Goal: Task Accomplishment & Management: Manage account settings

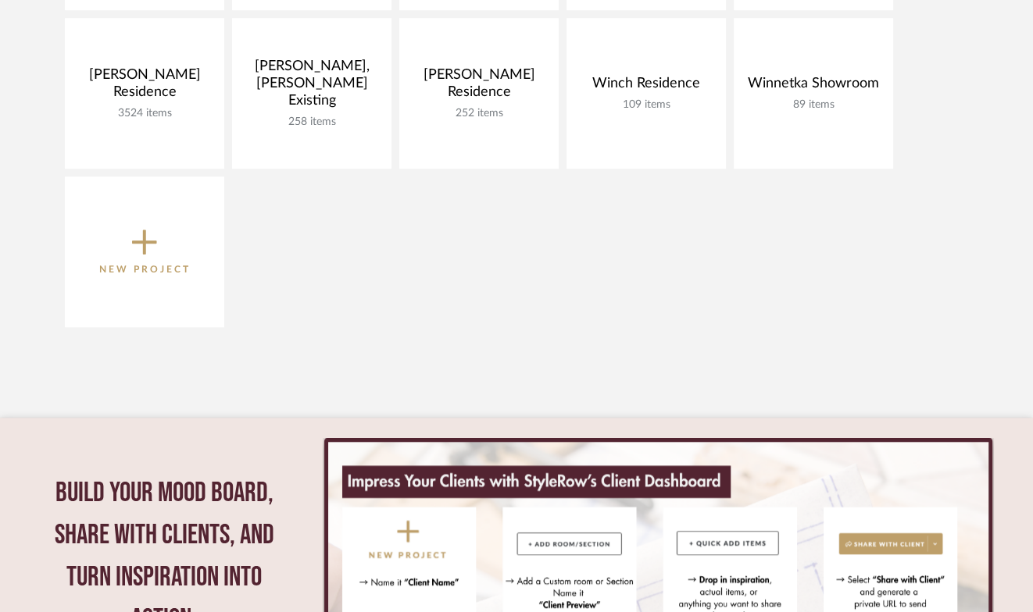
scroll to position [1234, 0]
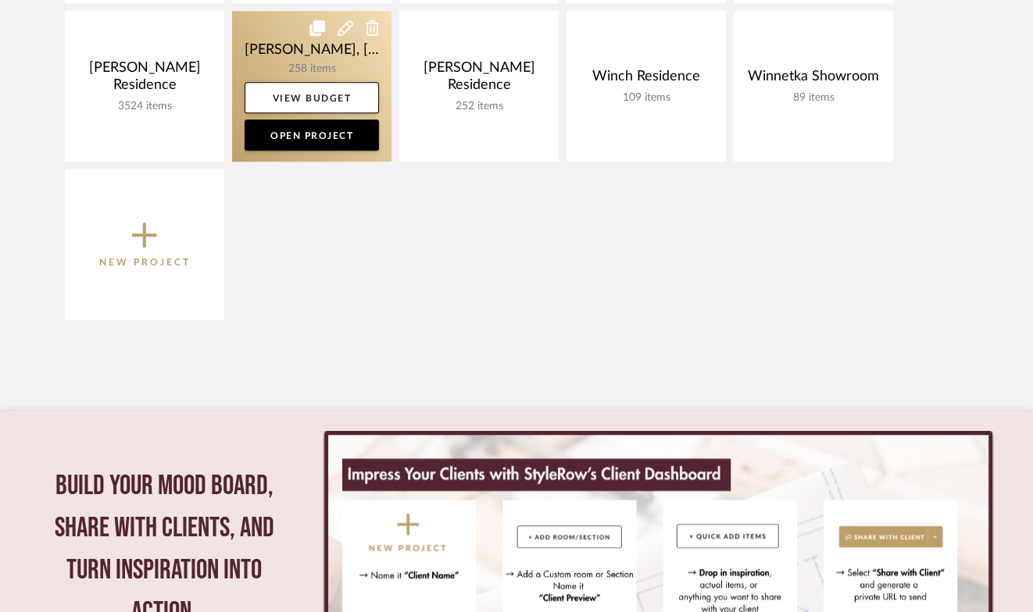
click at [275, 58] on link at bounding box center [311, 86] width 159 height 151
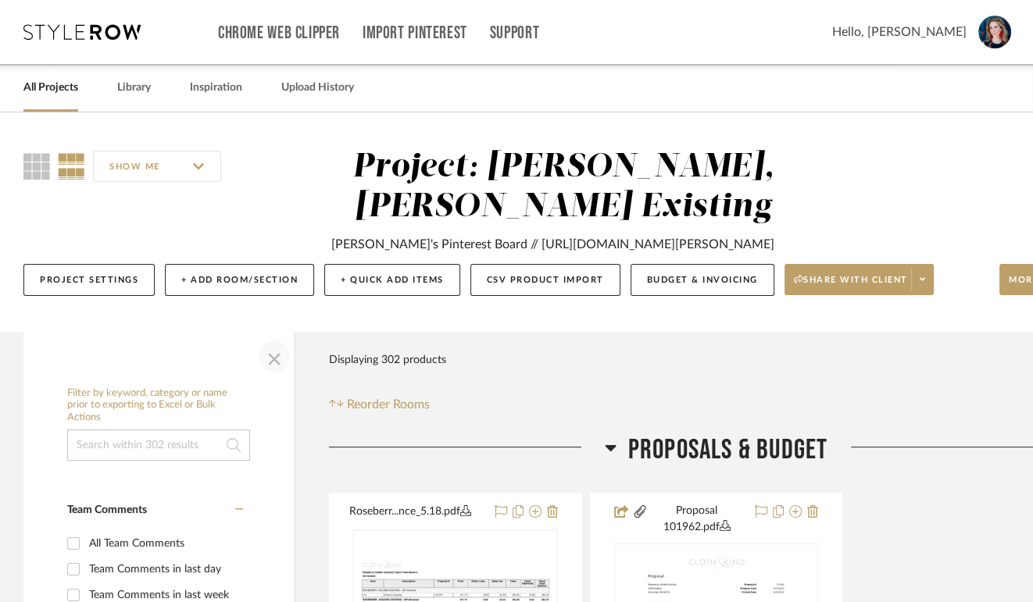
click at [272, 375] on span "button" at bounding box center [273, 355] width 37 height 37
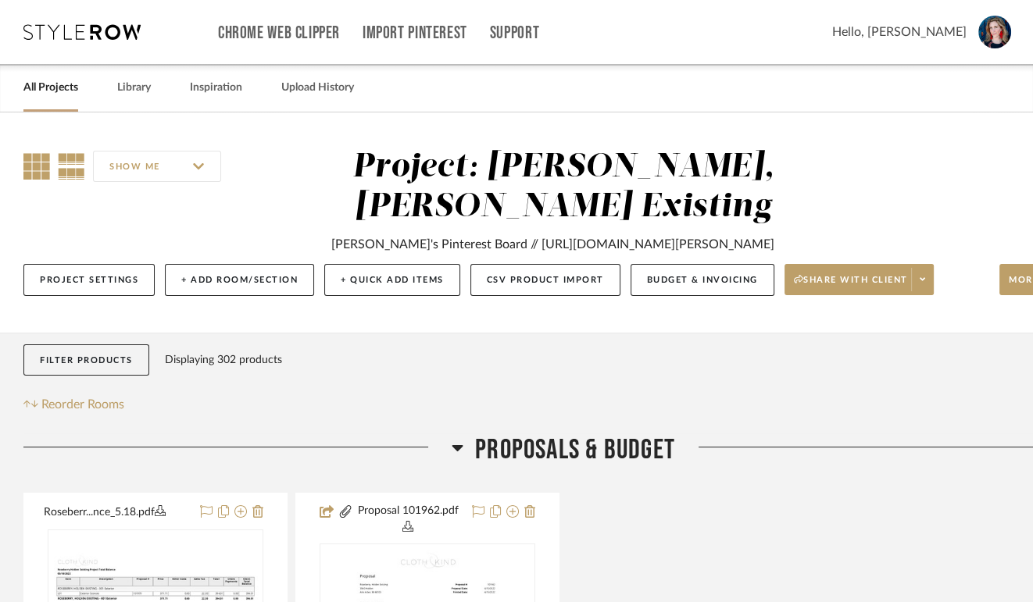
click at [36, 162] on icon at bounding box center [36, 166] width 27 height 27
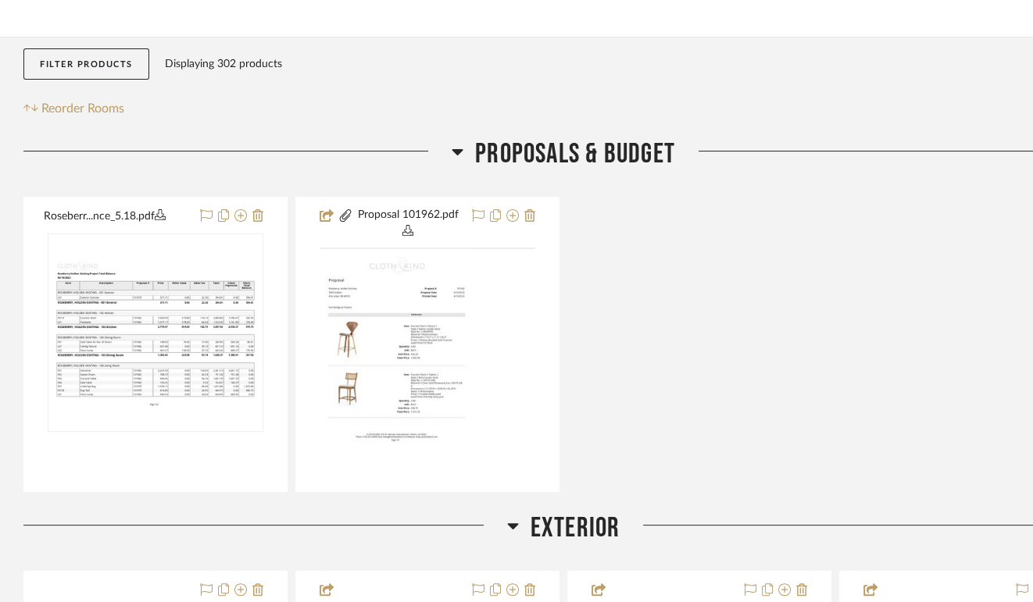
scroll to position [297, 0]
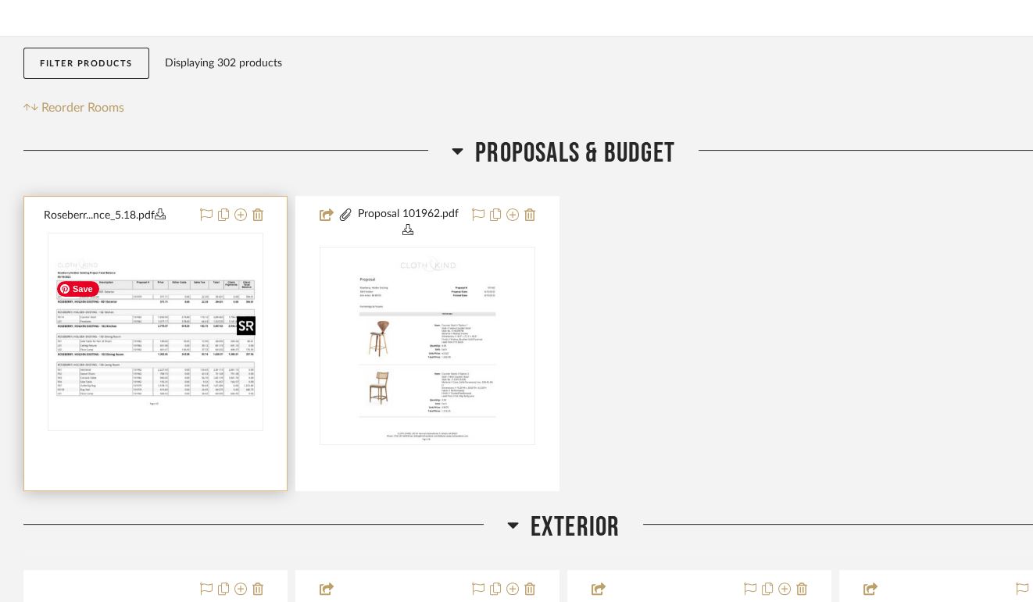
click at [173, 368] on img "0" at bounding box center [155, 332] width 212 height 164
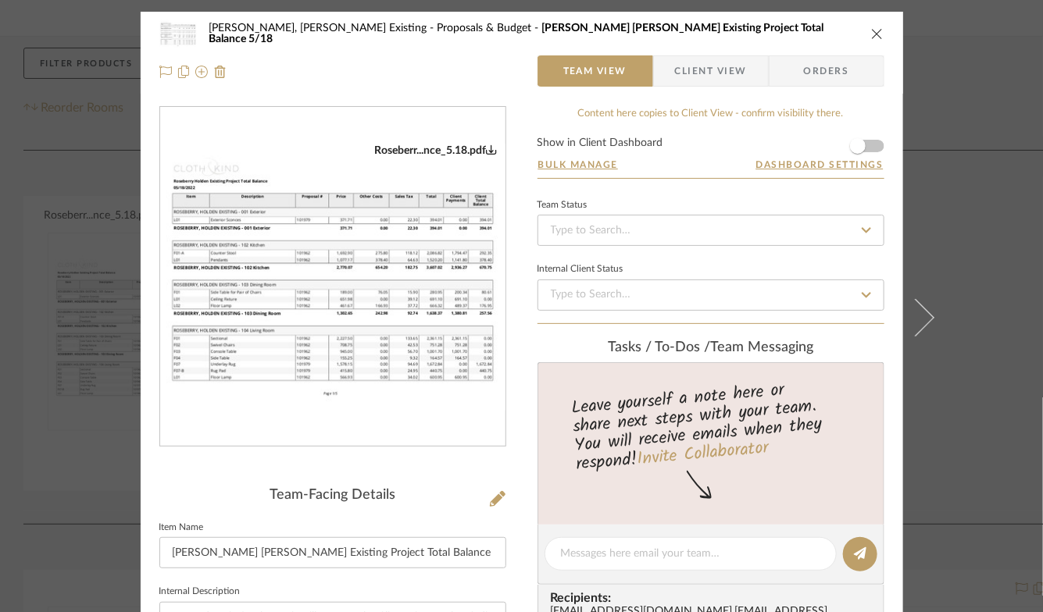
click at [312, 320] on img "0" at bounding box center [332, 277] width 345 height 267
click at [875, 34] on icon "close" at bounding box center [877, 33] width 12 height 12
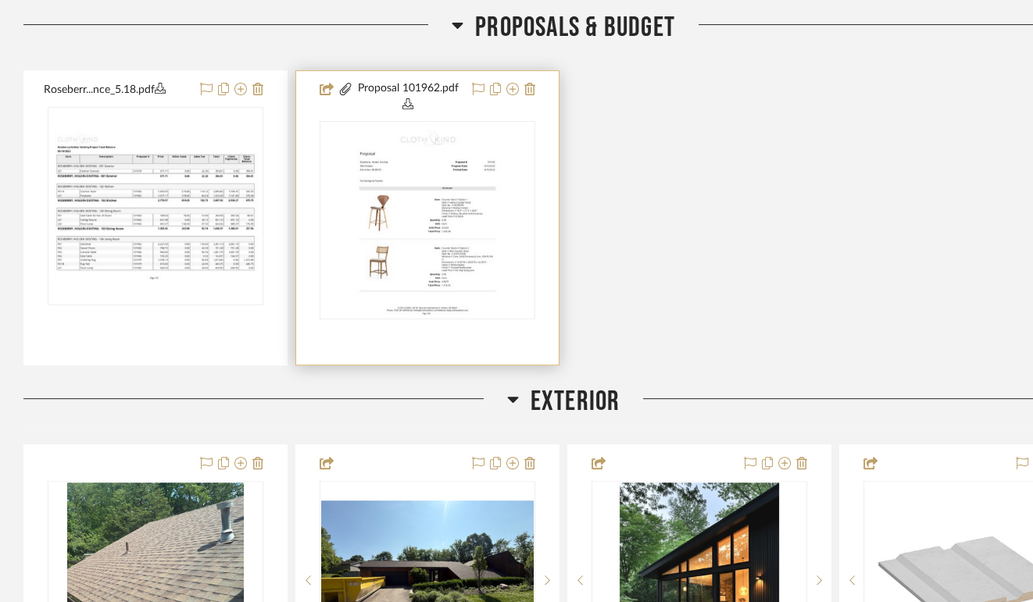
scroll to position [425, 0]
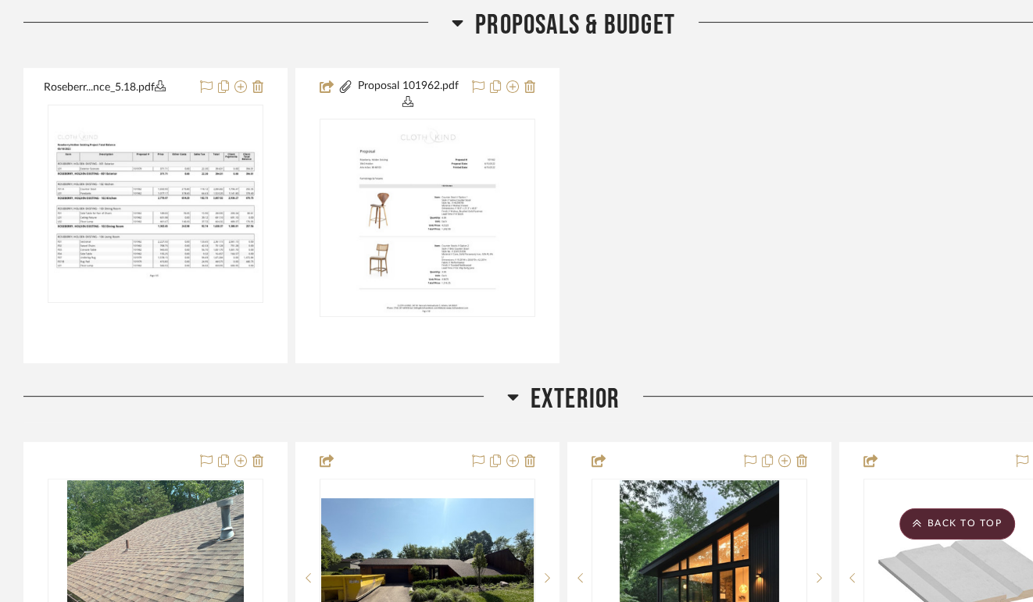
click at [458, 32] on icon at bounding box center [458, 22] width 12 height 19
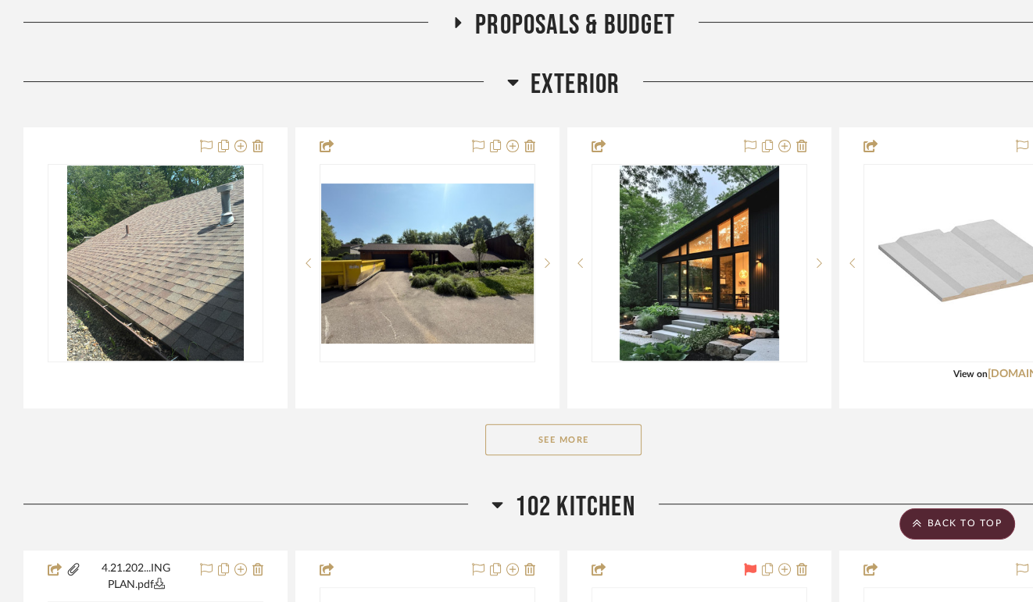
click at [502, 455] on button "See More" at bounding box center [563, 439] width 156 height 31
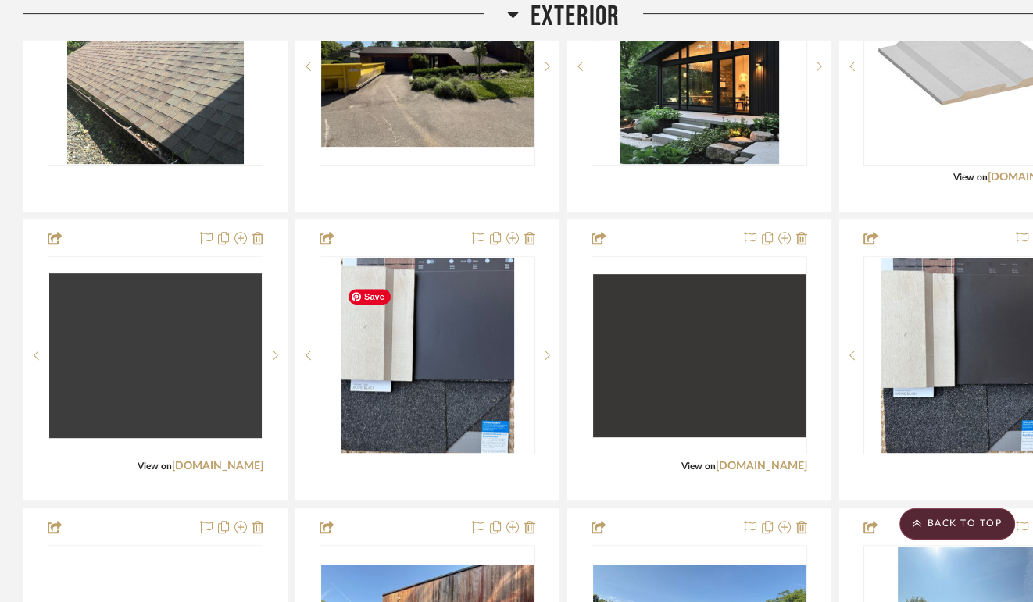
scroll to position [625, 0]
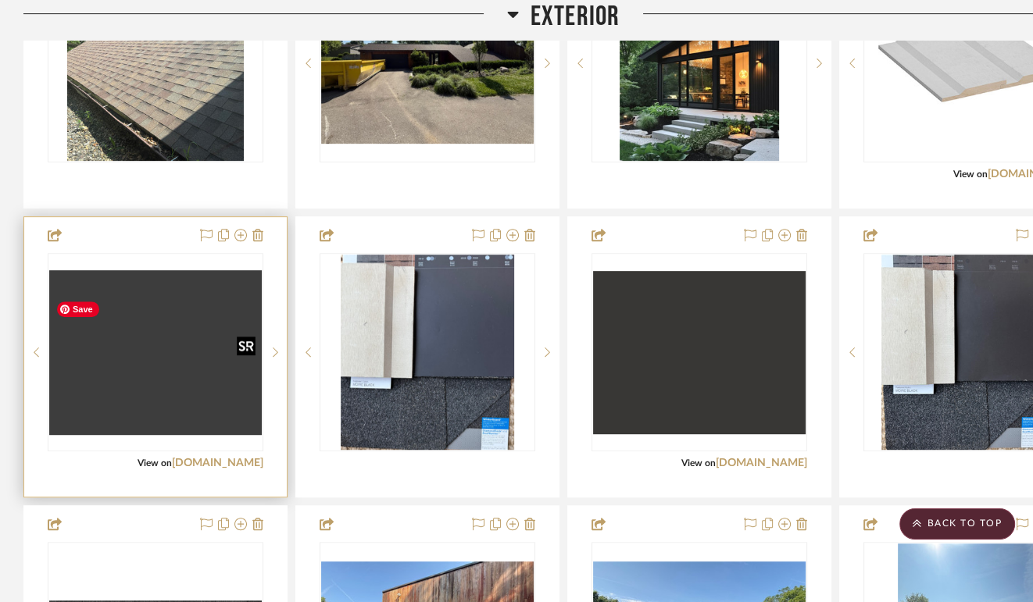
click at [153, 369] on div at bounding box center [156, 352] width 216 height 198
click at [153, 369] on img "0" at bounding box center [155, 352] width 212 height 165
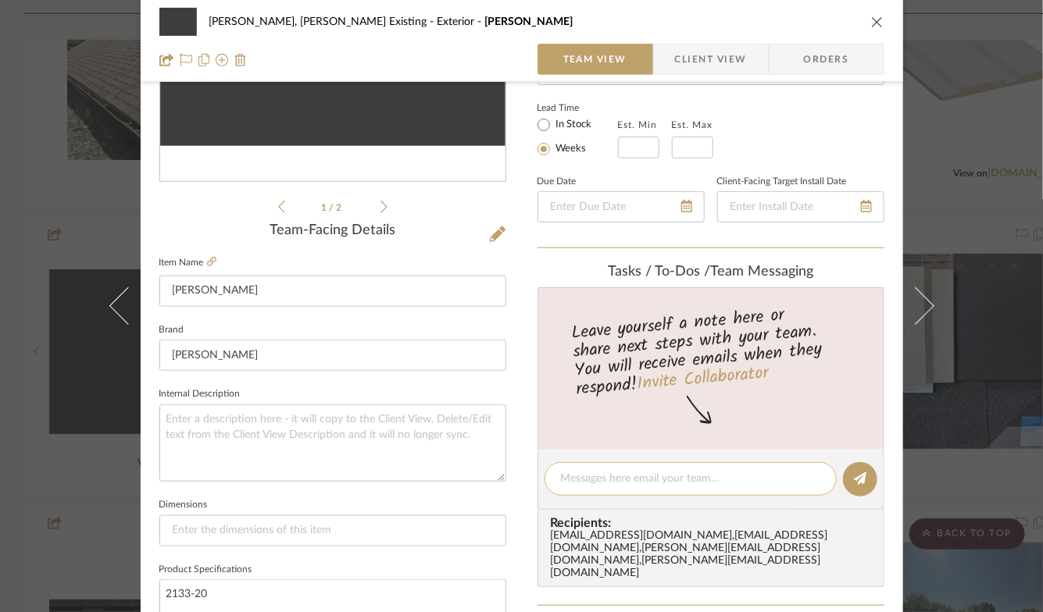
scroll to position [291, 0]
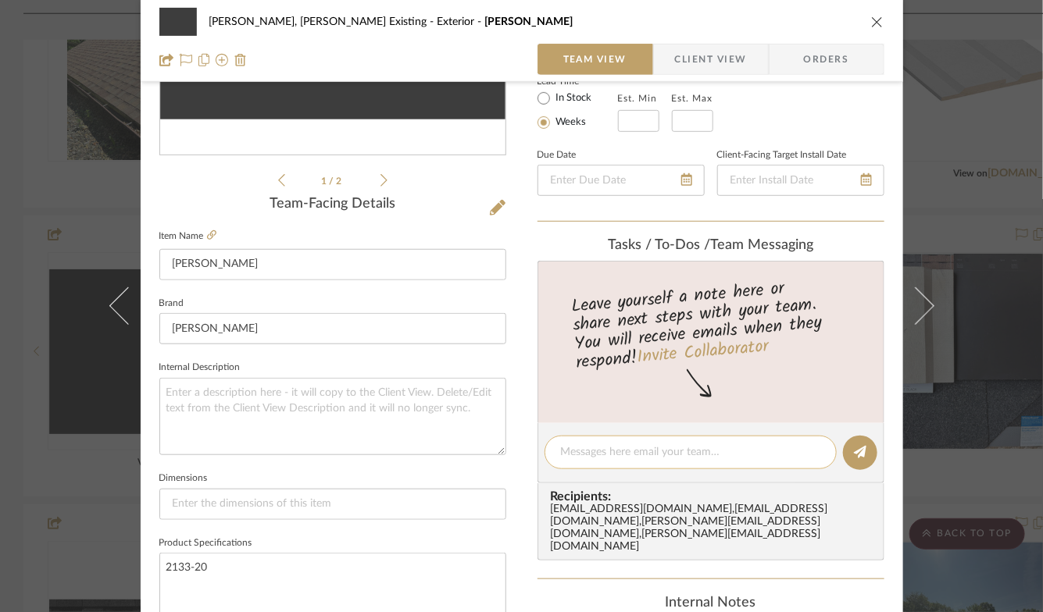
click at [600, 453] on textarea at bounding box center [690, 452] width 259 height 16
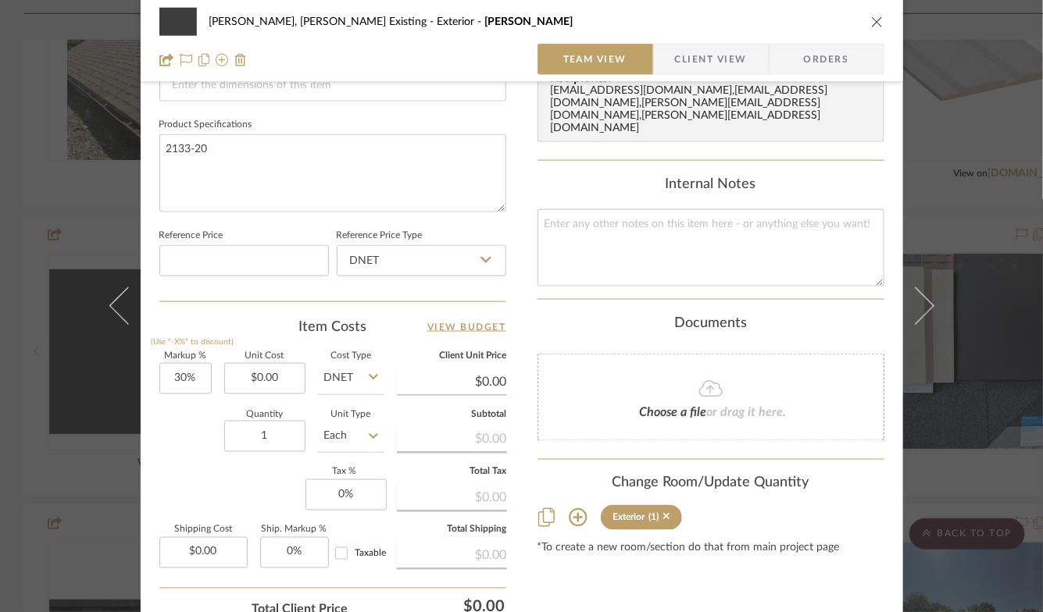
scroll to position [644, 0]
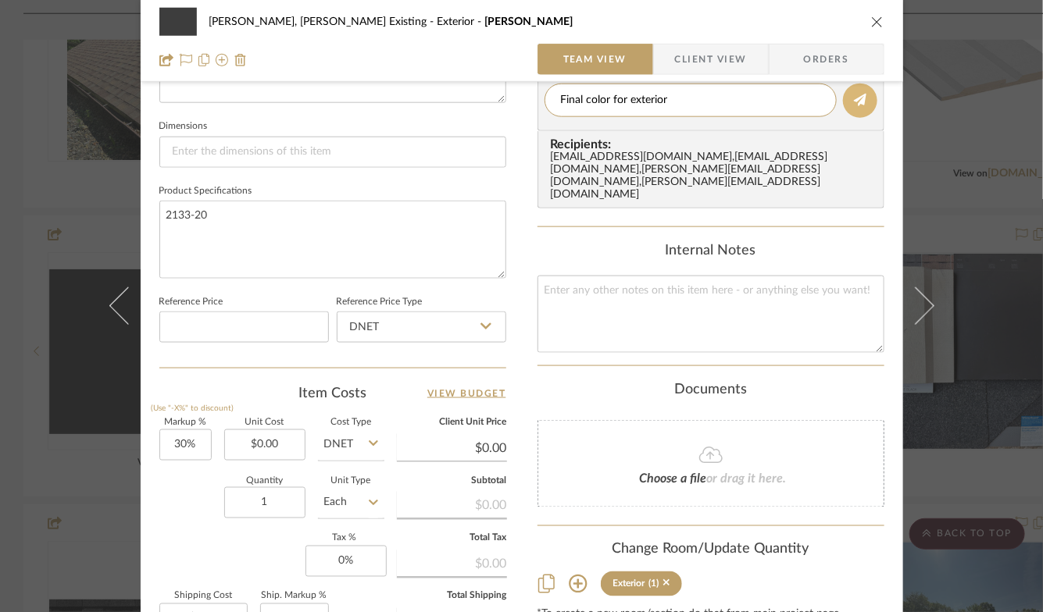
type textarea "Final color for exterior"
click at [854, 106] on icon at bounding box center [860, 100] width 12 height 12
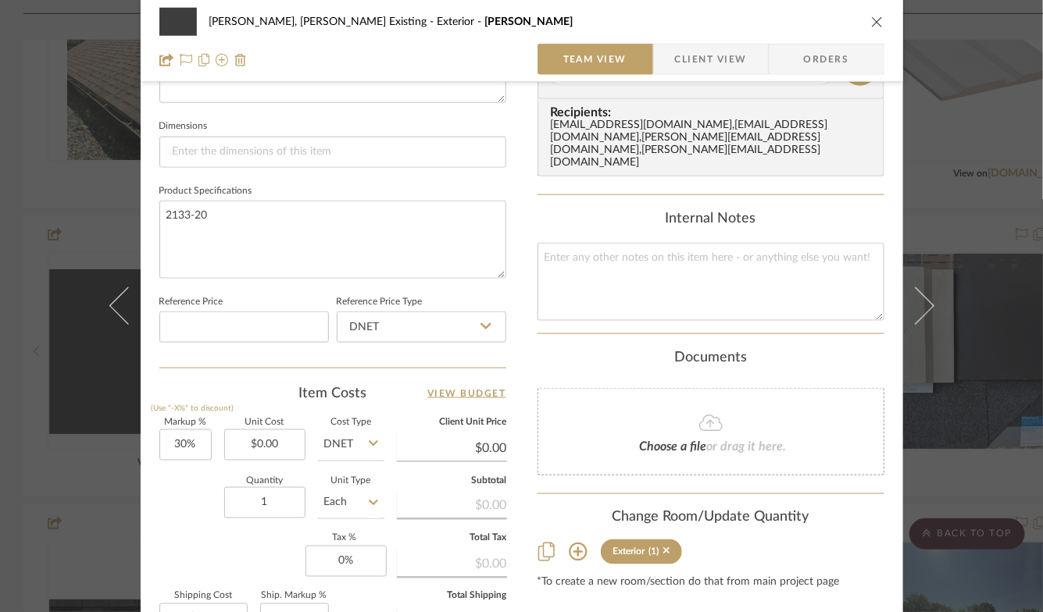
click at [871, 20] on icon "close" at bounding box center [877, 22] width 12 height 12
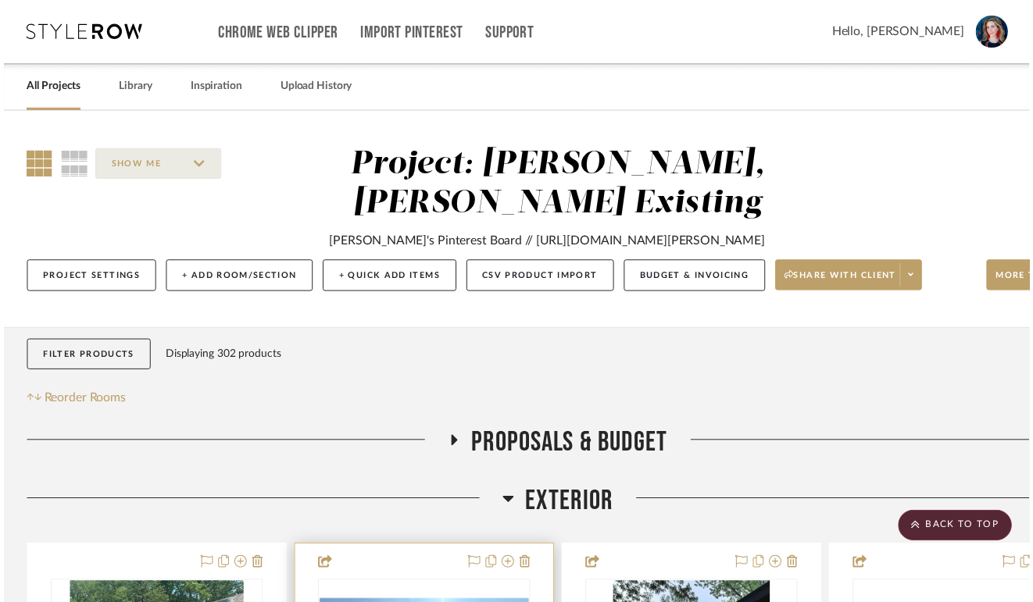
scroll to position [625, 0]
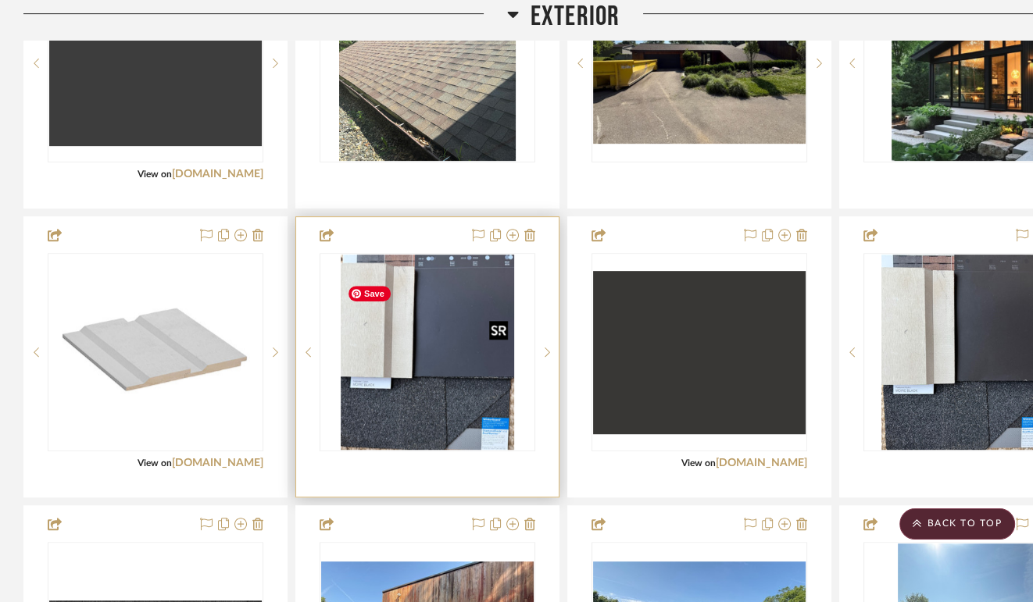
click at [455, 398] on img "0" at bounding box center [427, 352] width 173 height 195
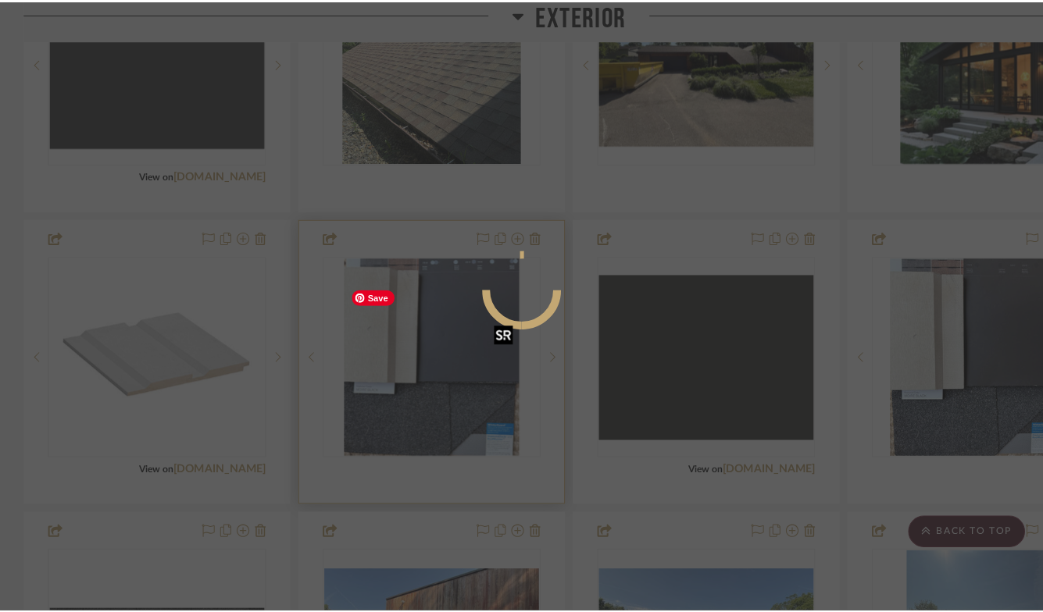
scroll to position [0, 0]
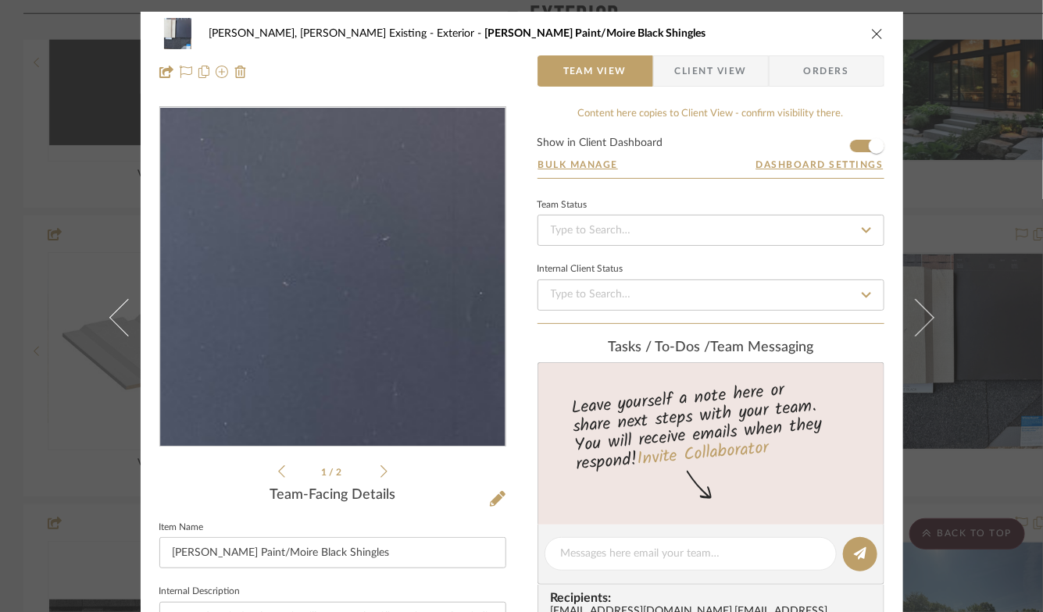
click at [431, 195] on img "0" at bounding box center [333, 277] width 300 height 339
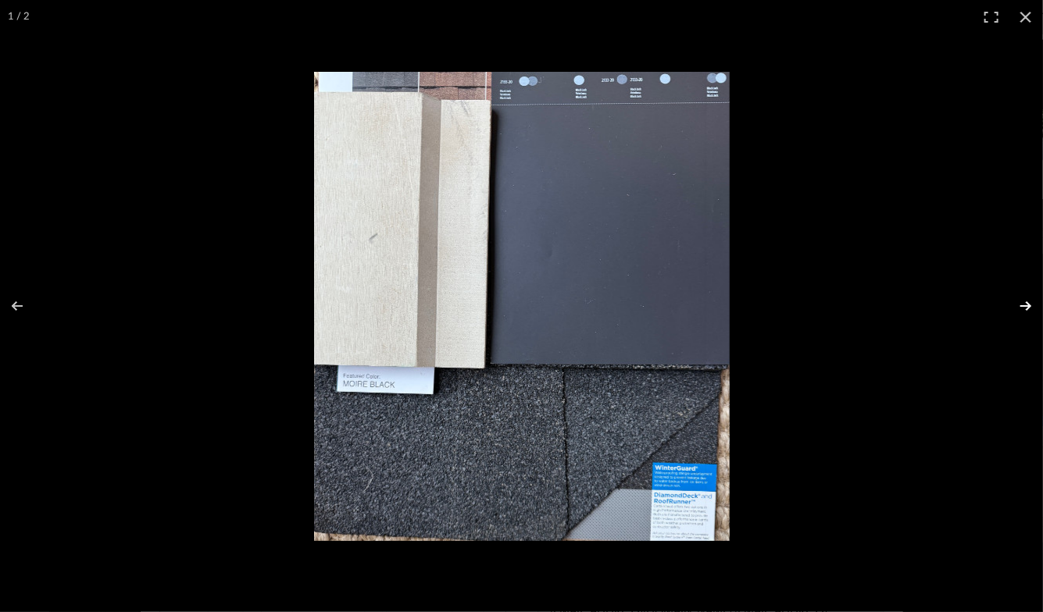
click at [1030, 303] on button at bounding box center [1015, 306] width 55 height 78
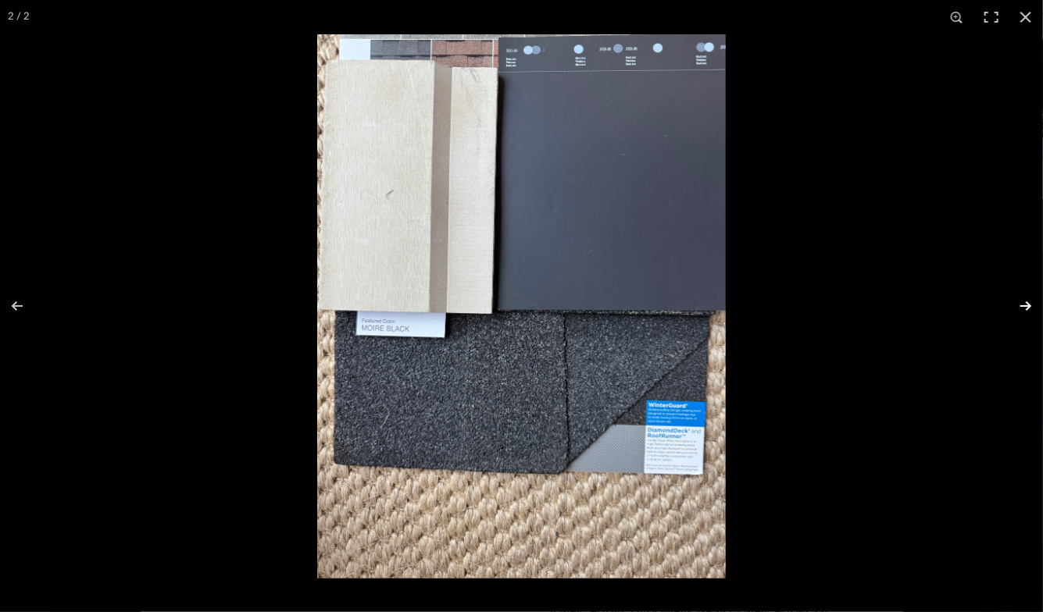
click at [1030, 303] on button at bounding box center [1015, 306] width 55 height 78
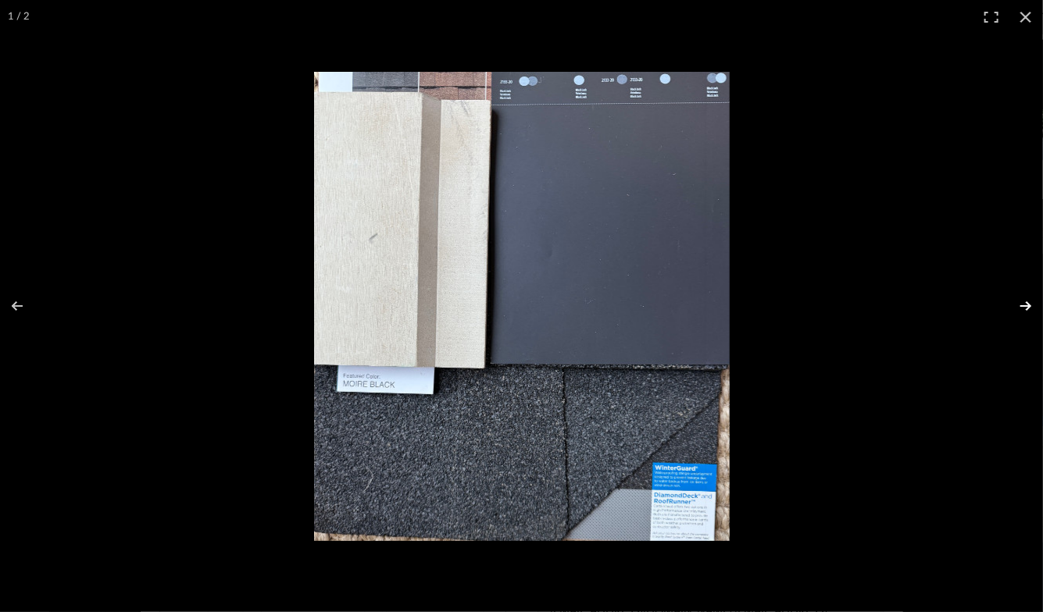
click at [1030, 303] on button at bounding box center [1015, 306] width 55 height 78
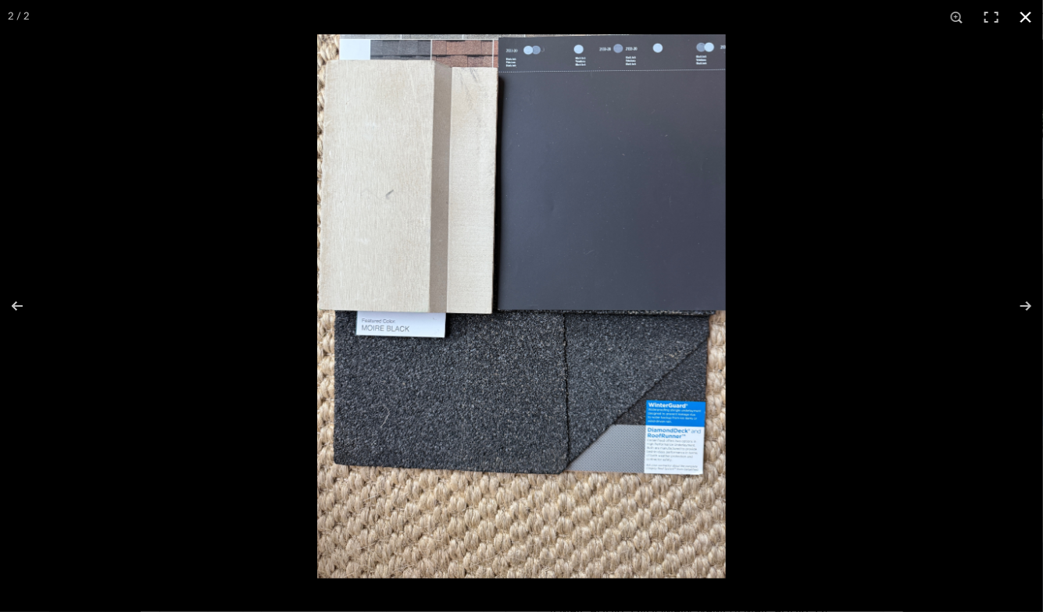
click at [1023, 26] on button at bounding box center [1026, 17] width 34 height 34
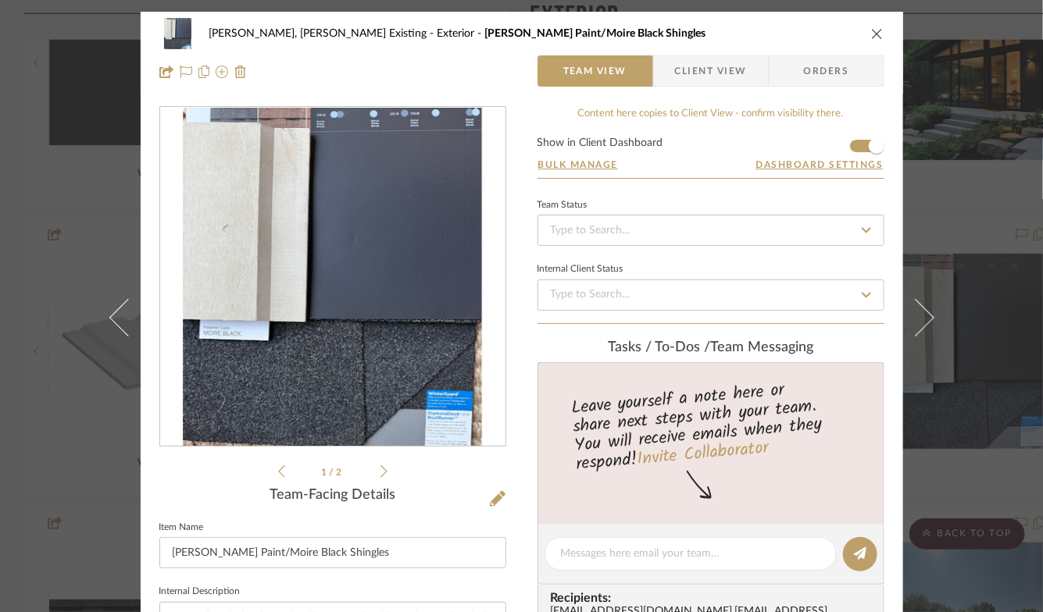
click at [873, 35] on icon "close" at bounding box center [877, 33] width 12 height 12
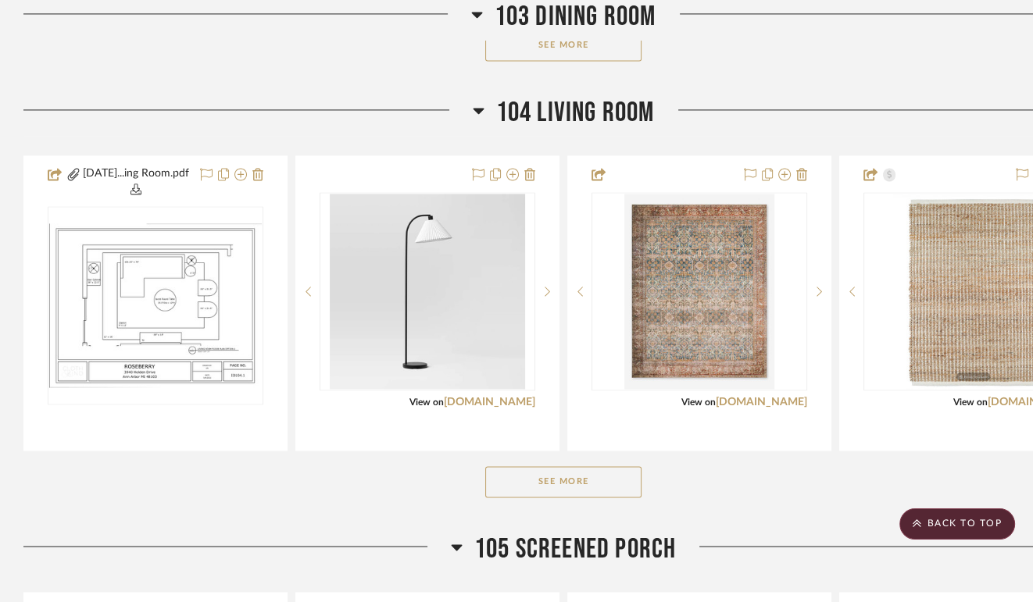
scroll to position [2289, 0]
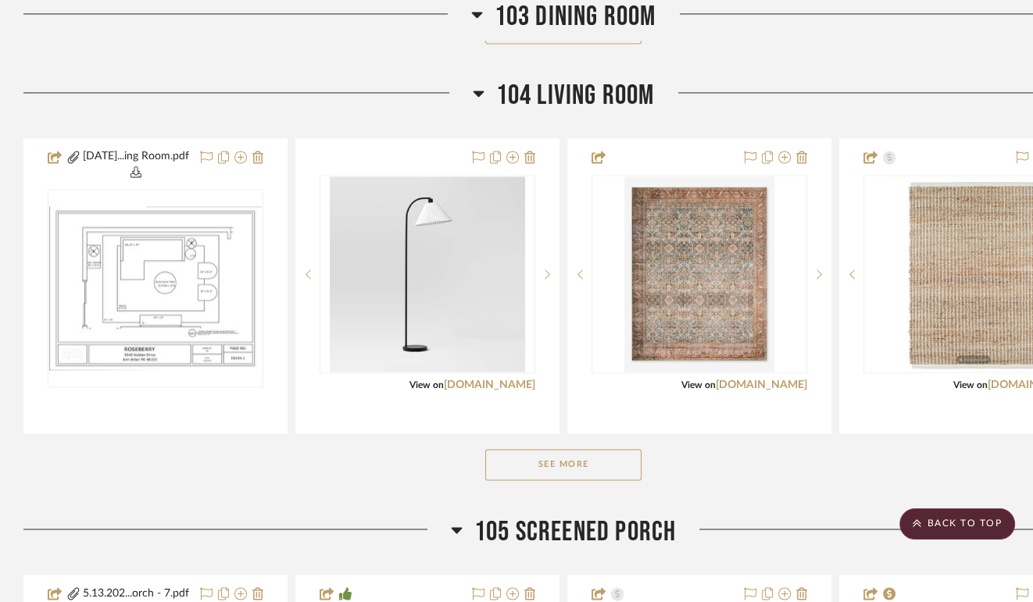
click at [508, 496] on div "See More" at bounding box center [563, 465] width 1080 height 62
click at [513, 480] on button "See More" at bounding box center [563, 464] width 156 height 31
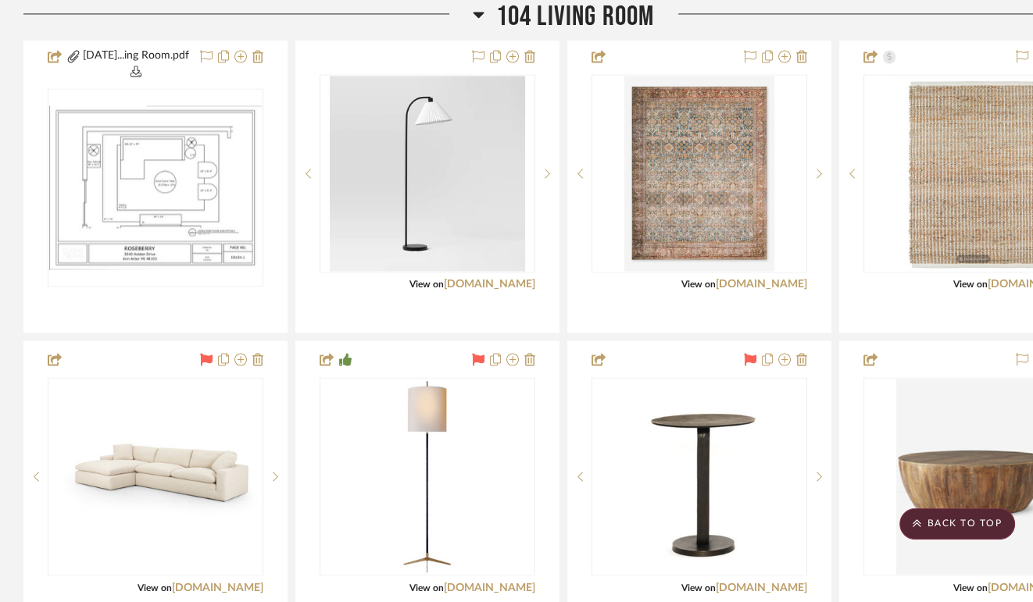
scroll to position [2419, 0]
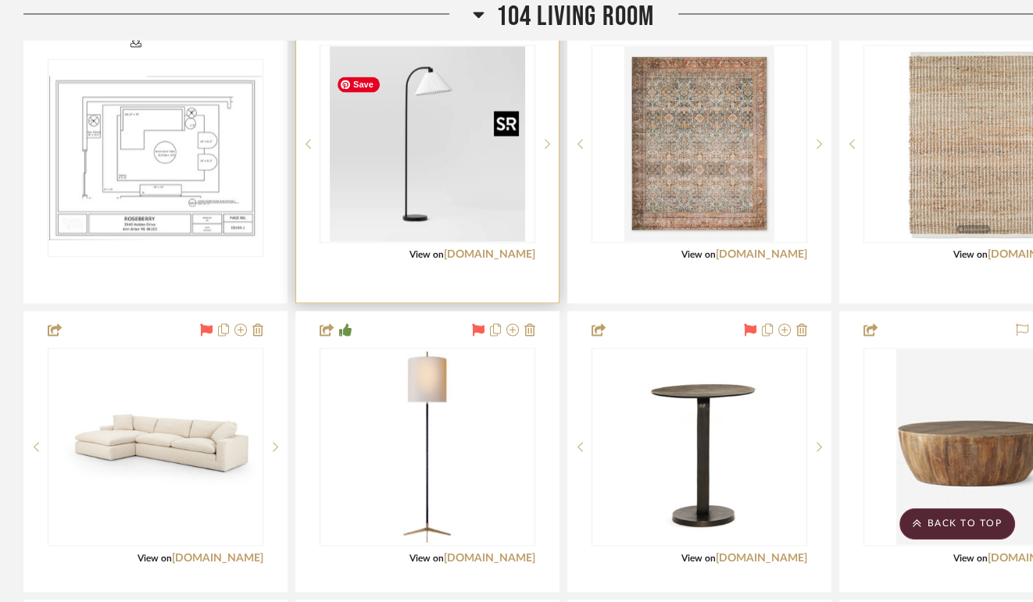
click at [413, 207] on img "0" at bounding box center [427, 143] width 195 height 195
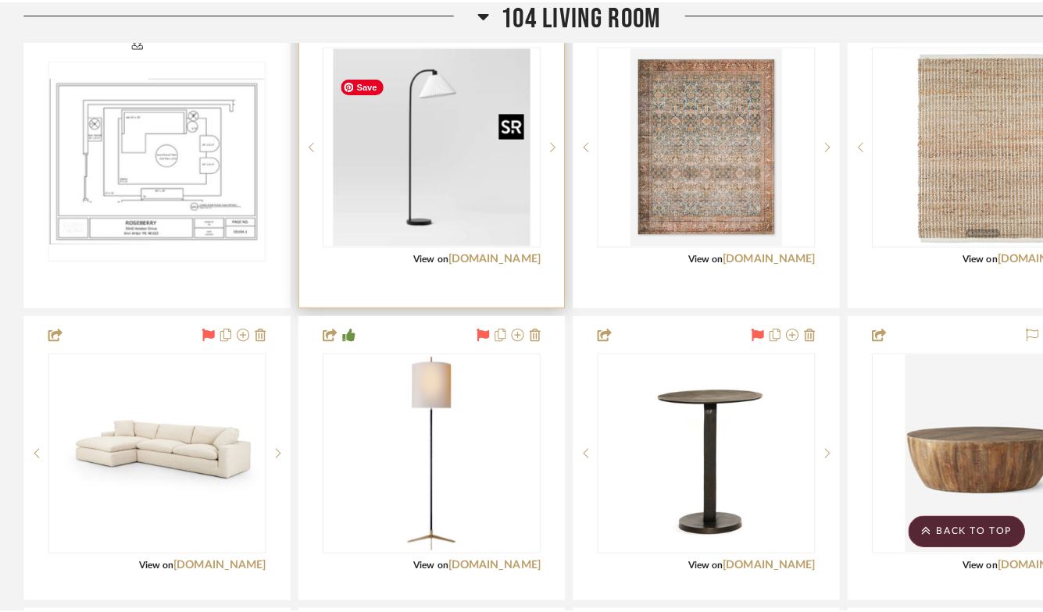
scroll to position [0, 0]
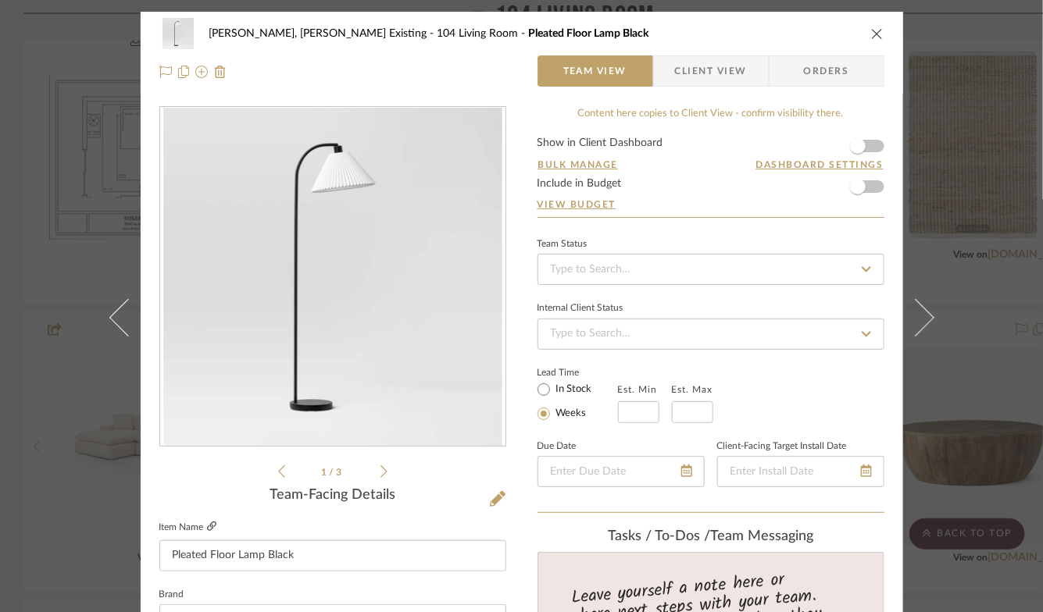
click at [213, 527] on icon at bounding box center [211, 526] width 9 height 9
click at [874, 32] on icon "close" at bounding box center [877, 33] width 12 height 12
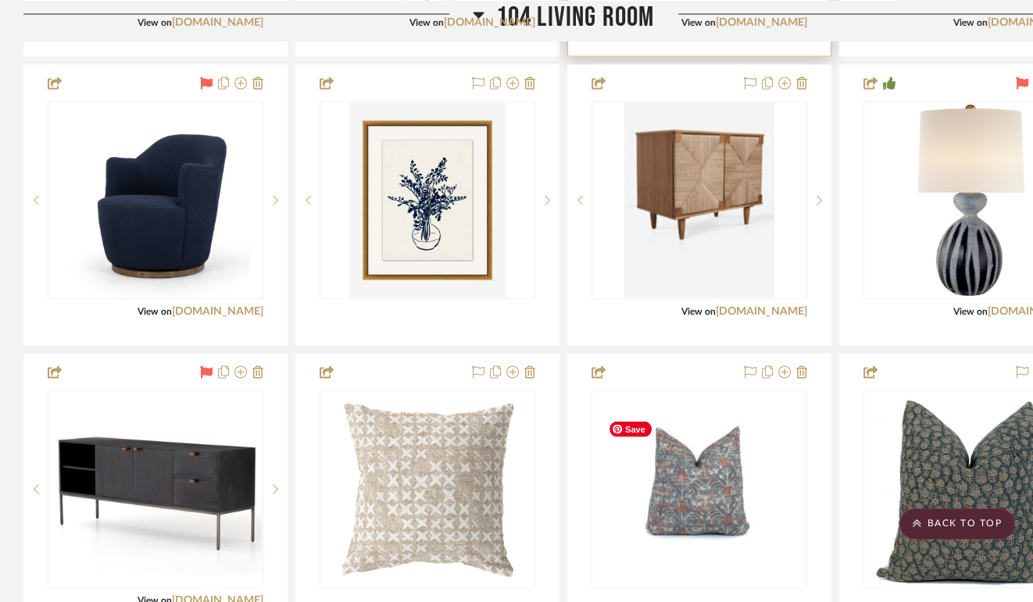
scroll to position [2957, 2]
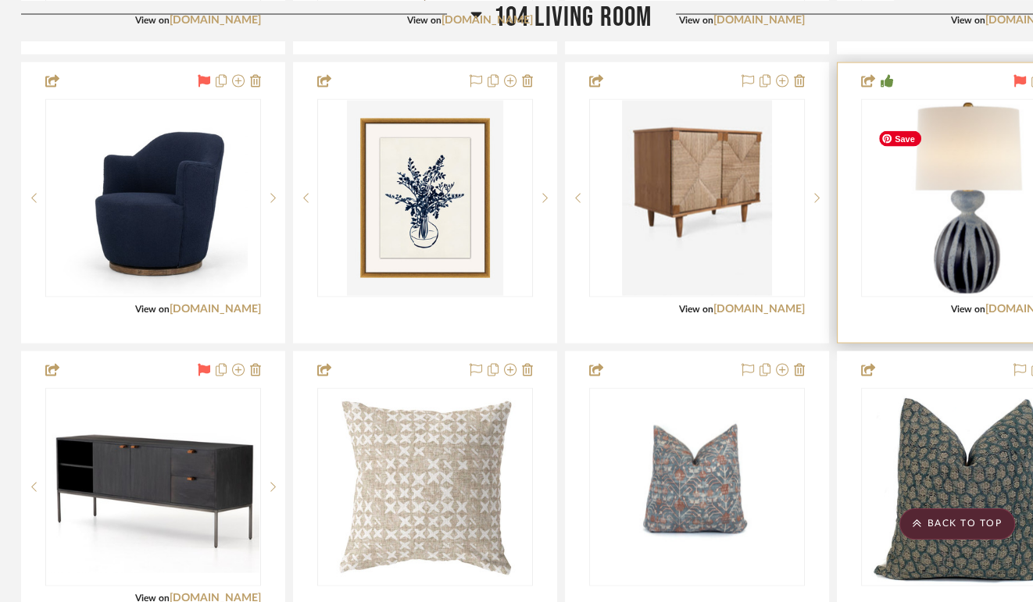
click at [953, 278] on img "0" at bounding box center [968, 198] width 195 height 195
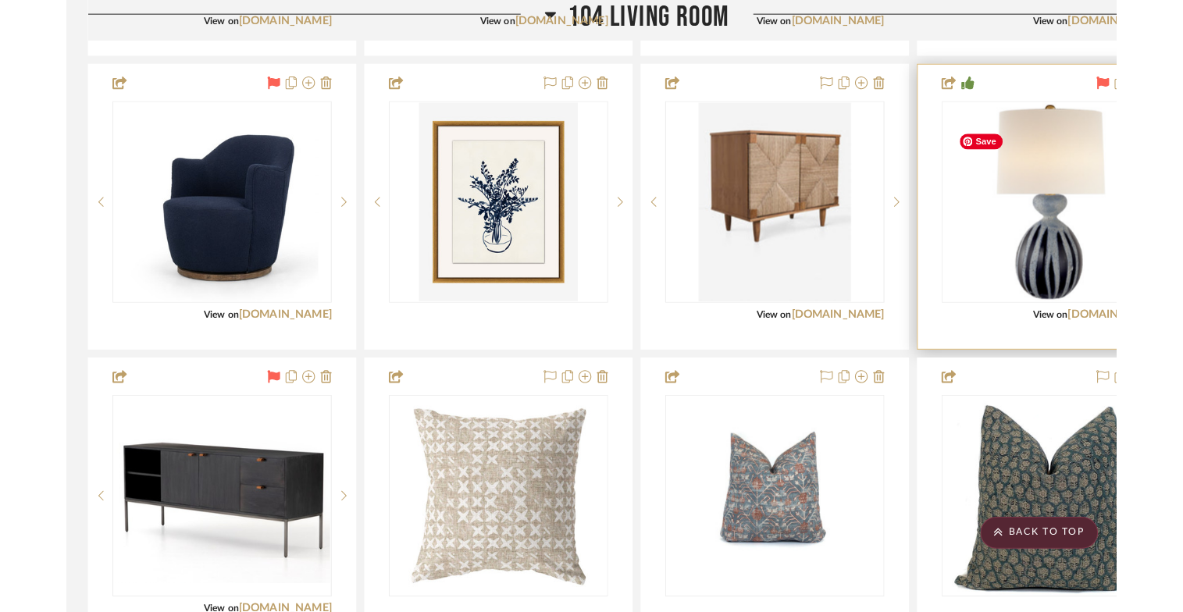
scroll to position [0, 0]
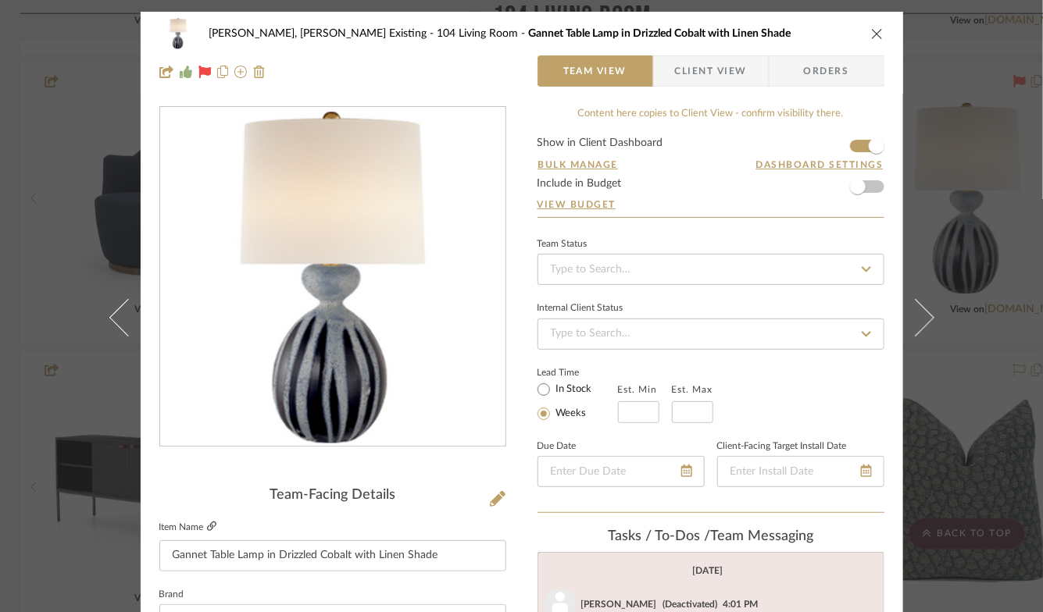
click at [212, 527] on icon at bounding box center [211, 526] width 9 height 9
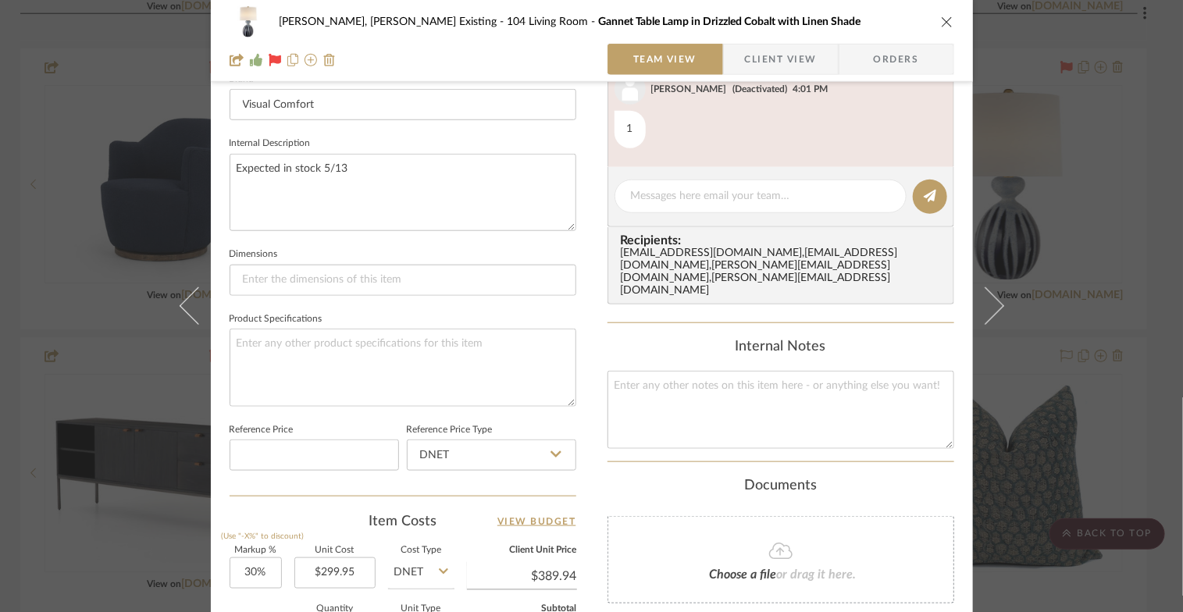
scroll to position [523, 0]
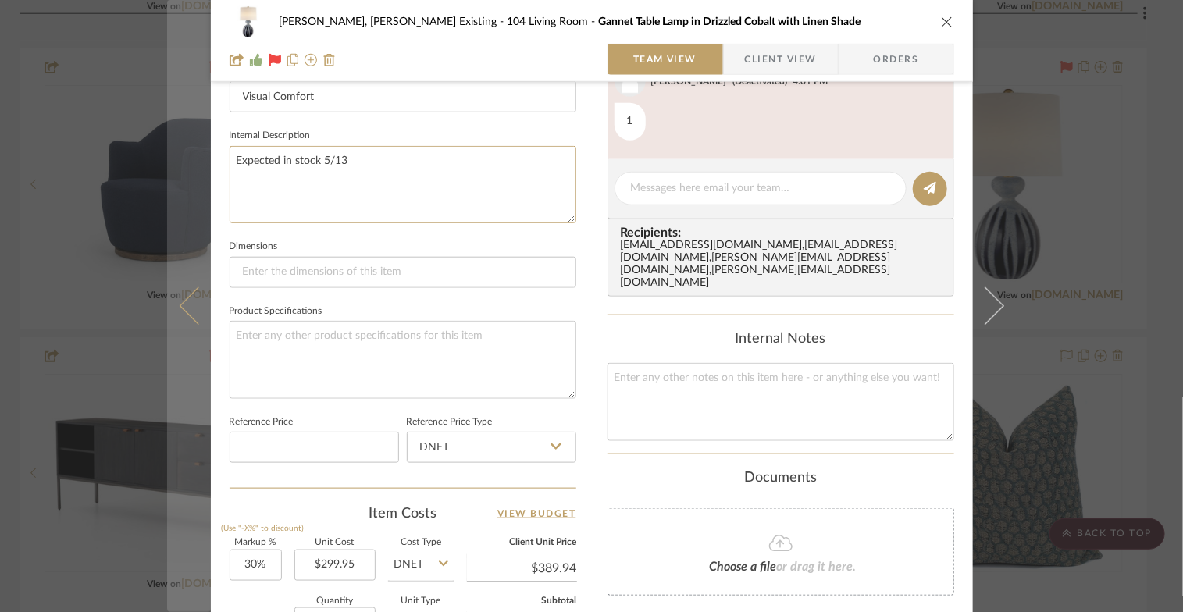
drag, startPoint x: 364, startPoint y: 164, endPoint x: 169, endPoint y: 135, distance: 197.4
click at [169, 135] on mat-dialog-content "Roseberry, Holden Existing 104 Living Room Gannet Table Lamp in Drizzled Cobalt…" at bounding box center [592, 209] width 850 height 1443
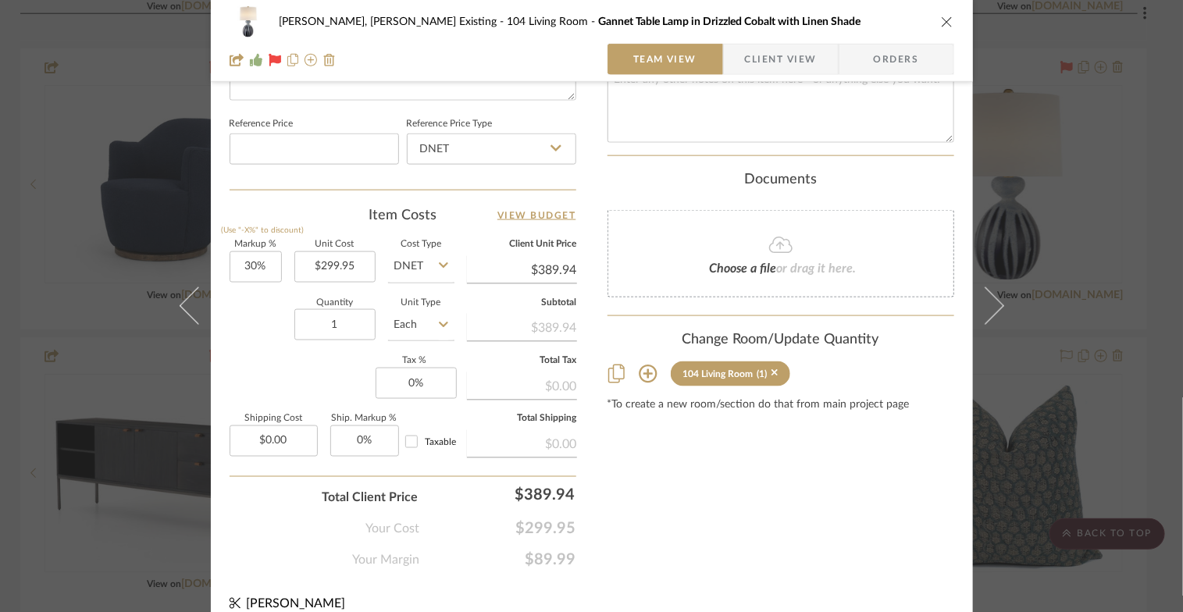
scroll to position [855, 0]
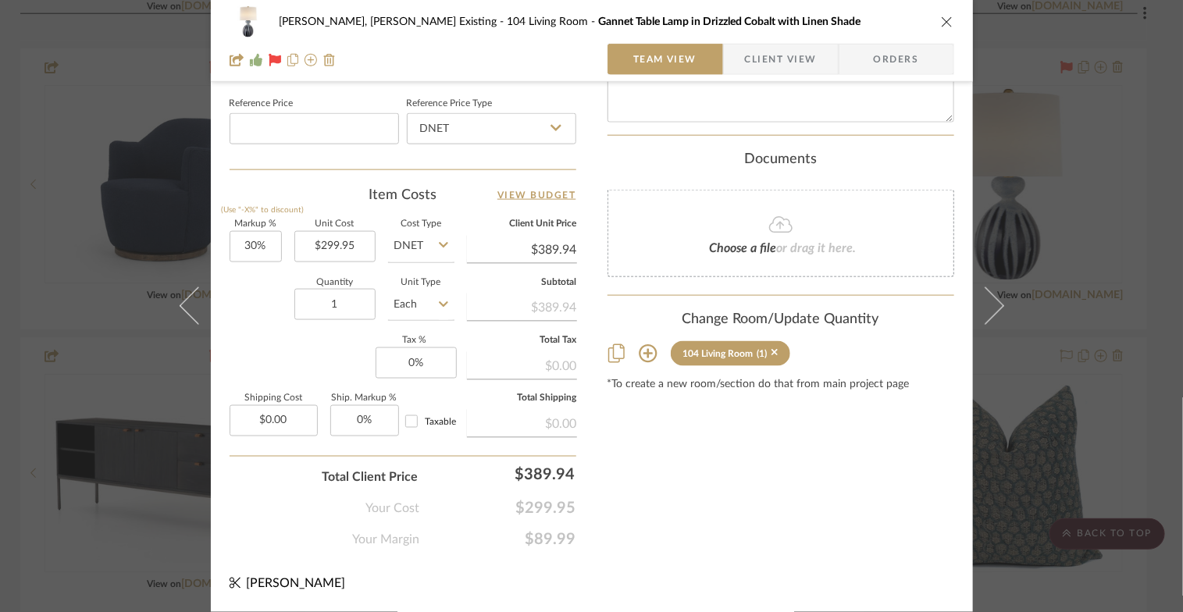
click at [941, 21] on icon "close" at bounding box center [947, 22] width 12 height 12
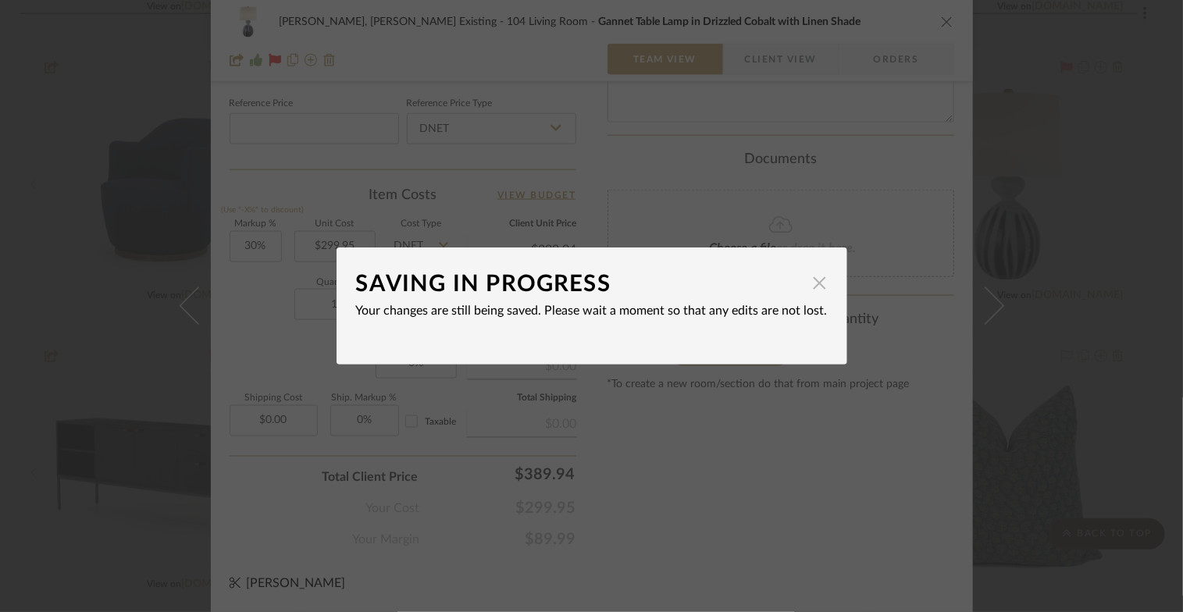
click at [815, 280] on span "button" at bounding box center [820, 282] width 31 height 31
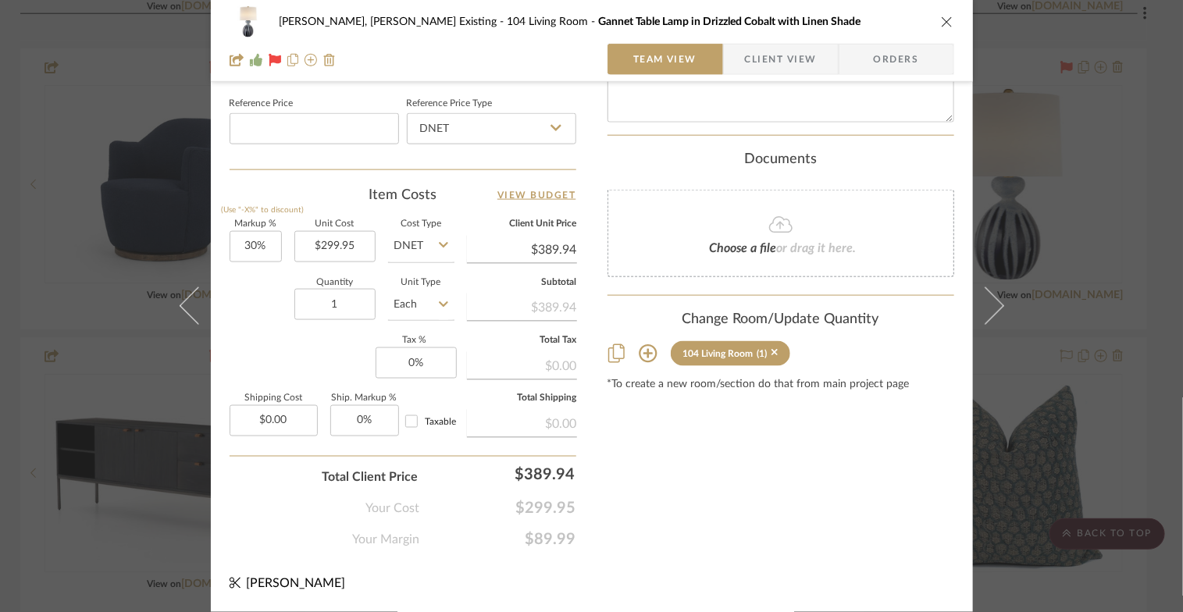
click at [944, 21] on icon "close" at bounding box center [947, 22] width 12 height 12
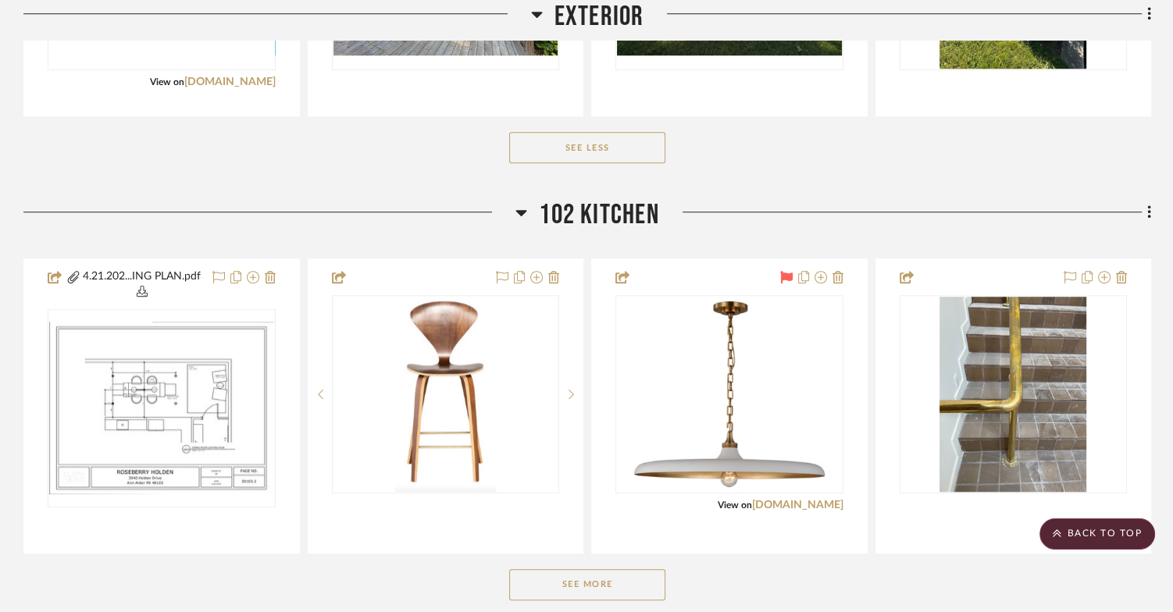
scroll to position [1294, 0]
click at [521, 217] on icon at bounding box center [521, 214] width 11 height 6
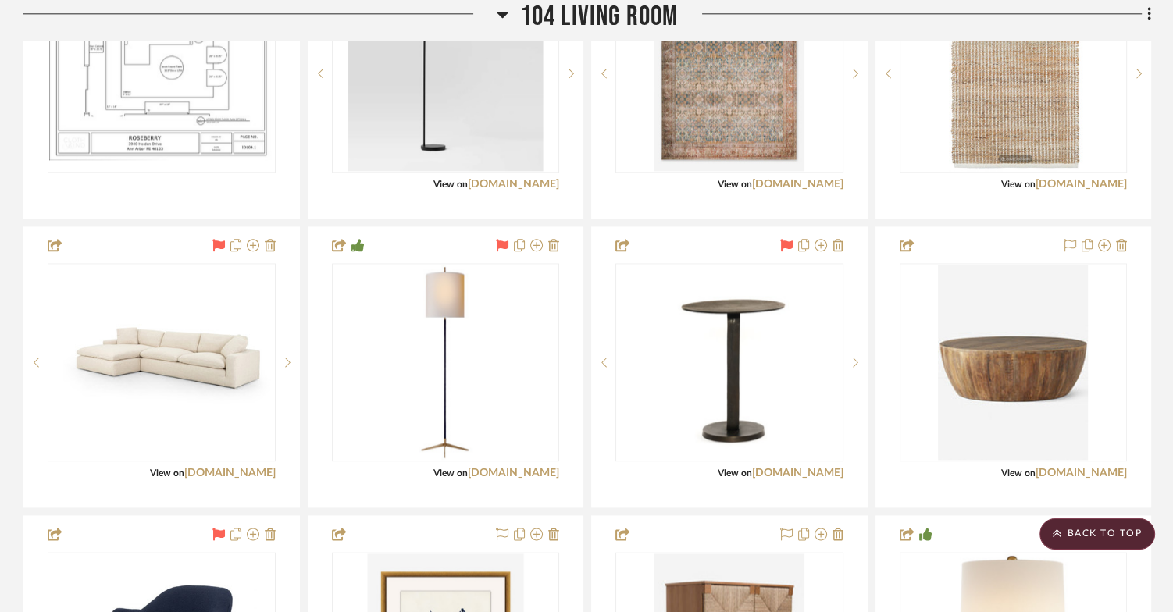
scroll to position [2118, 0]
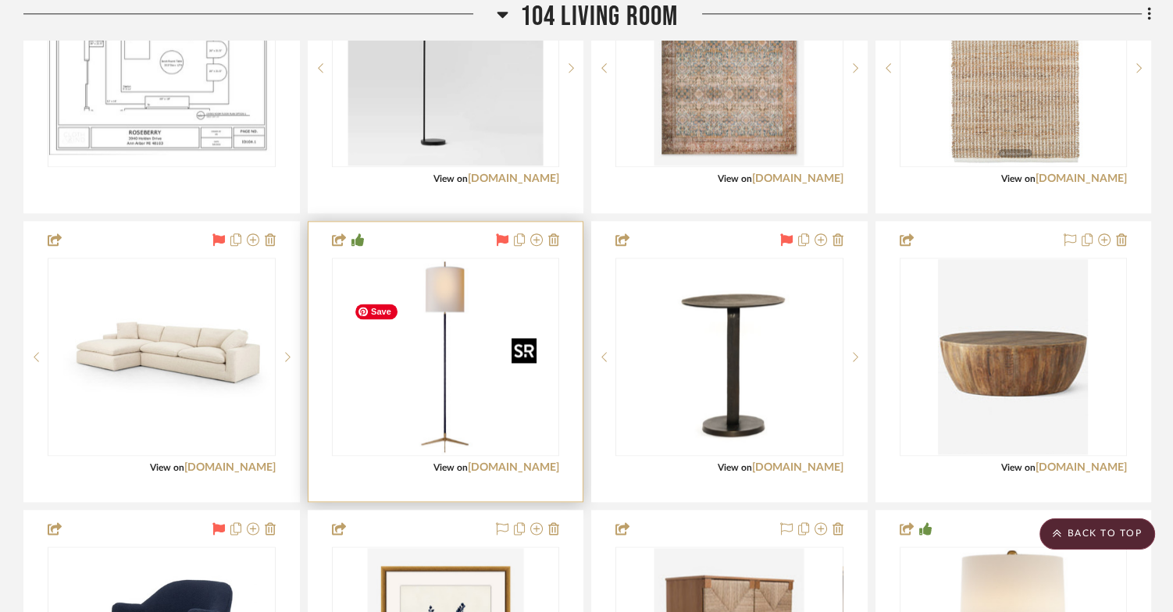
click at [448, 430] on img "0" at bounding box center [445, 356] width 195 height 195
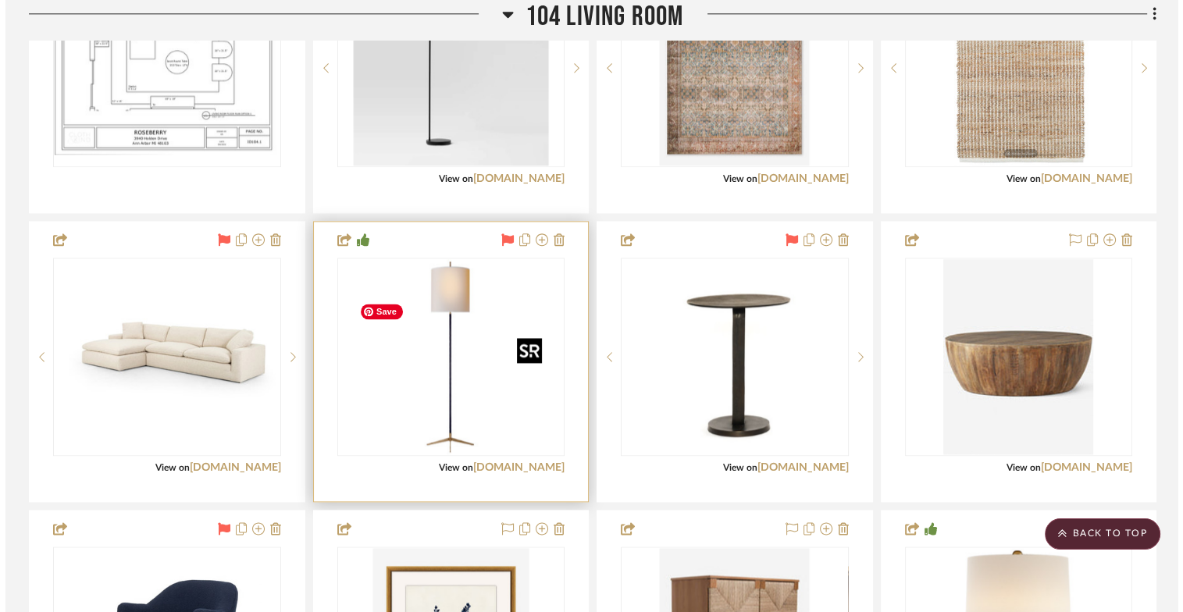
scroll to position [0, 0]
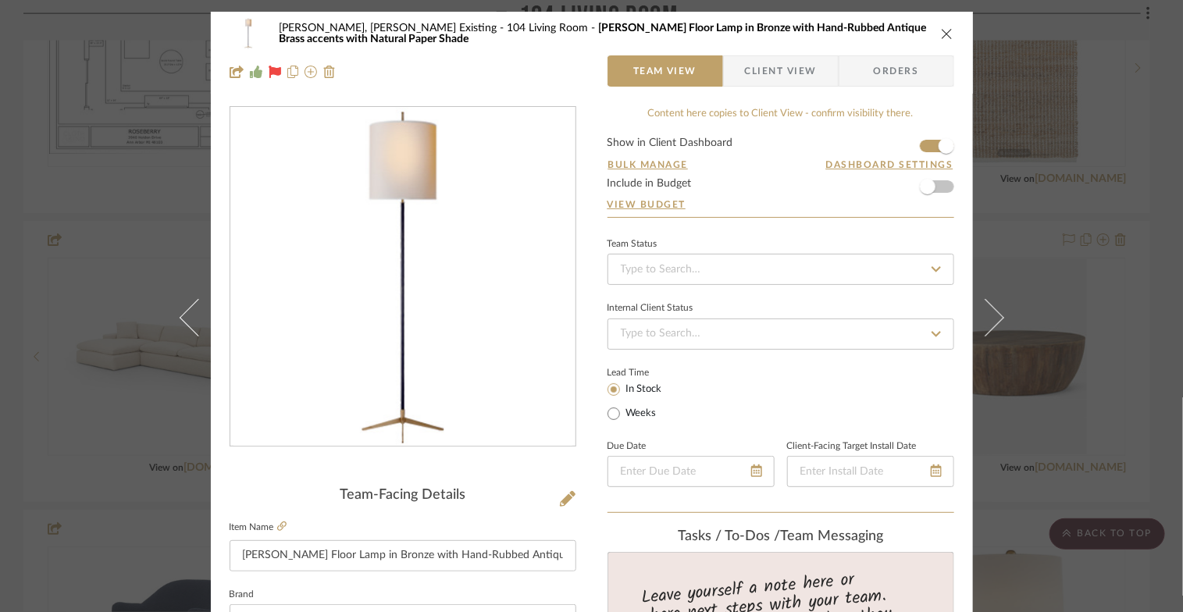
click at [279, 523] on label "Item Name" at bounding box center [258, 527] width 57 height 13
click at [284, 527] on icon at bounding box center [281, 526] width 9 height 9
click at [941, 31] on icon "close" at bounding box center [947, 33] width 12 height 12
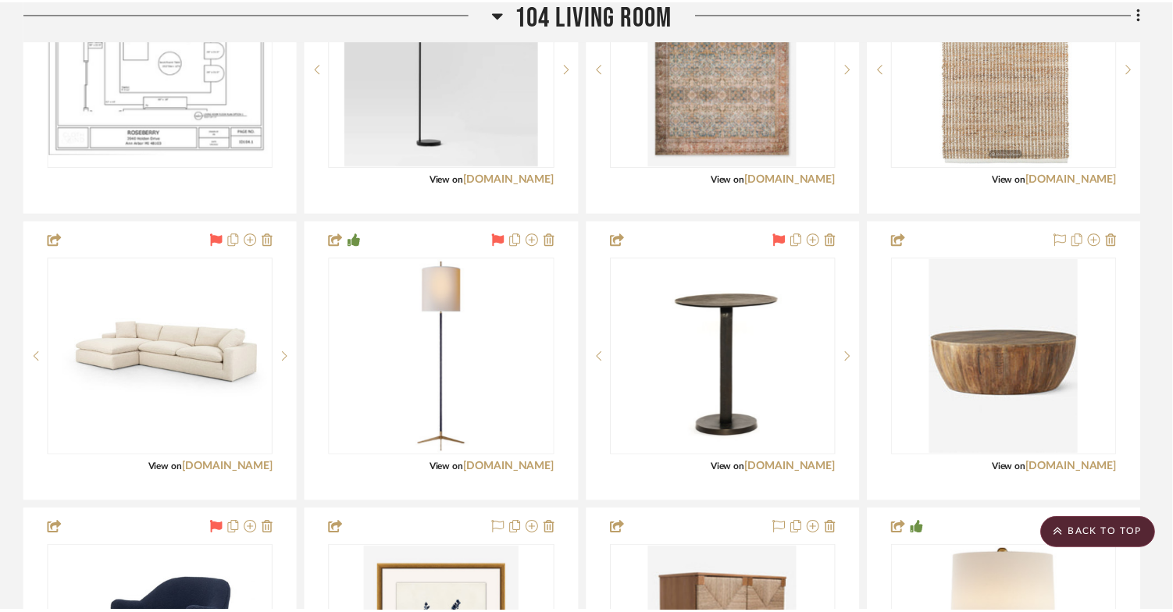
scroll to position [2118, 0]
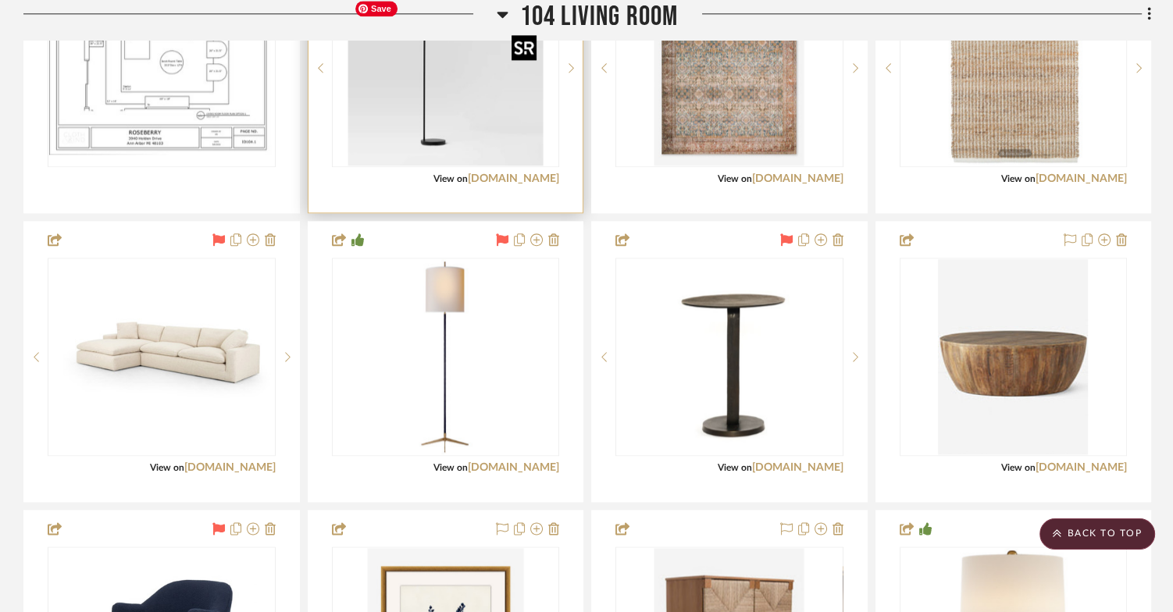
click at [455, 148] on img "0" at bounding box center [445, 67] width 195 height 195
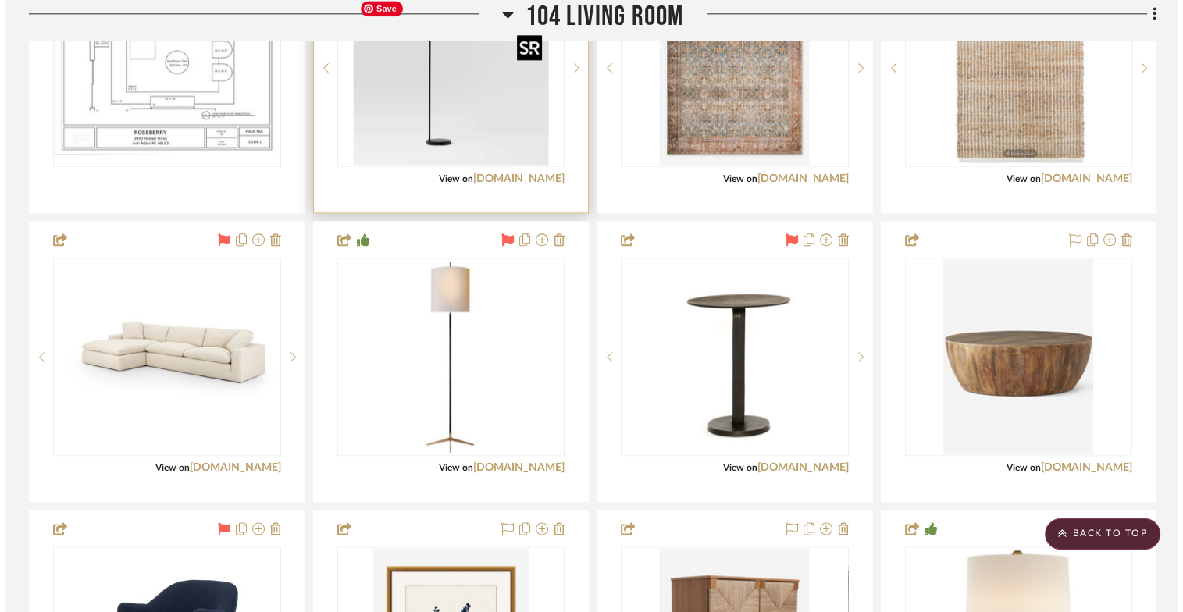
scroll to position [0, 0]
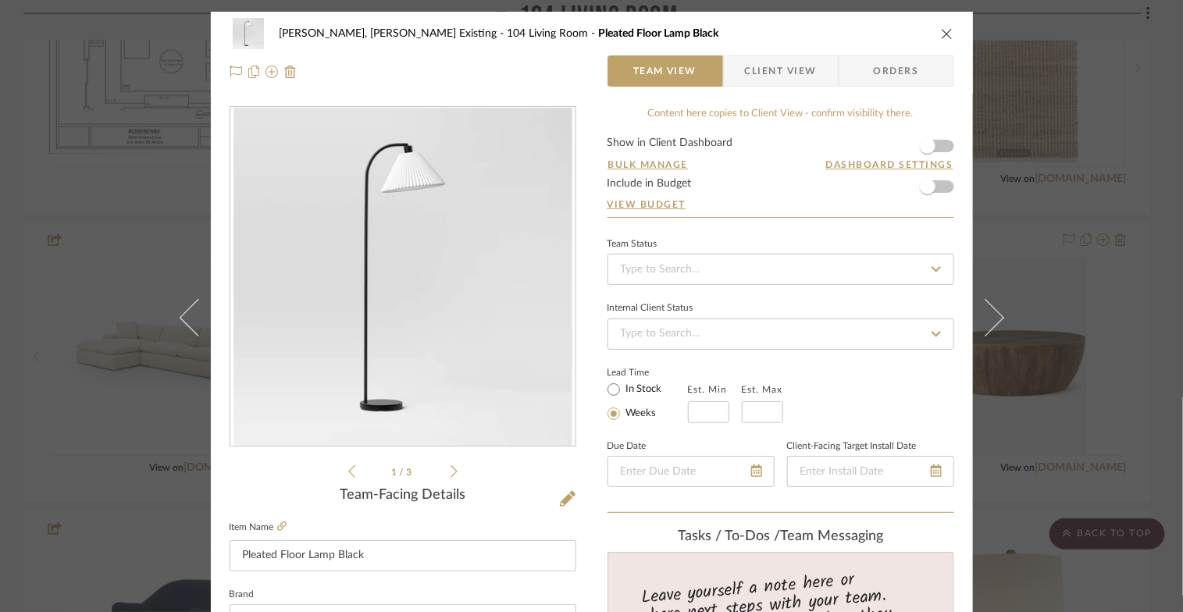
click at [942, 35] on icon "close" at bounding box center [947, 33] width 12 height 12
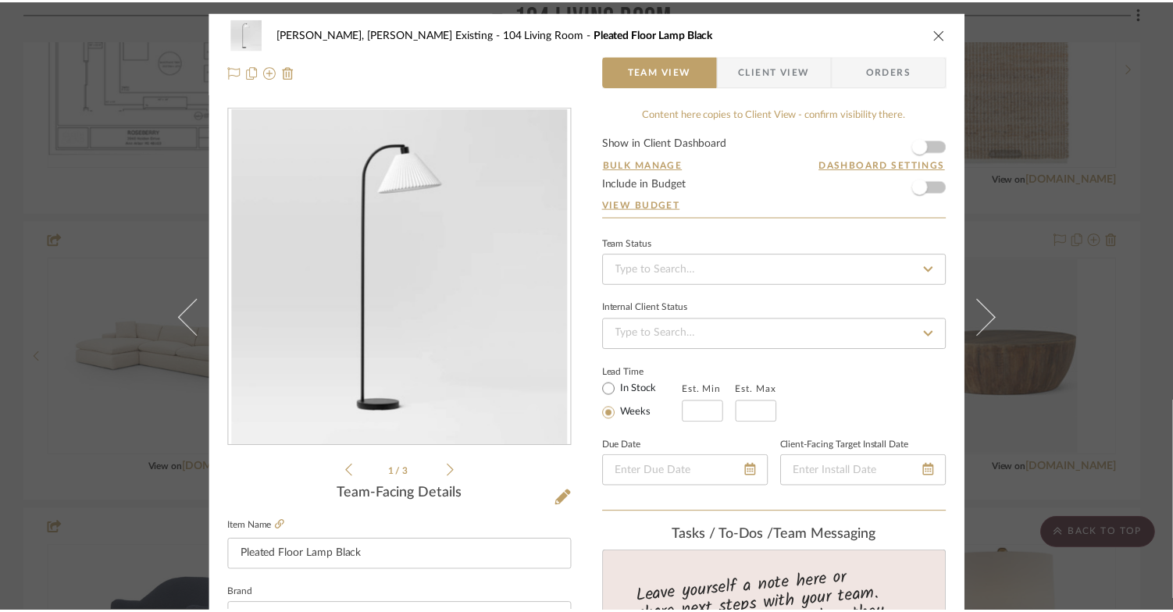
scroll to position [2118, 0]
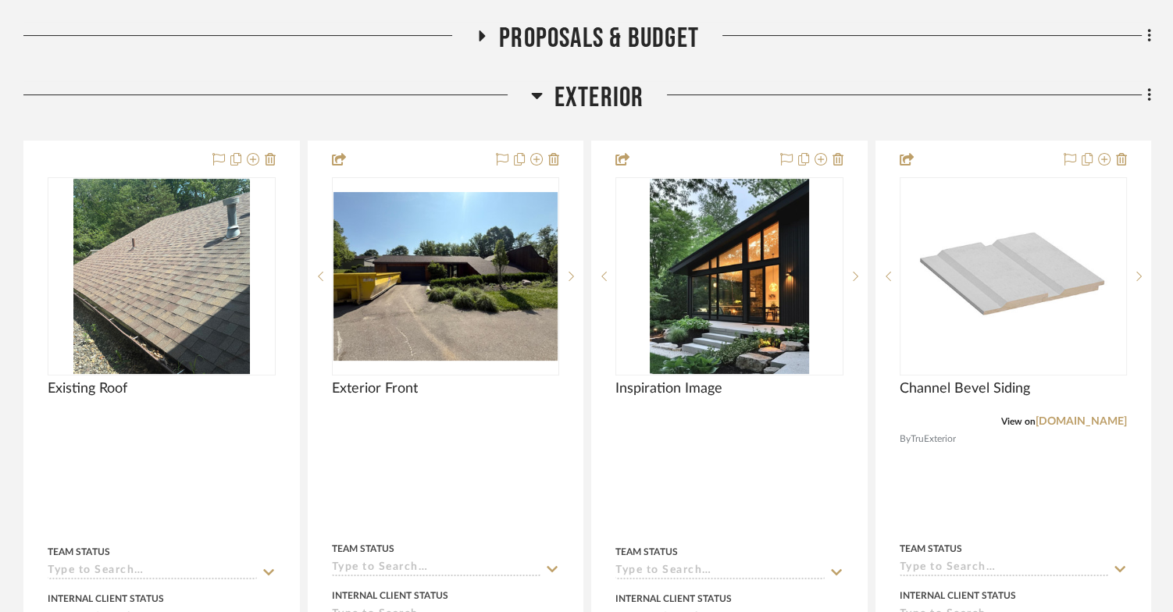
scroll to position [422, 0]
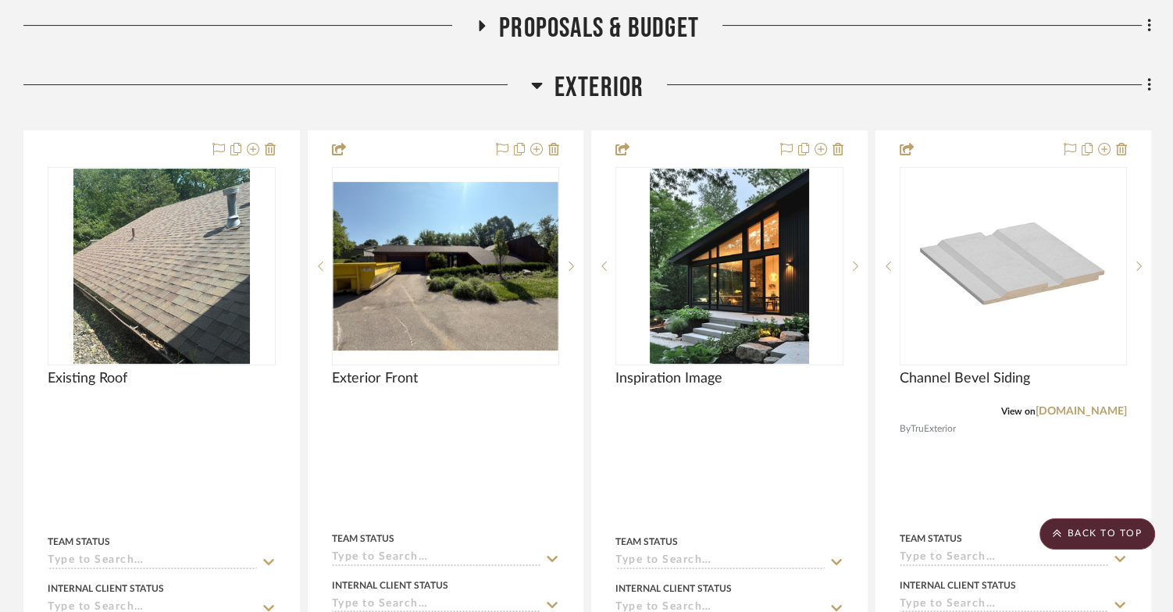
click at [536, 89] on icon at bounding box center [536, 86] width 11 height 6
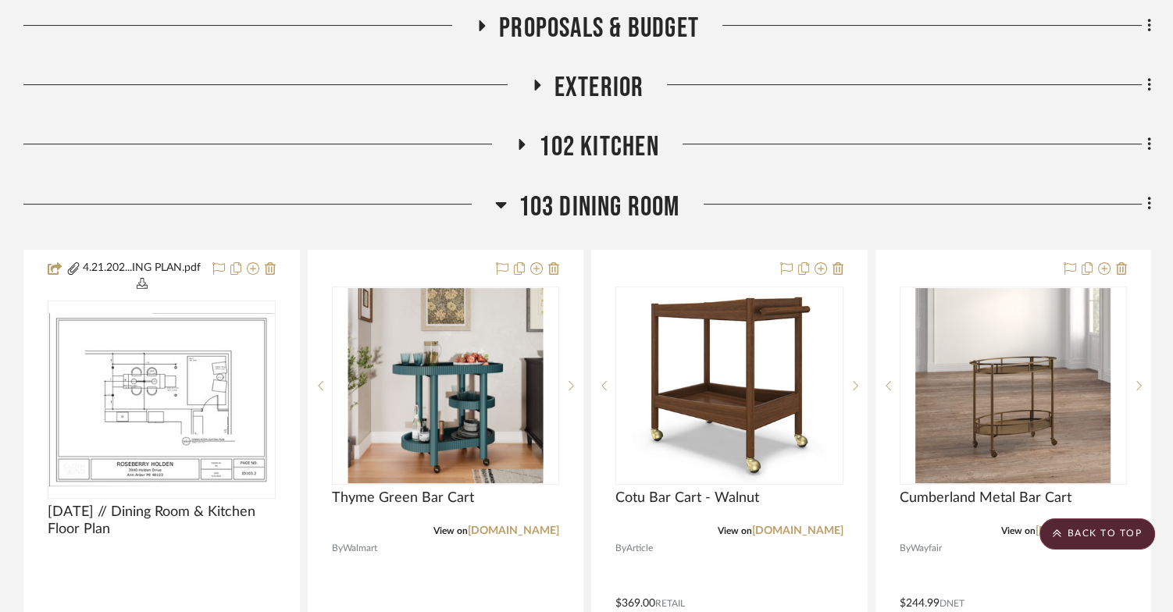
click at [498, 209] on icon at bounding box center [500, 205] width 11 height 6
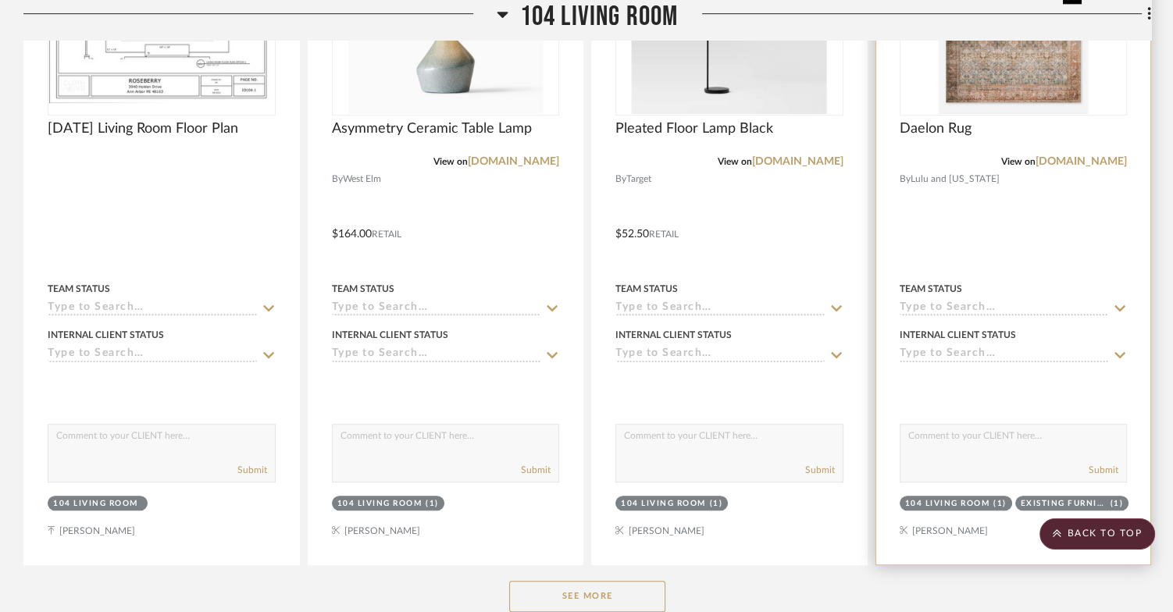
scroll to position [851, 0]
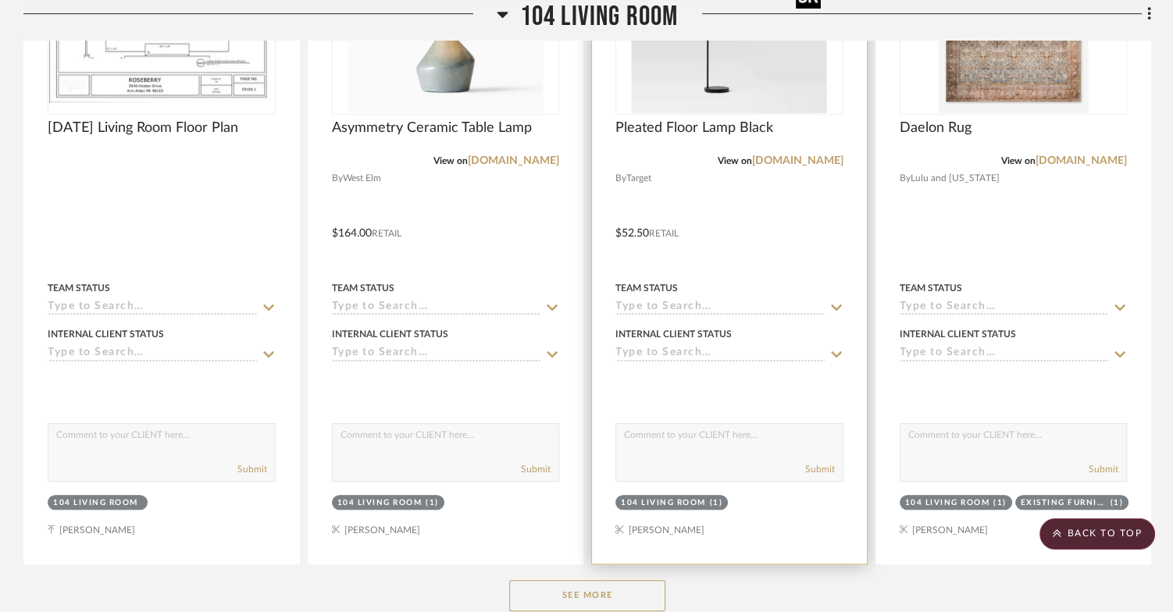
click at [723, 113] on img "0" at bounding box center [729, 15] width 195 height 195
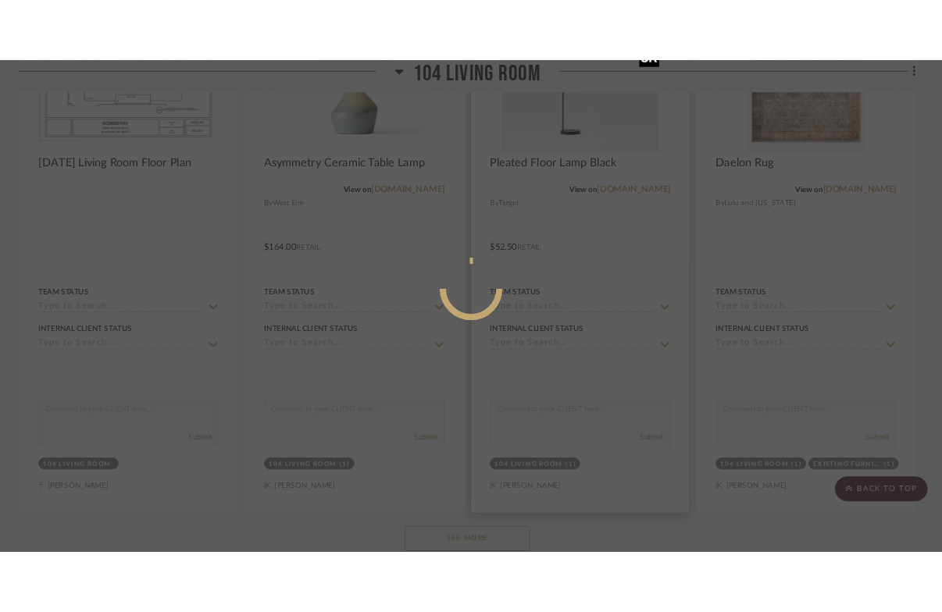
scroll to position [0, 0]
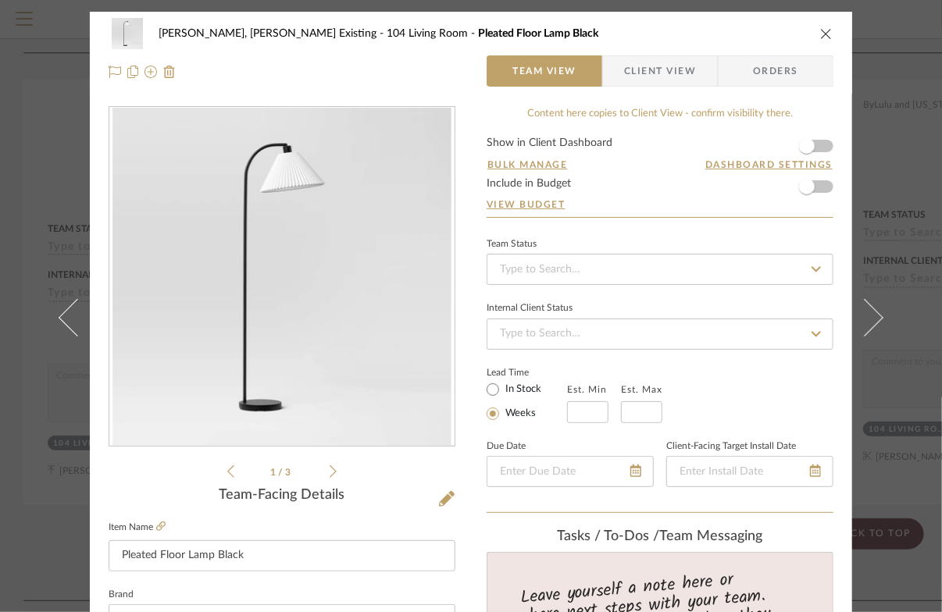
click at [822, 37] on icon "close" at bounding box center [826, 33] width 12 height 12
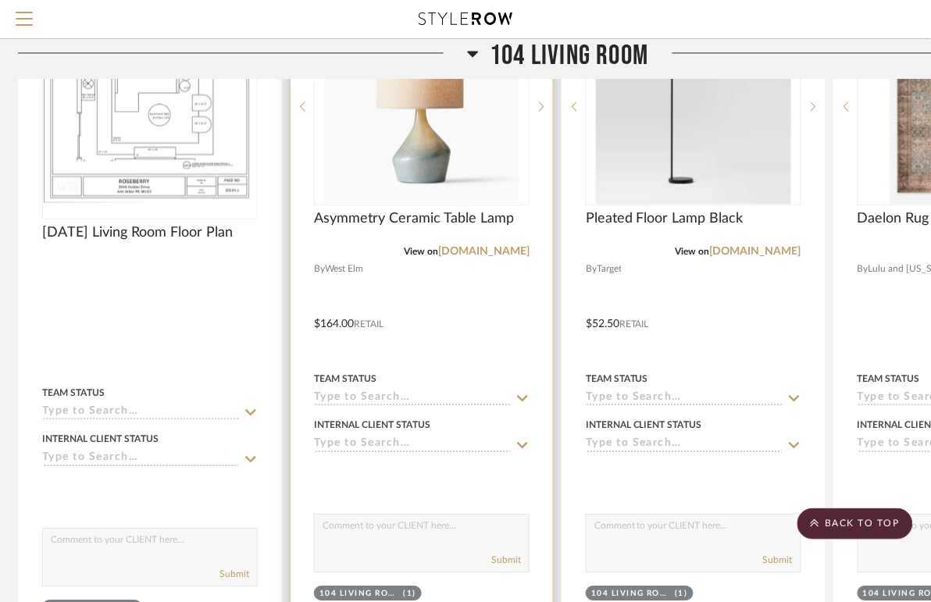
scroll to position [684, 5]
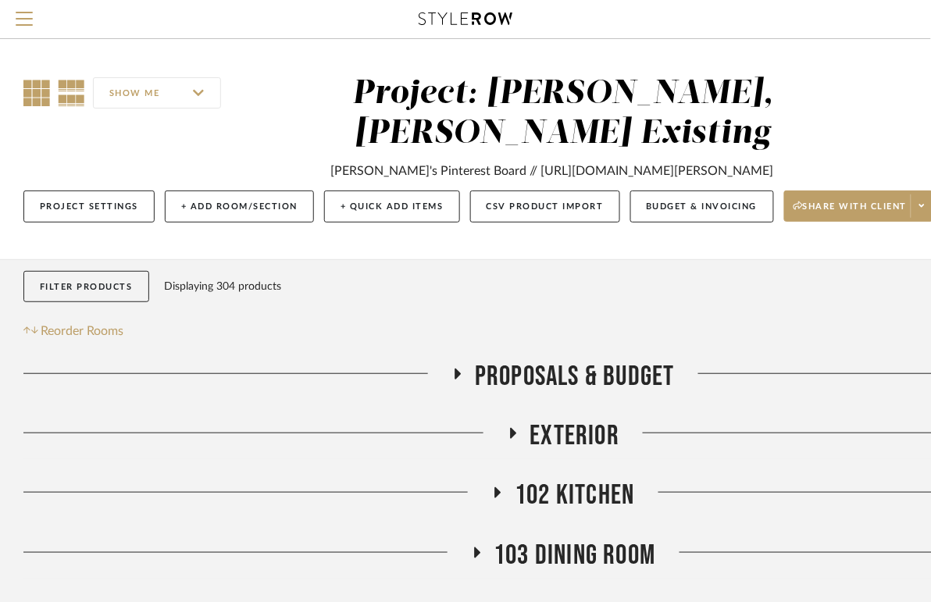
click at [27, 95] on icon at bounding box center [36, 93] width 27 height 27
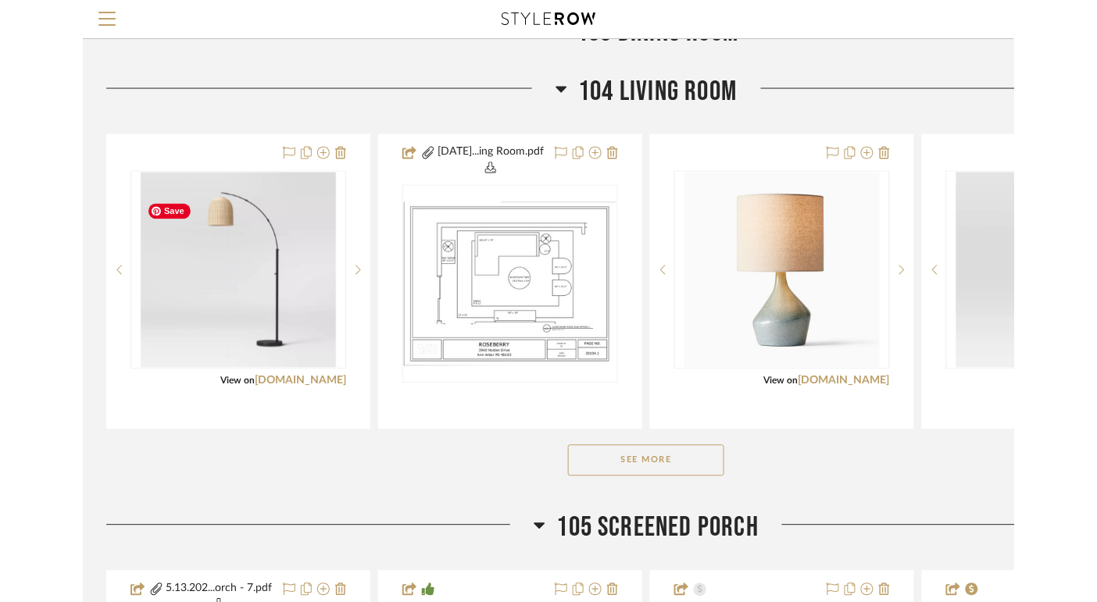
scroll to position [527, 0]
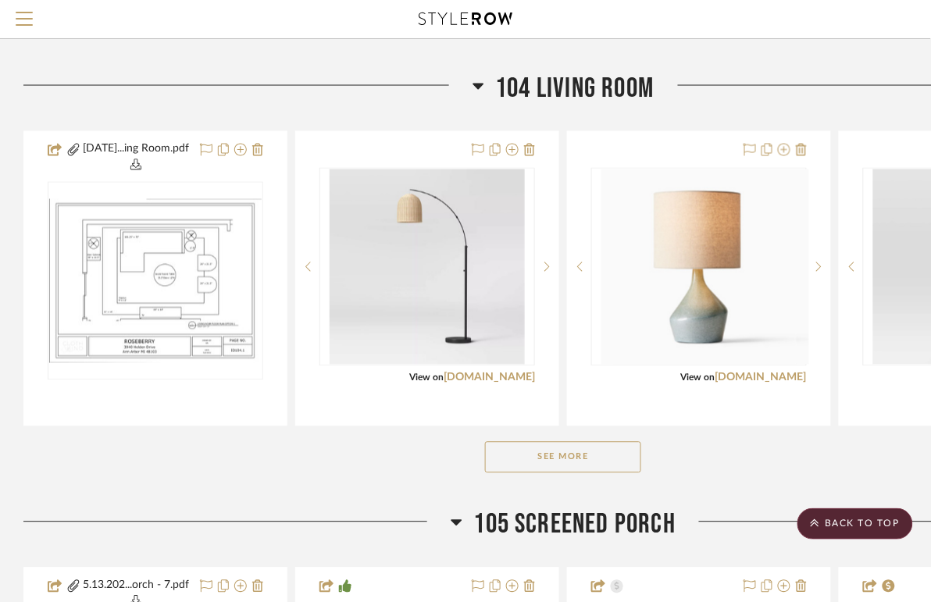
click at [587, 473] on button "See More" at bounding box center [563, 457] width 156 height 31
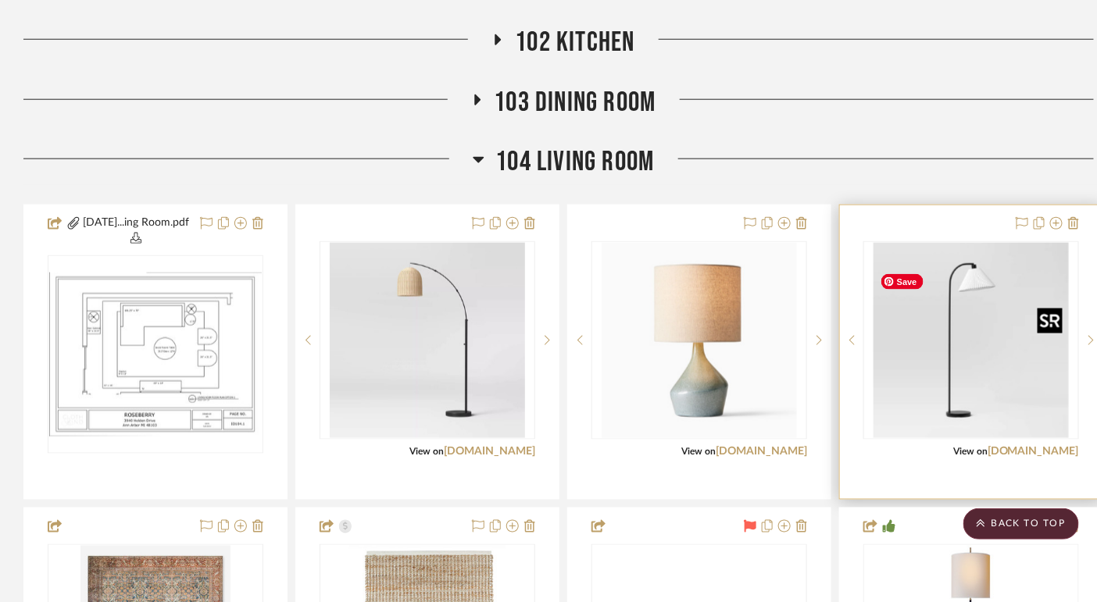
click at [941, 387] on div at bounding box center [971, 340] width 216 height 198
click at [941, 387] on img "0" at bounding box center [970, 340] width 195 height 195
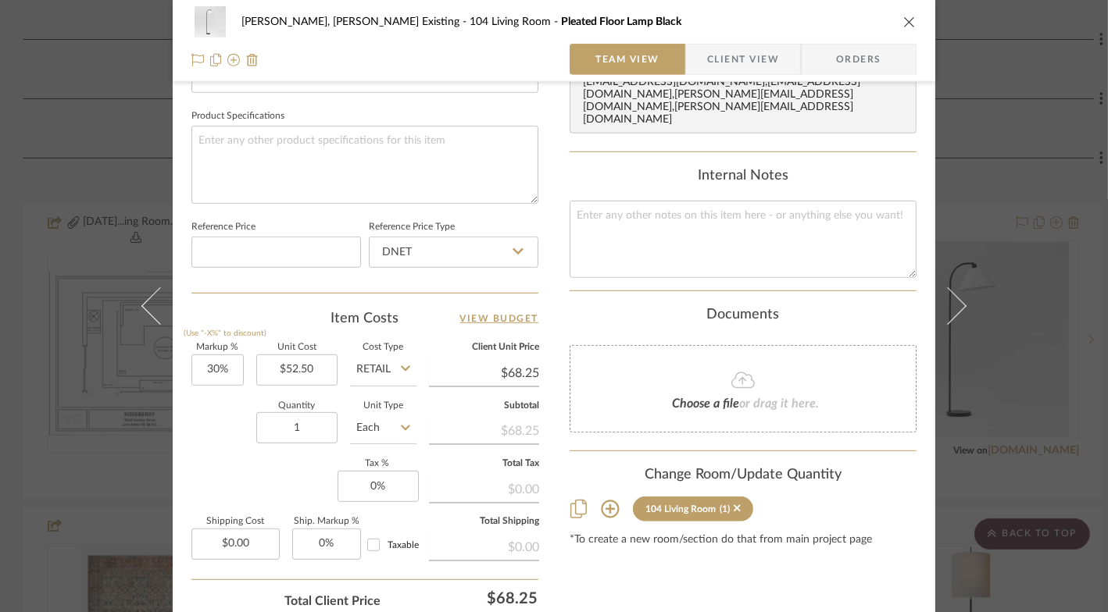
scroll to position [855, 0]
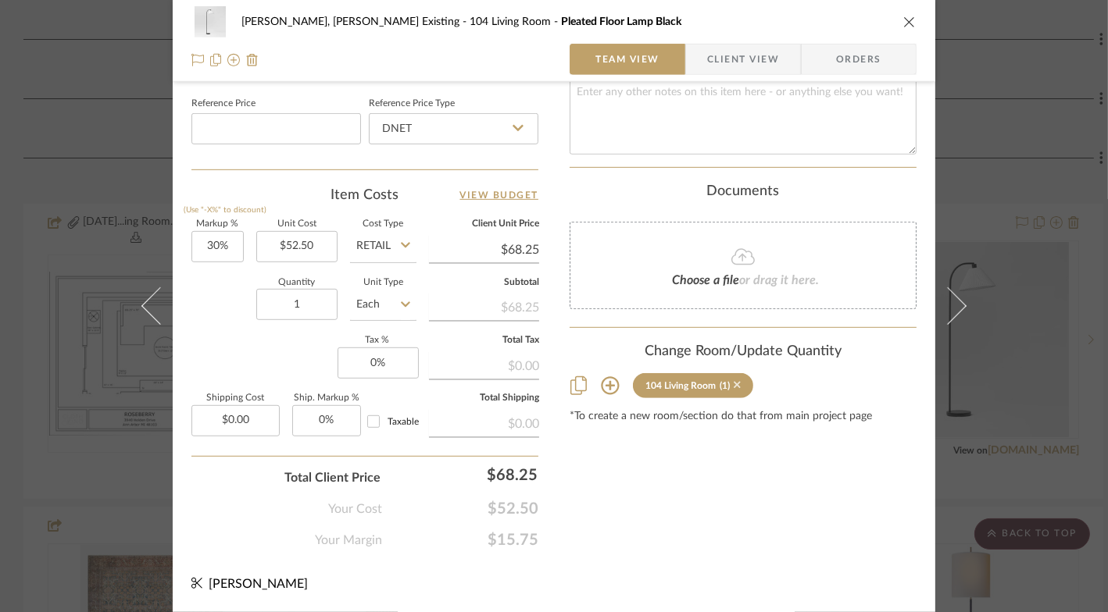
click at [741, 382] on icon at bounding box center [737, 385] width 7 height 7
click at [904, 18] on icon "close" at bounding box center [909, 22] width 12 height 12
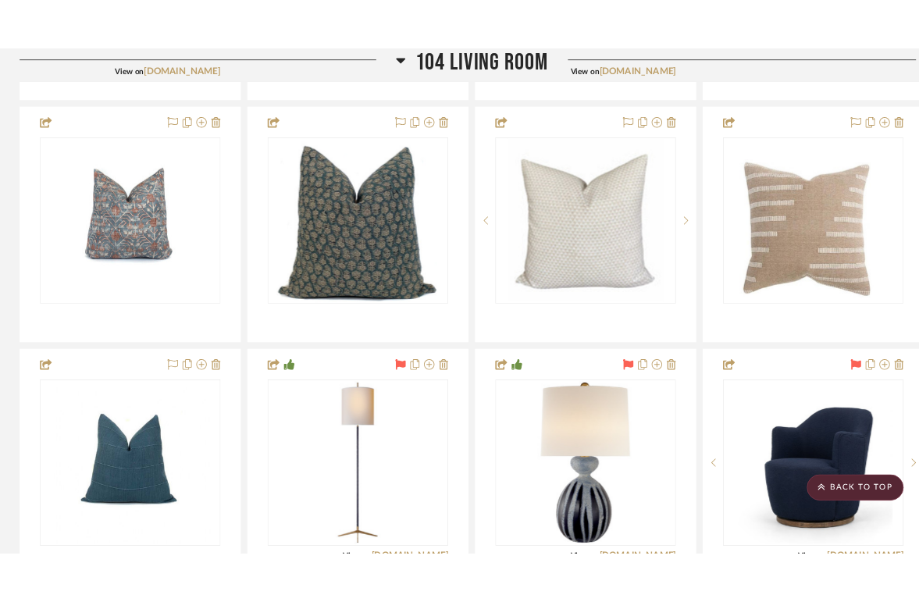
scroll to position [1543, 1]
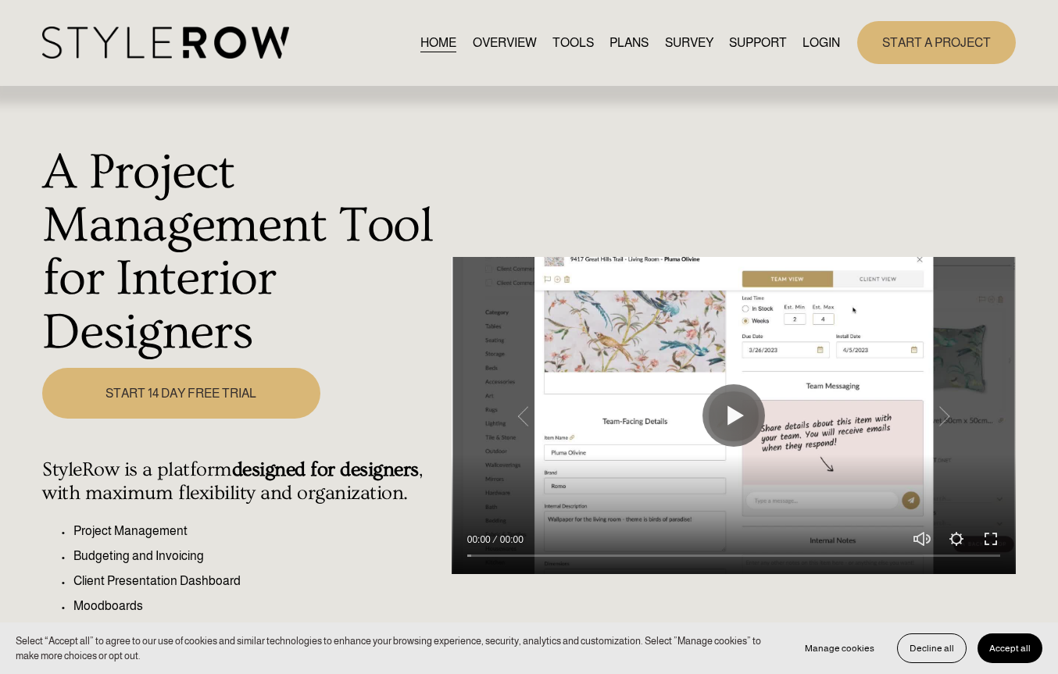
click at [805, 49] on link "LOGIN" at bounding box center [820, 42] width 37 height 21
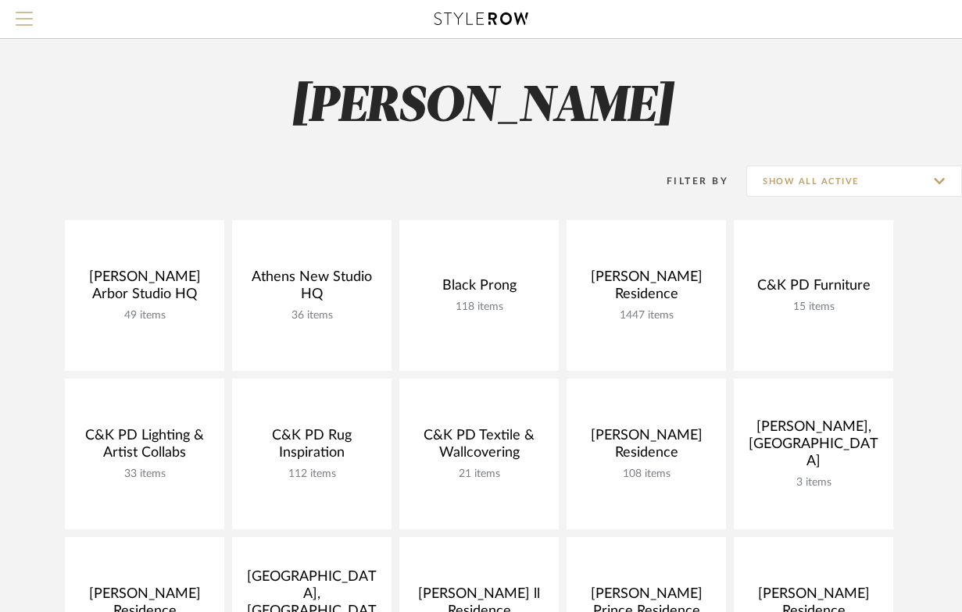
click at [20, 23] on span "Menu" at bounding box center [24, 23] width 17 height 23
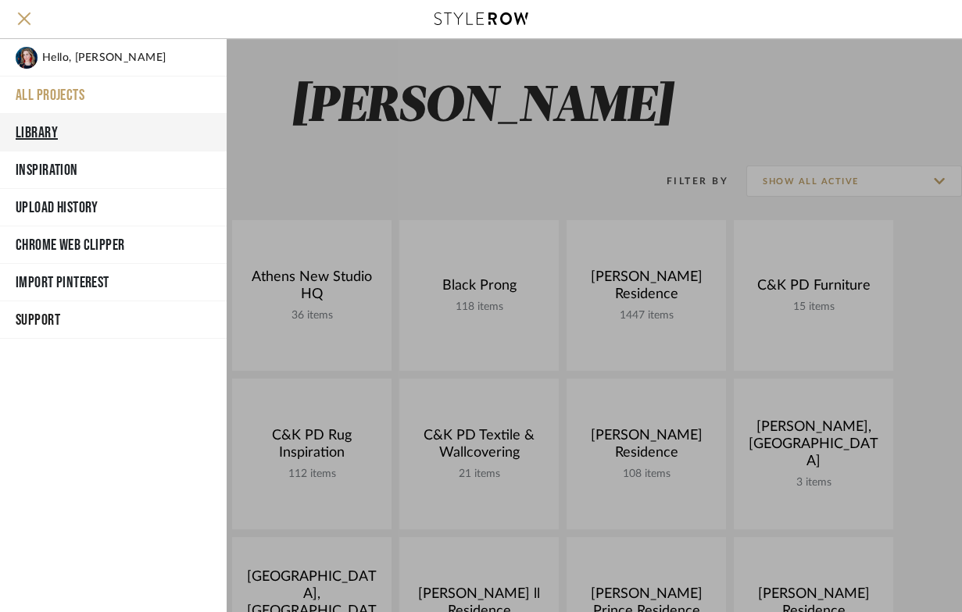
click at [45, 127] on button "Library" at bounding box center [113, 132] width 227 height 37
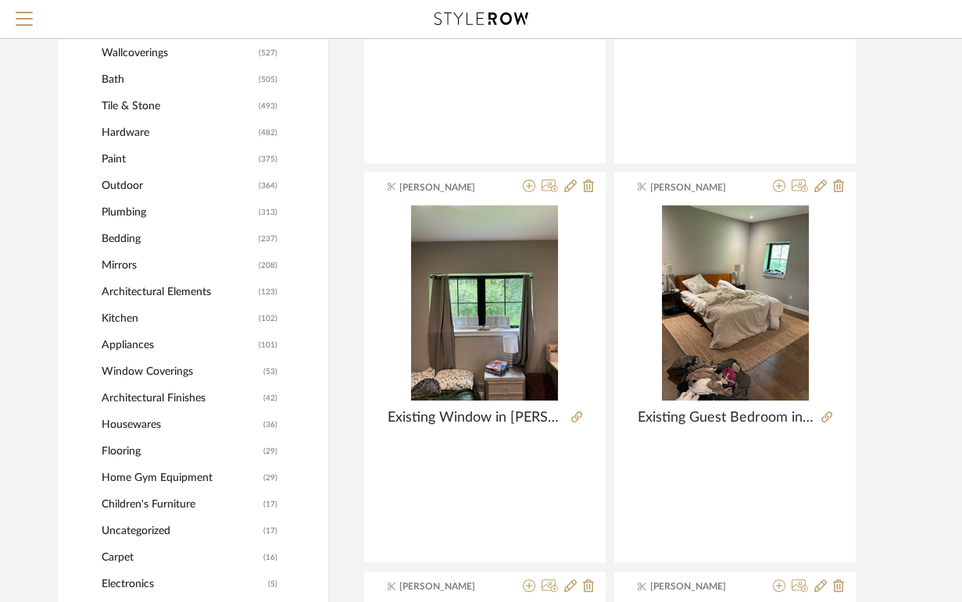
click at [135, 377] on span "Window Coverings" at bounding box center [181, 372] width 158 height 27
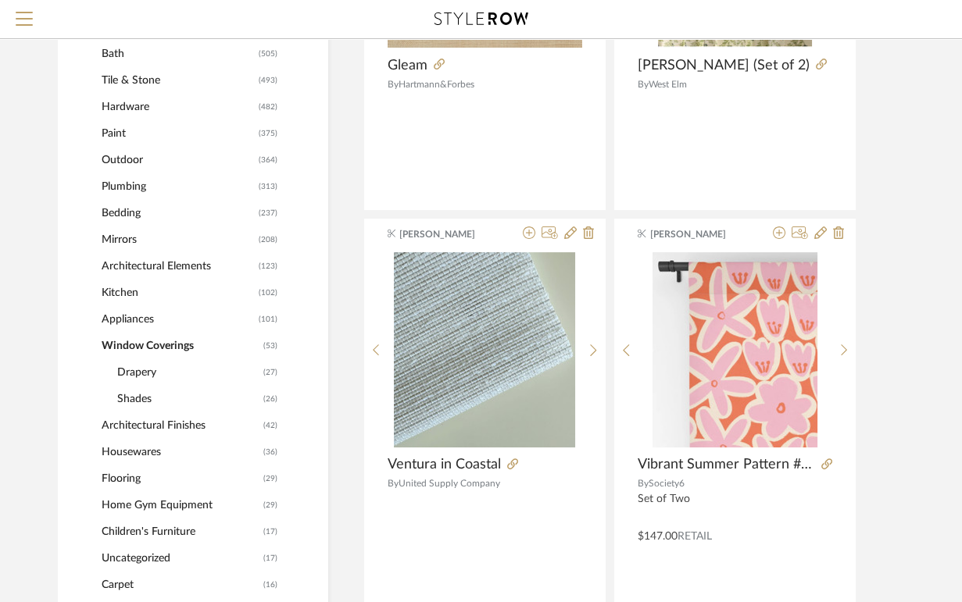
scroll to position [849, 0]
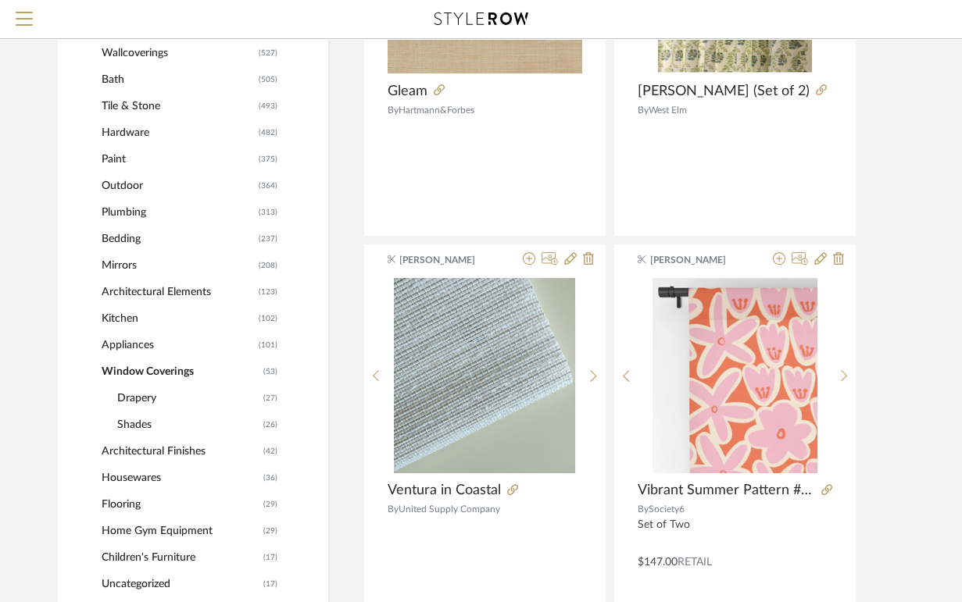
click at [131, 426] on span "Shades" at bounding box center [188, 425] width 142 height 27
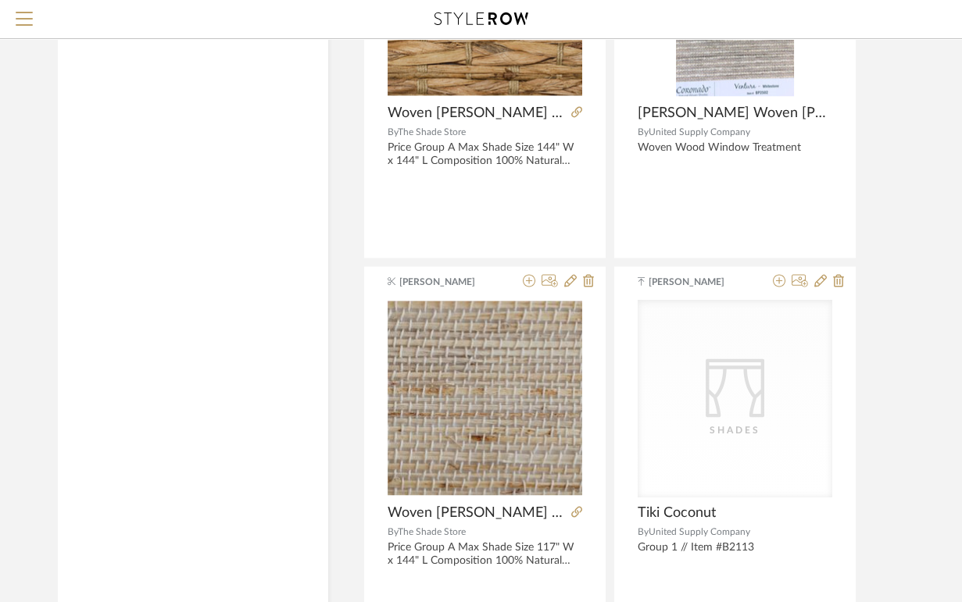
scroll to position [4827, 0]
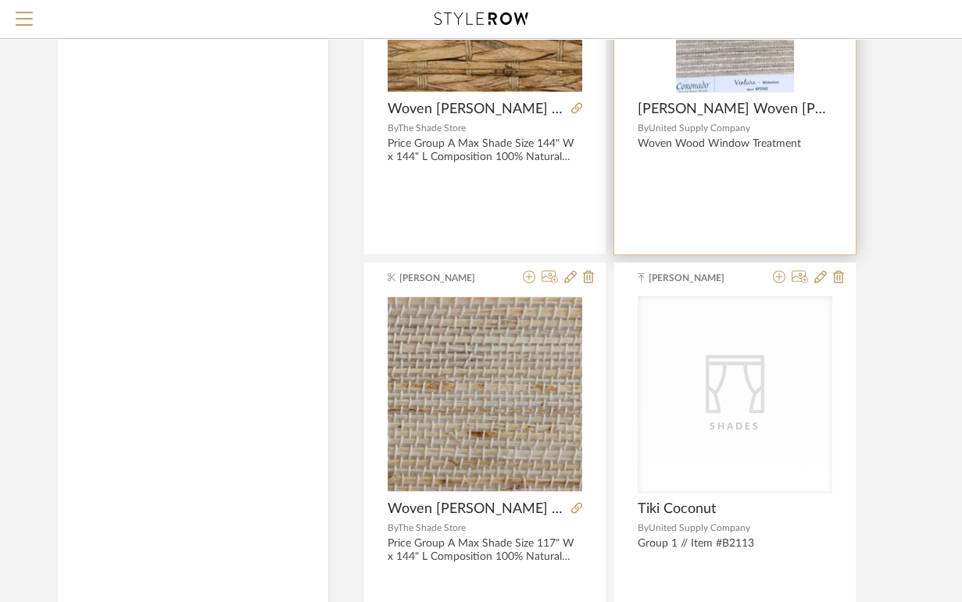
click at [0, 0] on img at bounding box center [0, 0] width 0 height 0
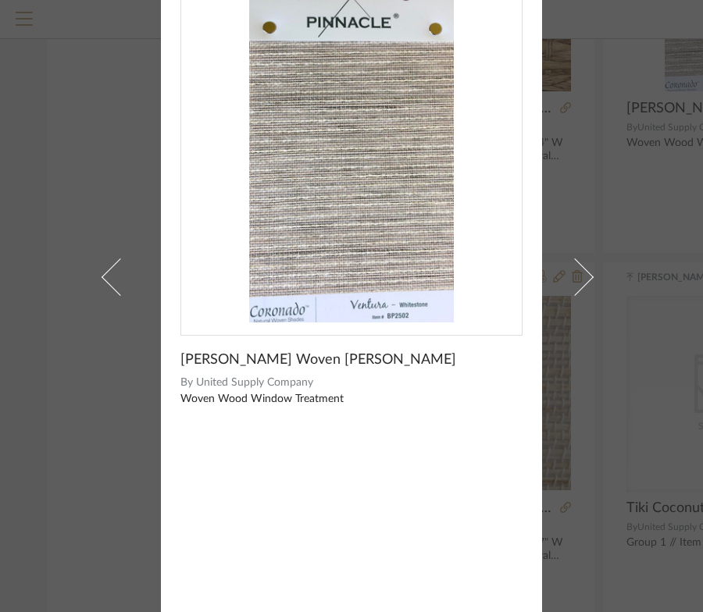
scroll to position [0, 0]
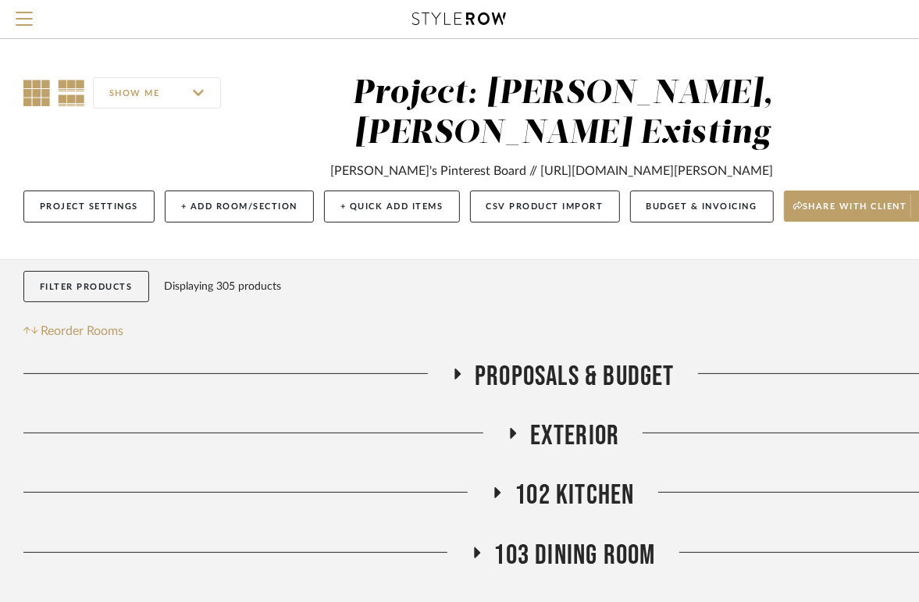
click at [37, 93] on icon at bounding box center [36, 93] width 27 height 27
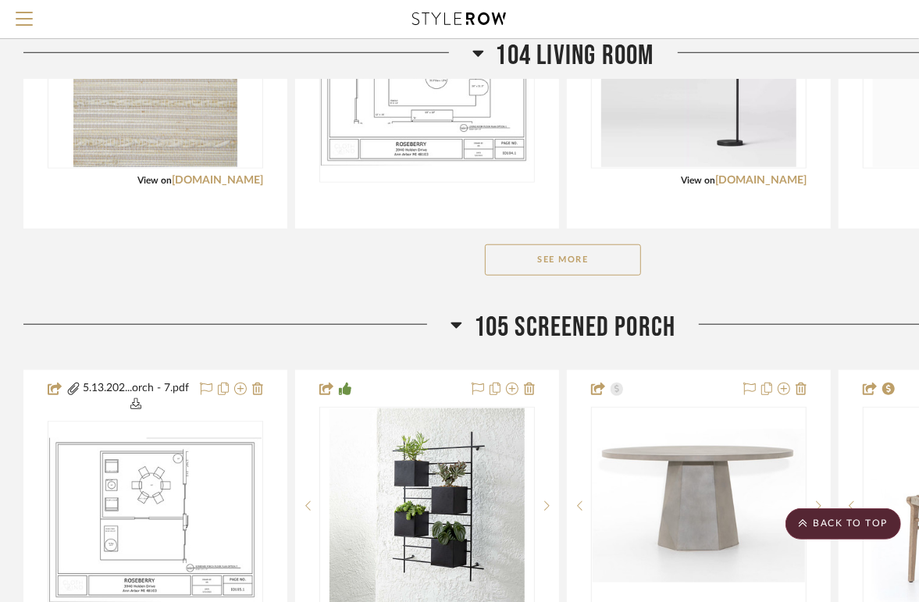
scroll to position [726, 0]
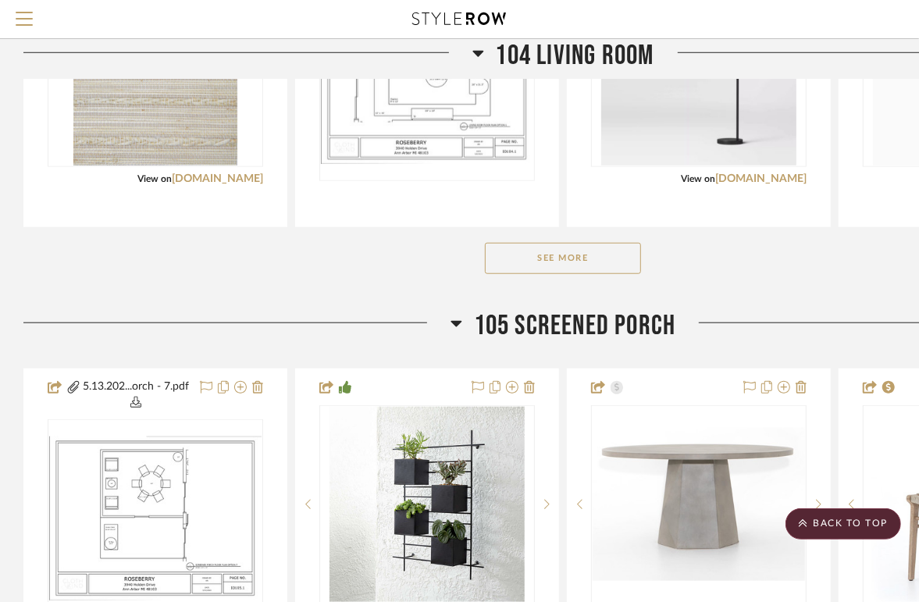
click at [518, 274] on button "See More" at bounding box center [563, 258] width 156 height 31
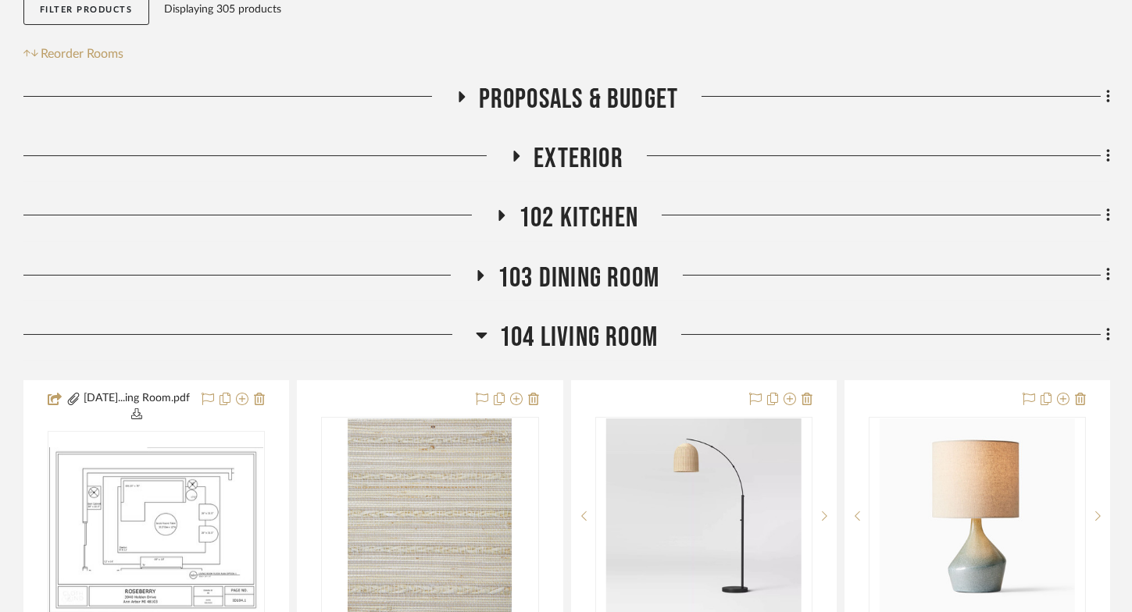
scroll to position [382, 0]
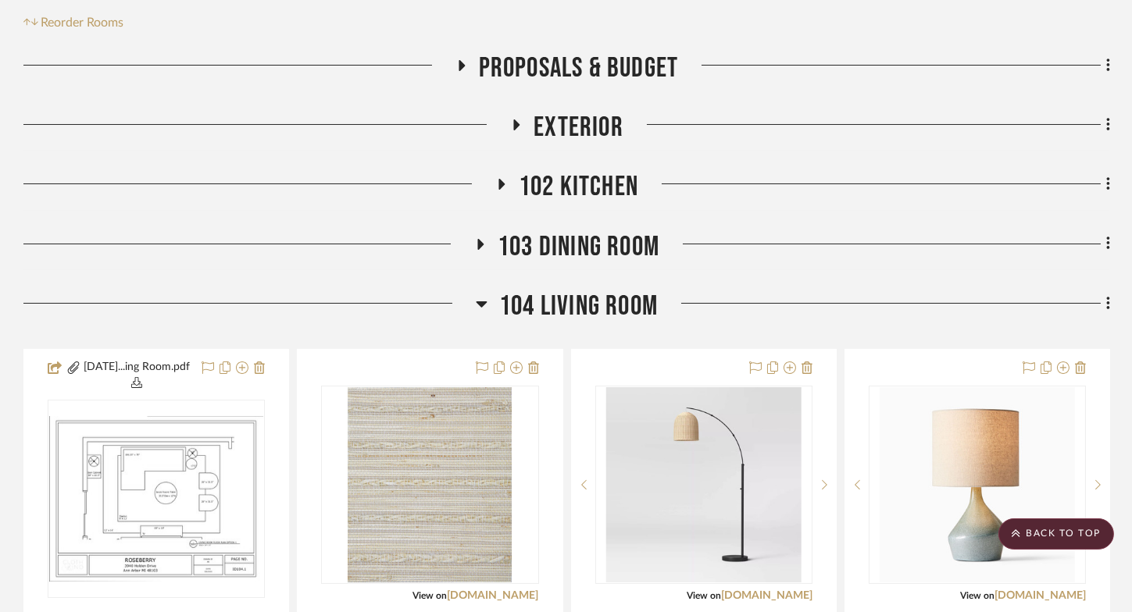
click at [516, 130] on icon at bounding box center [517, 125] width 6 height 11
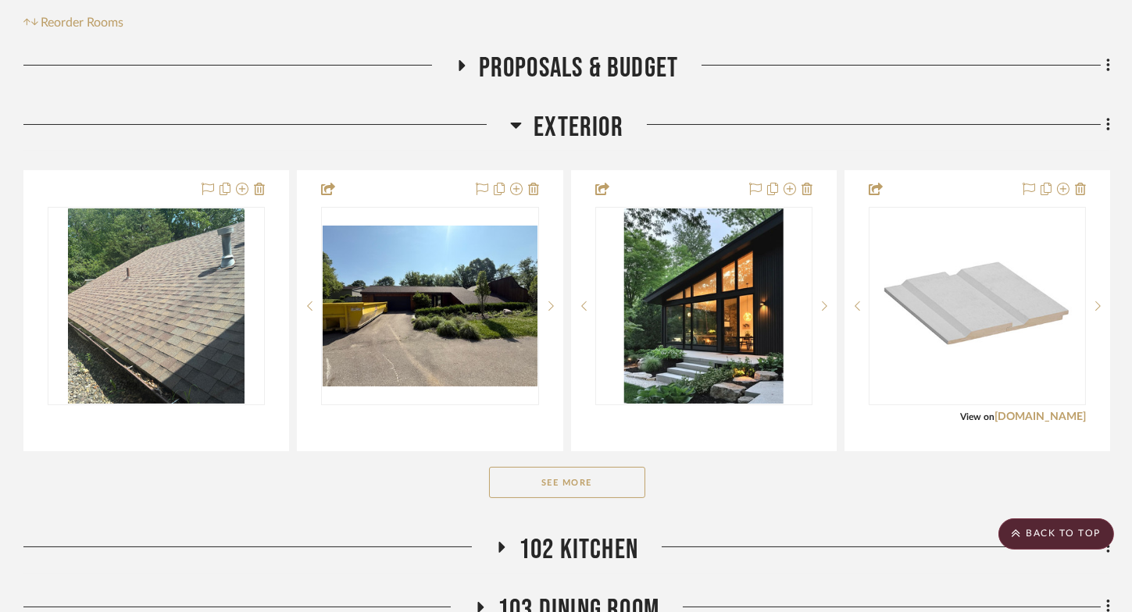
click at [557, 498] on button "See More" at bounding box center [567, 482] width 156 height 31
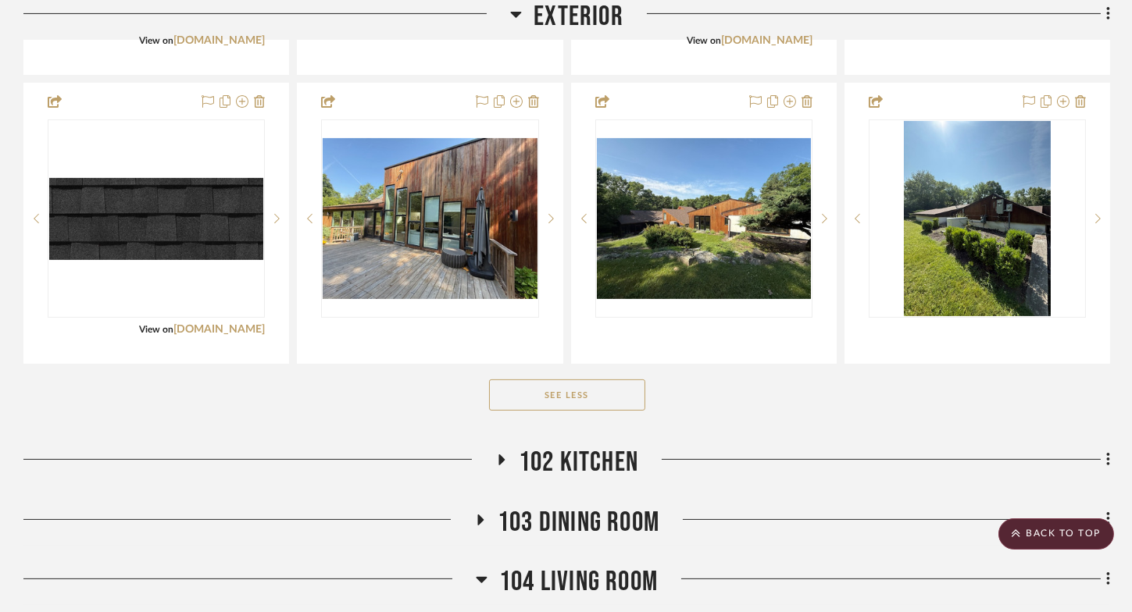
scroll to position [1109, 0]
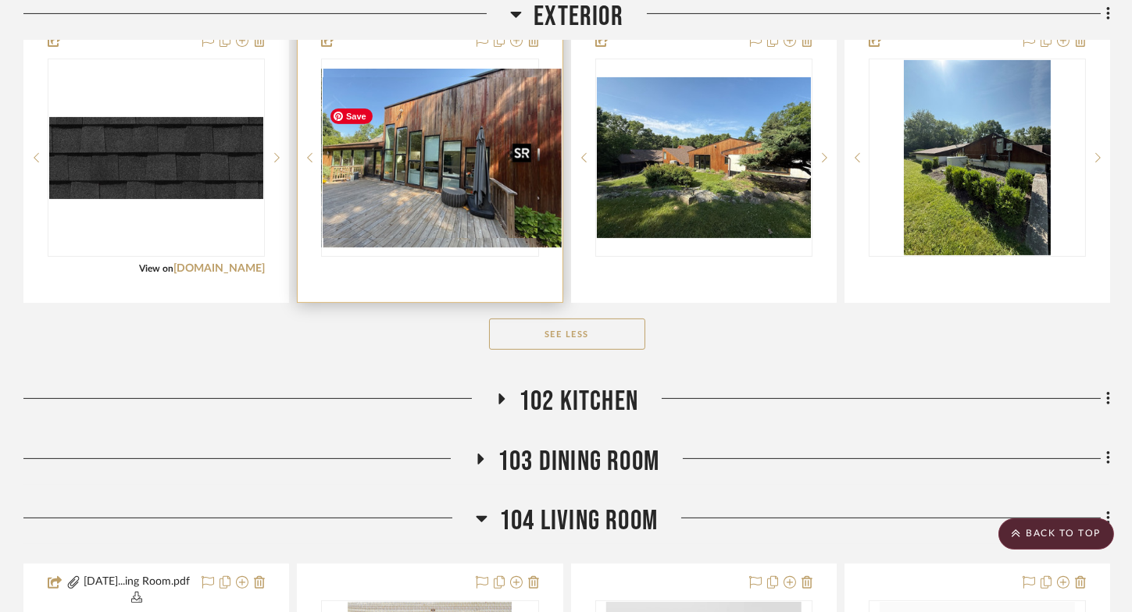
click at [456, 212] on img "0" at bounding box center [442, 158] width 238 height 179
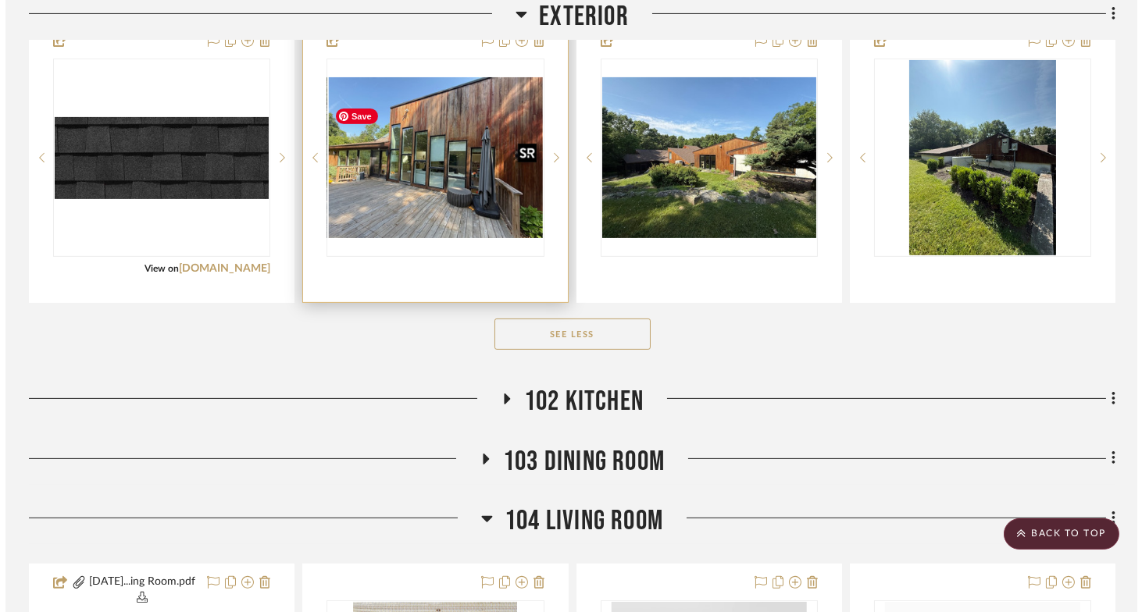
scroll to position [0, 0]
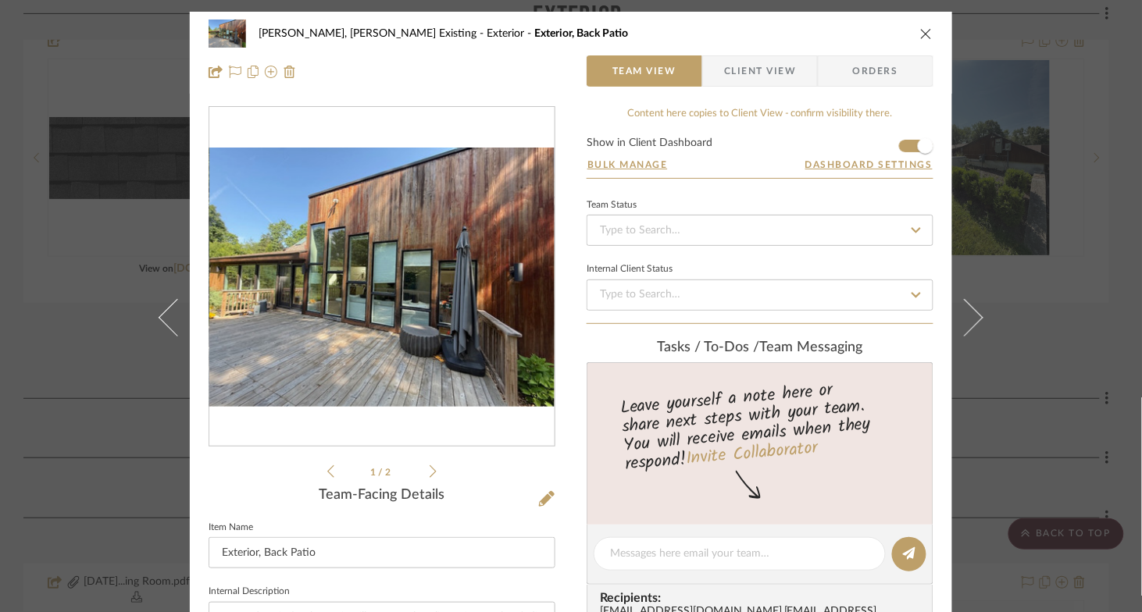
click at [920, 36] on icon "close" at bounding box center [926, 33] width 12 height 12
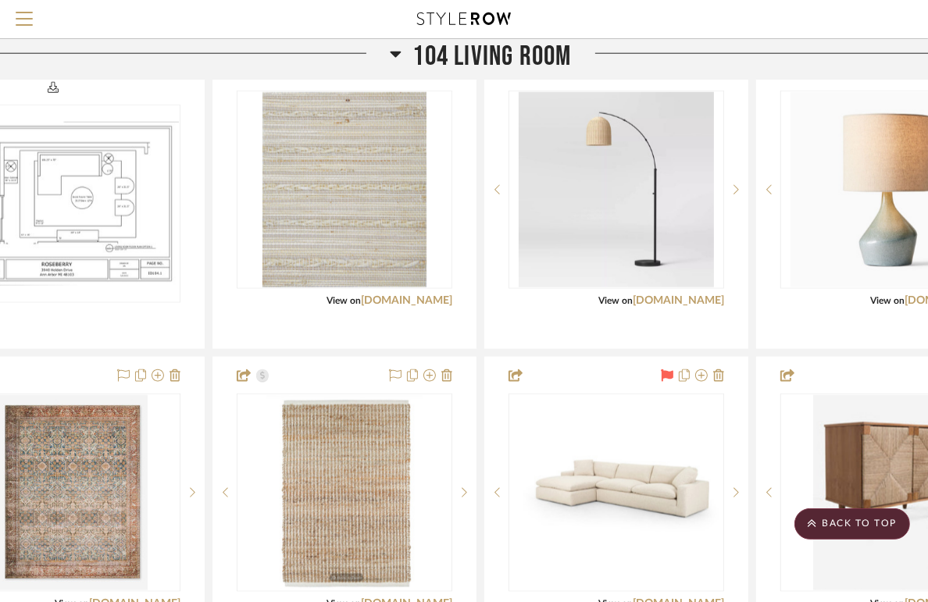
scroll to position [1545, 85]
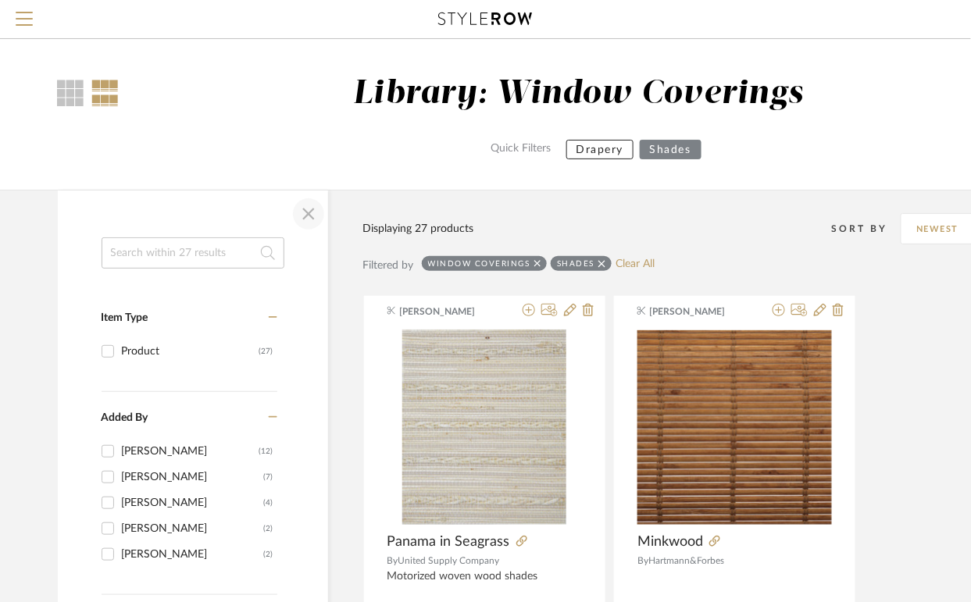
click at [308, 203] on span "button" at bounding box center [308, 213] width 37 height 37
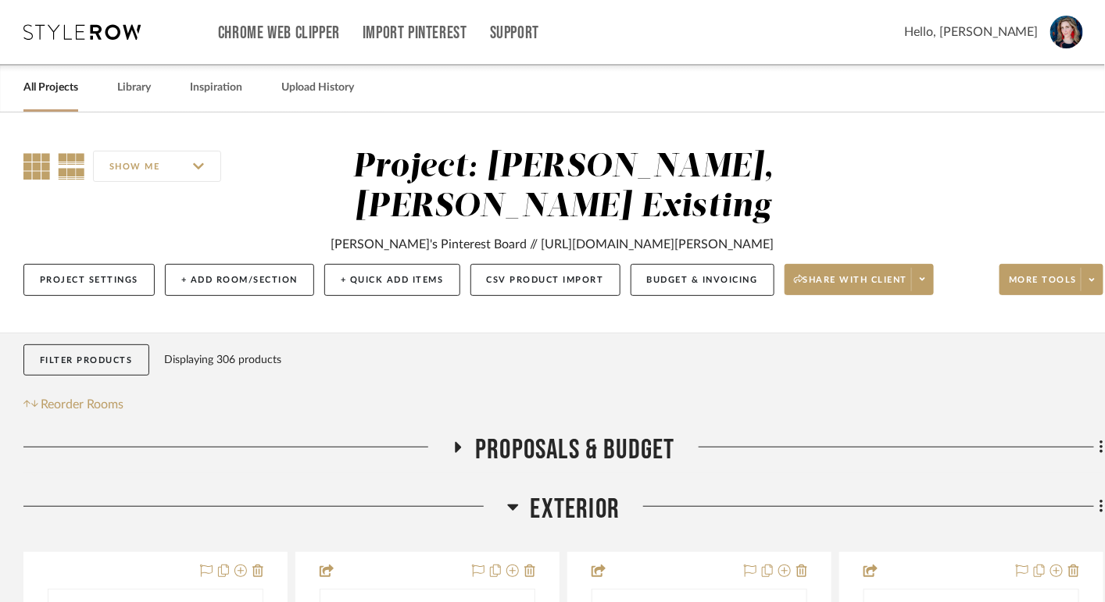
click at [35, 159] on icon at bounding box center [36, 166] width 27 height 27
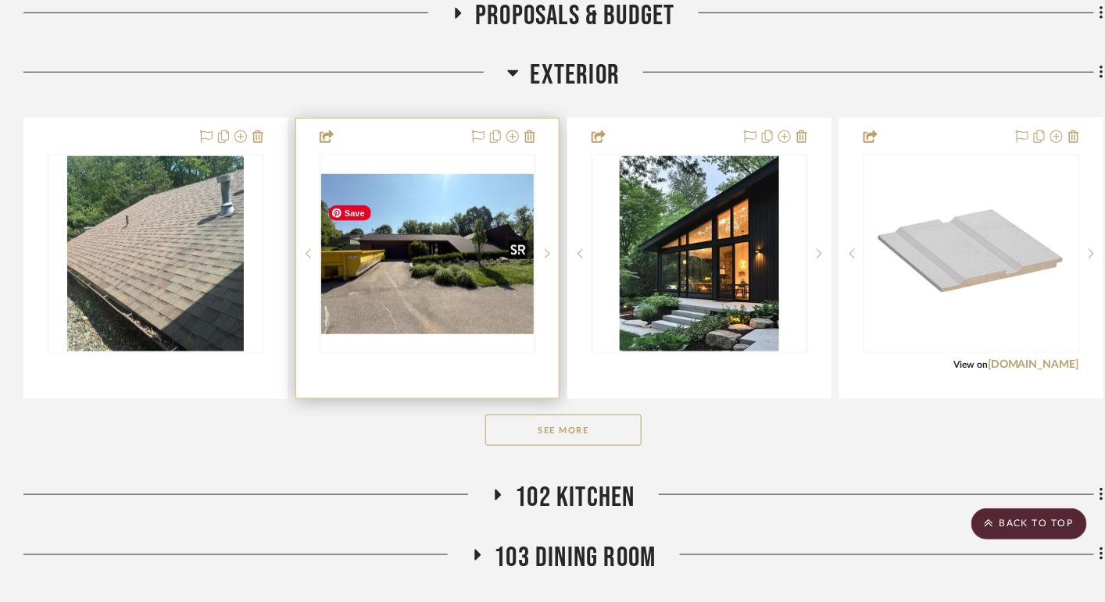
scroll to position [398, 0]
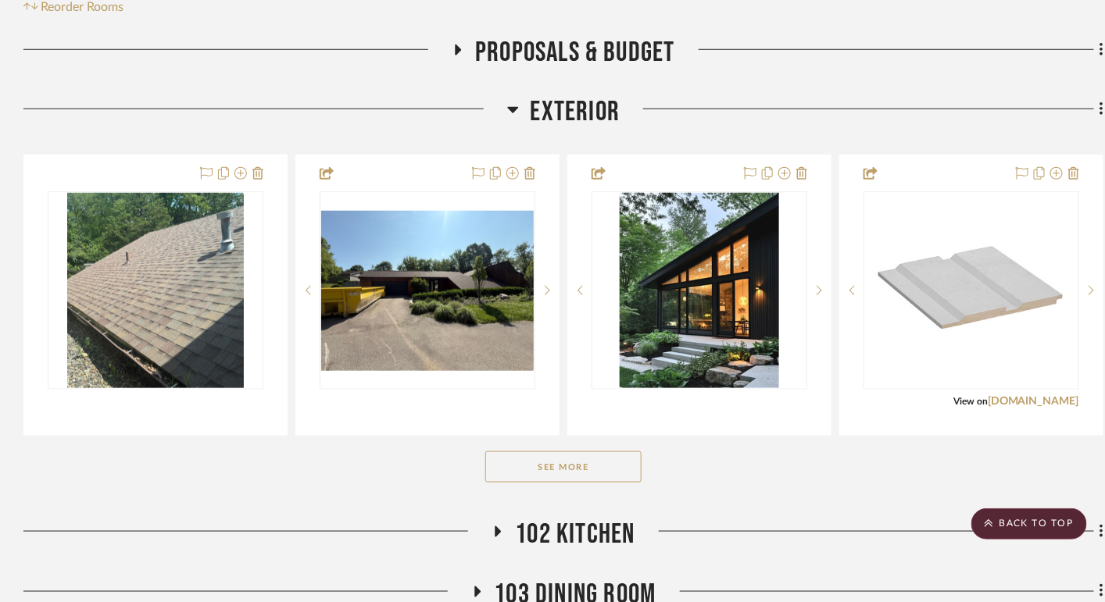
click at [511, 119] on icon at bounding box center [513, 109] width 12 height 19
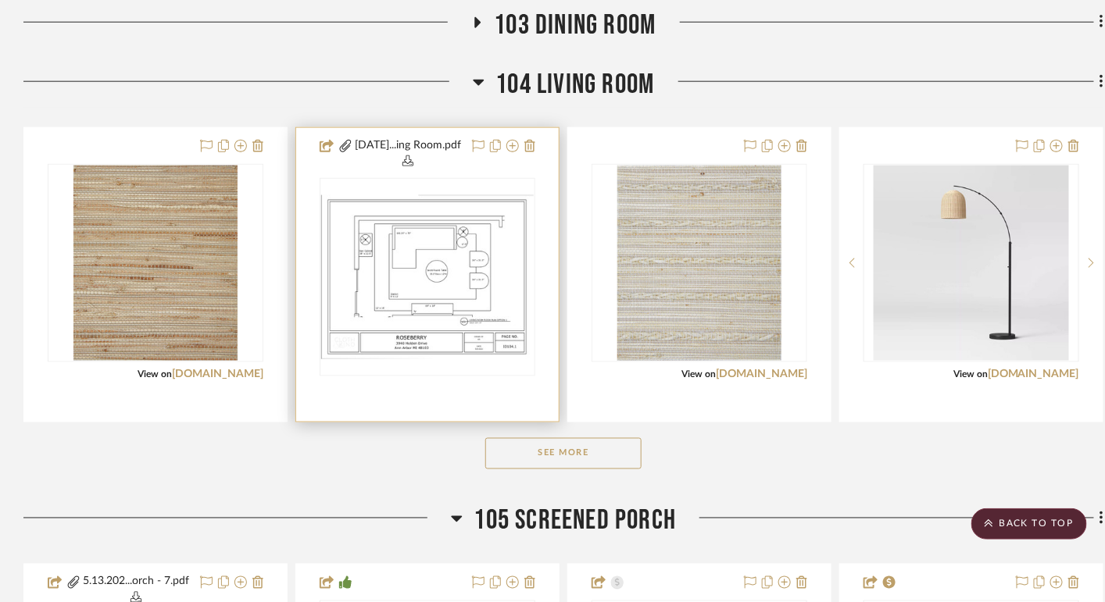
scroll to position [609, 0]
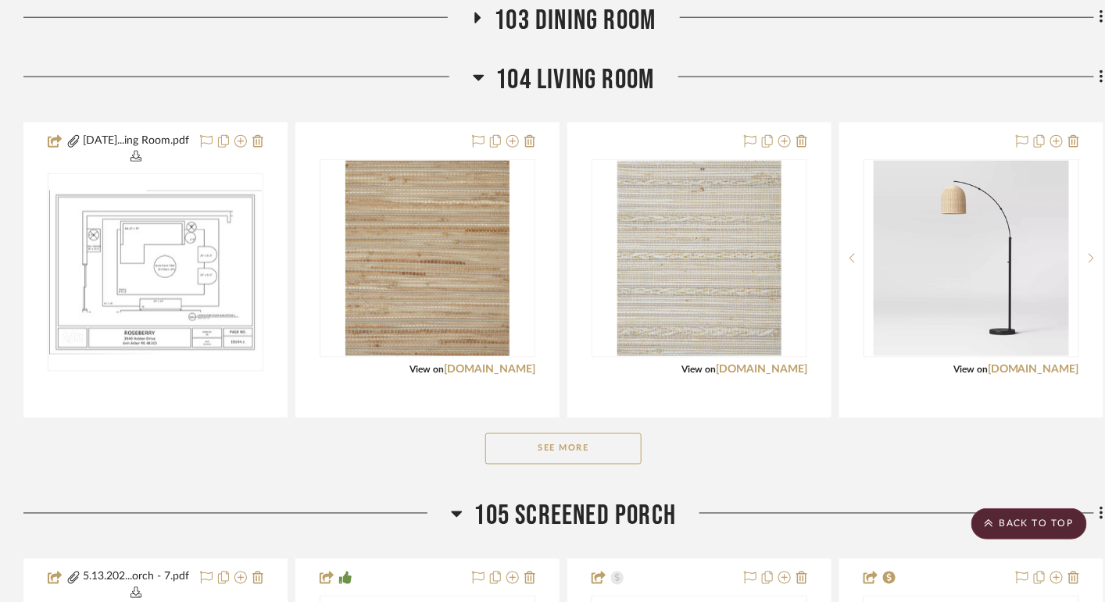
click at [573, 465] on button "See More" at bounding box center [563, 449] width 156 height 31
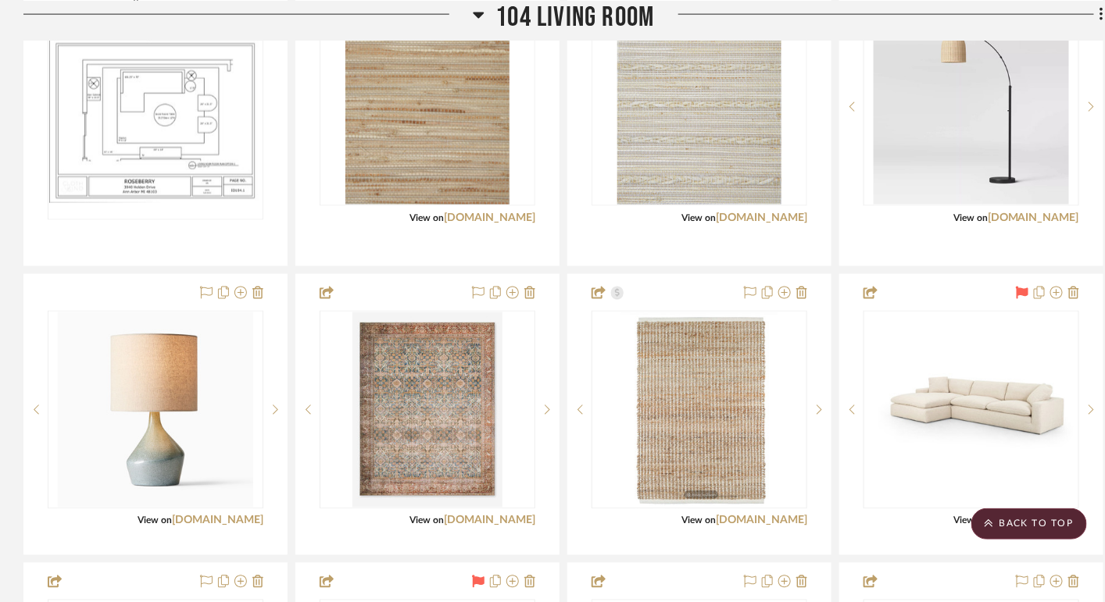
scroll to position [776, 0]
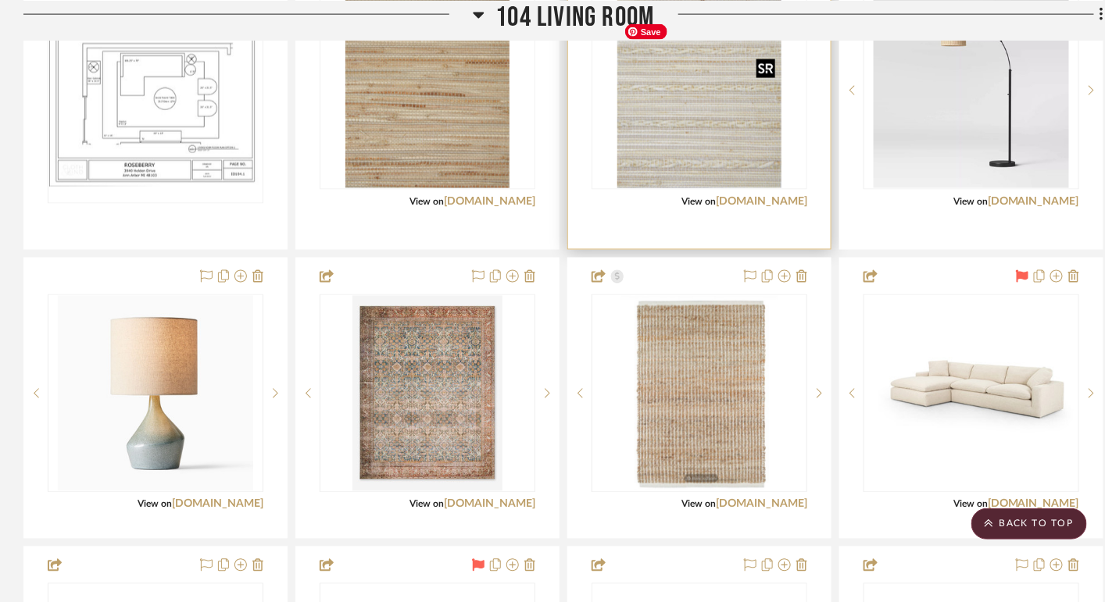
click at [690, 152] on img "0" at bounding box center [699, 90] width 164 height 195
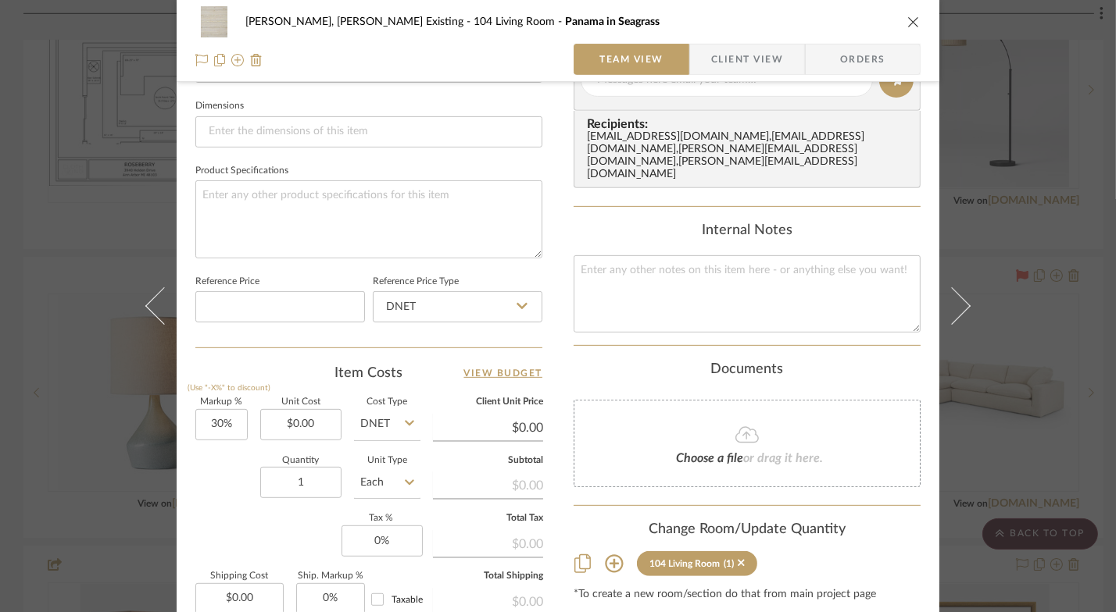
scroll to position [855, 0]
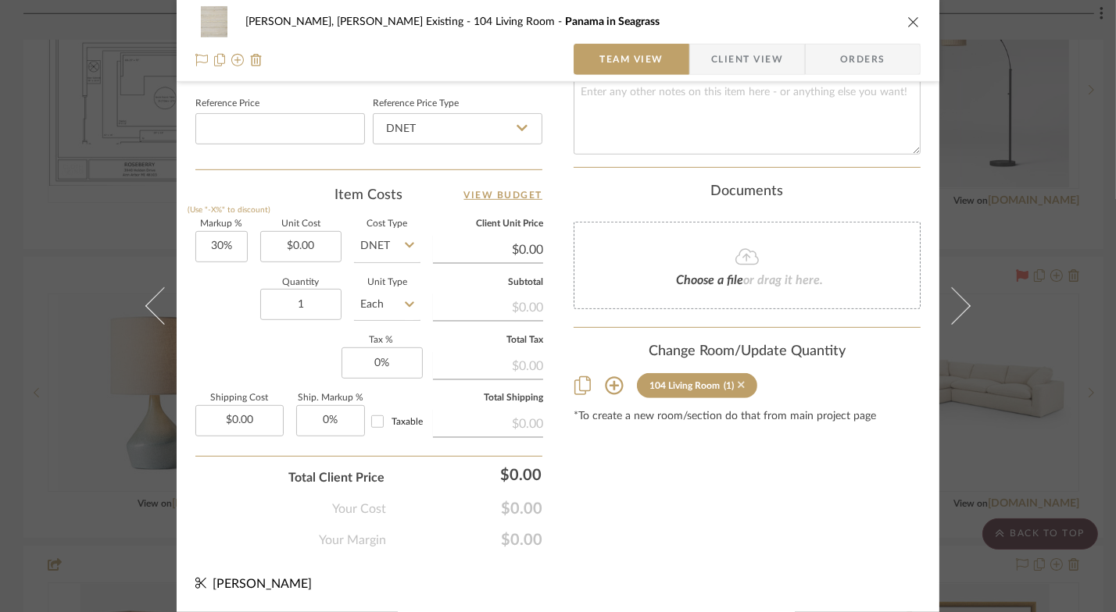
click at [744, 382] on icon at bounding box center [740, 385] width 7 height 7
click at [909, 21] on icon "close" at bounding box center [913, 22] width 12 height 12
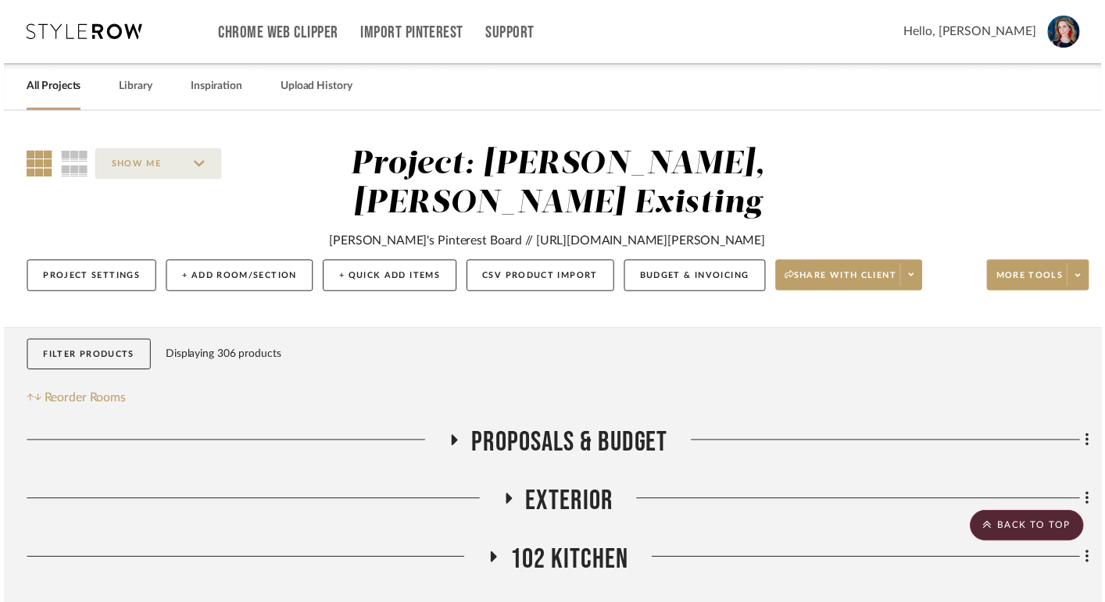
scroll to position [776, 0]
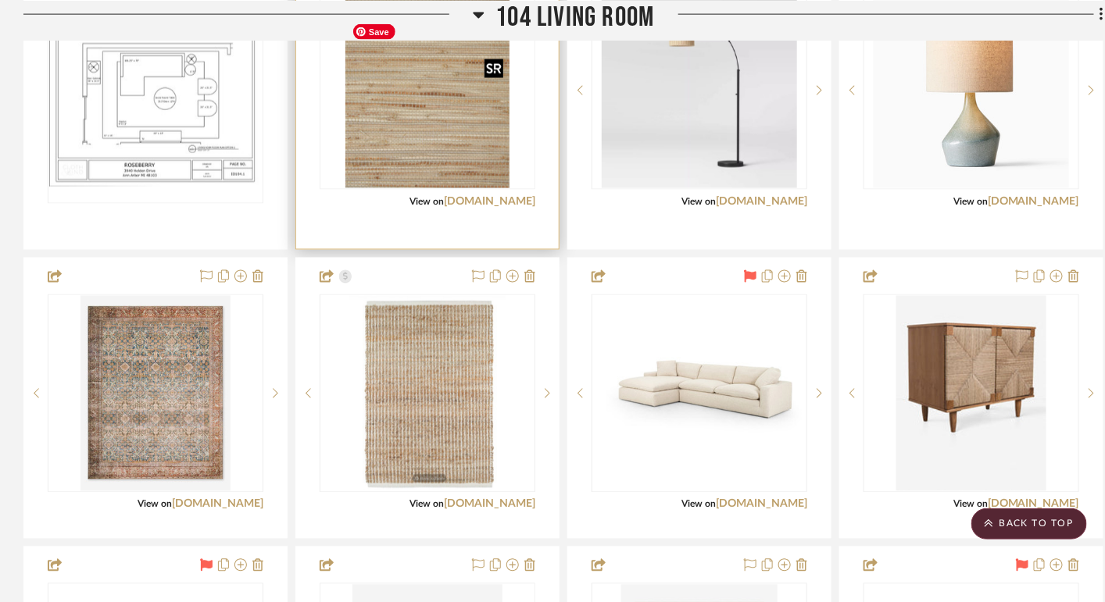
click at [452, 168] on img "0" at bounding box center [427, 90] width 164 height 195
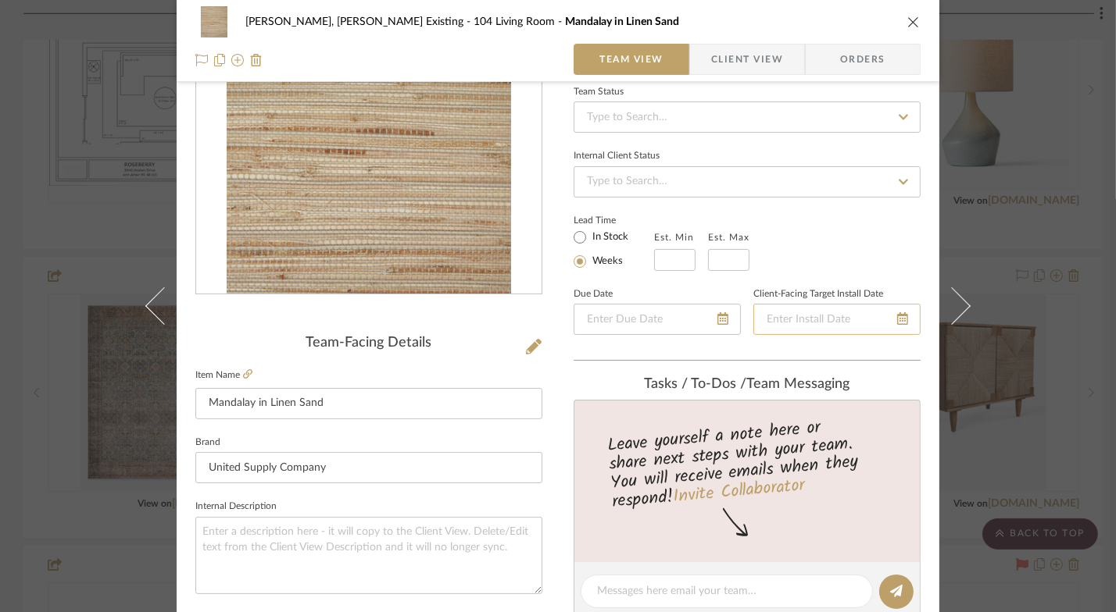
scroll to position [183, 0]
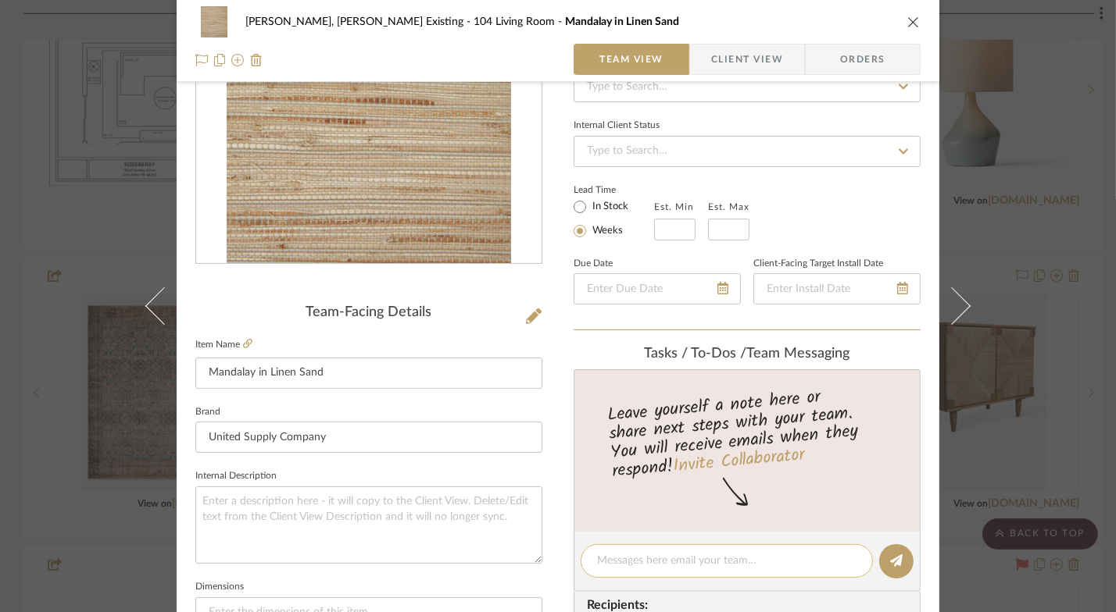
click at [659, 558] on textarea at bounding box center [726, 561] width 259 height 16
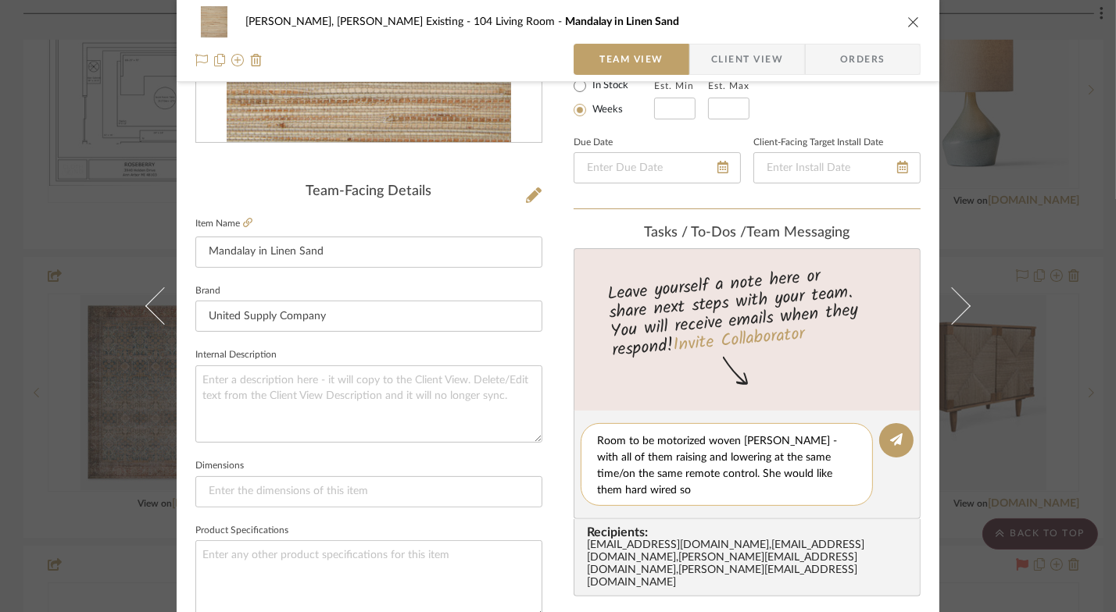
scroll to position [16, 0]
drag, startPoint x: 697, startPoint y: 480, endPoint x: 720, endPoint y: 507, distance: 36.0
click at [720, 506] on div "Client would like the 6 tall windows in the Family Room to be motorized woven w…" at bounding box center [726, 464] width 292 height 83
drag, startPoint x: 799, startPoint y: 477, endPoint x: 830, endPoint y: 515, distance: 49.4
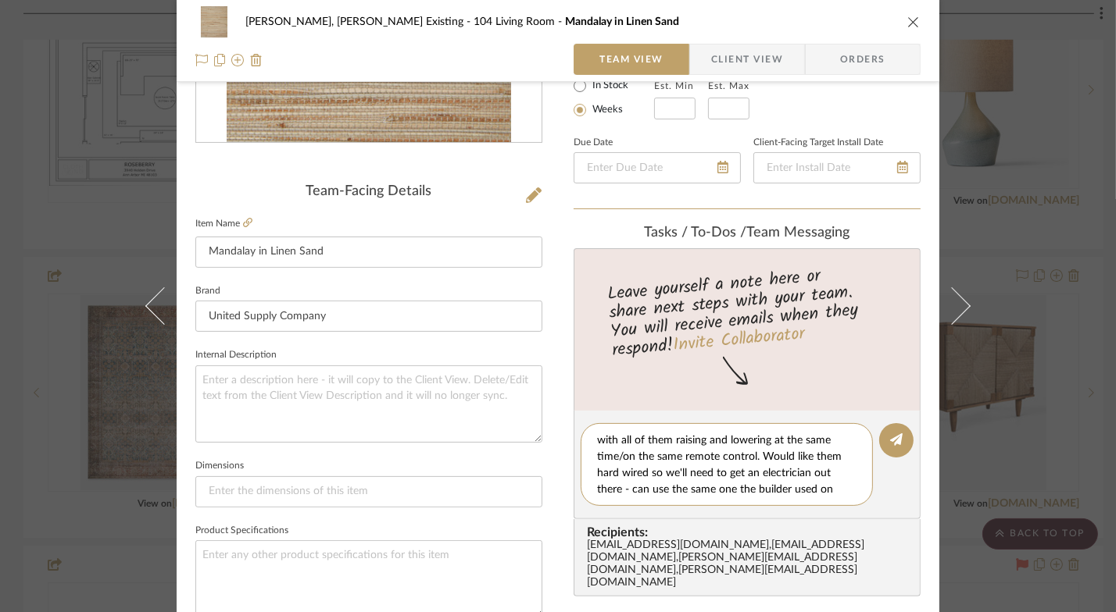
click at [830, 515] on editor-of-message "Client would like the 6 tall windows in the Family Room to be motorized woven w…" at bounding box center [746, 465] width 347 height 109
type textarea "Client would like the 6 tall windows in the Family Room to be motorized woven w…"
click at [898, 441] on button at bounding box center [896, 440] width 34 height 34
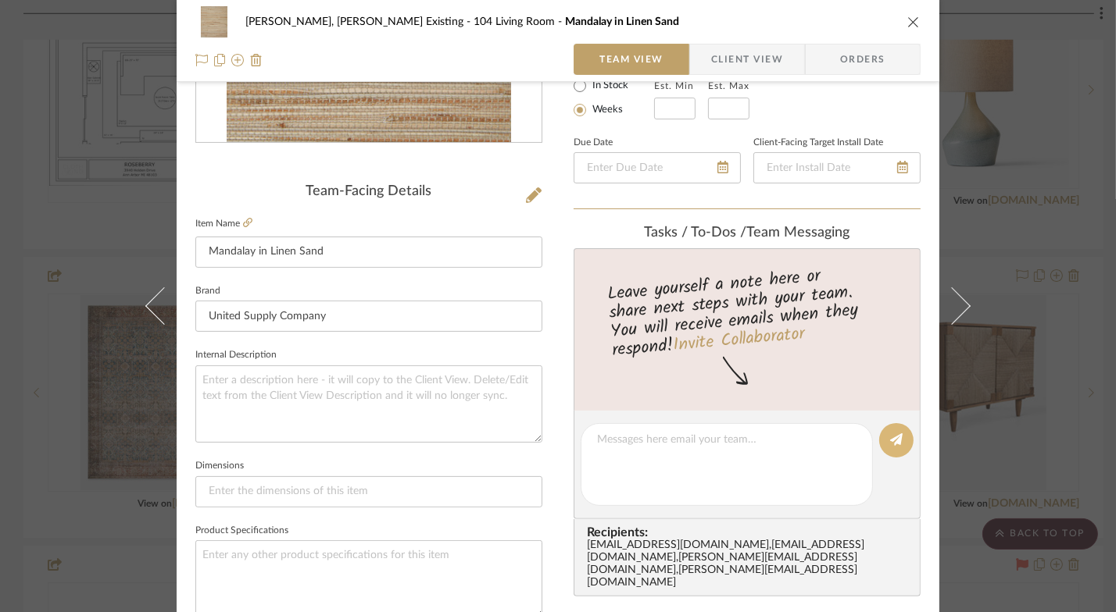
scroll to position [0, 0]
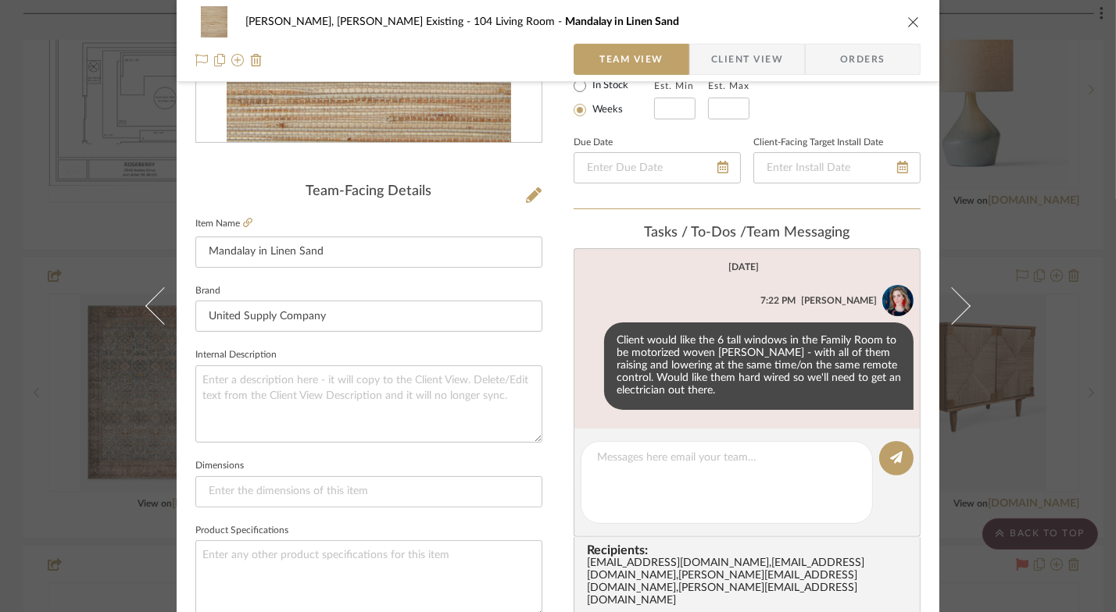
click at [907, 22] on icon "close" at bounding box center [913, 22] width 12 height 12
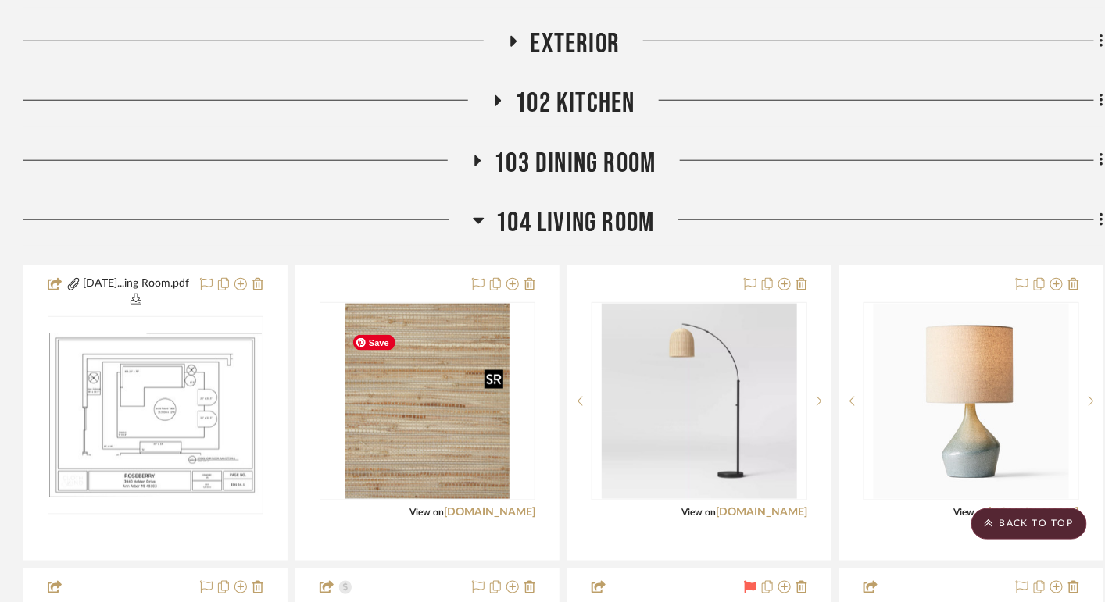
scroll to position [469, 0]
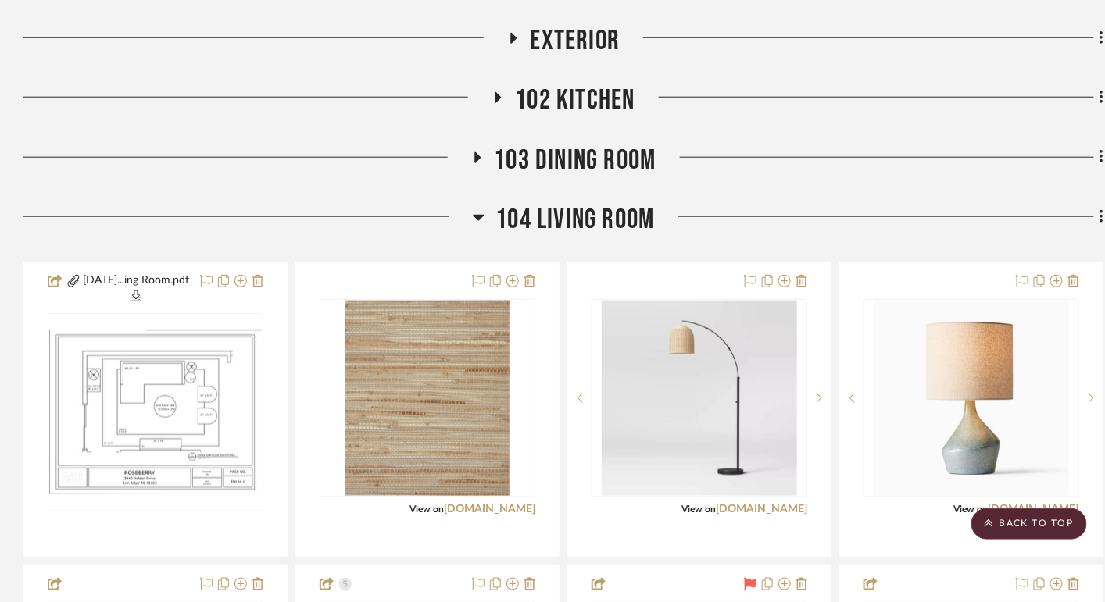
click at [474, 163] on icon at bounding box center [477, 157] width 6 height 11
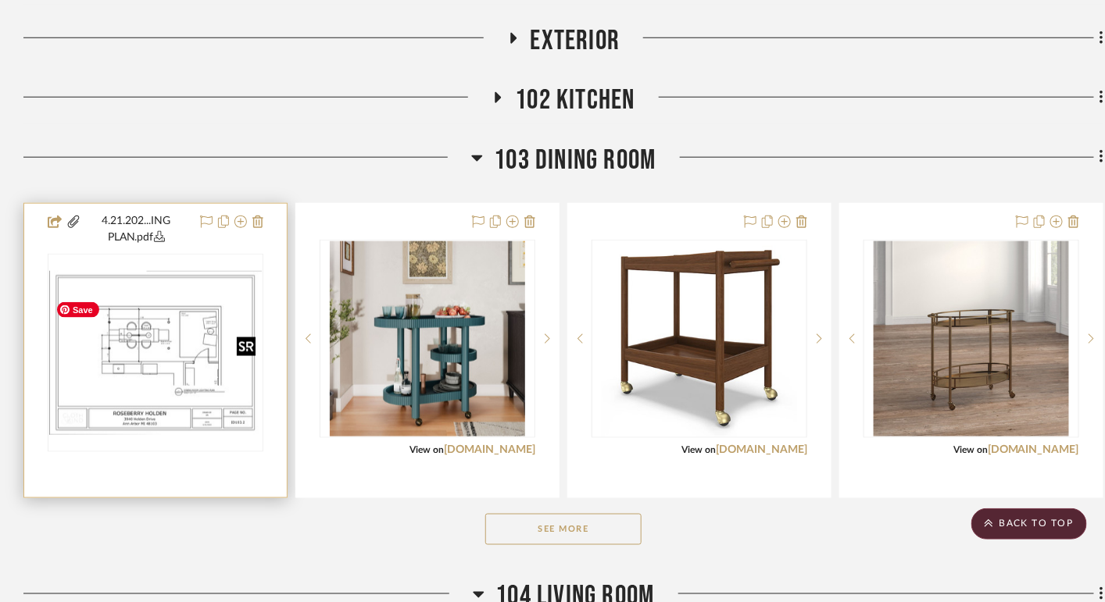
click at [194, 383] on img "0" at bounding box center [155, 353] width 212 height 164
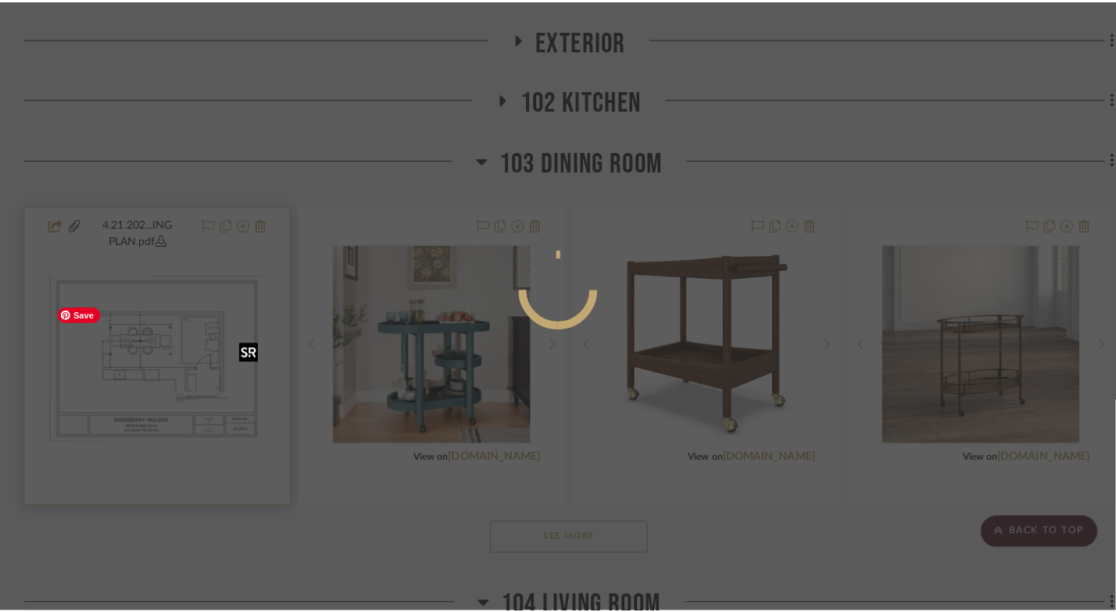
scroll to position [0, 0]
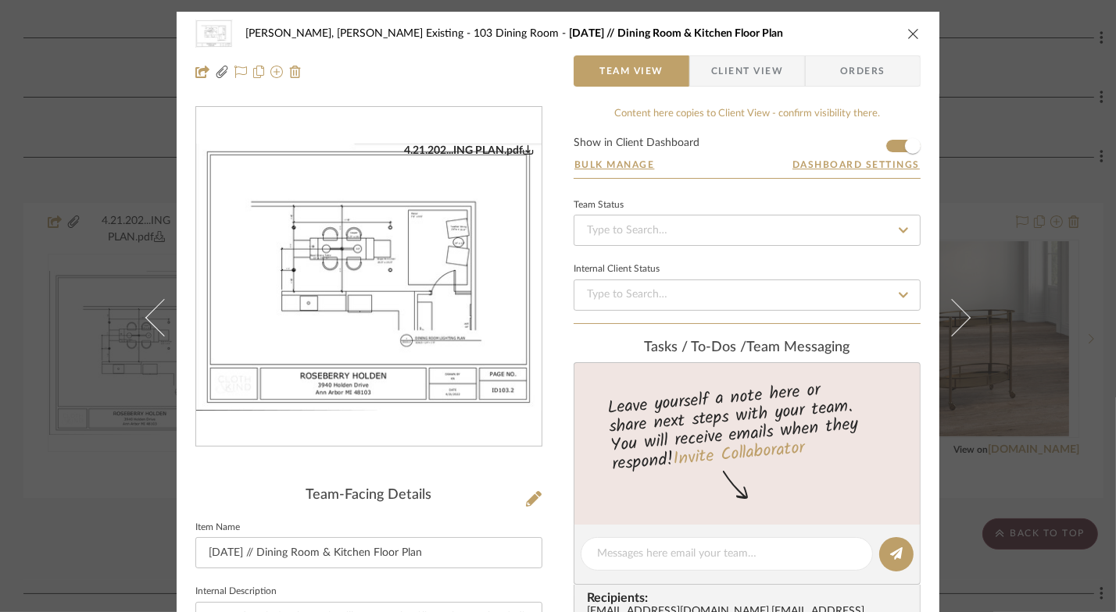
click at [390, 304] on img "0" at bounding box center [368, 277] width 345 height 267
click at [907, 32] on icon "close" at bounding box center [913, 33] width 12 height 12
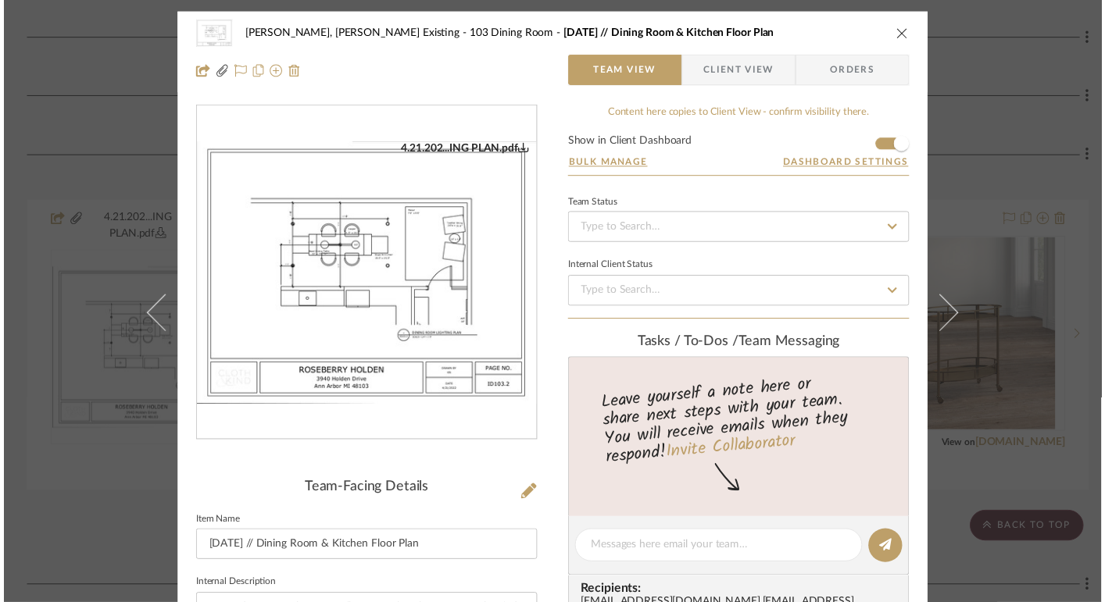
scroll to position [469, 0]
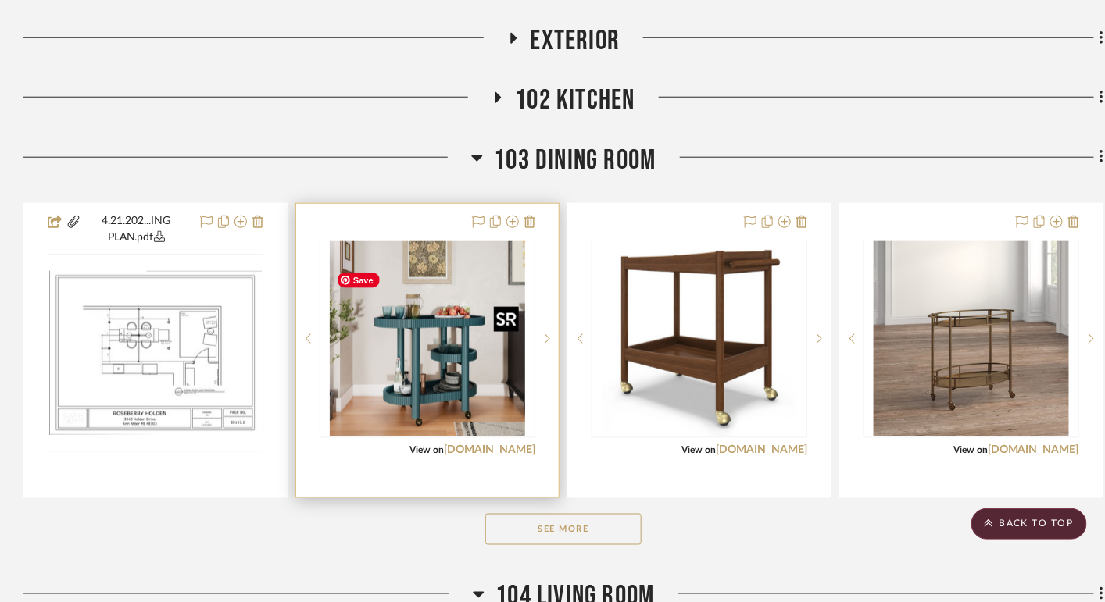
click at [435, 383] on img "0" at bounding box center [427, 338] width 195 height 195
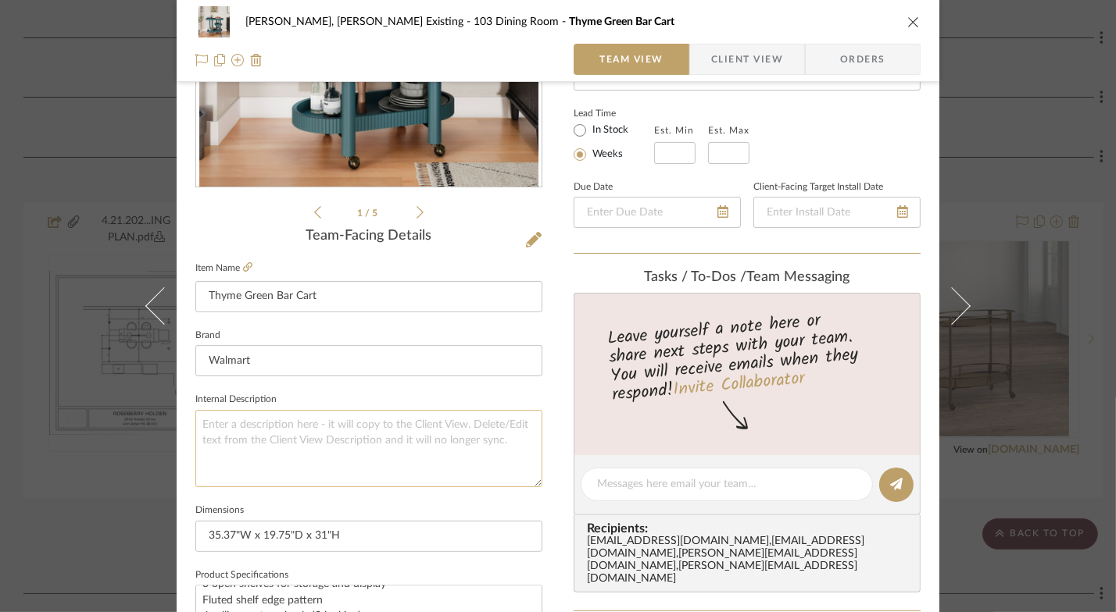
scroll to position [0, 0]
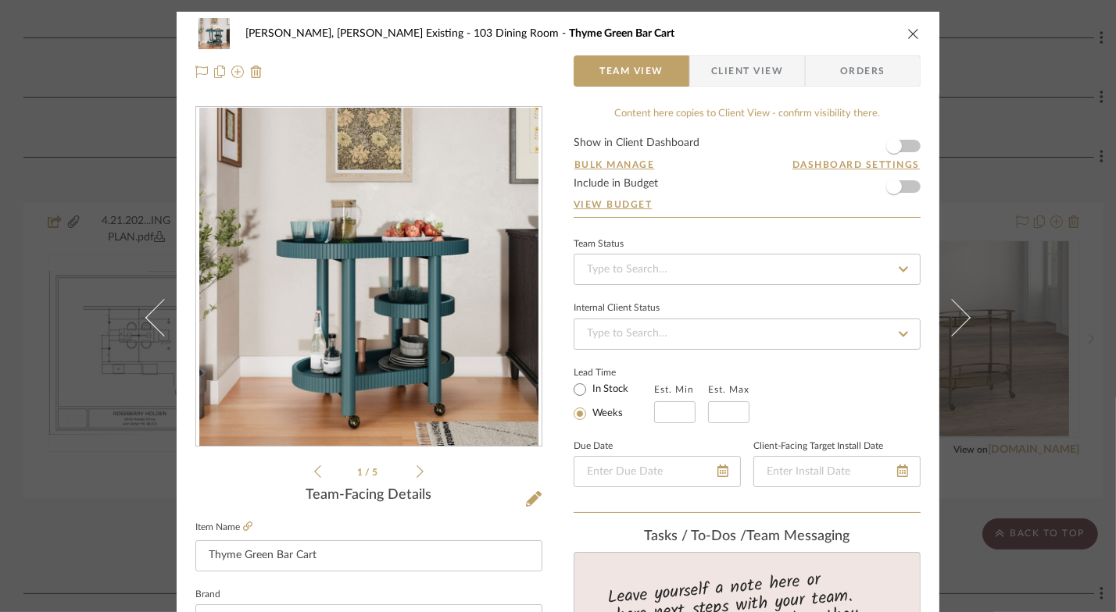
click at [416, 471] on icon at bounding box center [419, 472] width 7 height 14
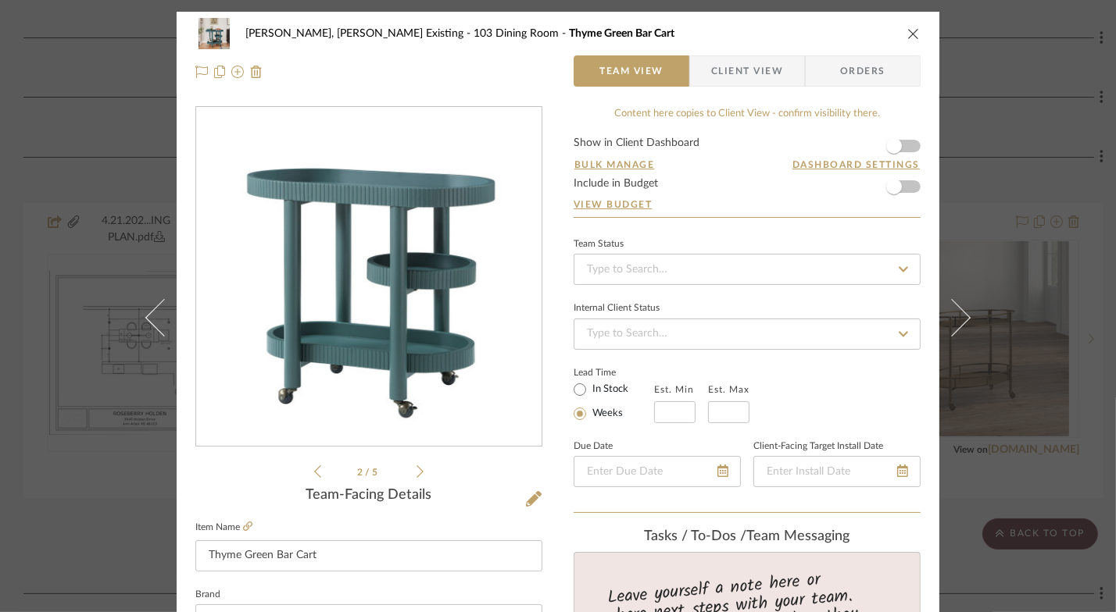
click at [416, 471] on icon at bounding box center [419, 472] width 7 height 14
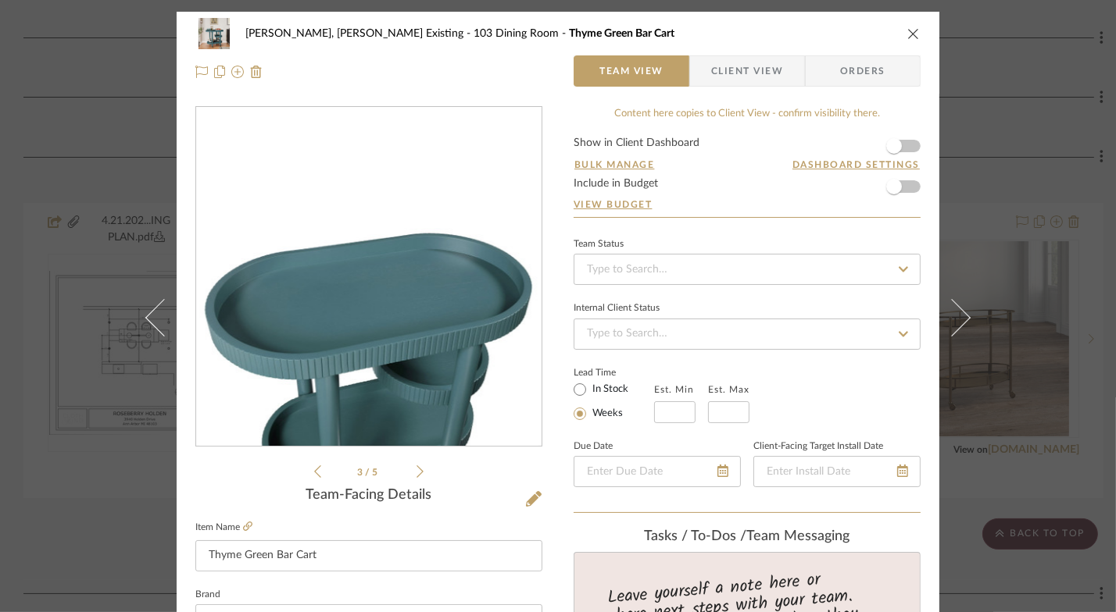
click at [416, 471] on icon at bounding box center [419, 472] width 7 height 14
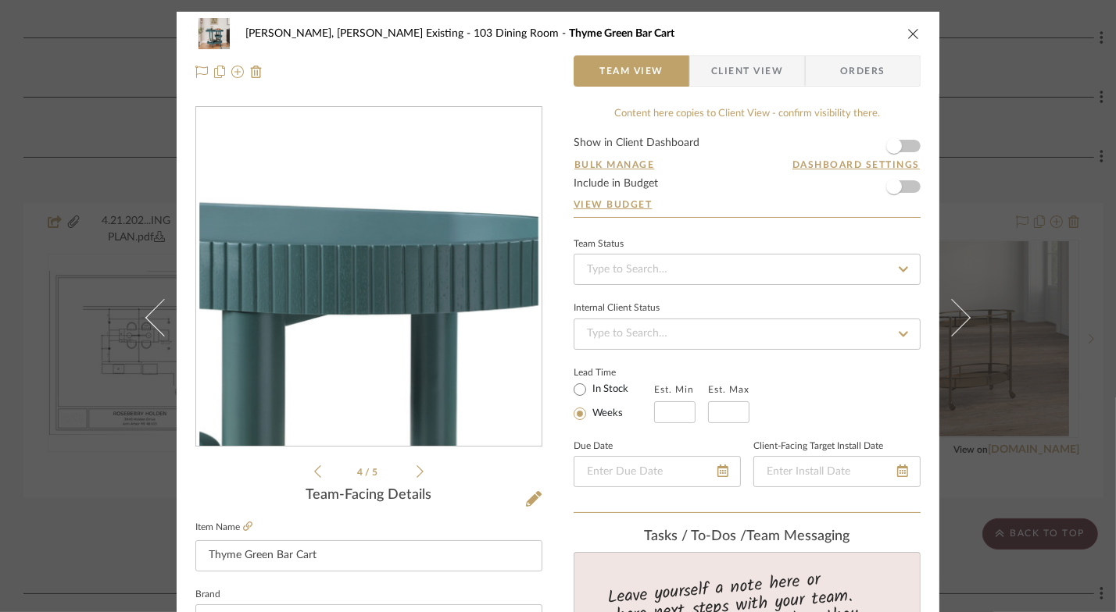
click at [907, 33] on icon "close" at bounding box center [913, 33] width 12 height 12
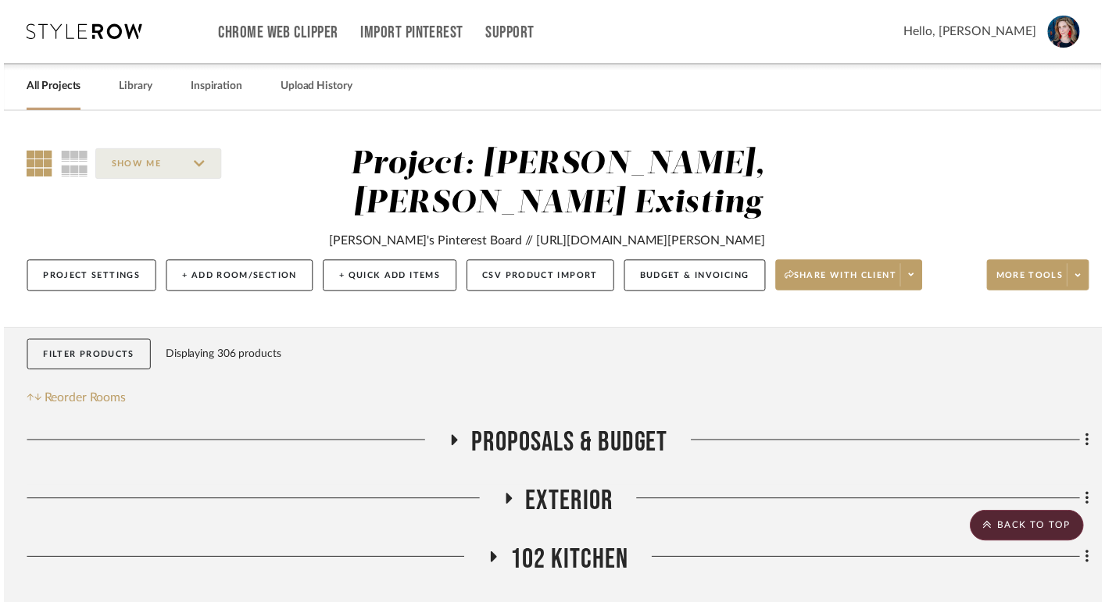
scroll to position [469, 0]
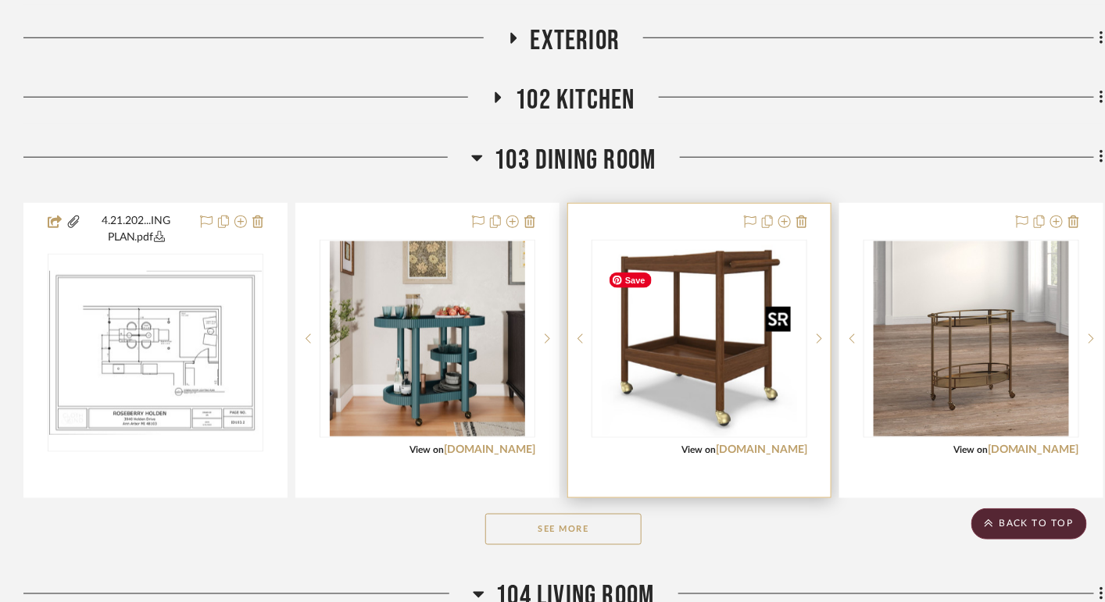
click at [662, 393] on img "0" at bounding box center [699, 338] width 195 height 195
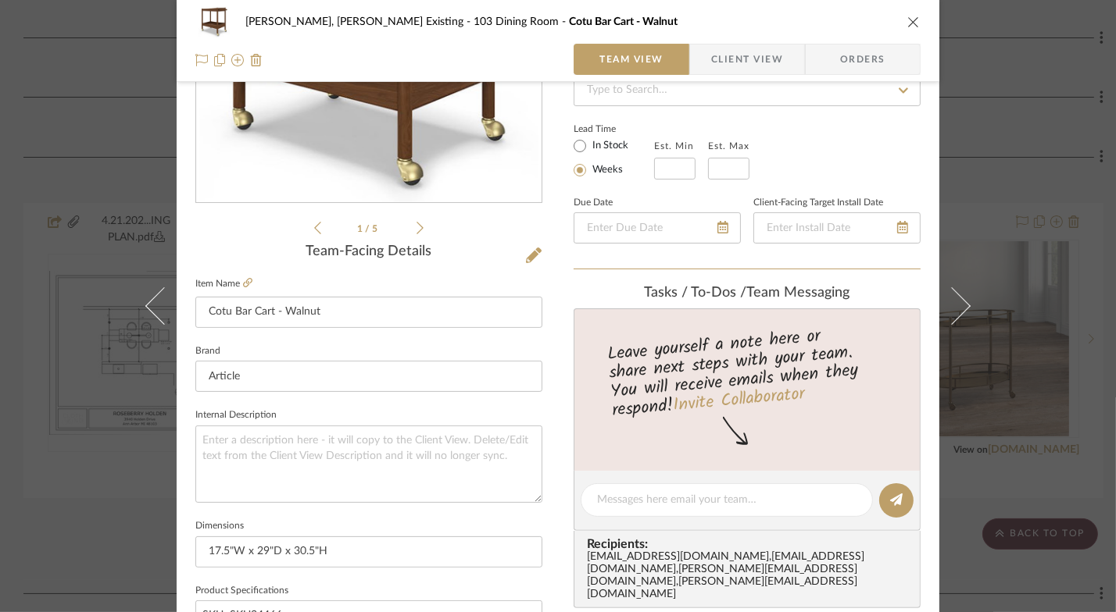
scroll to position [270, 0]
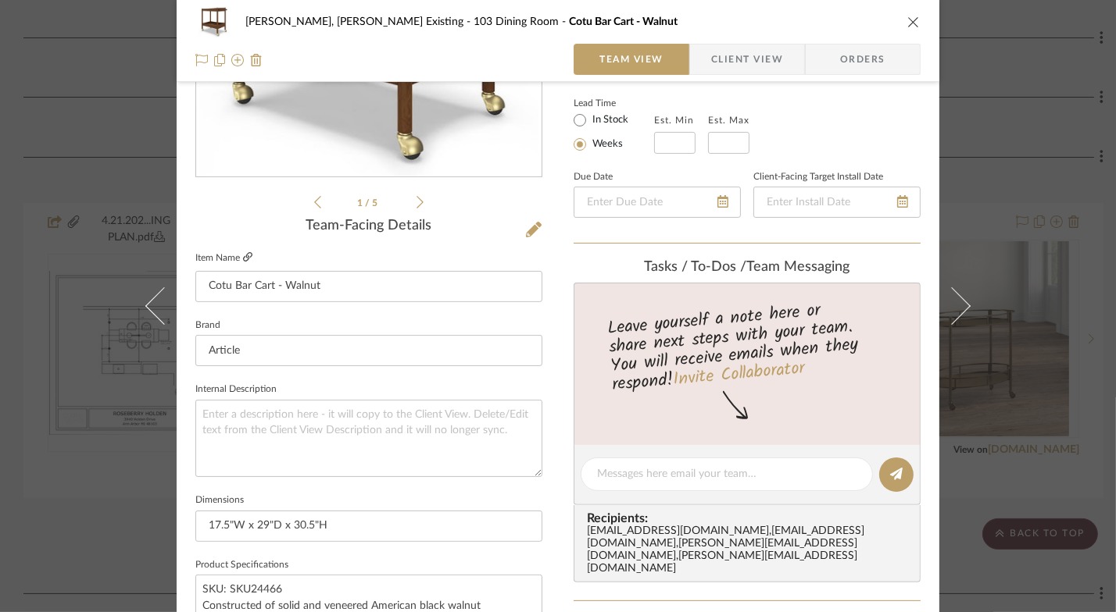
click at [250, 255] on icon at bounding box center [247, 256] width 9 height 9
click at [282, 284] on input "Cotu Bar Cart - Walnut" at bounding box center [368, 286] width 347 height 31
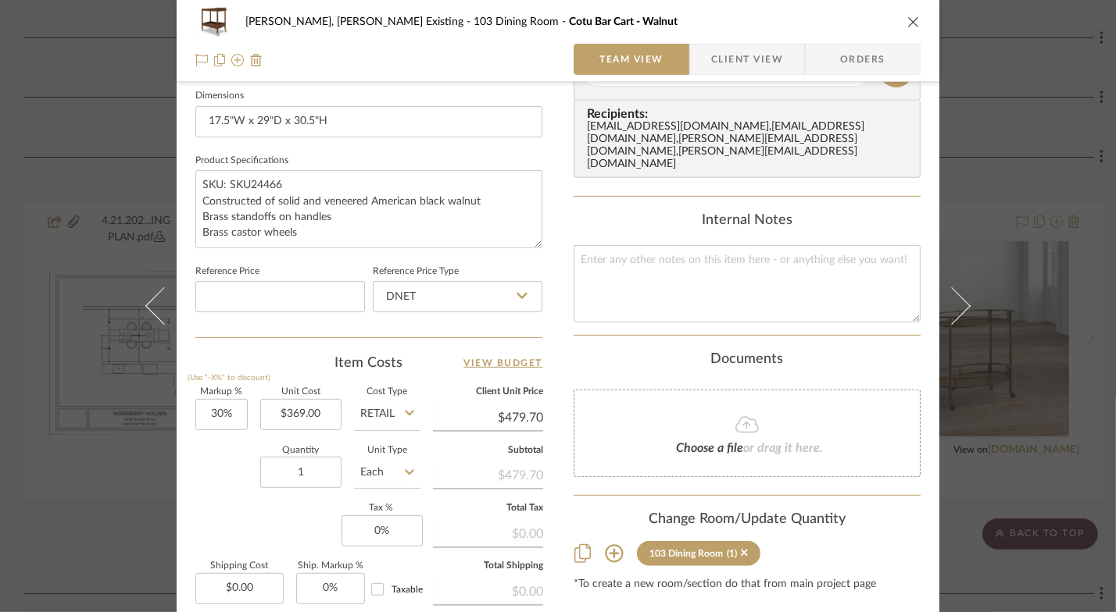
scroll to position [677, 0]
type input "Cotu Bar Cart in Walnut"
click at [282, 184] on textarea "SKU: SKU24466 Constructed of solid and veneered American black walnut Brass sta…" at bounding box center [368, 206] width 347 height 77
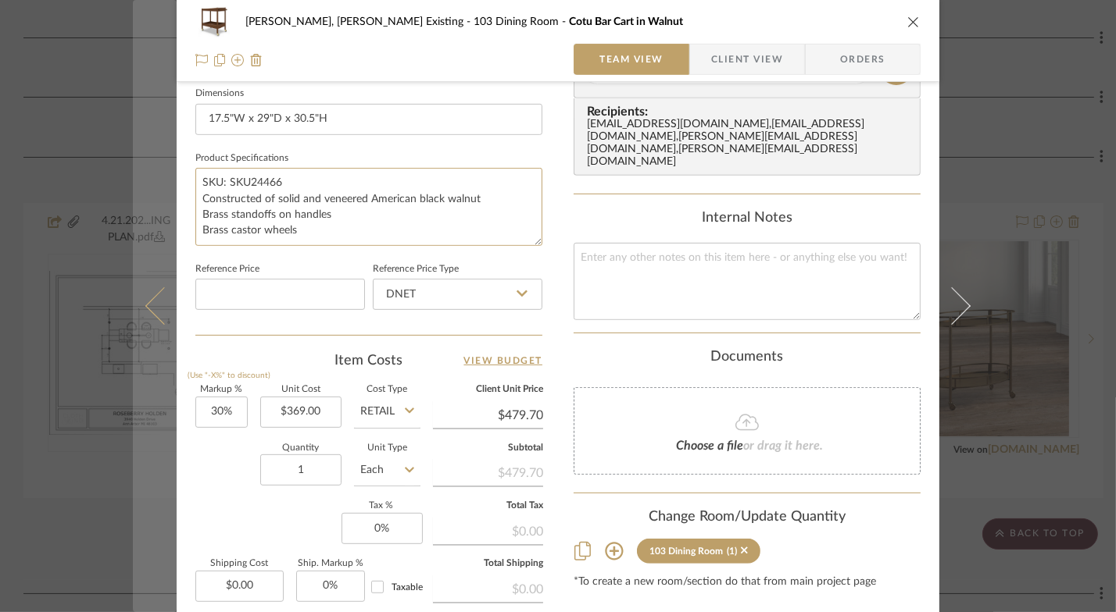
drag, startPoint x: 281, startPoint y: 184, endPoint x: 163, endPoint y: 159, distance: 120.4
click at [163, 159] on mat-dialog-content "Roseberry, Holden Existing 103 Dining Room Cotu Bar Cart in Walnut Team View Cl…" at bounding box center [558, 56] width 850 height 1443
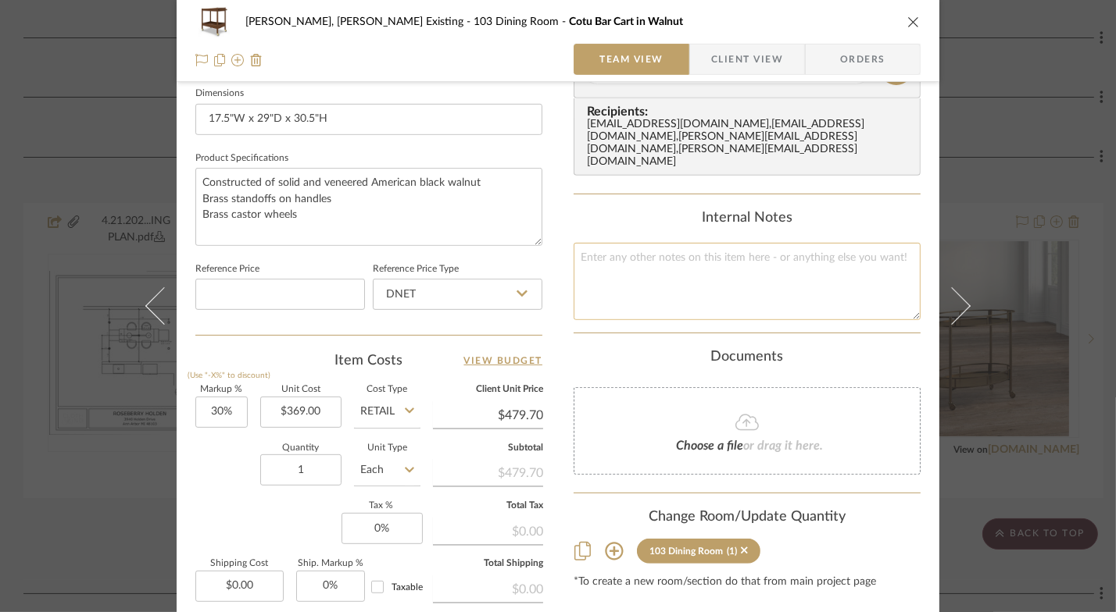
type textarea "Constructed of solid and veneered American black walnut Brass standoffs on hand…"
click at [638, 268] on textarea at bounding box center [746, 281] width 347 height 77
paste textarea "SKU: SKU24466"
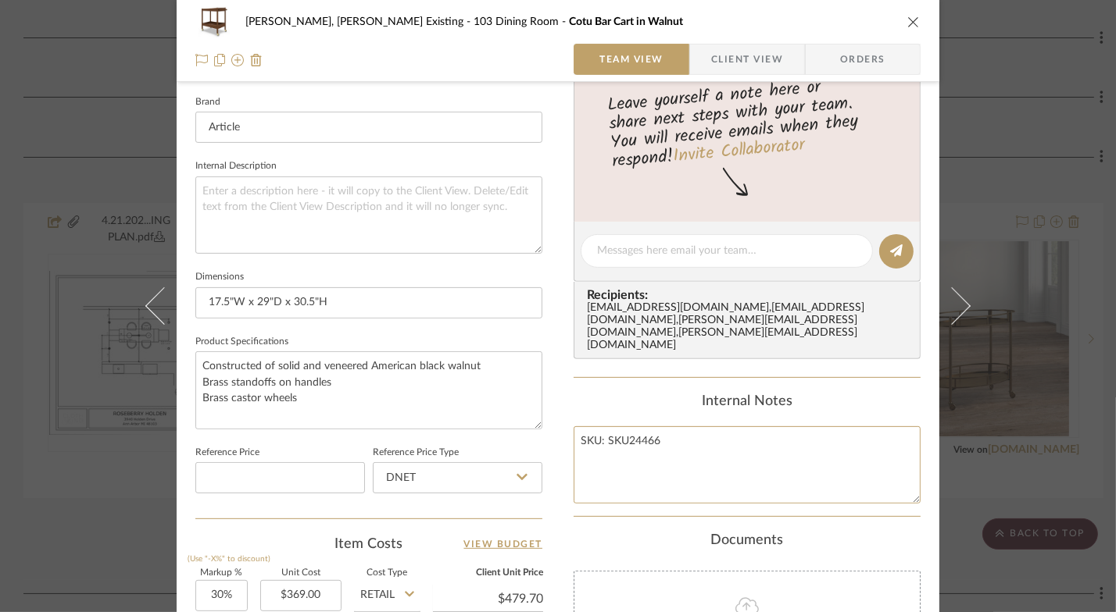
scroll to position [270, 0]
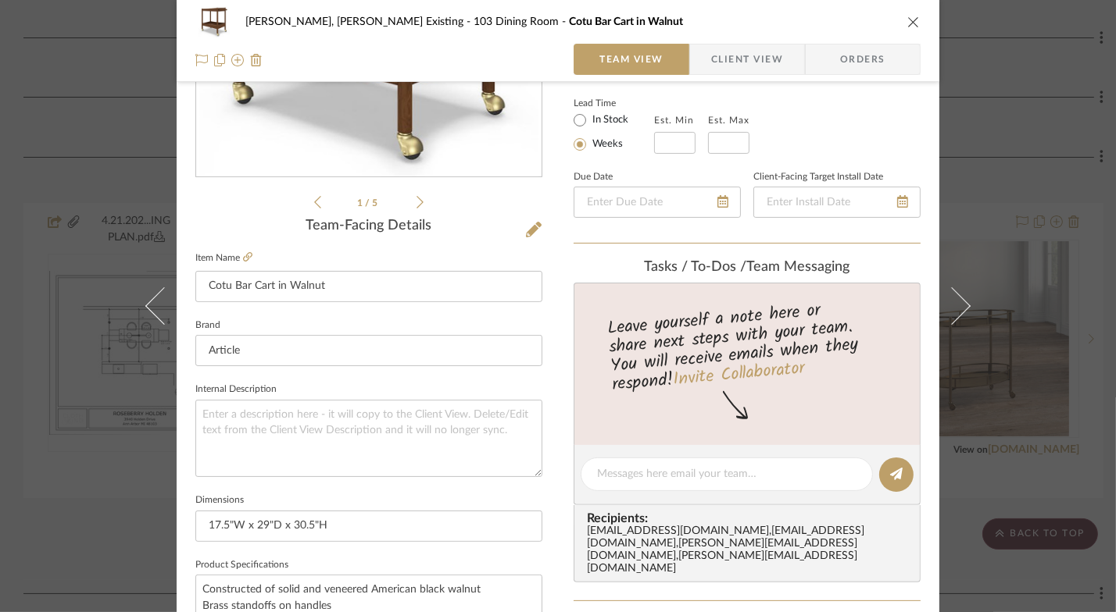
type textarea "SKU: SKU24466"
click at [910, 18] on icon "close" at bounding box center [913, 22] width 12 height 12
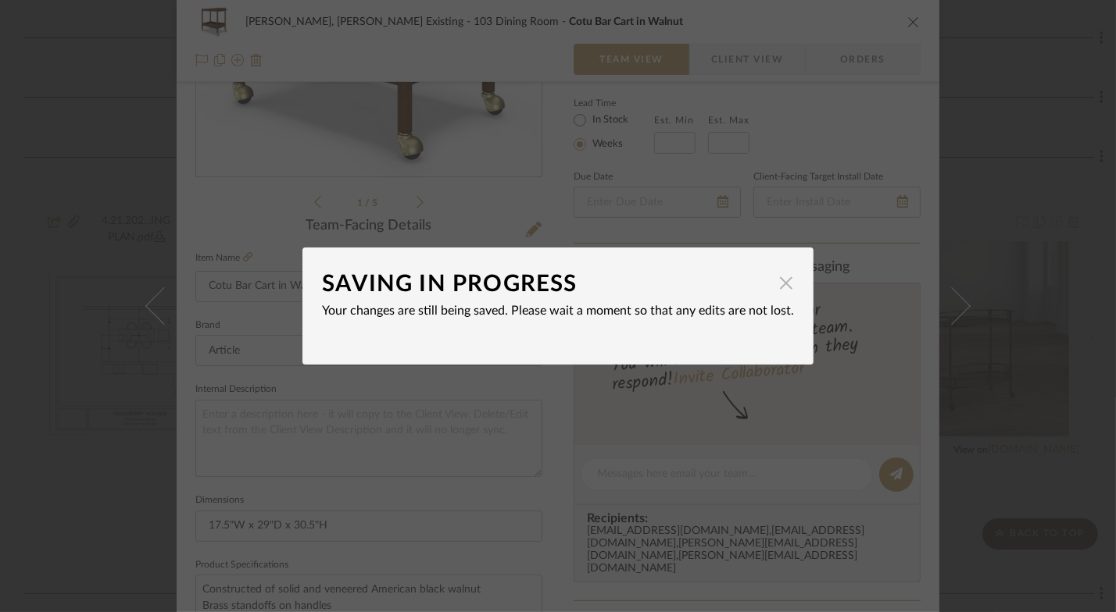
click at [780, 284] on span "button" at bounding box center [785, 282] width 31 height 31
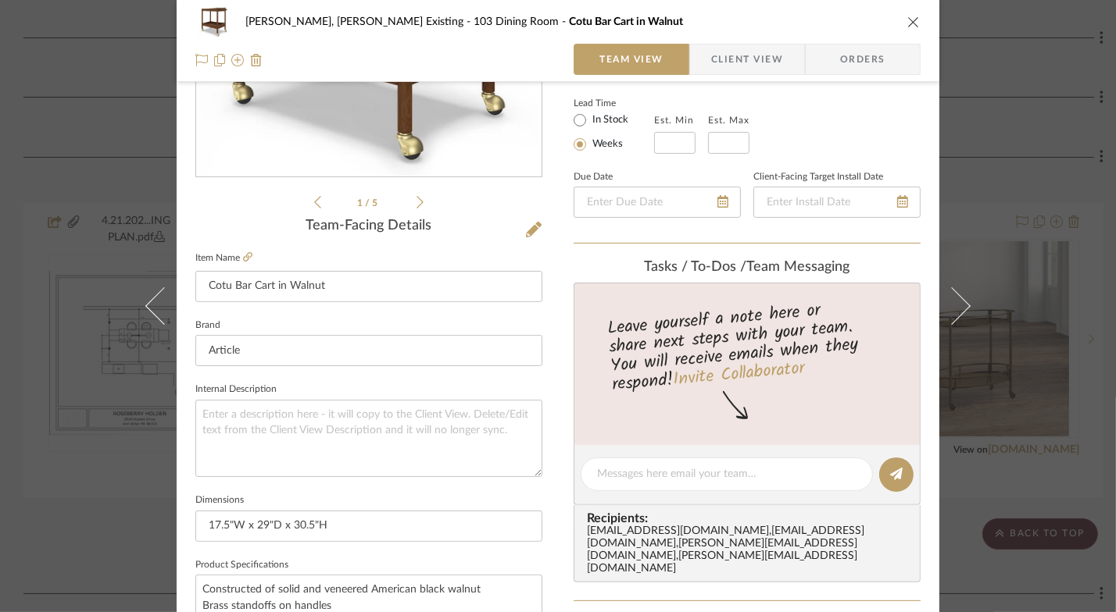
click at [909, 20] on icon "close" at bounding box center [913, 22] width 12 height 12
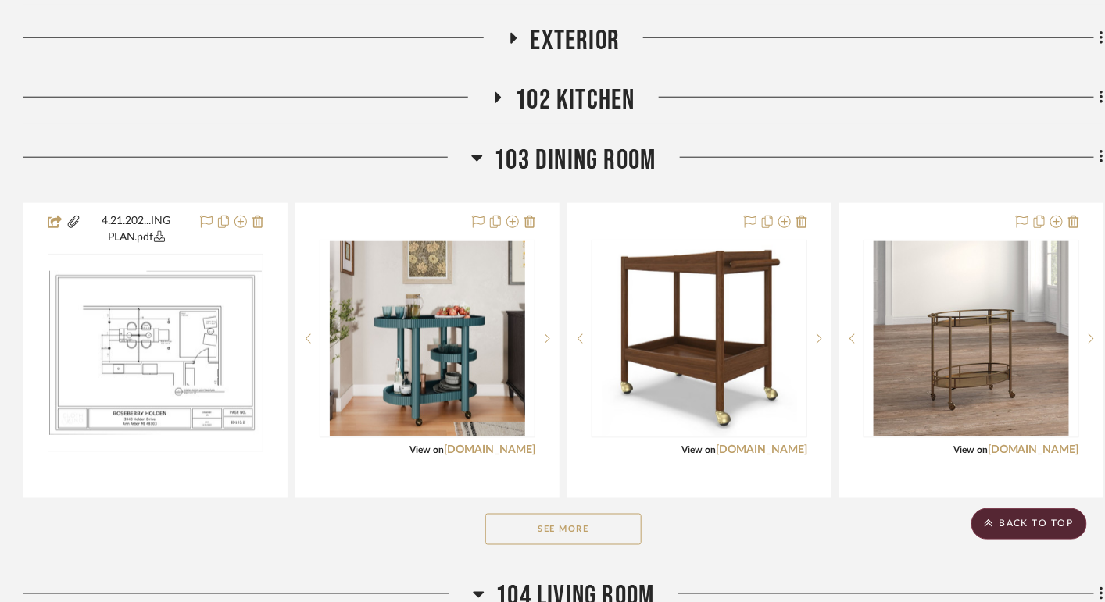
scroll to position [0, 0]
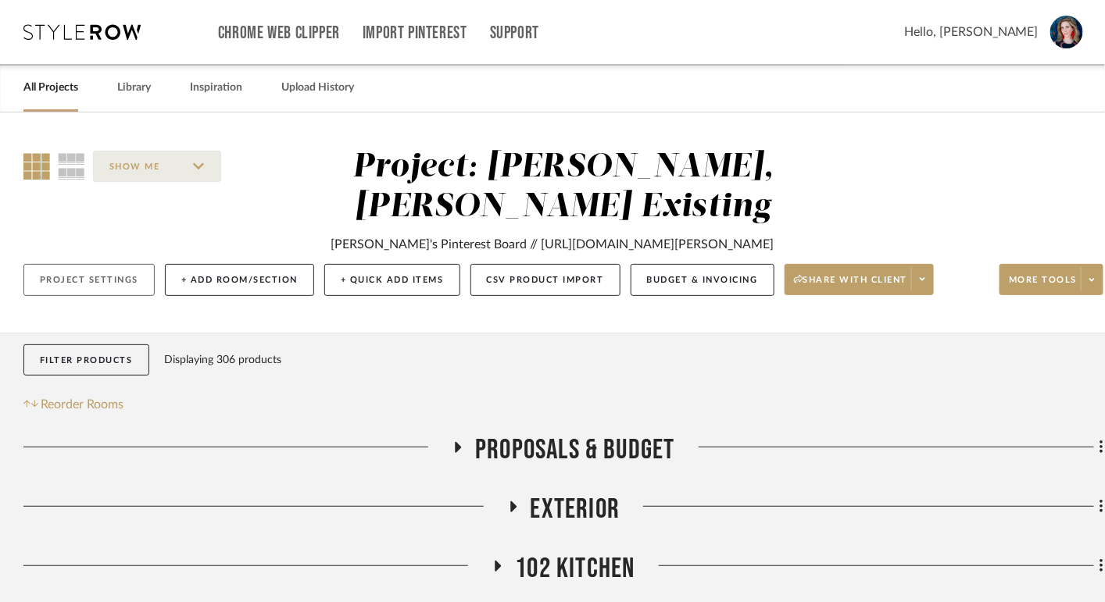
click at [66, 291] on button "Project Settings" at bounding box center [88, 280] width 131 height 32
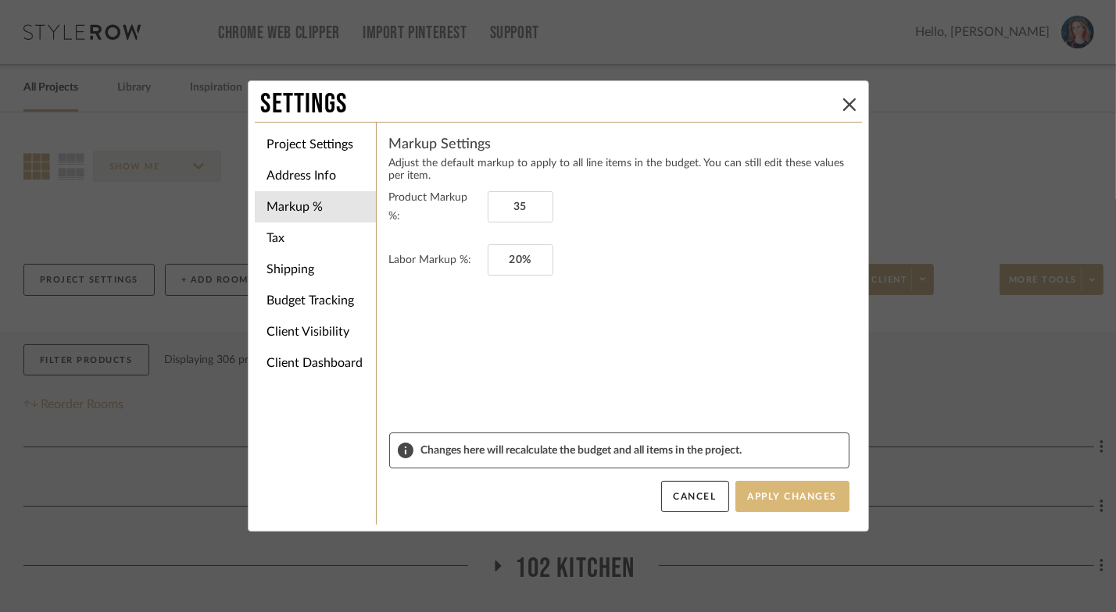
type input "35%"
click at [781, 495] on button "Apply Changes" at bounding box center [792, 496] width 114 height 31
click at [840, 112] on button at bounding box center [849, 104] width 19 height 19
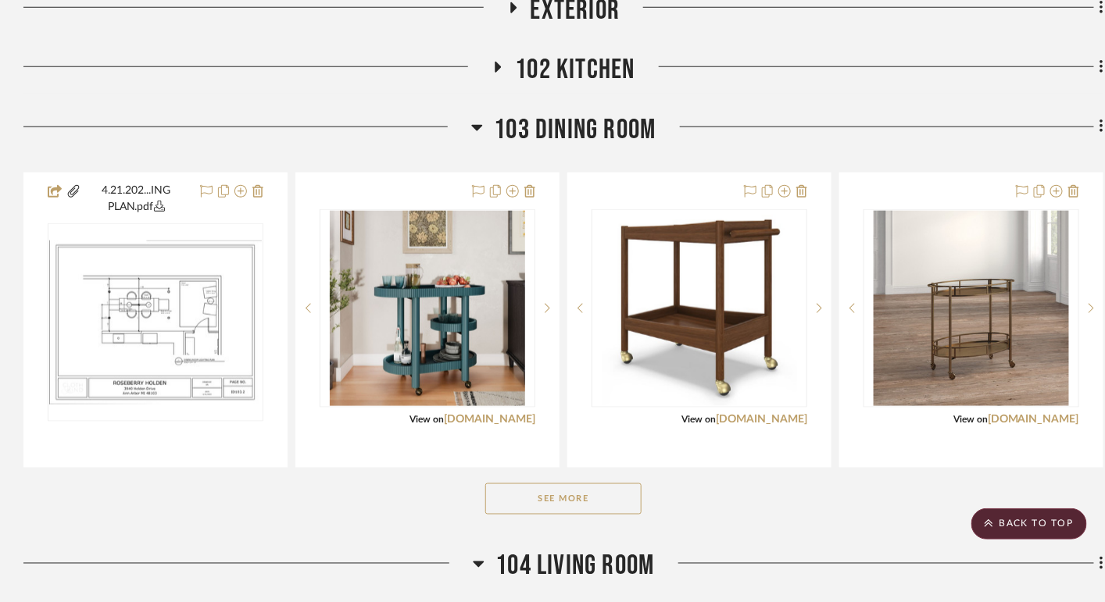
scroll to position [493, 0]
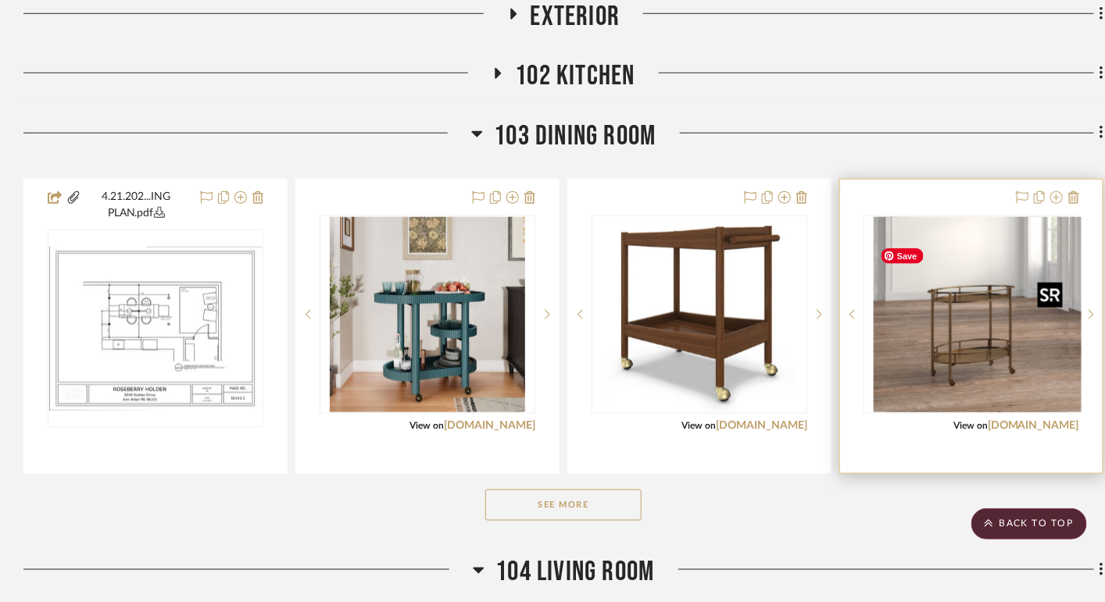
click at [938, 369] on img "0" at bounding box center [983, 314] width 195 height 195
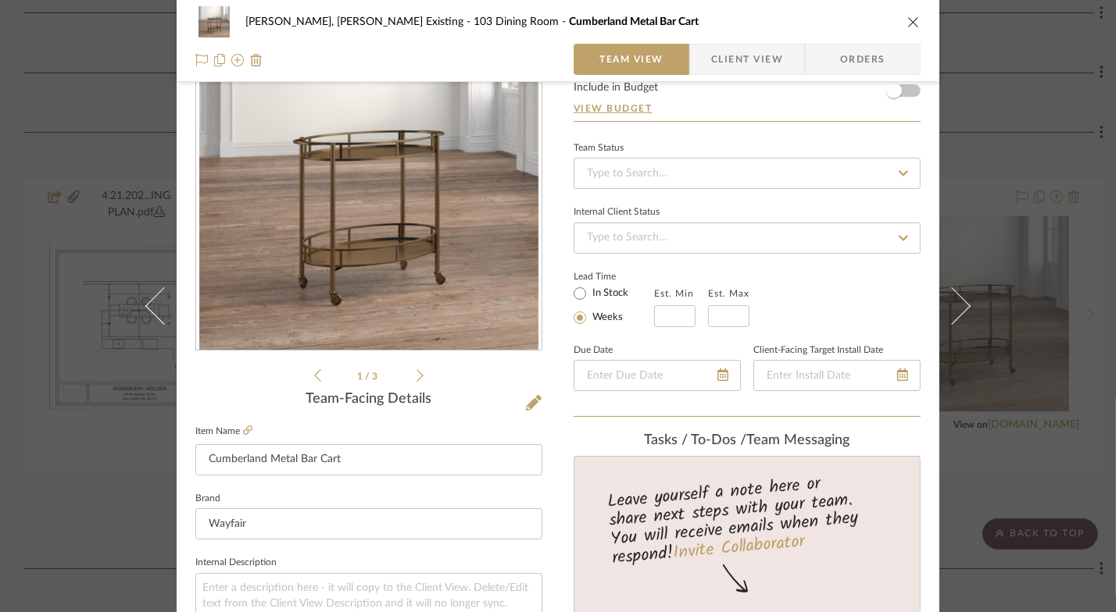
scroll to position [0, 0]
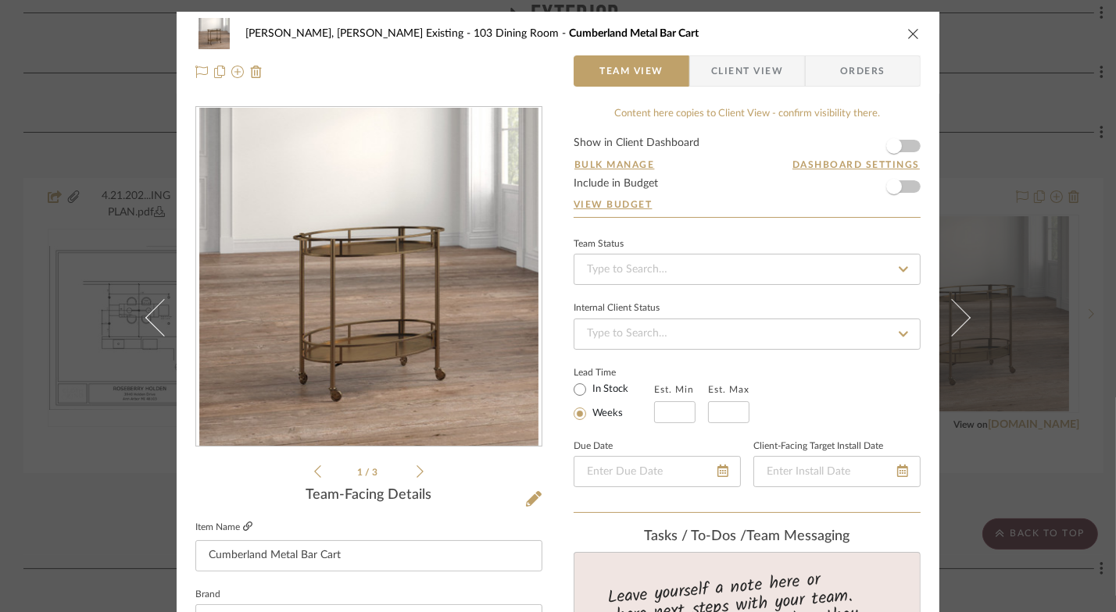
click at [249, 525] on icon at bounding box center [247, 526] width 9 height 9
click at [907, 35] on icon "close" at bounding box center [913, 33] width 12 height 12
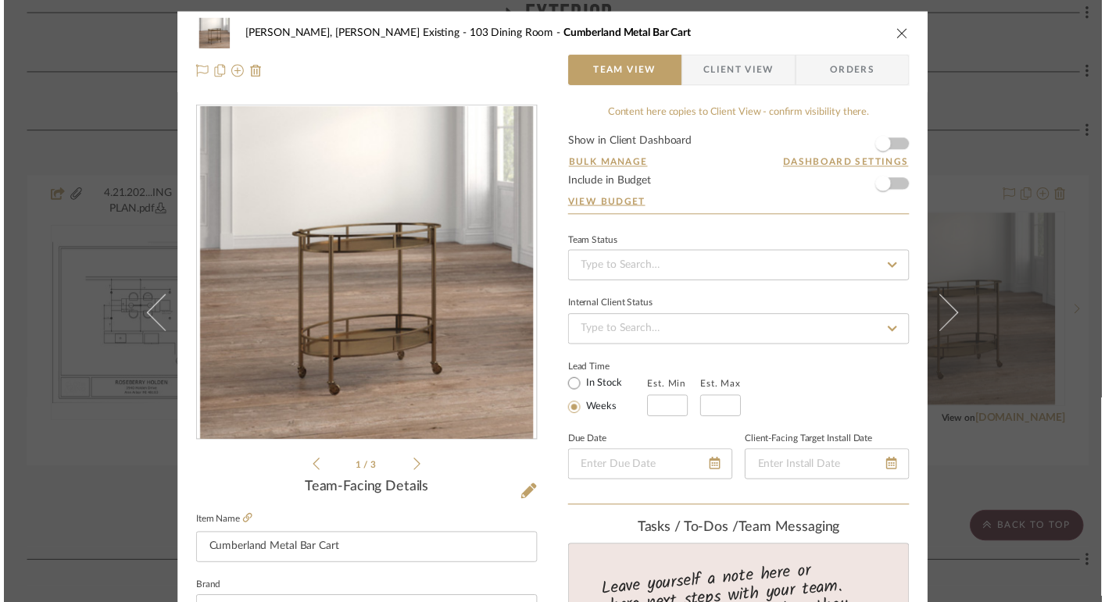
scroll to position [493, 0]
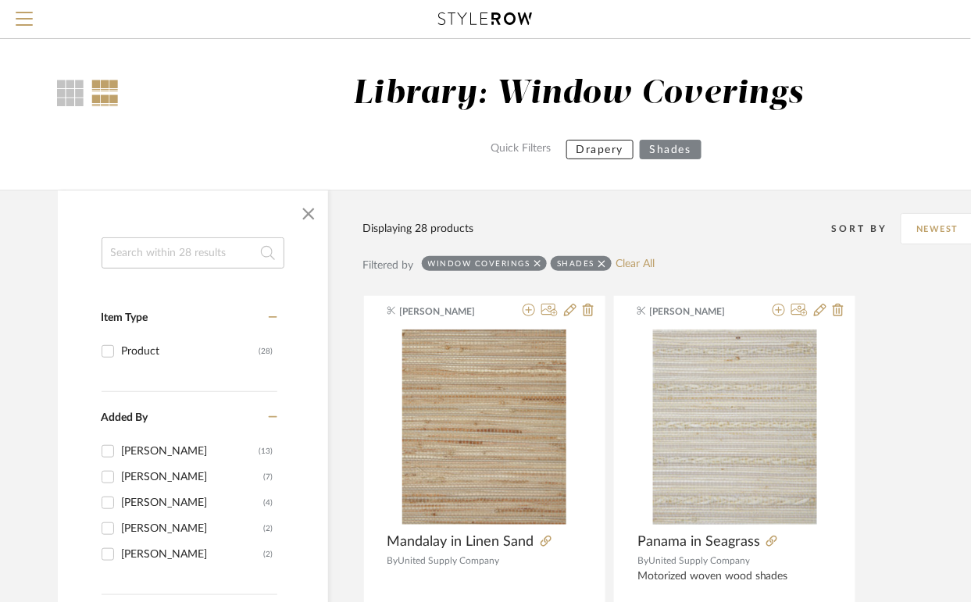
click at [138, 252] on input at bounding box center [193, 252] width 183 height 31
type input "bar cart"
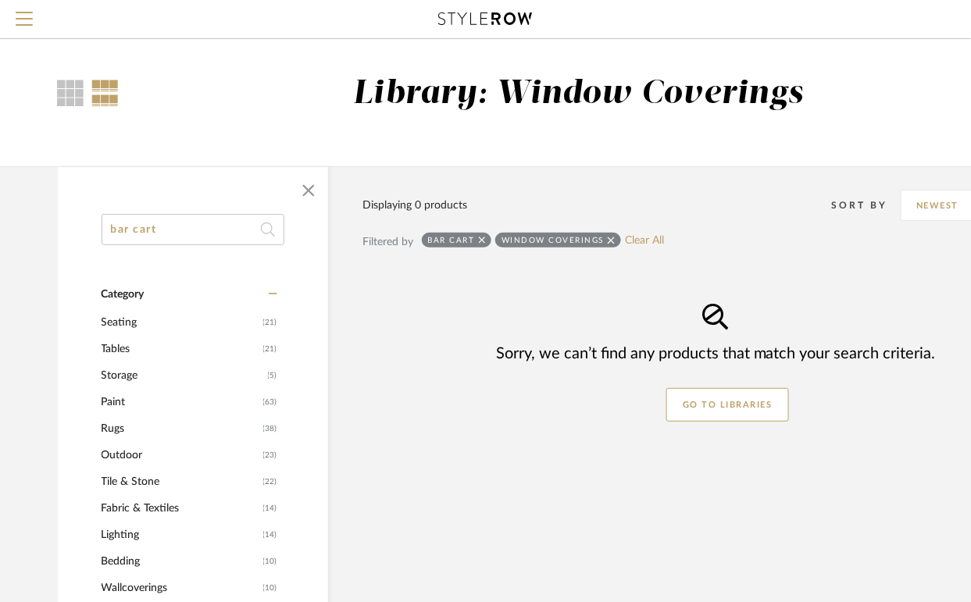
click at [615, 240] on icon at bounding box center [611, 240] width 7 height 11
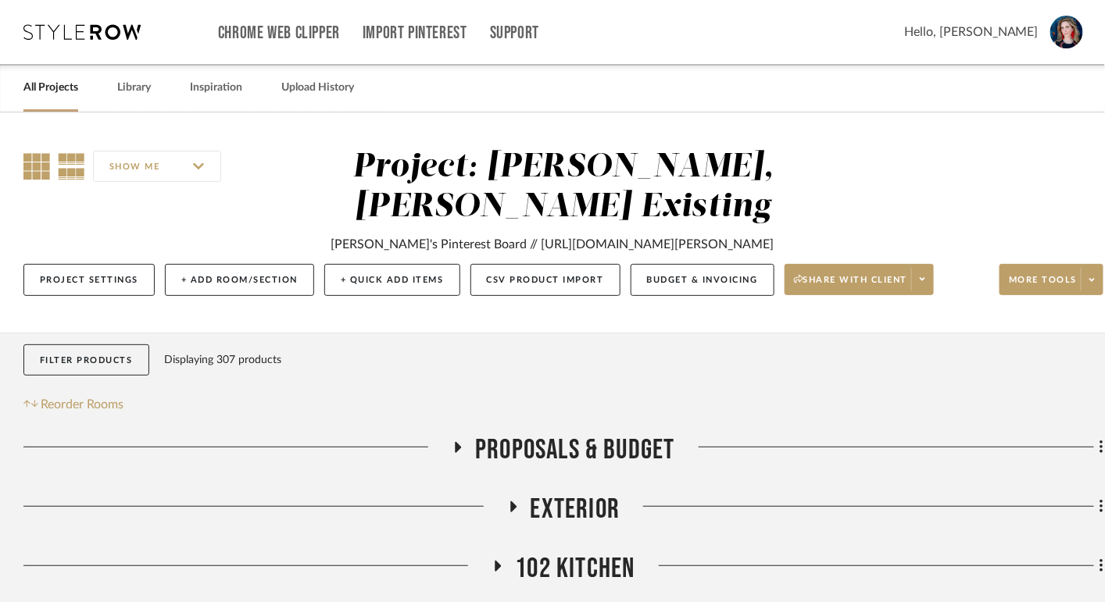
click at [33, 160] on icon at bounding box center [36, 166] width 27 height 27
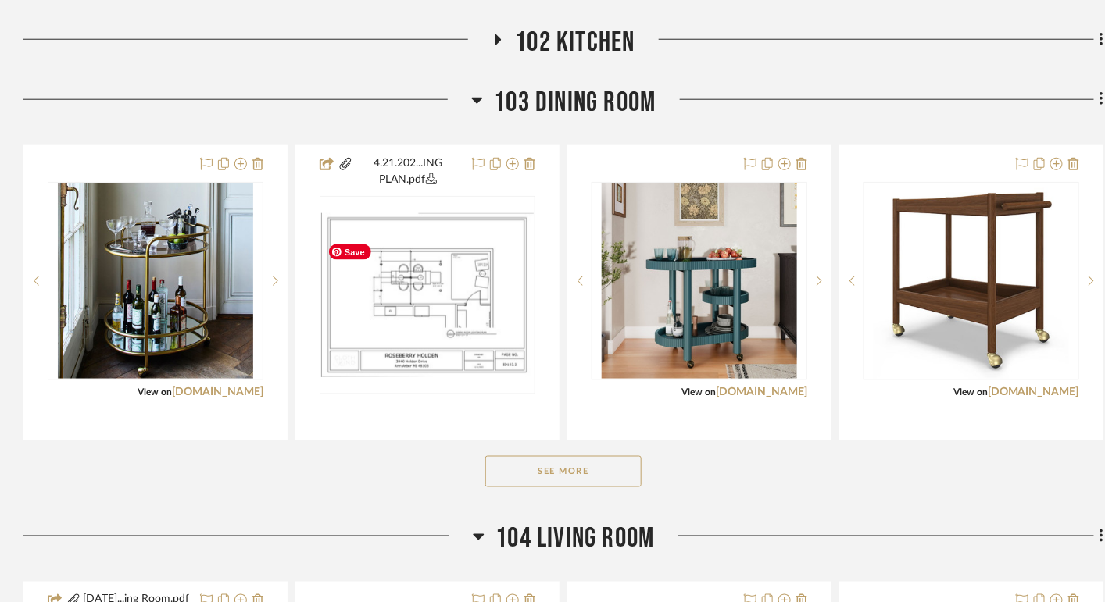
scroll to position [531, 0]
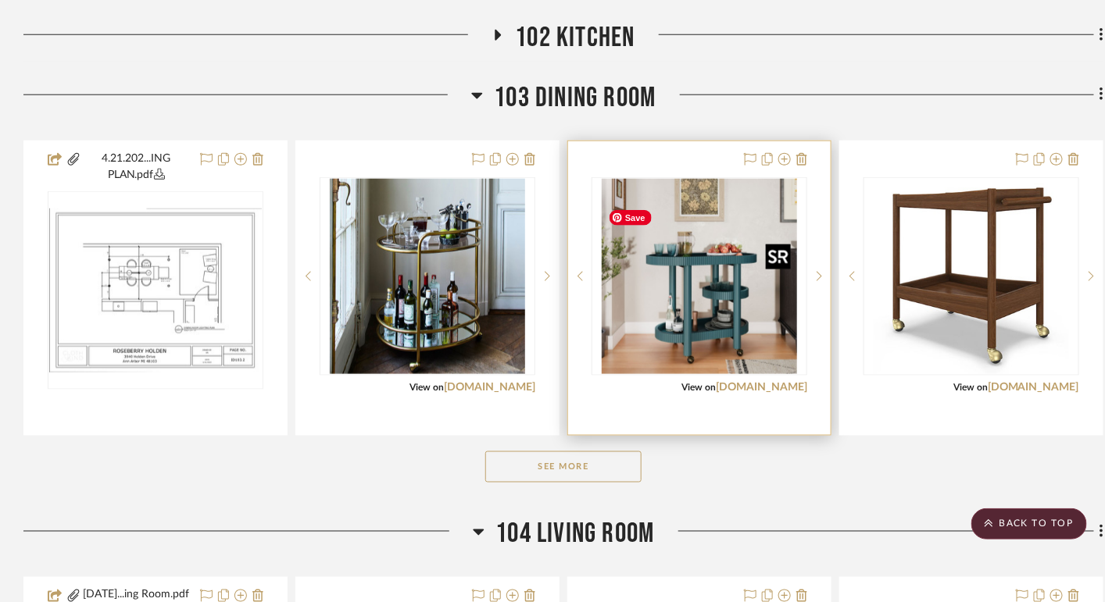
click at [740, 294] on img "0" at bounding box center [699, 276] width 195 height 195
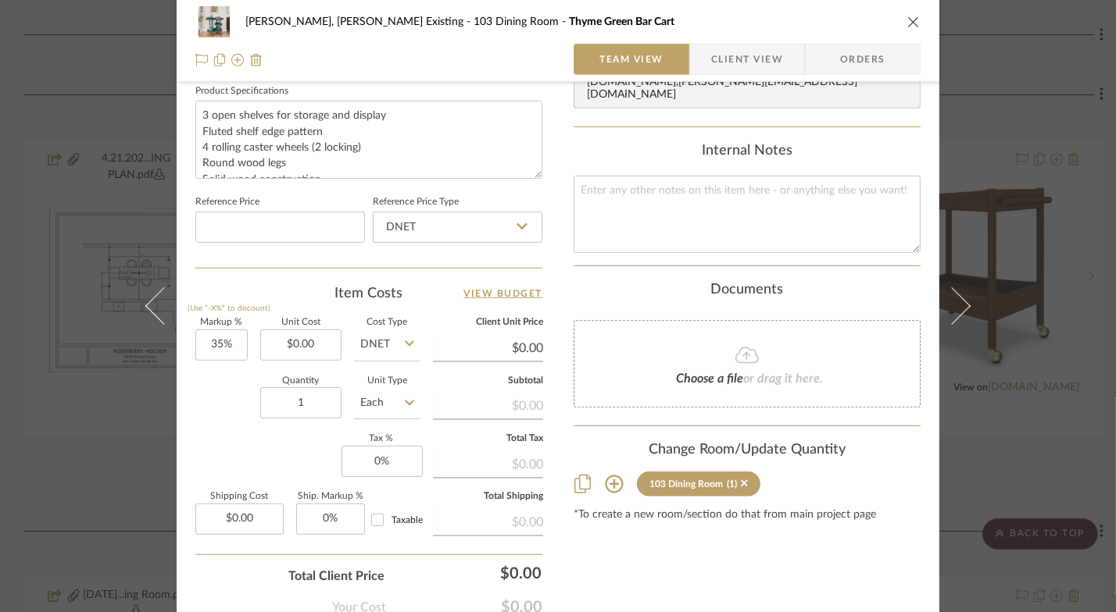
scroll to position [855, 0]
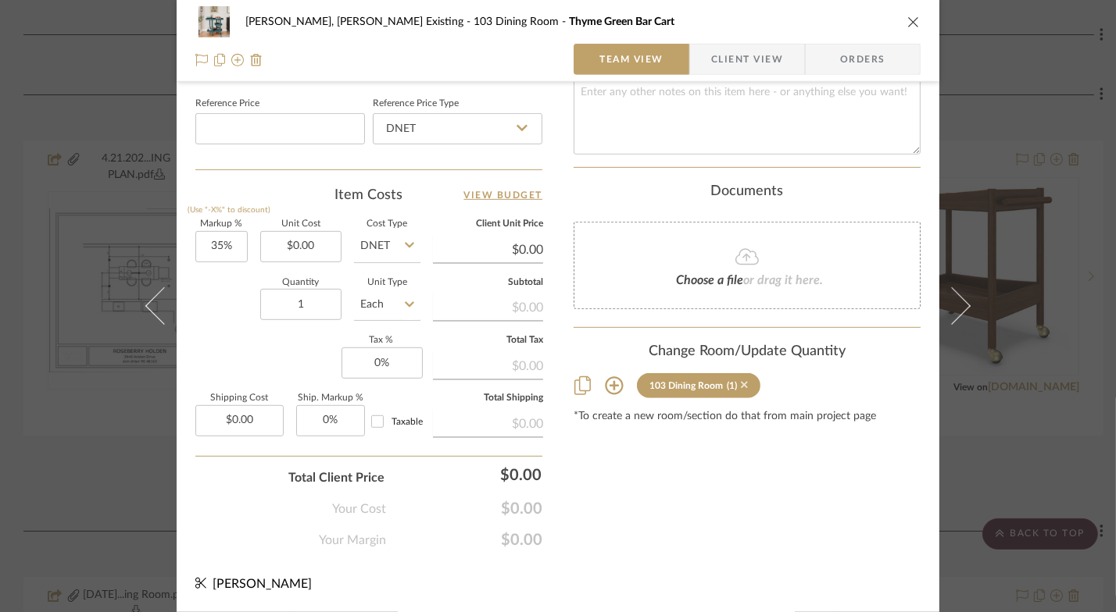
click at [748, 380] on icon at bounding box center [744, 385] width 7 height 11
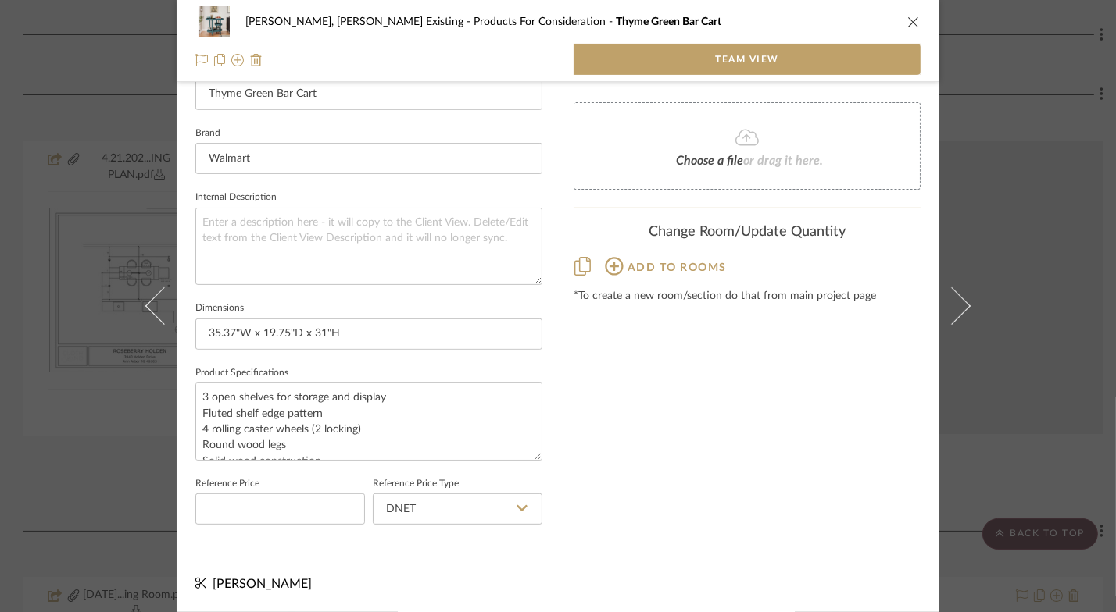
scroll to position [462, 0]
click at [907, 20] on icon "close" at bounding box center [913, 22] width 12 height 12
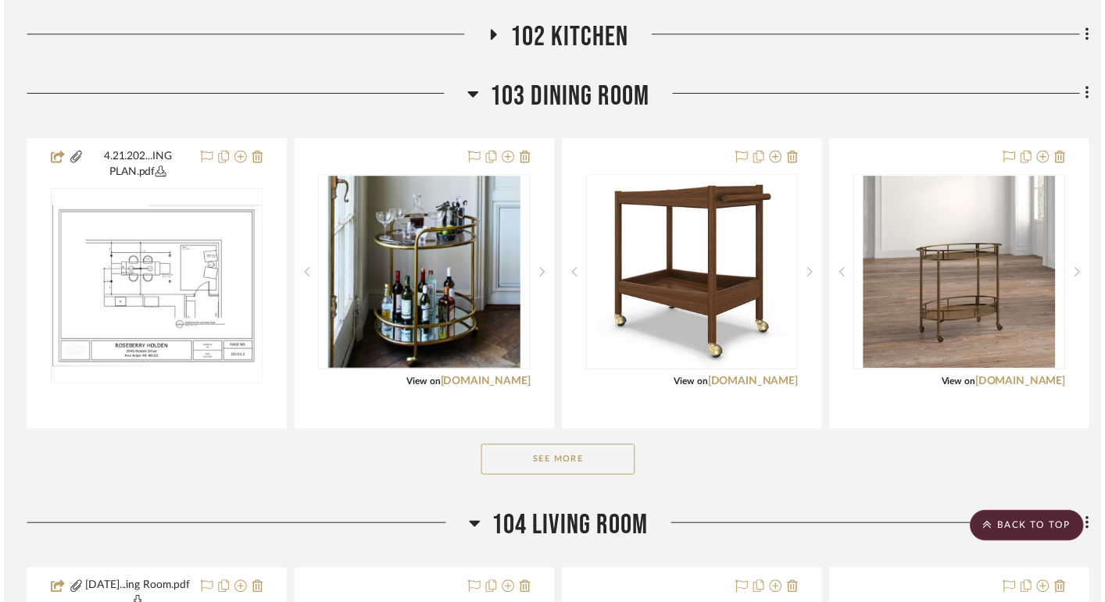
scroll to position [531, 0]
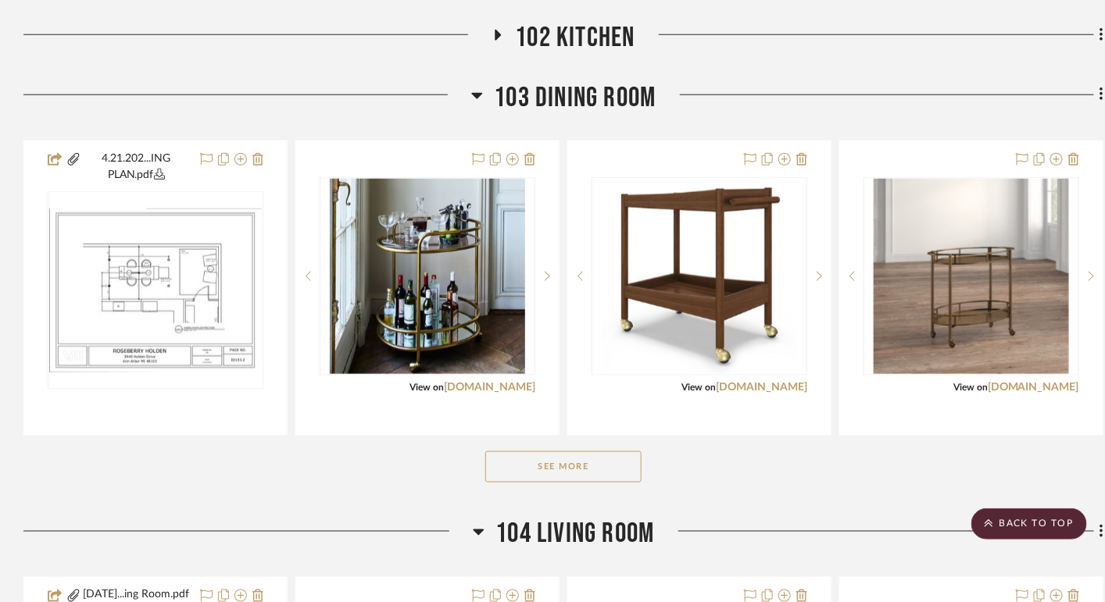
click at [534, 483] on button "See More" at bounding box center [563, 467] width 156 height 31
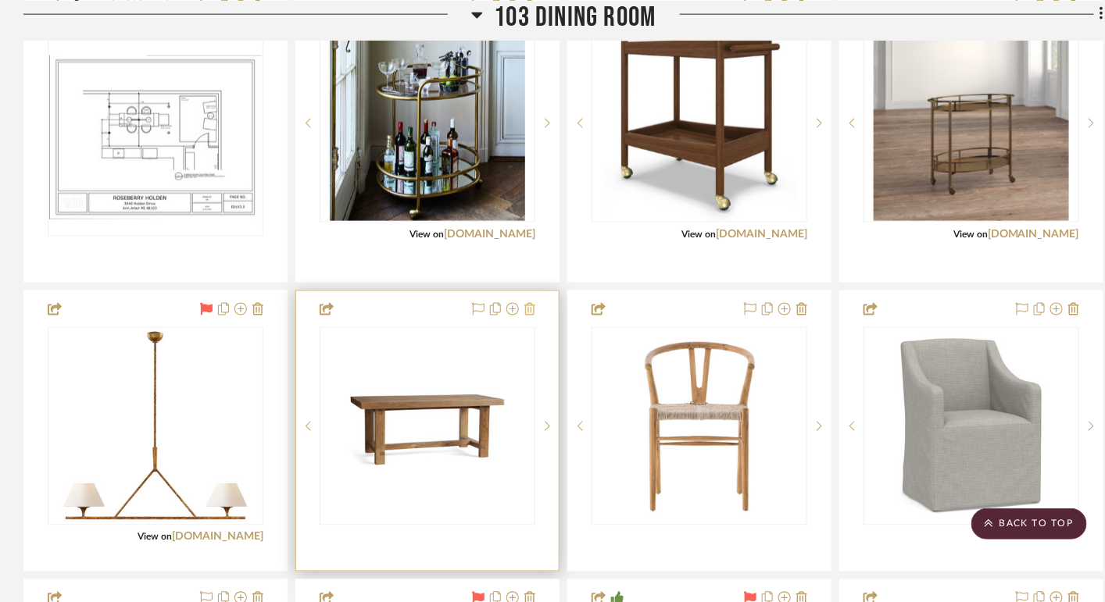
scroll to position [691, 0]
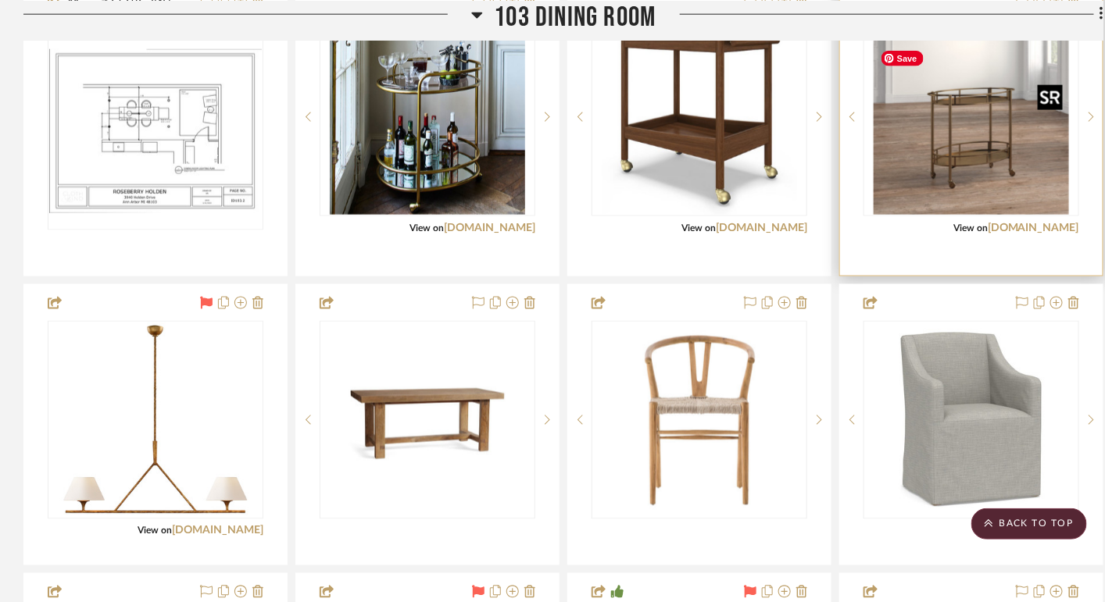
click at [955, 184] on img "0" at bounding box center [970, 117] width 195 height 195
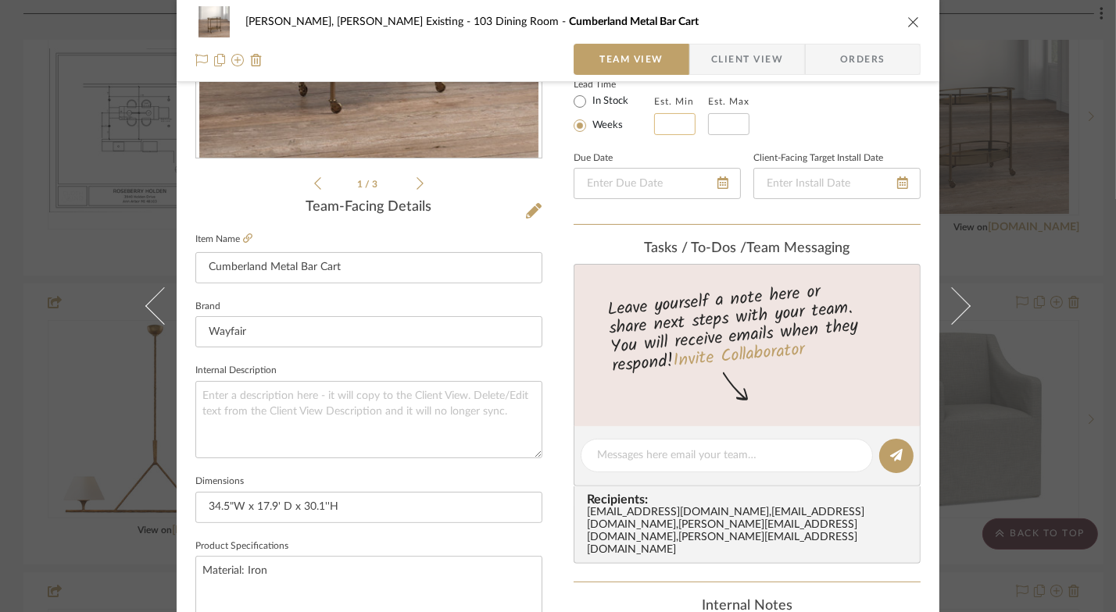
scroll to position [0, 0]
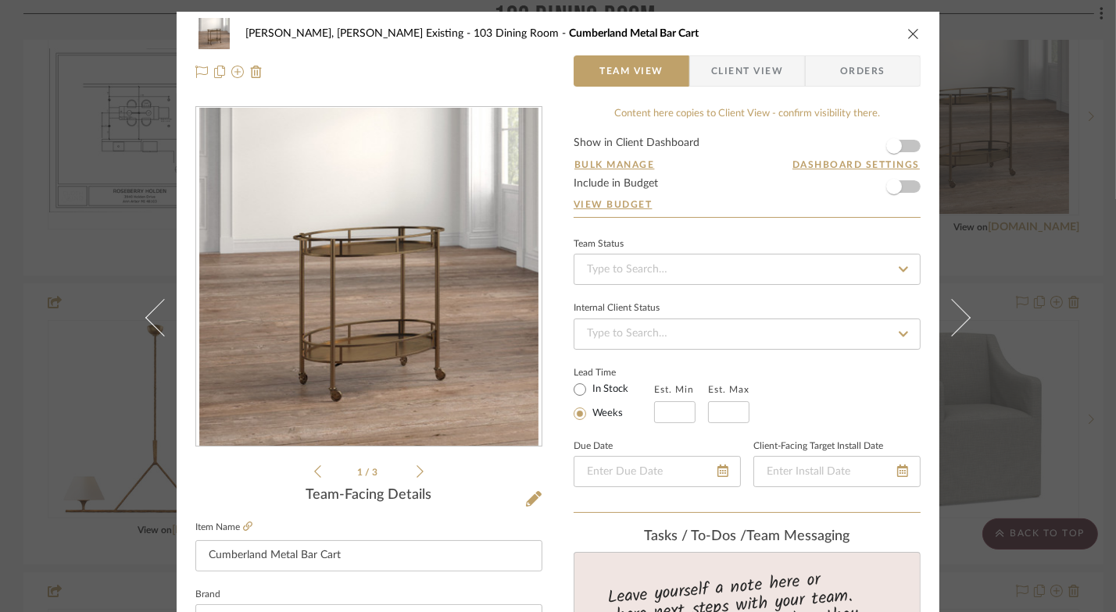
click at [908, 27] on icon "close" at bounding box center [913, 33] width 12 height 12
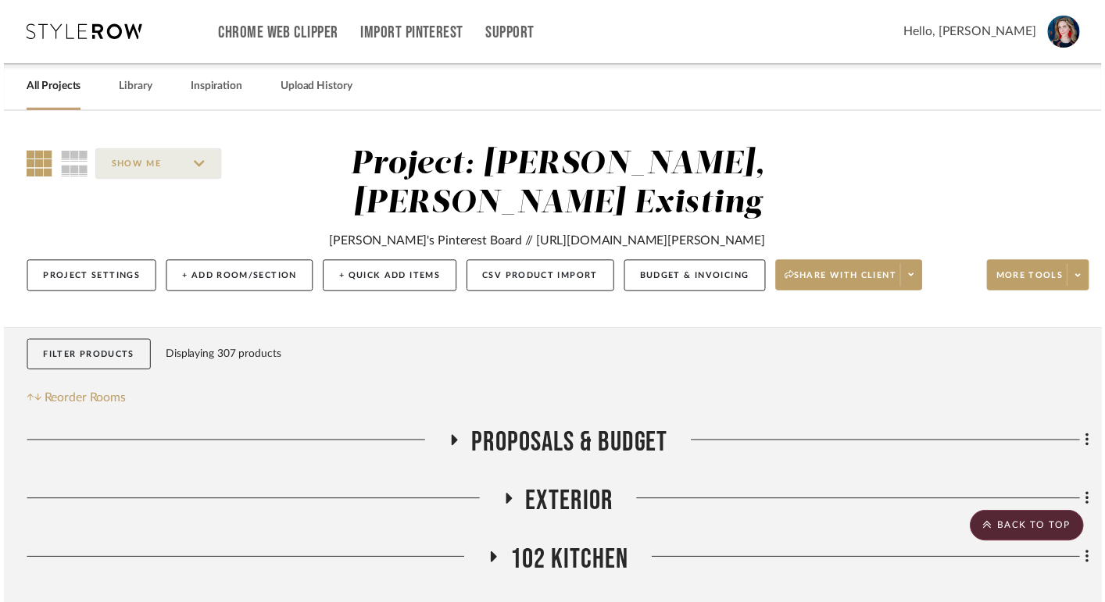
scroll to position [691, 0]
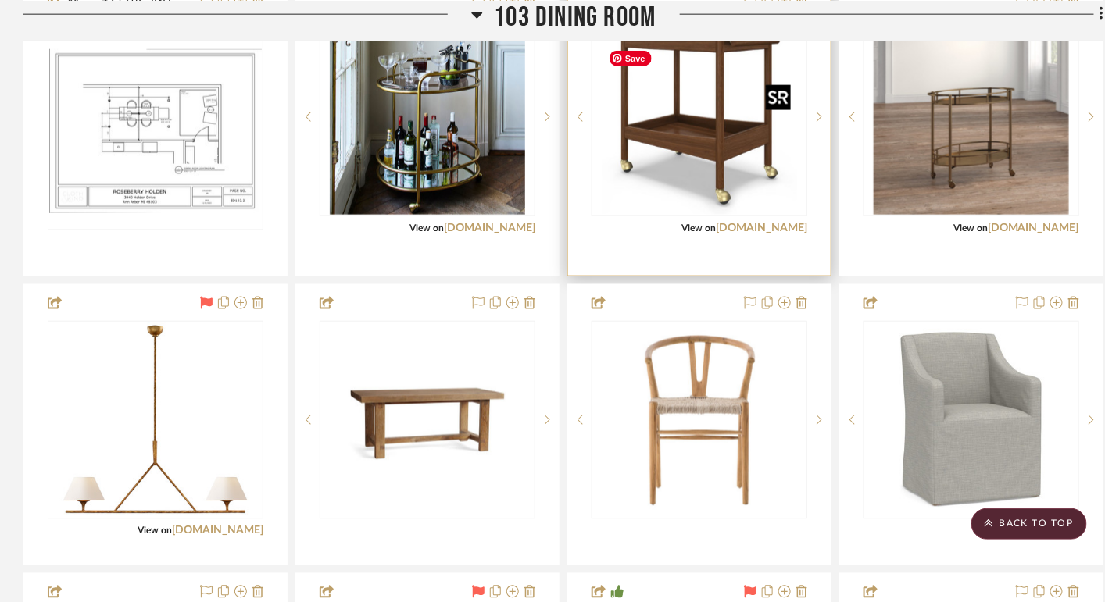
click at [675, 182] on img "0" at bounding box center [699, 117] width 195 height 195
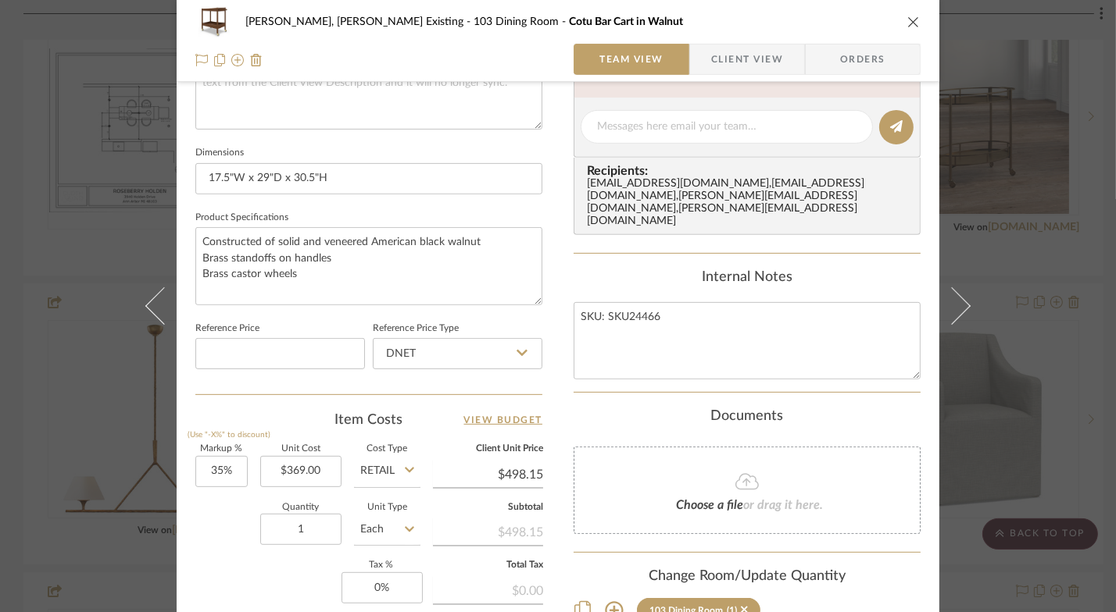
scroll to position [855, 0]
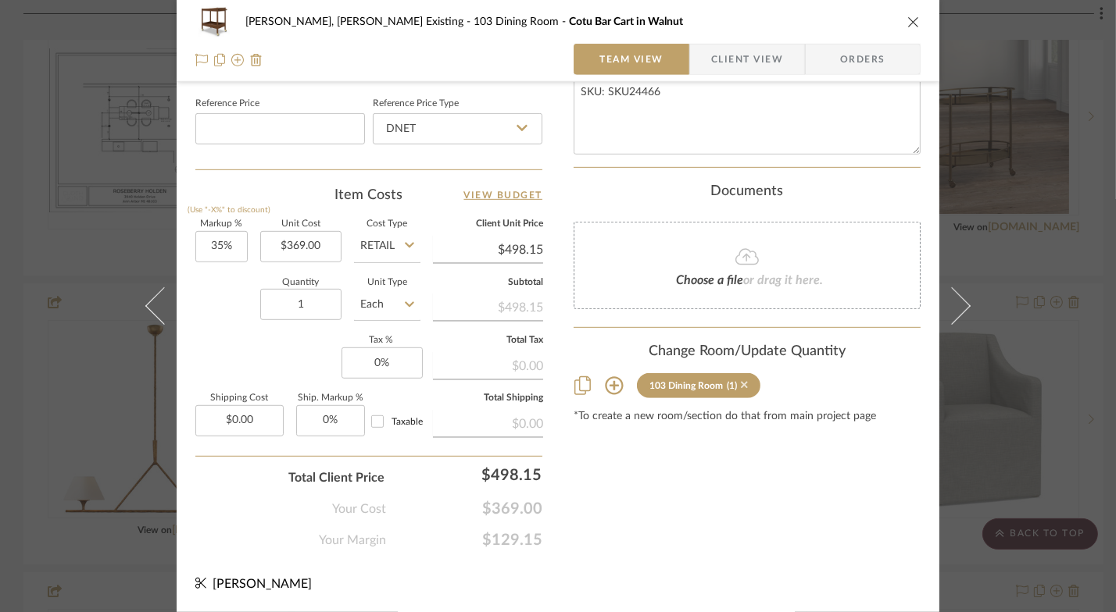
click at [748, 380] on icon at bounding box center [744, 385] width 7 height 11
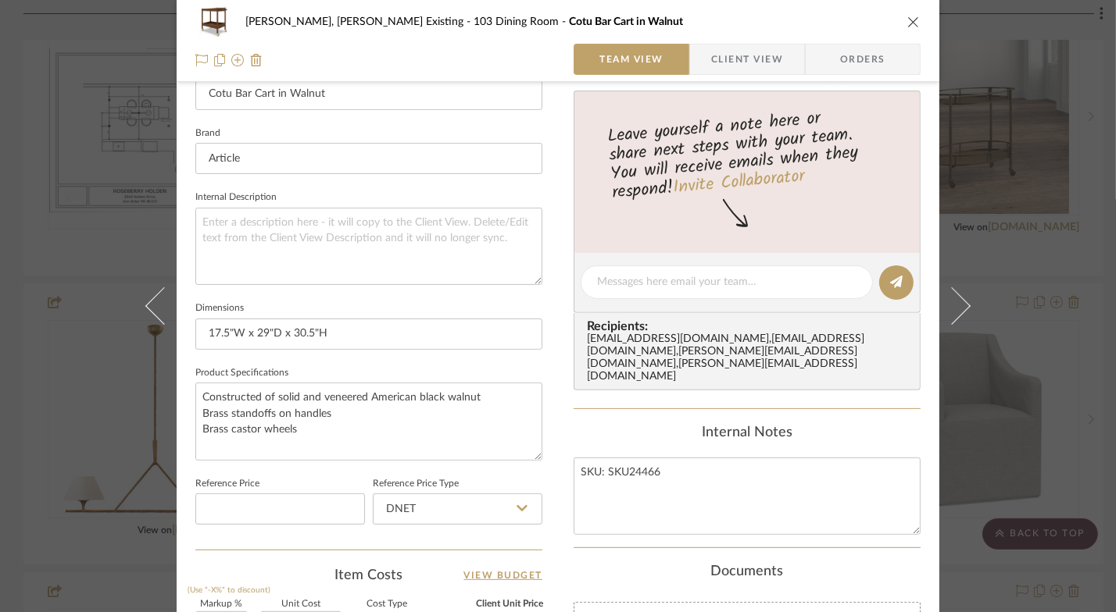
click at [907, 23] on icon "close" at bounding box center [913, 22] width 12 height 12
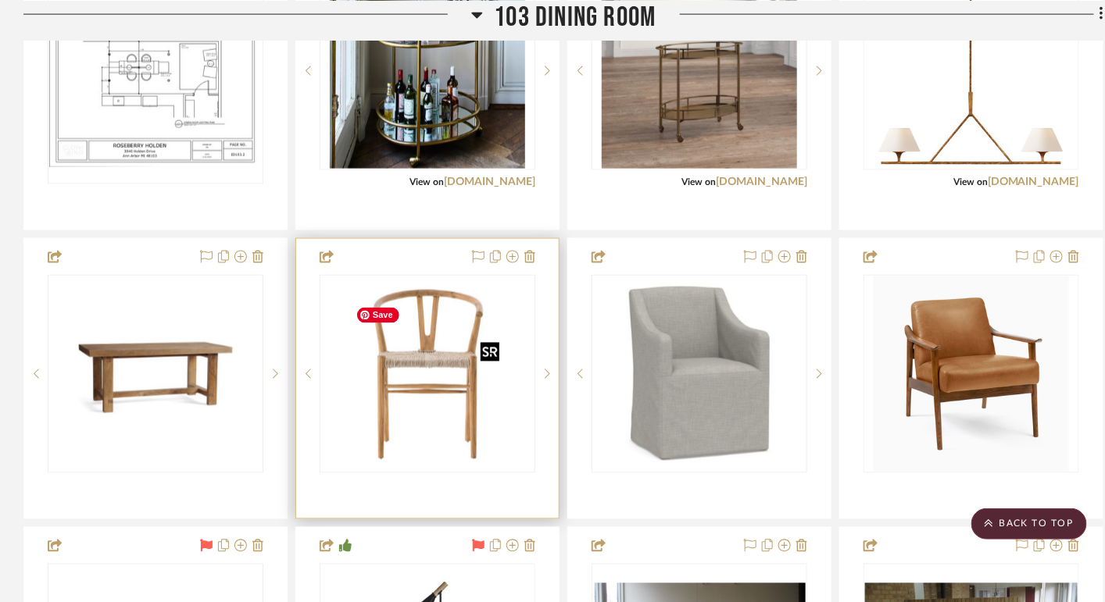
scroll to position [738, 0]
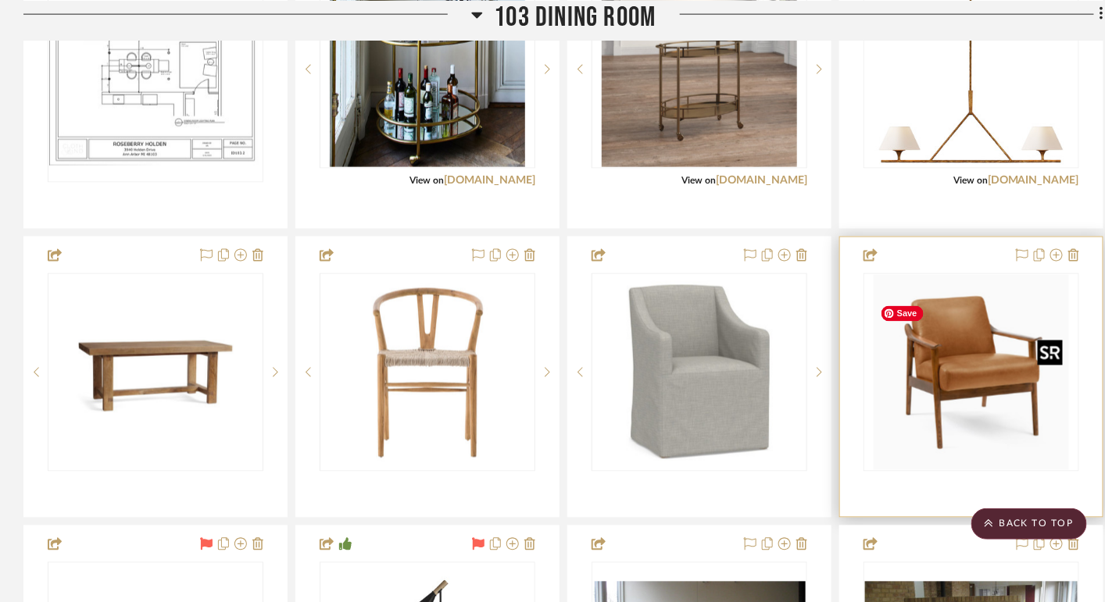
click at [966, 429] on img "0" at bounding box center [970, 372] width 195 height 195
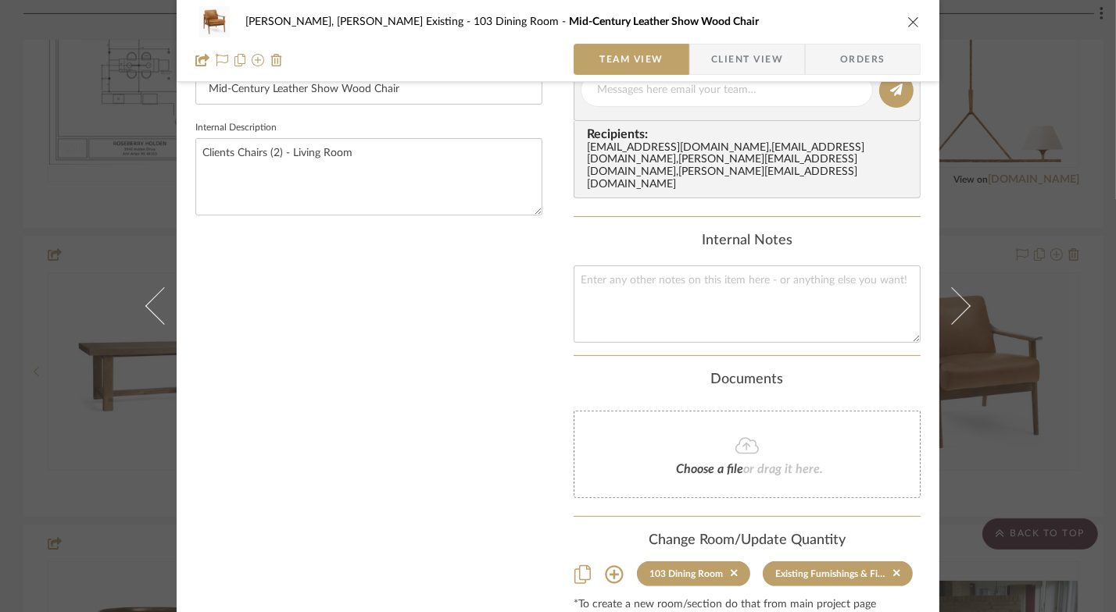
scroll to position [523, 0]
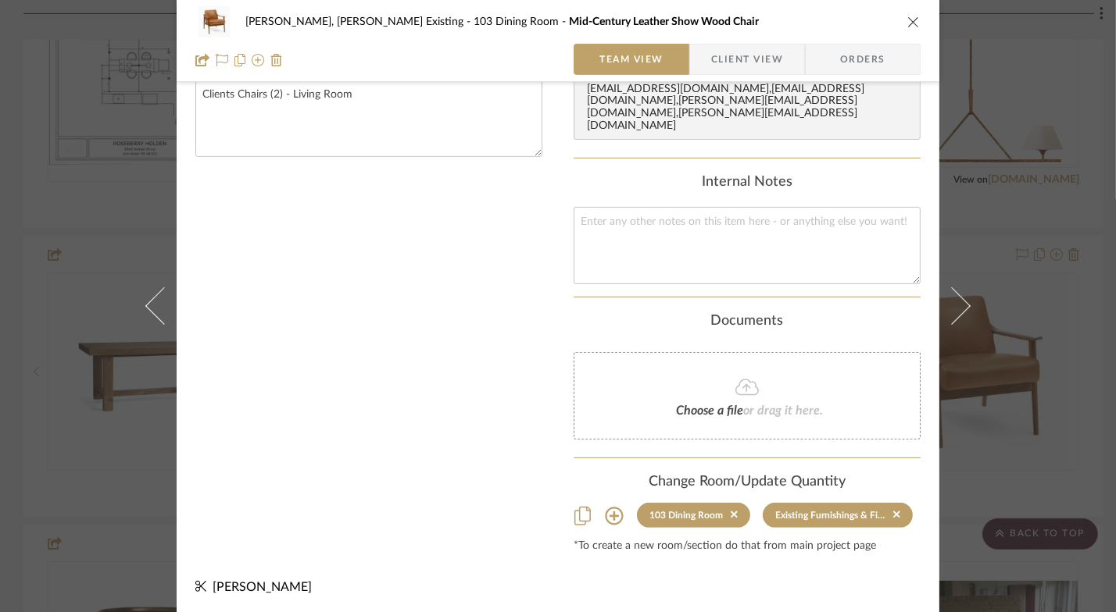
click at [611, 507] on icon at bounding box center [614, 516] width 19 height 19
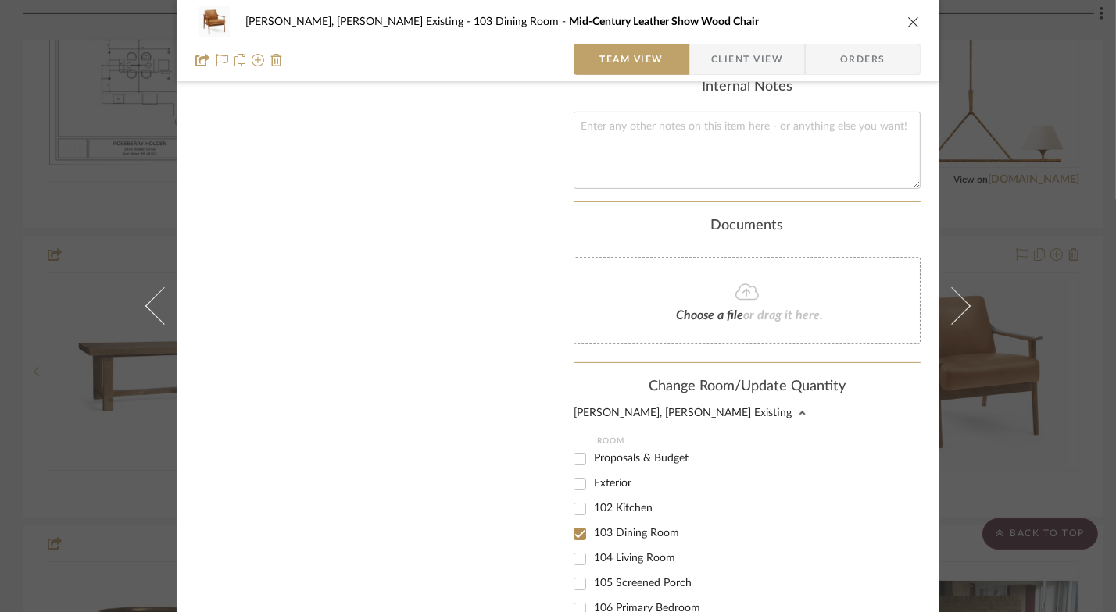
scroll to position [626, 0]
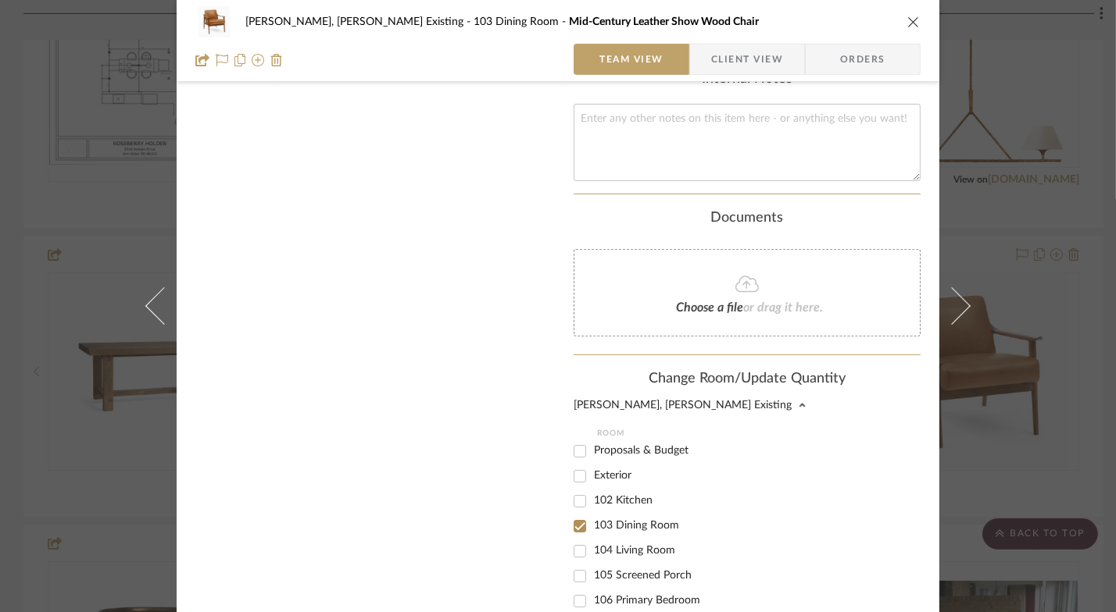
click at [571, 539] on input "104 Living Room" at bounding box center [579, 551] width 25 height 25
checkbox input "true"
click at [574, 514] on input "103 Dining Room" at bounding box center [579, 526] width 25 height 25
checkbox input "false"
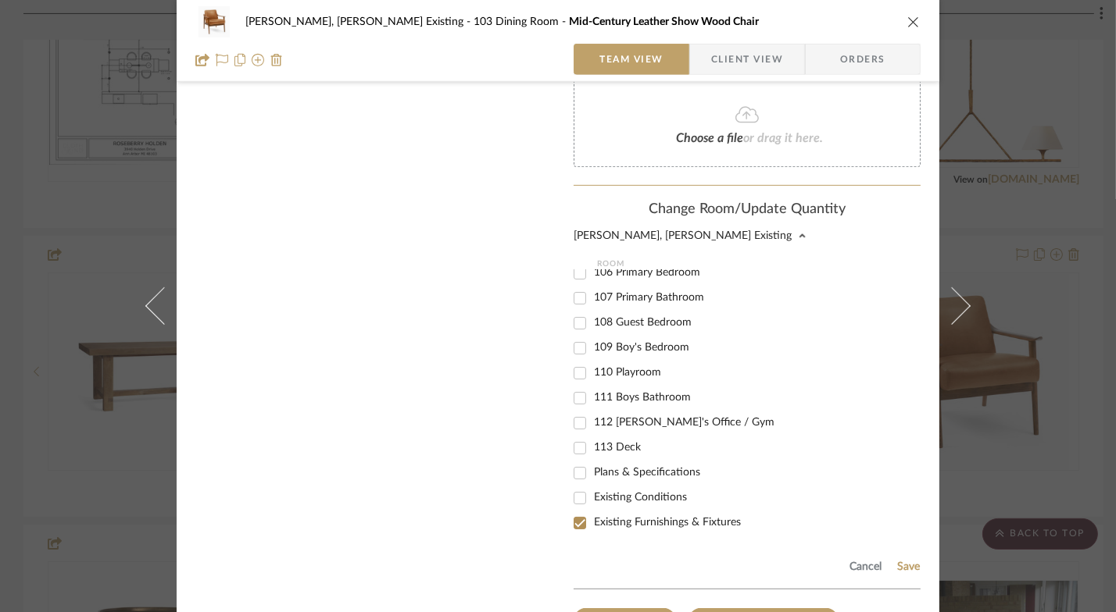
scroll to position [879, 0]
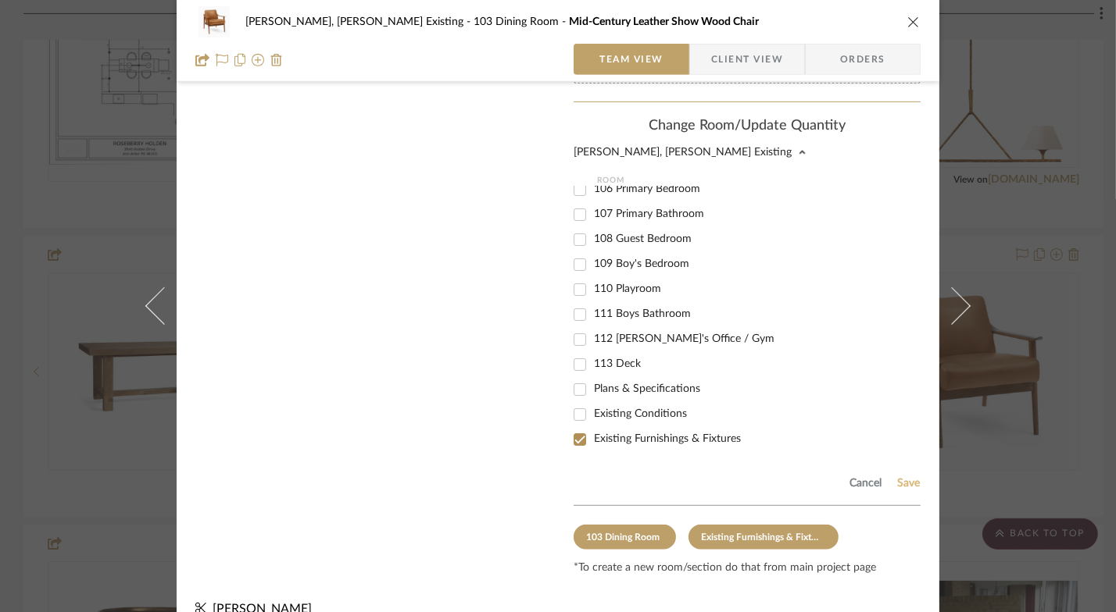
click at [901, 477] on button "Save" at bounding box center [908, 483] width 24 height 12
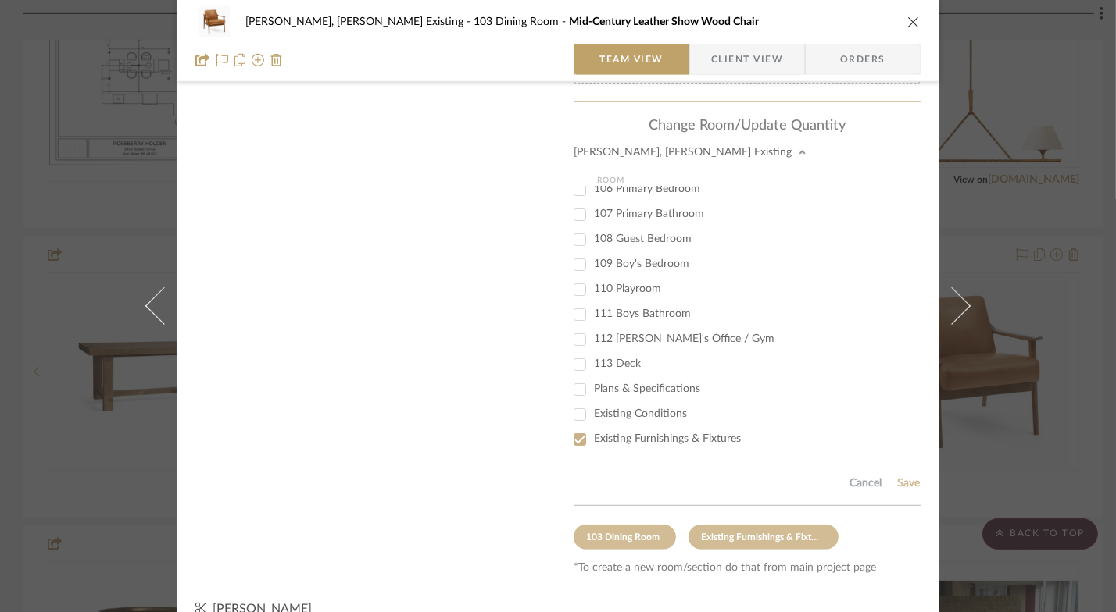
scroll to position [501, 0]
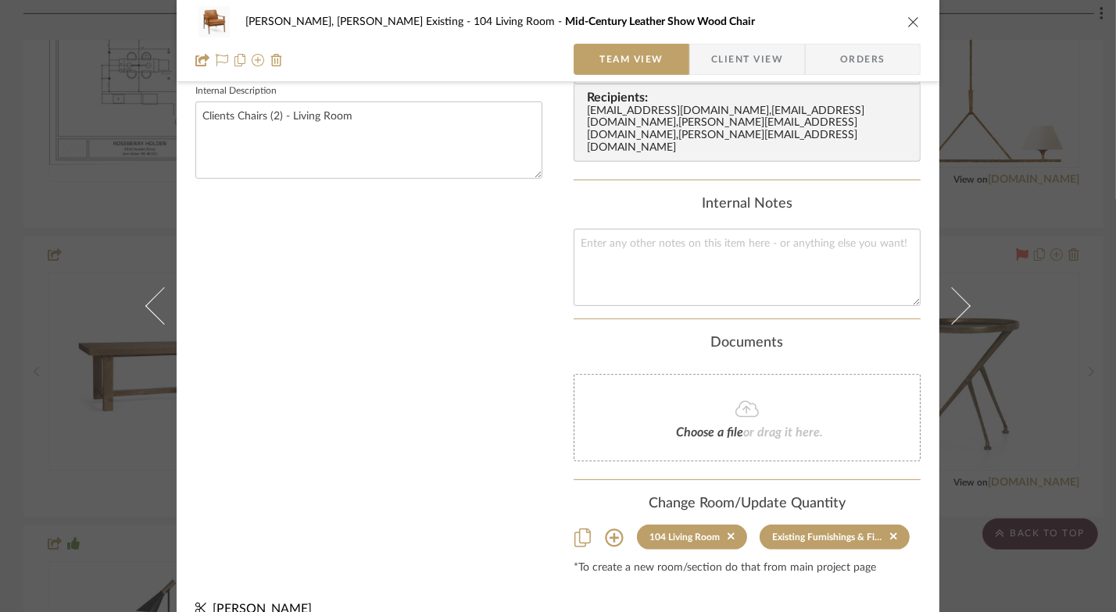
click at [911, 21] on icon "close" at bounding box center [913, 22] width 12 height 12
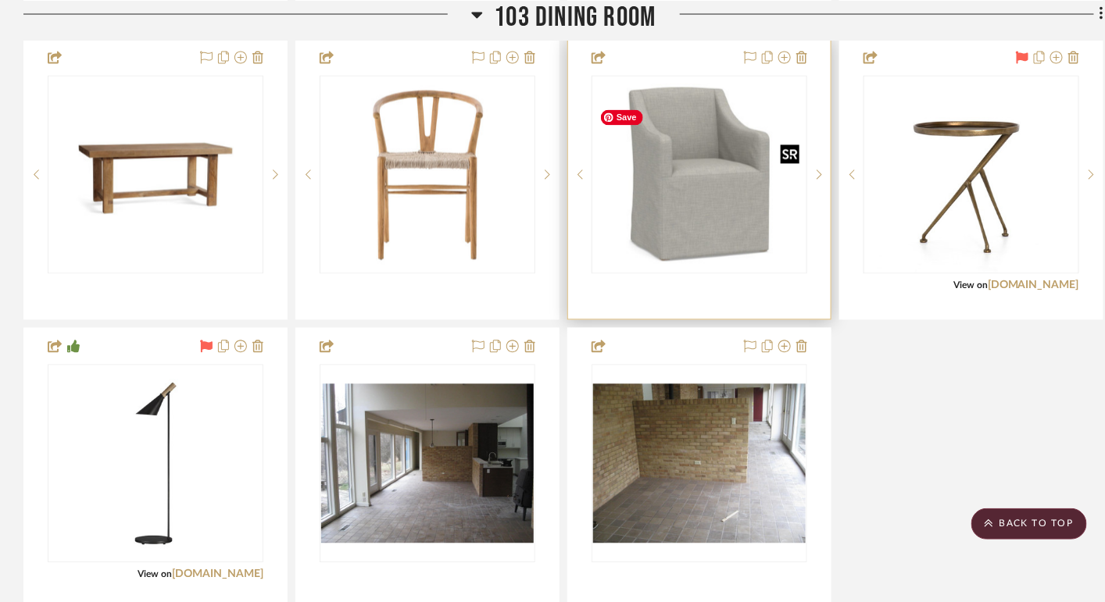
scroll to position [973, 0]
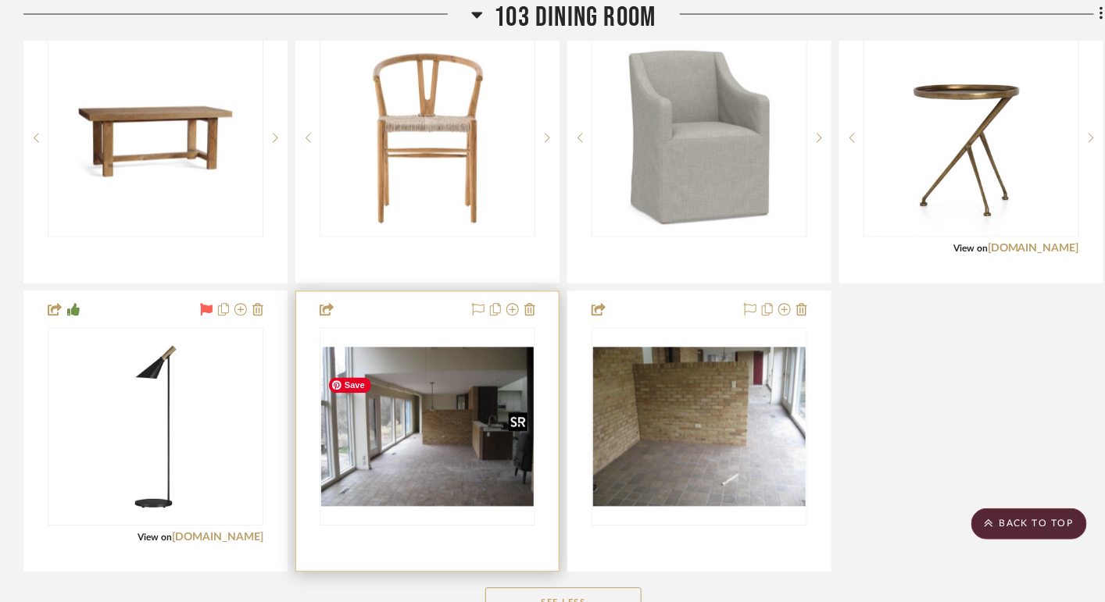
click at [0, 0] on img at bounding box center [0, 0] width 0 height 0
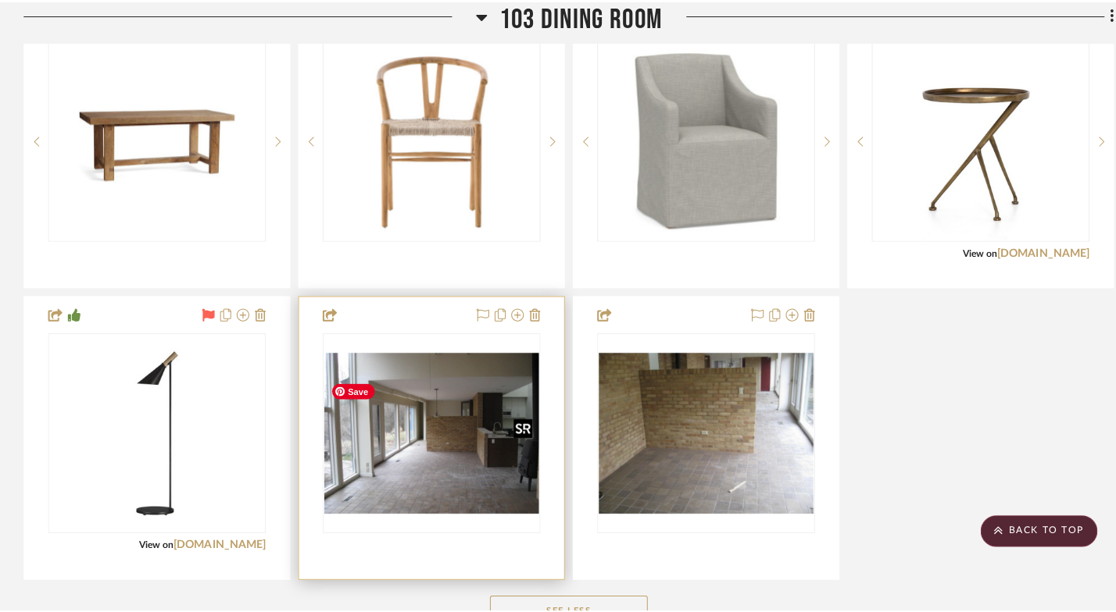
scroll to position [0, 0]
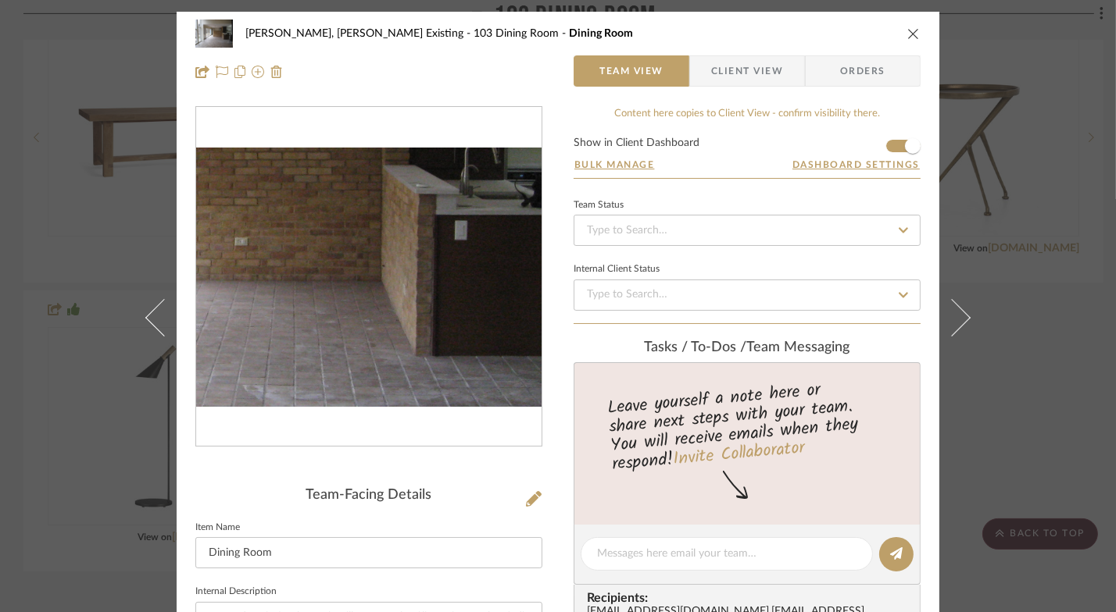
click at [432, 305] on img "0" at bounding box center [368, 277] width 345 height 259
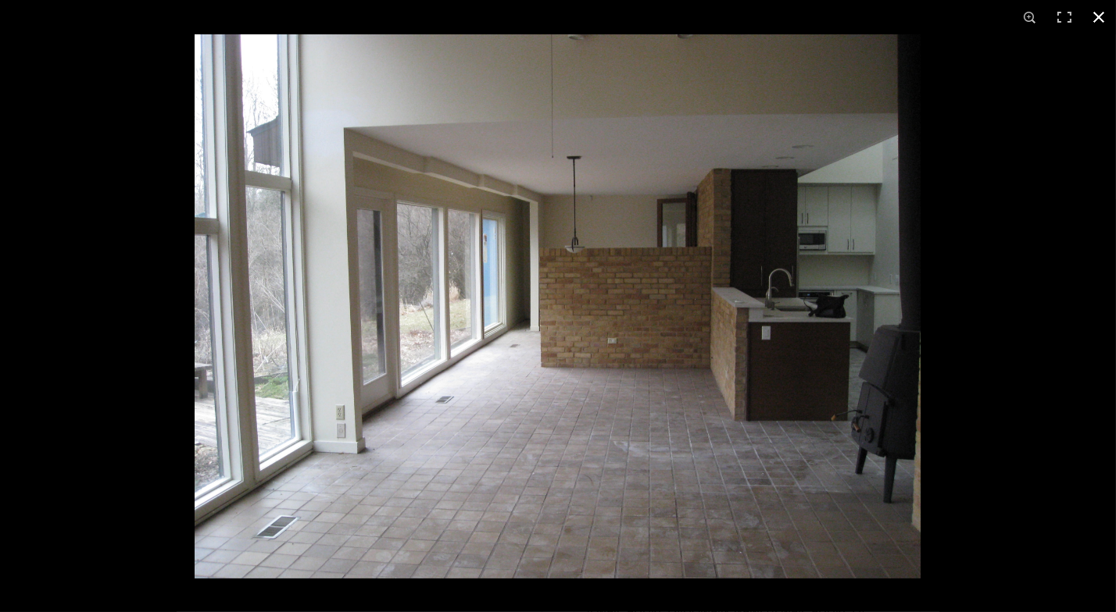
click at [1094, 20] on button at bounding box center [1098, 17] width 34 height 34
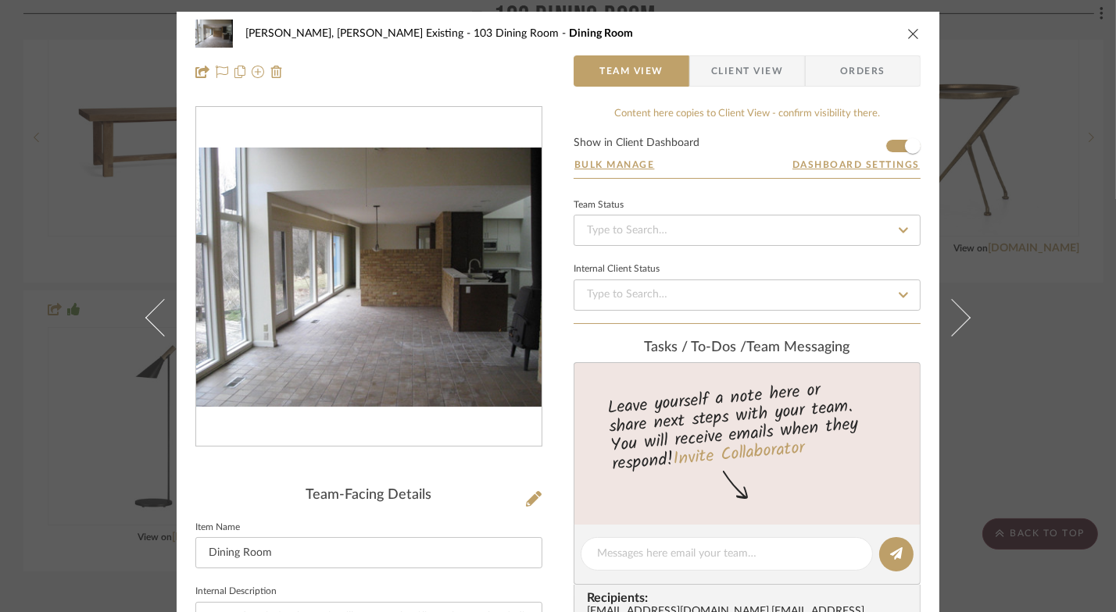
click at [912, 30] on icon "close" at bounding box center [913, 33] width 12 height 12
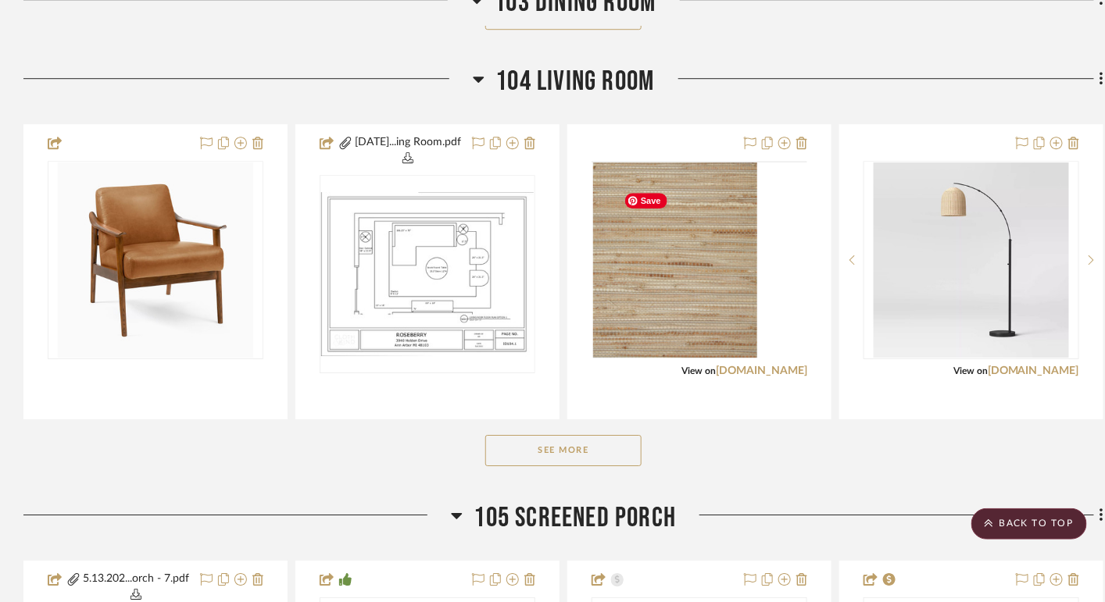
scroll to position [1573, 0]
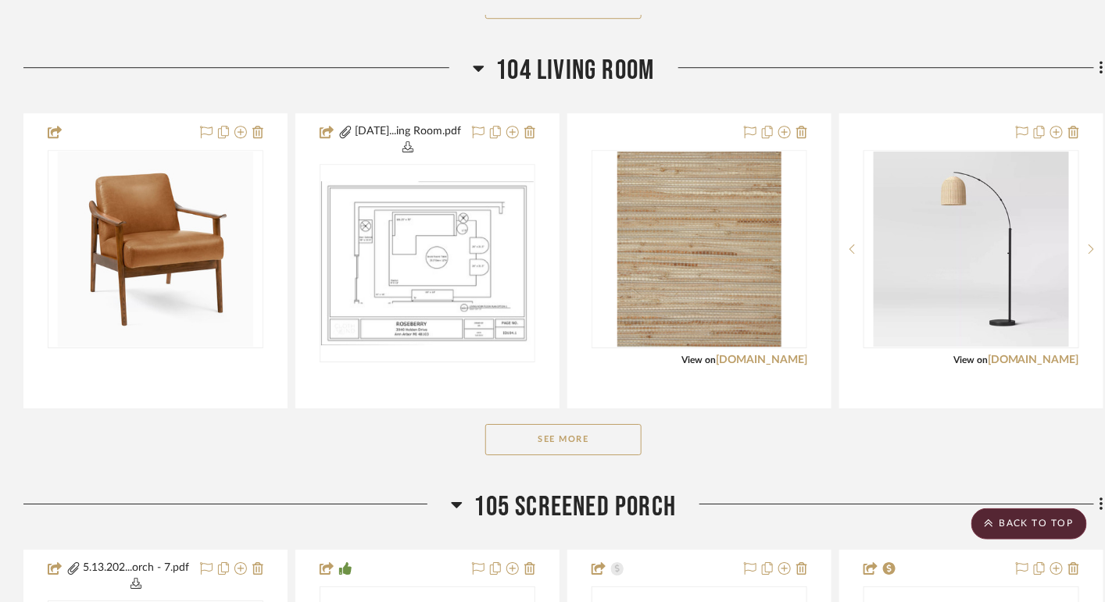
click at [531, 455] on button "See More" at bounding box center [563, 439] width 156 height 31
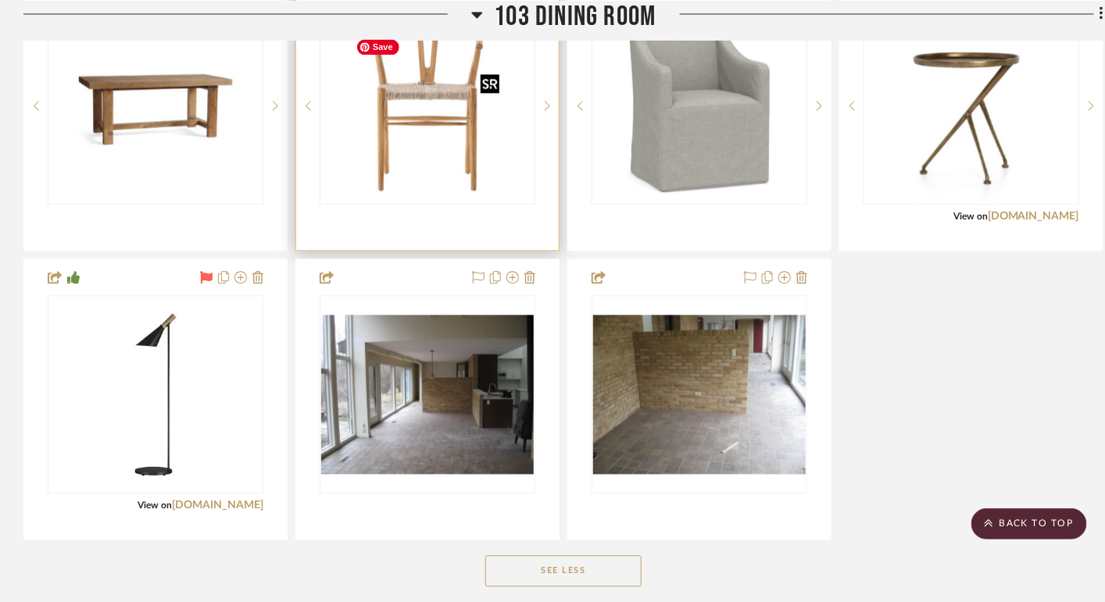
scroll to position [1005, 0]
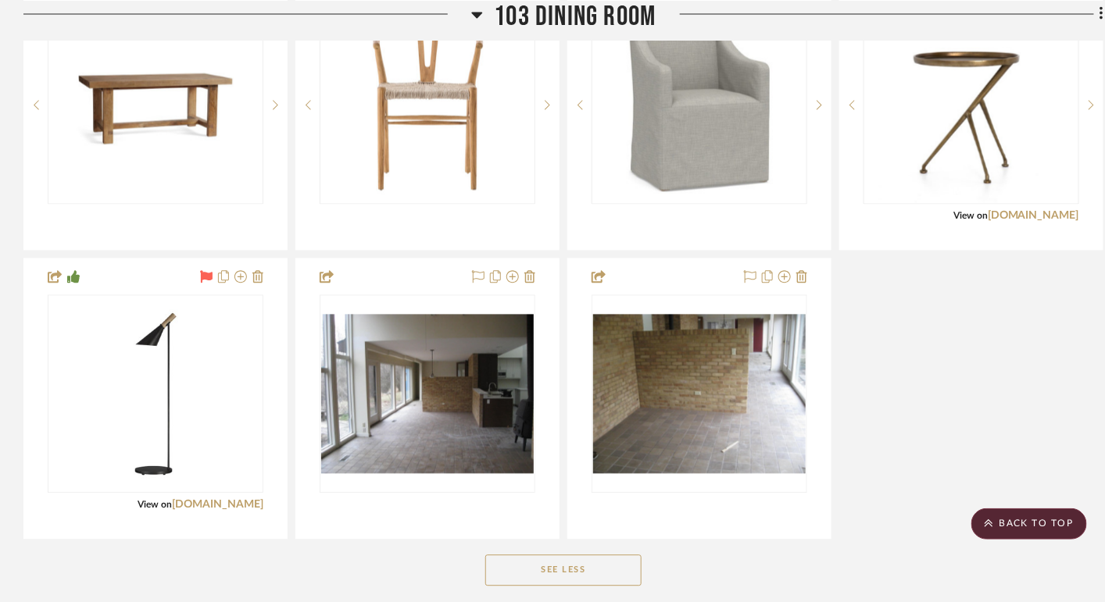
drag, startPoint x: 127, startPoint y: 348, endPoint x: 231, endPoint y: 4, distance: 359.1
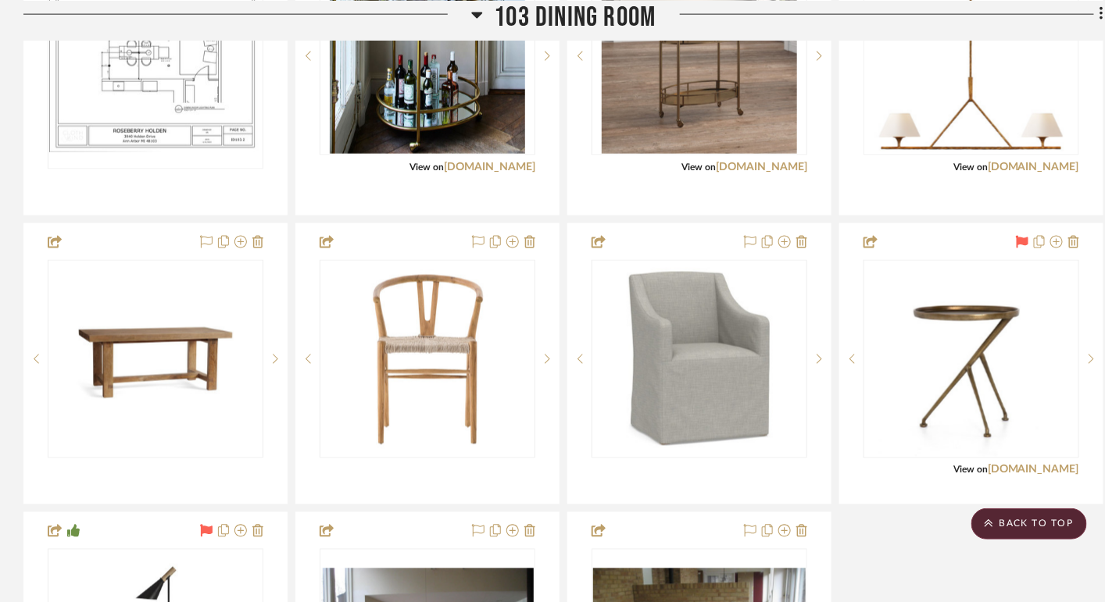
scroll to position [749, 0]
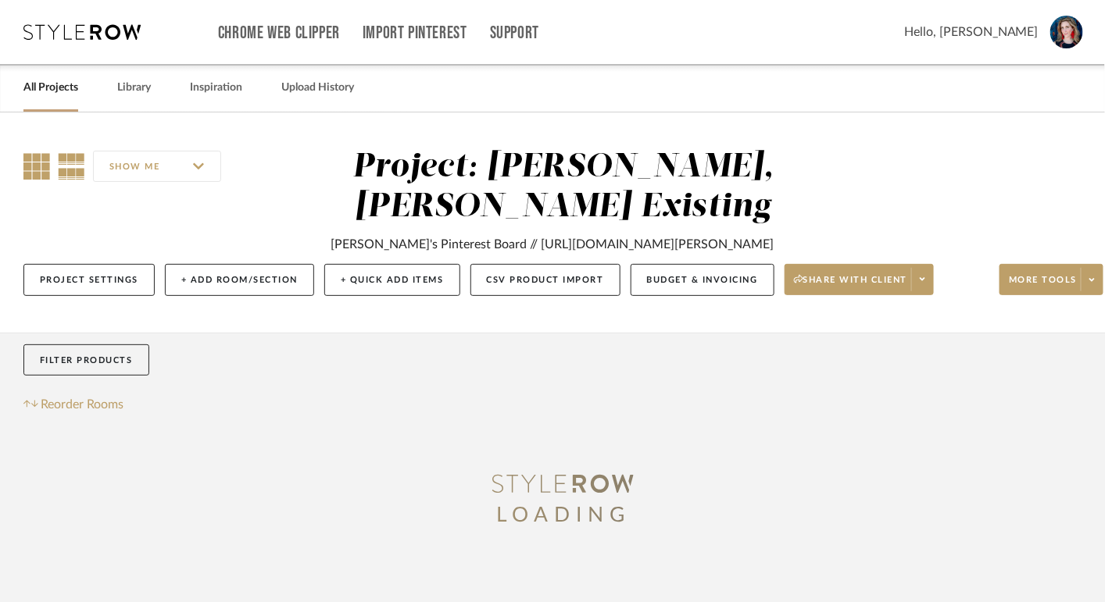
click at [39, 156] on icon at bounding box center [36, 166] width 27 height 27
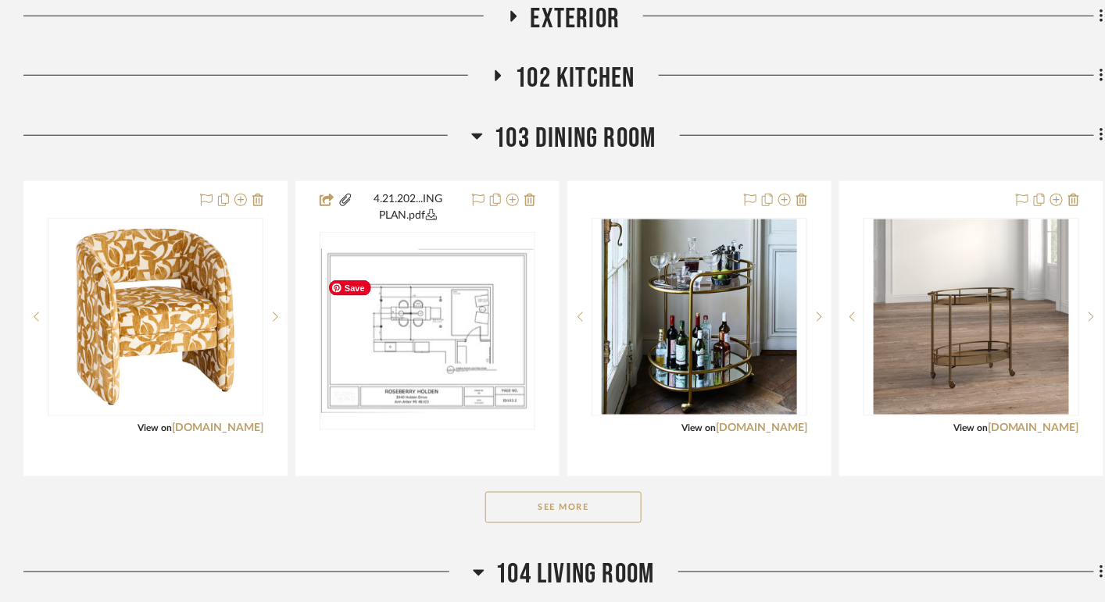
scroll to position [494, 0]
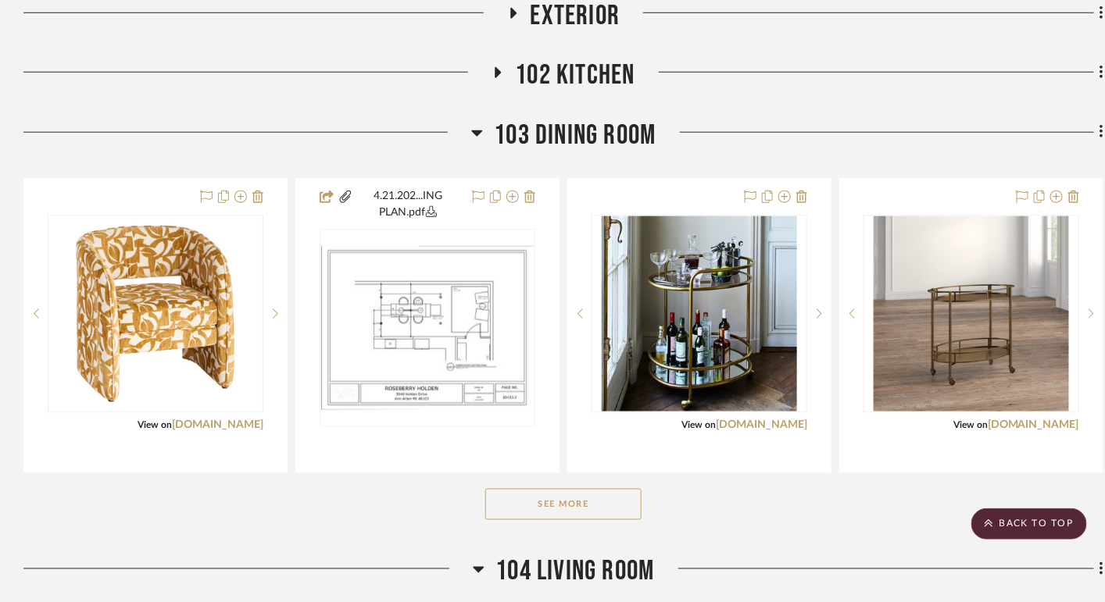
click at [555, 520] on button "See More" at bounding box center [563, 504] width 156 height 31
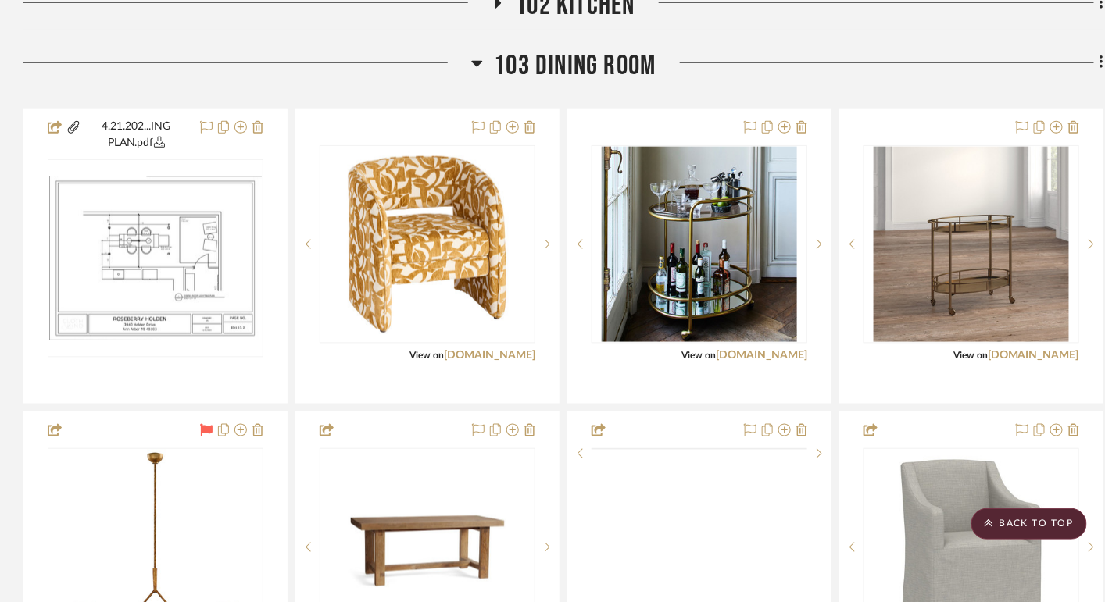
scroll to position [562, 0]
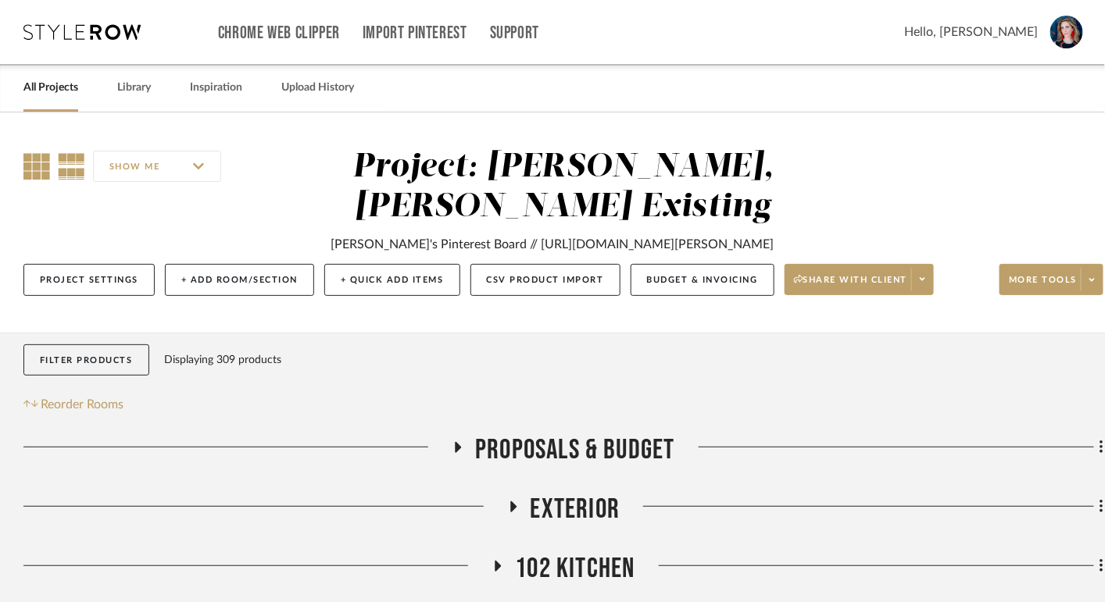
click at [37, 170] on icon at bounding box center [36, 166] width 27 height 27
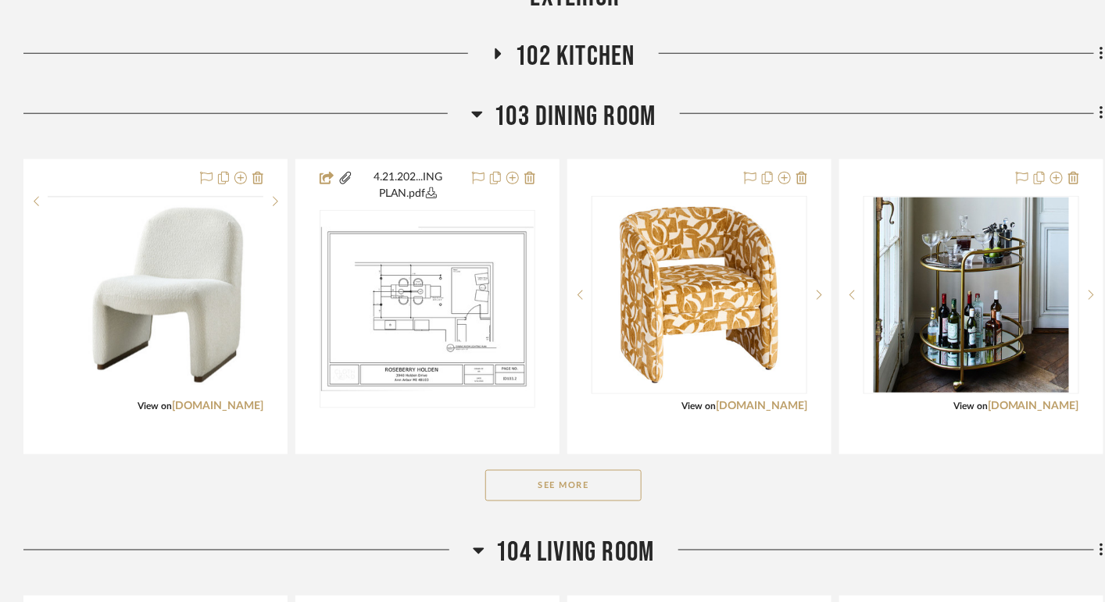
scroll to position [545, 0]
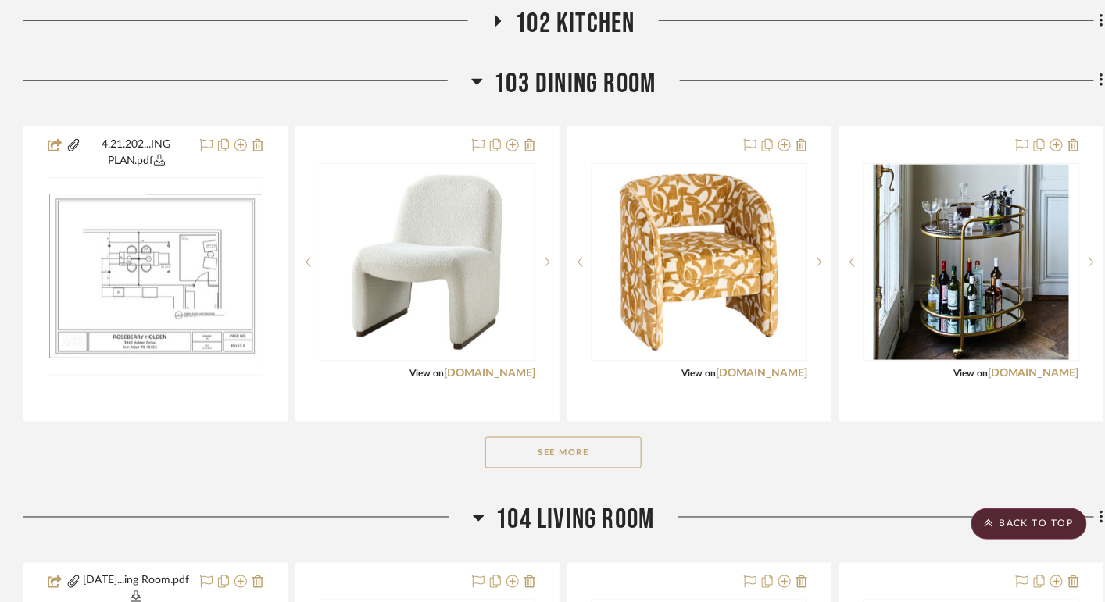
click at [566, 469] on button "See More" at bounding box center [563, 452] width 156 height 31
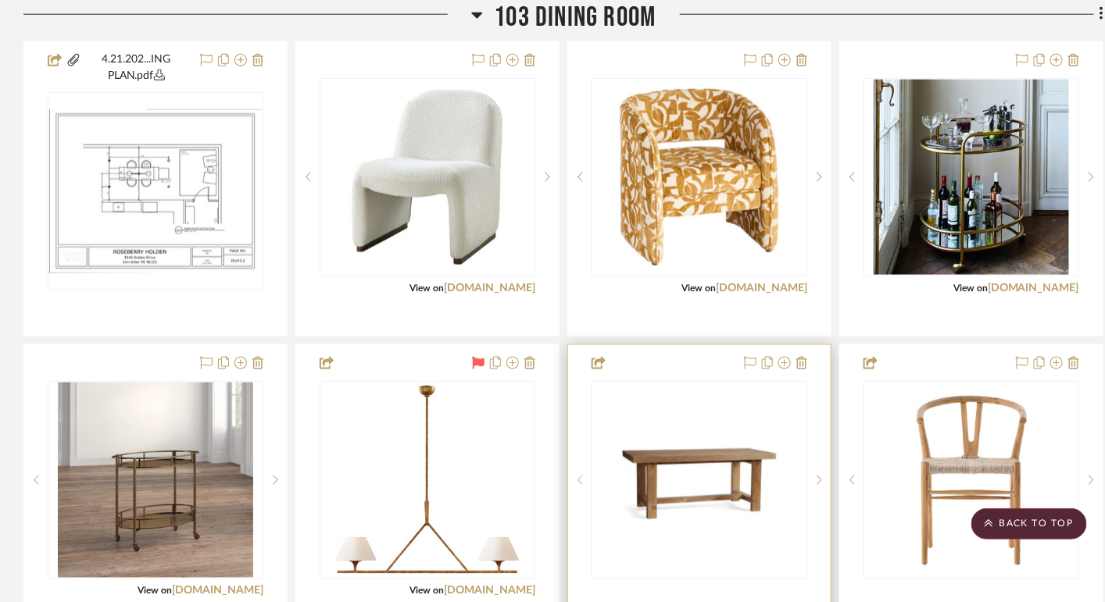
scroll to position [635, 0]
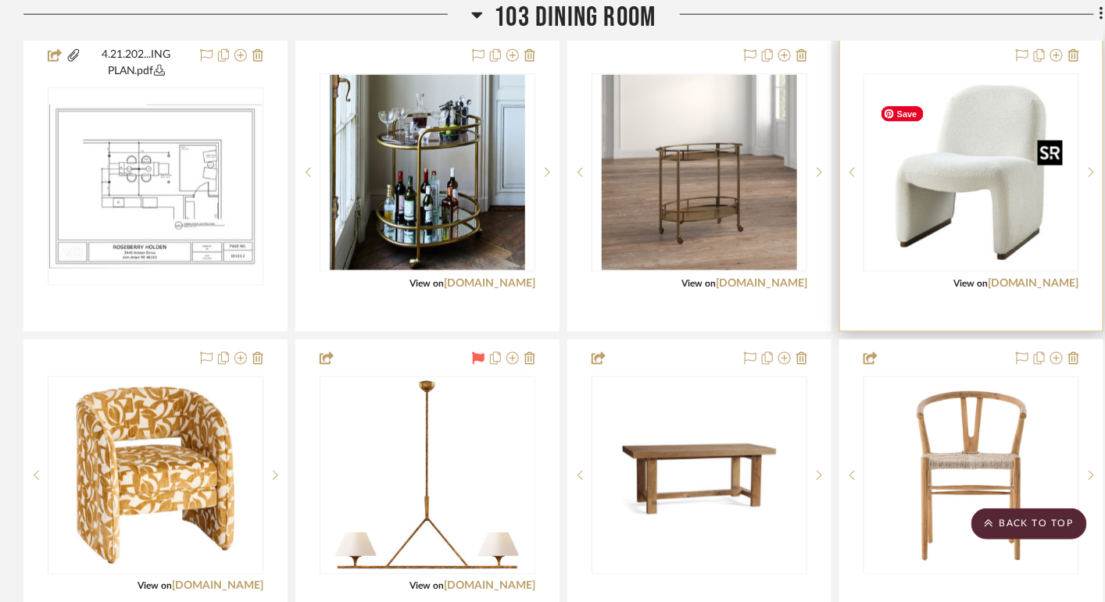
click at [951, 241] on img "0" at bounding box center [970, 172] width 195 height 195
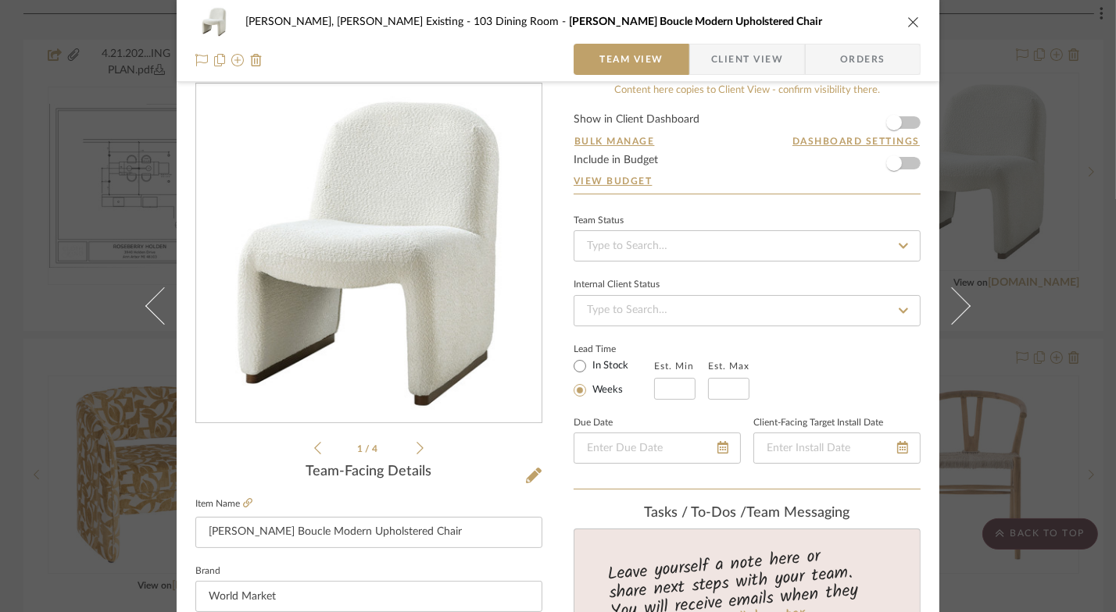
scroll to position [0, 0]
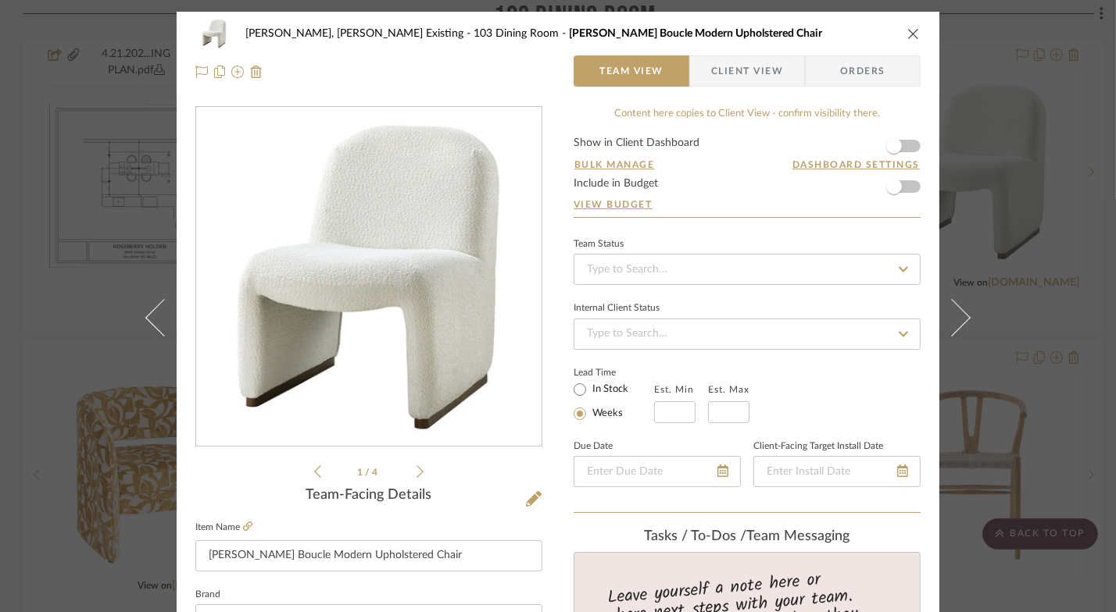
click at [907, 33] on icon "close" at bounding box center [913, 33] width 12 height 12
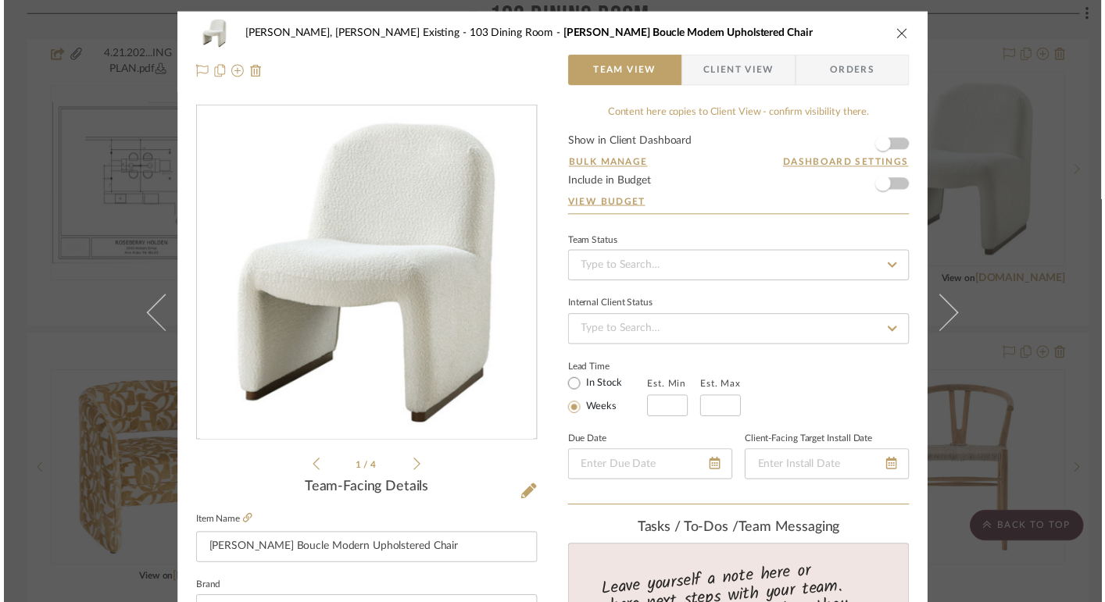
scroll to position [635, 0]
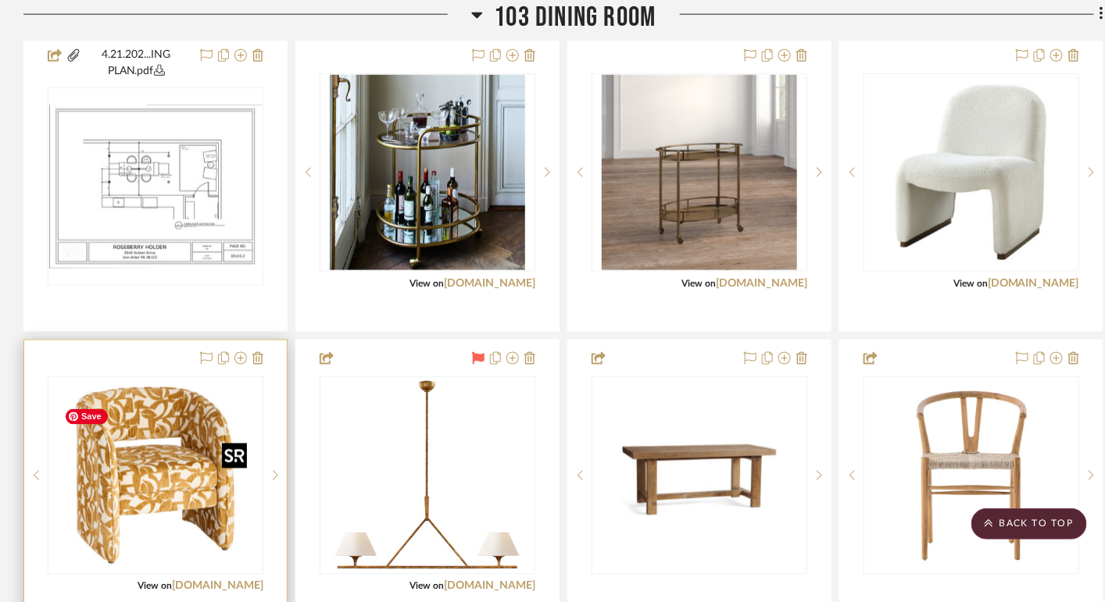
click at [209, 455] on img "0" at bounding box center [155, 475] width 195 height 195
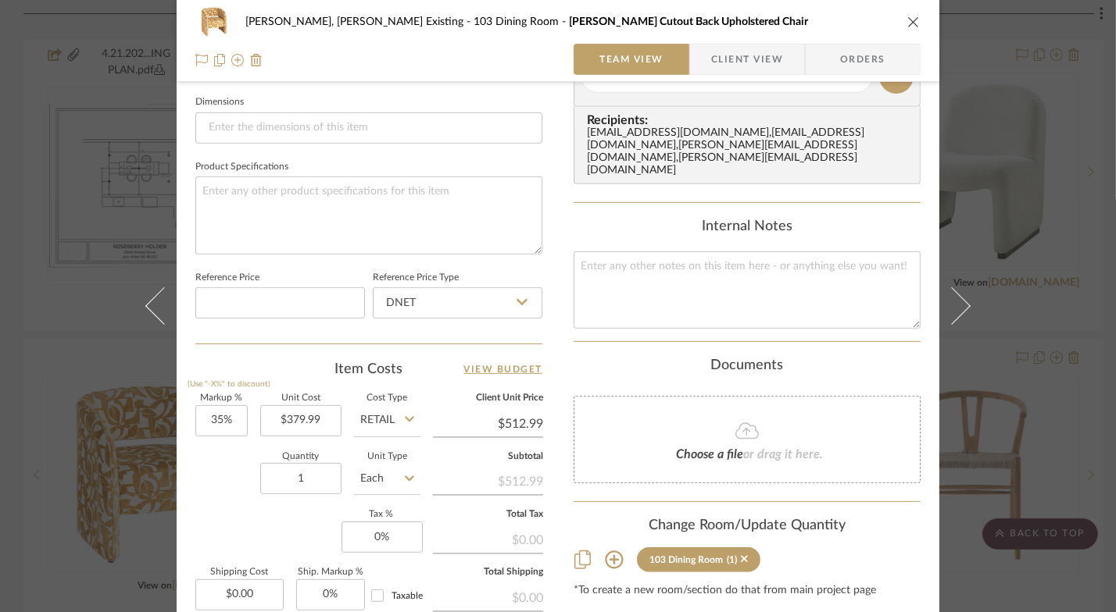
scroll to position [695, 0]
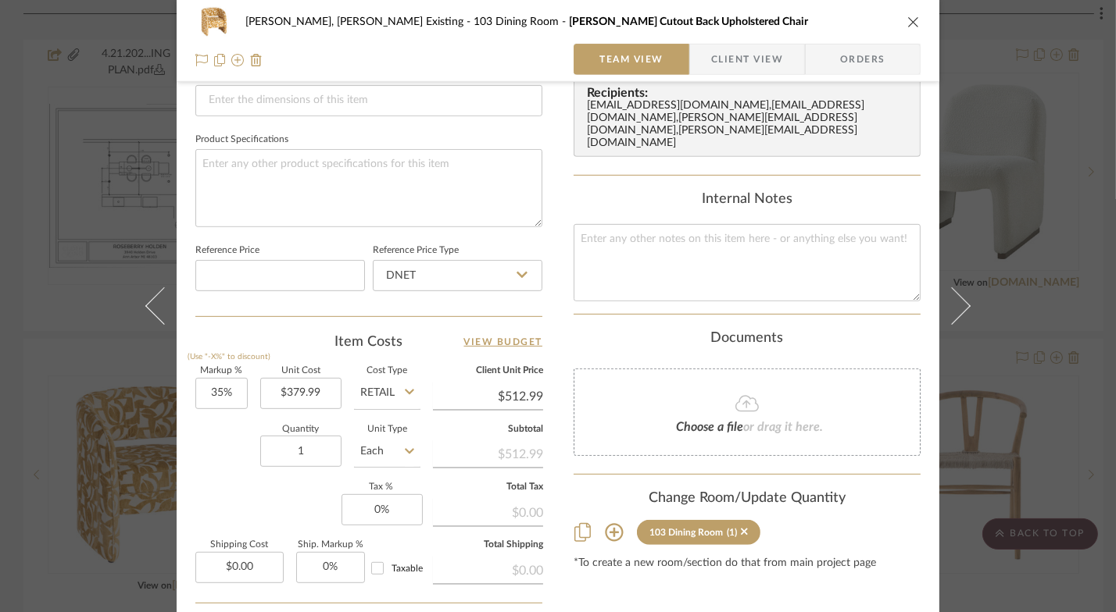
click at [907, 27] on icon "close" at bounding box center [913, 22] width 12 height 12
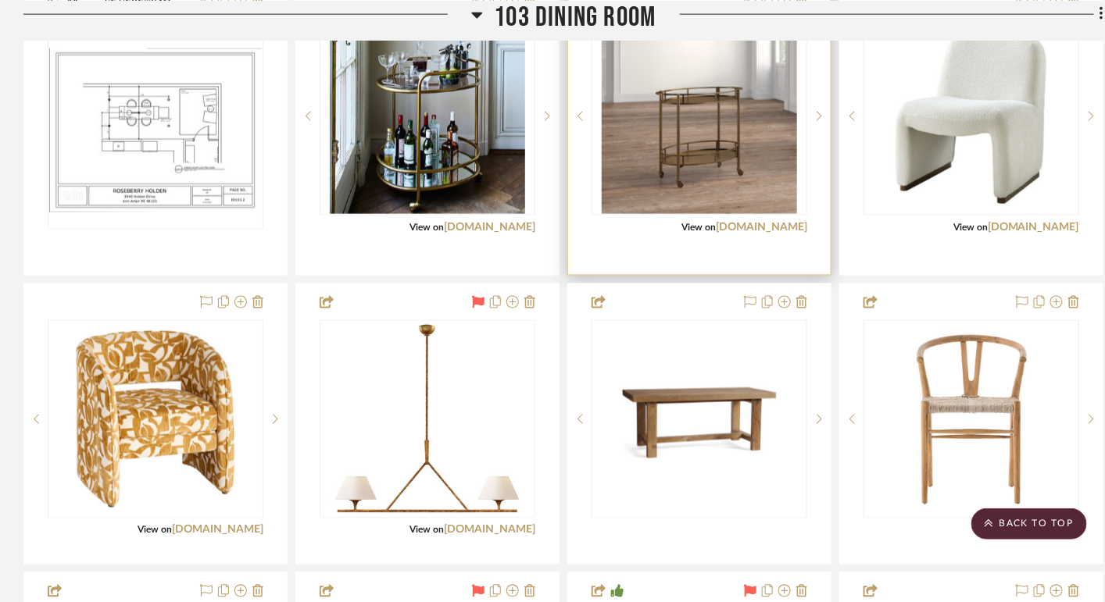
scroll to position [697, 0]
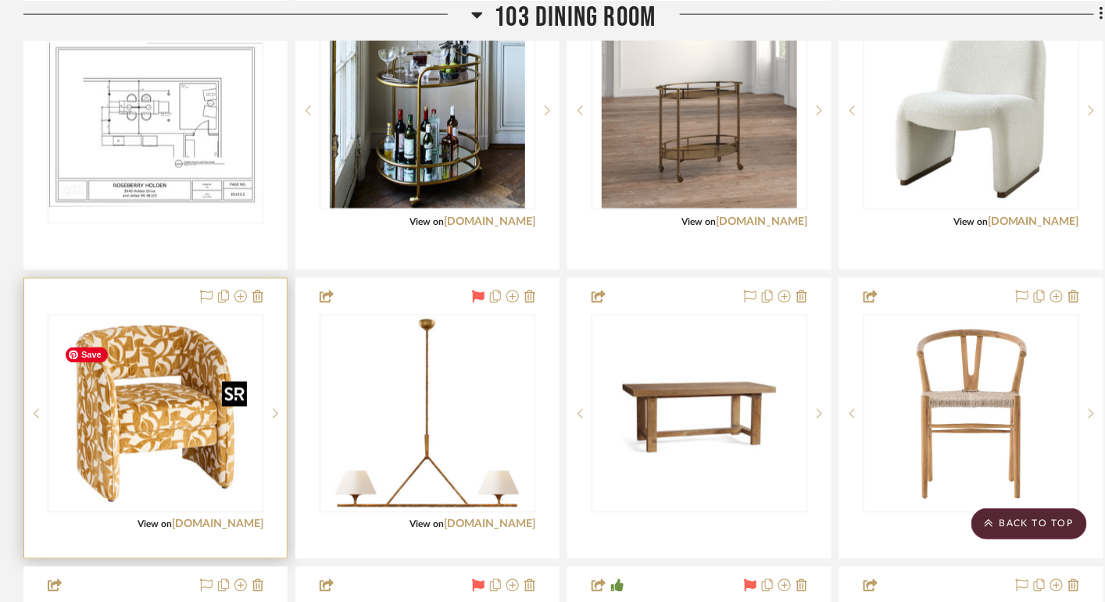
click at [193, 448] on img "0" at bounding box center [155, 413] width 195 height 195
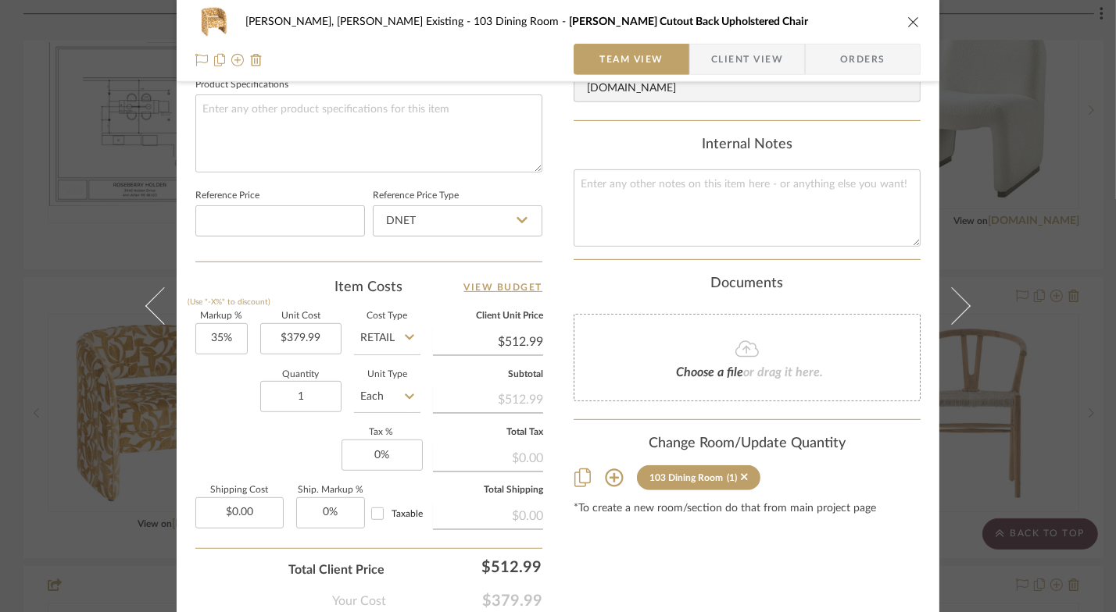
scroll to position [855, 0]
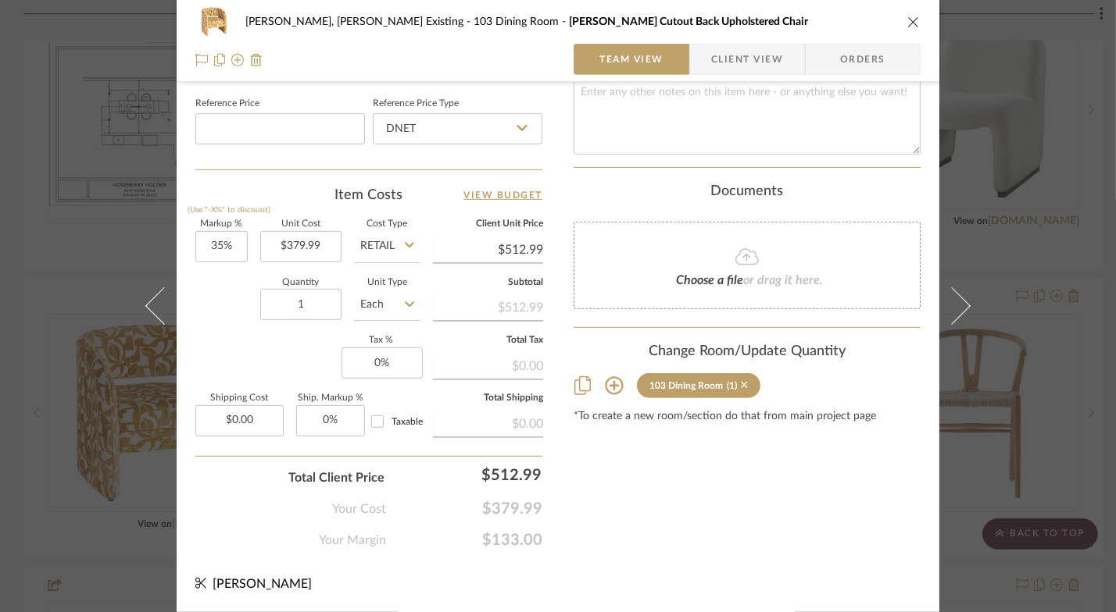
click at [748, 382] on icon at bounding box center [744, 385] width 7 height 7
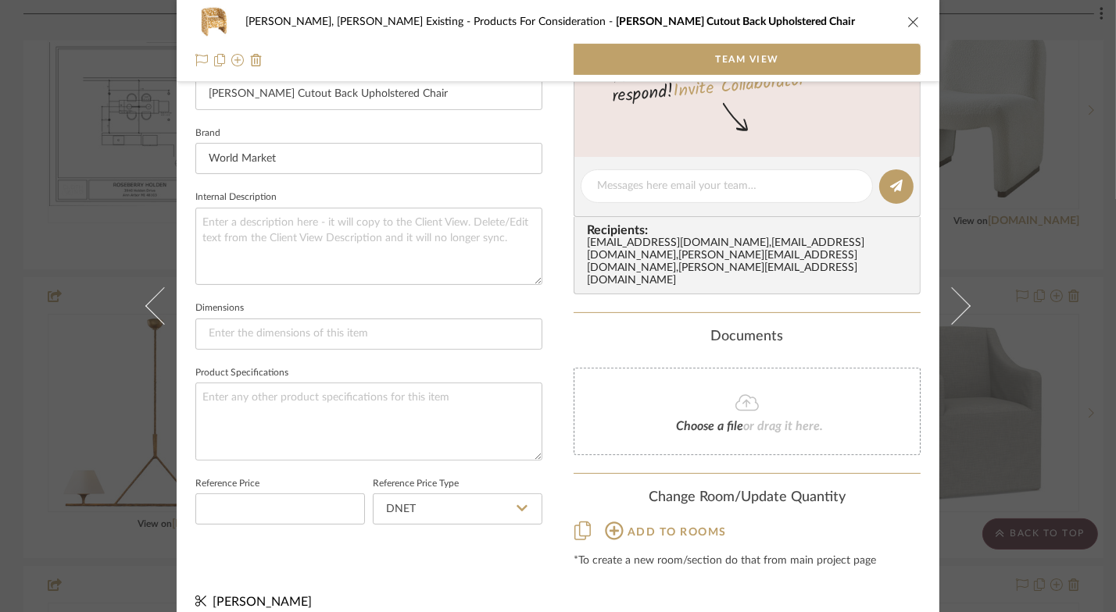
click at [909, 21] on icon "close" at bounding box center [913, 22] width 12 height 12
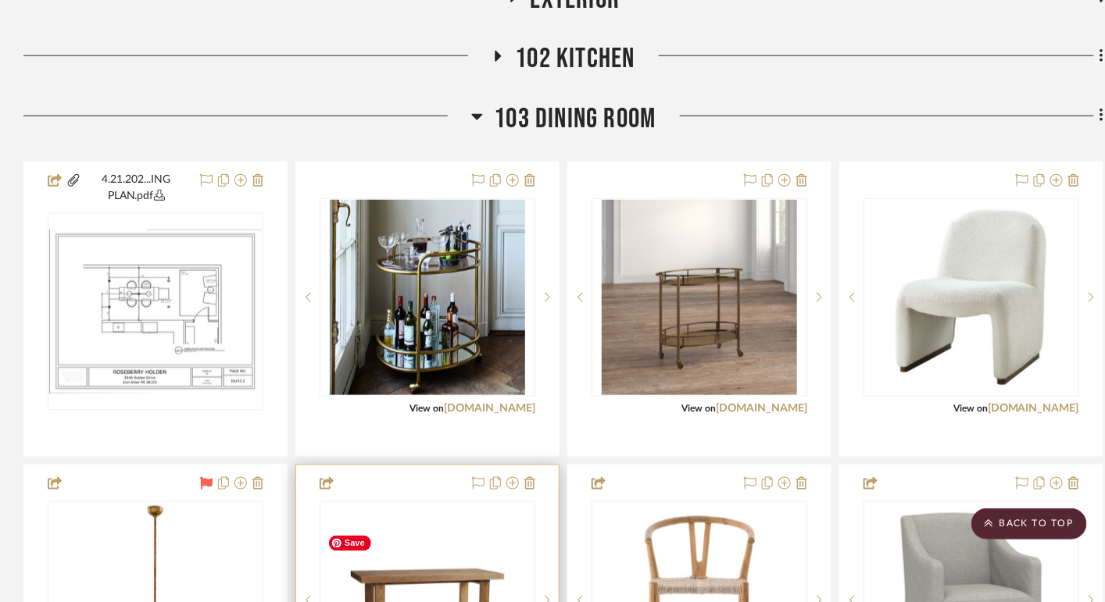
scroll to position [448, 0]
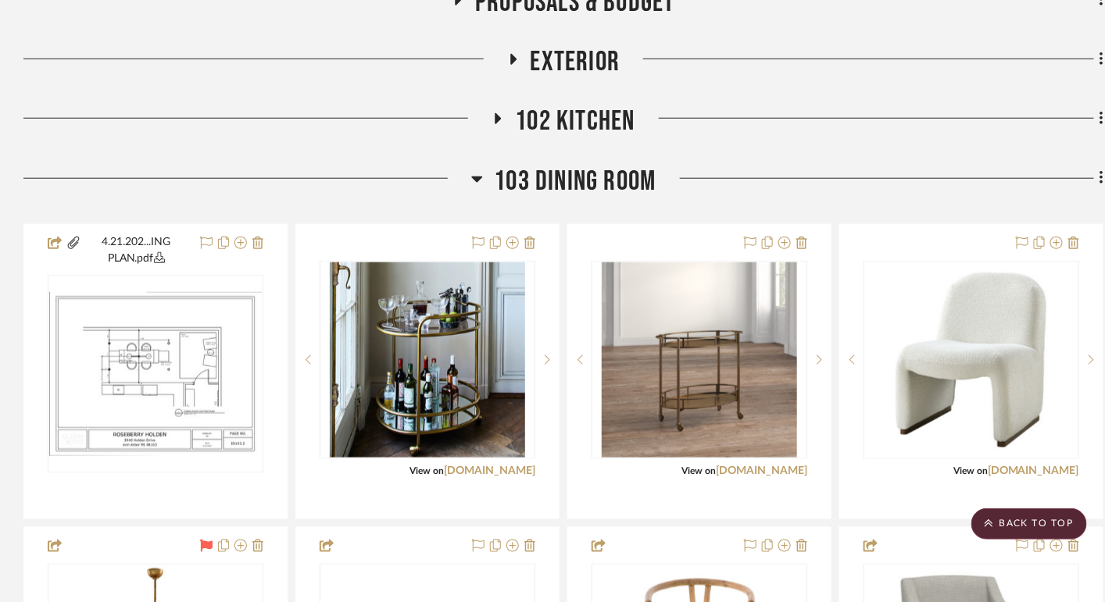
click at [479, 183] on icon at bounding box center [476, 180] width 11 height 6
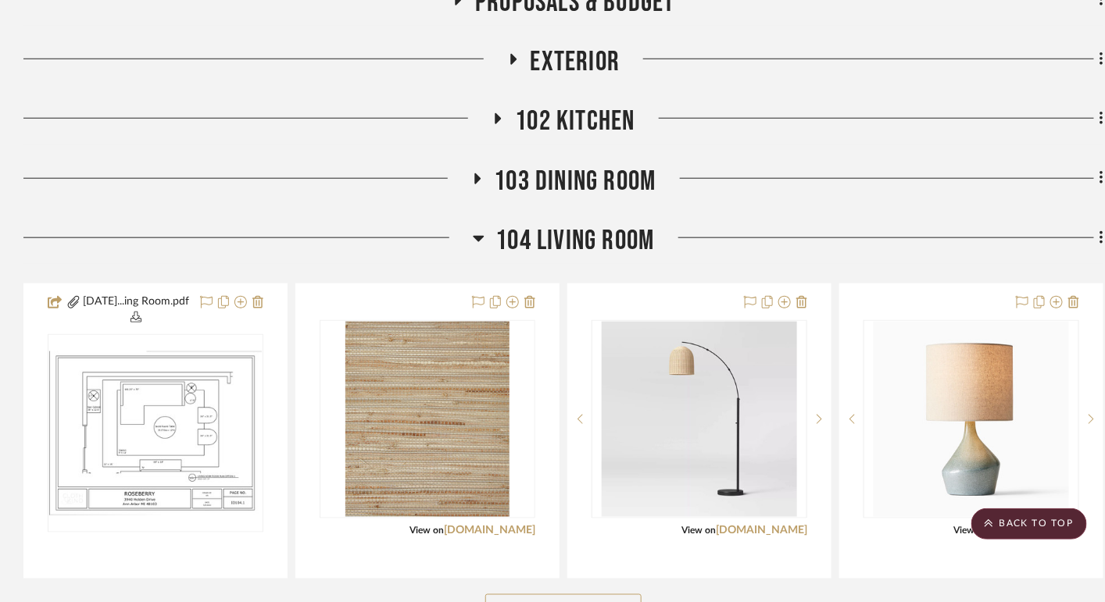
click at [474, 242] on icon at bounding box center [478, 239] width 11 height 6
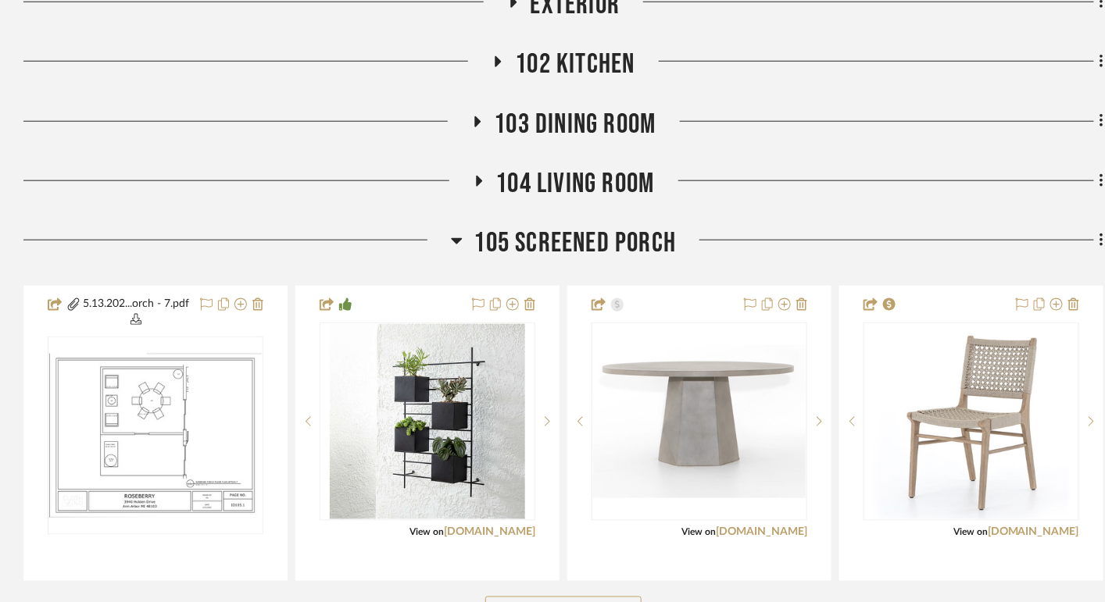
scroll to position [517, 0]
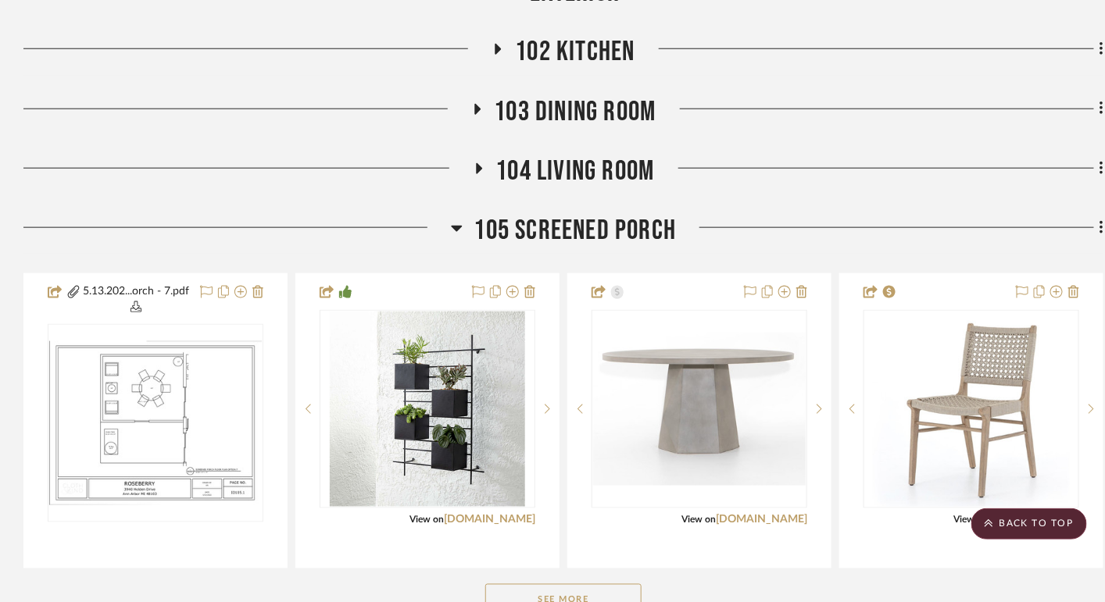
click at [458, 232] on icon at bounding box center [456, 229] width 11 height 6
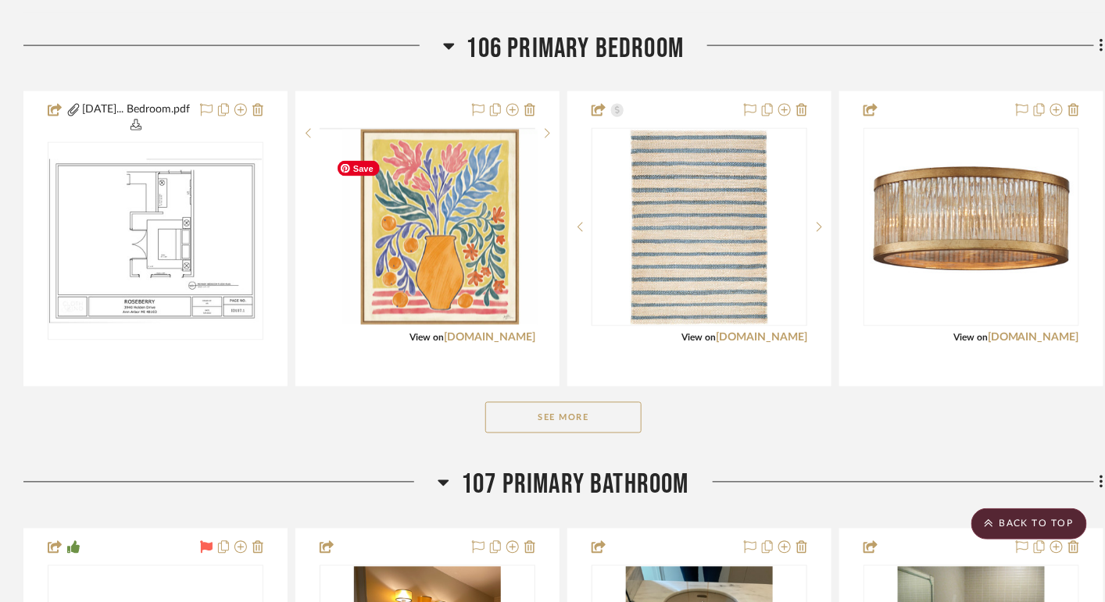
scroll to position [780, 0]
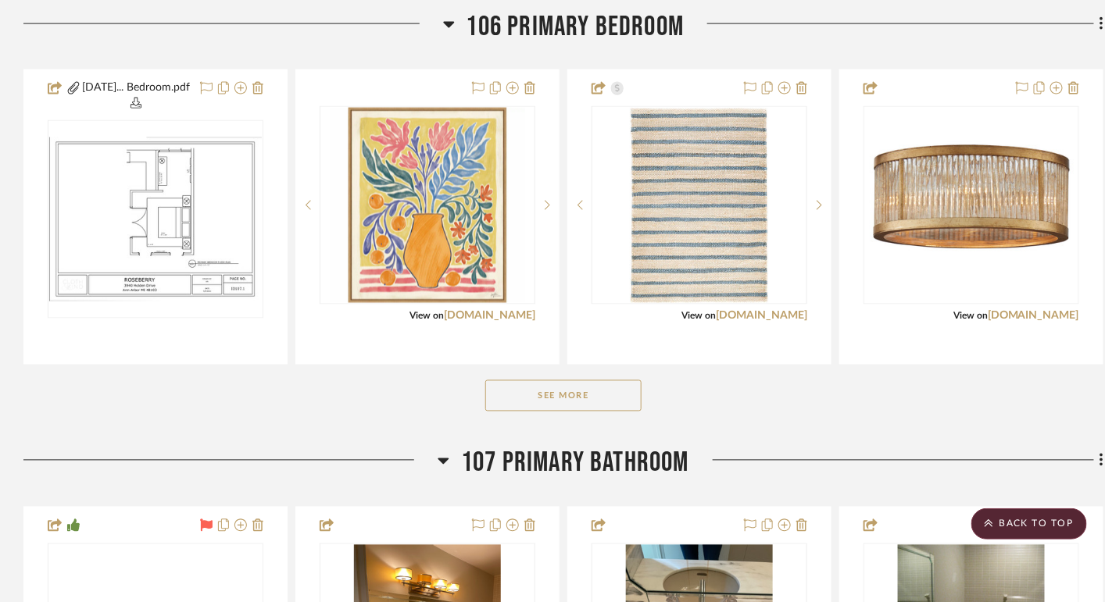
click at [553, 412] on button "See More" at bounding box center [563, 395] width 156 height 31
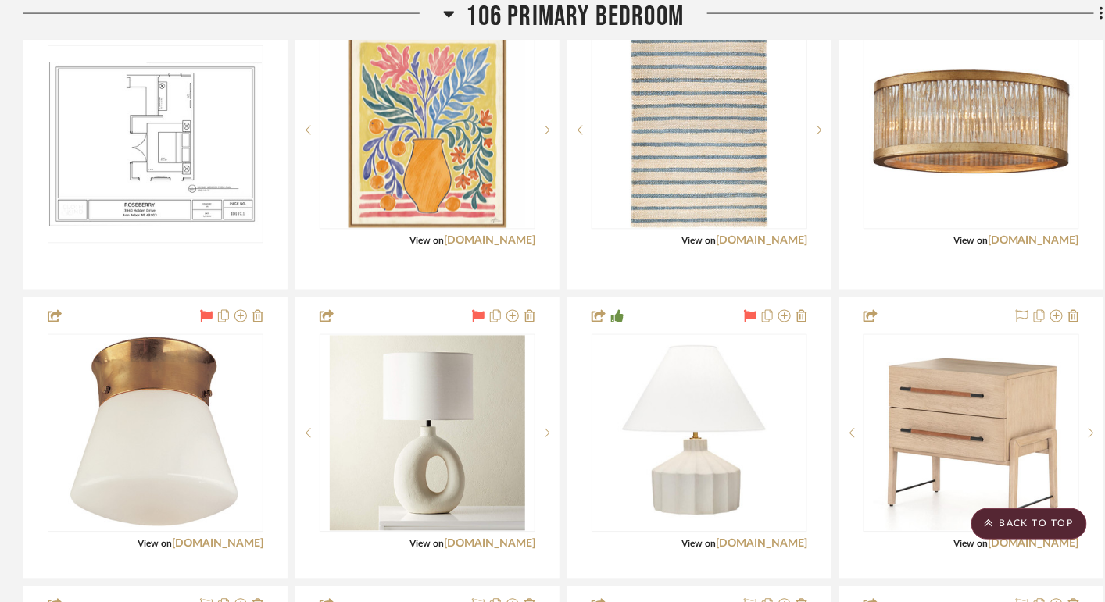
scroll to position [859, 0]
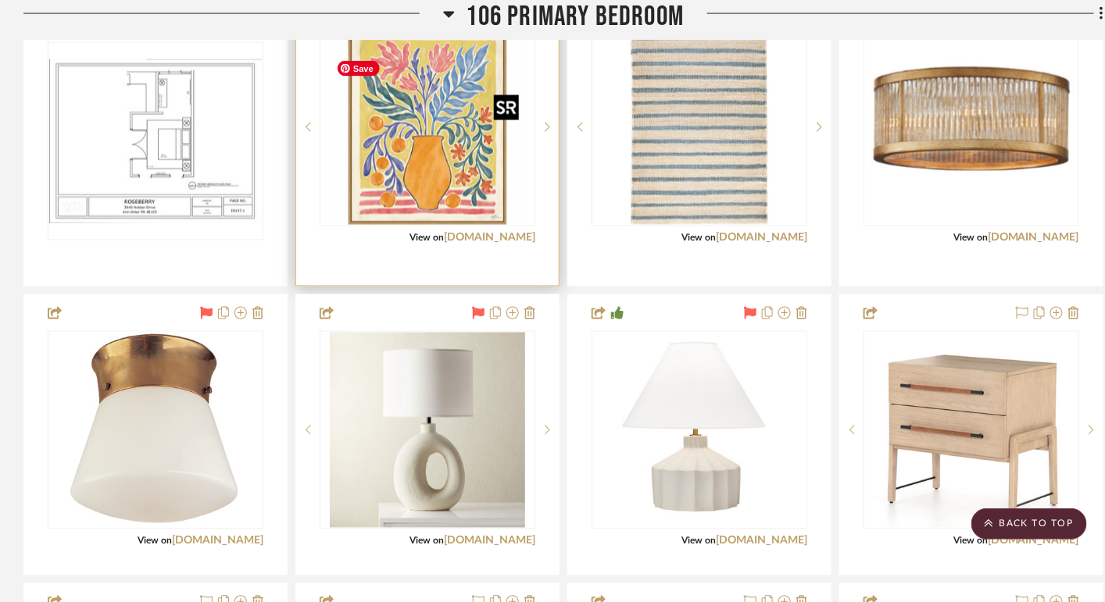
click at [456, 160] on img "0" at bounding box center [427, 127] width 195 height 195
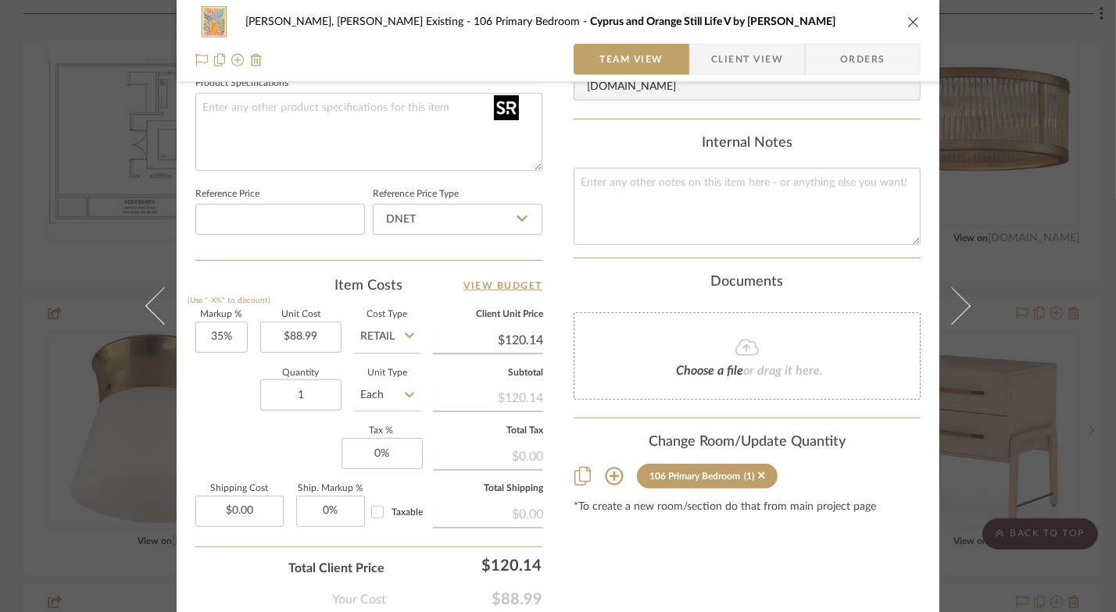
scroll to position [855, 0]
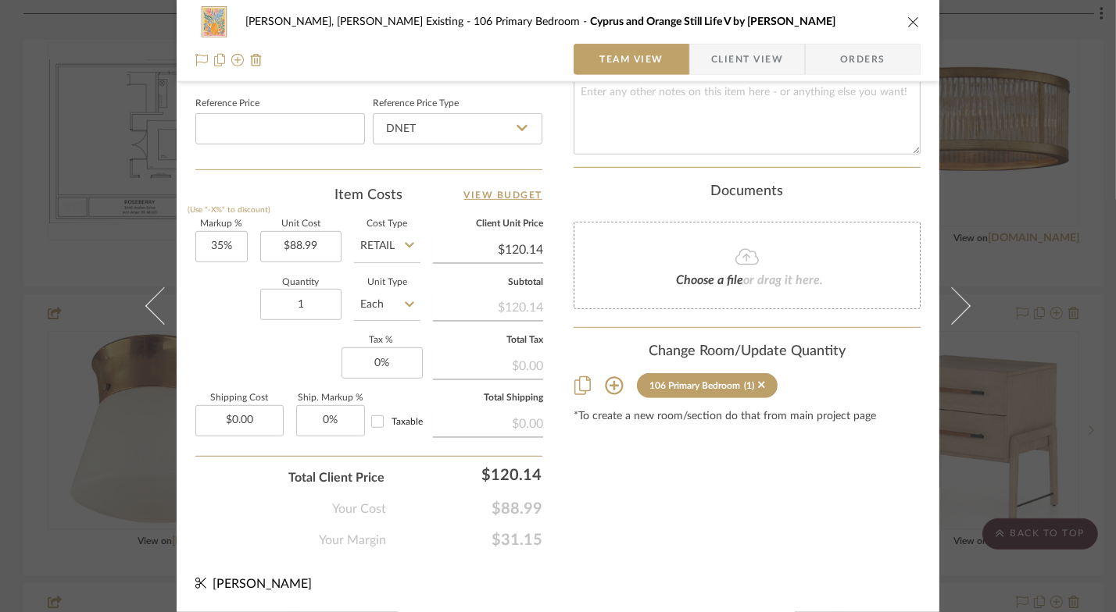
click at [769, 373] on sr-tag "106 Primary Bedroom (1)" at bounding box center [707, 385] width 141 height 25
click at [765, 382] on icon at bounding box center [761, 385] width 7 height 7
click at [910, 23] on icon "close" at bounding box center [913, 22] width 12 height 12
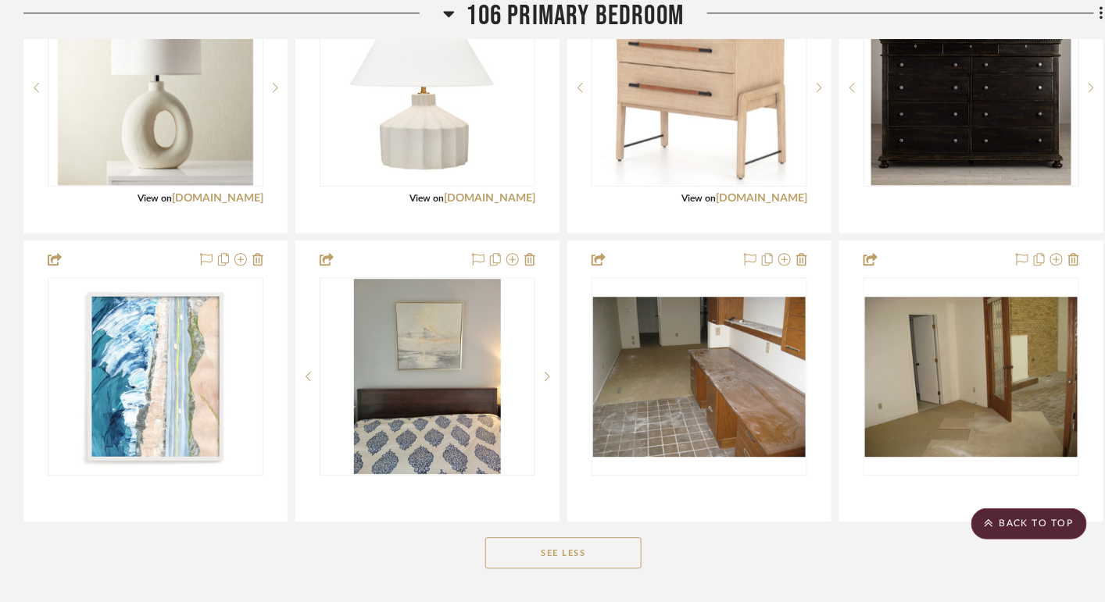
scroll to position [1281, 0]
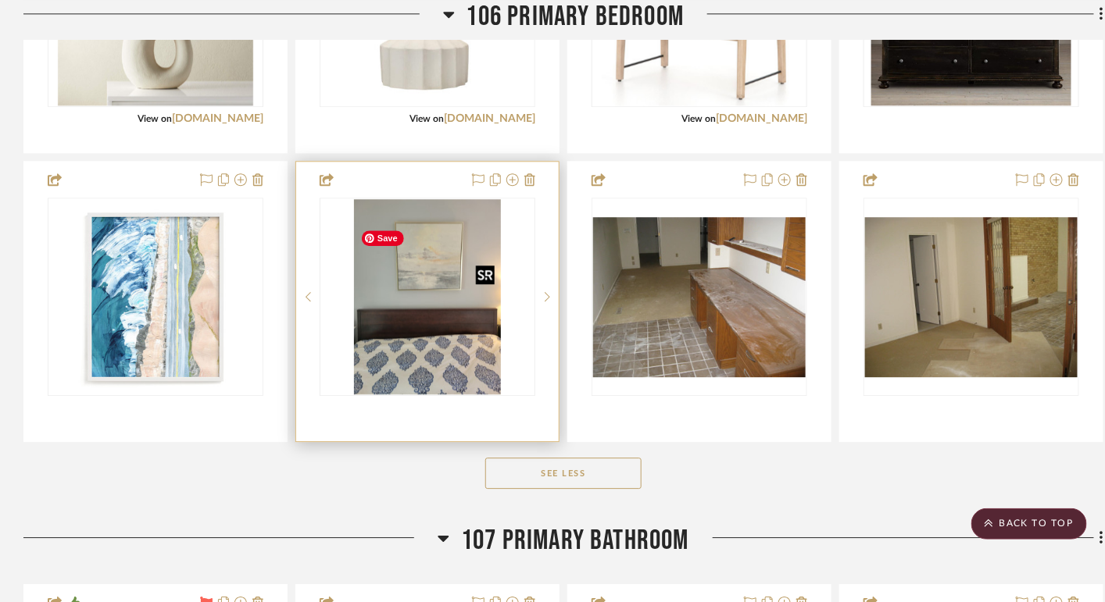
click at [452, 335] on img "0" at bounding box center [427, 296] width 147 height 195
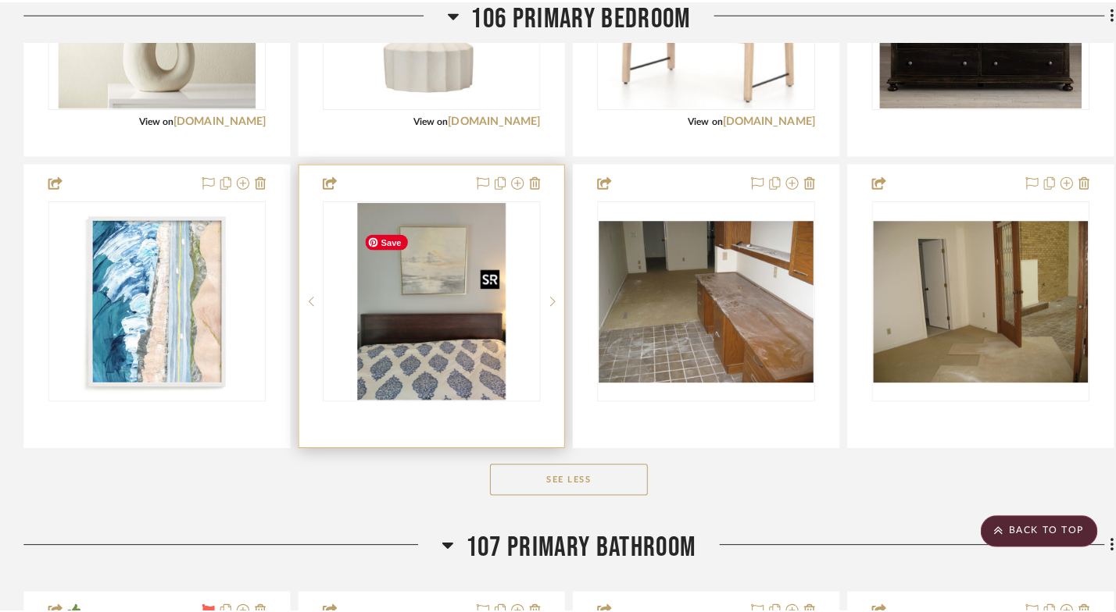
scroll to position [0, 0]
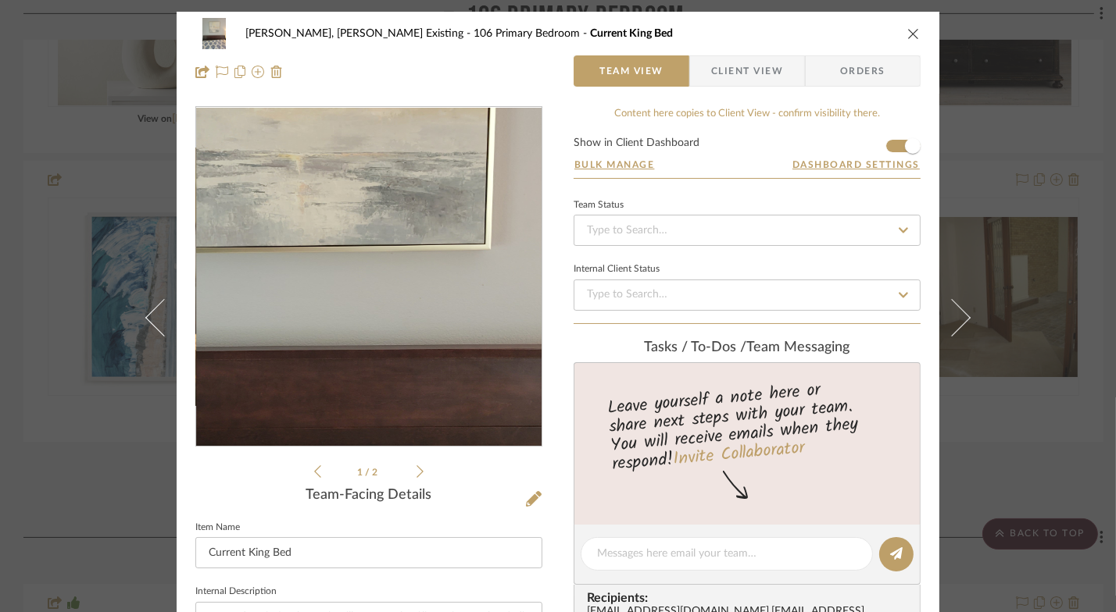
click at [381, 274] on img "0" at bounding box center [368, 277] width 254 height 339
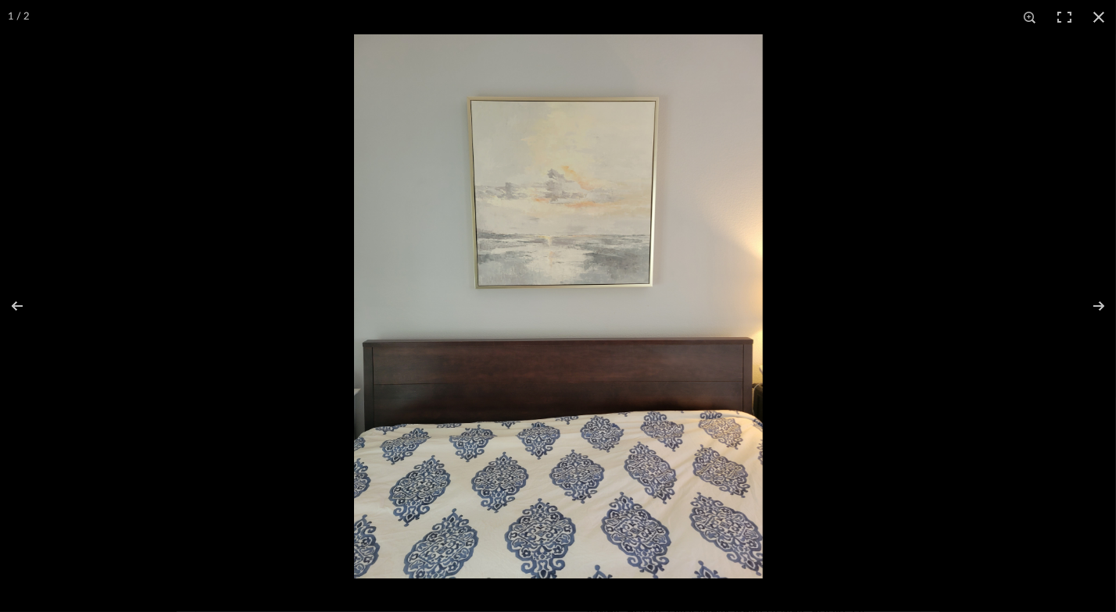
click at [541, 225] on img at bounding box center [558, 306] width 409 height 544
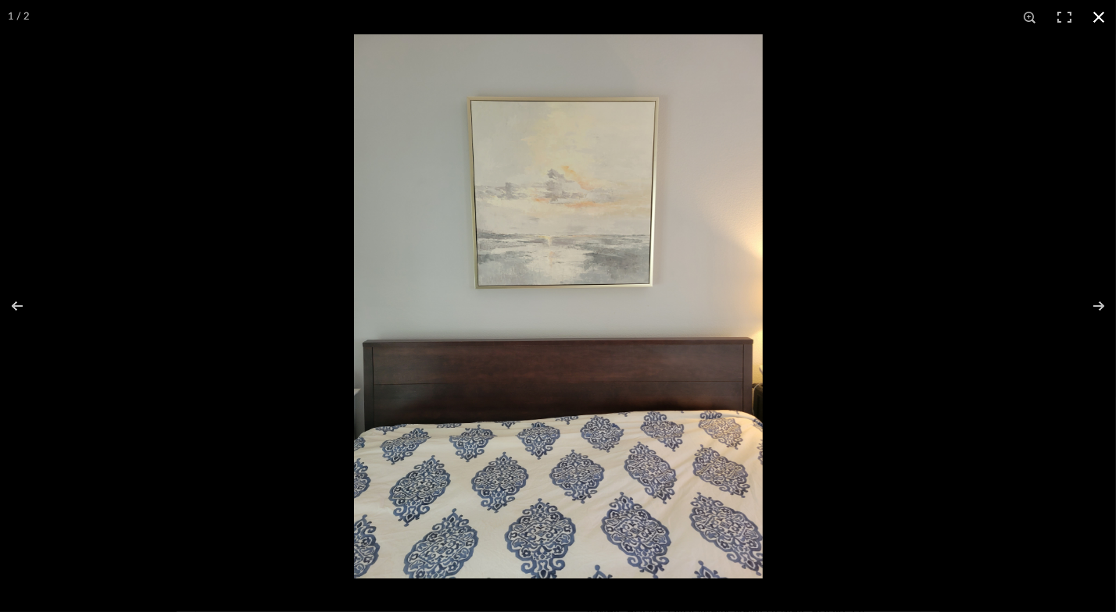
click at [1094, 20] on button at bounding box center [1098, 17] width 34 height 34
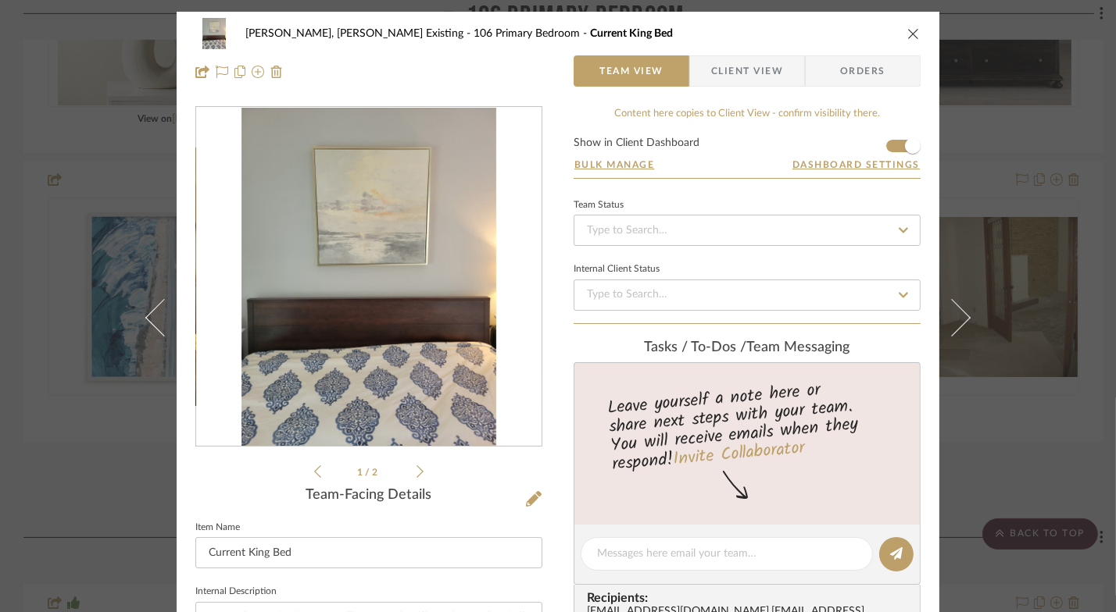
click at [911, 28] on icon "close" at bounding box center [913, 33] width 12 height 12
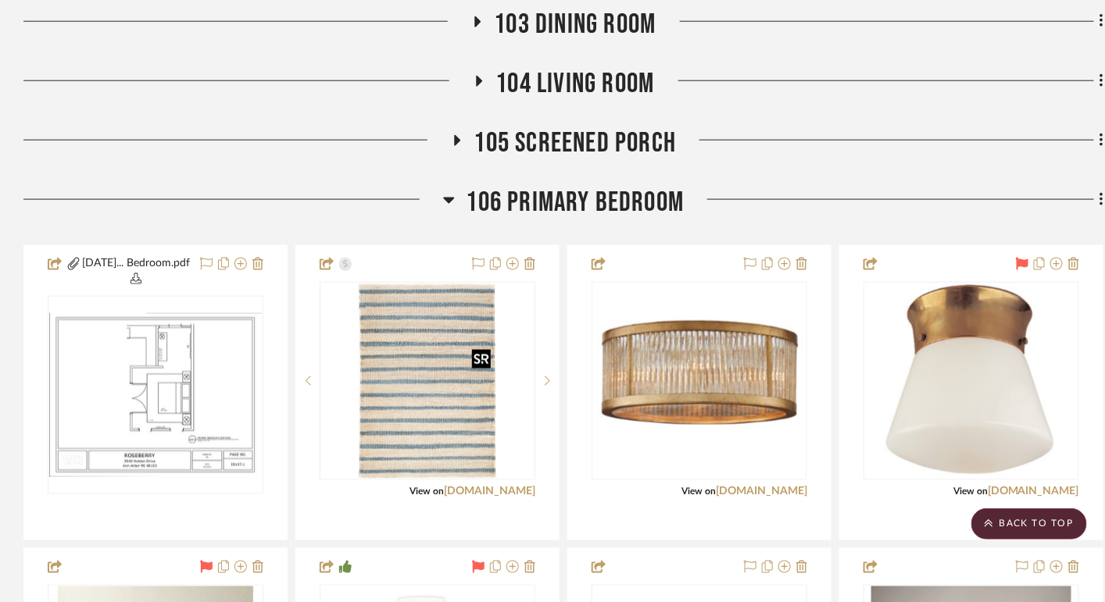
scroll to position [618, 0]
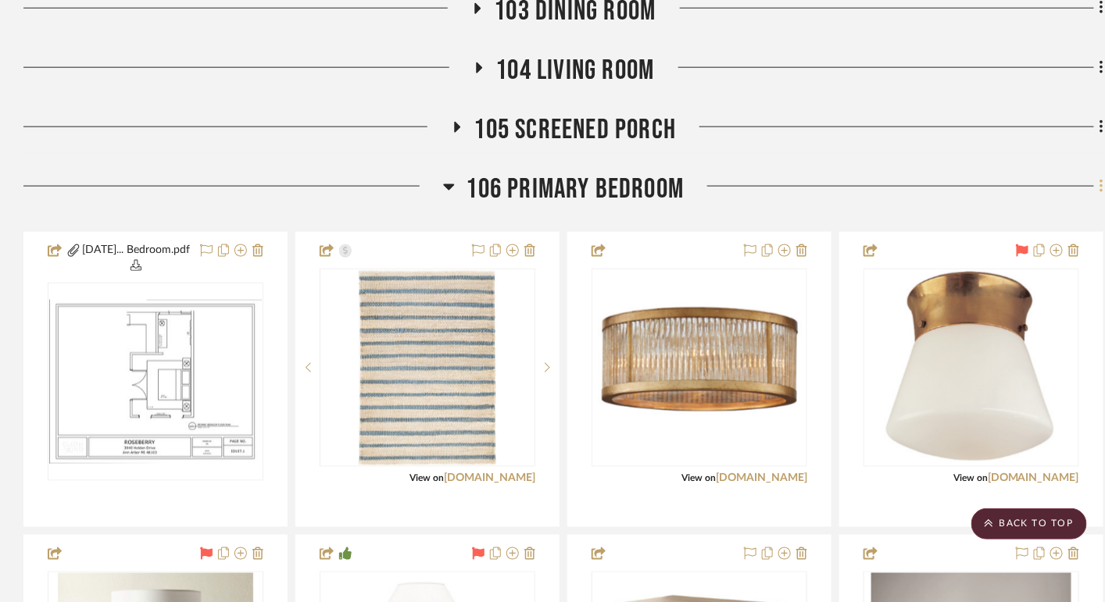
click at [1100, 193] on icon at bounding box center [1100, 186] width 3 height 13
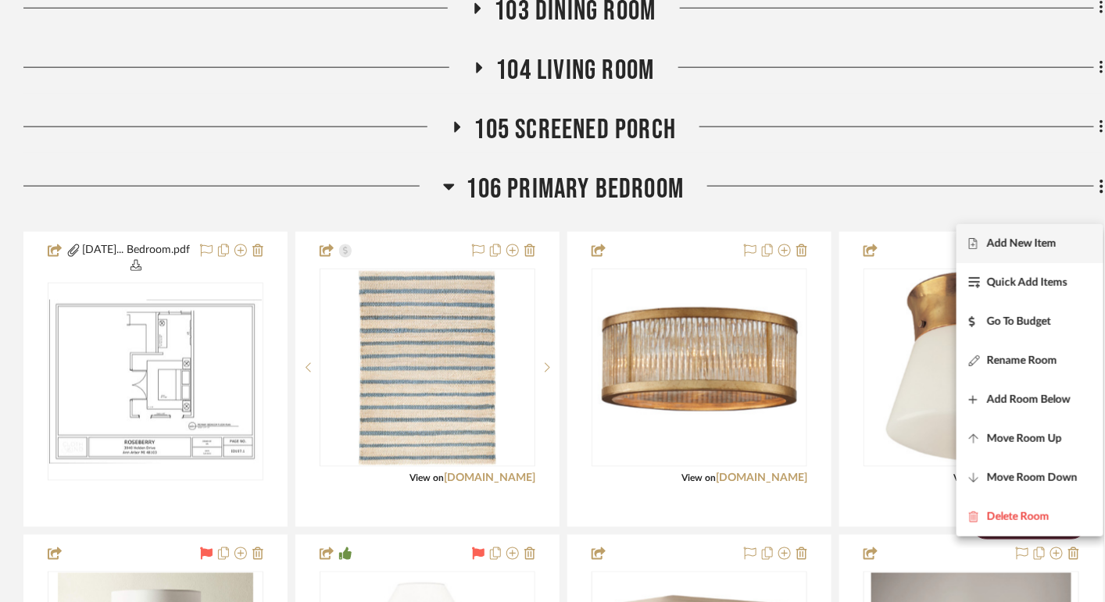
click at [1022, 246] on span "Add New Item" at bounding box center [1022, 243] width 70 height 13
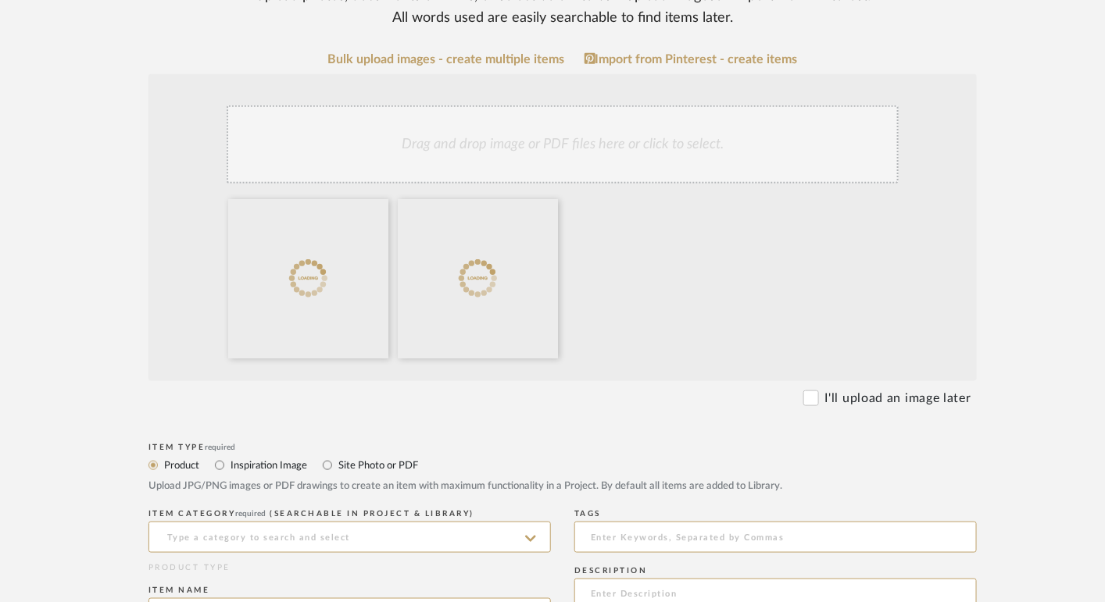
scroll to position [450, 0]
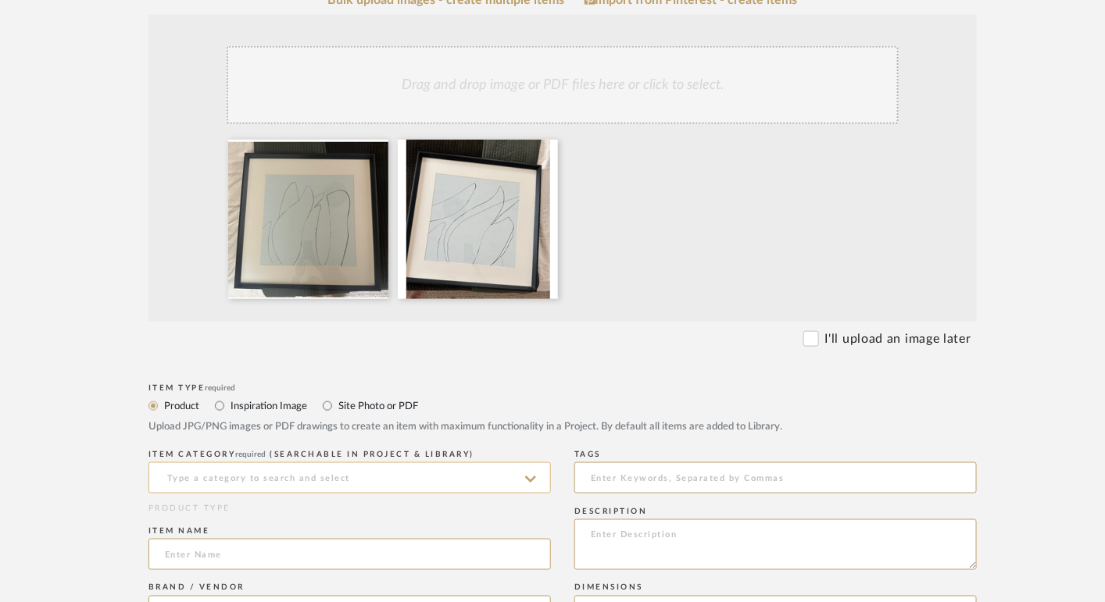
click at [298, 462] on input at bounding box center [349, 477] width 402 height 31
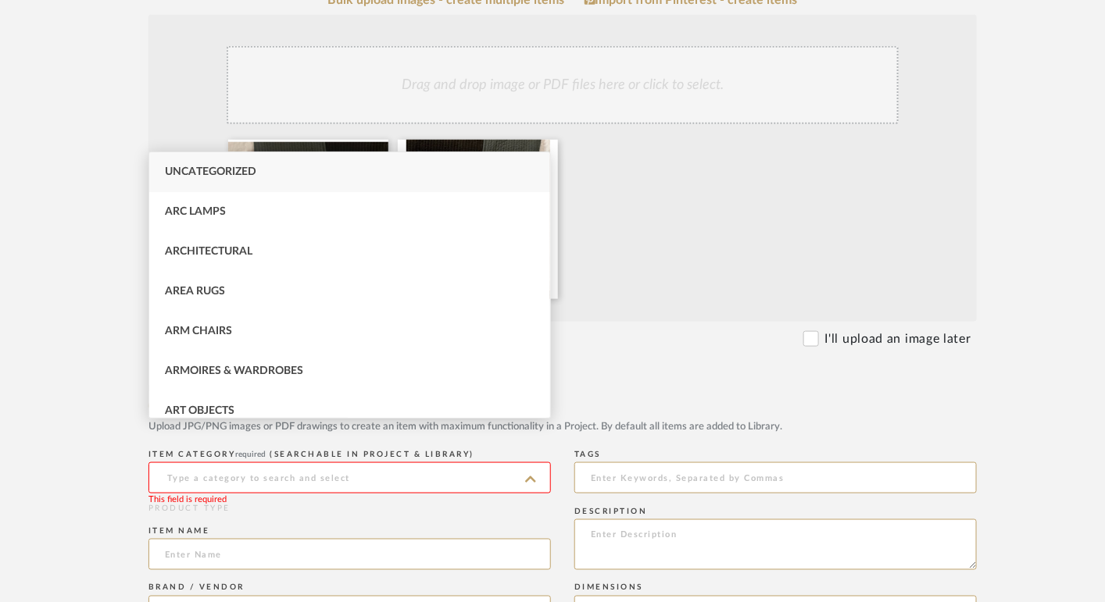
click at [677, 384] on div "Item Type required" at bounding box center [562, 388] width 828 height 9
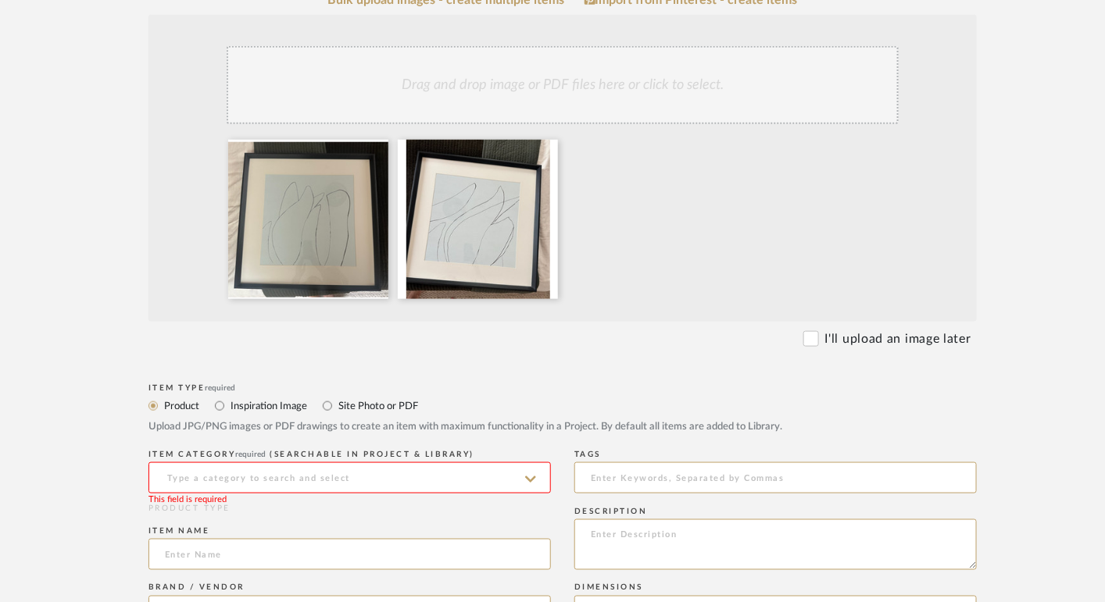
click at [379, 398] on label "Site Photo or PDF" at bounding box center [377, 406] width 81 height 17
click at [337, 397] on input "Site Photo or PDF" at bounding box center [327, 406] width 19 height 19
radio input "true"
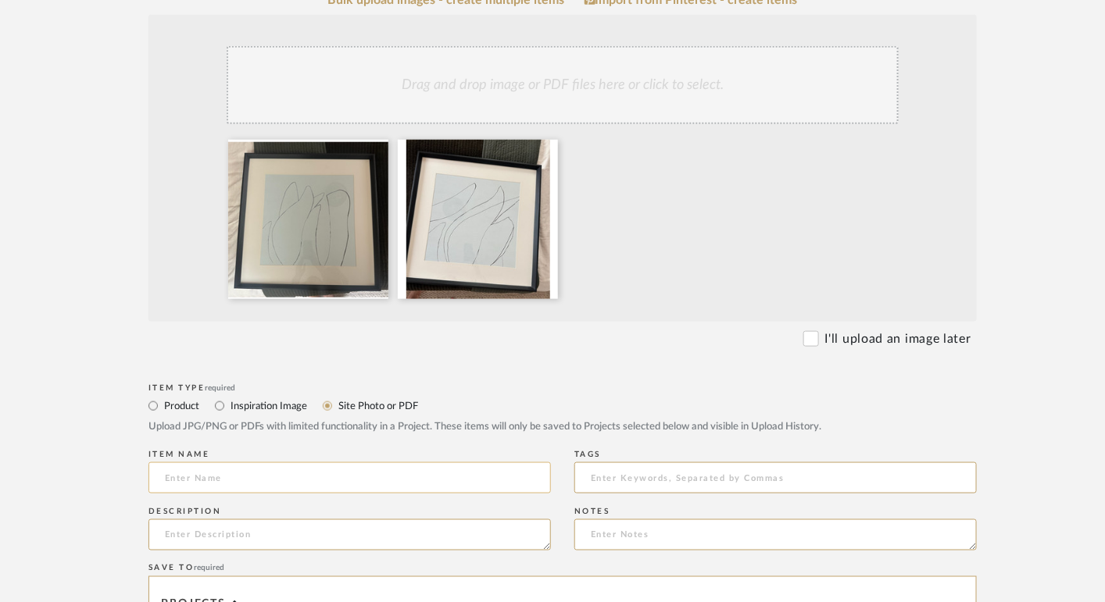
click at [294, 462] on input at bounding box center [349, 477] width 402 height 31
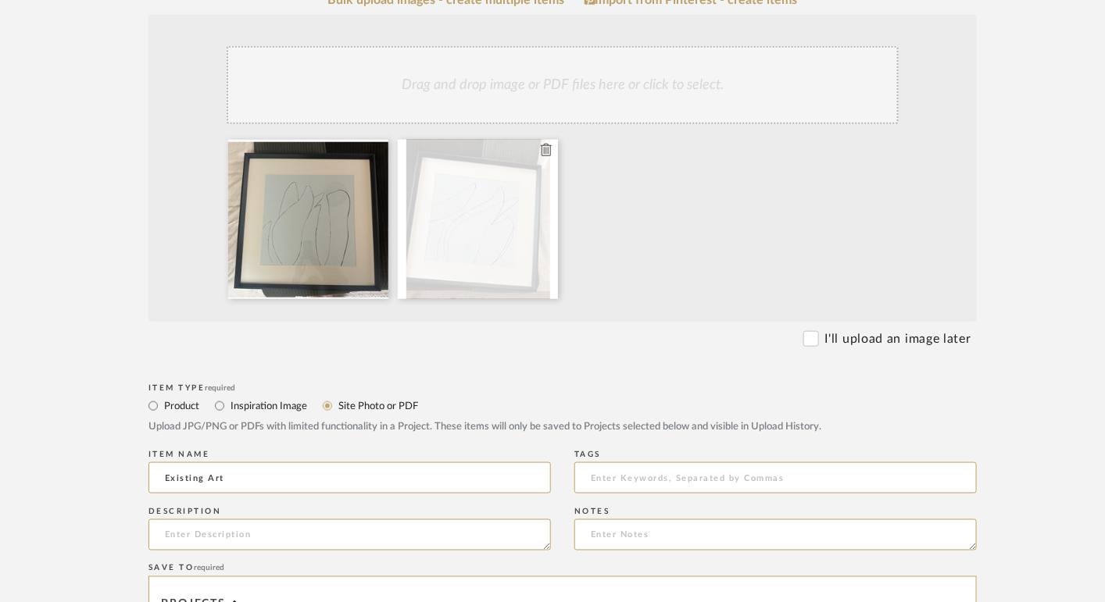
type input "Existing Art"
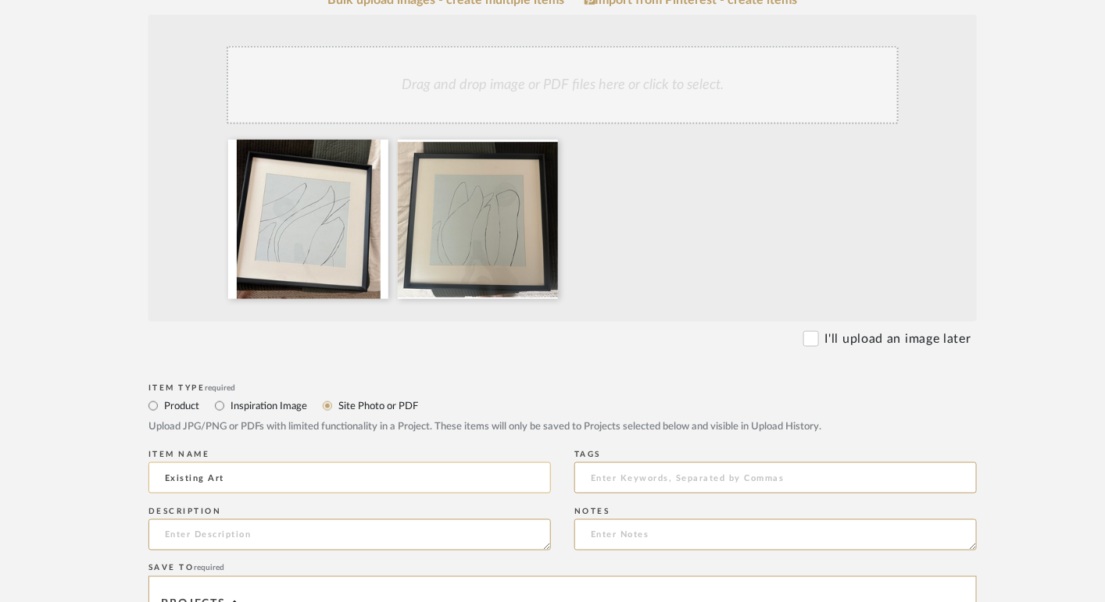
click at [264, 462] on input "Existing Art" at bounding box center [349, 477] width 402 height 31
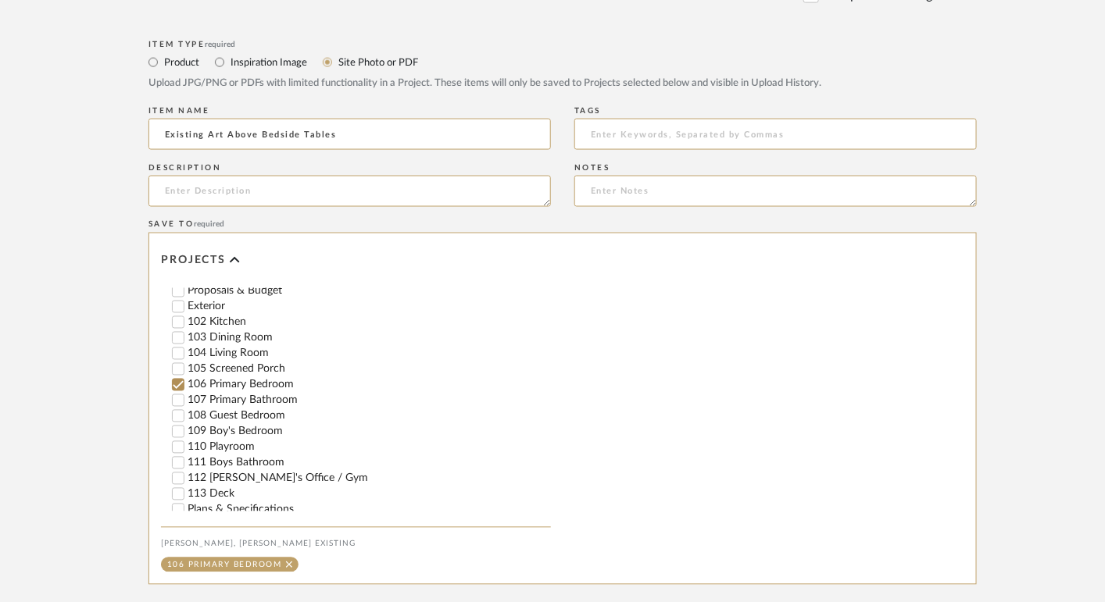
scroll to position [819, 0]
type input "Existing Art Above Bedside Tables"
click at [179, 384] on input "106 Primary Bedroom" at bounding box center [178, 392] width 16 height 16
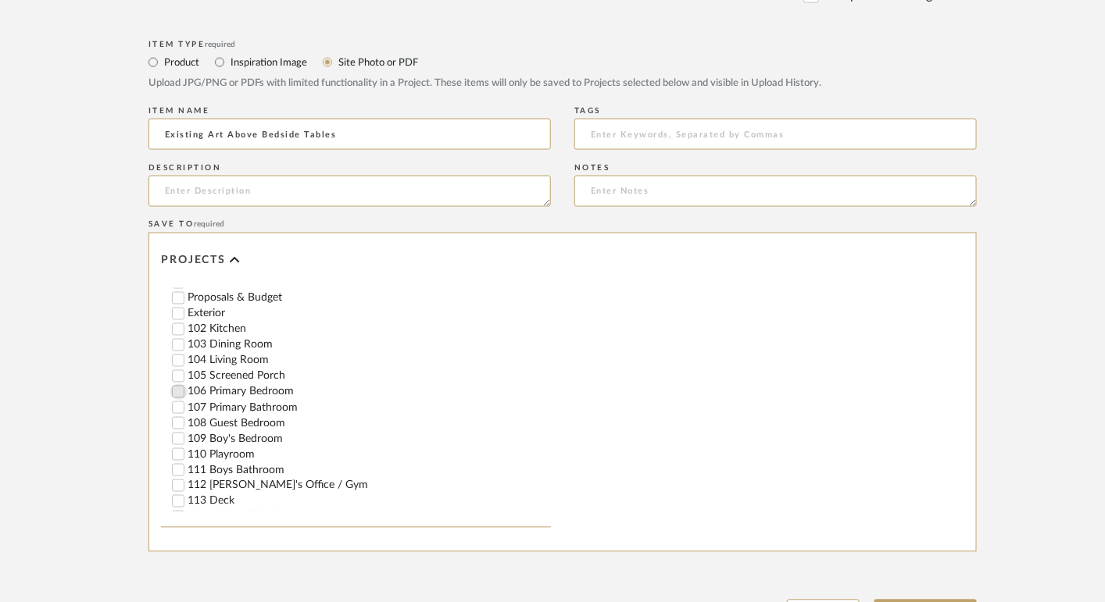
click at [176, 384] on input "106 Primary Bedroom" at bounding box center [178, 392] width 16 height 16
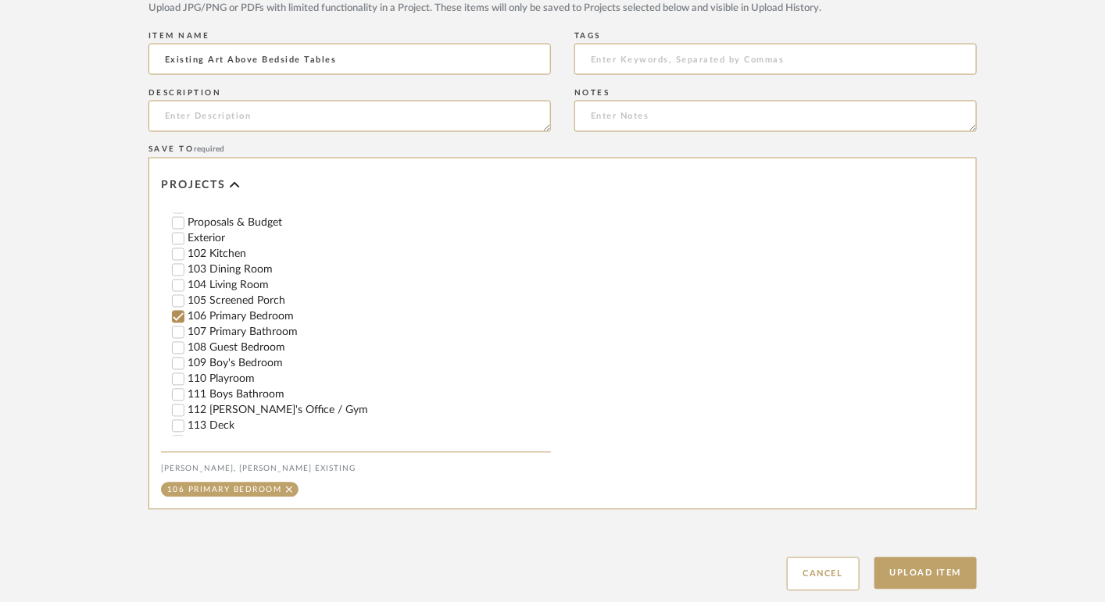
scroll to position [872, 0]
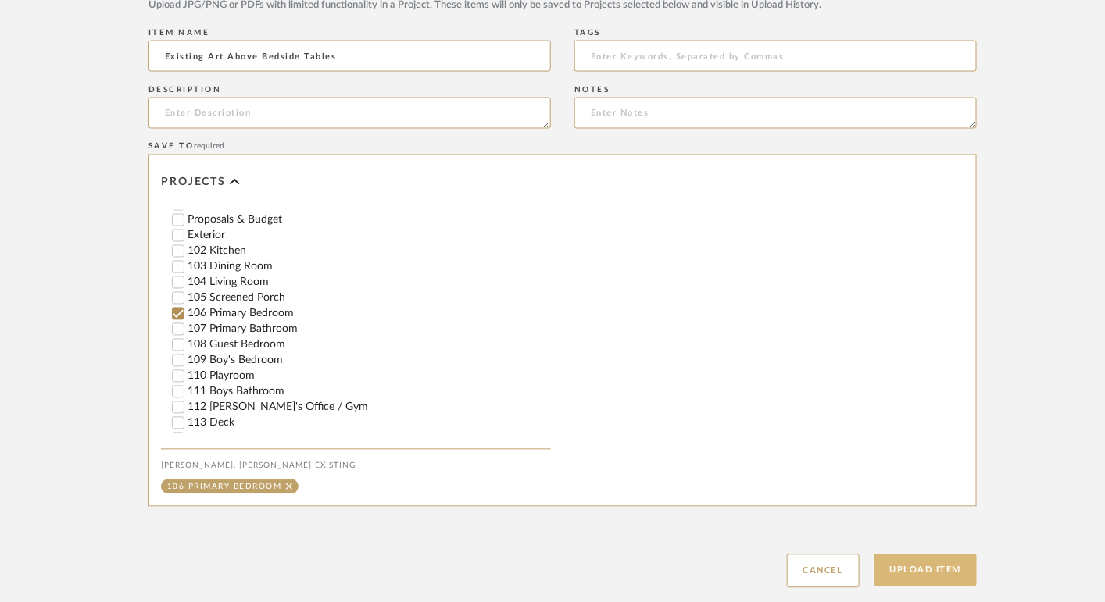
click at [919, 555] on button "Upload Item" at bounding box center [925, 571] width 103 height 32
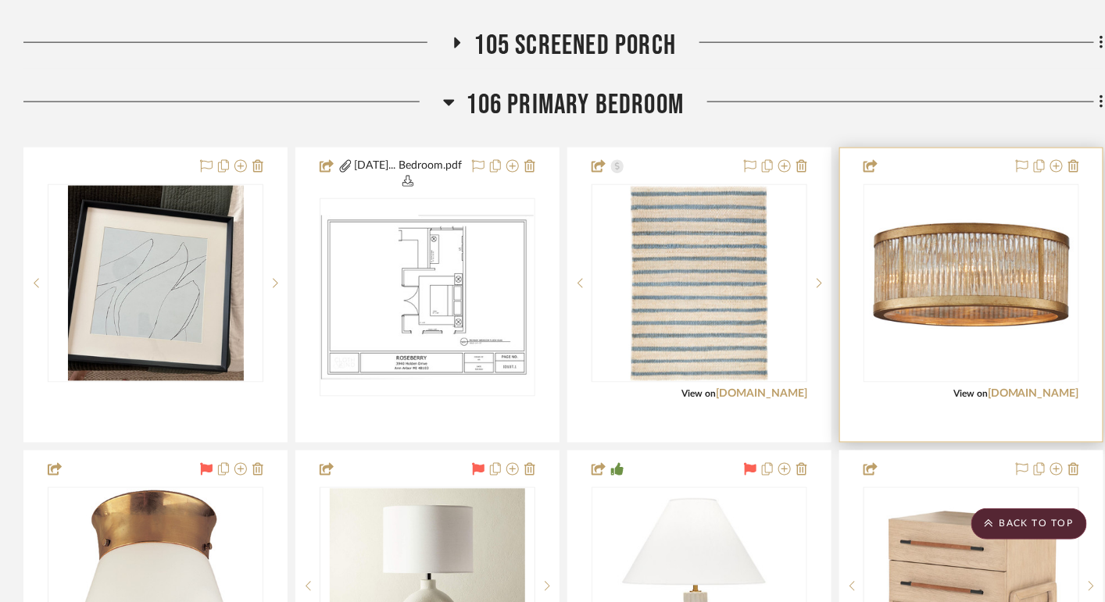
scroll to position [698, 0]
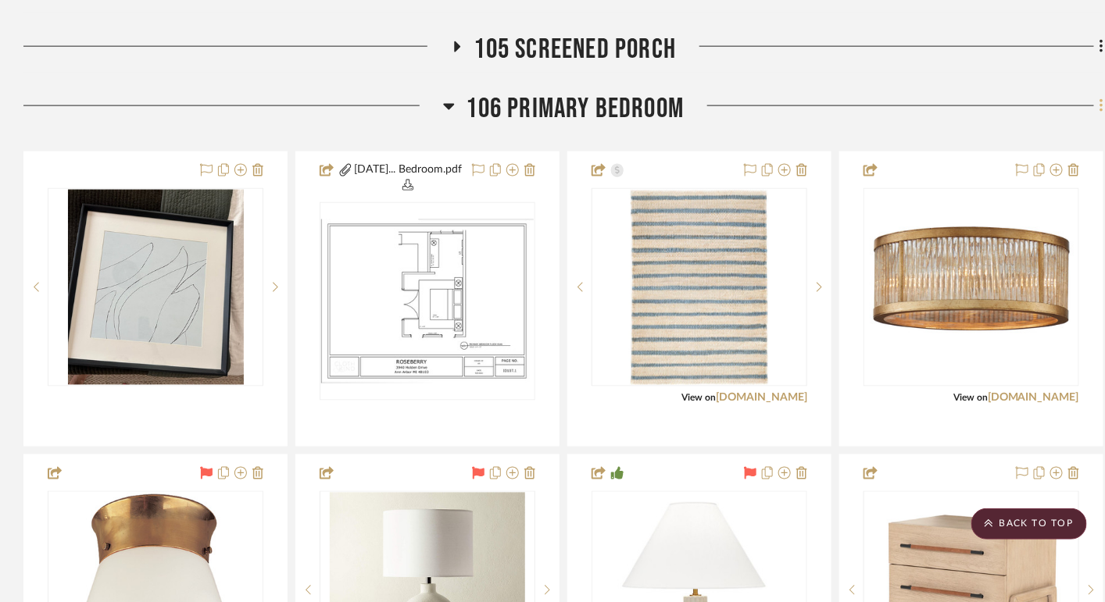
click at [1100, 112] on icon at bounding box center [1100, 105] width 3 height 13
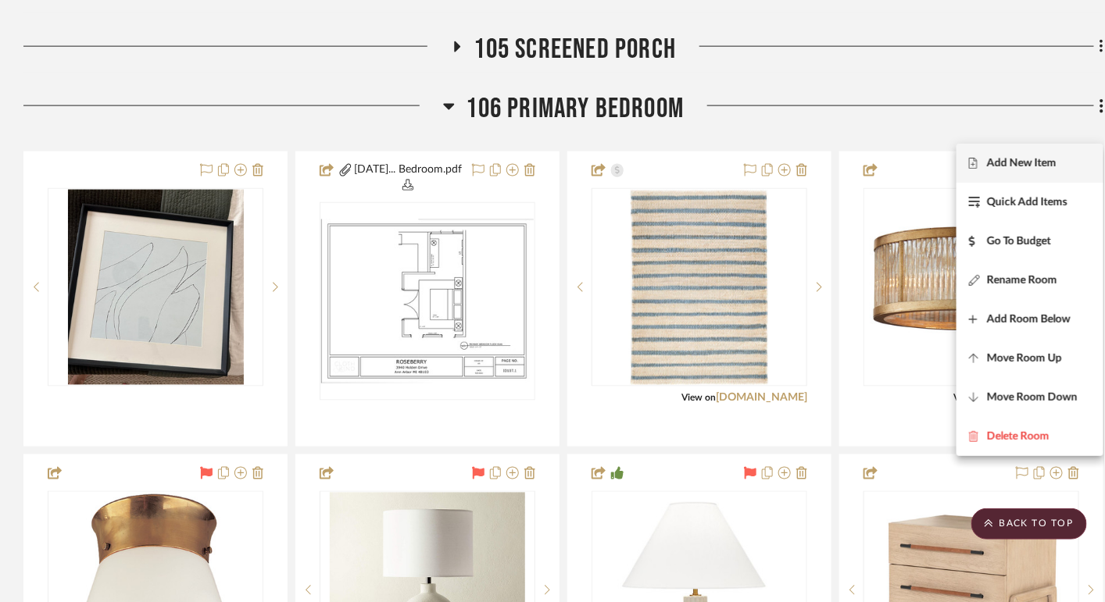
click at [1026, 152] on button "Add New Item" at bounding box center [1029, 163] width 147 height 39
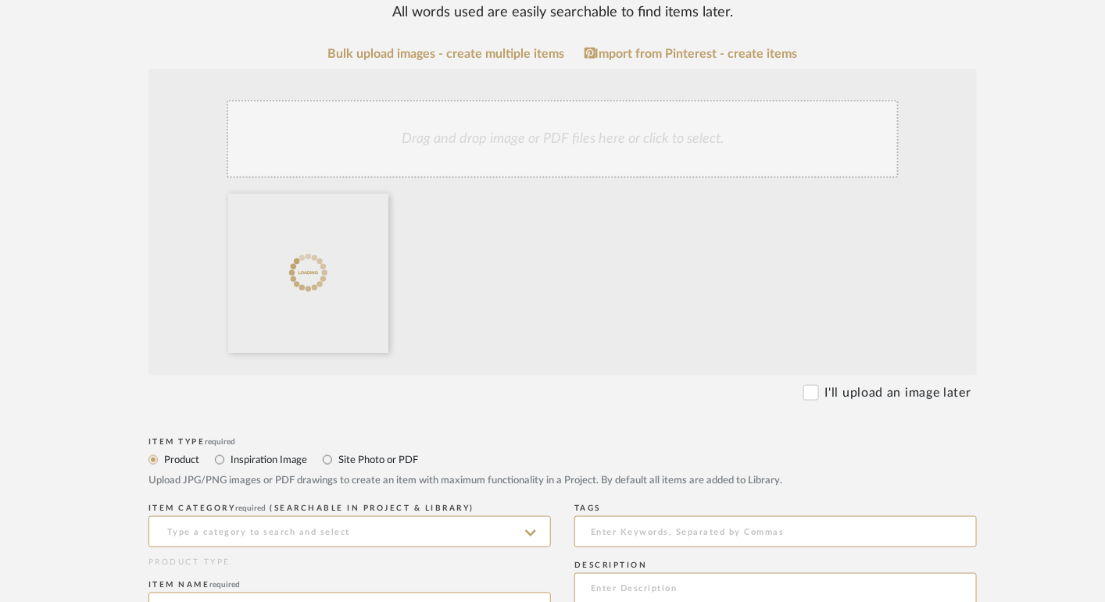
scroll to position [547, 0]
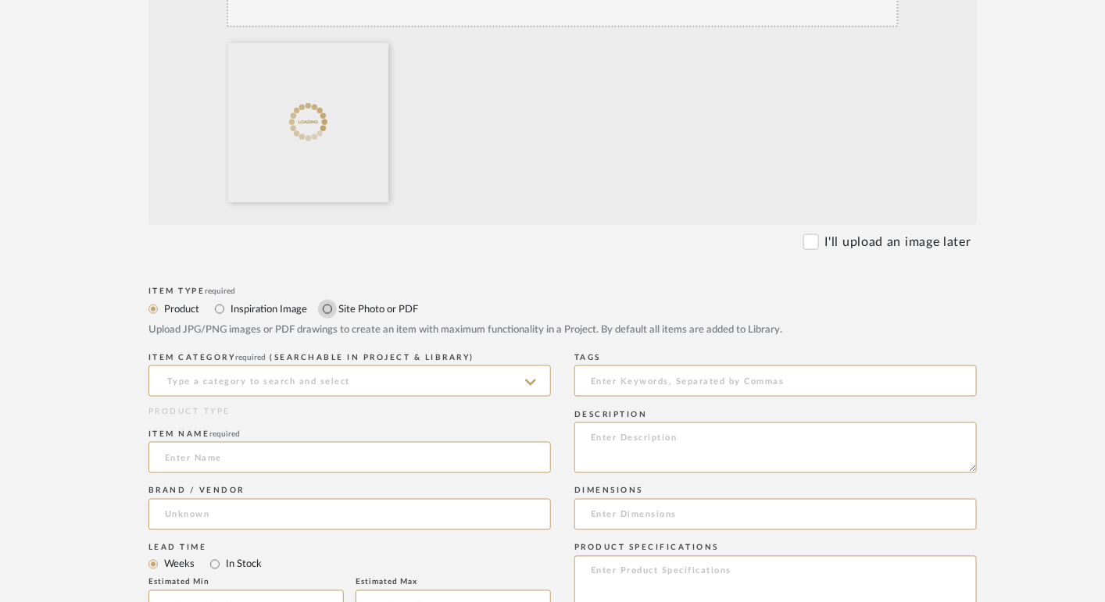
click at [337, 300] on input "Site Photo or PDF" at bounding box center [327, 309] width 19 height 19
radio input "true"
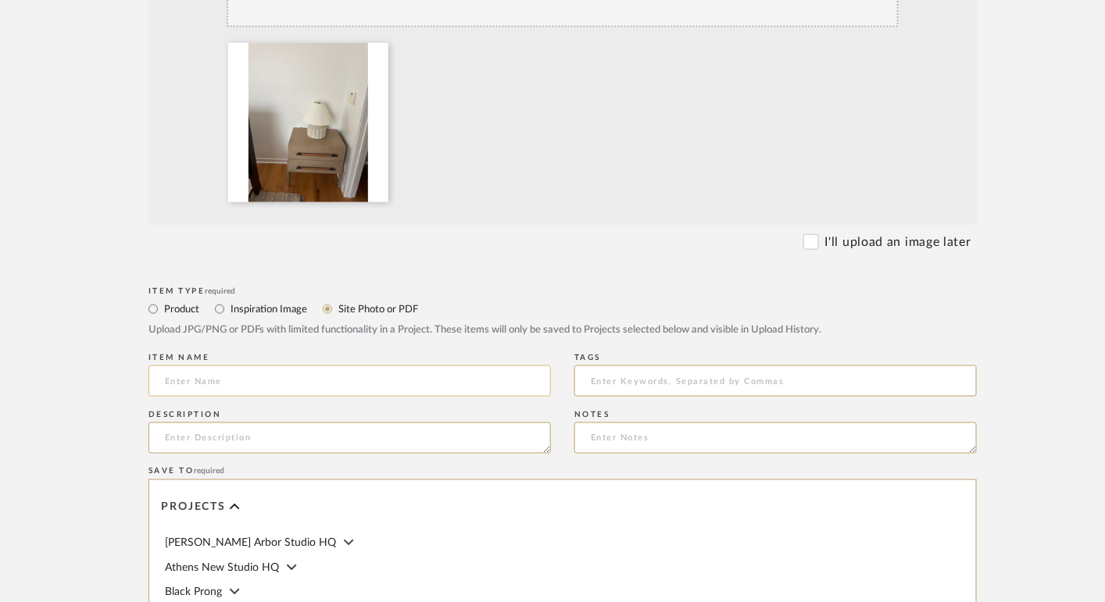
click at [343, 366] on input at bounding box center [349, 381] width 402 height 31
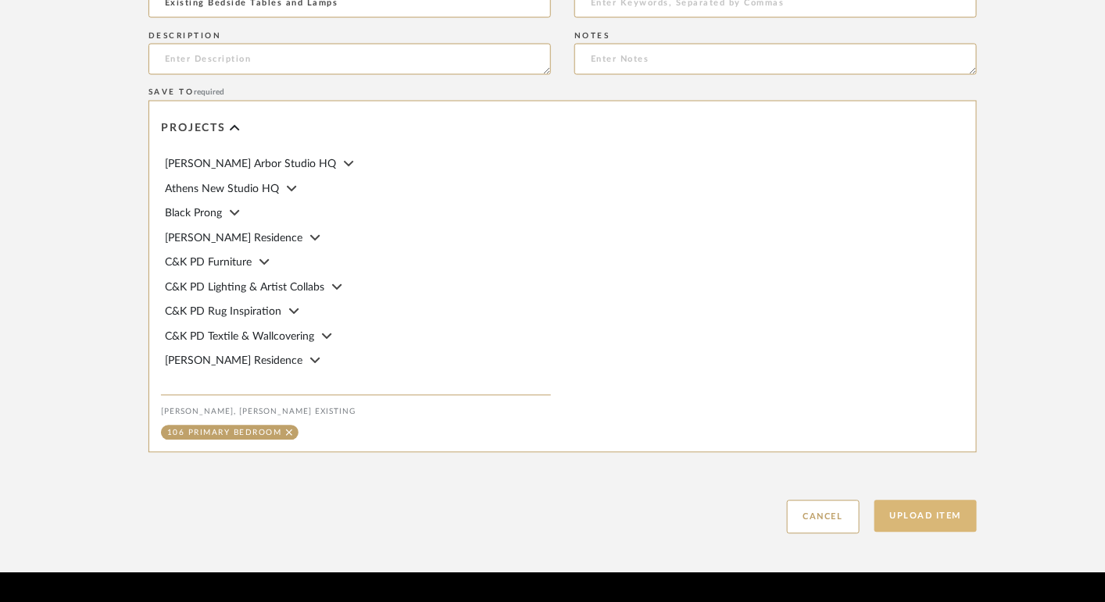
type input "Existing Bedside Tables and Lamps"
click at [932, 501] on button "Upload Item" at bounding box center [925, 517] width 103 height 32
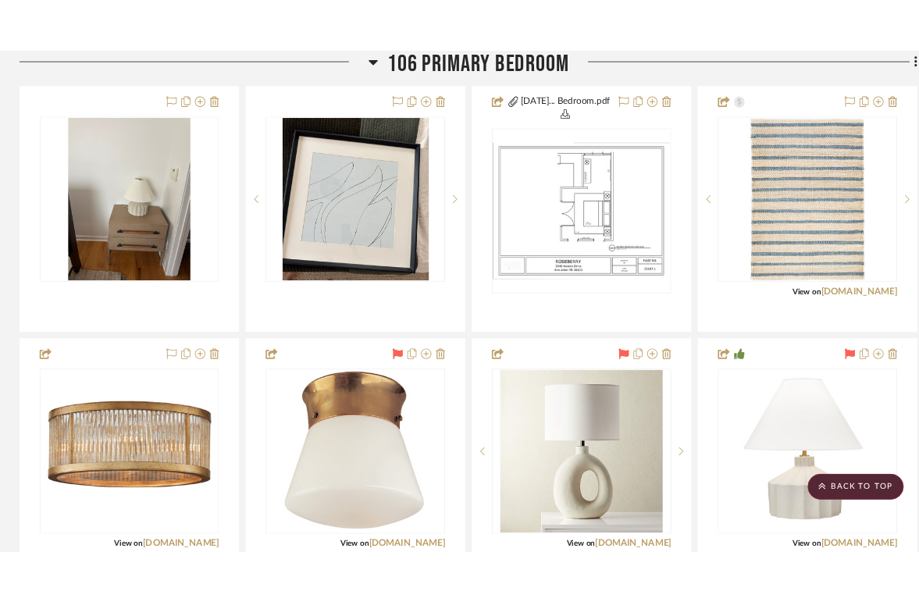
scroll to position [814, 0]
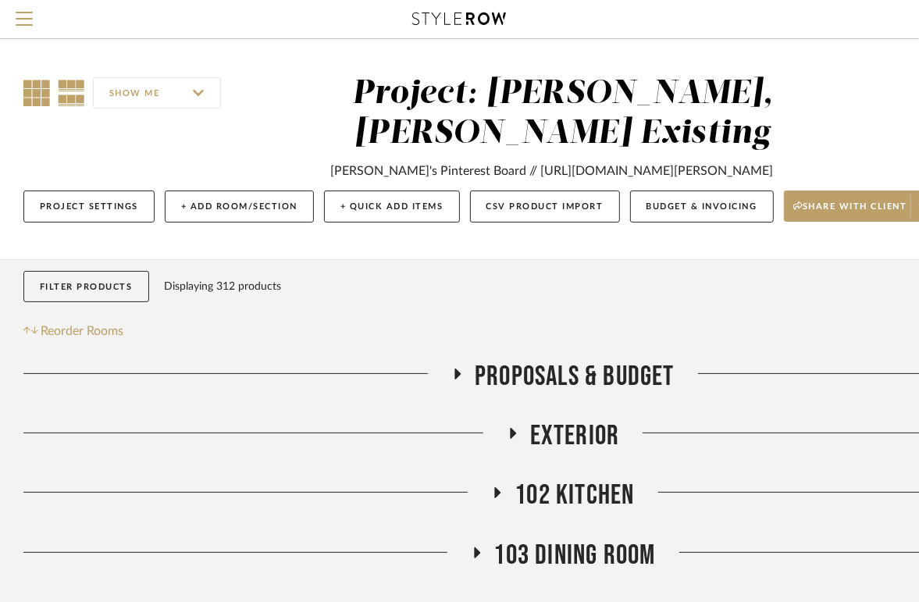
click at [33, 97] on icon at bounding box center [36, 93] width 27 height 27
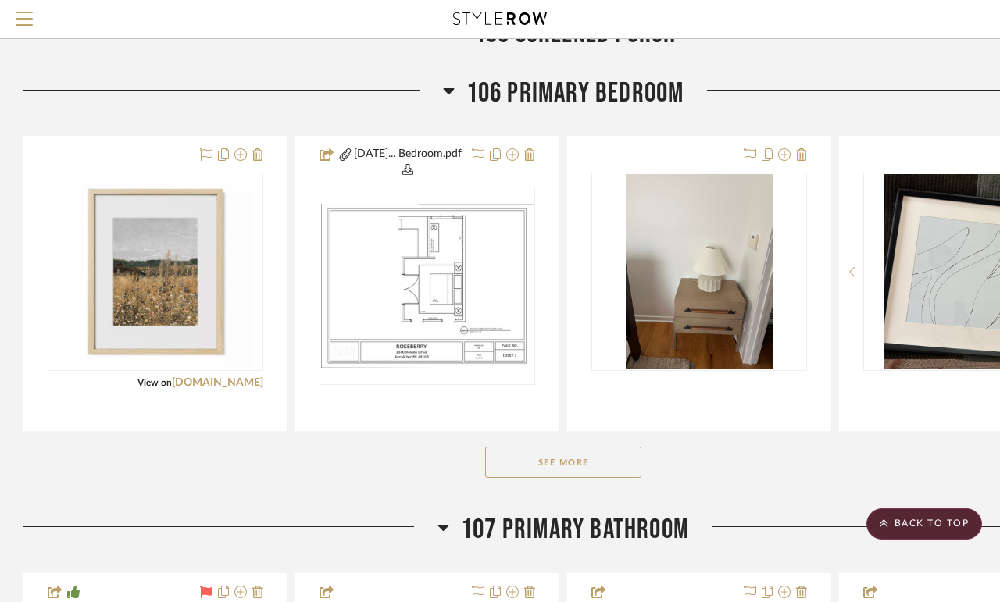
scroll to position [644, 0]
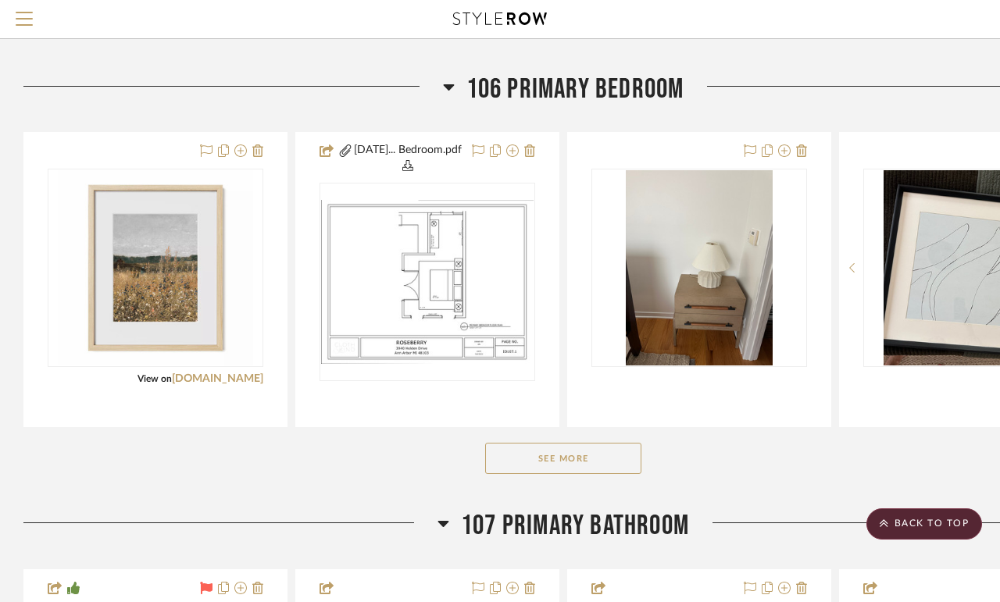
click at [575, 474] on button "See More" at bounding box center [563, 458] width 156 height 31
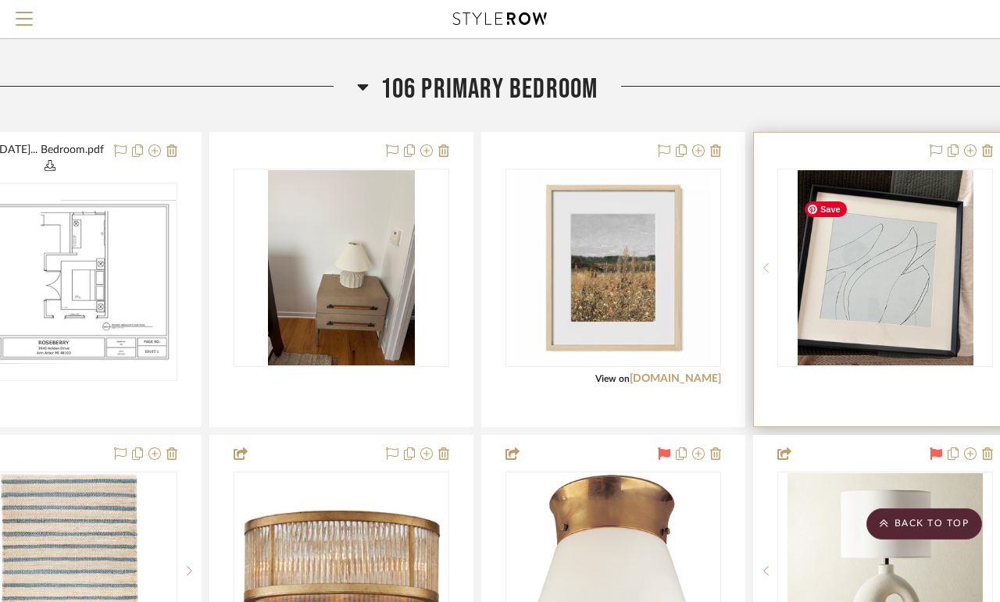
scroll to position [644, 83]
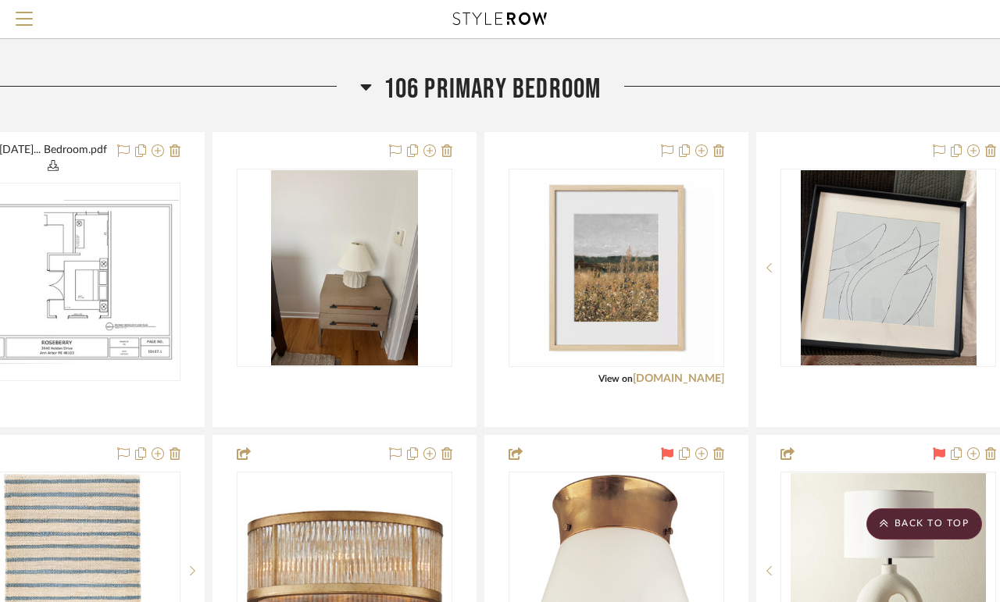
click at [360, 96] on icon at bounding box center [366, 86] width 12 height 19
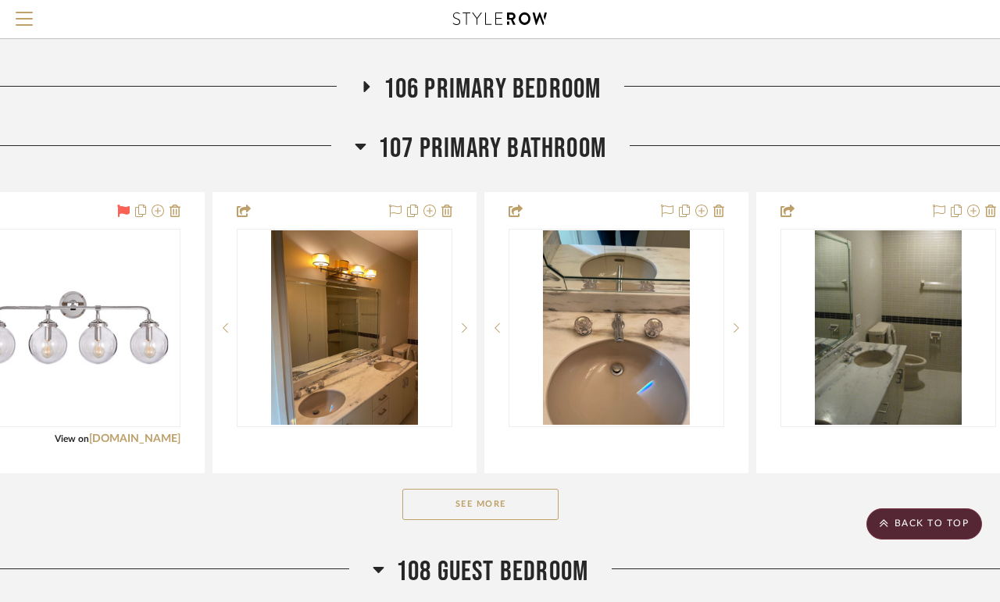
click at [358, 150] on icon at bounding box center [360, 147] width 11 height 6
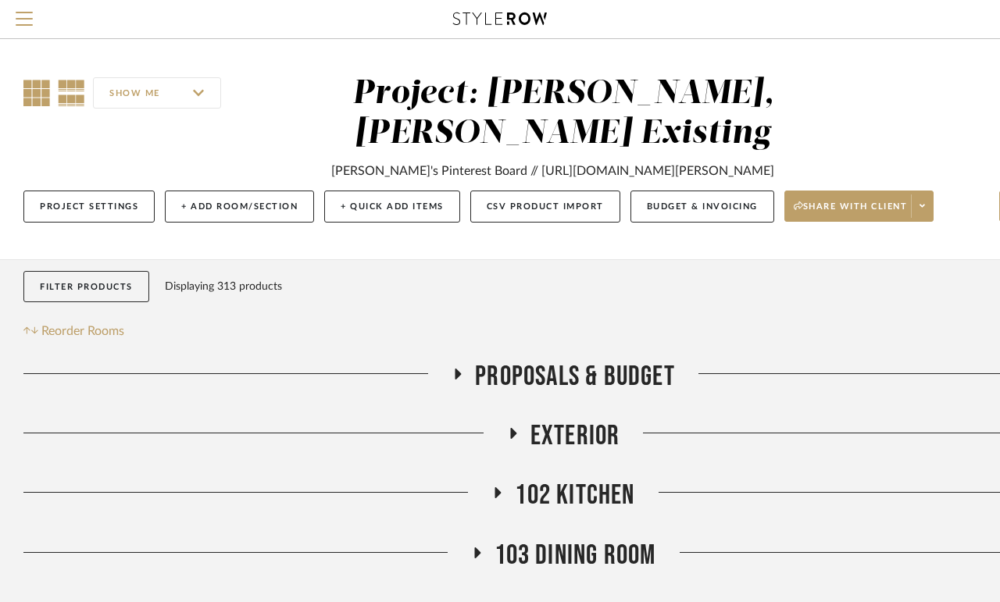
click at [34, 91] on icon at bounding box center [36, 93] width 27 height 27
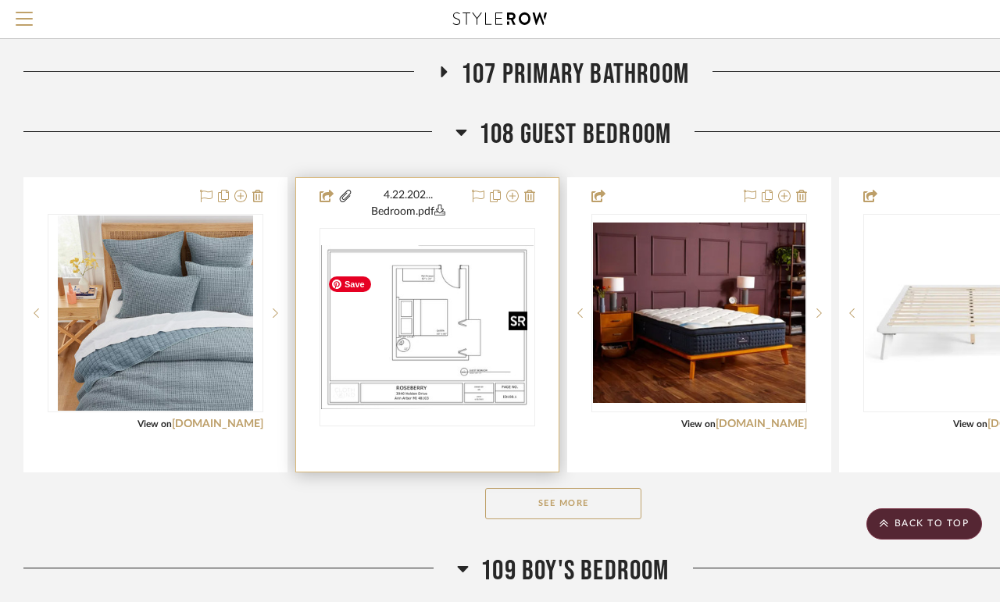
scroll to position [742, 0]
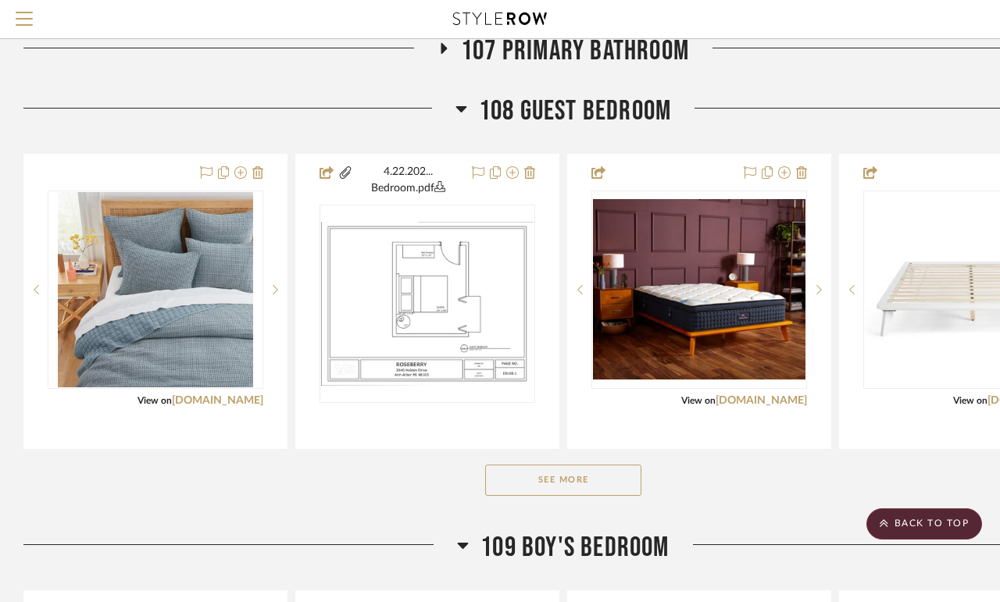
click at [543, 492] on button "See More" at bounding box center [563, 480] width 156 height 31
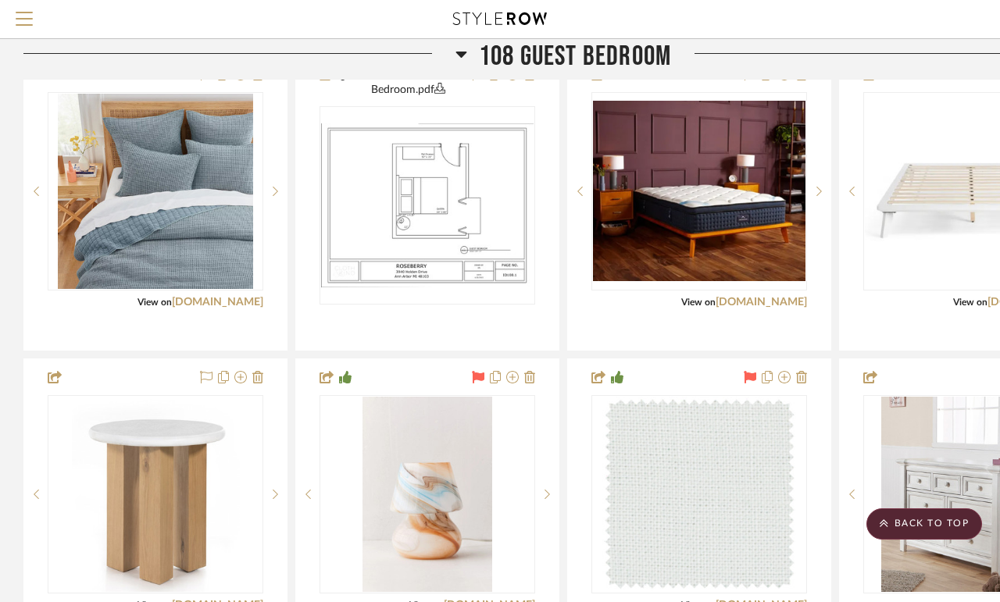
scroll to position [686, 0]
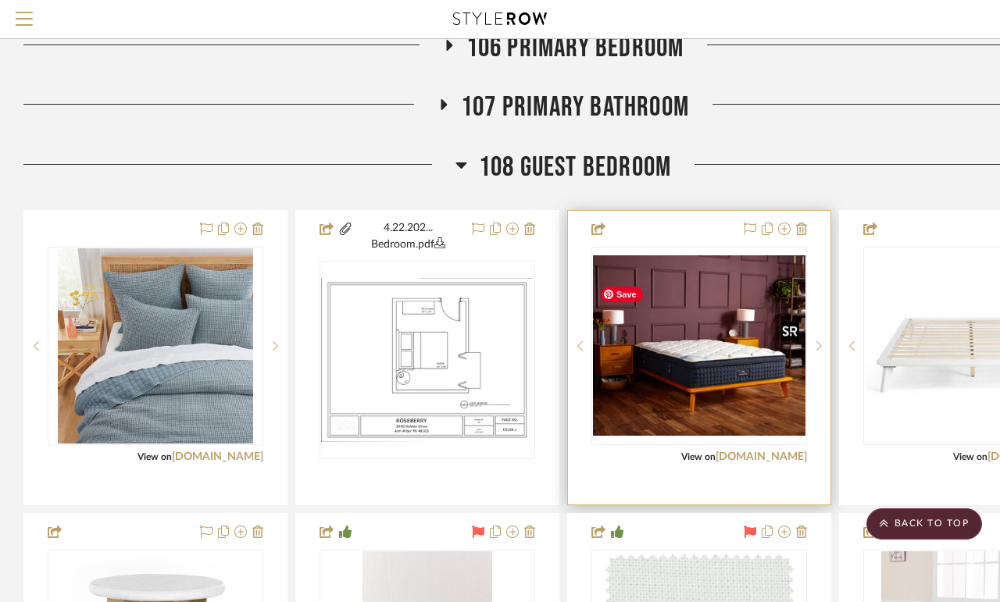
click at [694, 366] on img "0" at bounding box center [699, 345] width 212 height 181
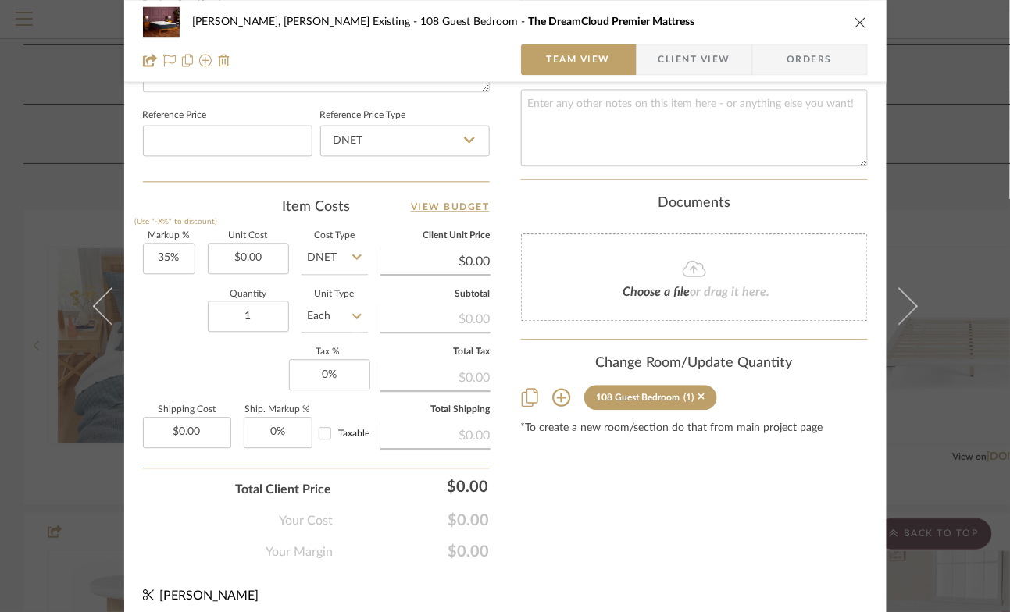
scroll to position [831, 0]
click at [705, 391] on icon at bounding box center [701, 396] width 7 height 11
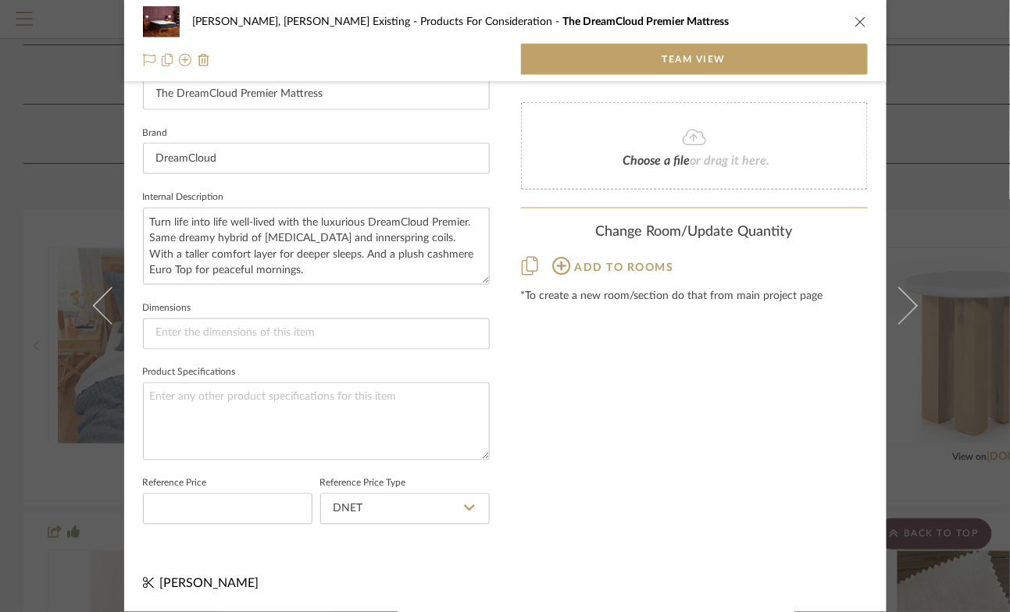
scroll to position [462, 0]
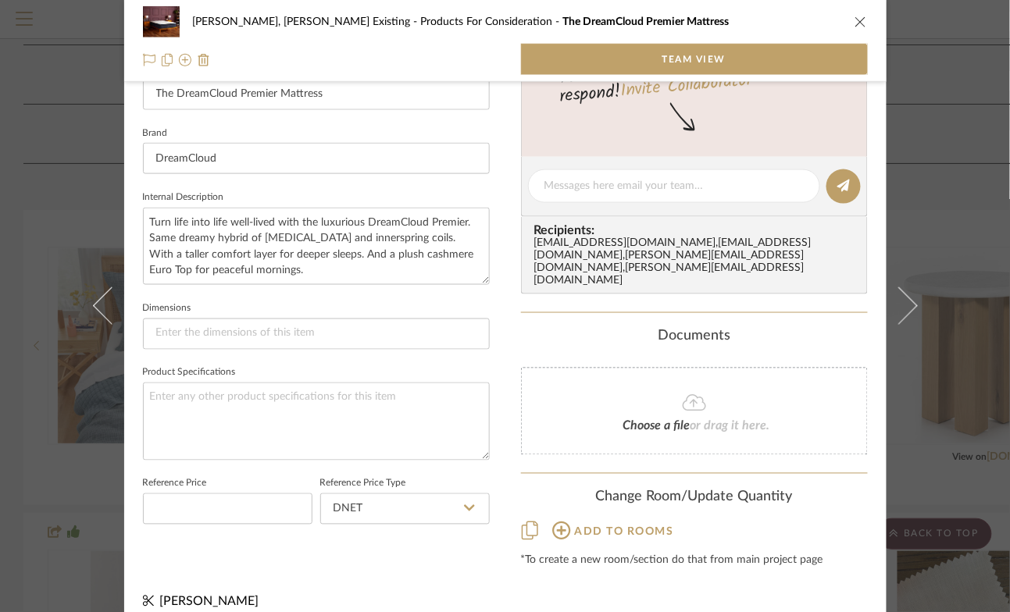
click at [855, 20] on icon "close" at bounding box center [861, 22] width 12 height 12
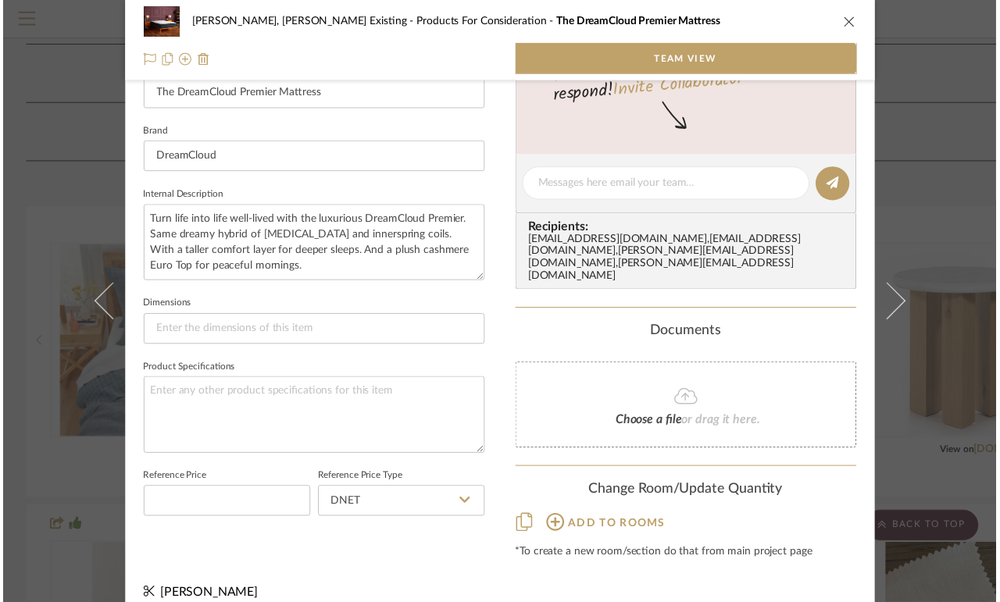
scroll to position [686, 0]
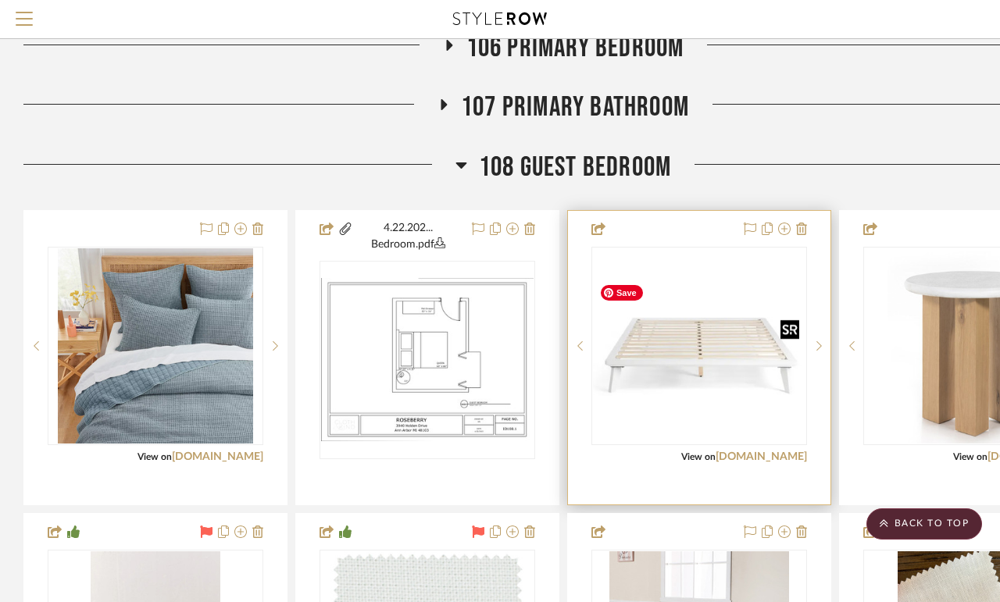
click at [686, 431] on img "0" at bounding box center [699, 346] width 212 height 184
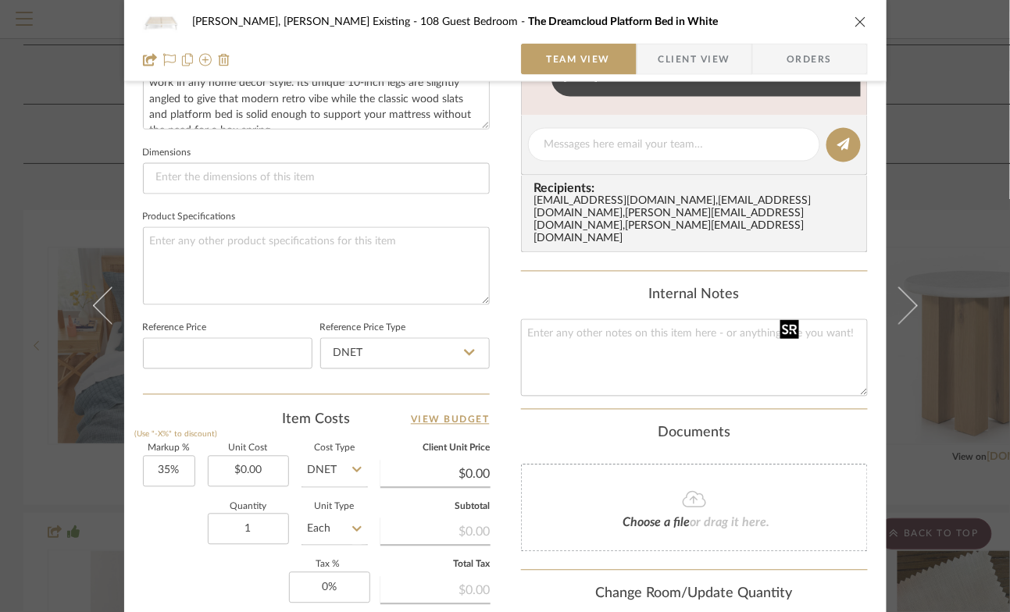
scroll to position [855, 0]
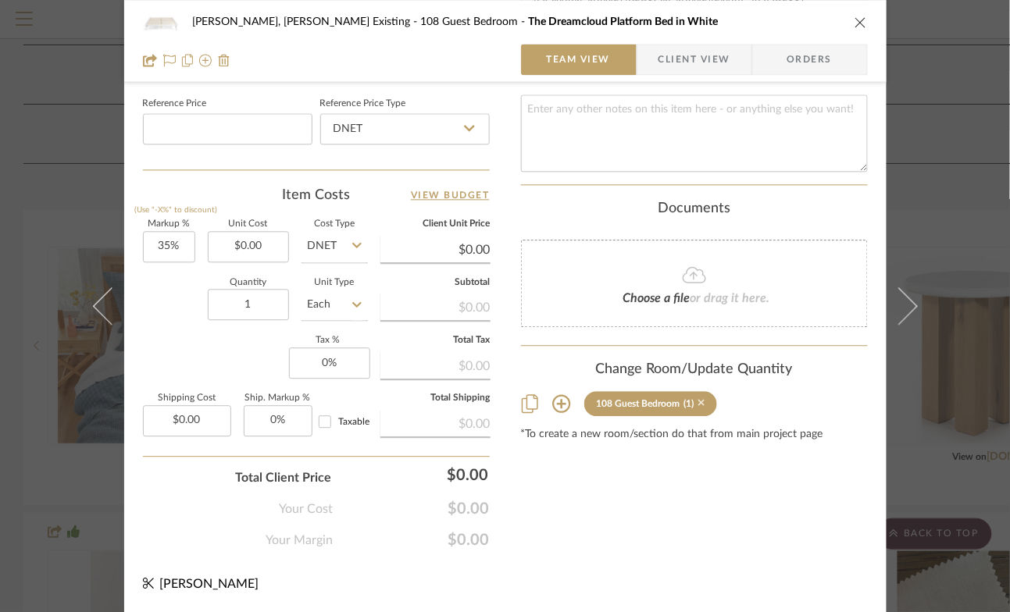
click at [705, 399] on icon at bounding box center [701, 402] width 7 height 7
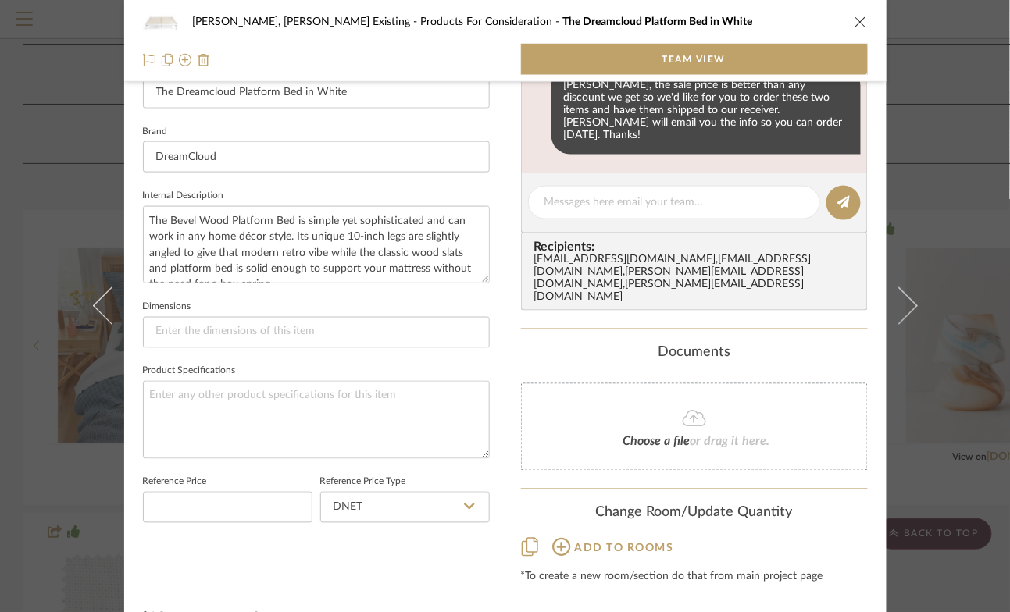
click at [855, 23] on icon "close" at bounding box center [861, 22] width 12 height 12
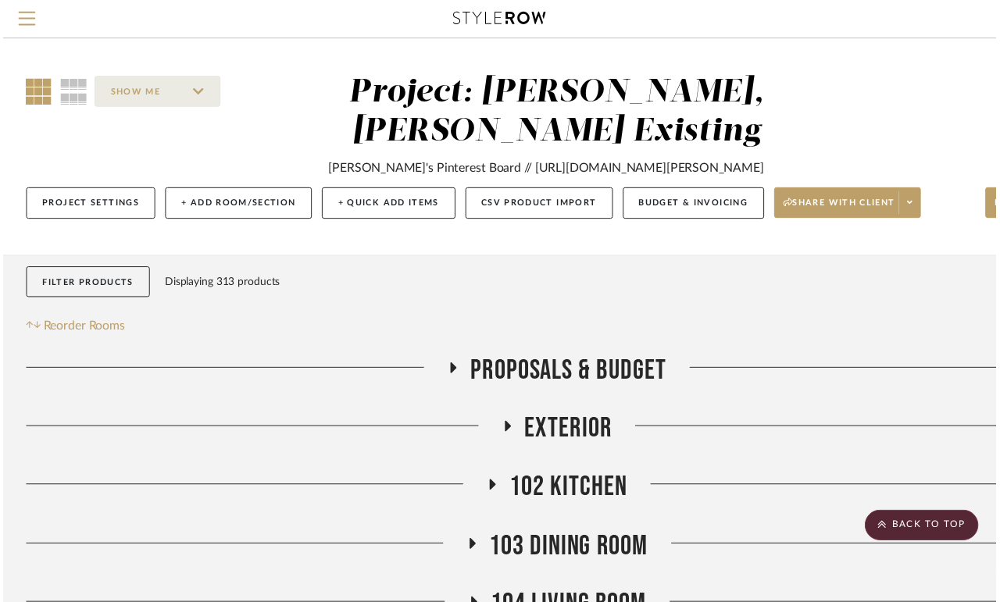
scroll to position [686, 0]
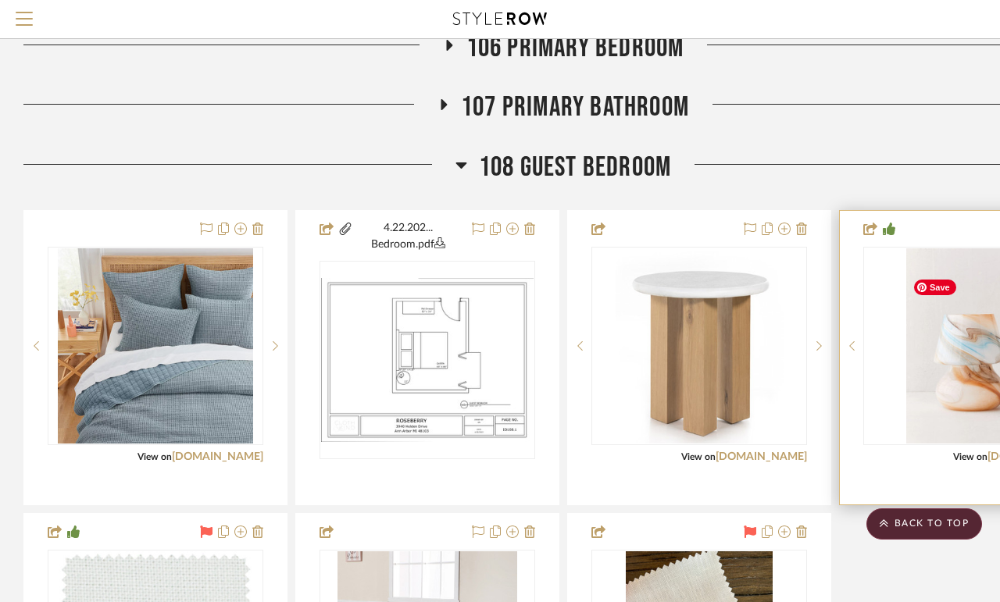
click at [924, 413] on img "0" at bounding box center [971, 345] width 130 height 195
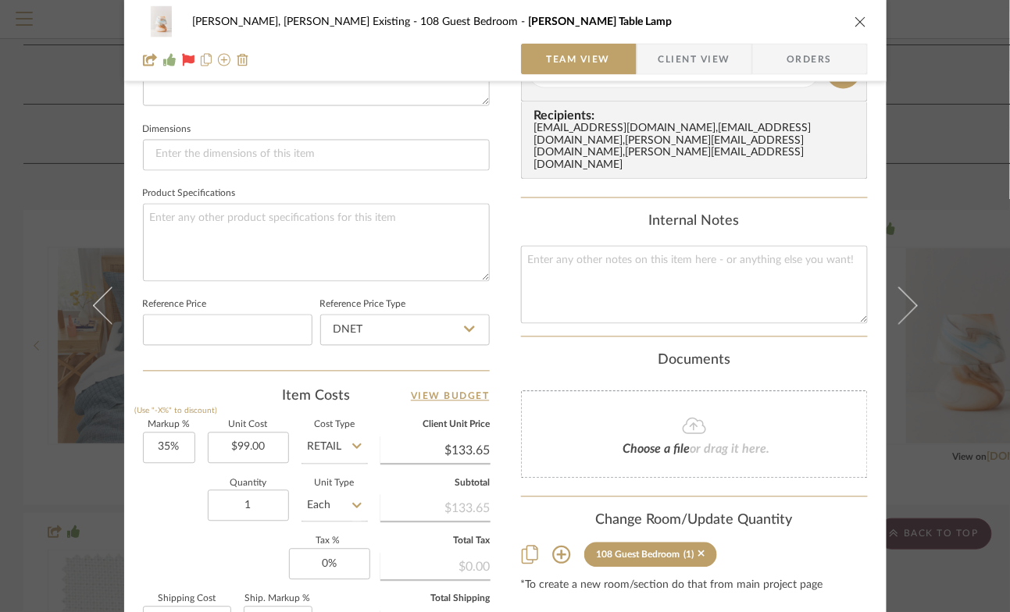
scroll to position [683, 0]
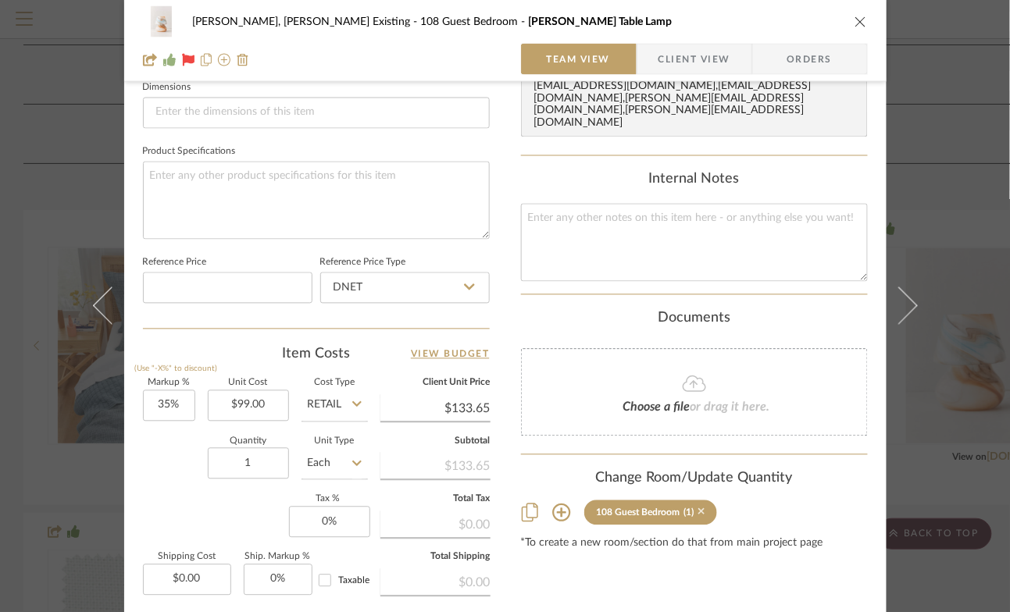
click at [705, 507] on icon at bounding box center [701, 512] width 7 height 11
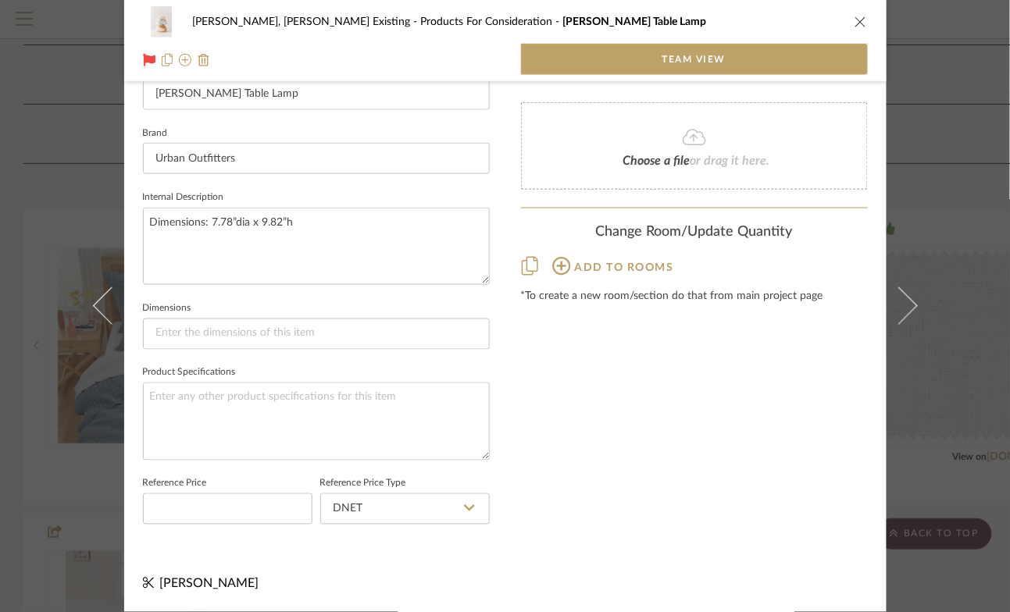
scroll to position [462, 0]
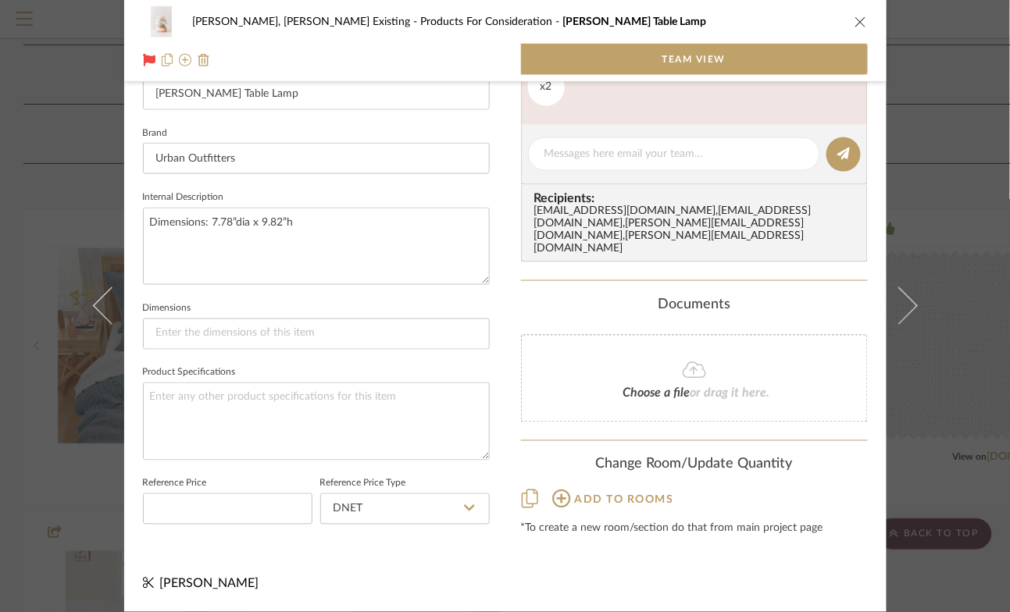
click at [855, 26] on icon "close" at bounding box center [861, 22] width 12 height 12
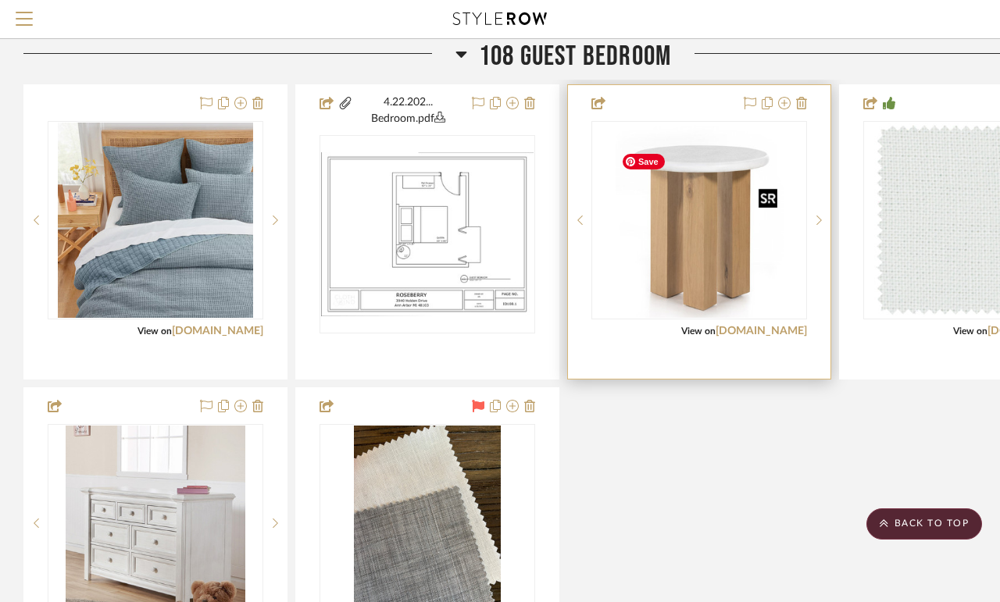
scroll to position [815, 0]
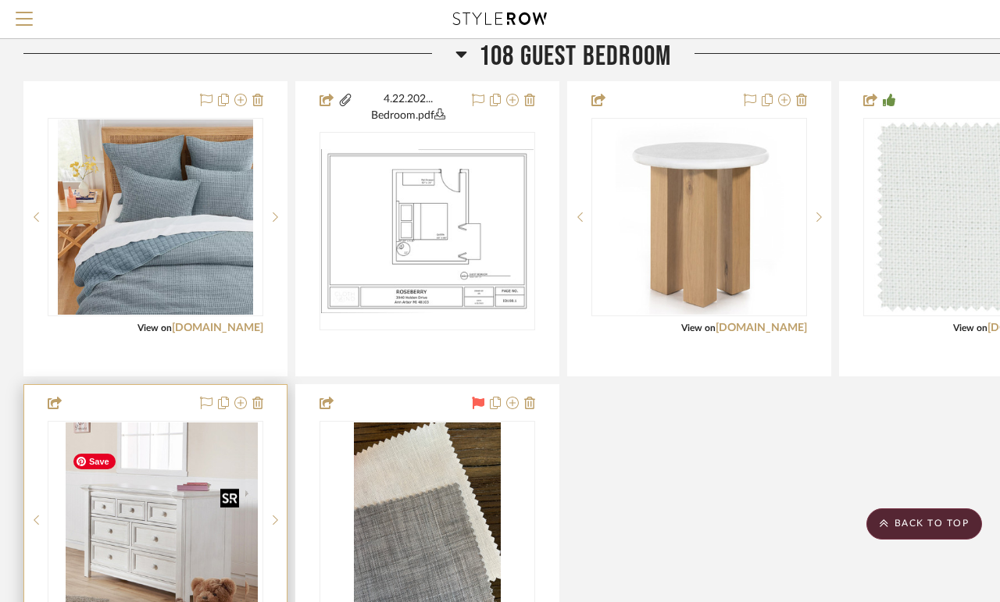
click at [199, 547] on div at bounding box center [156, 520] width 216 height 198
click at [167, 546] on img "0" at bounding box center [156, 520] width 180 height 195
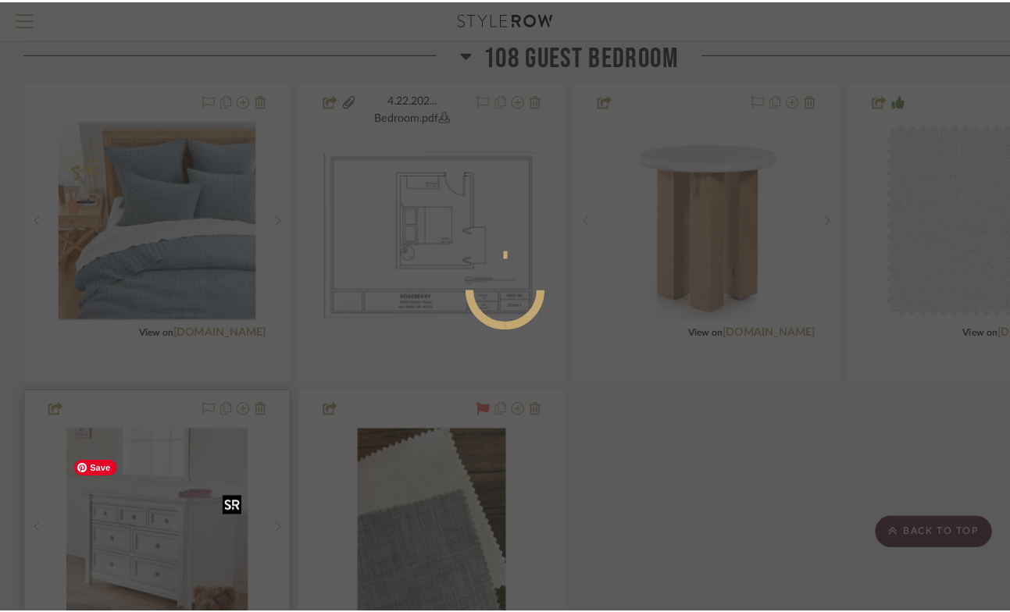
scroll to position [0, 0]
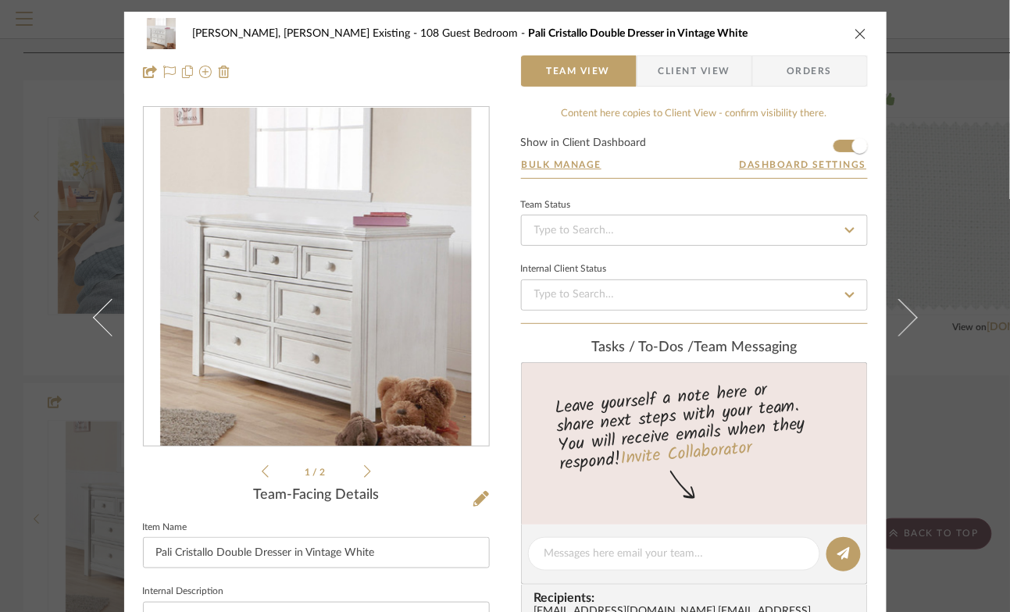
click at [857, 30] on icon "close" at bounding box center [861, 33] width 12 height 12
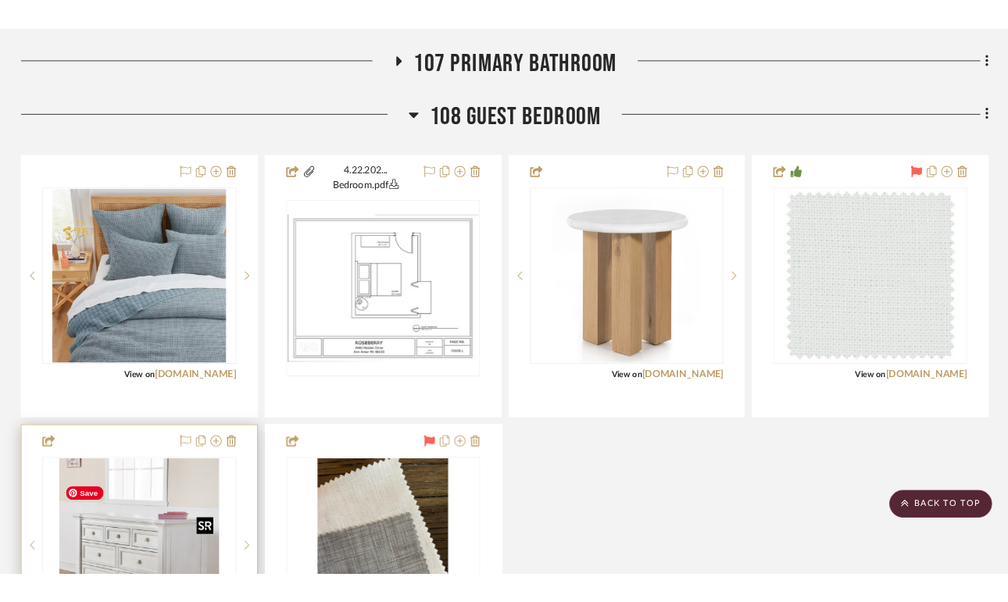
scroll to position [827, 0]
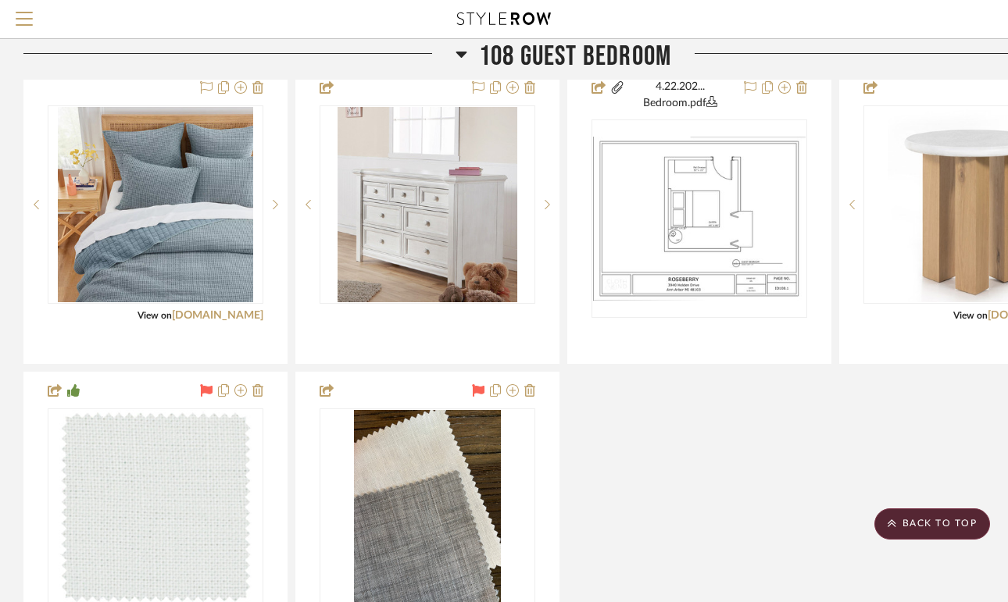
drag, startPoint x: 167, startPoint y: 555, endPoint x: 152, endPoint y: 220, distance: 336.2
click at [155, 235] on img "0" at bounding box center [155, 204] width 195 height 195
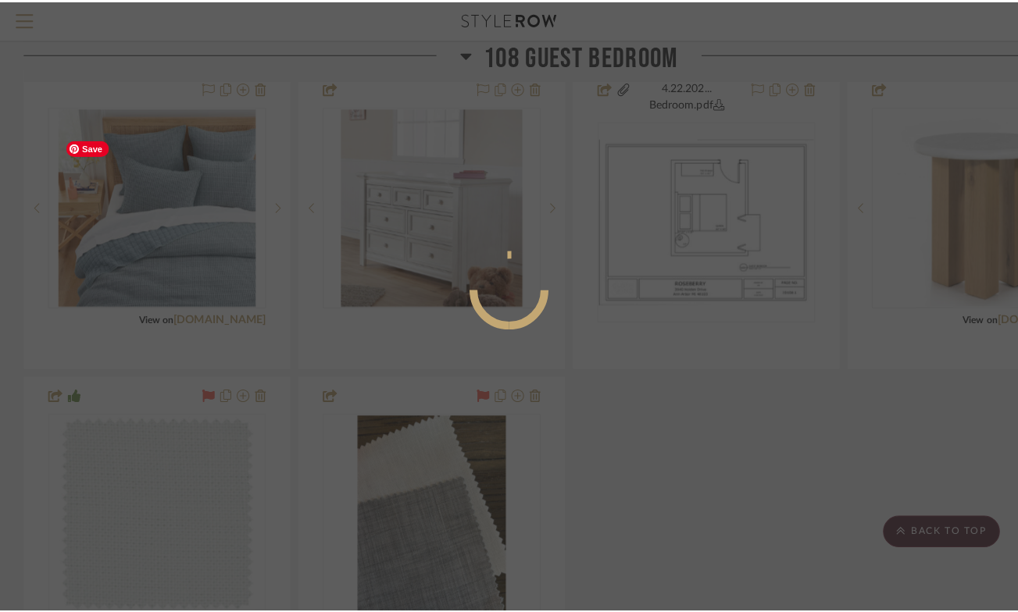
scroll to position [0, 0]
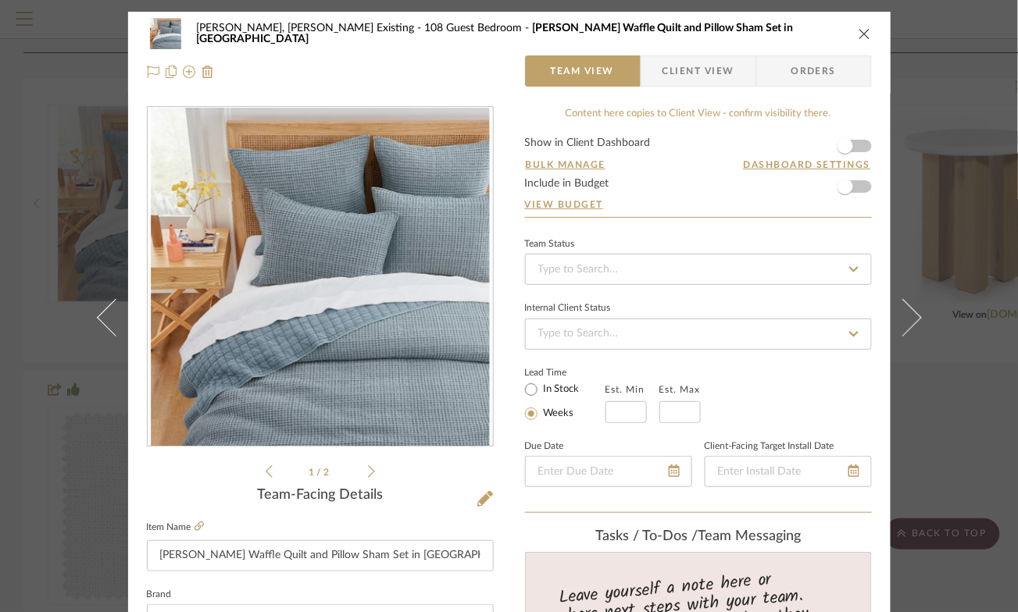
click at [861, 33] on icon "close" at bounding box center [865, 33] width 12 height 12
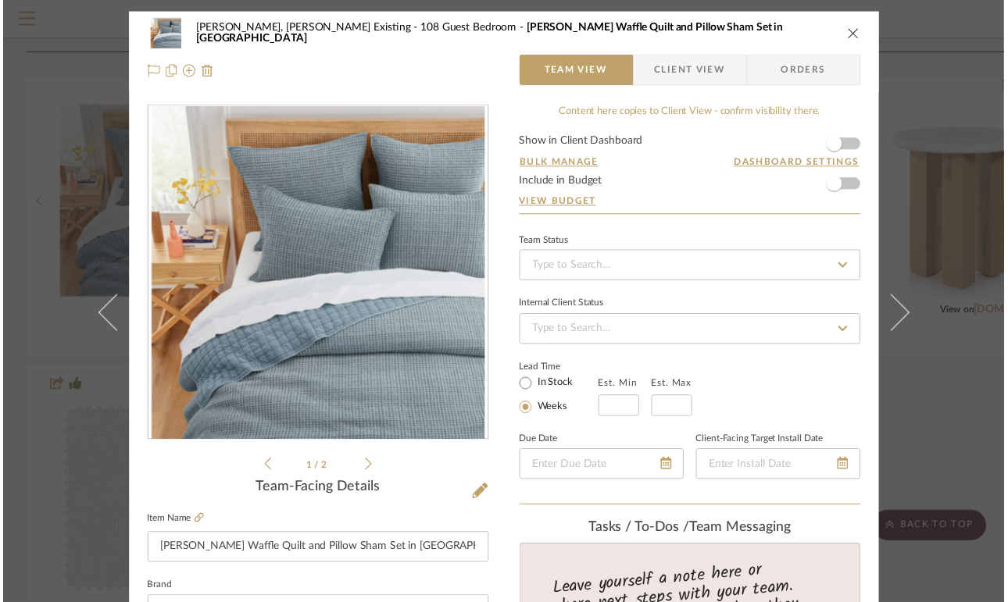
scroll to position [827, 0]
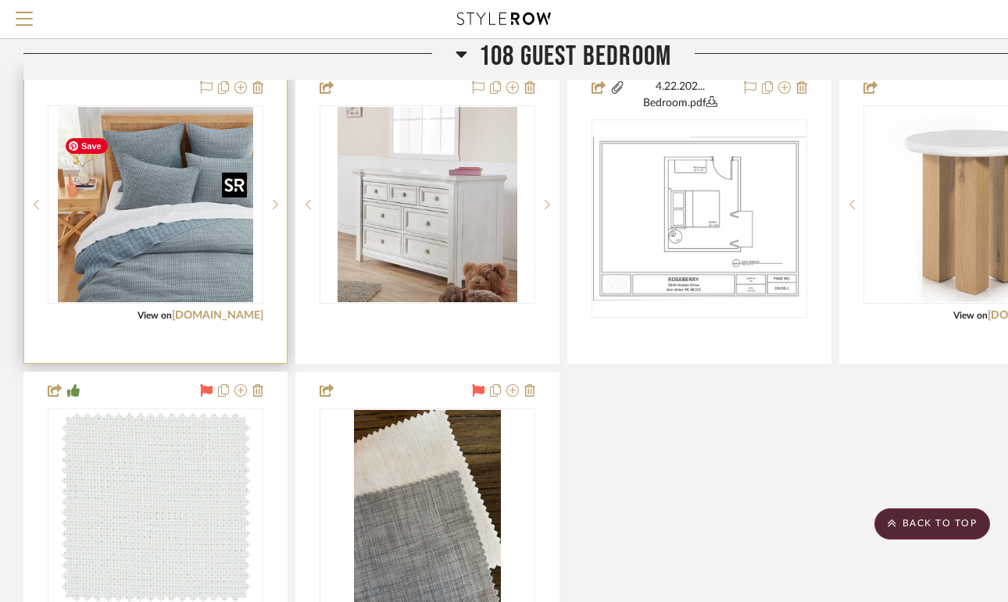
click at [137, 225] on img "0" at bounding box center [155, 204] width 195 height 195
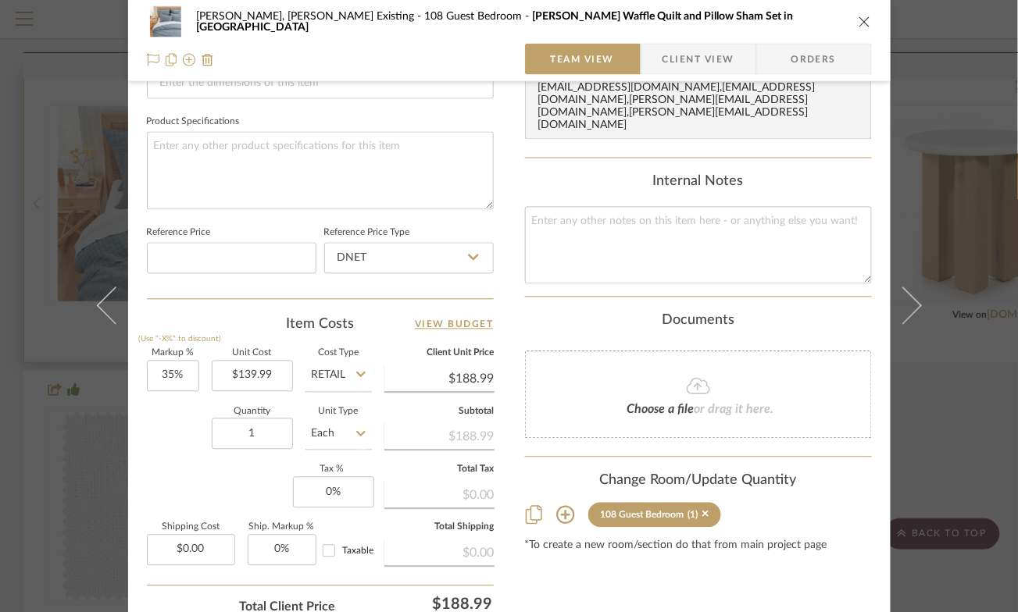
scroll to position [767, 0]
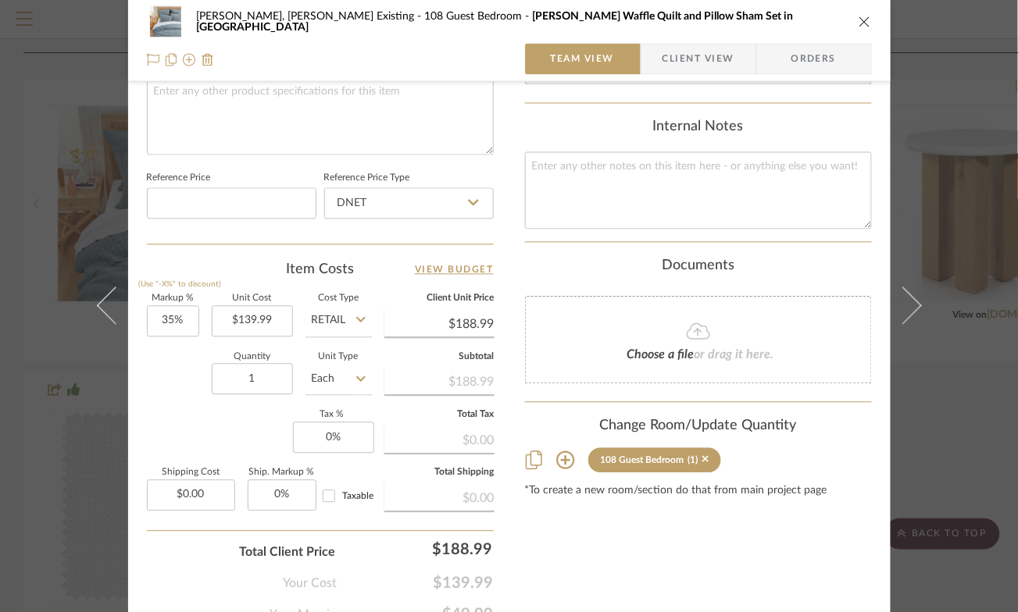
click at [556, 452] on icon at bounding box center [565, 461] width 19 height 19
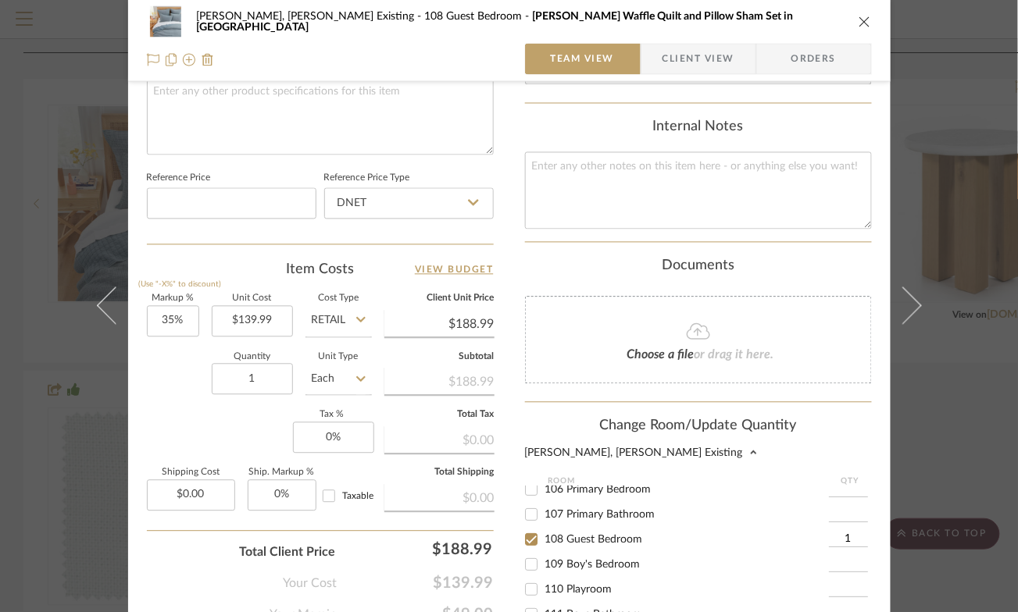
scroll to position [172, 0]
click at [527, 553] on input "109 Boy's Bedroom" at bounding box center [531, 565] width 25 height 25
checkbox input "true"
type input "1"
click at [526, 528] on input "108 Guest Bedroom" at bounding box center [531, 540] width 25 height 25
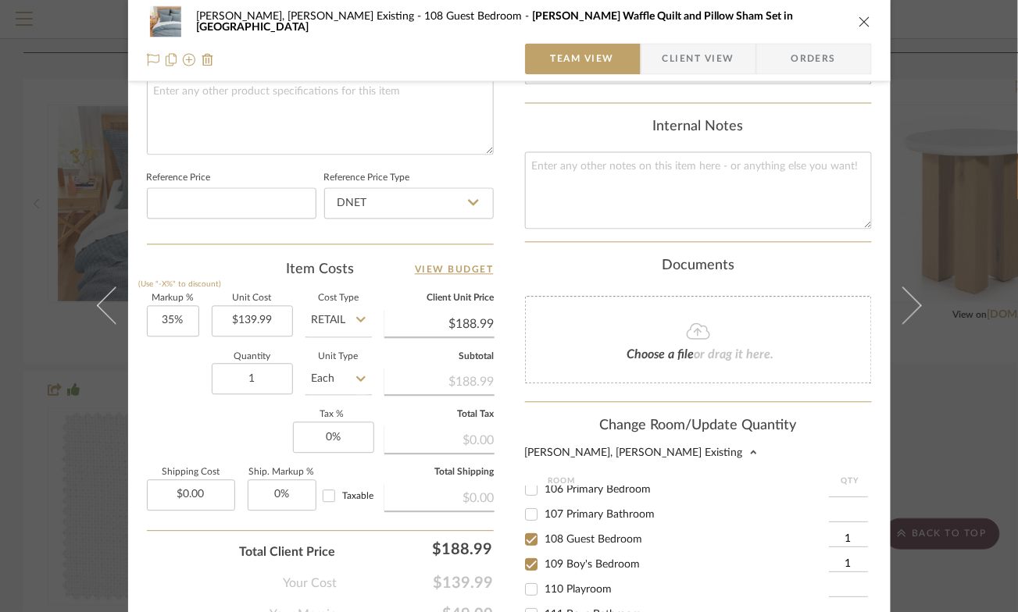
checkbox input "false"
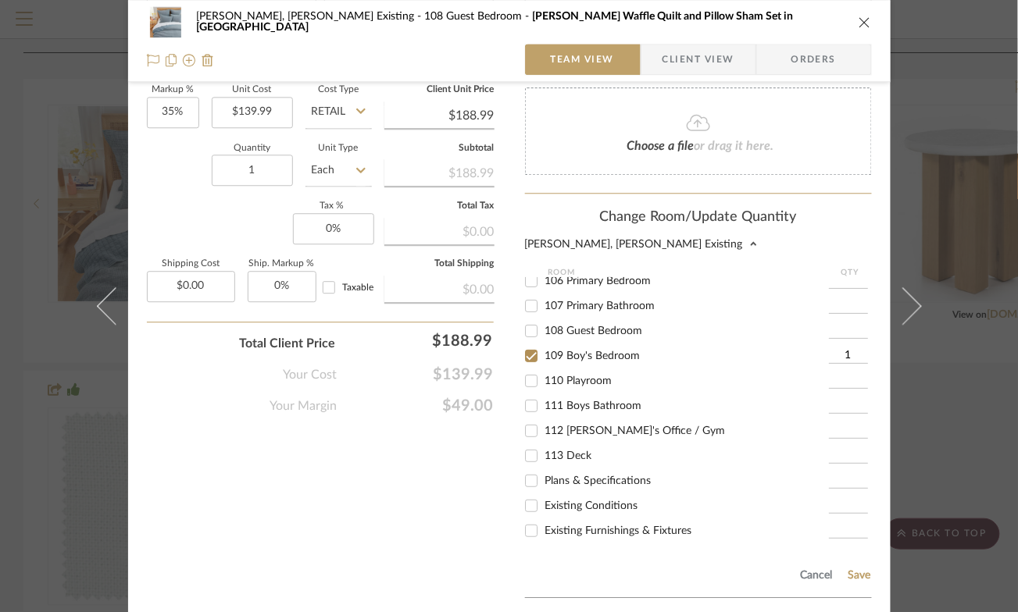
scroll to position [1069, 0]
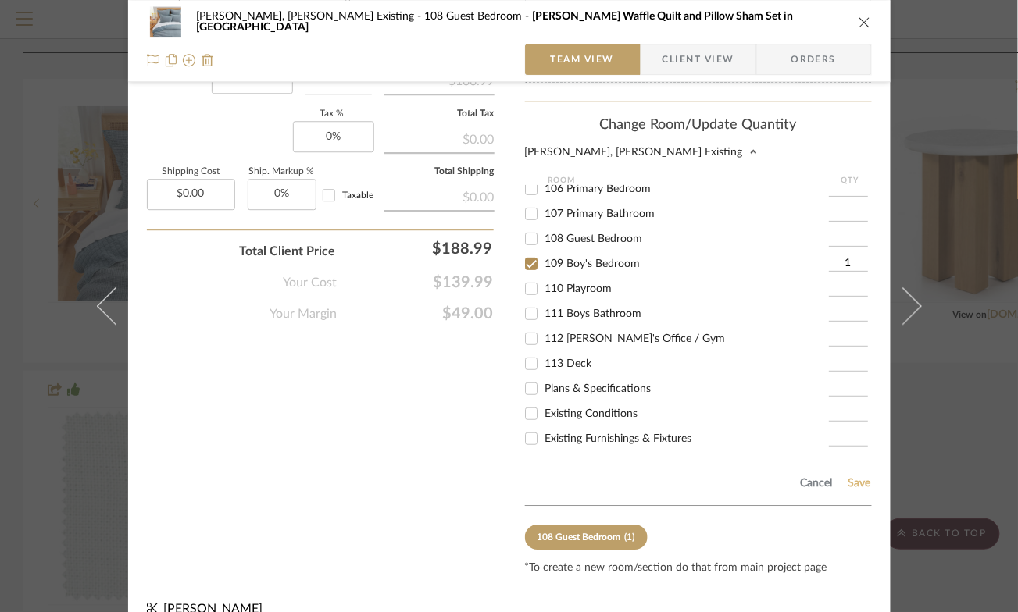
click at [858, 477] on button "Save" at bounding box center [860, 483] width 24 height 12
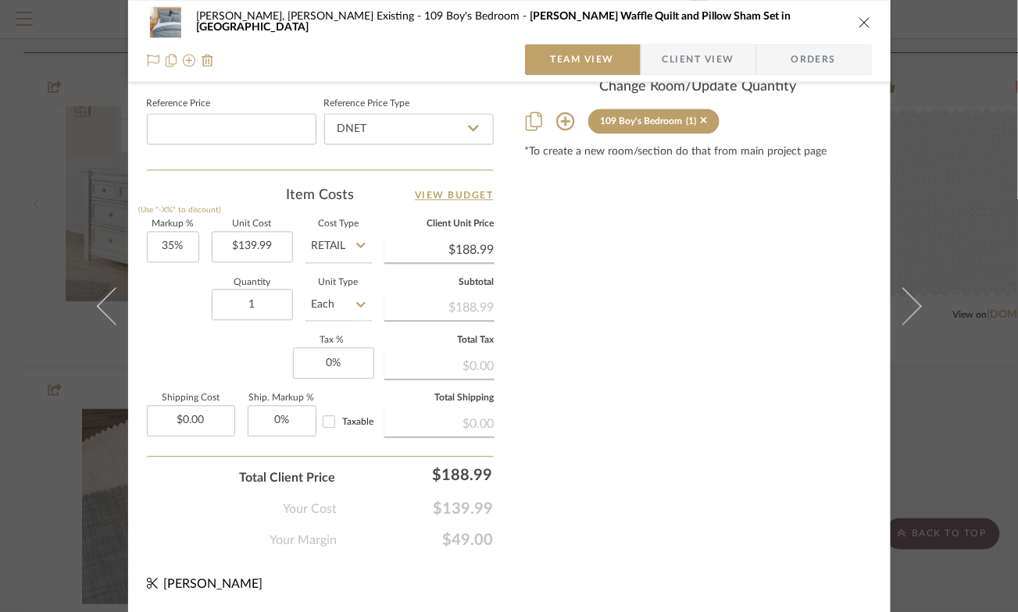
scroll to position [855, 0]
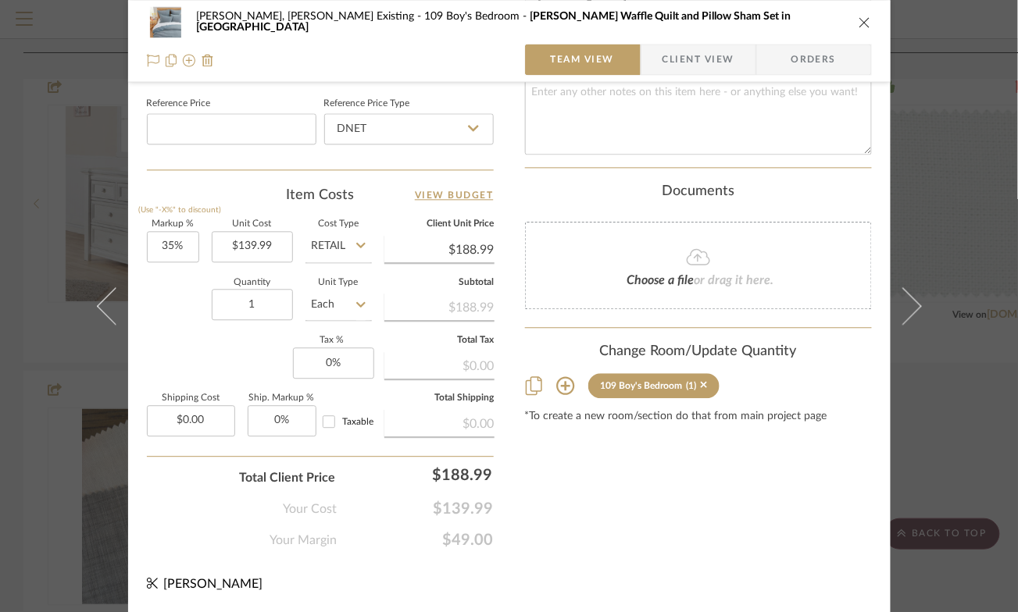
click at [66, 256] on div "Roseberry, Holden Existing 109 Boy's Bedroom Mills Waffle Quilt and Pillow Sham…" at bounding box center [509, 306] width 1018 height 612
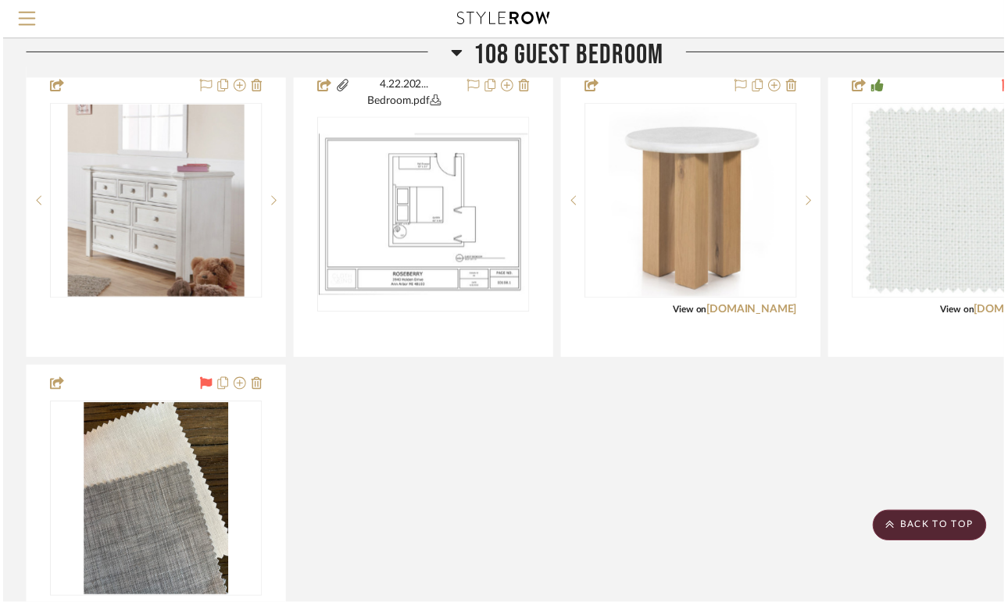
scroll to position [827, 0]
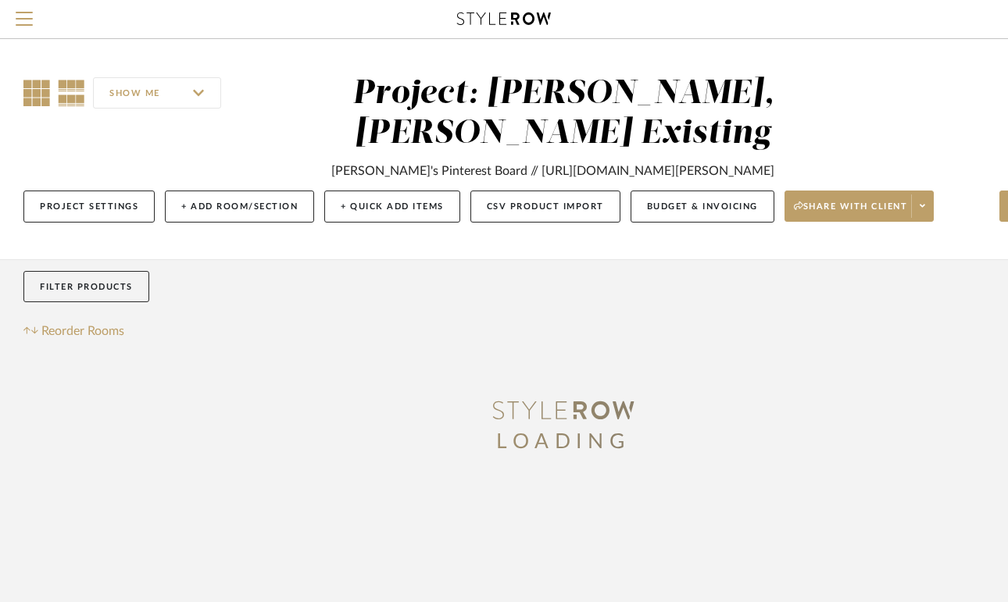
click at [35, 89] on icon at bounding box center [36, 93] width 27 height 27
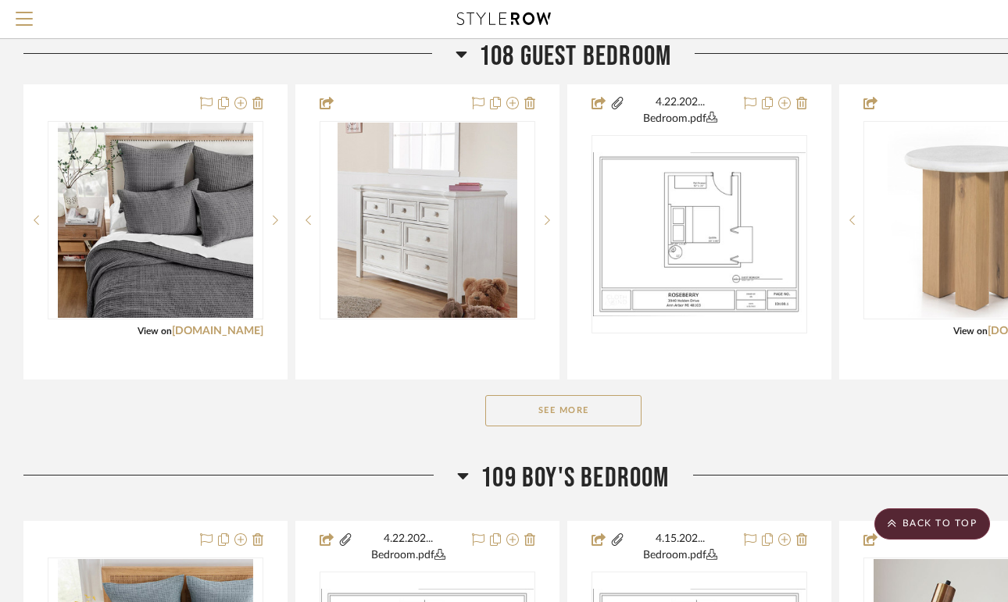
scroll to position [812, 0]
click at [589, 426] on button "See More" at bounding box center [563, 409] width 156 height 31
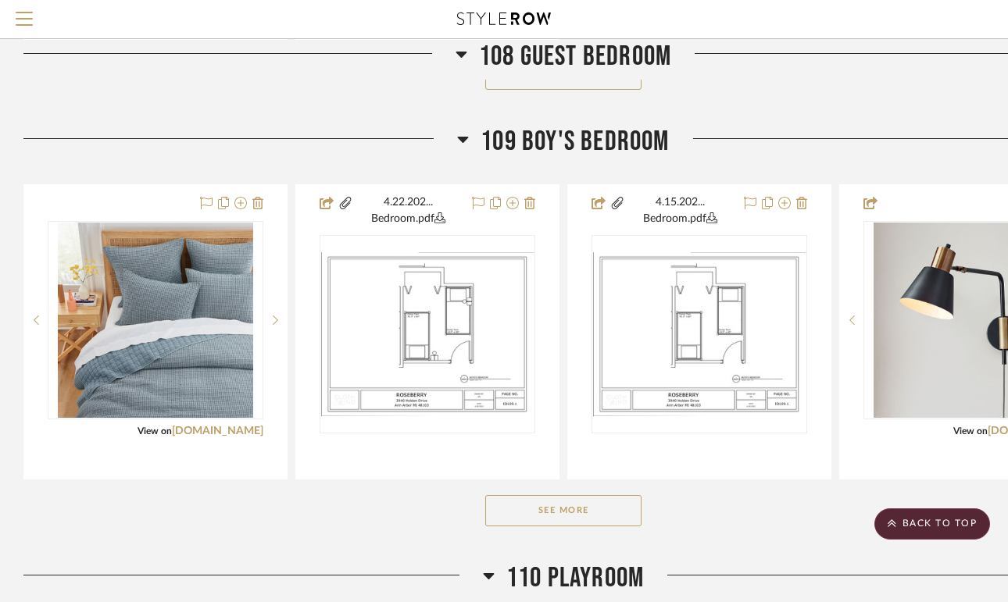
scroll to position [1458, 0]
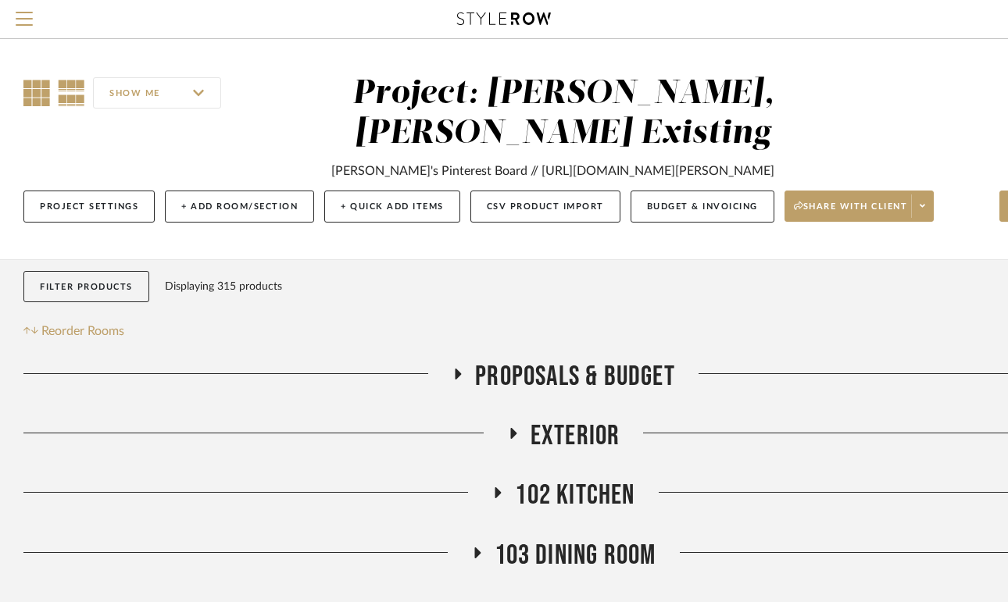
click at [40, 89] on icon at bounding box center [36, 93] width 27 height 27
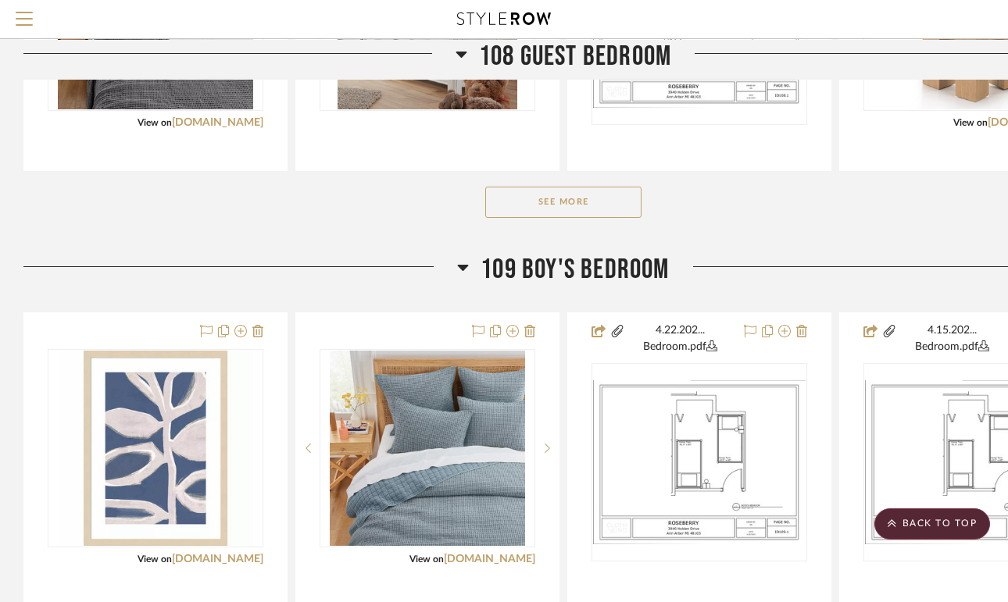
scroll to position [1055, 0]
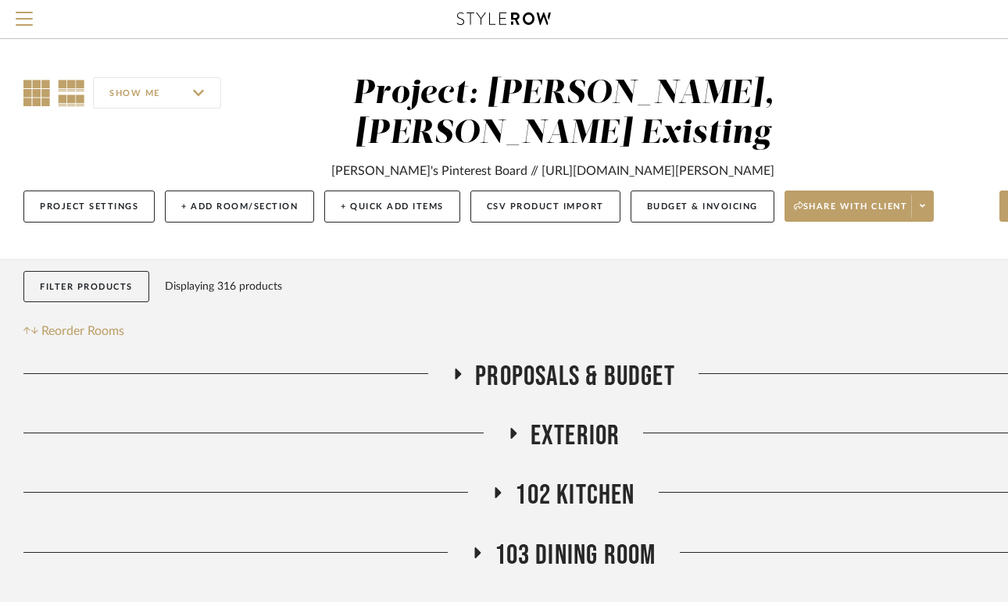
click at [29, 97] on icon at bounding box center [36, 93] width 27 height 27
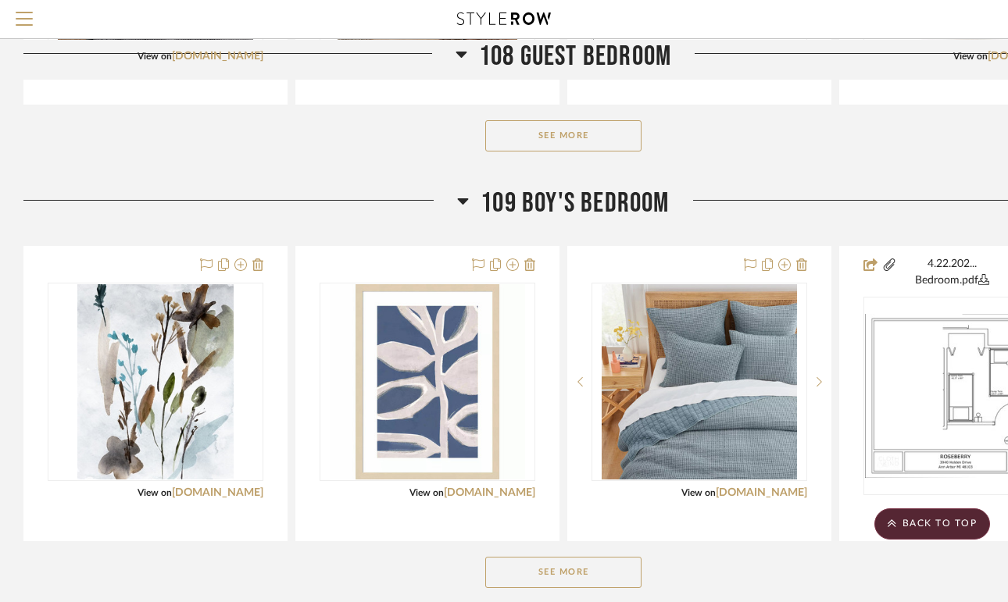
scroll to position [1101, 0]
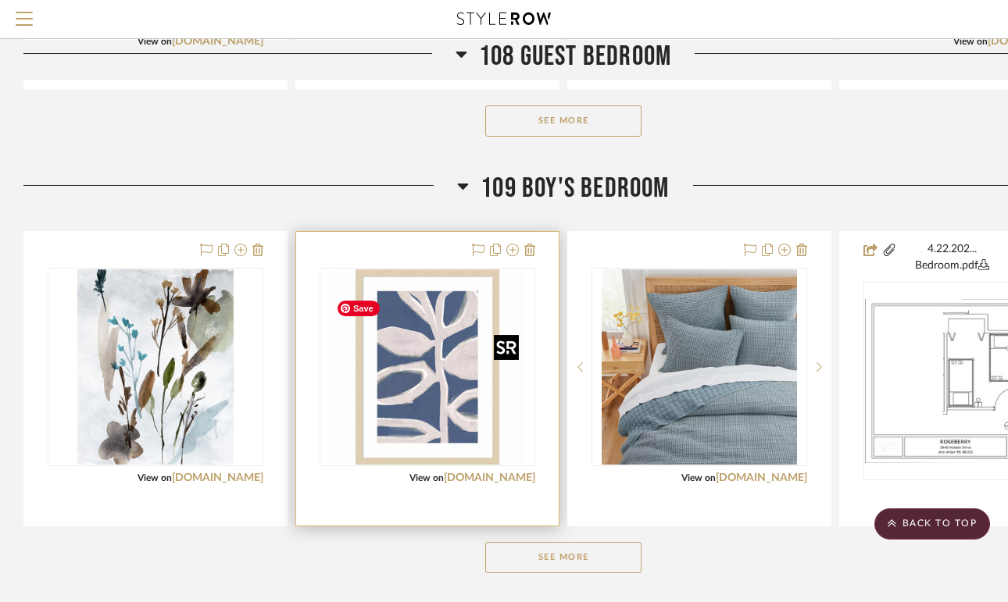
click at [437, 422] on img "0" at bounding box center [427, 367] width 195 height 195
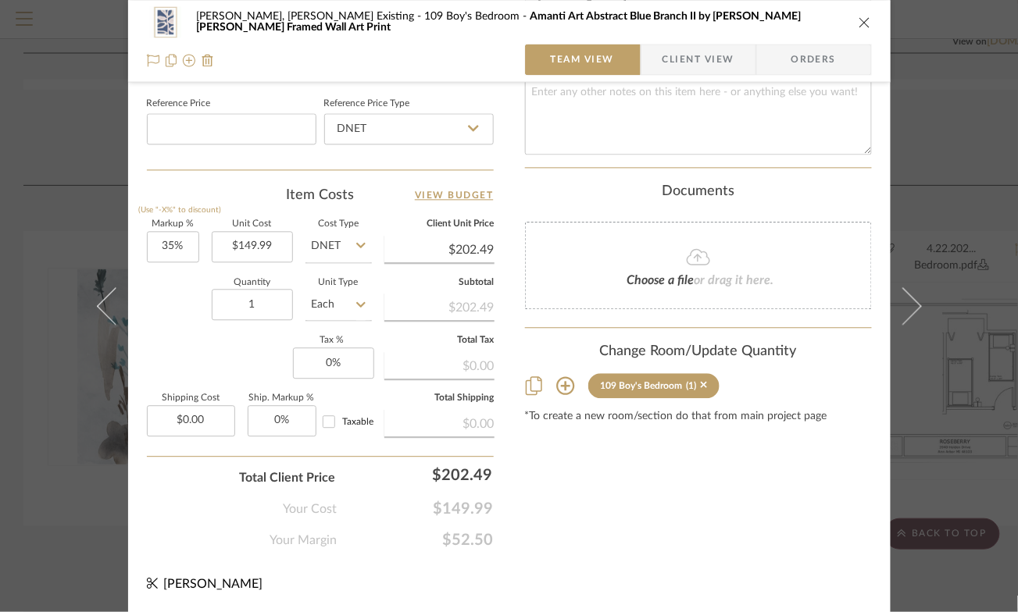
scroll to position [855, 0]
click at [708, 382] on icon at bounding box center [704, 385] width 7 height 7
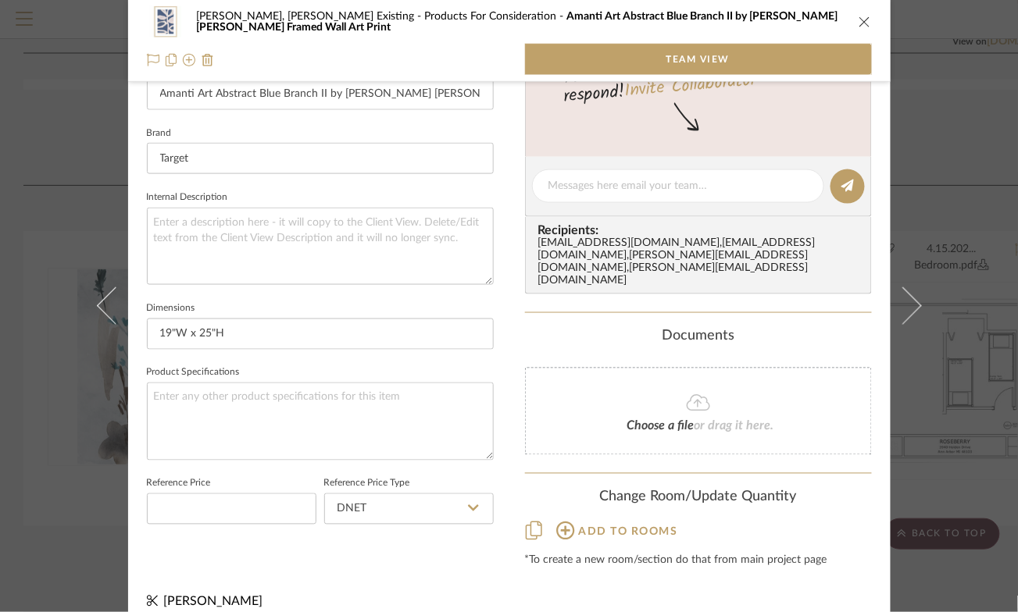
click at [859, 23] on icon "close" at bounding box center [865, 22] width 12 height 12
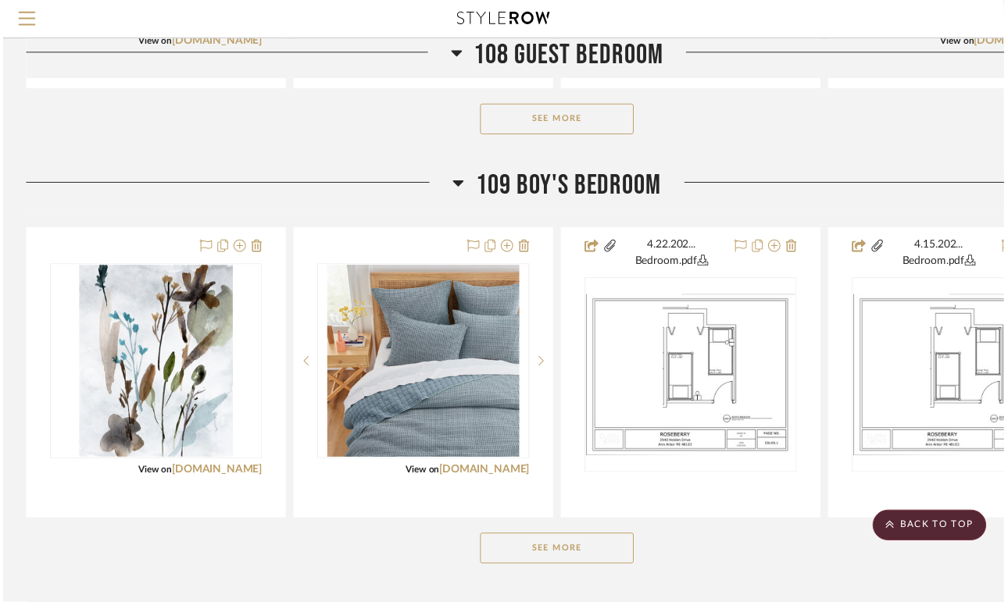
scroll to position [1101, 0]
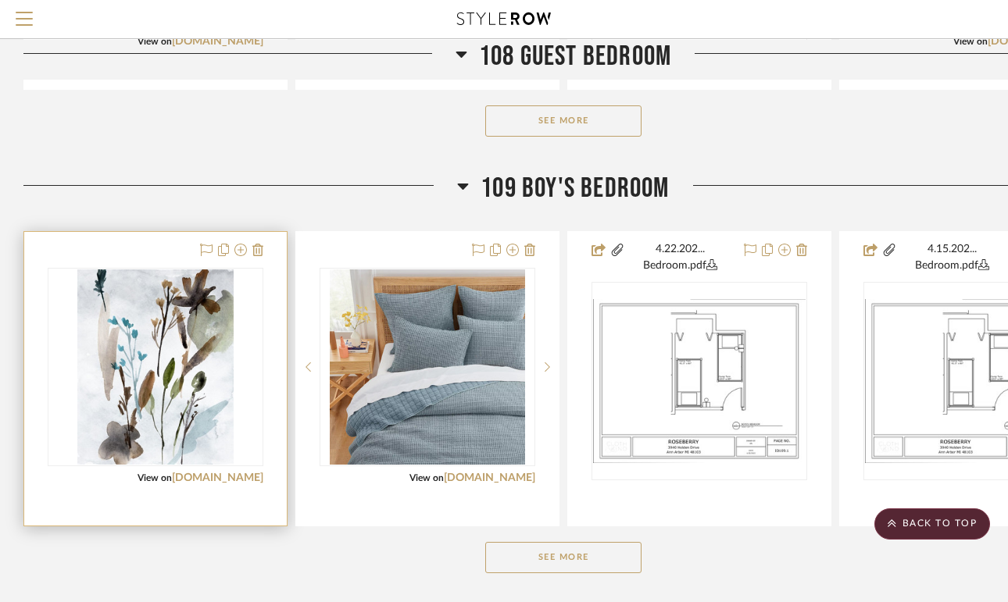
click at [130, 388] on img "0" at bounding box center [155, 367] width 156 height 195
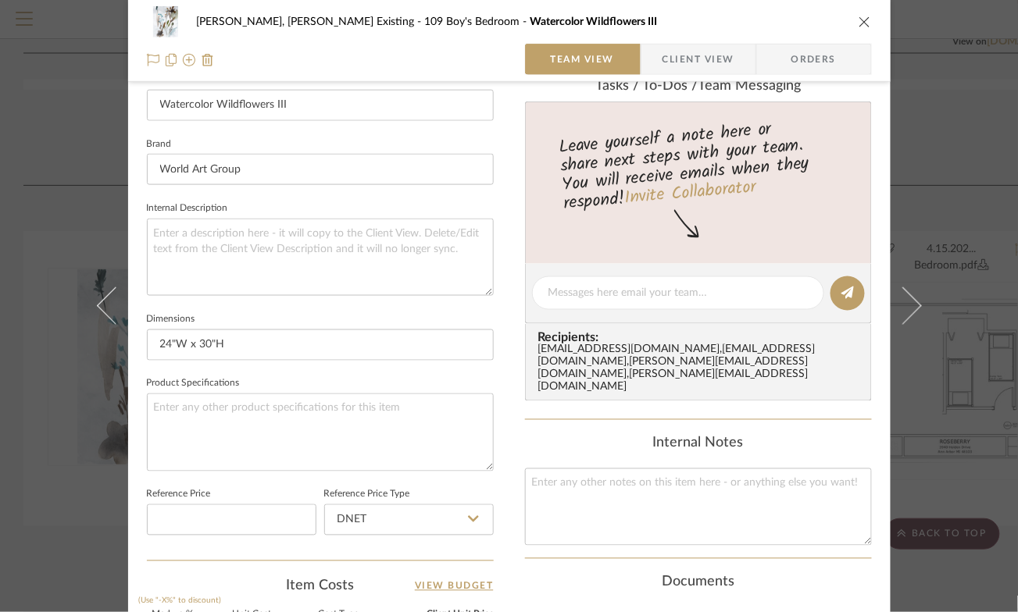
scroll to position [492, 0]
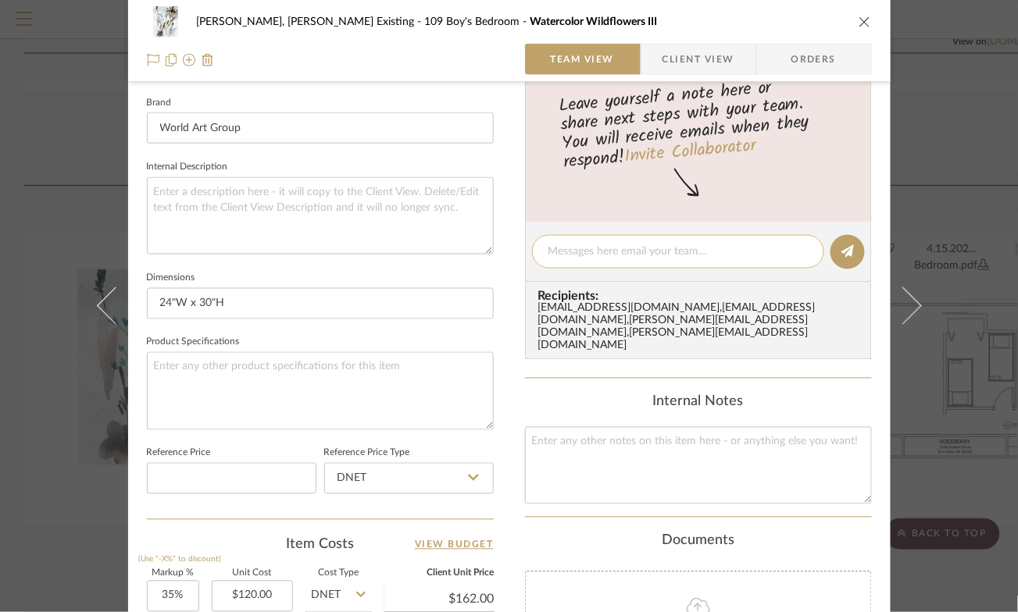
click at [595, 248] on textarea at bounding box center [677, 252] width 259 height 16
type textarea "Need to find a 24"W x 30"H frame for cheap"
click at [841, 253] on icon at bounding box center [847, 251] width 12 height 12
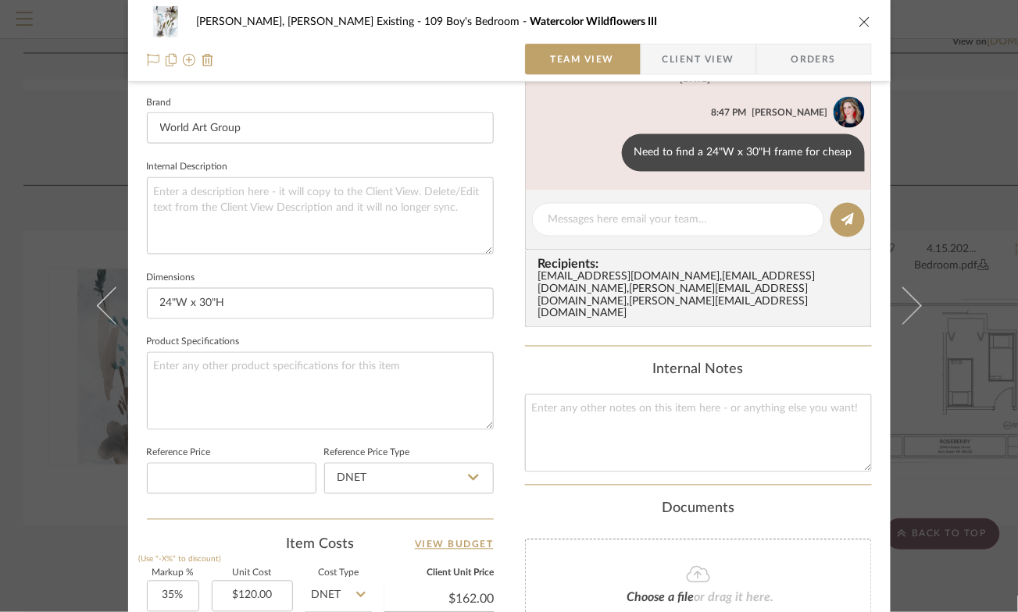
click at [859, 22] on icon "close" at bounding box center [865, 22] width 12 height 12
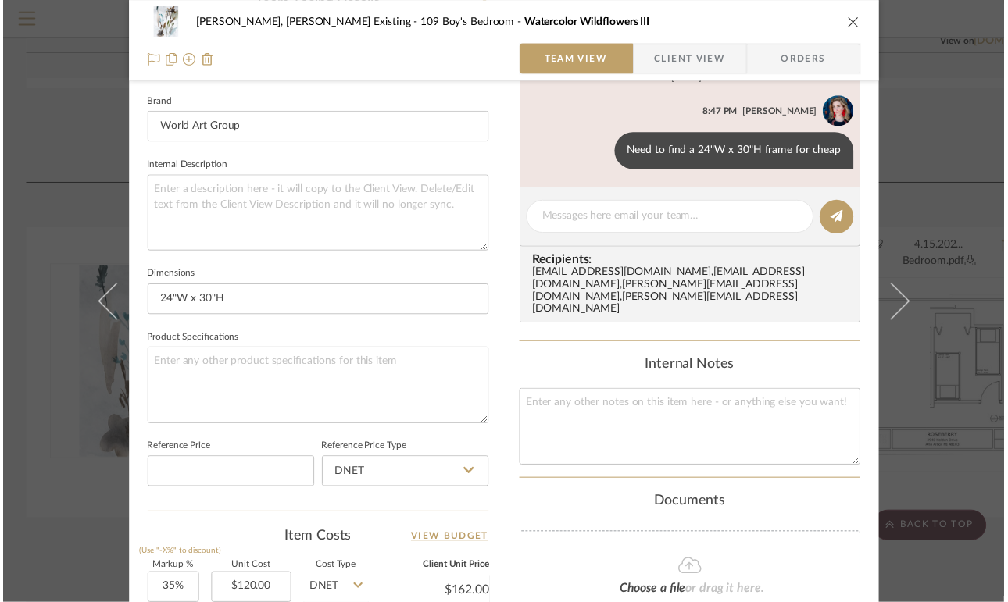
scroll to position [1101, 0]
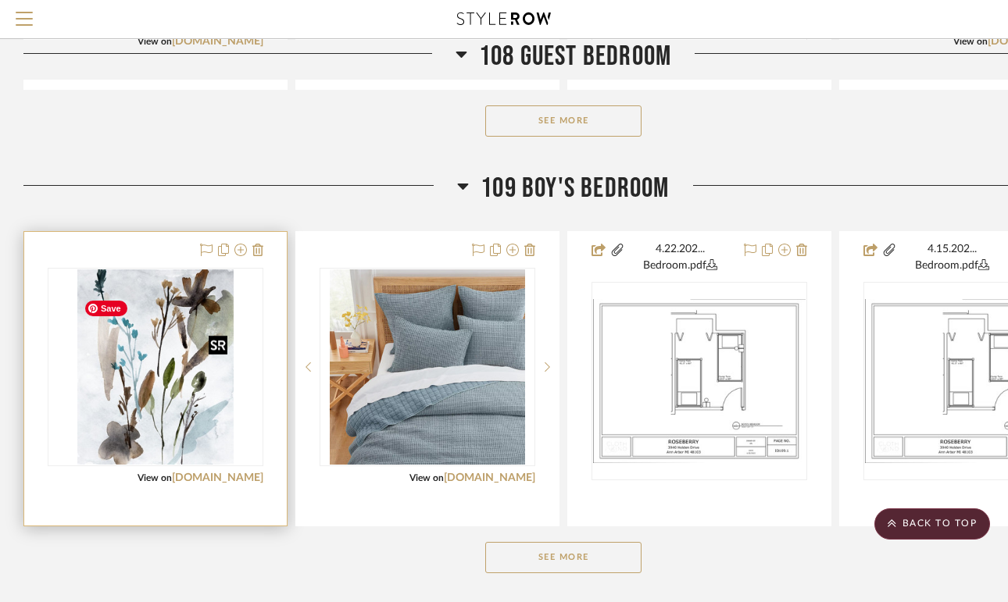
click at [209, 434] on img "0" at bounding box center [155, 367] width 156 height 195
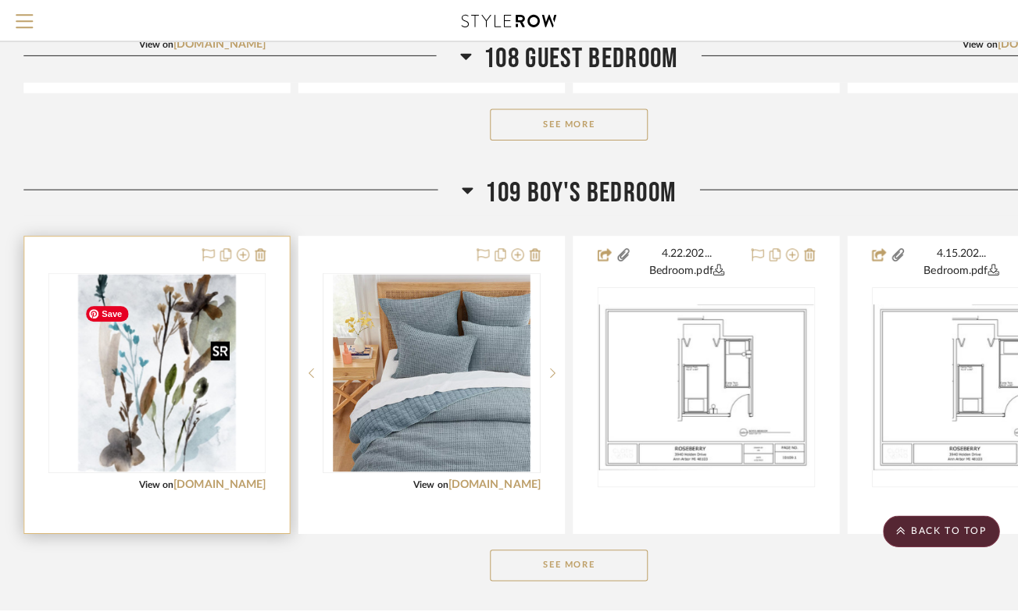
scroll to position [0, 0]
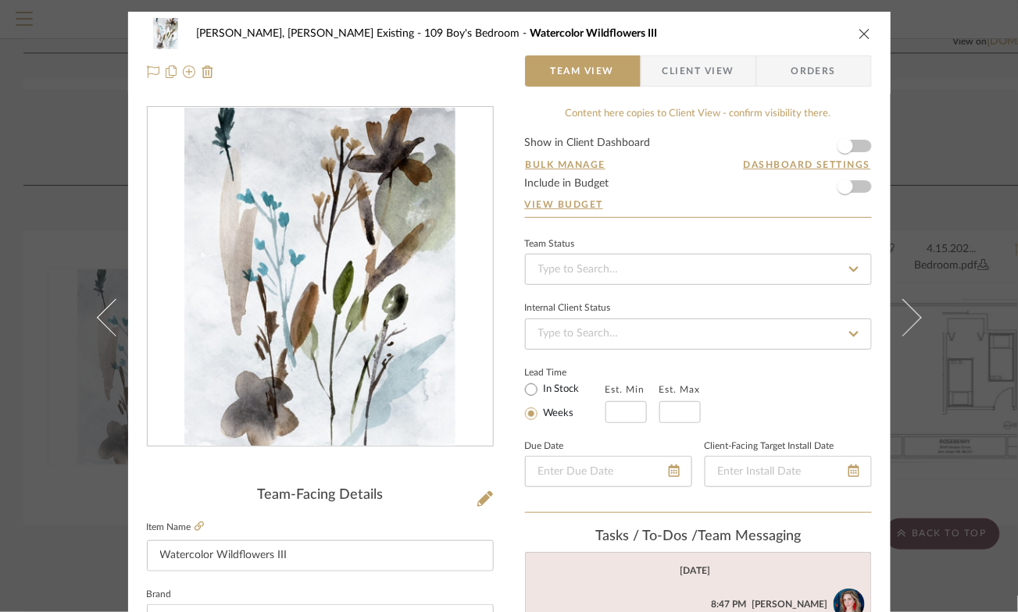
click at [195, 530] on label "Item Name" at bounding box center [175, 527] width 57 height 13
click at [199, 530] on icon at bounding box center [199, 526] width 9 height 9
click at [477, 494] on icon at bounding box center [485, 499] width 16 height 16
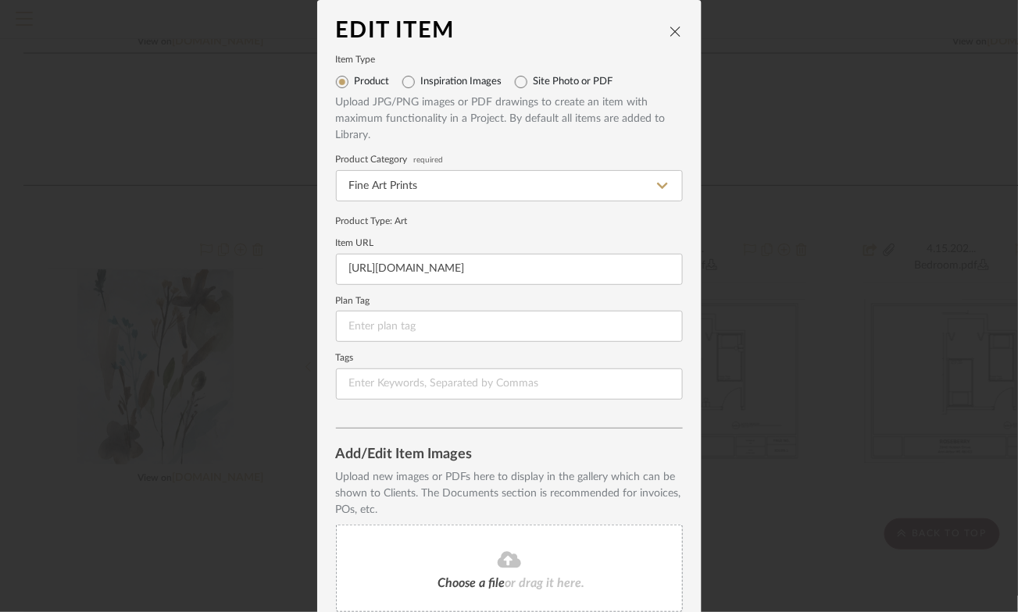
click at [669, 29] on icon "close" at bounding box center [675, 31] width 12 height 12
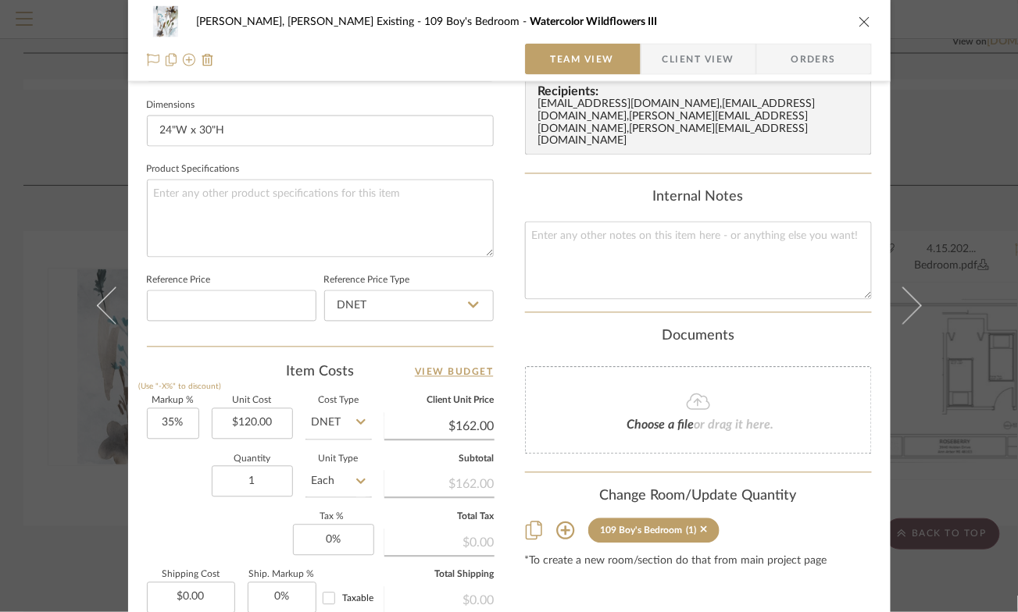
scroll to position [737, 0]
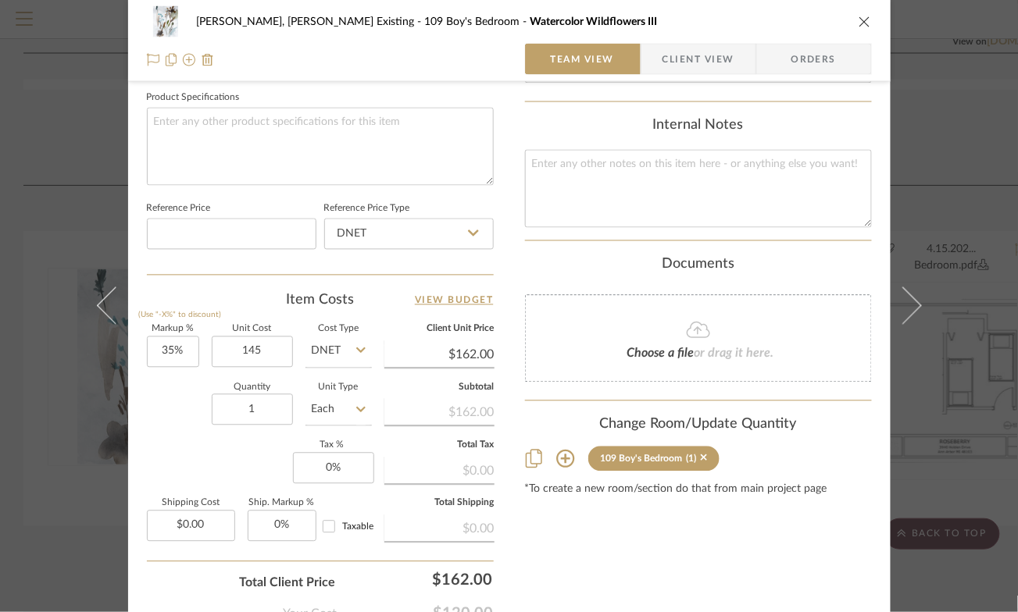
type input "$145.00"
type input "$195.75"
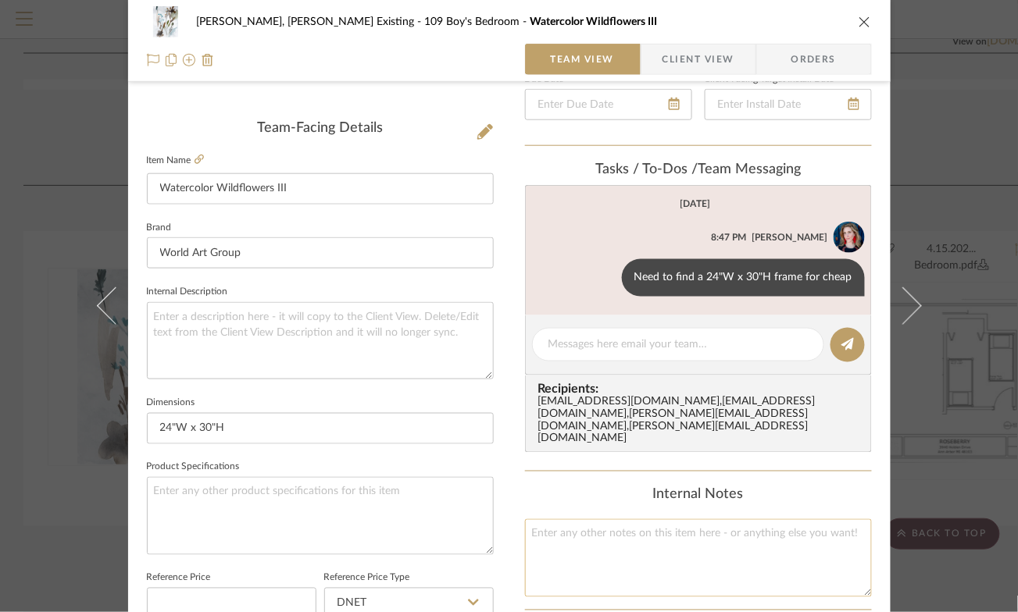
scroll to position [364, 0]
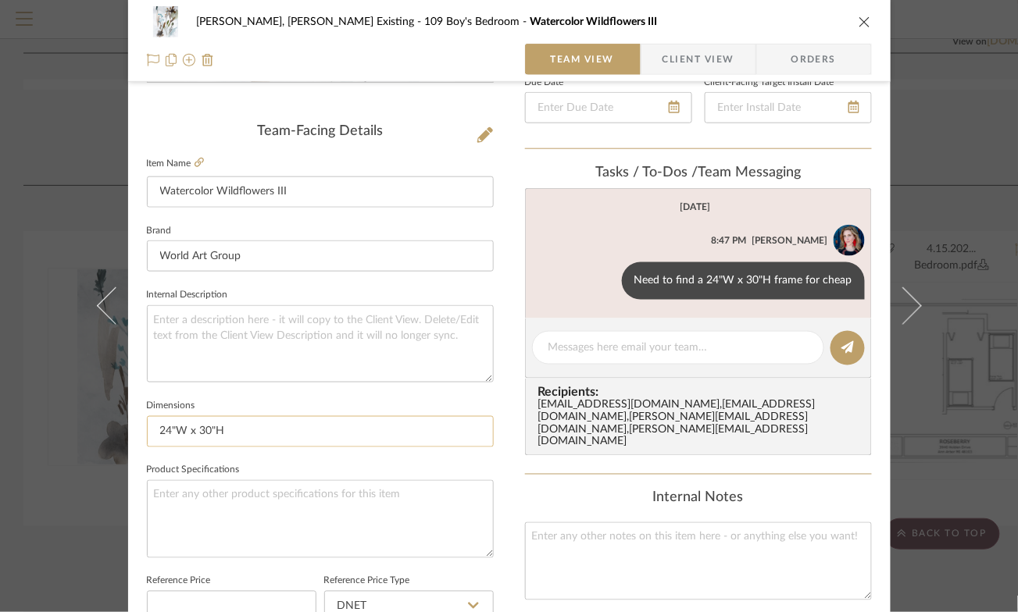
click at [205, 430] on input "24"W x 30"H" at bounding box center [320, 431] width 347 height 31
click at [258, 436] on input "24"W x 36"H" at bounding box center [320, 431] width 347 height 31
type input "24"W x 36"H"
click at [839, 280] on div "Need to find a 24"W x 30"H frame for cheap" at bounding box center [743, 280] width 243 height 37
click at [605, 285] on icon at bounding box center [607, 280] width 5 height 12
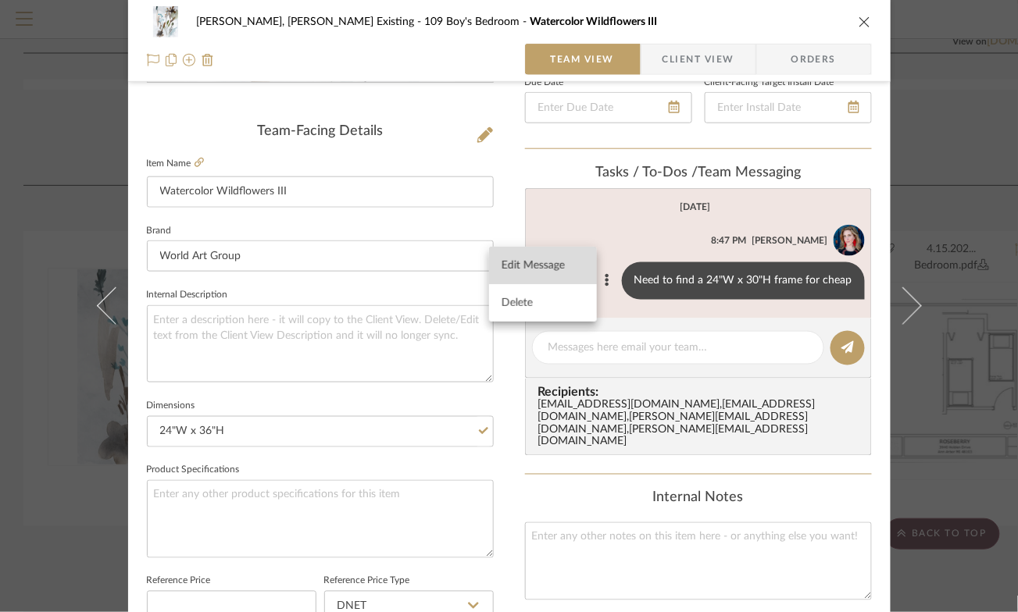
click at [548, 261] on span "Edit Message" at bounding box center [534, 265] width 64 height 13
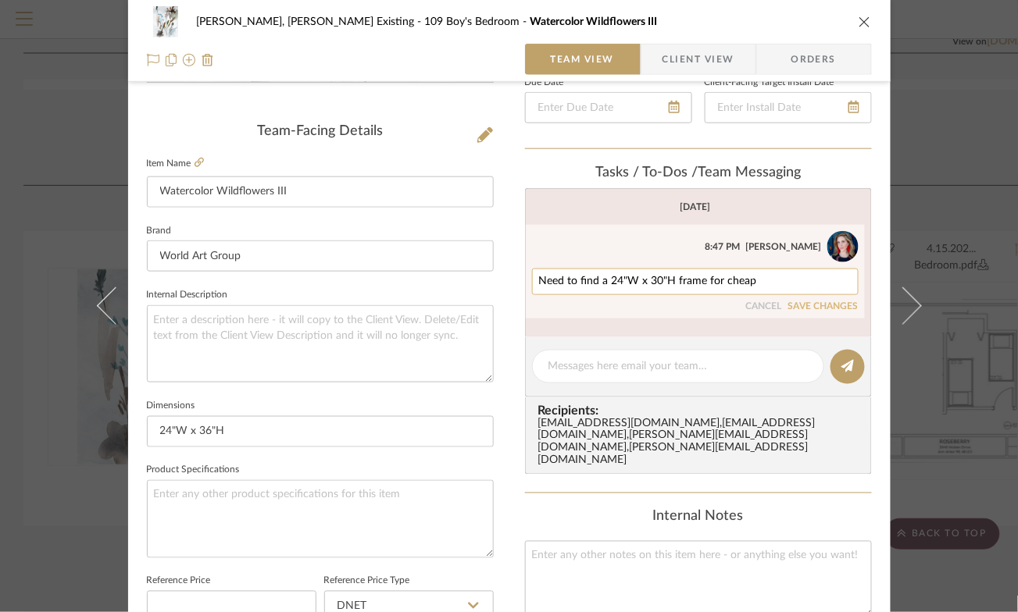
click at [654, 287] on textarea "Need to find a 24"W x 30"H frame for cheap" at bounding box center [695, 282] width 312 height 12
type textarea "Need to find a 24"W x 36"H frame for cheap"
click at [791, 312] on button "SAVE CHANGES" at bounding box center [823, 307] width 70 height 11
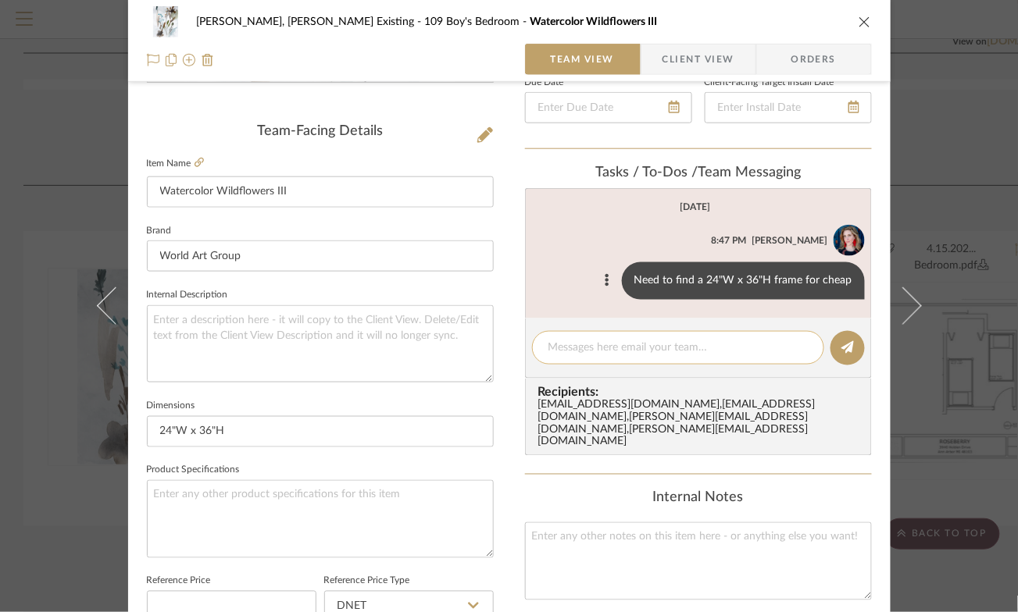
click at [696, 353] on textarea at bounding box center [677, 348] width 259 height 16
type textarea "24" x 36" is a custom size"
click at [841, 354] on icon at bounding box center [847, 347] width 12 height 12
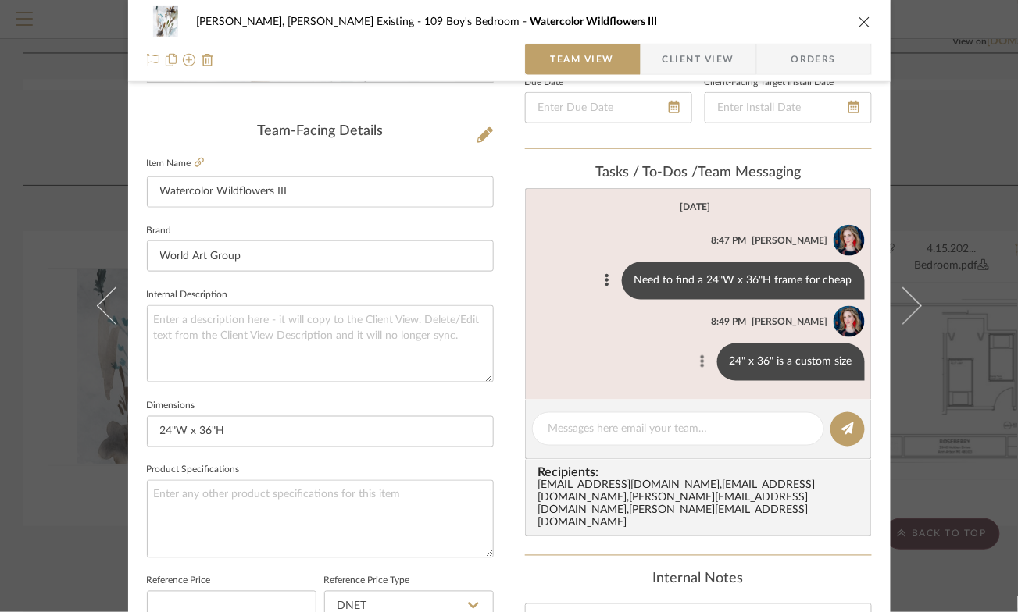
click at [702, 365] on button at bounding box center [702, 362] width 19 height 19
click at [649, 348] on span "Edit Message" at bounding box center [625, 347] width 64 height 13
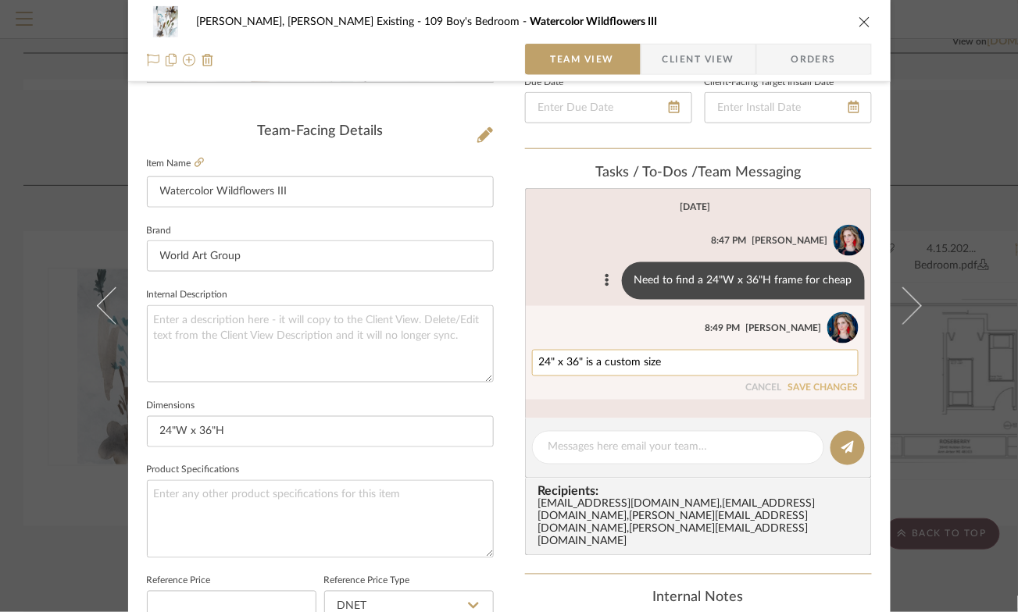
click at [677, 375] on div "24" x 36" is a custom size" at bounding box center [695, 363] width 327 height 27
click at [663, 364] on textarea "24" x 36" is a custom size" at bounding box center [695, 363] width 312 height 12
click at [665, 366] on textarea "24" x 36" is a custom size; Price reflects this" at bounding box center [695, 363] width 312 height 12
type textarea "24" x 36" is a custom size; Dnet price reflects this"
click at [805, 393] on button "SAVE CHANGES" at bounding box center [823, 388] width 70 height 11
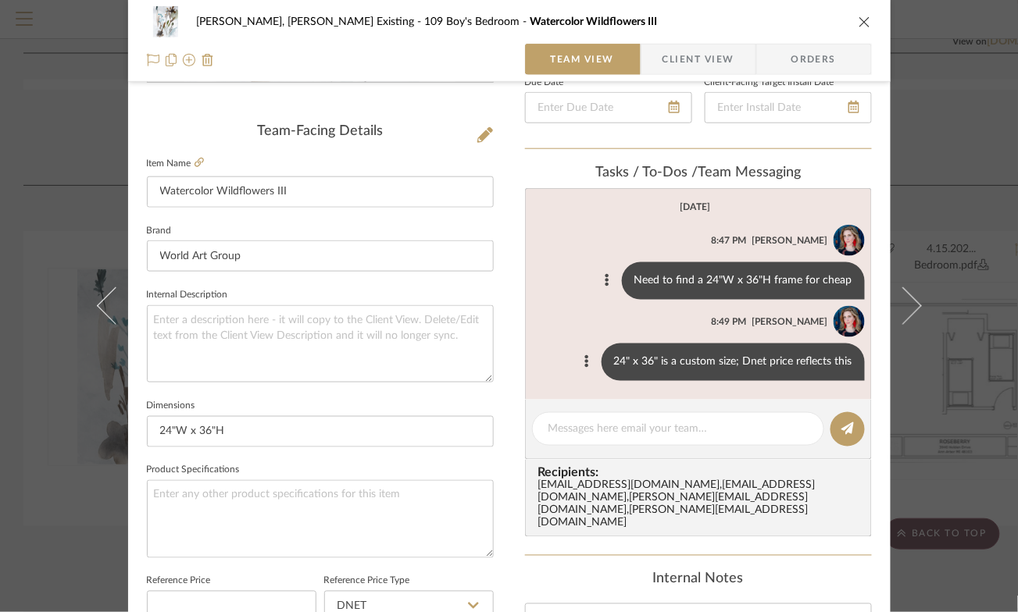
click at [859, 23] on icon "close" at bounding box center [865, 22] width 12 height 12
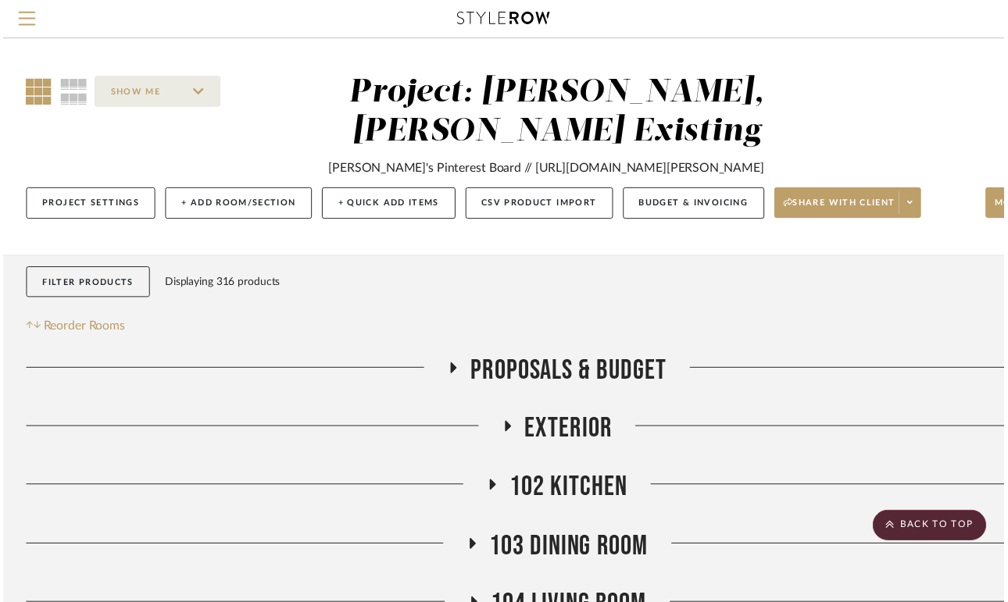
scroll to position [1101, 0]
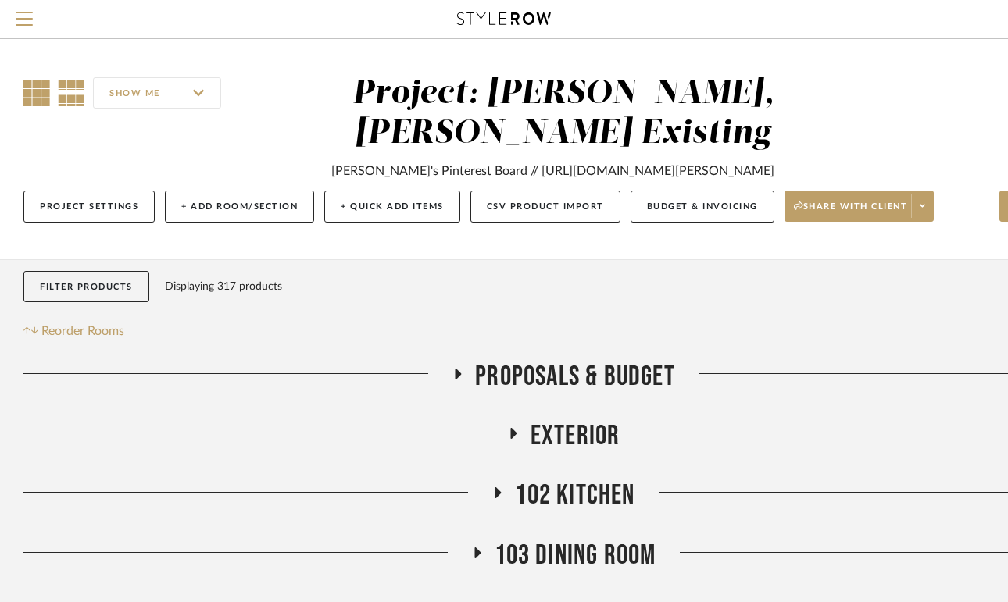
click at [30, 99] on icon at bounding box center [36, 93] width 27 height 27
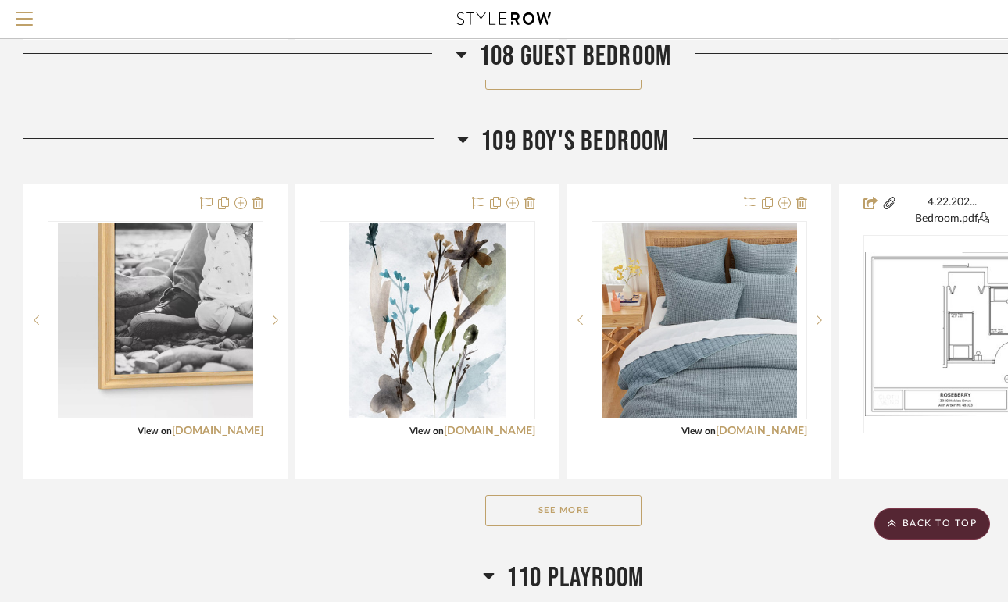
scroll to position [1173, 0]
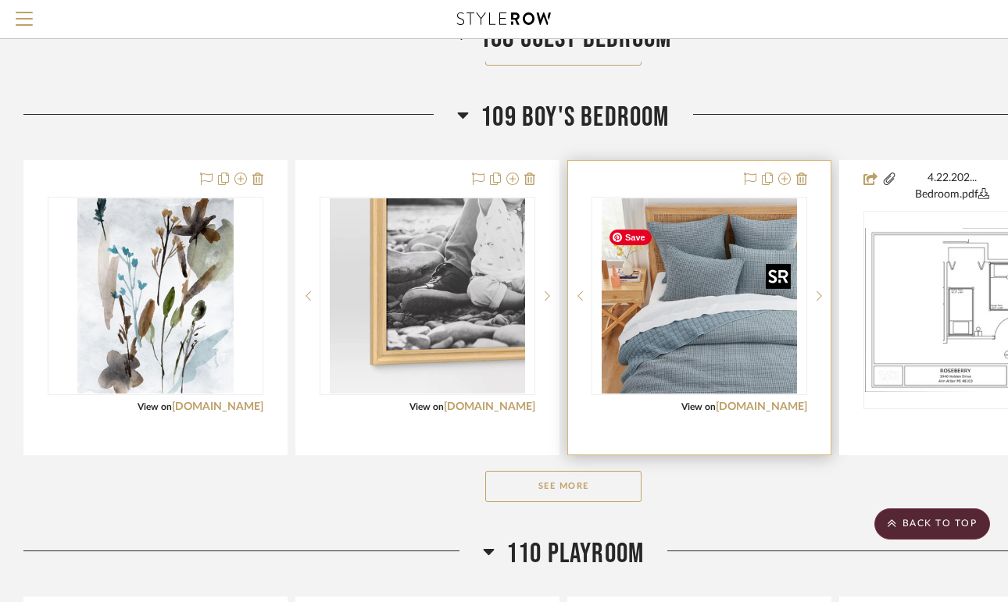
click at [716, 391] on img "0" at bounding box center [699, 295] width 195 height 195
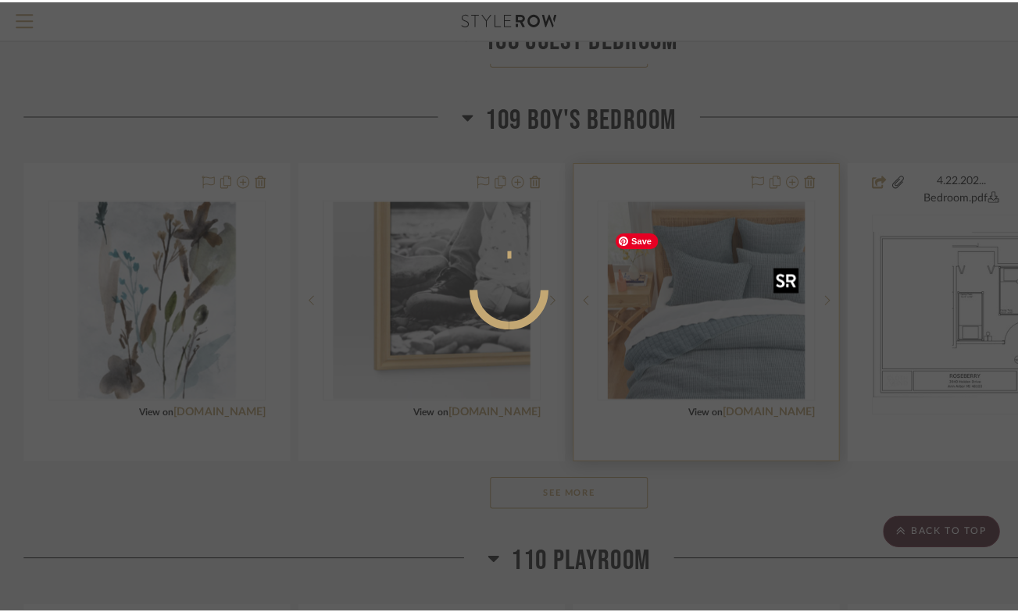
scroll to position [0, 0]
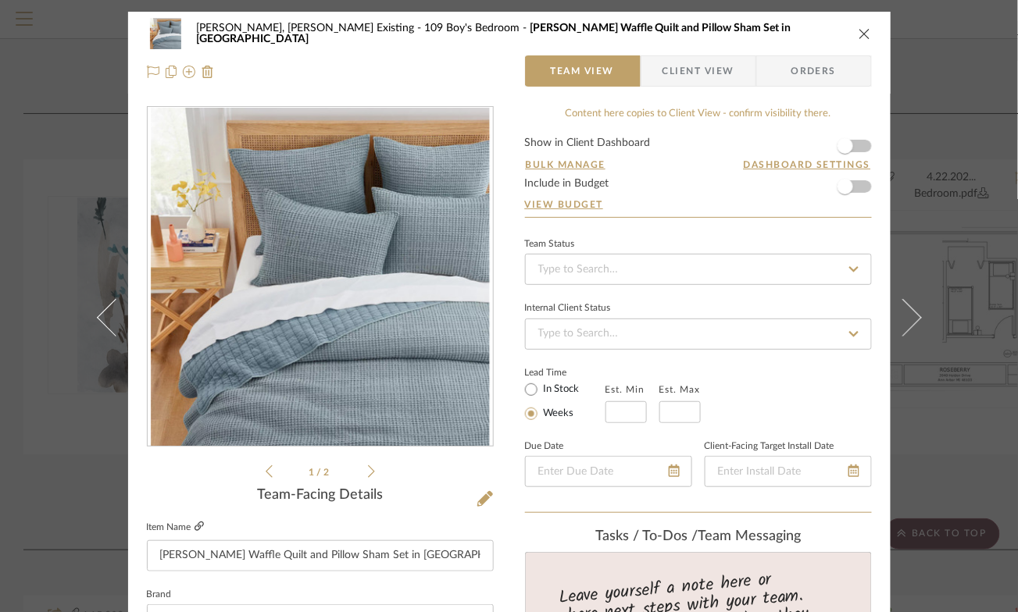
click at [202, 531] on icon at bounding box center [199, 526] width 9 height 9
click at [859, 34] on icon "close" at bounding box center [865, 33] width 12 height 12
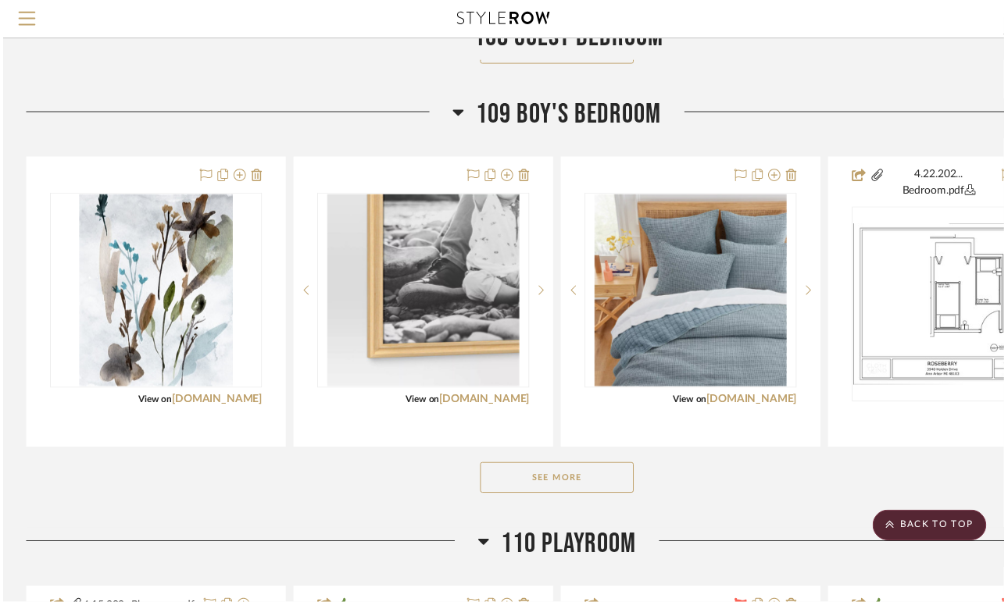
scroll to position [1173, 0]
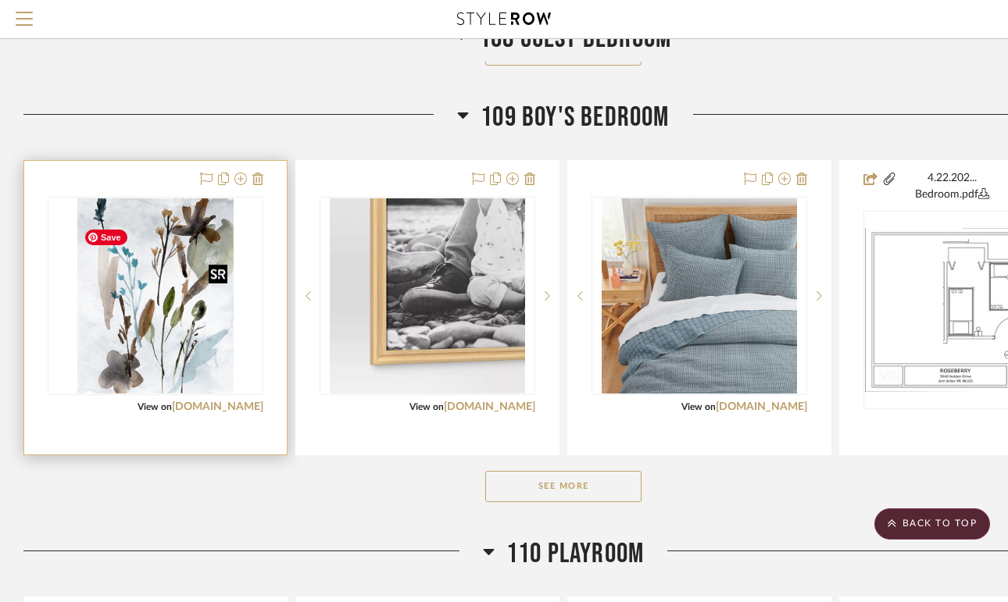
click at [163, 321] on img "0" at bounding box center [155, 295] width 156 height 195
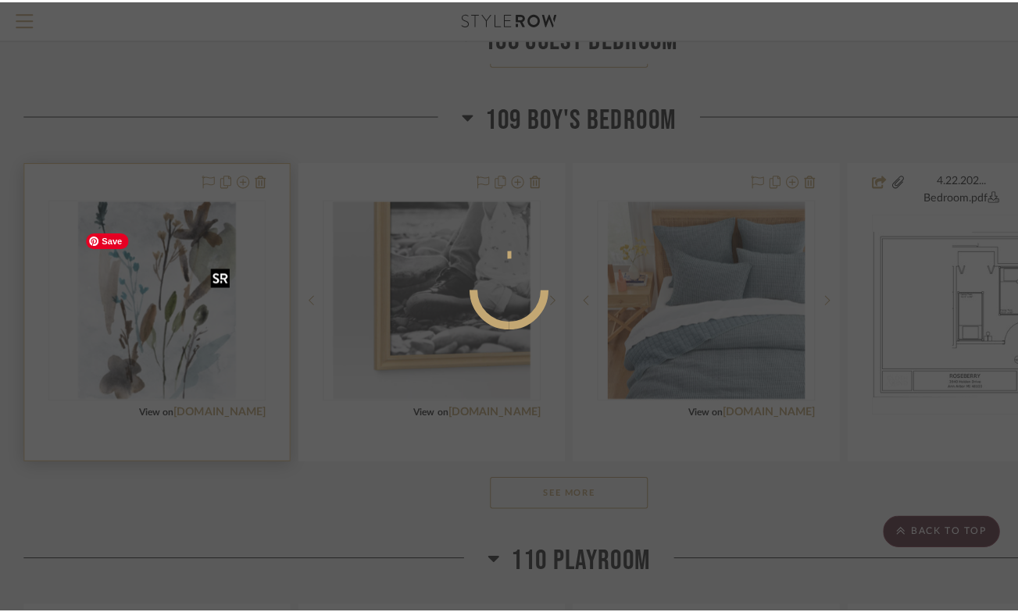
scroll to position [0, 0]
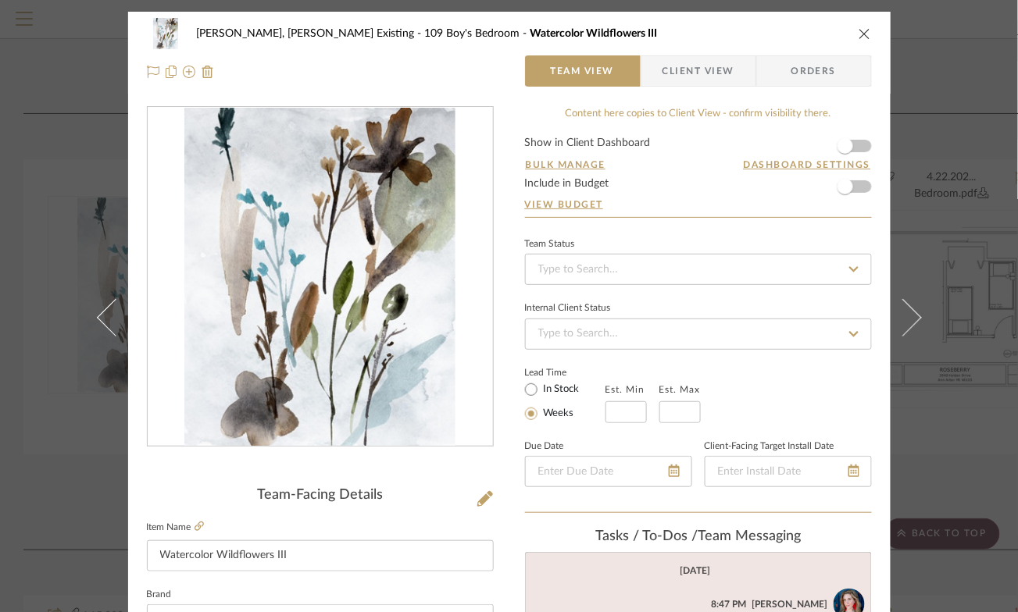
click at [859, 35] on icon "close" at bounding box center [865, 33] width 12 height 12
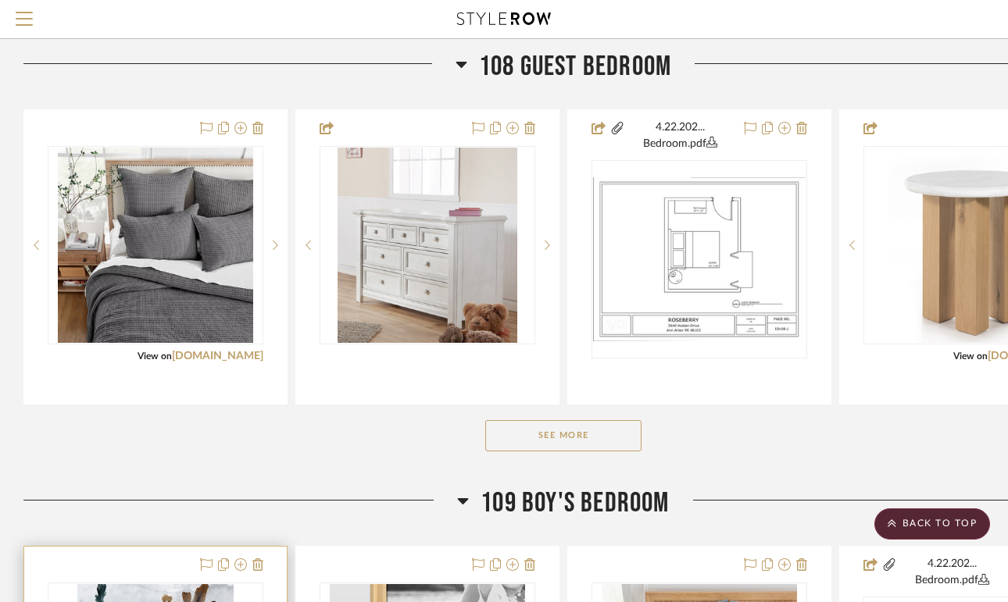
scroll to position [776, 0]
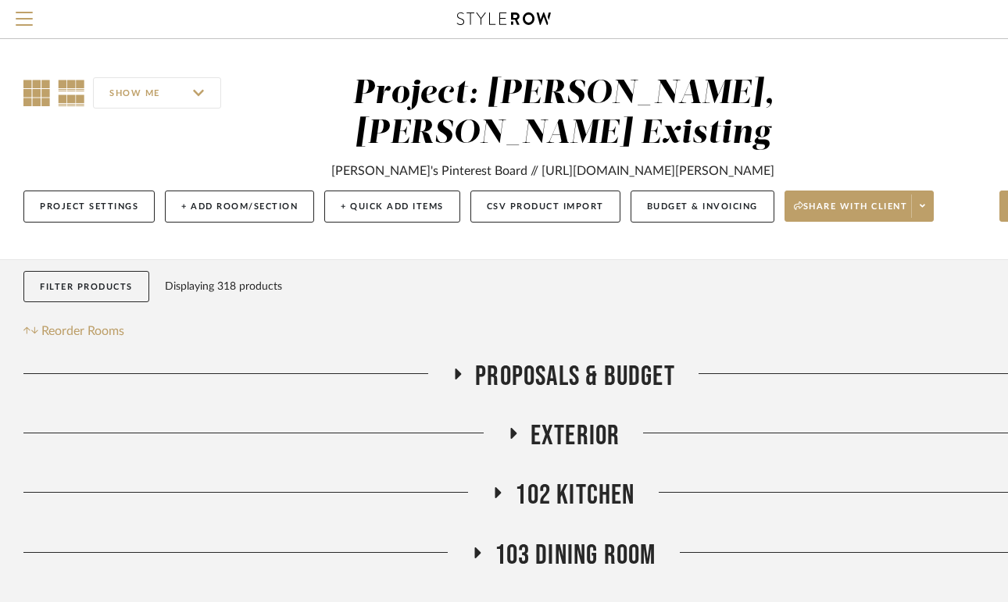
click at [40, 87] on icon at bounding box center [36, 93] width 27 height 27
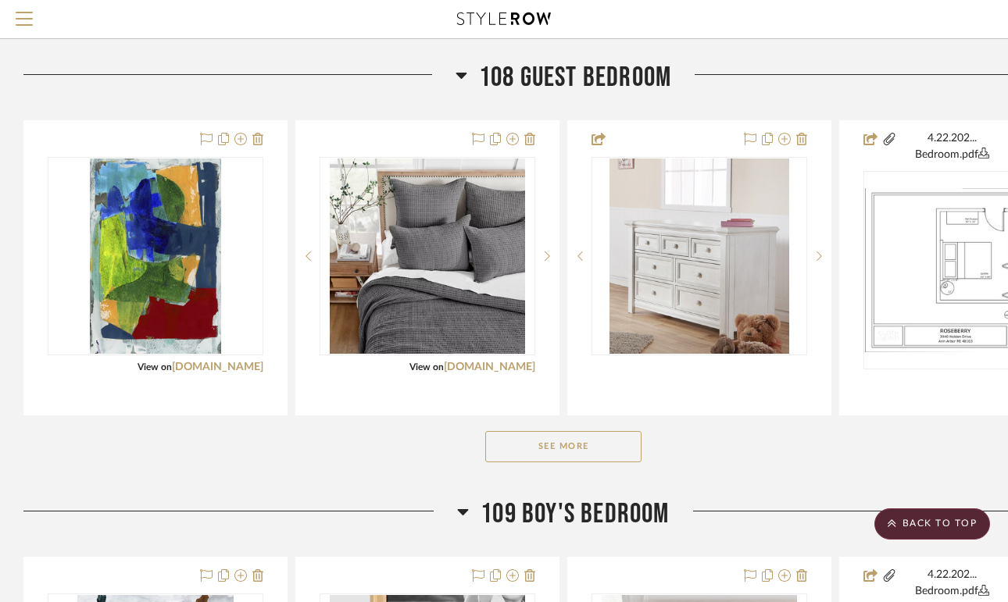
scroll to position [773, 0]
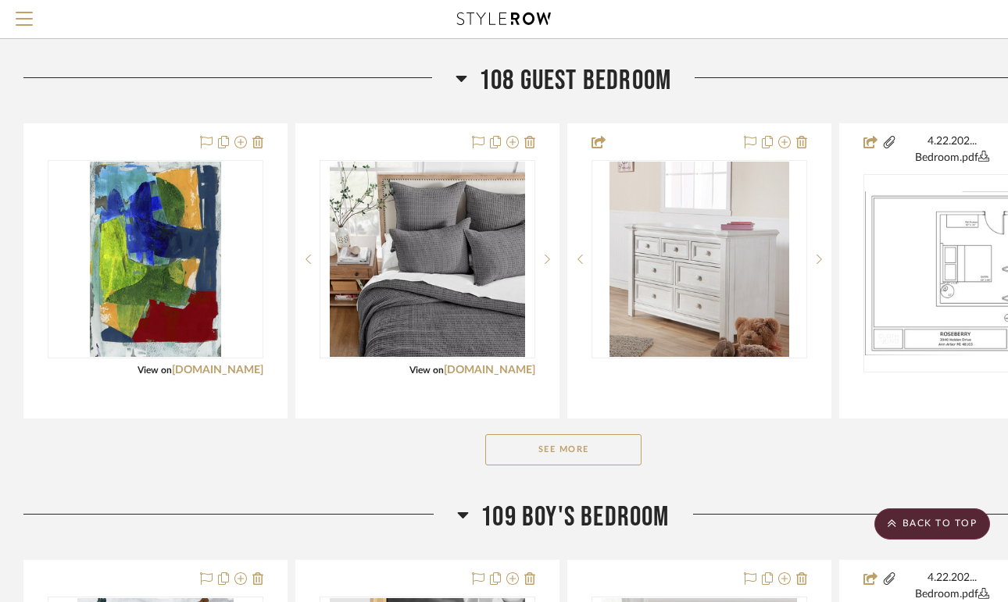
click at [555, 466] on button "See More" at bounding box center [563, 449] width 156 height 31
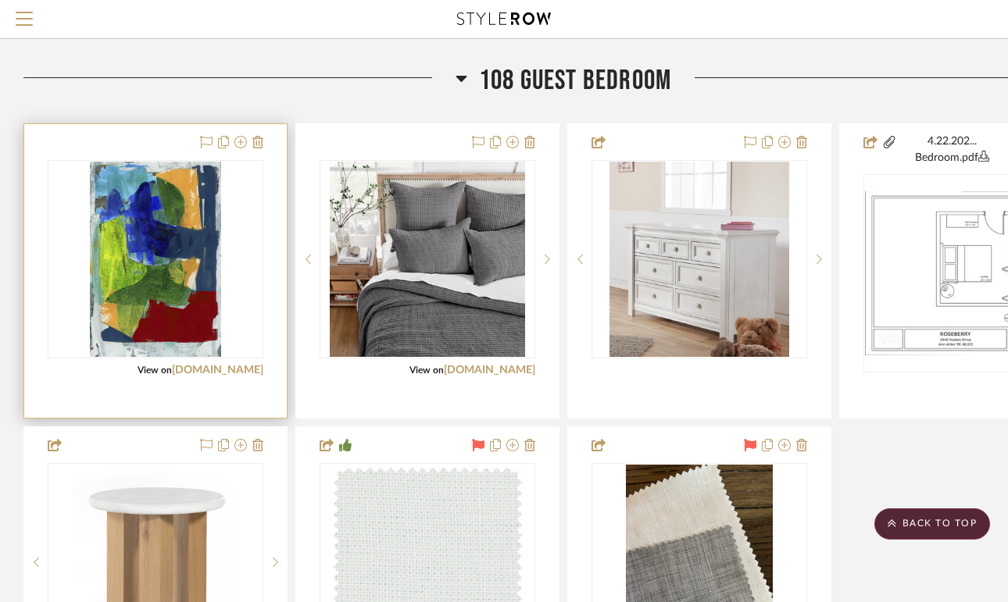
click at [183, 278] on img "0" at bounding box center [155, 259] width 130 height 195
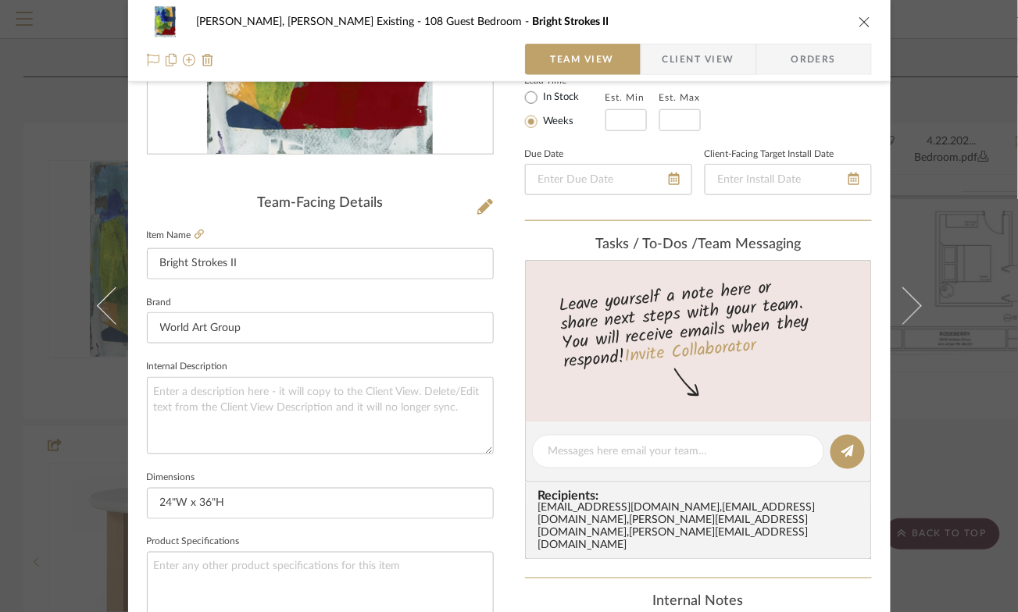
scroll to position [337, 0]
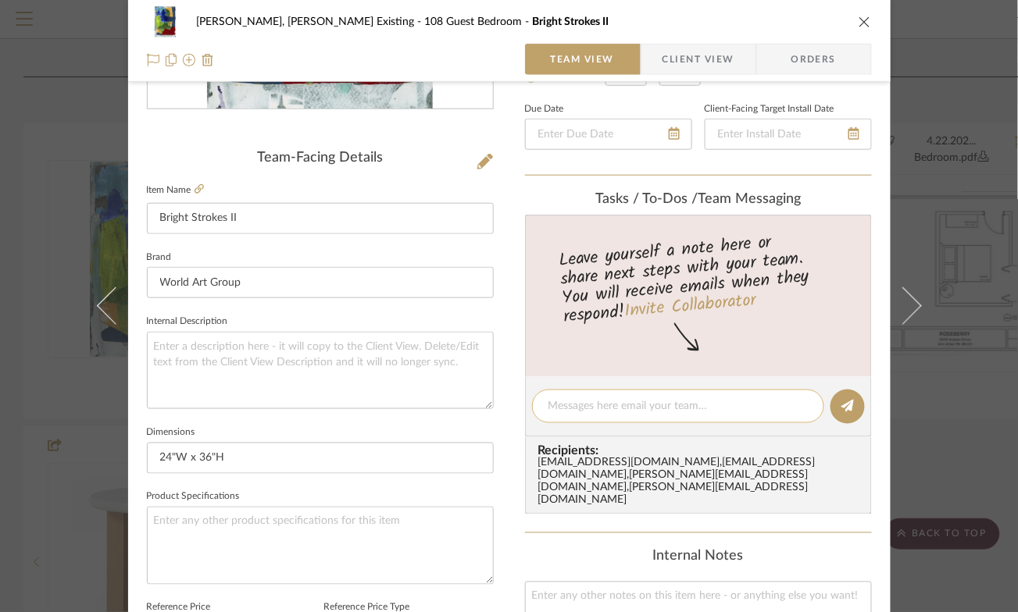
click at [574, 398] on div at bounding box center [678, 407] width 292 height 34
click at [566, 406] on textarea at bounding box center [677, 406] width 259 height 16
type textarea "Custom size of 24"W x 36"H"
click at [846, 402] on icon at bounding box center [847, 406] width 12 height 12
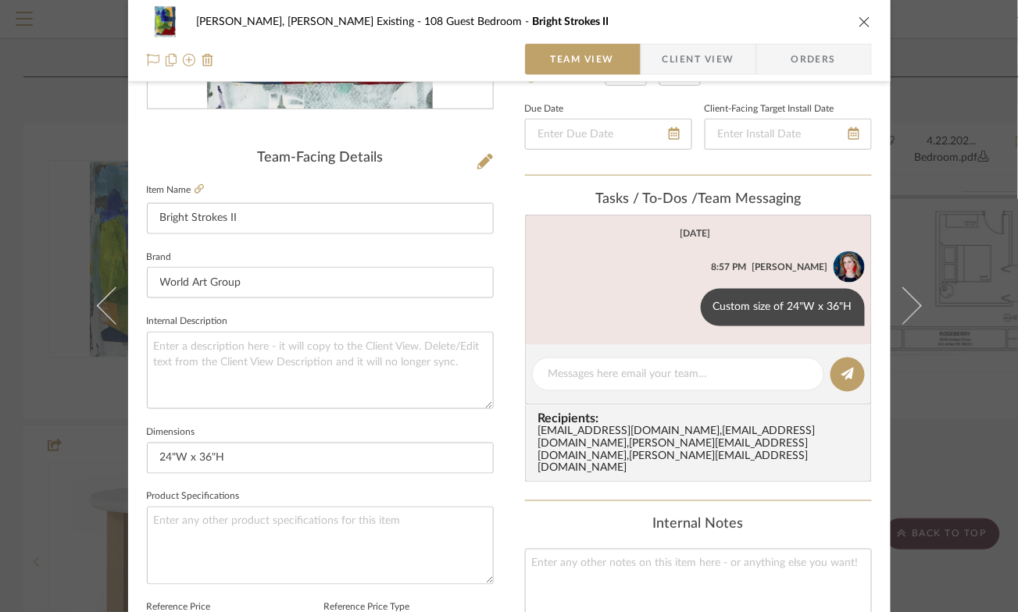
click at [859, 22] on icon "close" at bounding box center [865, 22] width 12 height 12
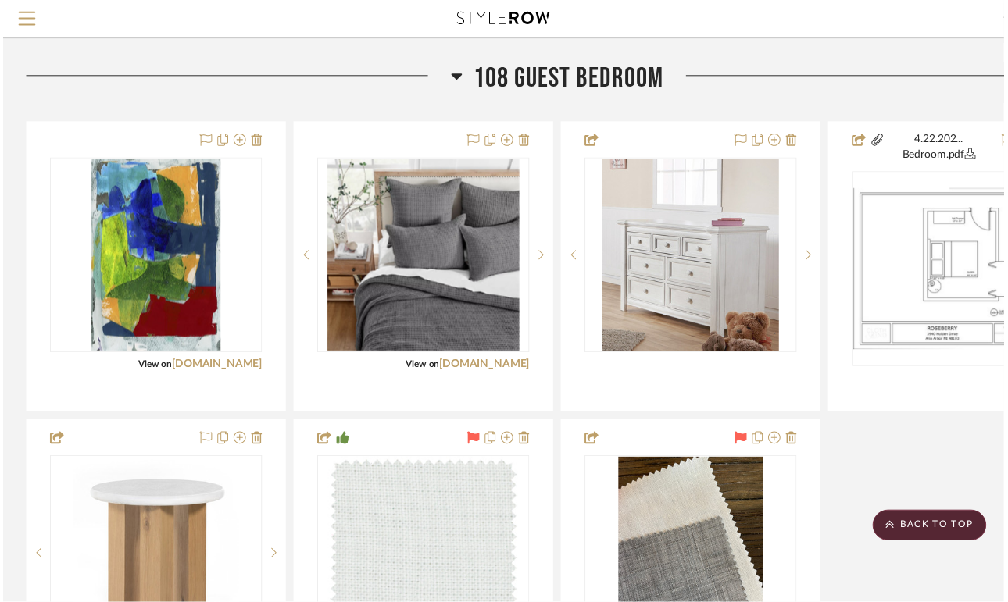
scroll to position [773, 0]
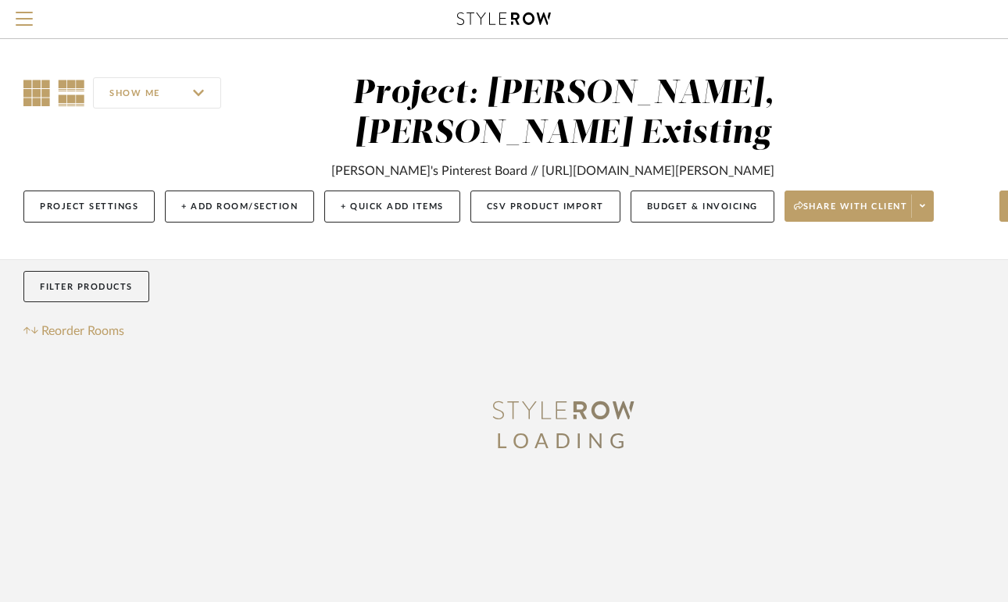
click at [32, 98] on icon at bounding box center [36, 93] width 27 height 27
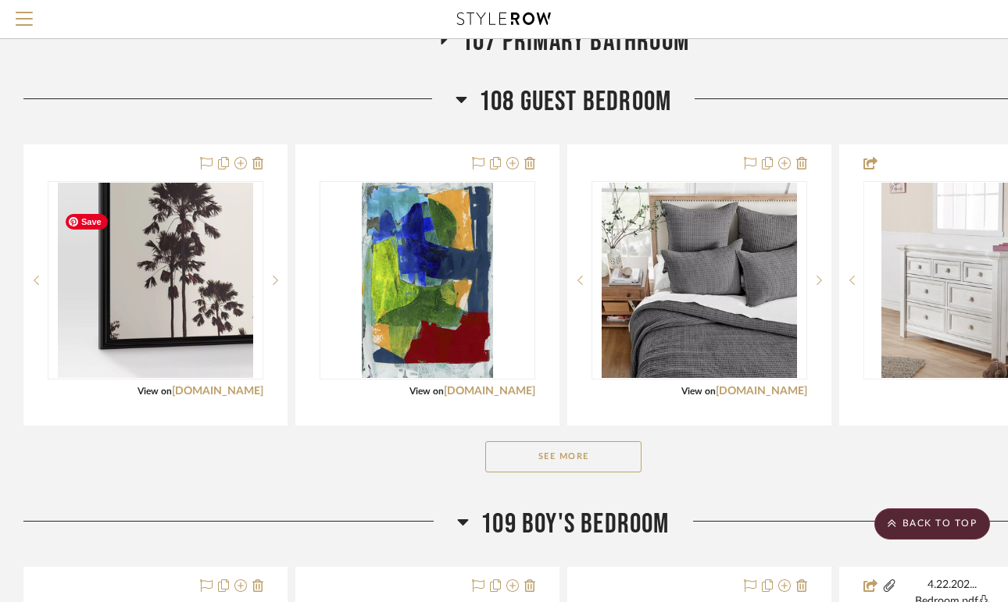
scroll to position [752, 0]
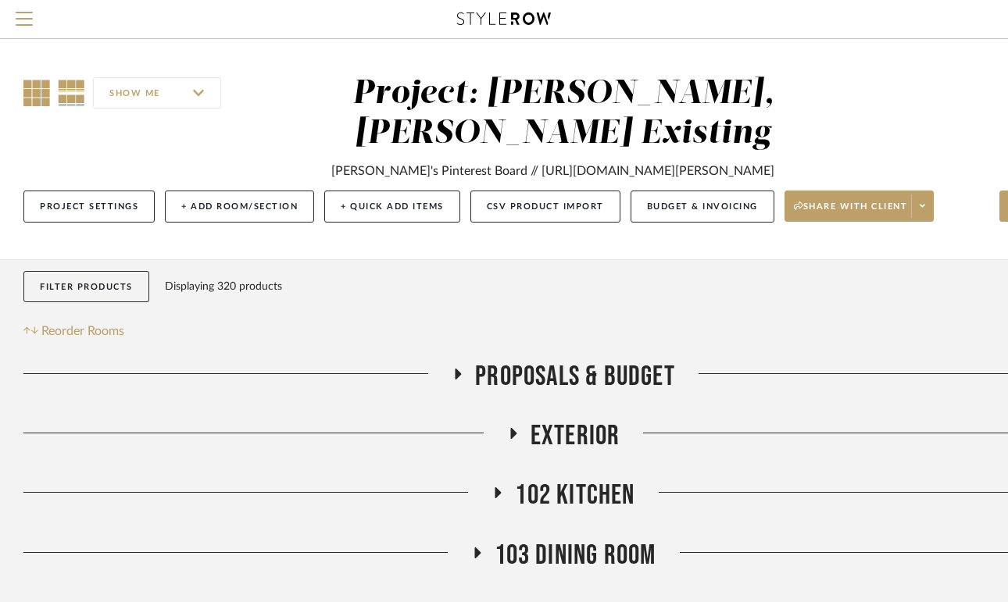
click at [34, 80] on icon at bounding box center [36, 93] width 27 height 27
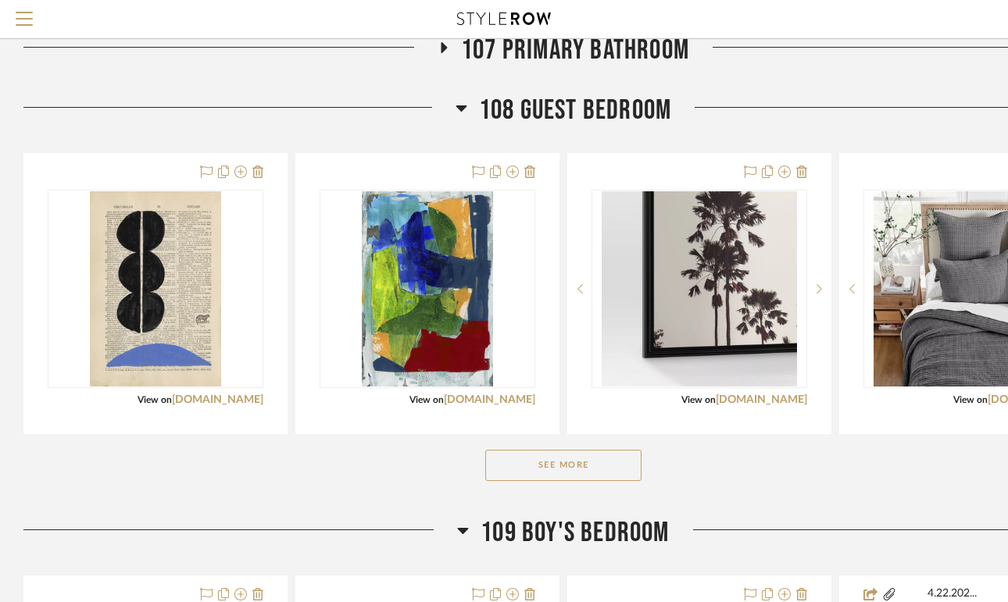
scroll to position [768, 0]
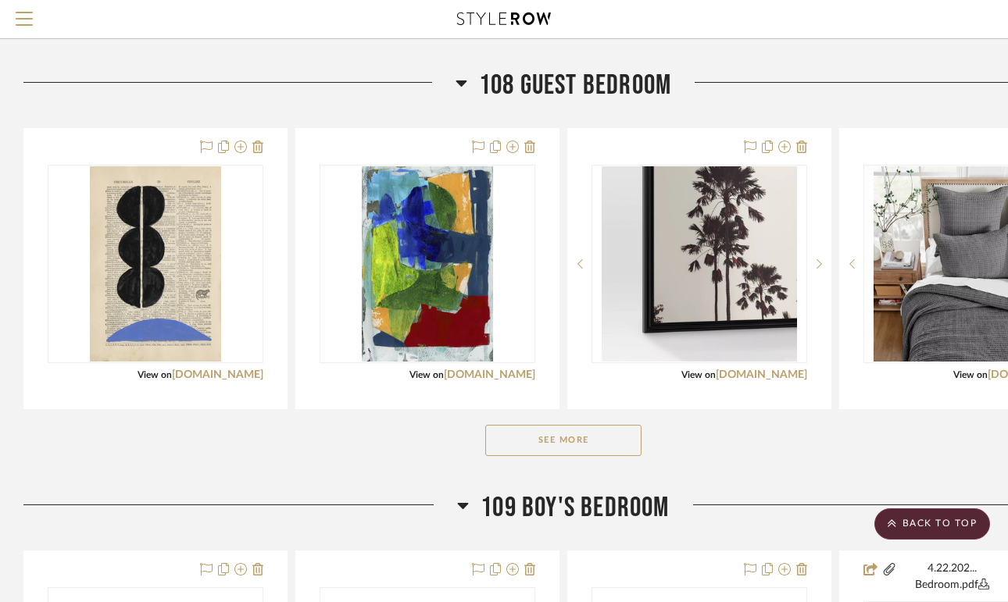
click at [557, 456] on button "See More" at bounding box center [563, 440] width 156 height 31
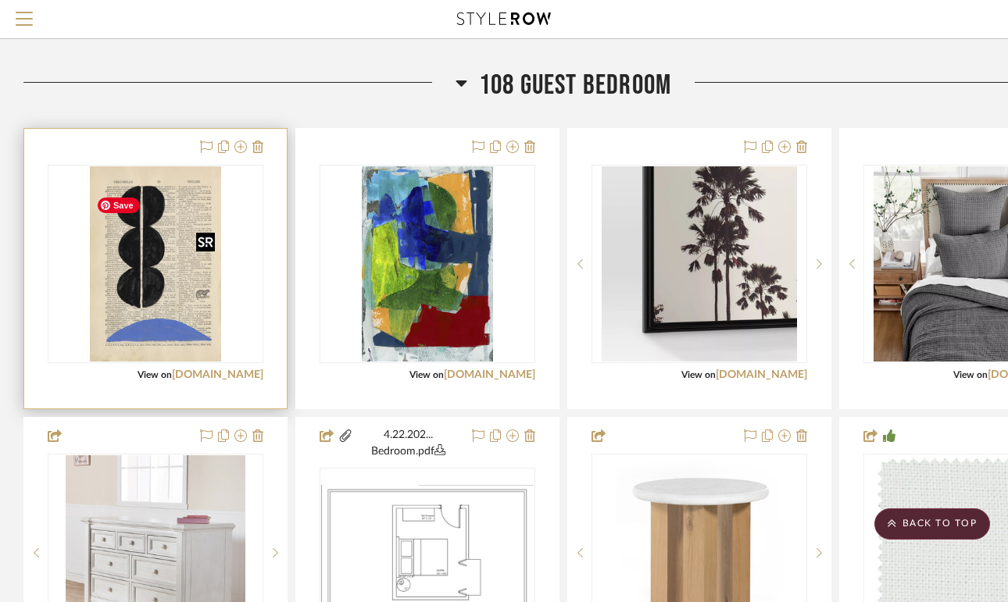
click at [148, 309] on img "0" at bounding box center [155, 263] width 130 height 195
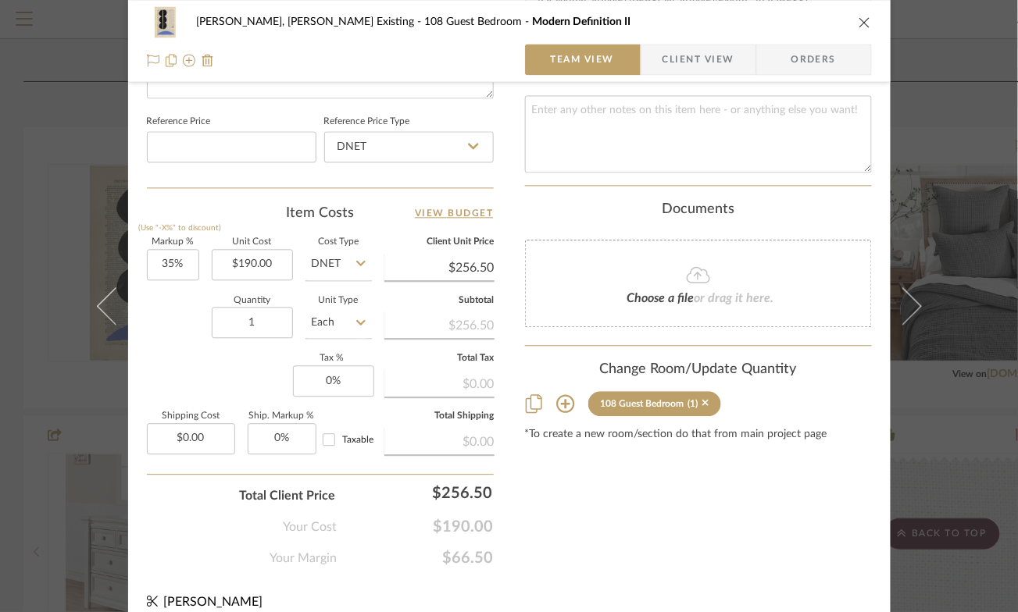
scroll to position [855, 0]
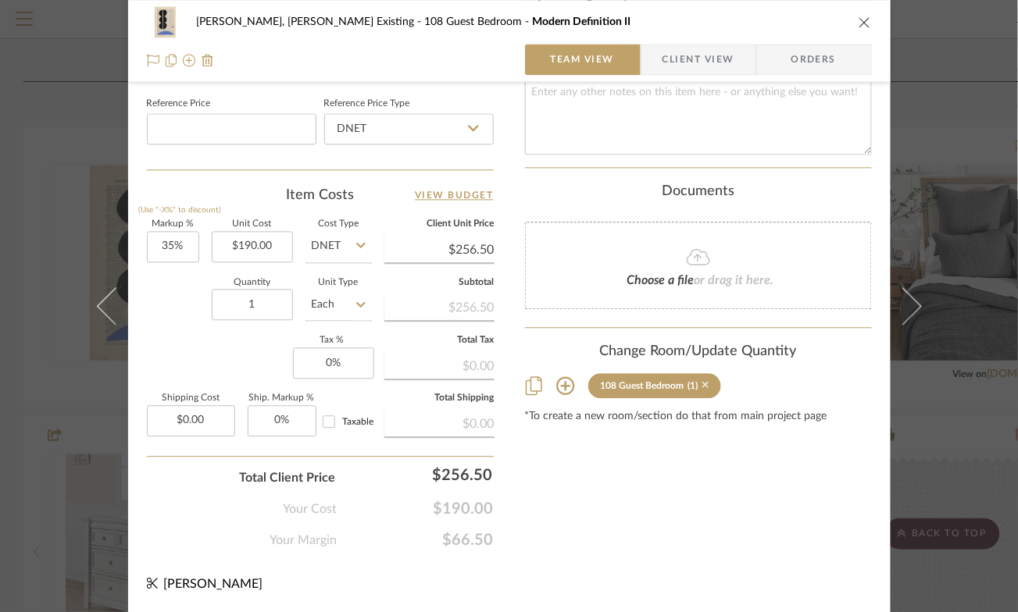
click at [709, 380] on icon at bounding box center [705, 385] width 7 height 11
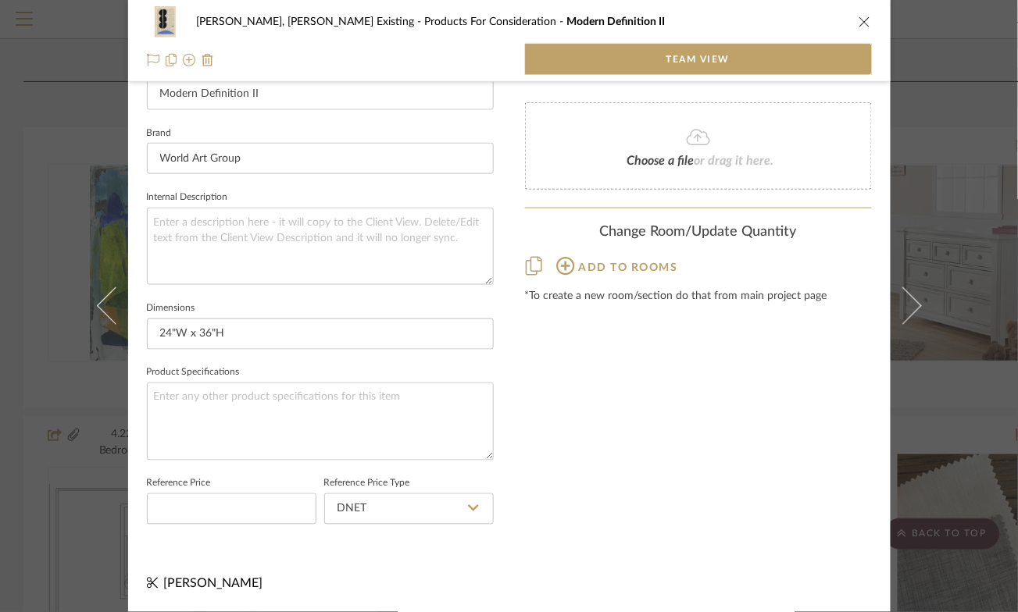
scroll to position [462, 0]
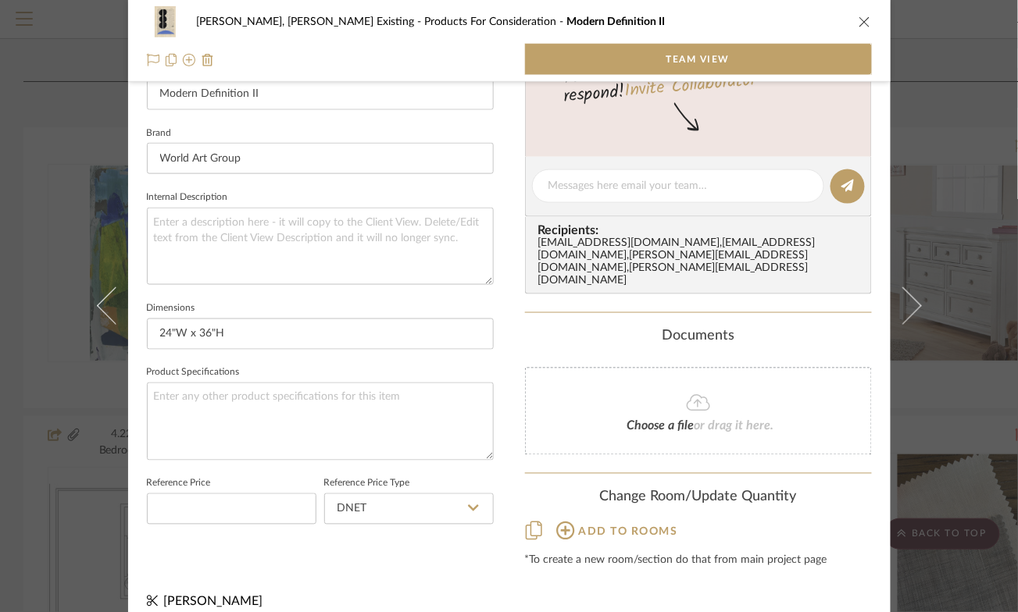
click at [859, 22] on icon "close" at bounding box center [865, 22] width 12 height 12
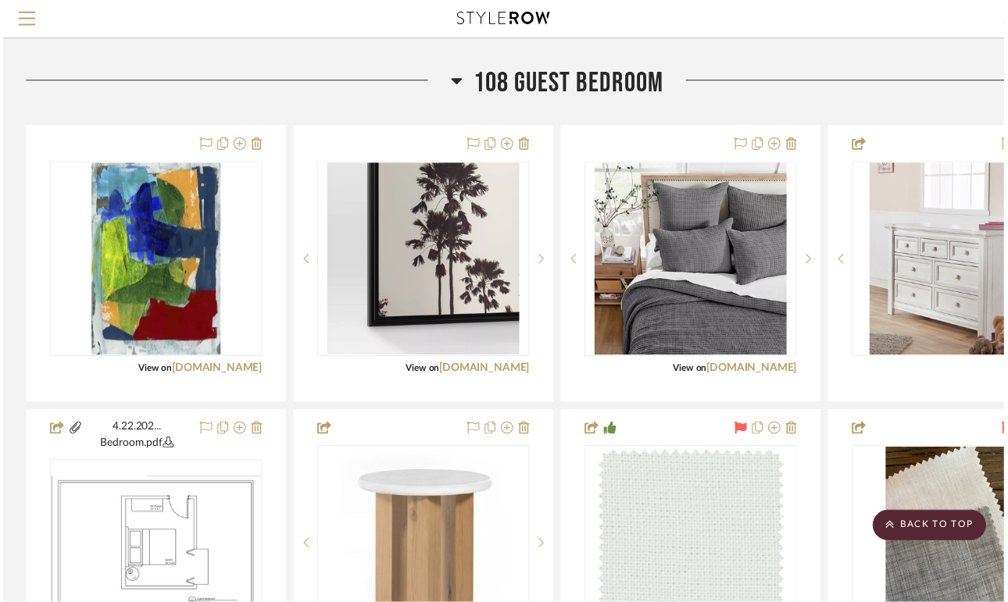
scroll to position [768, 0]
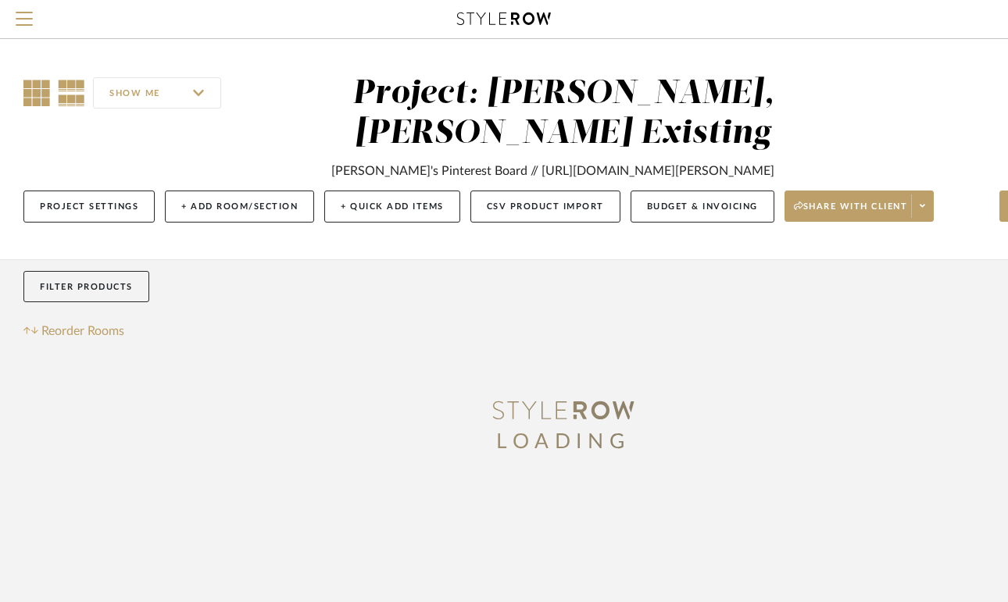
click at [34, 88] on icon at bounding box center [36, 93] width 27 height 27
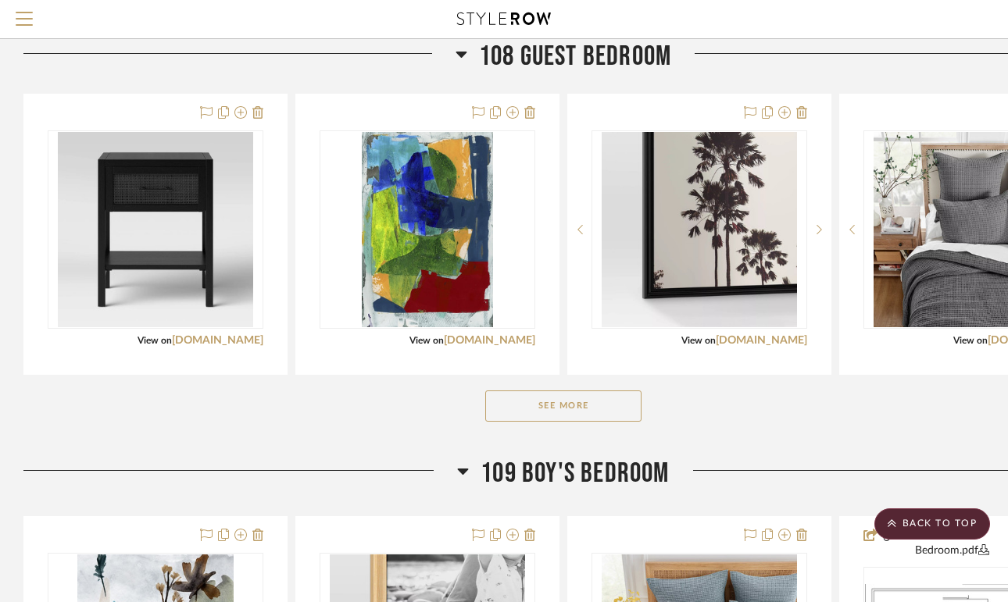
scroll to position [805, 0]
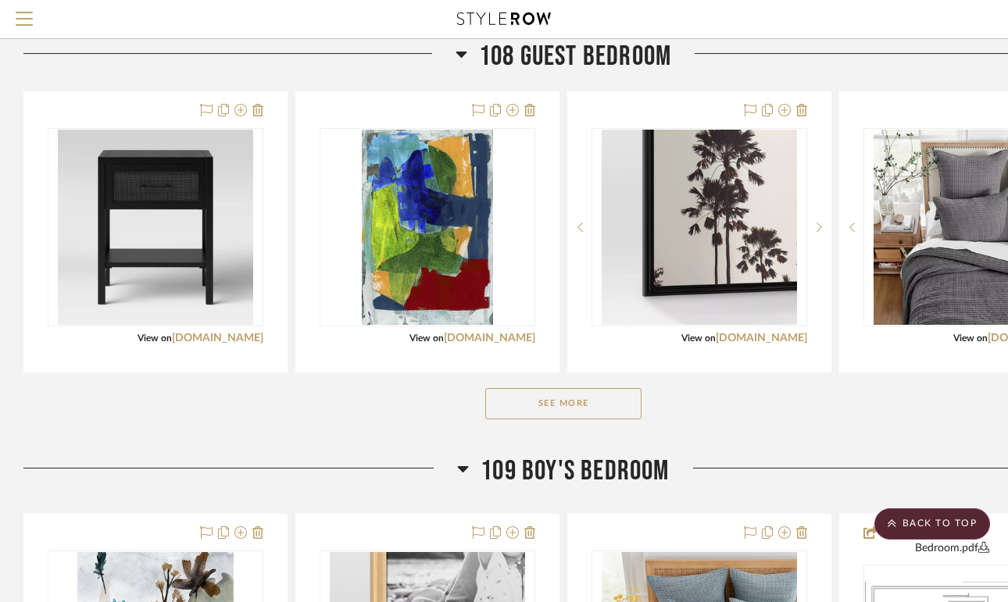
click at [578, 419] on button "See More" at bounding box center [563, 403] width 156 height 31
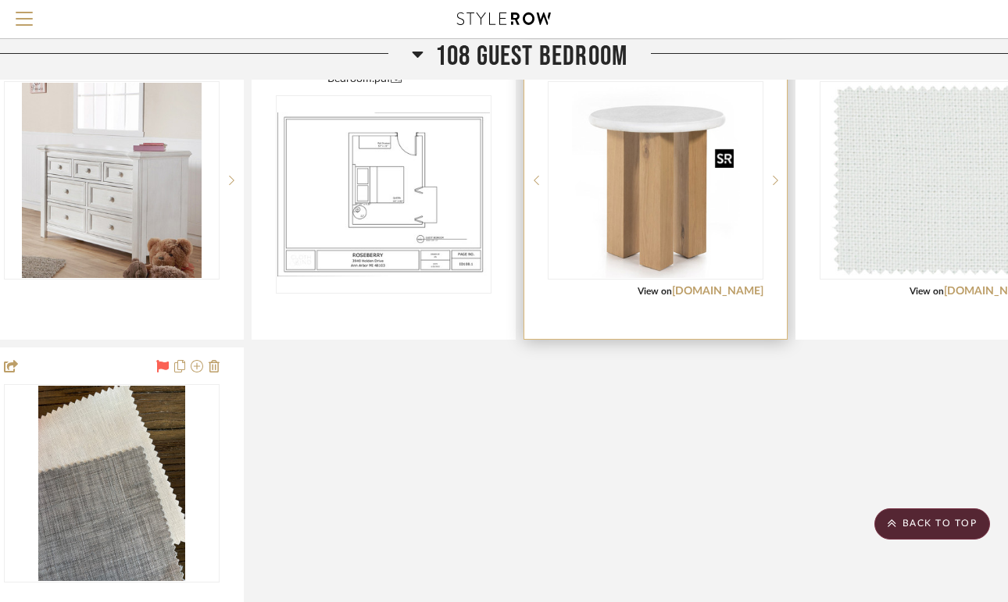
scroll to position [1144, 44]
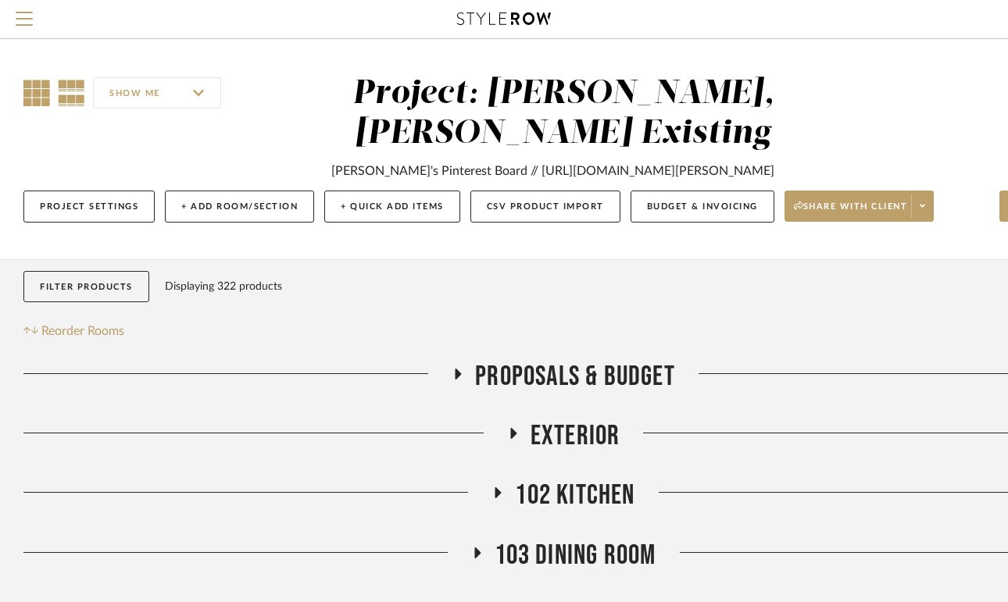
click at [39, 88] on icon at bounding box center [36, 93] width 27 height 27
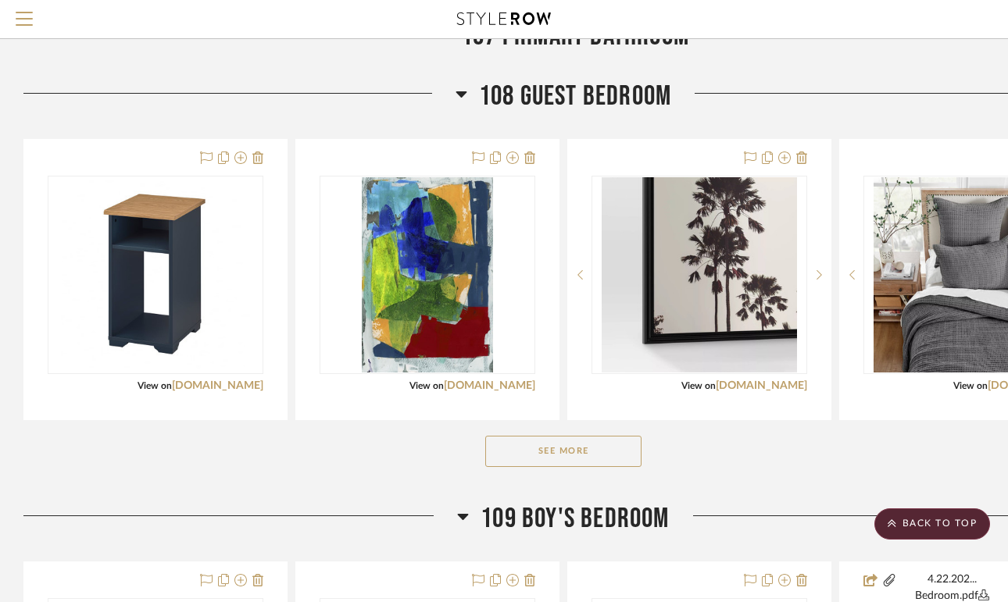
scroll to position [792, 0]
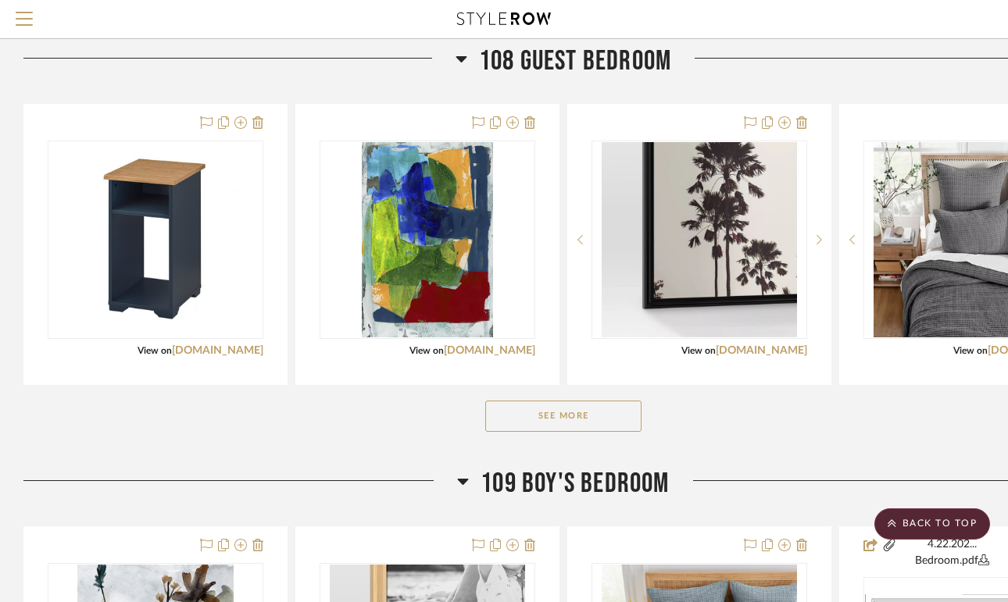
click at [570, 432] on button "See More" at bounding box center [563, 416] width 156 height 31
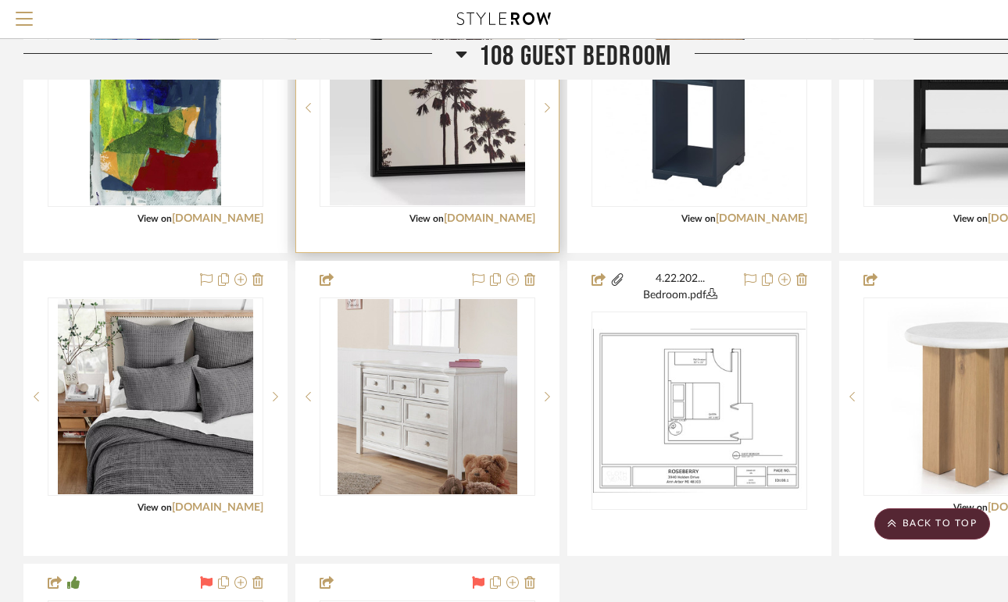
scroll to position [937, 0]
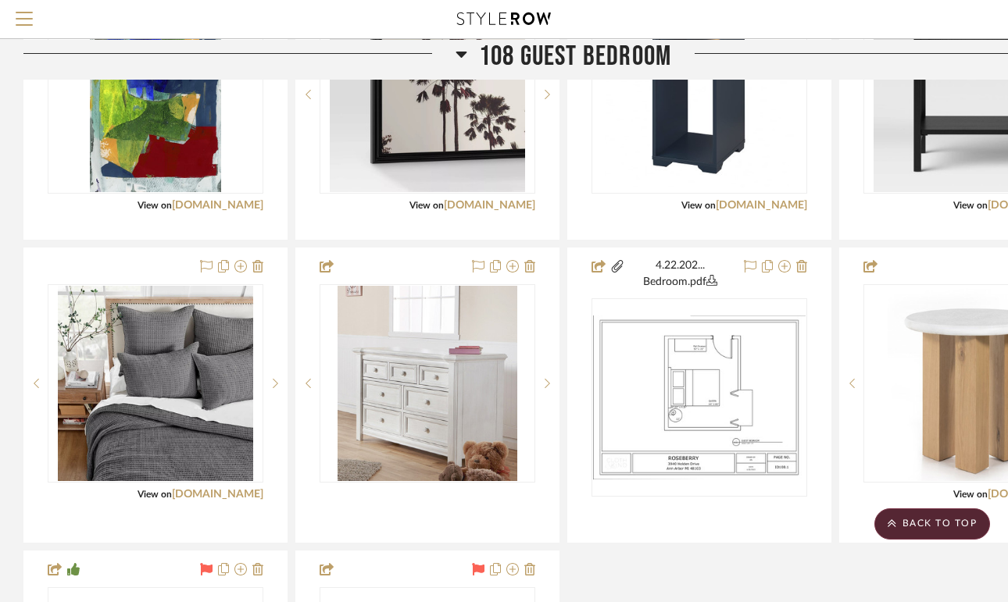
click at [456, 52] on icon at bounding box center [460, 54] width 11 height 6
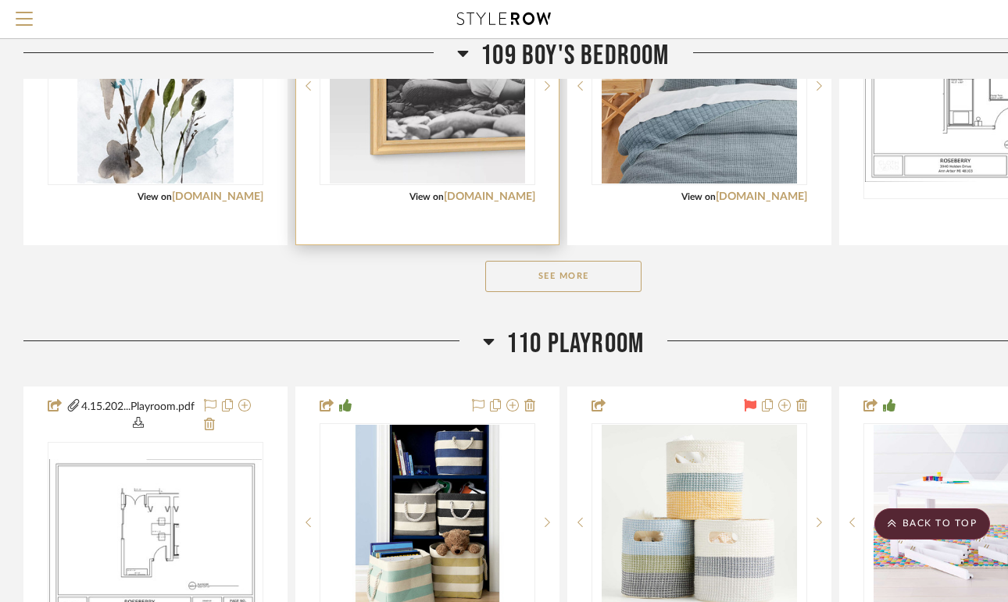
scroll to position [1019, 0]
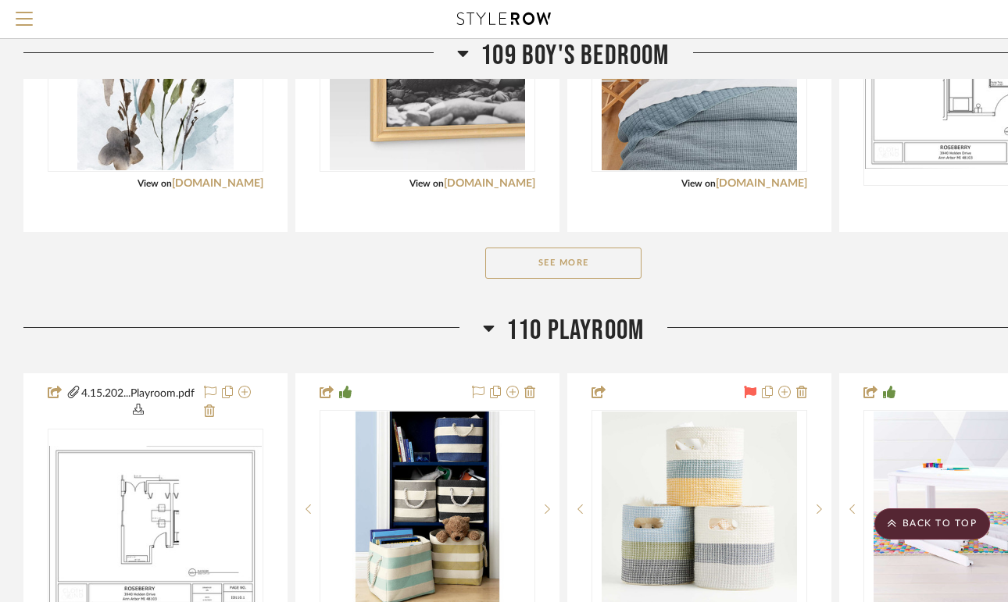
click at [488, 332] on icon at bounding box center [488, 329] width 11 height 6
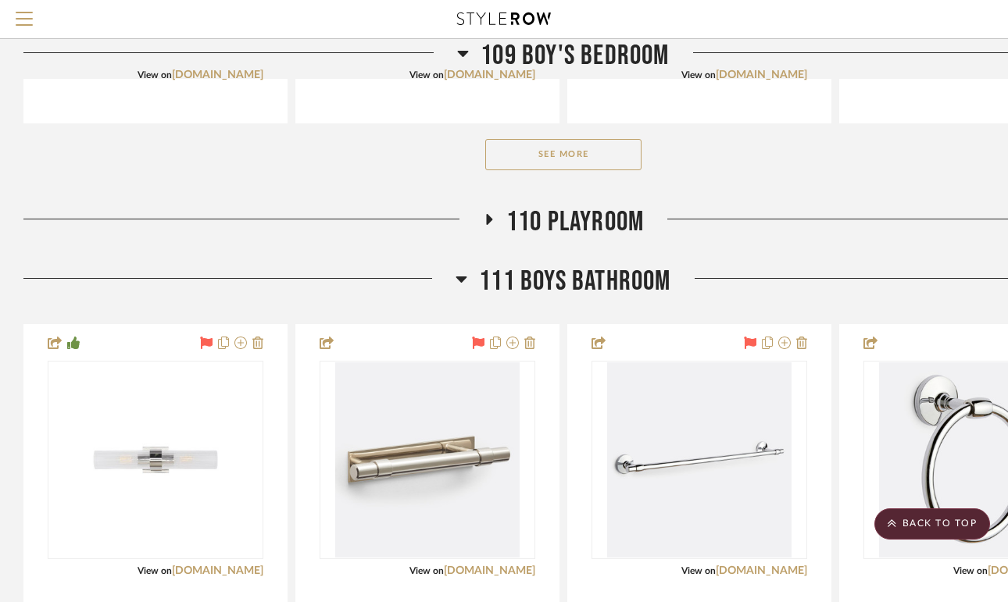
scroll to position [1128, 0]
click at [458, 287] on icon at bounding box center [461, 278] width 12 height 19
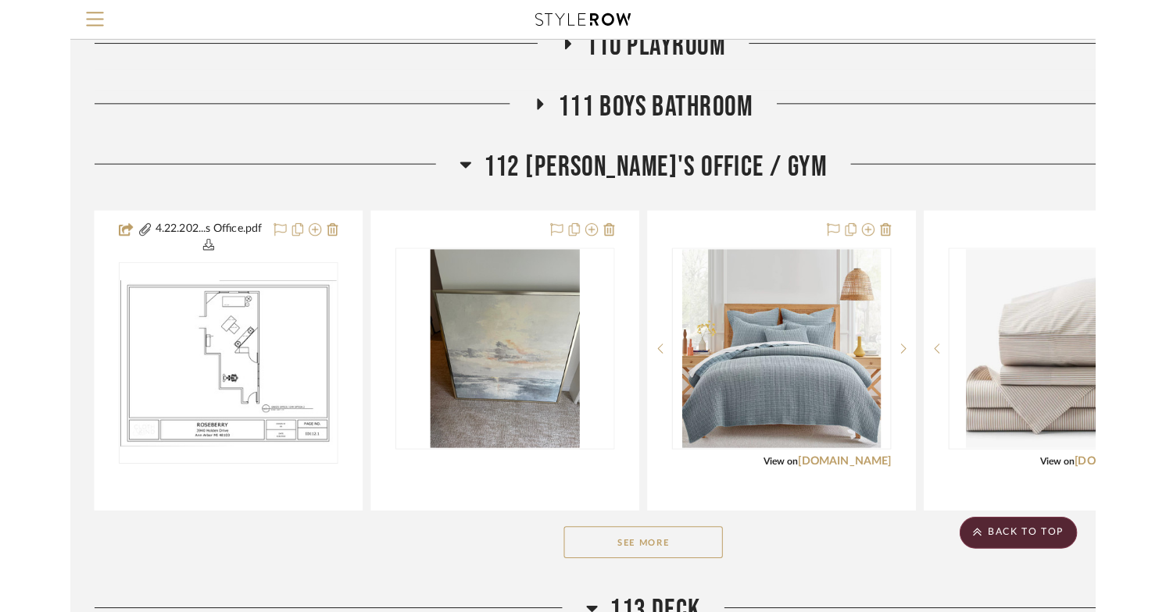
scroll to position [1319, 0]
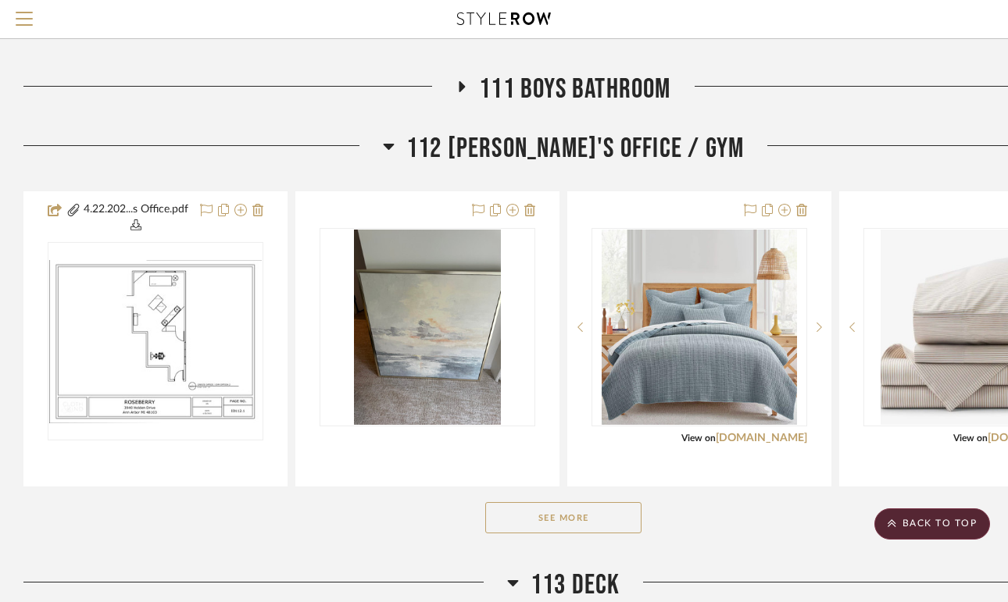
click at [578, 534] on button "See More" at bounding box center [563, 517] width 156 height 31
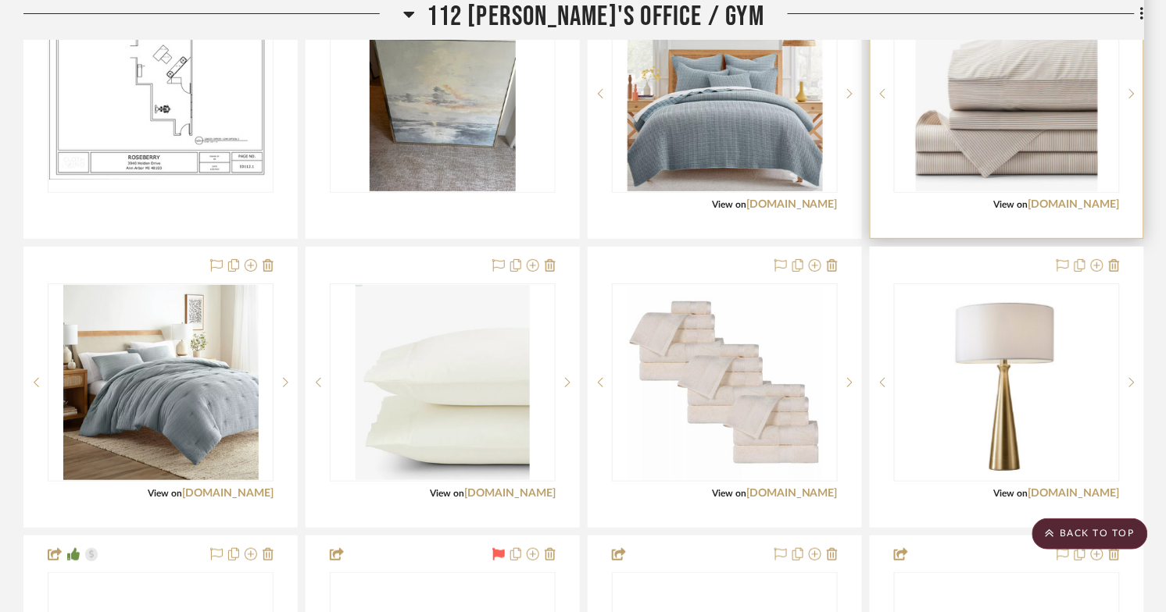
scroll to position [1630, 0]
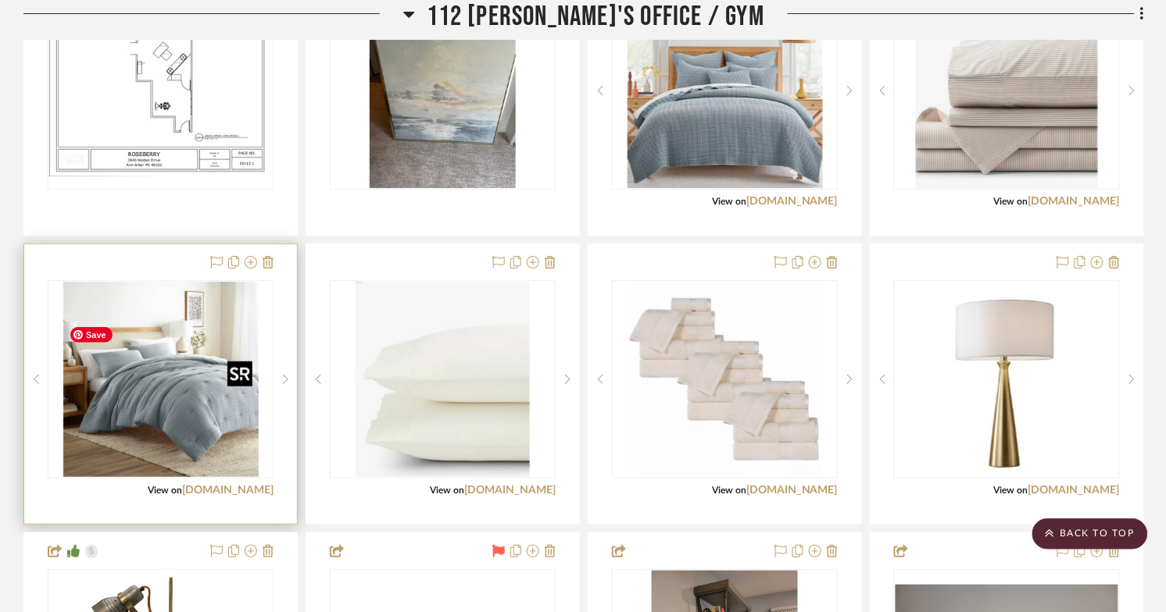
click at [185, 450] on img "0" at bounding box center [160, 379] width 195 height 195
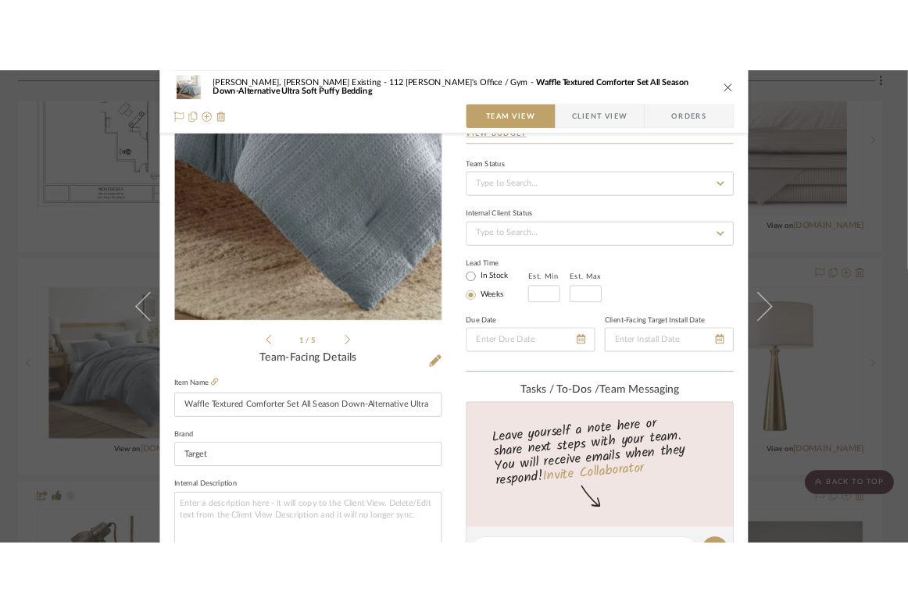
scroll to position [127, 0]
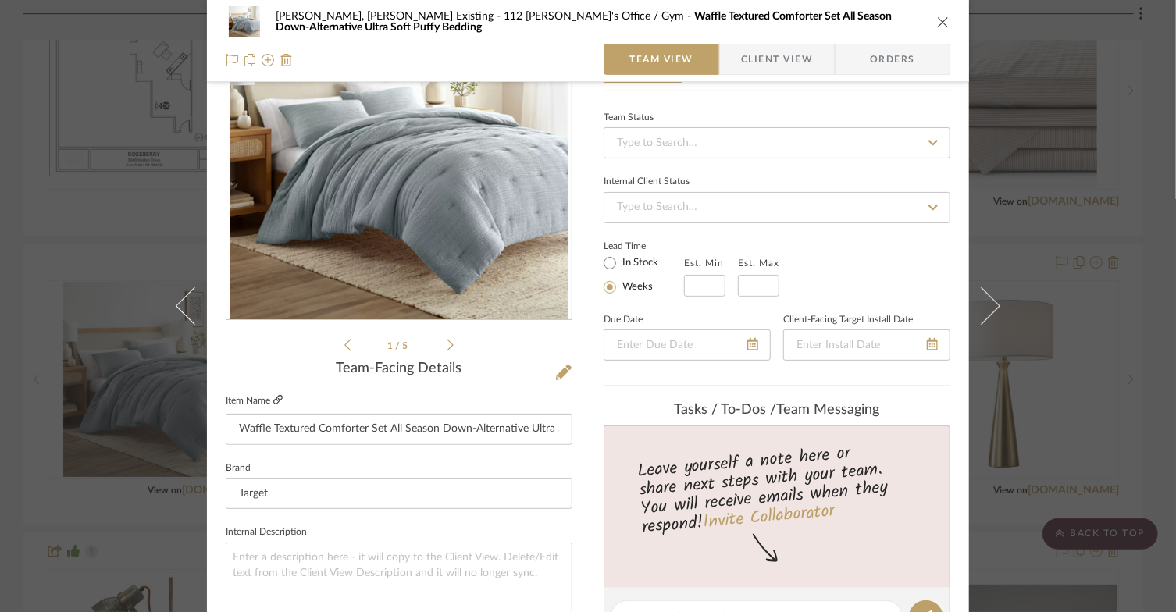
click at [282, 397] on icon at bounding box center [277, 399] width 9 height 9
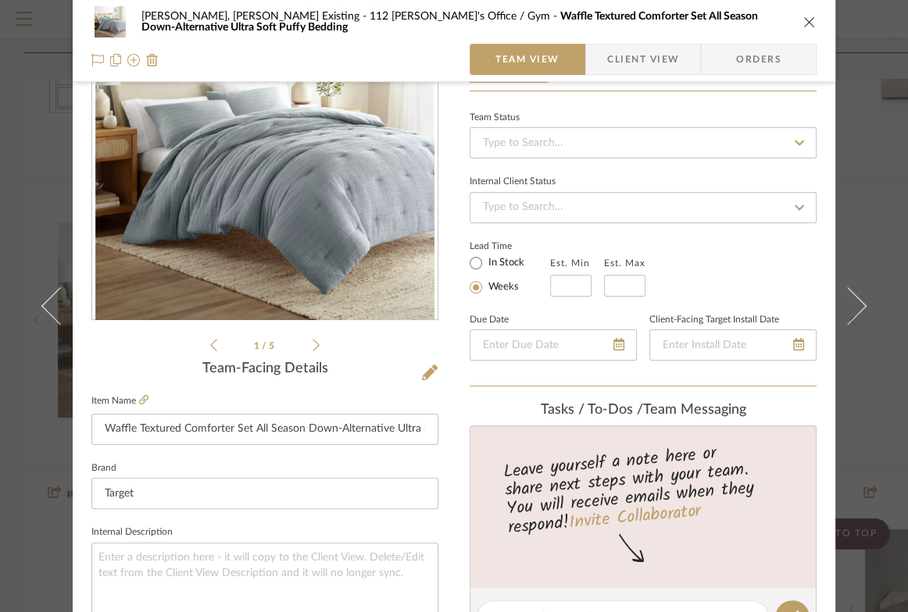
click at [803, 23] on icon "close" at bounding box center [809, 22] width 12 height 12
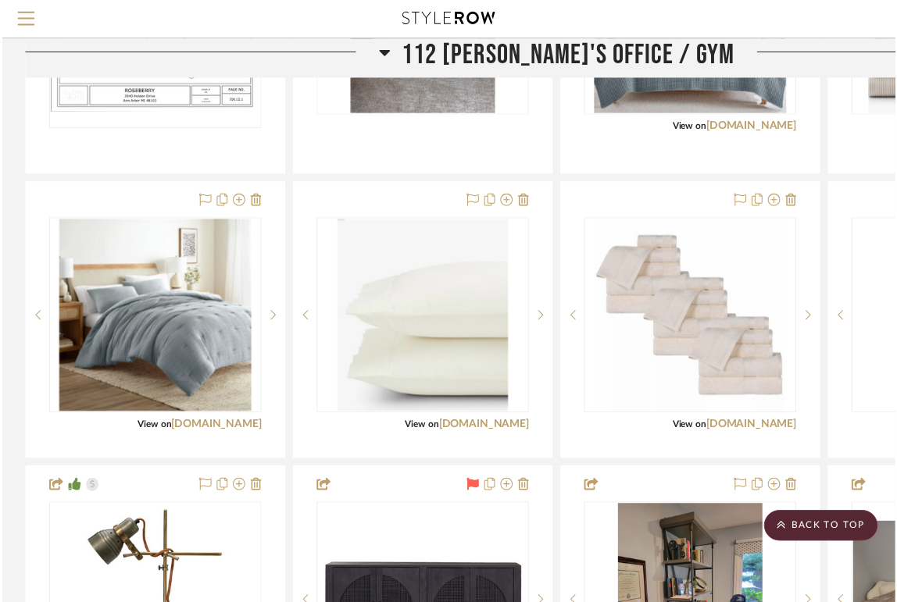
scroll to position [1630, 0]
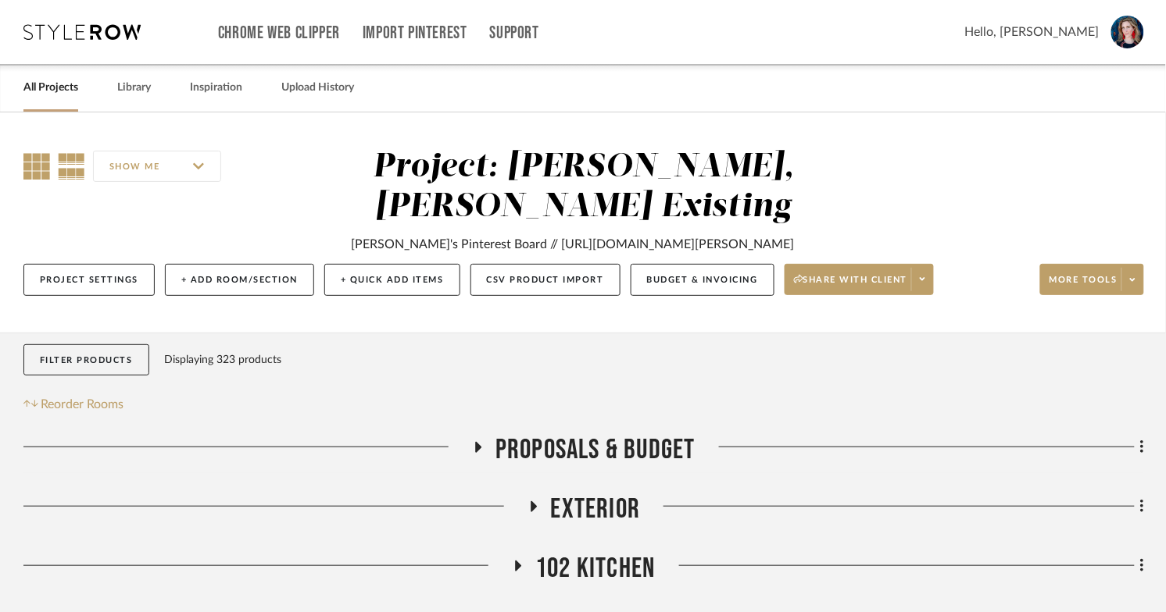
click at [41, 155] on icon at bounding box center [36, 166] width 27 height 27
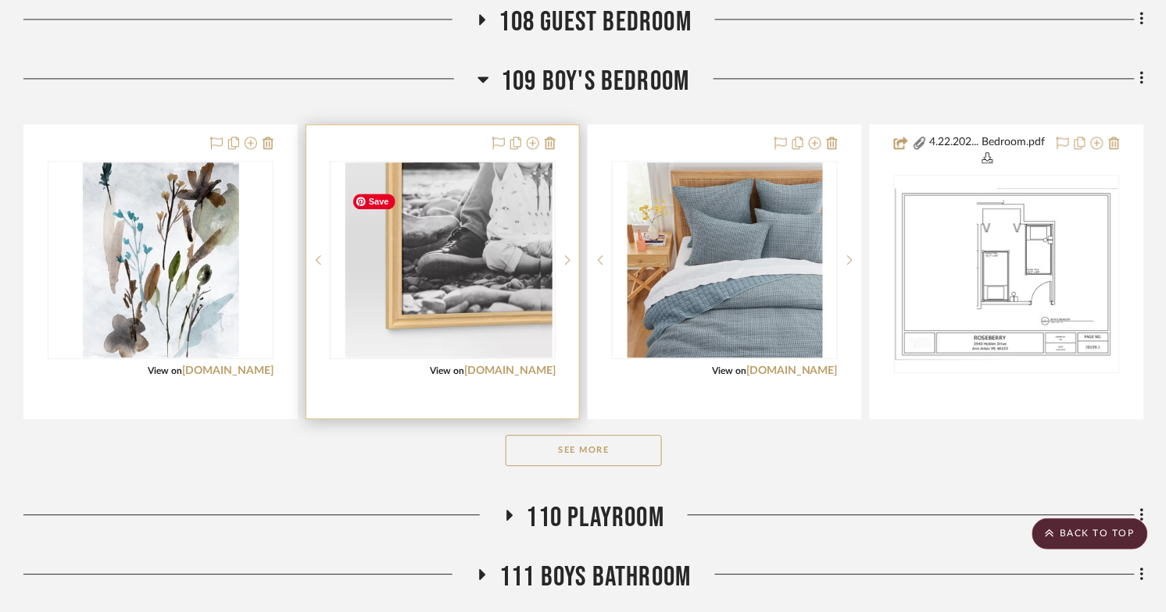
scroll to position [905, 0]
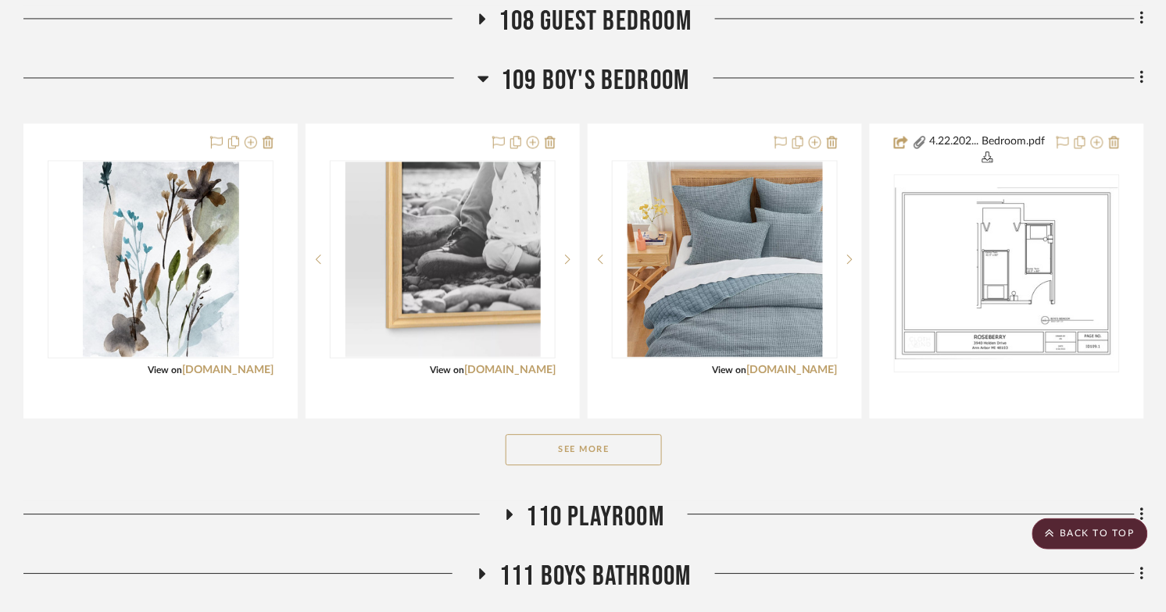
click at [480, 87] on icon at bounding box center [483, 78] width 12 height 19
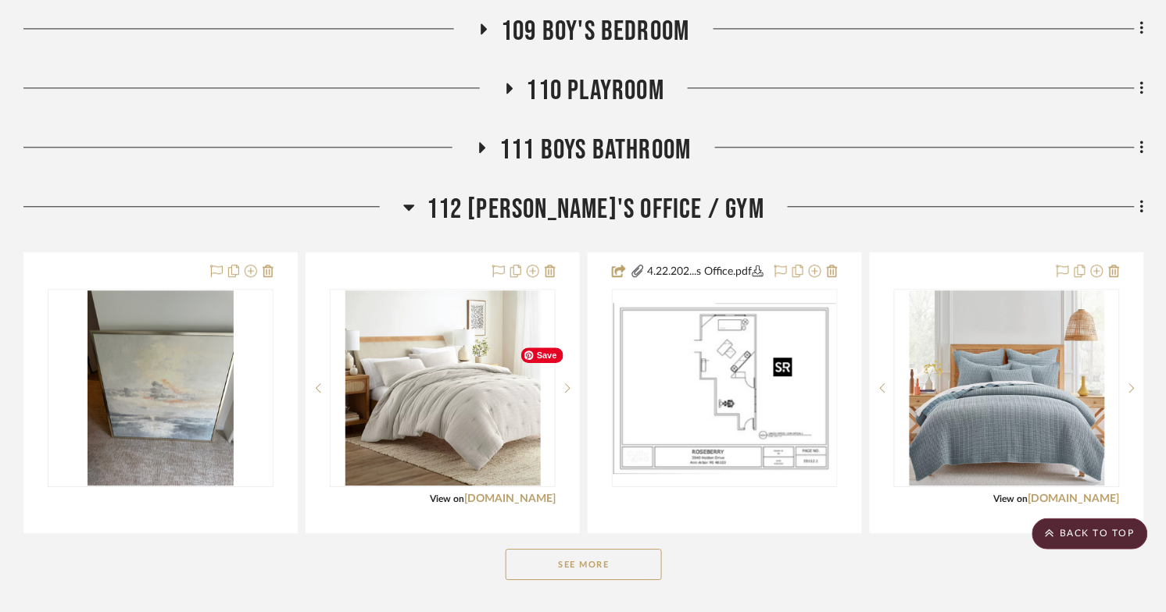
scroll to position [959, 0]
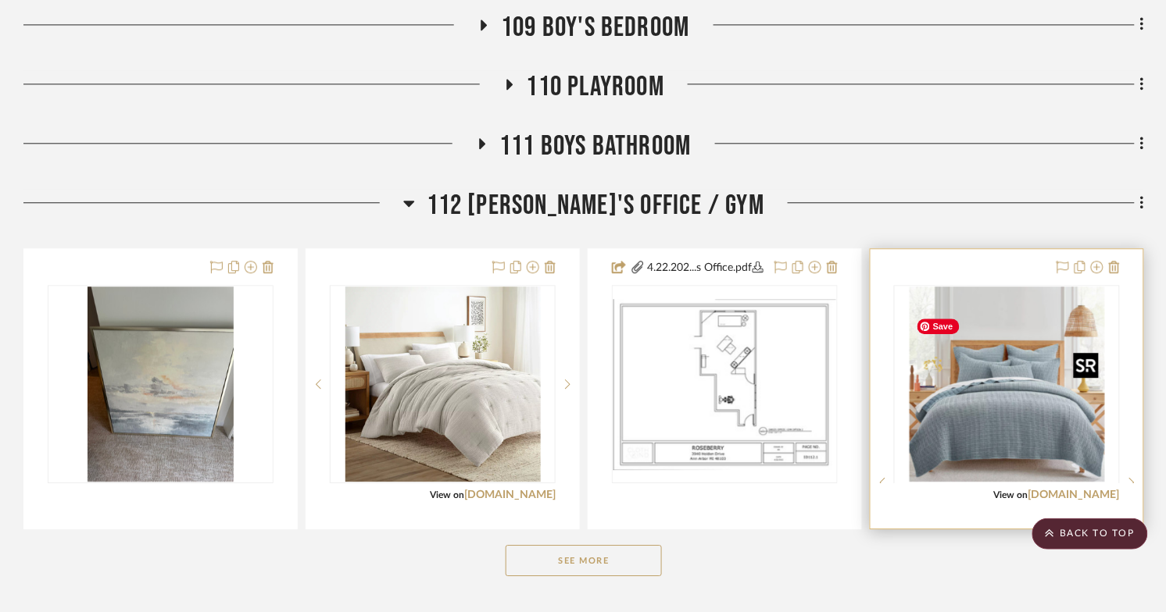
click at [907, 402] on img "0" at bounding box center [1006, 384] width 195 height 195
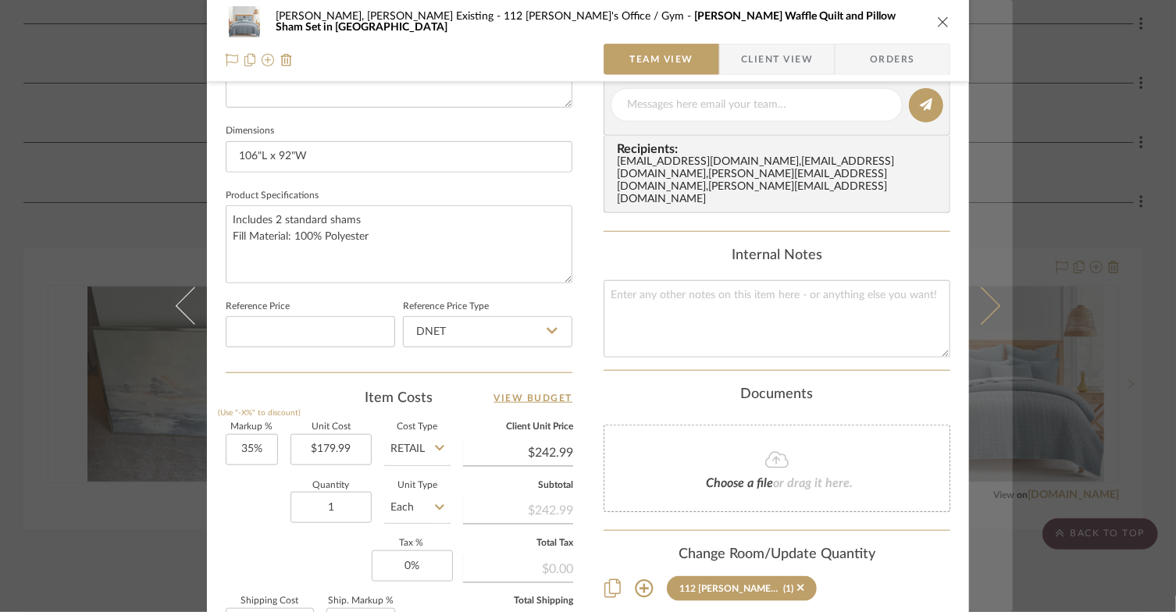
scroll to position [806, 0]
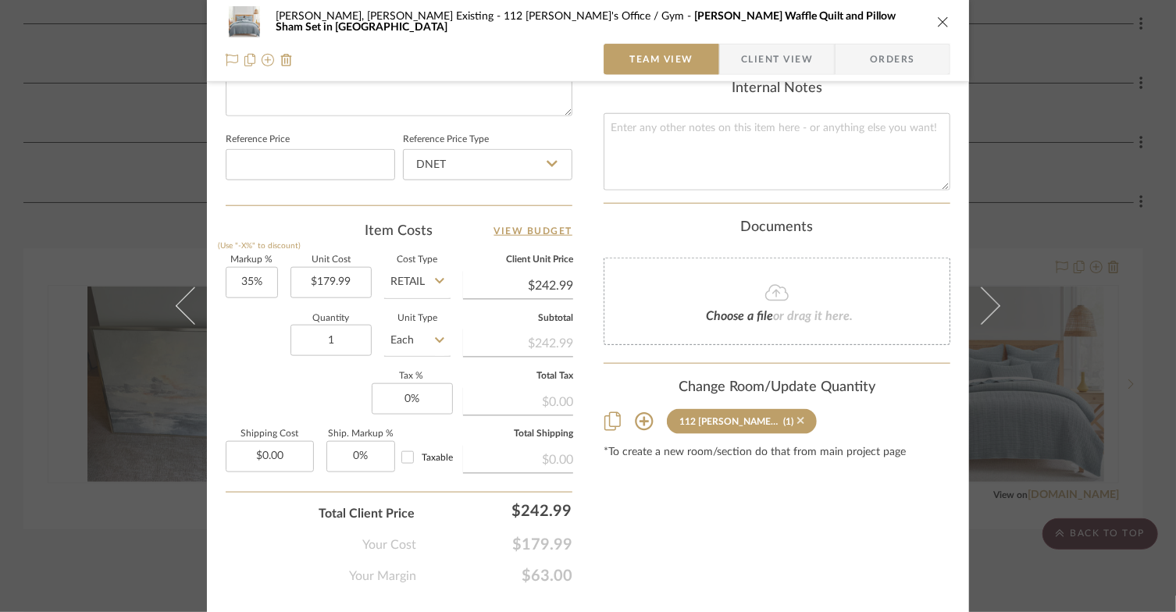
click at [798, 416] on icon at bounding box center [801, 421] width 7 height 11
click at [907, 20] on icon "close" at bounding box center [943, 22] width 12 height 12
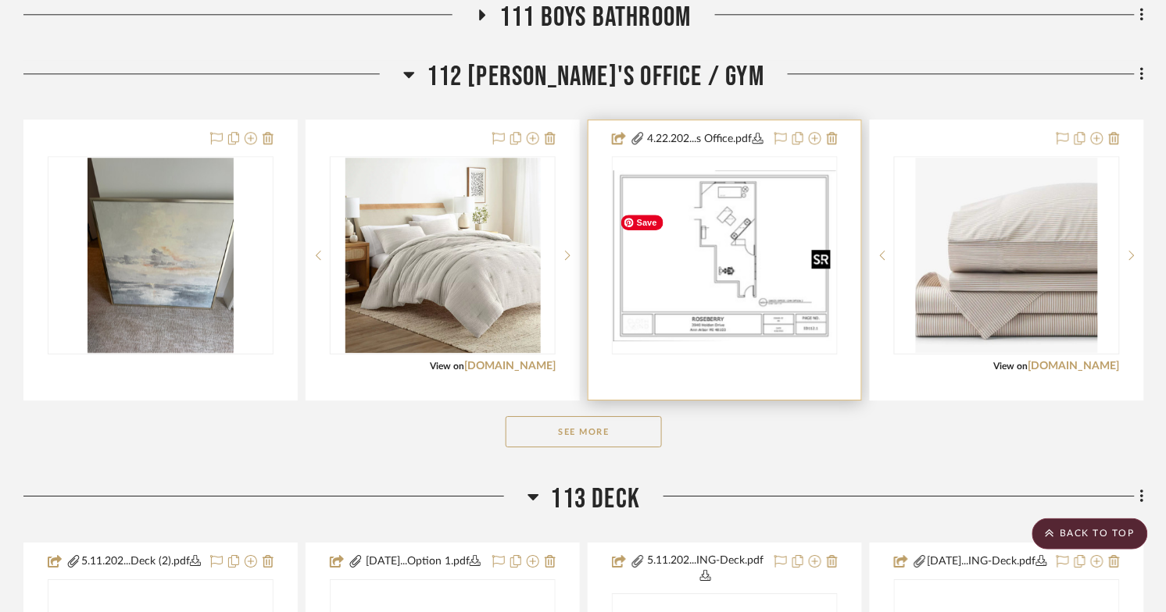
scroll to position [1091, 0]
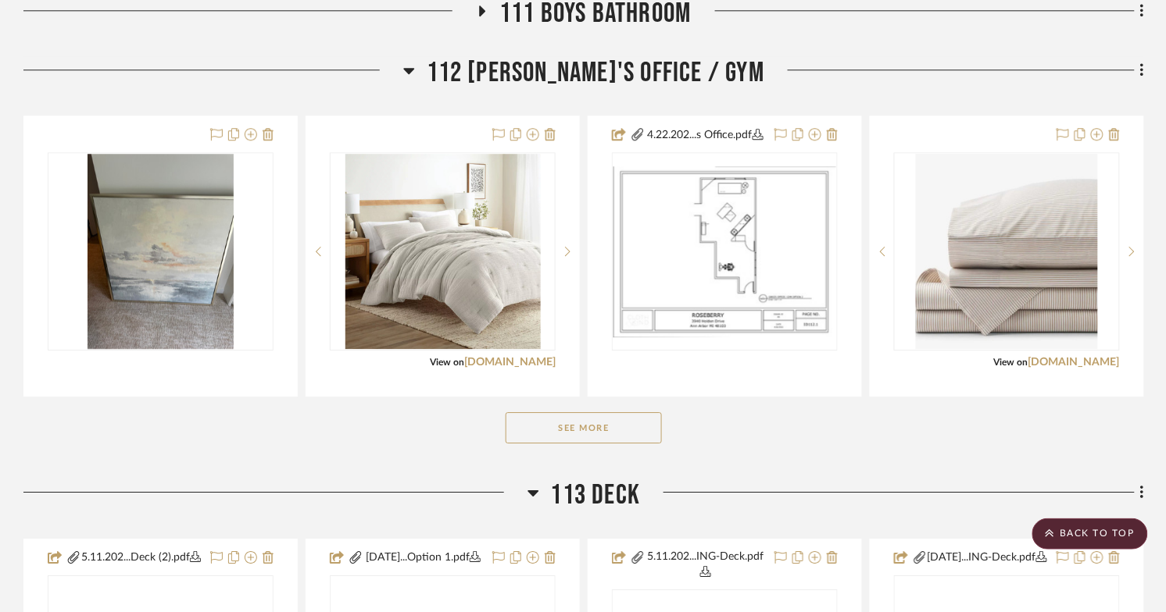
click at [605, 444] on button "See More" at bounding box center [583, 427] width 156 height 31
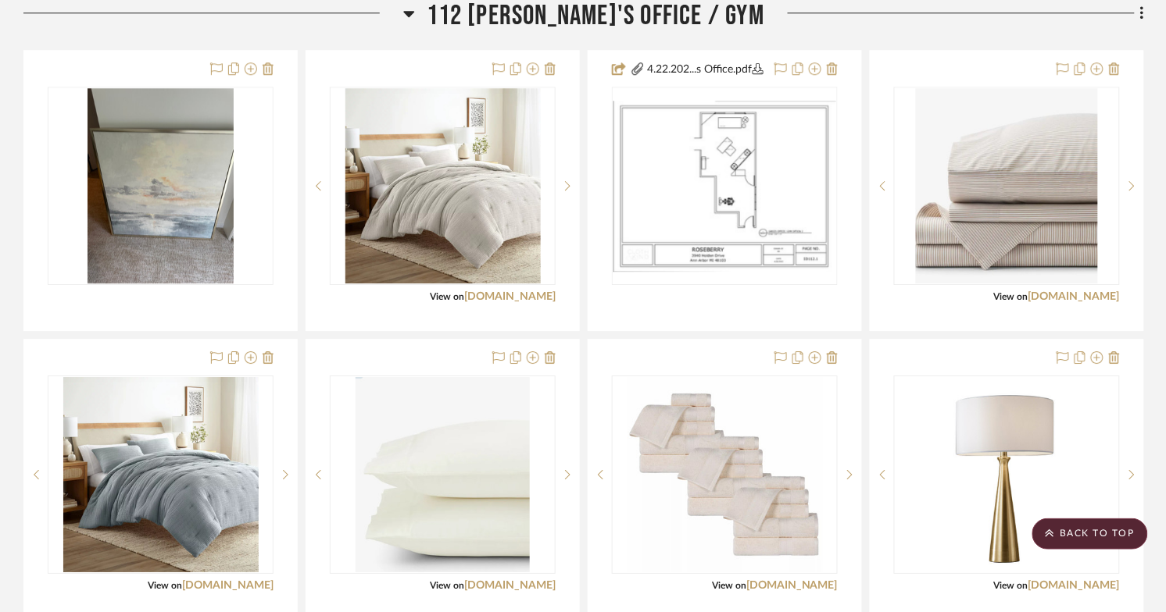
scroll to position [1183, 0]
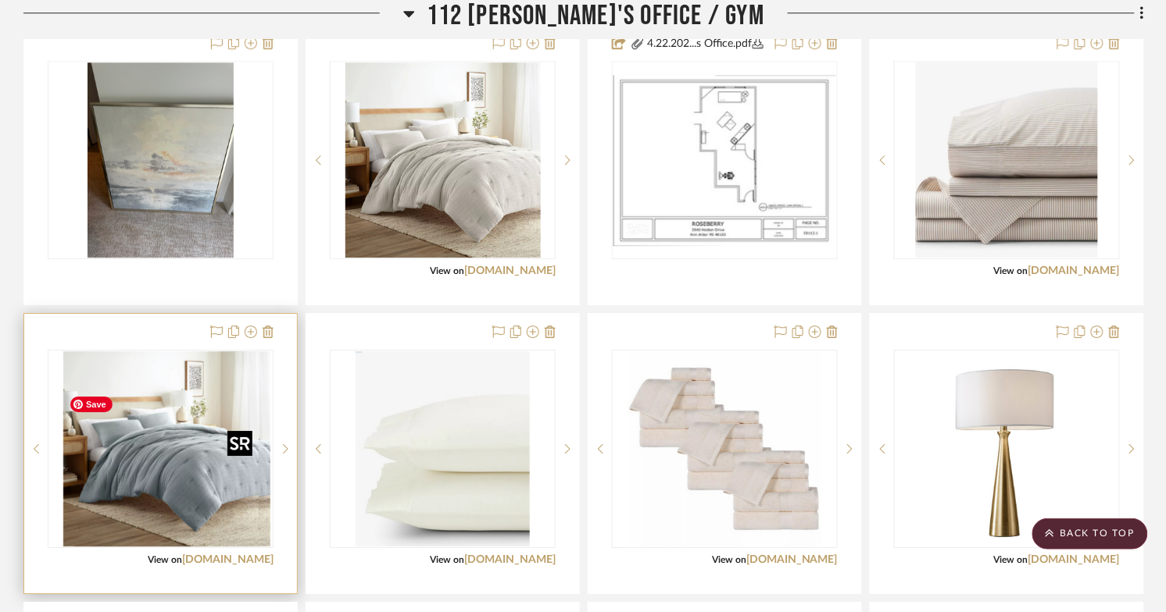
click at [188, 501] on div at bounding box center [161, 449] width 226 height 198
click at [218, 458] on img "0" at bounding box center [160, 449] width 195 height 195
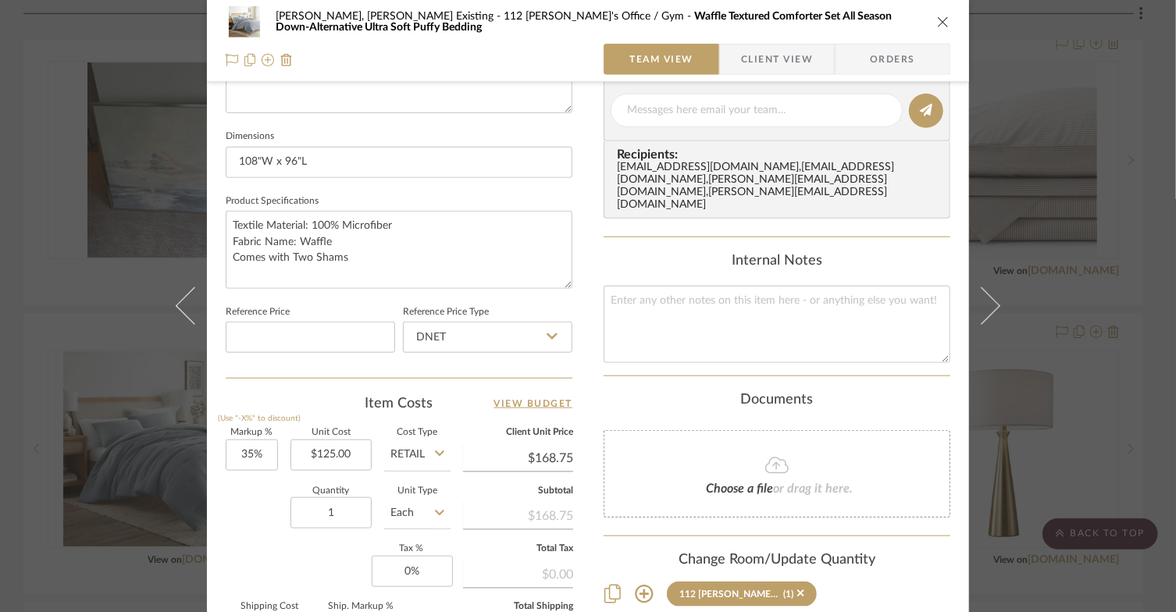
scroll to position [694, 0]
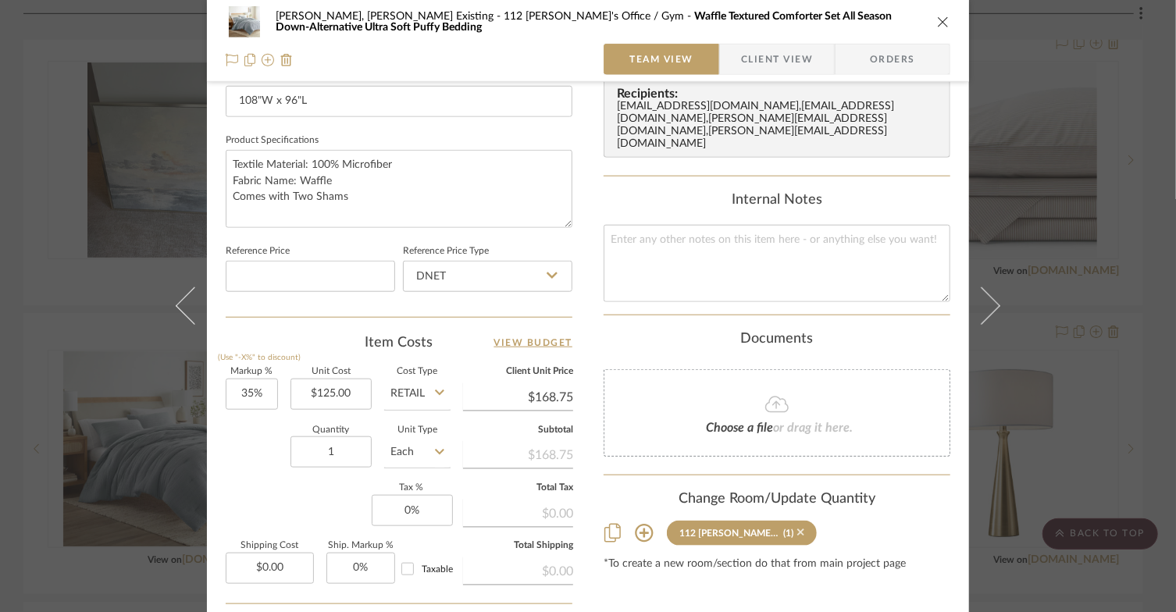
click at [798, 530] on icon at bounding box center [801, 533] width 7 height 7
click at [907, 23] on icon "close" at bounding box center [943, 22] width 12 height 12
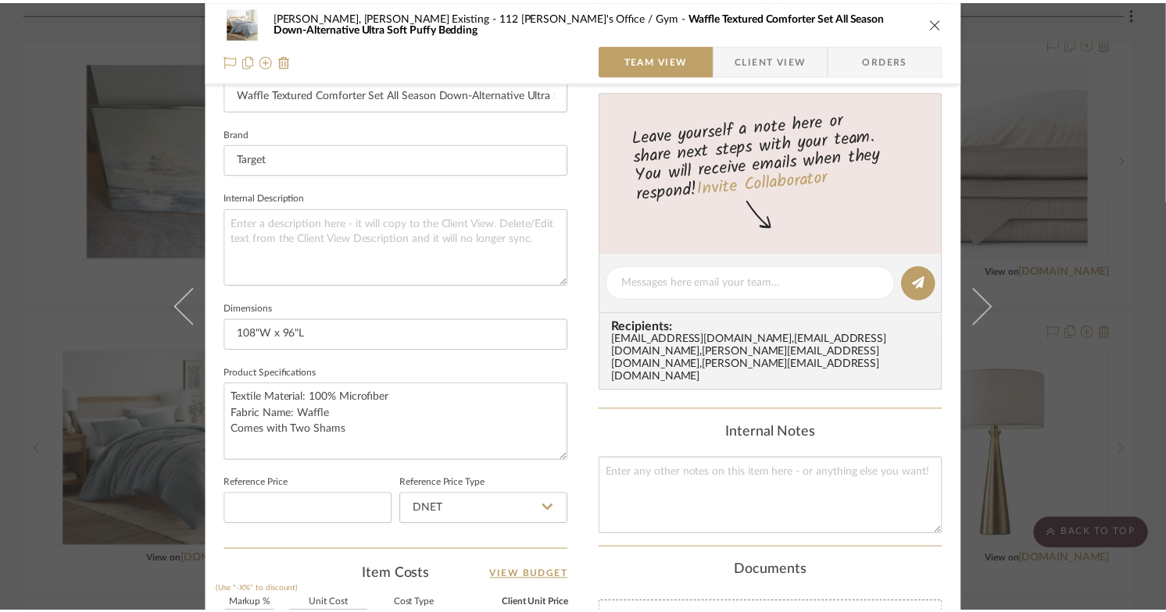
scroll to position [1183, 0]
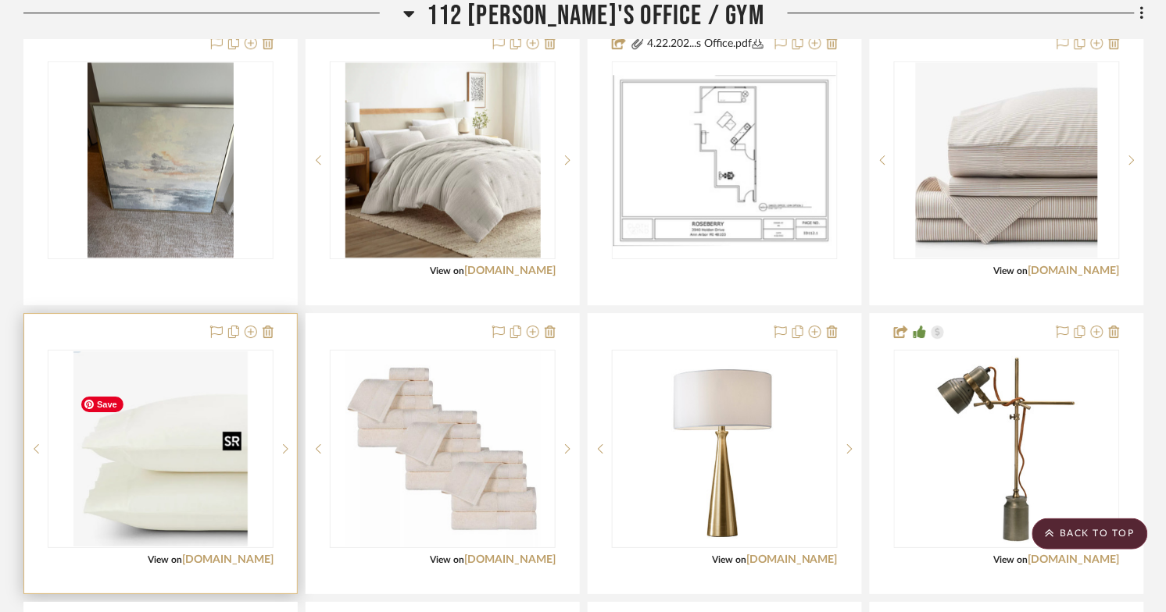
click at [169, 547] on img "0" at bounding box center [159, 449] width 173 height 195
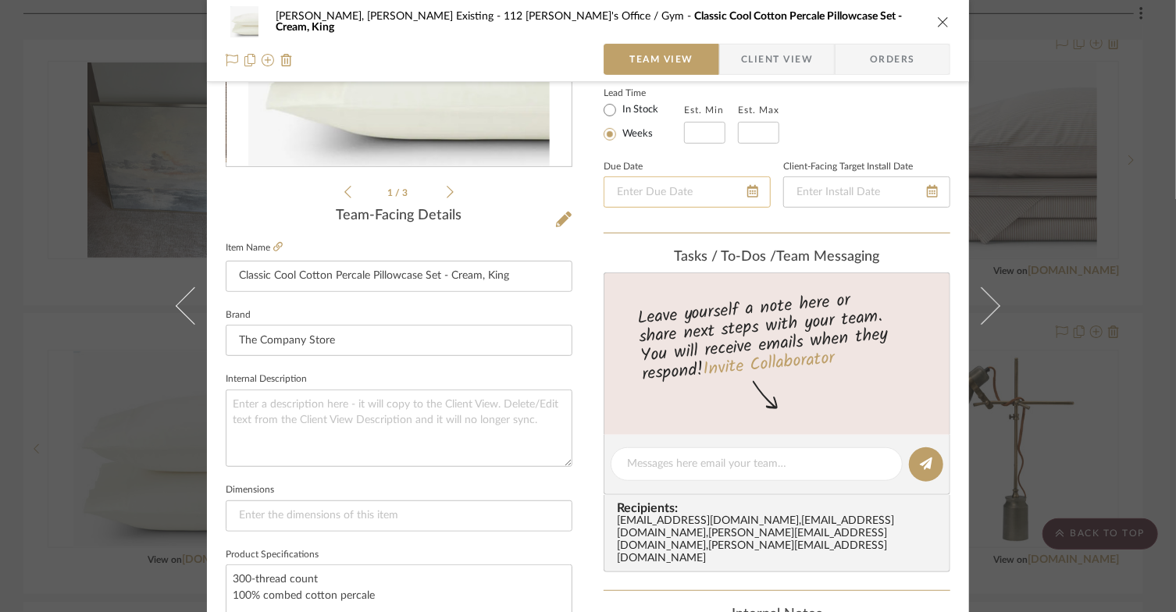
scroll to position [666, 0]
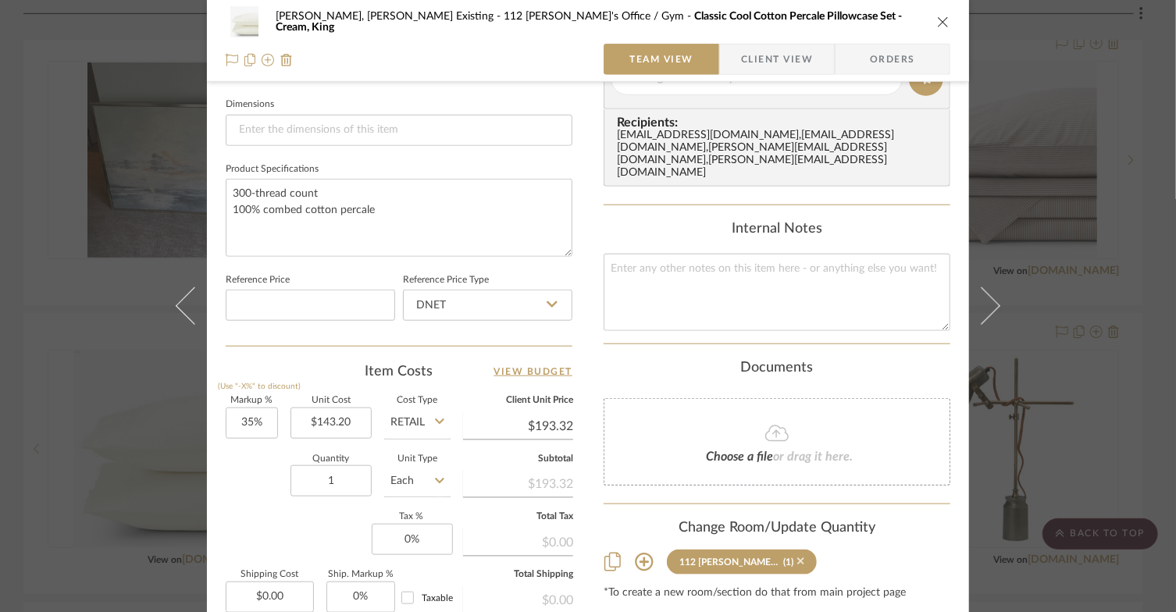
click at [798, 556] on icon at bounding box center [801, 561] width 7 height 11
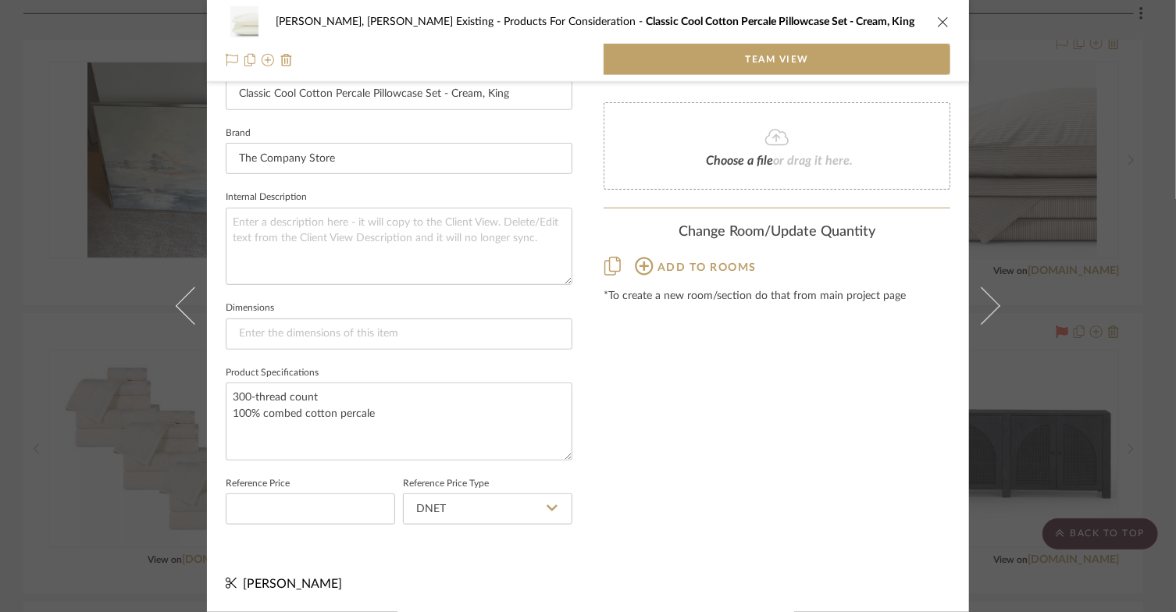
scroll to position [462, 0]
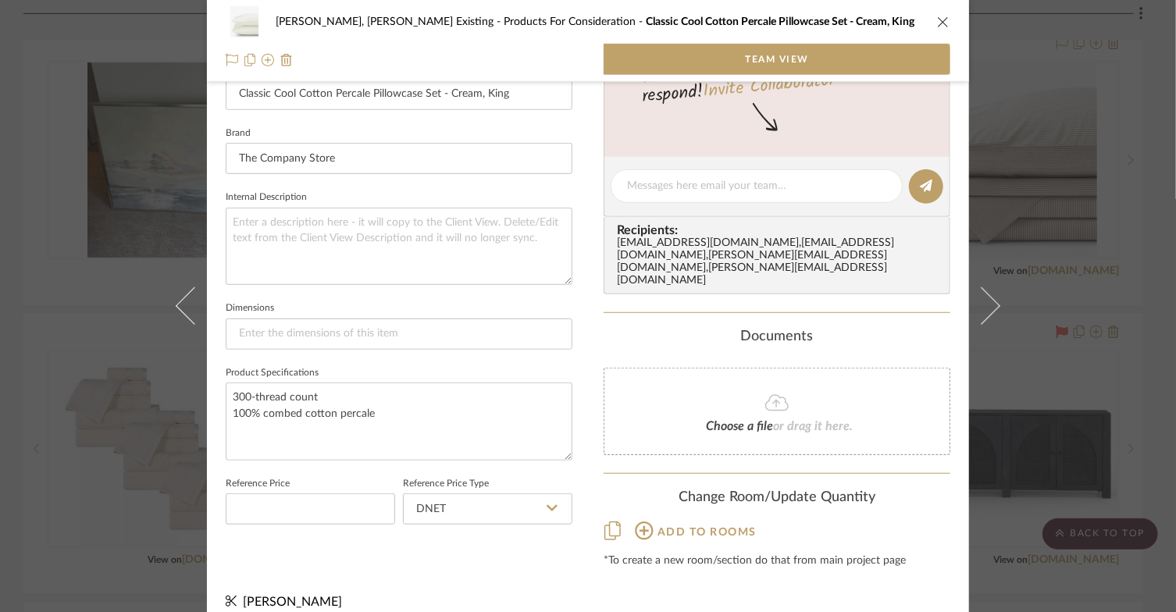
click at [907, 23] on icon "close" at bounding box center [943, 22] width 12 height 12
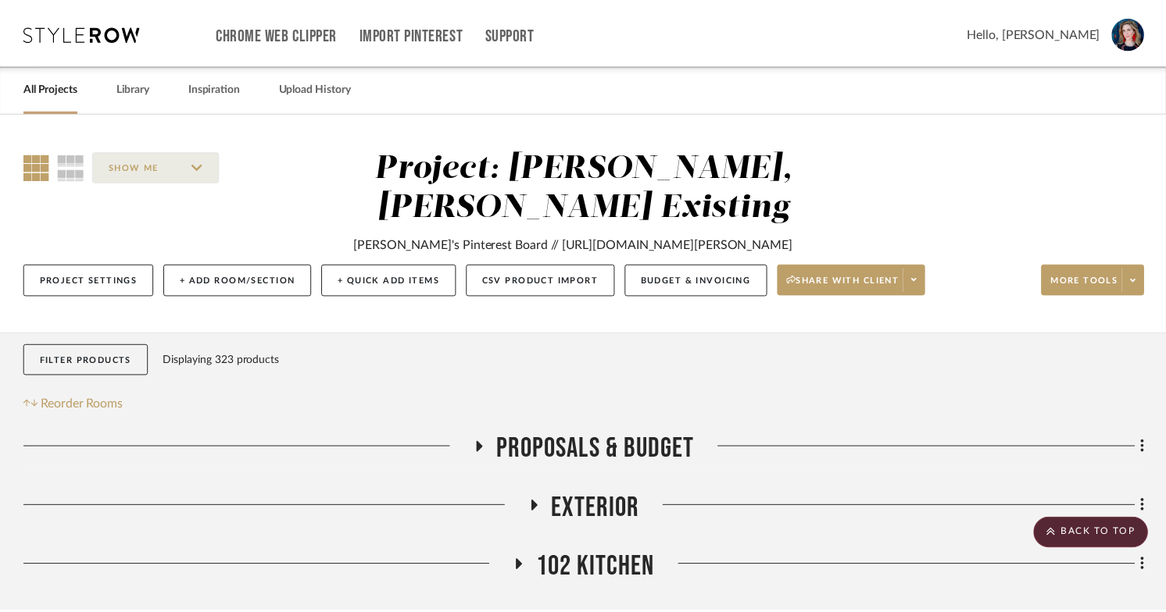
scroll to position [1183, 0]
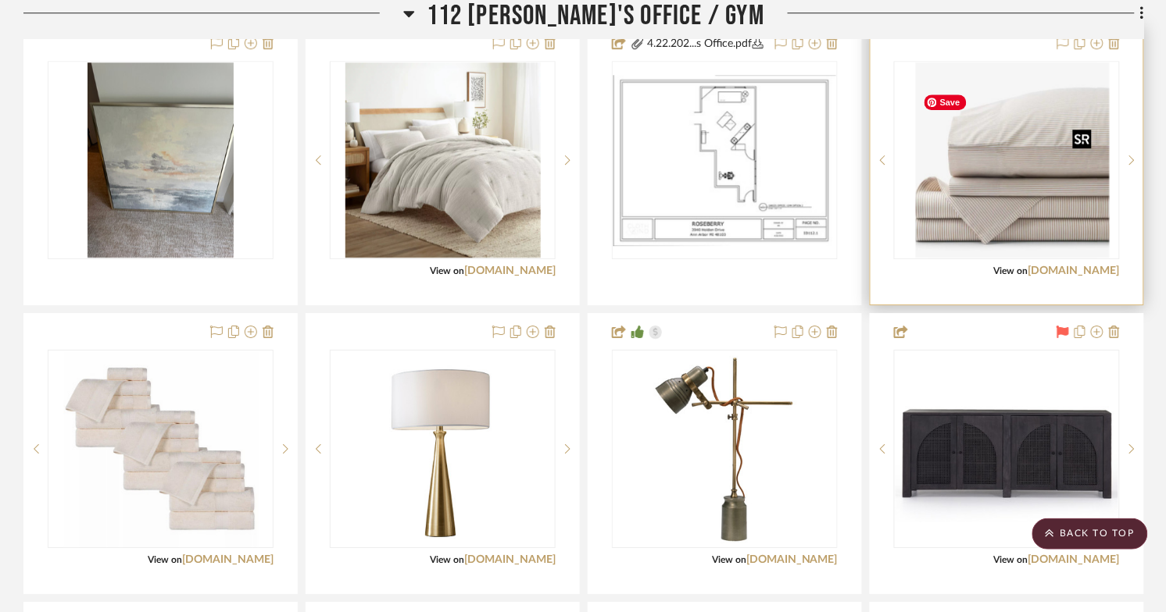
click at [907, 251] on img "0" at bounding box center [1018, 159] width 181 height 195
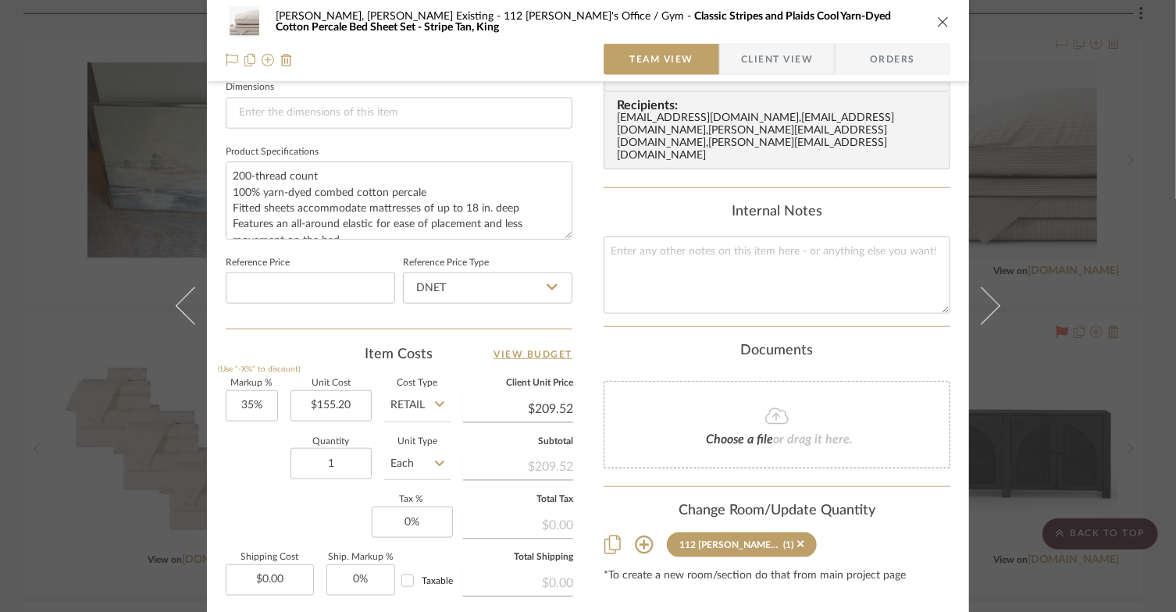
scroll to position [736, 0]
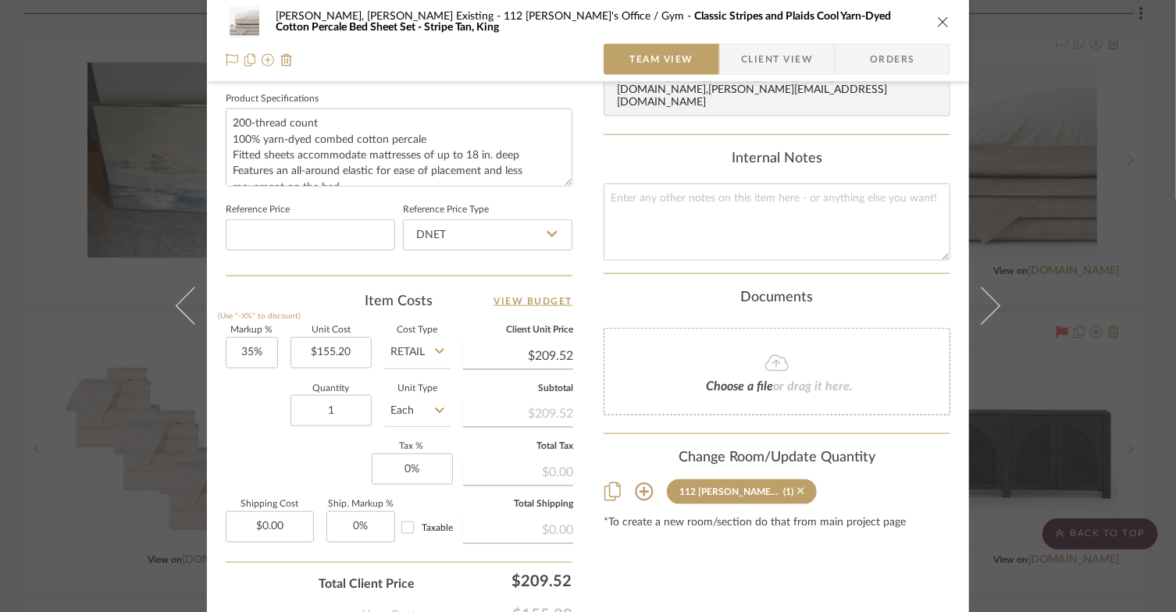
click at [798, 488] on icon at bounding box center [801, 491] width 7 height 7
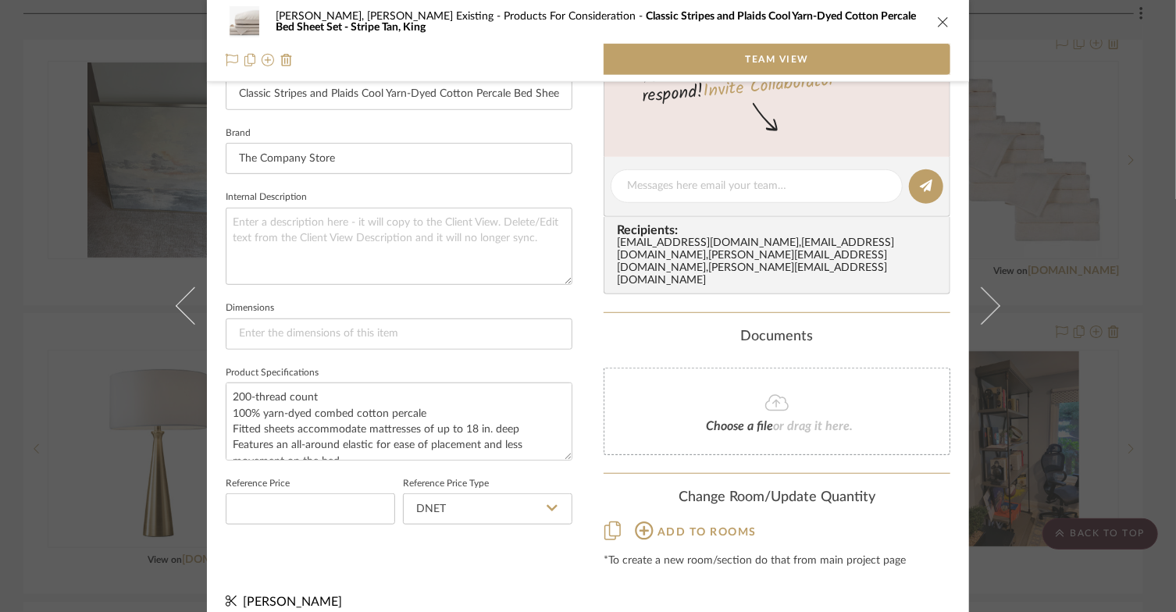
click at [907, 20] on icon "close" at bounding box center [943, 22] width 12 height 12
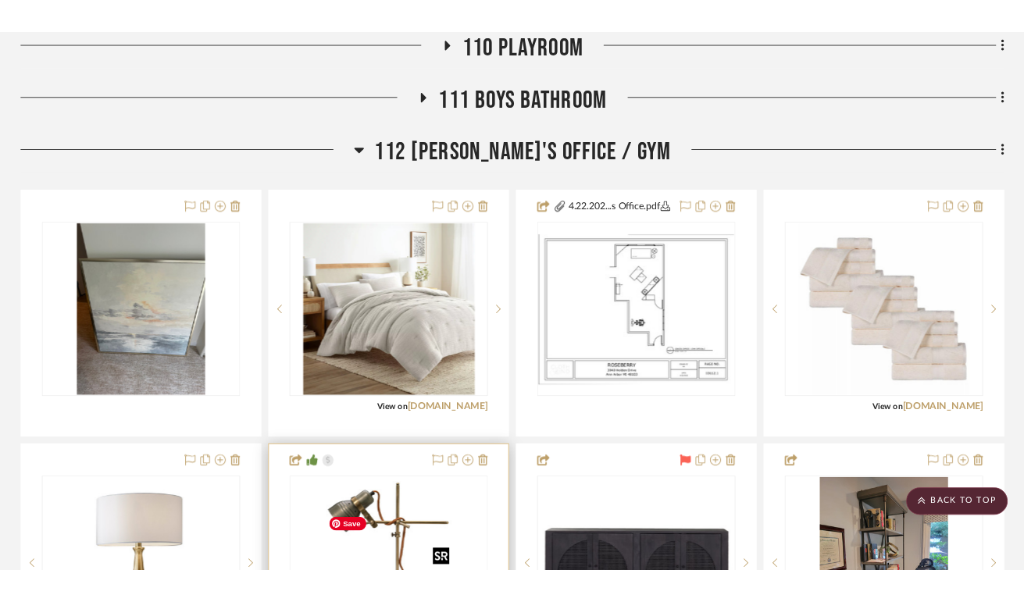
scroll to position [1016, 0]
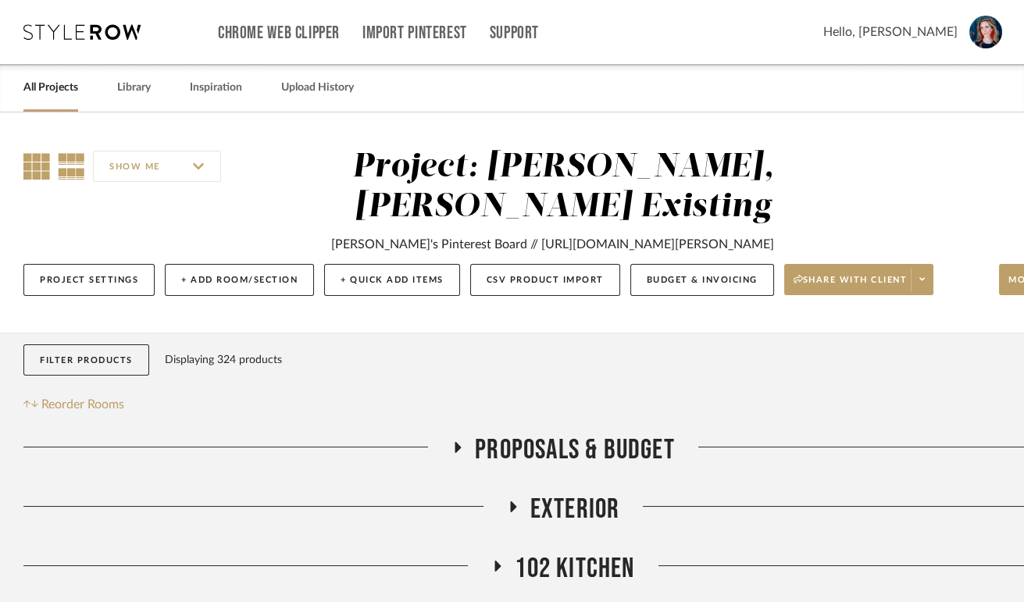
click at [30, 162] on icon at bounding box center [36, 166] width 27 height 27
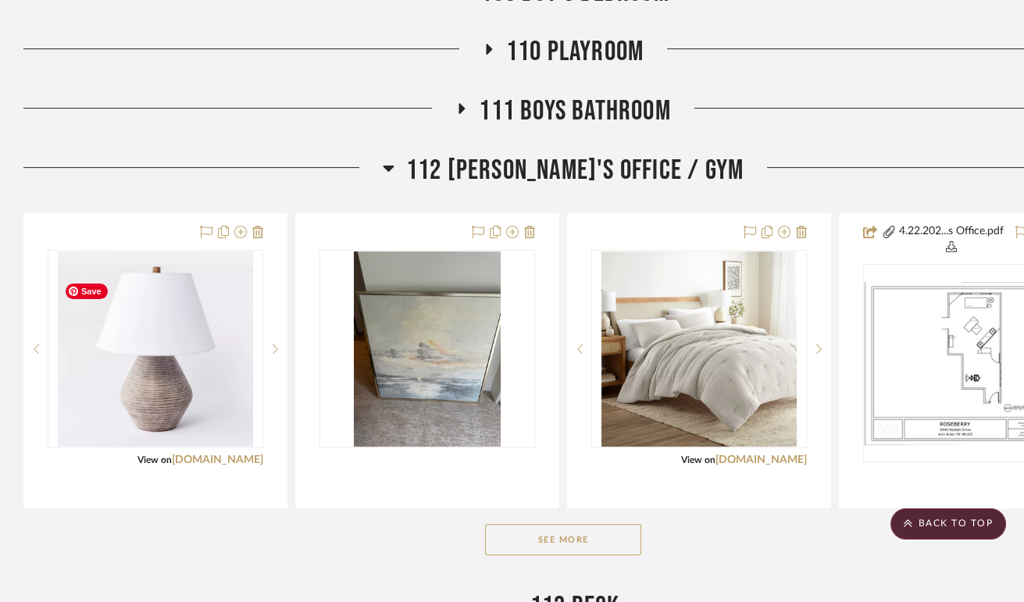
scroll to position [1069, 0]
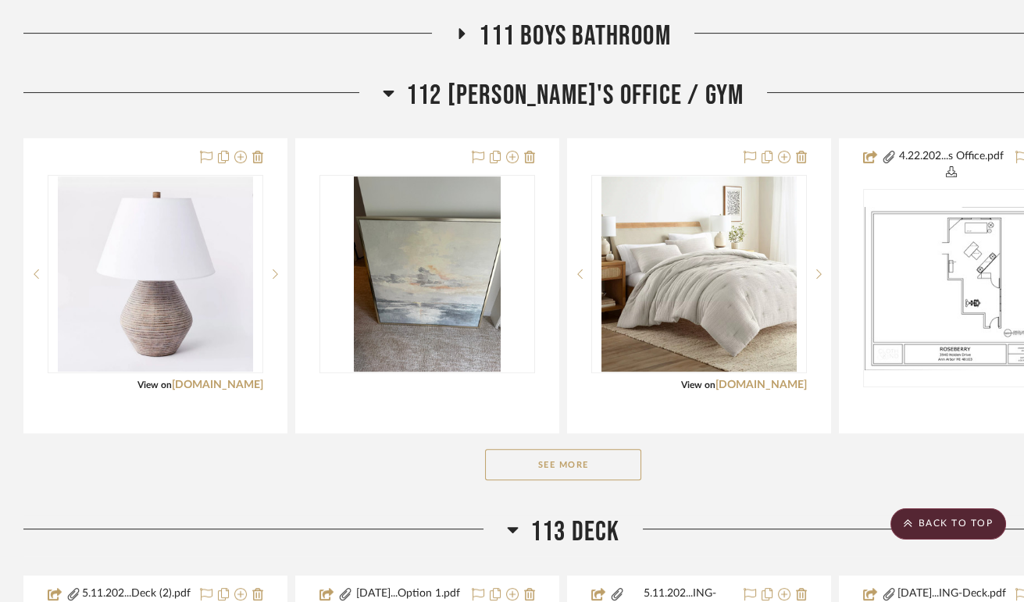
click at [530, 480] on button "See More" at bounding box center [563, 464] width 156 height 31
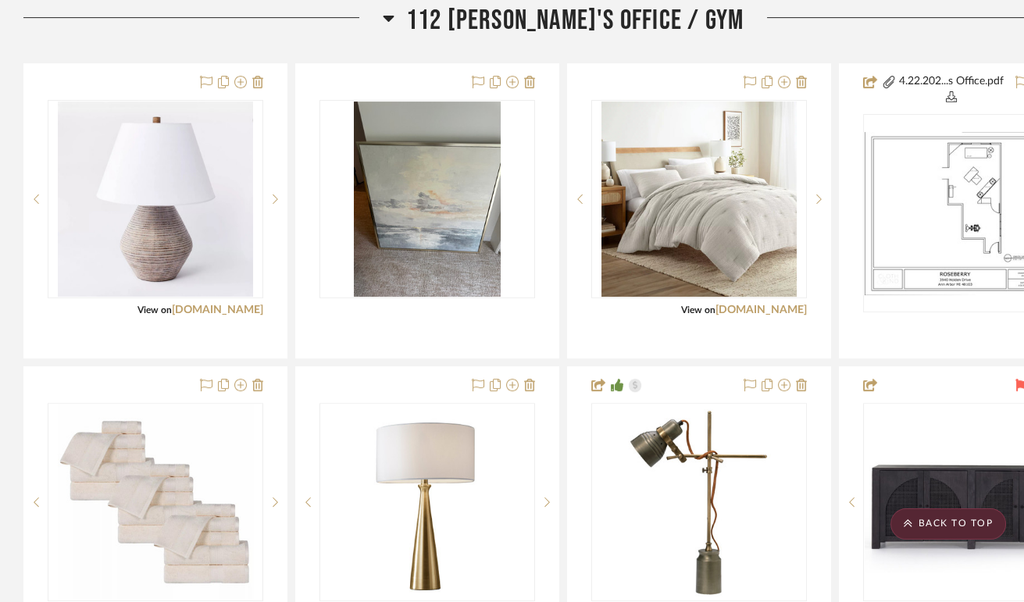
scroll to position [1167, 0]
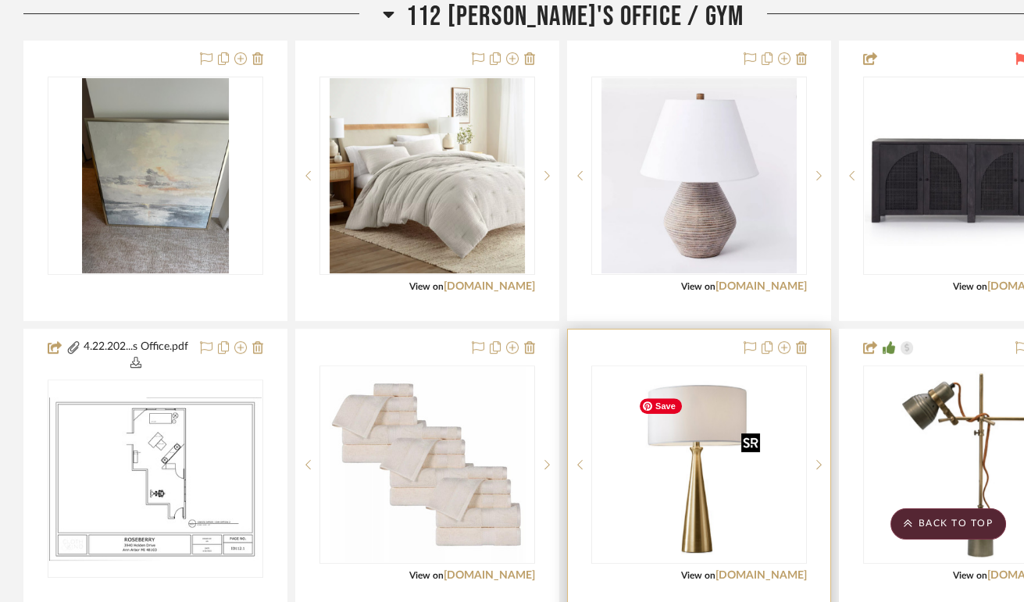
click at [705, 562] on img "0" at bounding box center [699, 464] width 134 height 195
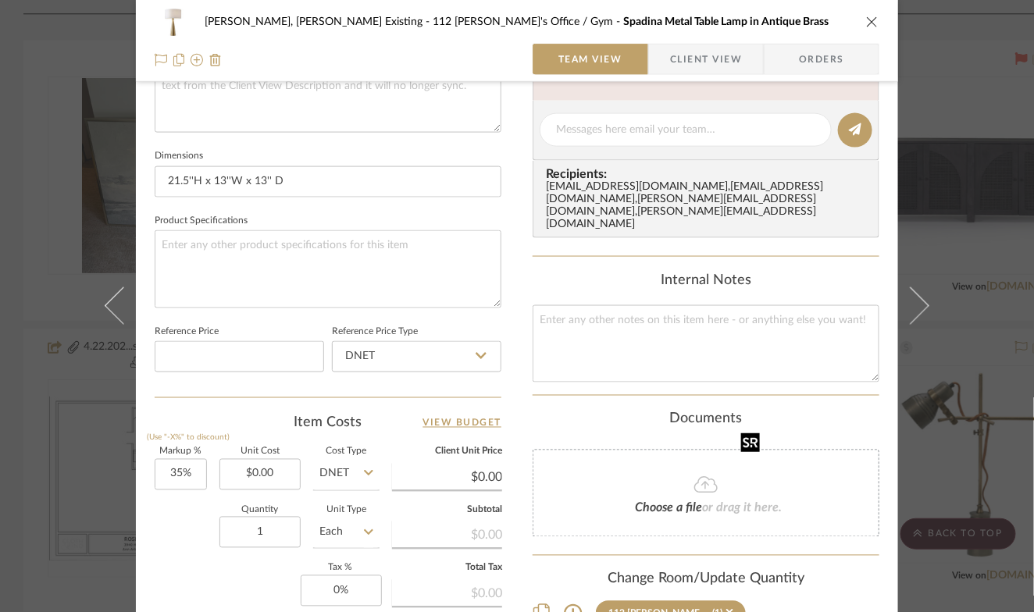
scroll to position [676, 0]
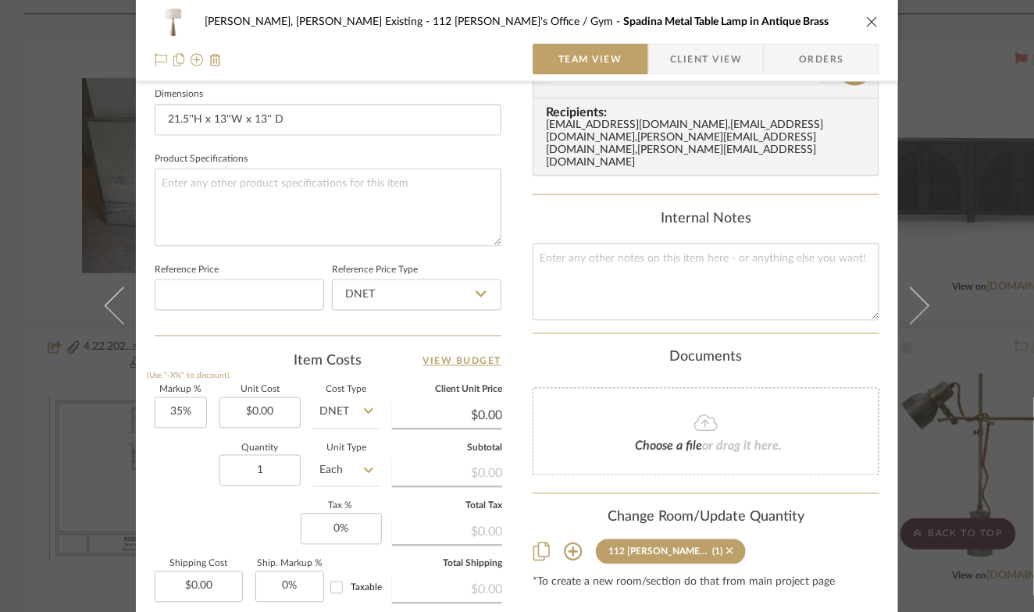
click at [727, 546] on icon at bounding box center [730, 551] width 7 height 11
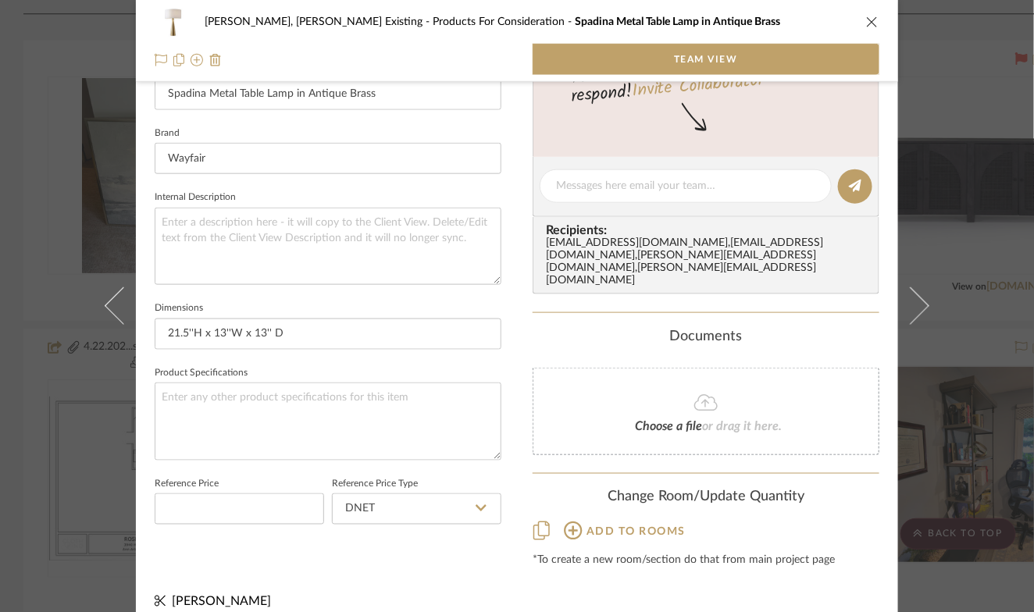
click at [866, 23] on icon "close" at bounding box center [872, 22] width 12 height 12
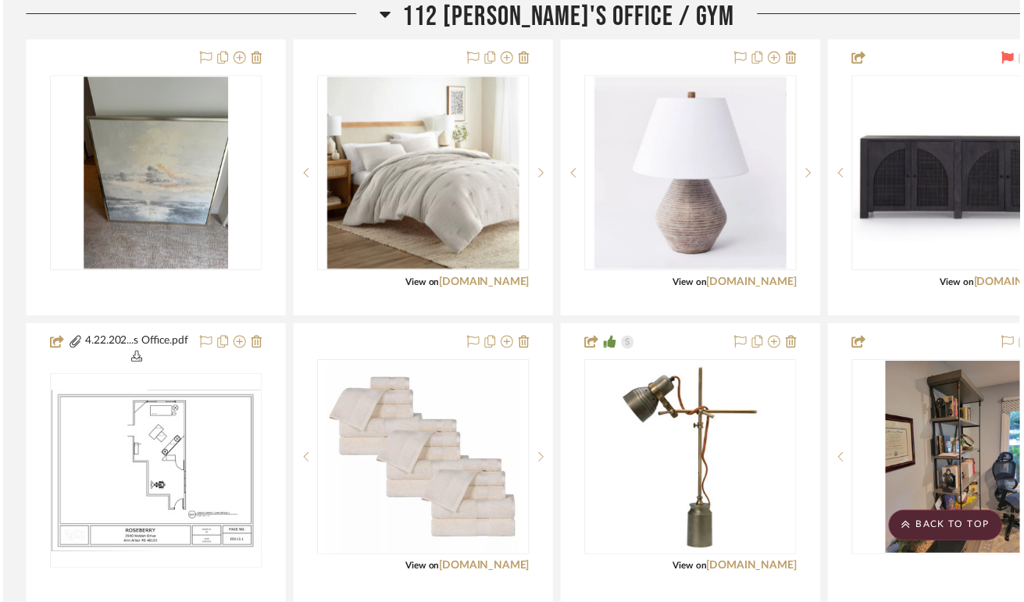
scroll to position [1167, 0]
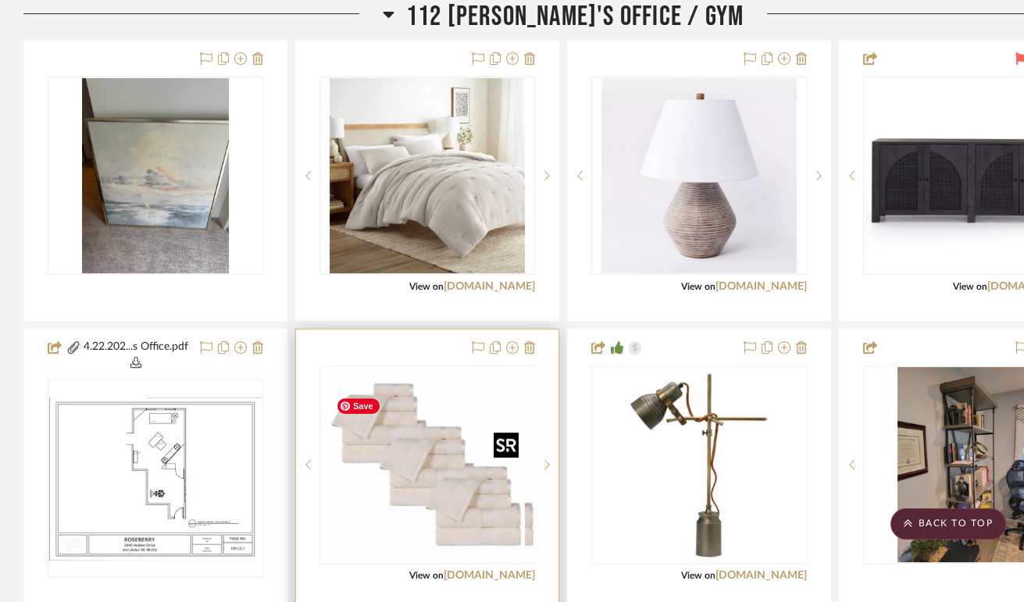
click at [448, 500] on img "0" at bounding box center [439, 464] width 195 height 195
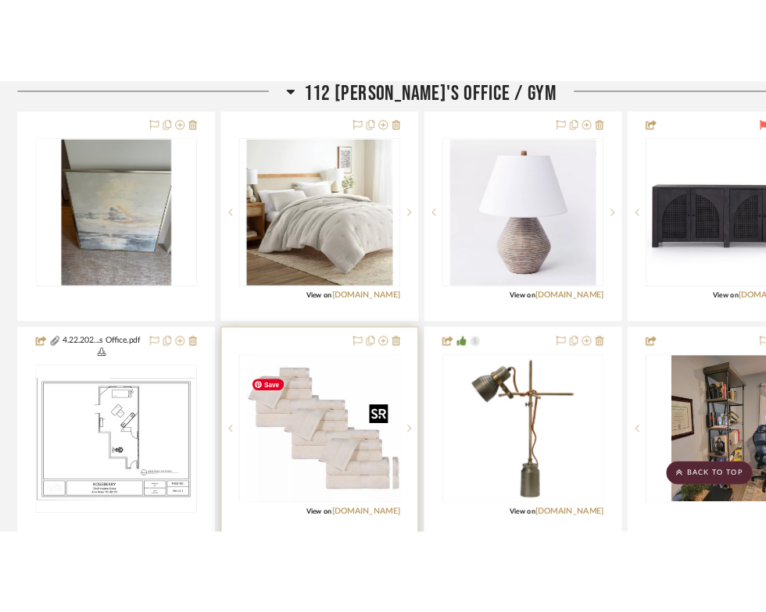
scroll to position [0, 0]
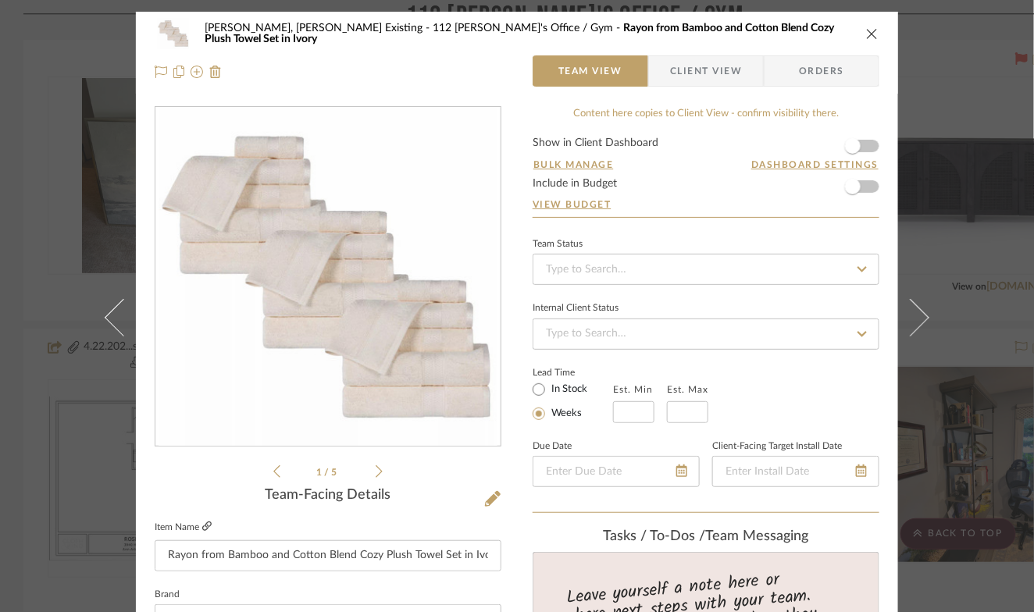
click at [208, 529] on icon at bounding box center [206, 526] width 9 height 9
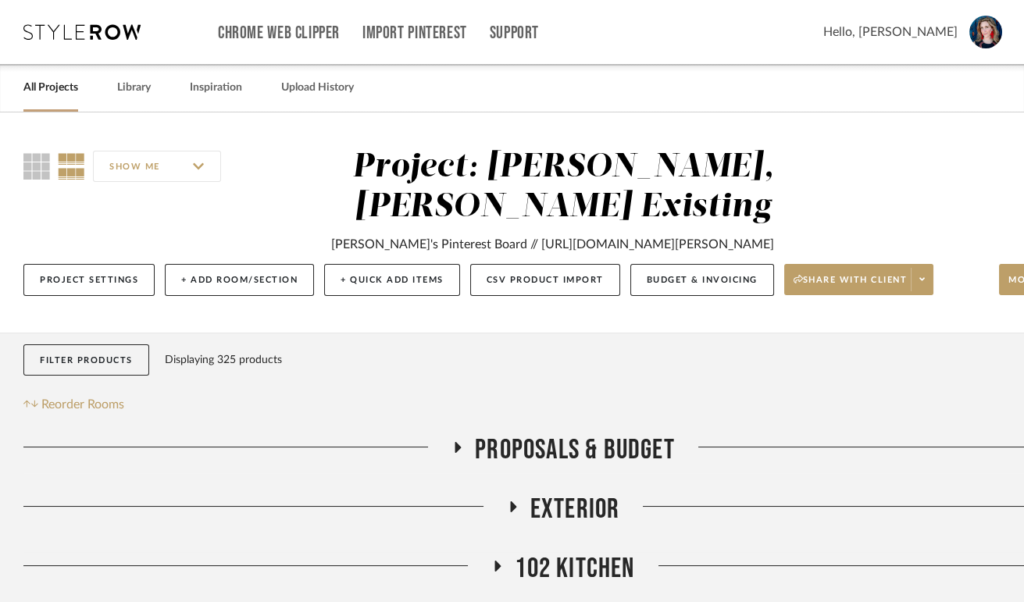
click at [38, 151] on div "SHOW ME" at bounding box center [165, 166] width 285 height 37
click at [29, 172] on icon at bounding box center [36, 166] width 27 height 27
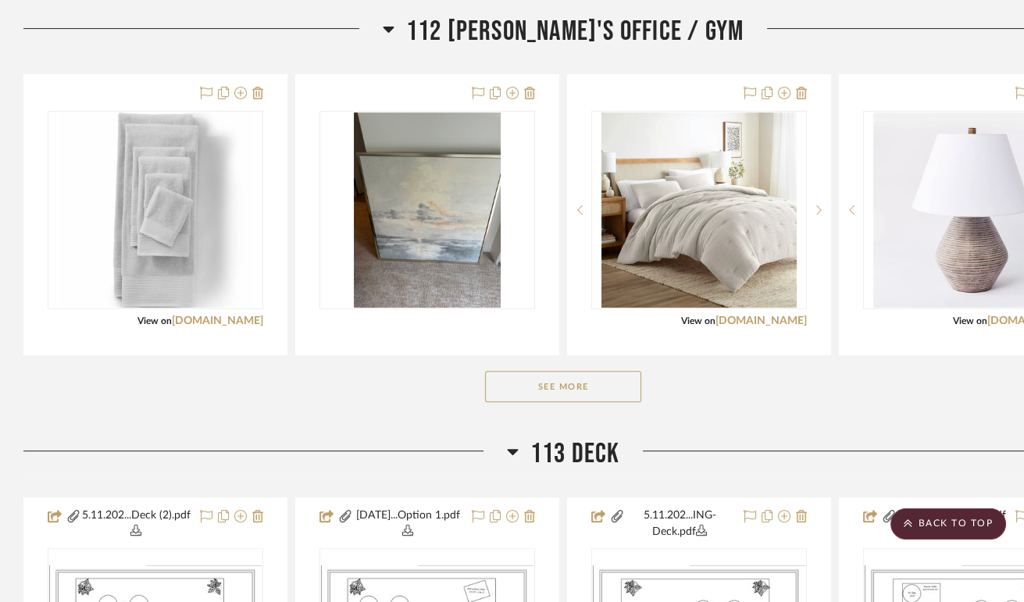
scroll to position [1141, 0]
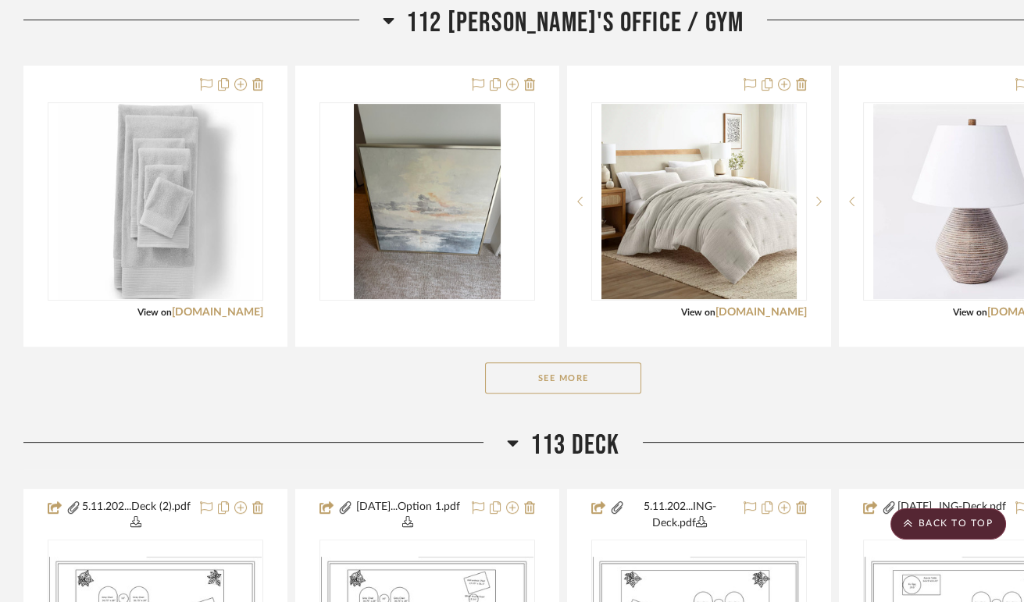
click at [555, 394] on button "See More" at bounding box center [563, 377] width 156 height 31
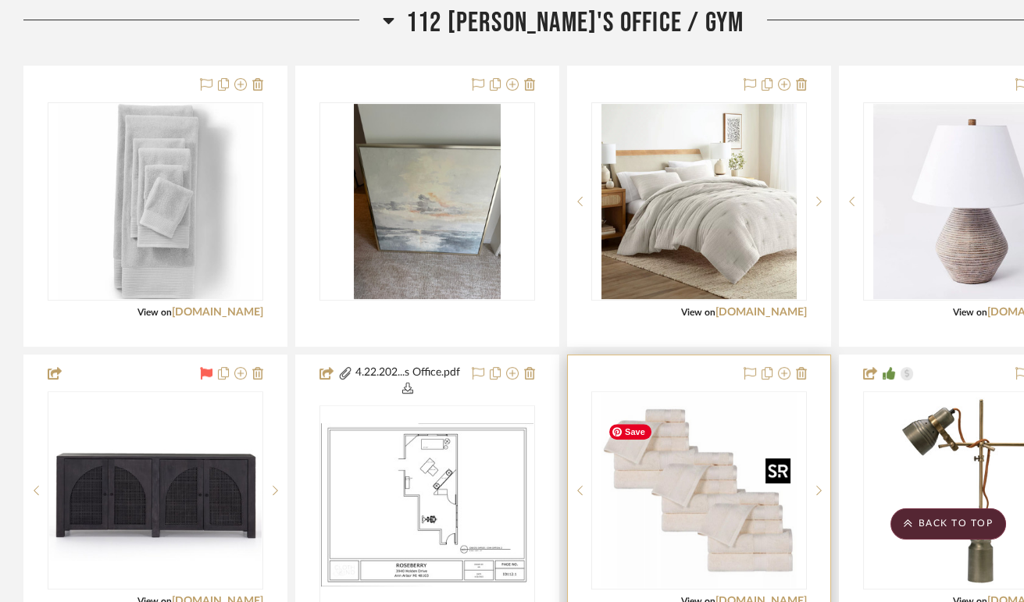
click at [0, 0] on img at bounding box center [0, 0] width 0 height 0
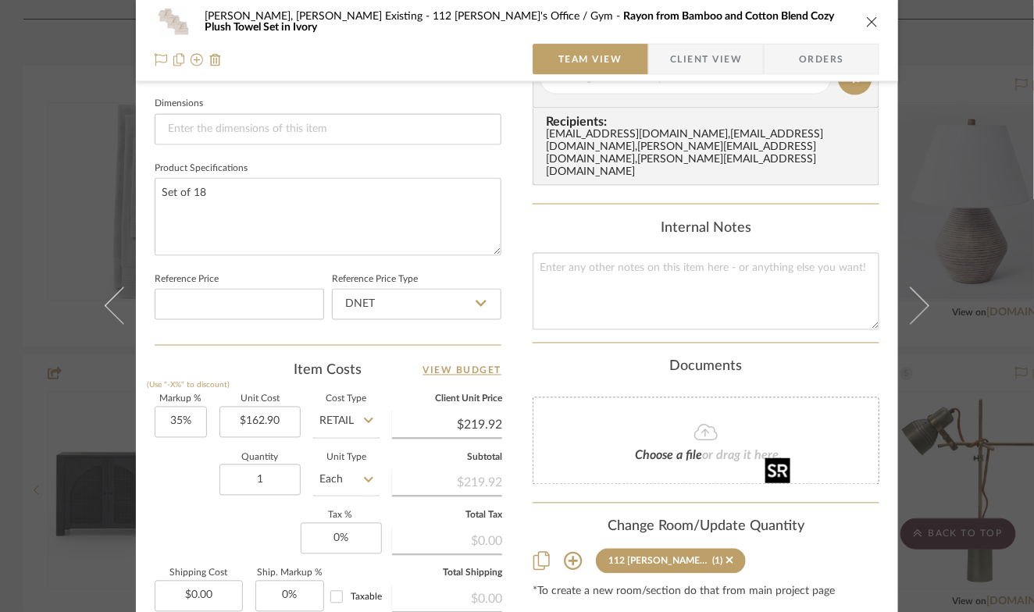
scroll to position [672, 0]
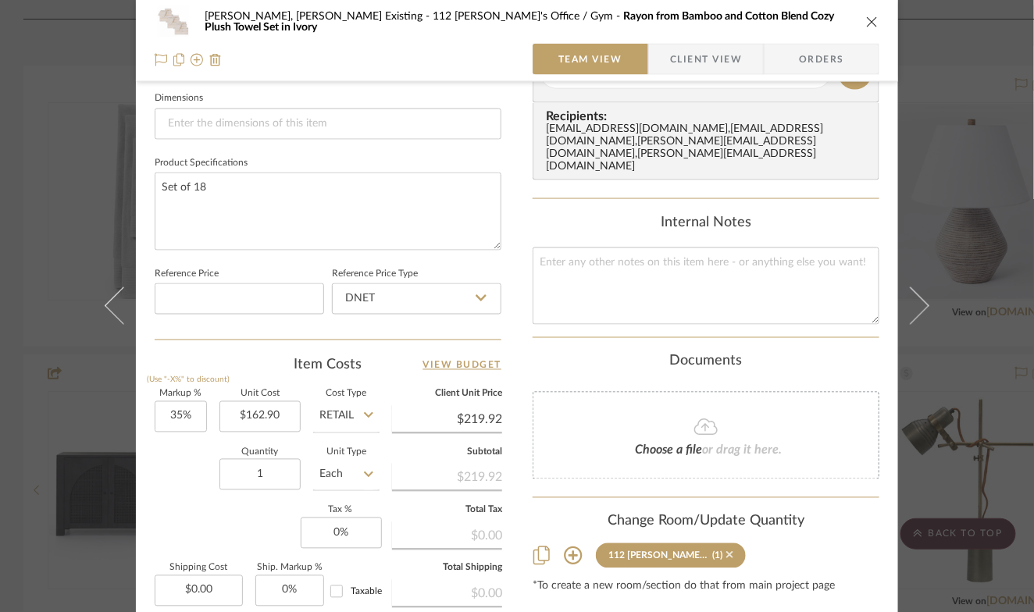
click at [727, 550] on icon at bounding box center [730, 555] width 7 height 11
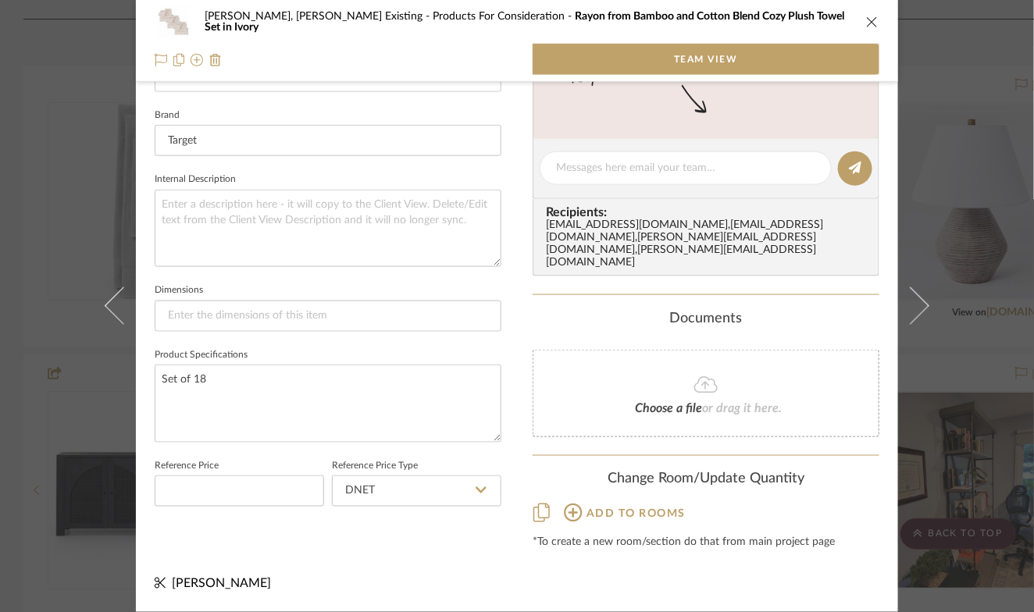
scroll to position [462, 0]
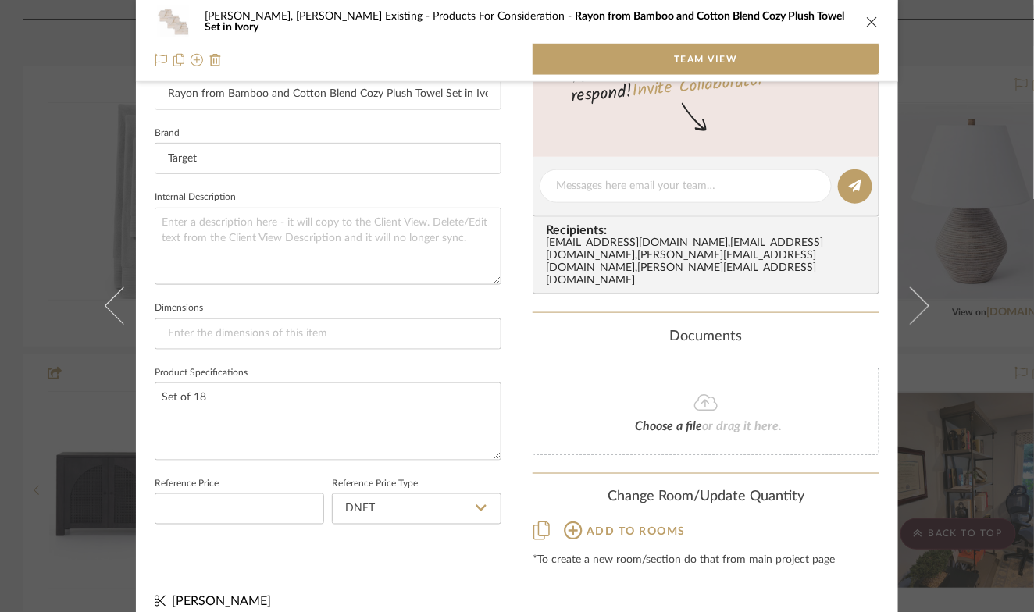
click at [866, 22] on icon "close" at bounding box center [872, 22] width 12 height 12
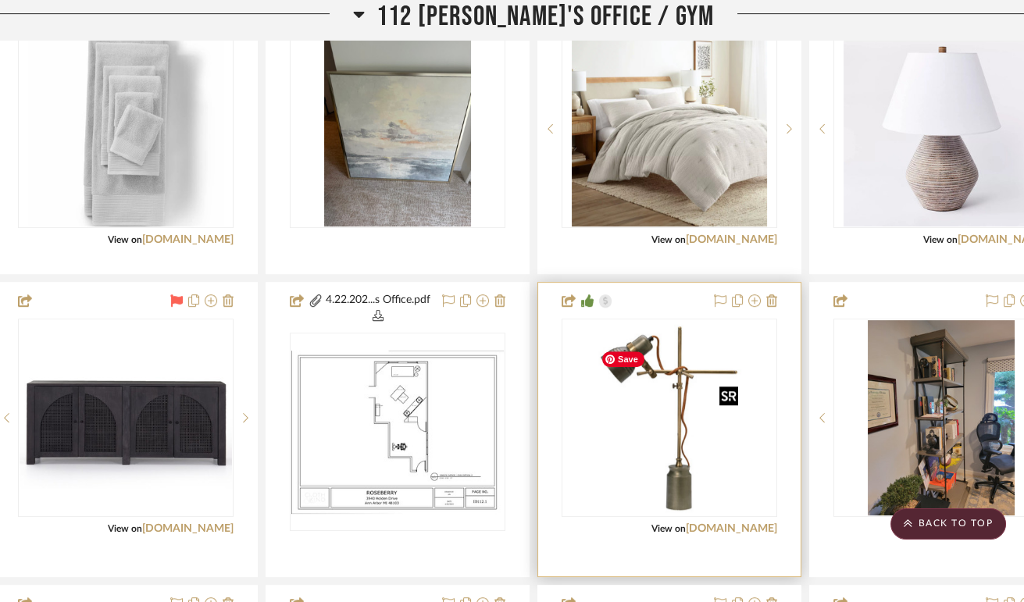
scroll to position [1216, 30]
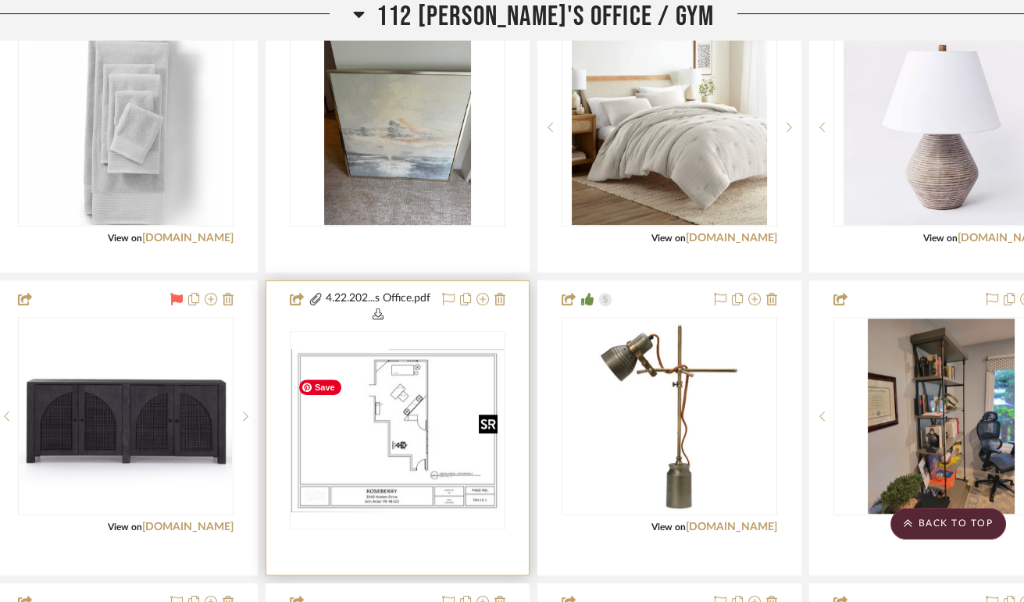
click at [415, 451] on img "0" at bounding box center [397, 431] width 212 height 164
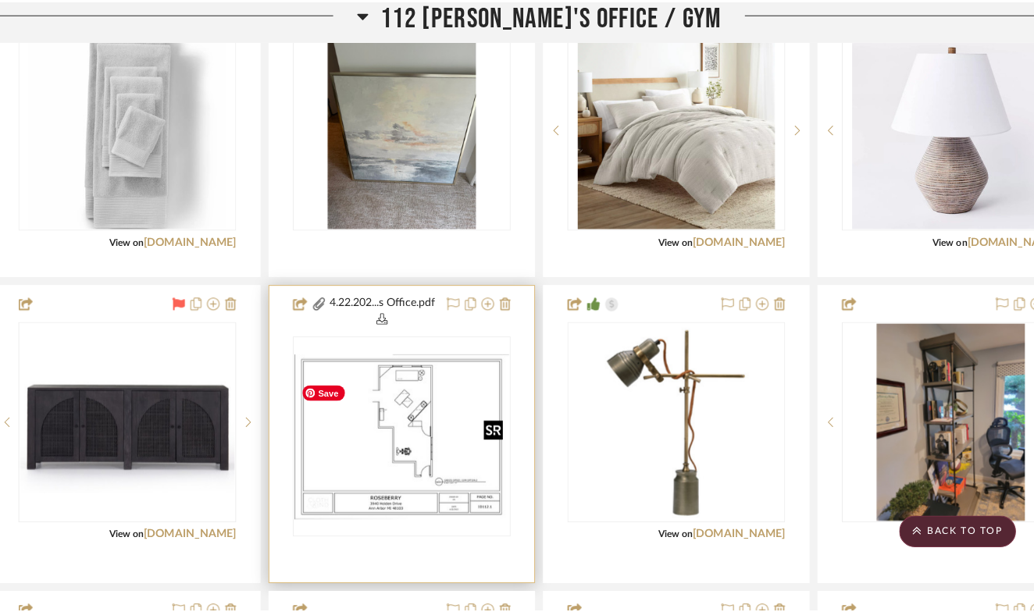
scroll to position [0, 0]
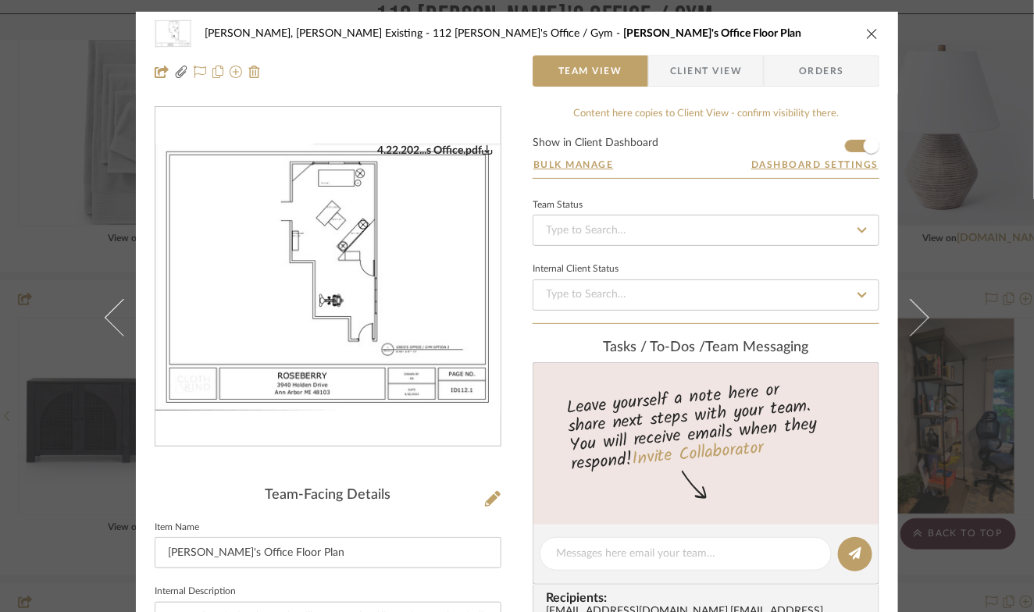
click at [364, 302] on img "0" at bounding box center [327, 277] width 345 height 267
click at [868, 32] on icon "close" at bounding box center [872, 33] width 12 height 12
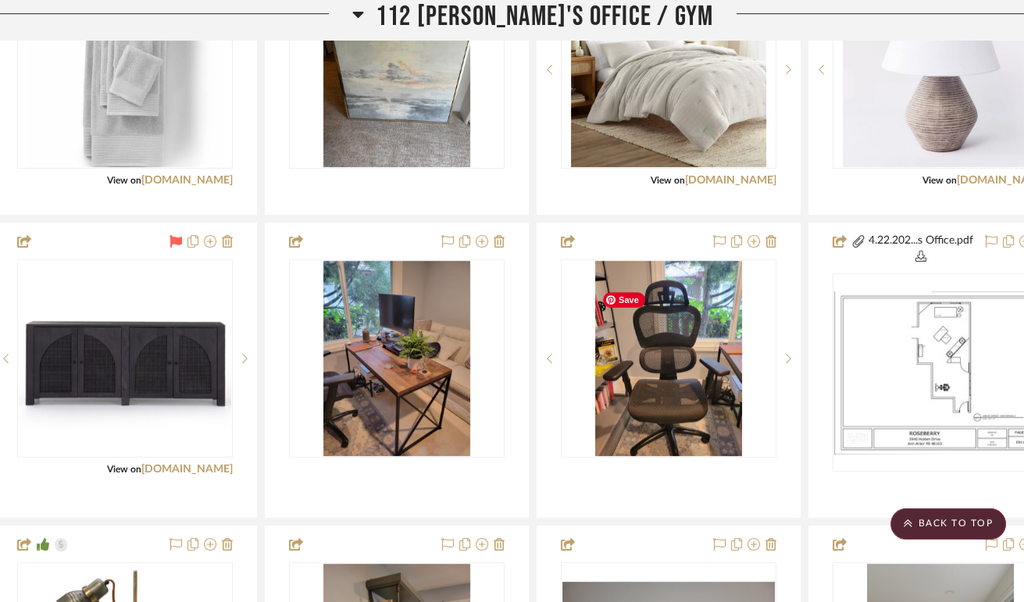
scroll to position [1273, 30]
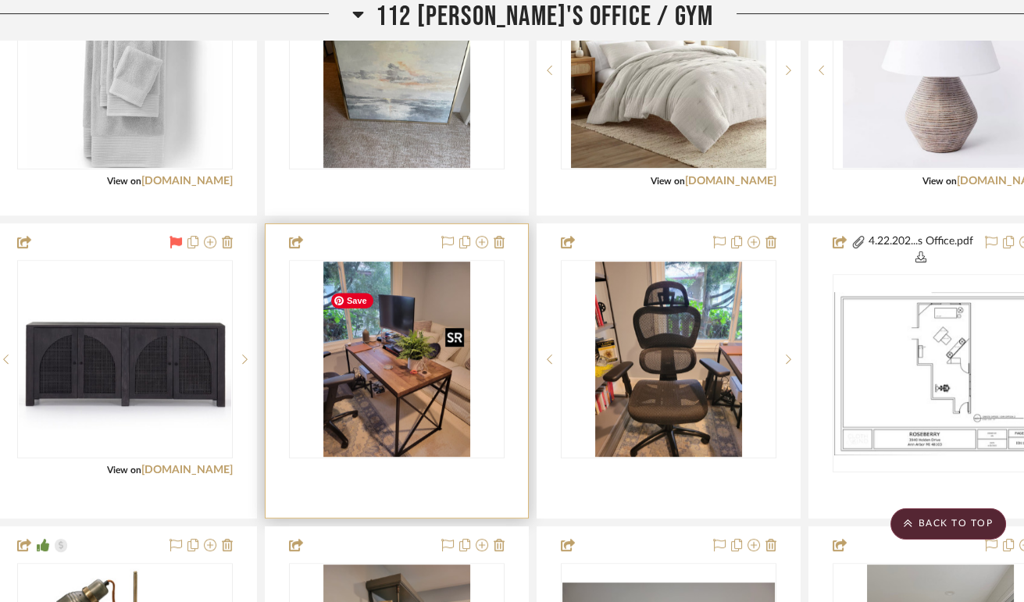
click at [406, 437] on img "0" at bounding box center [396, 359] width 147 height 195
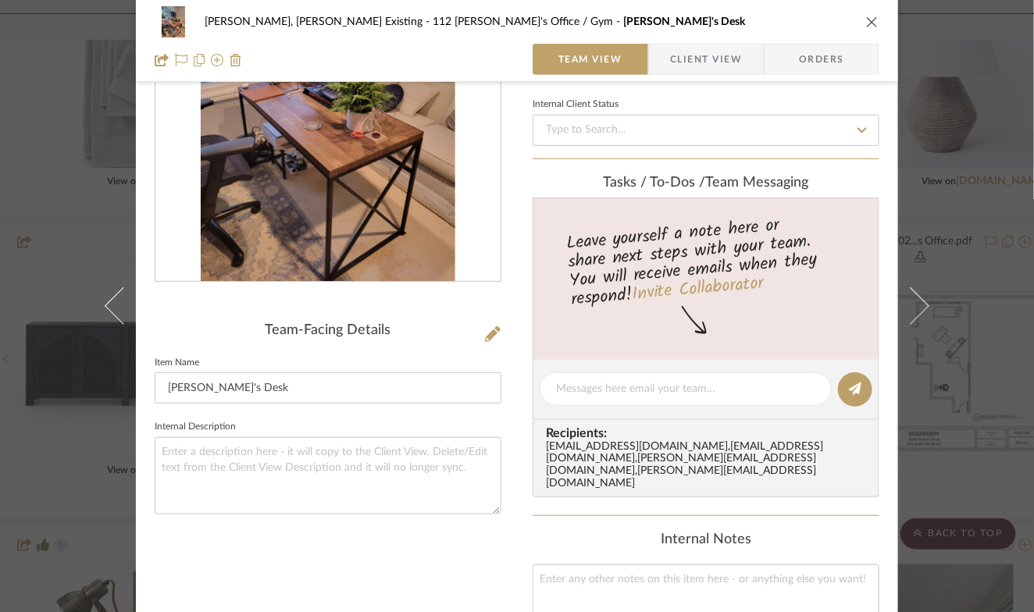
scroll to position [168, 0]
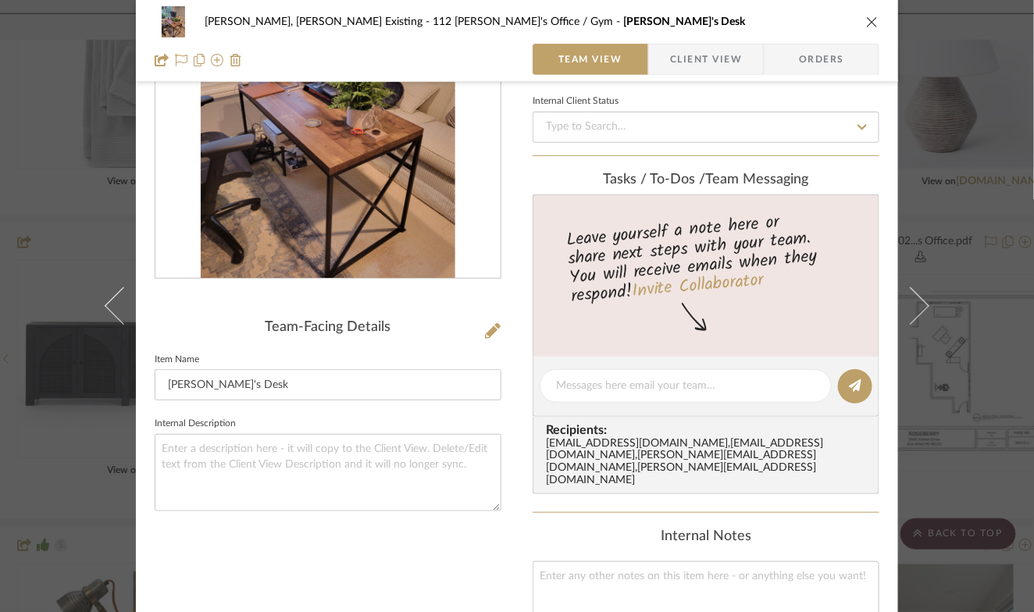
click at [706, 52] on span "Client View" at bounding box center [706, 59] width 72 height 31
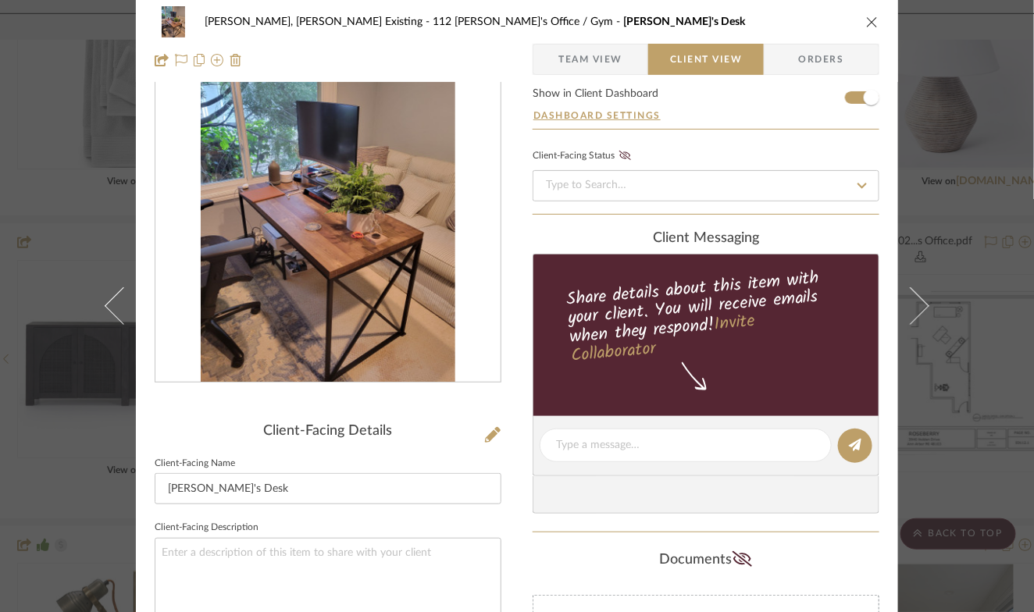
scroll to position [0, 0]
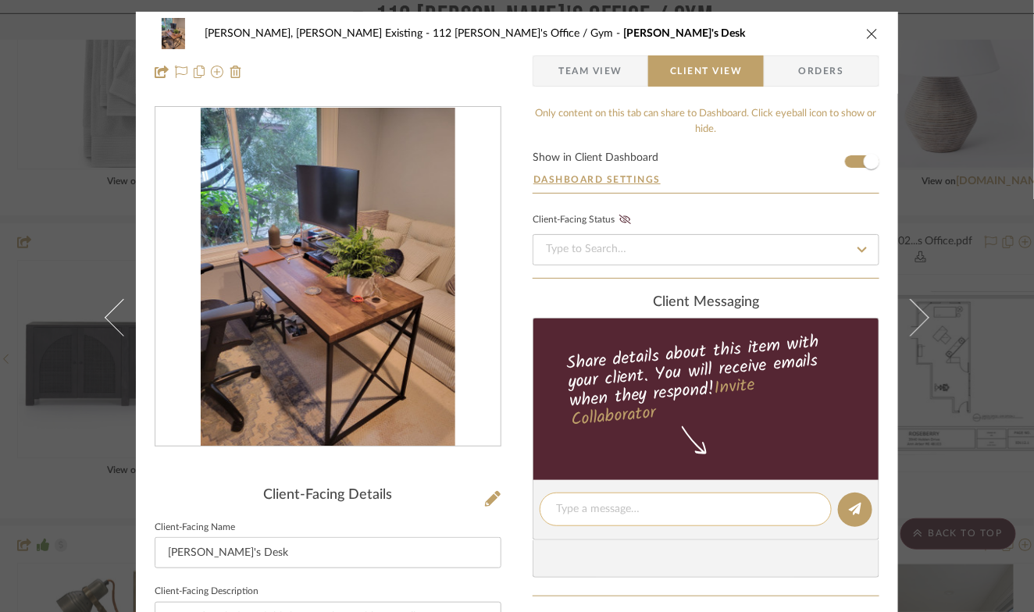
click at [630, 518] on textarea at bounding box center [685, 510] width 259 height 16
click at [556, 514] on textarea "Leena, does Greg still have this desk? Could it be used" at bounding box center [685, 510] width 259 height 16
drag, startPoint x: 552, startPoint y: 514, endPoint x: 787, endPoint y: 526, distance: 236.2
click at [787, 527] on div "Leena, does Greg still have this desk? Could it be used" at bounding box center [686, 510] width 292 height 34
click at [812, 517] on div "Leena, does Greg still have this desk? Could it be used" at bounding box center [686, 510] width 292 height 34
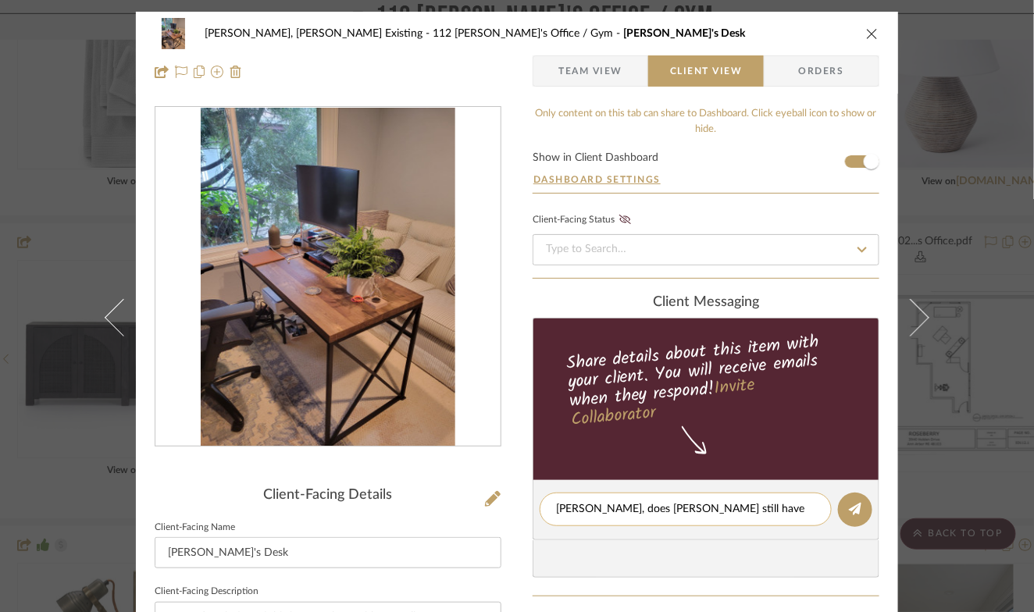
click at [810, 513] on div "Leena, does Greg still have this desk? Could it be used" at bounding box center [686, 510] width 292 height 34
click at [798, 512] on textarea "Leena, does Greg still have this desk? Could it be used" at bounding box center [685, 510] width 259 height 16
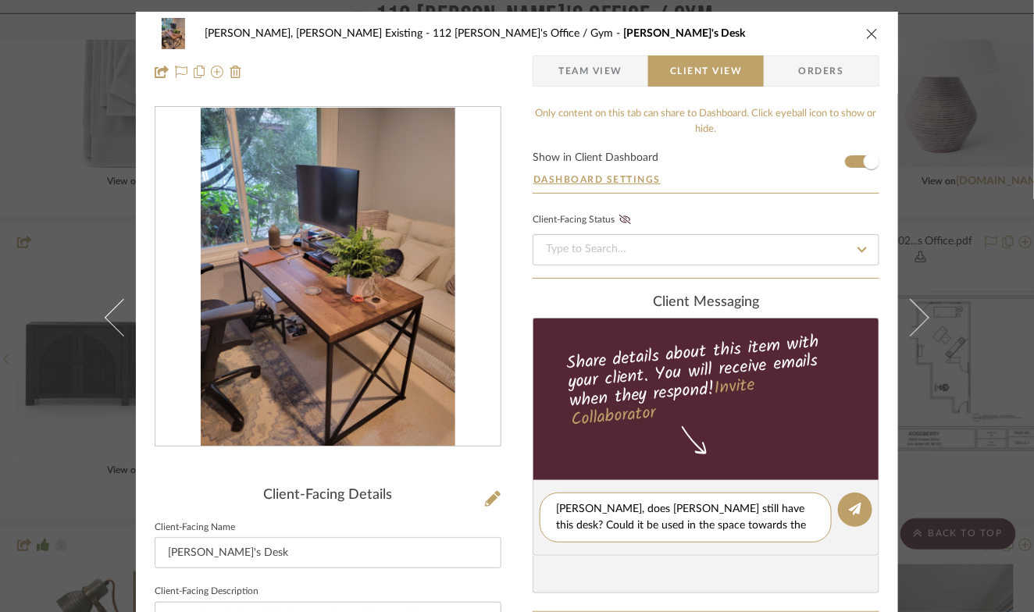
drag, startPoint x: 734, startPoint y: 511, endPoint x: 762, endPoint y: 558, distance: 54.3
click at [762, 556] on editor-of-message "Leena, does Greg still have this desk? Could it be used in the space towards the" at bounding box center [706, 518] width 347 height 76
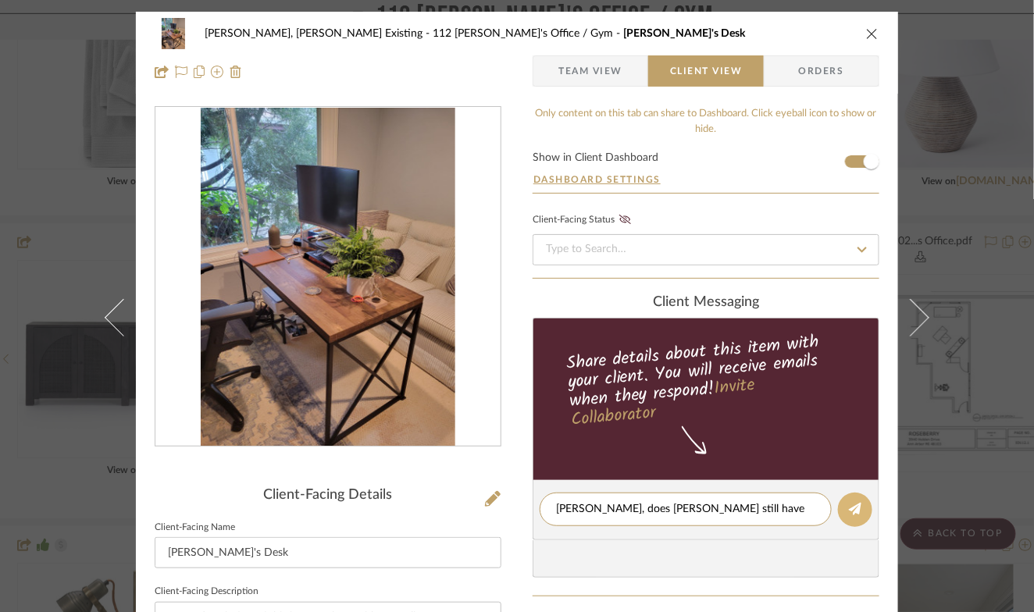
type textarea "Leena, does Greg still have this desk?"
click at [849, 512] on icon at bounding box center [855, 509] width 12 height 12
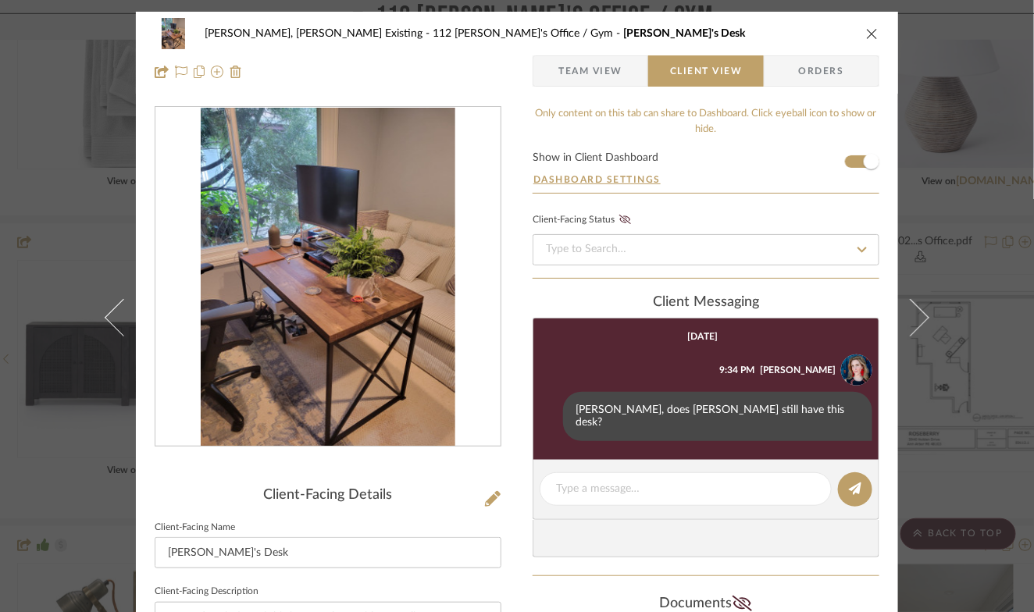
click at [866, 32] on icon "close" at bounding box center [872, 33] width 12 height 12
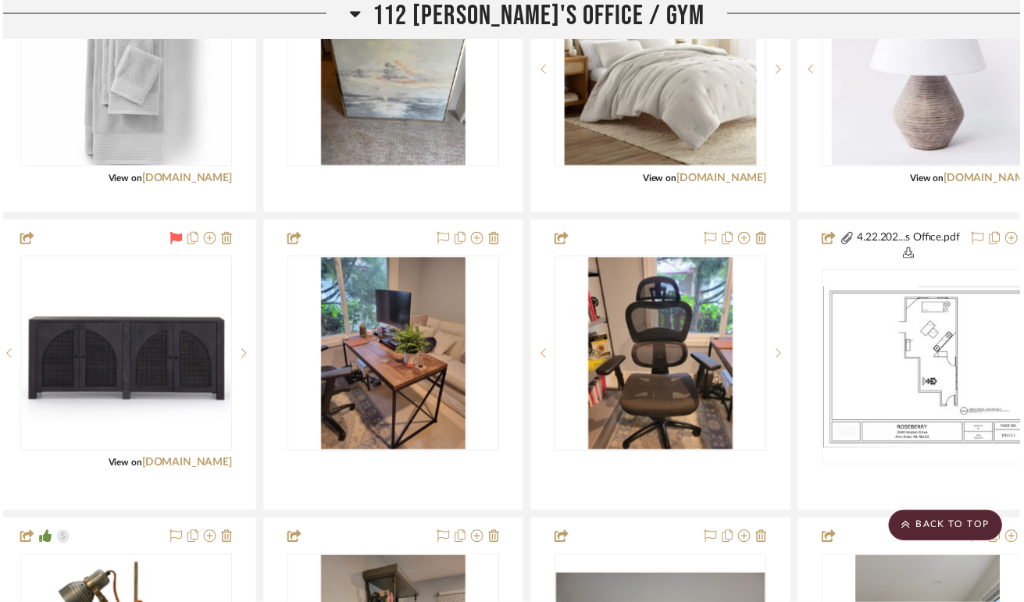
scroll to position [1273, 30]
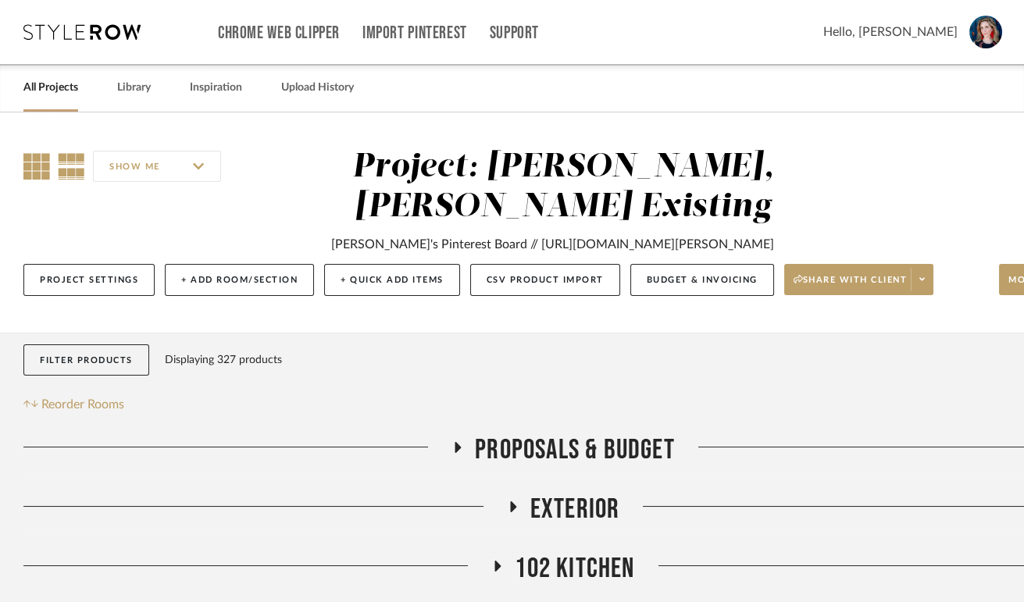
click at [32, 159] on icon at bounding box center [36, 166] width 27 height 27
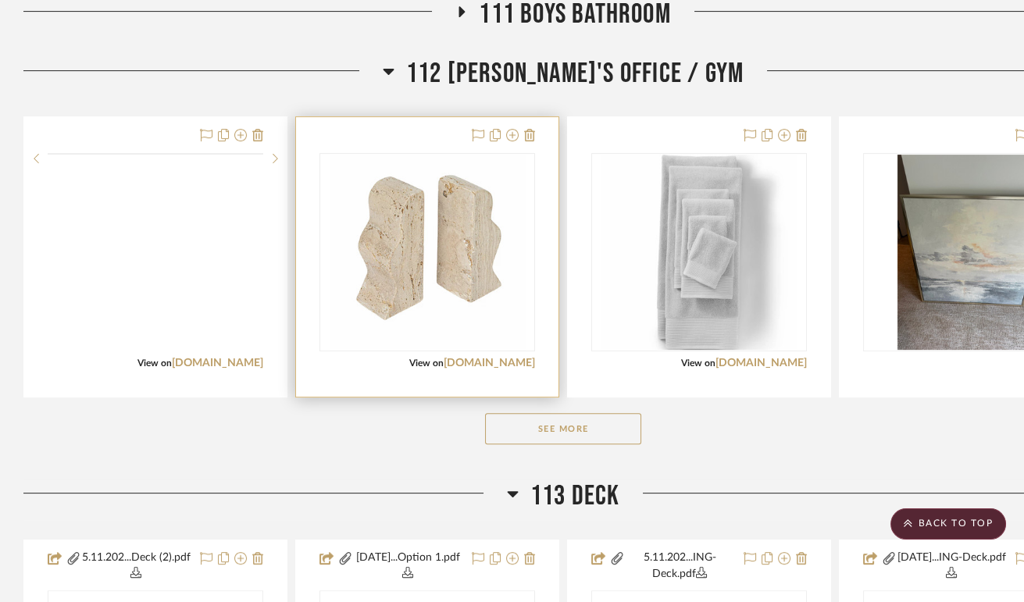
scroll to position [1102, 0]
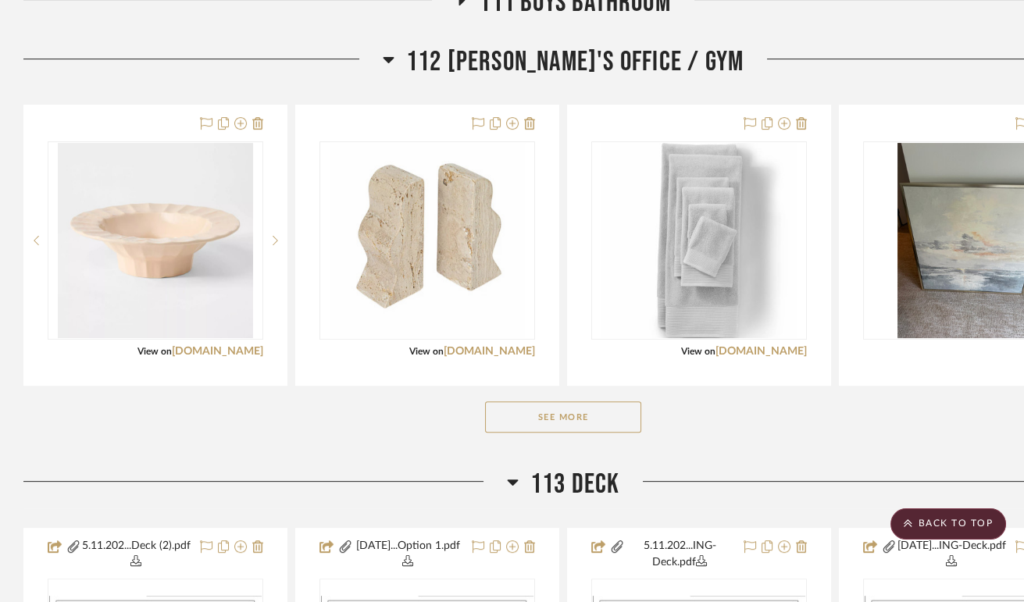
click at [602, 433] on button "See More" at bounding box center [563, 417] width 156 height 31
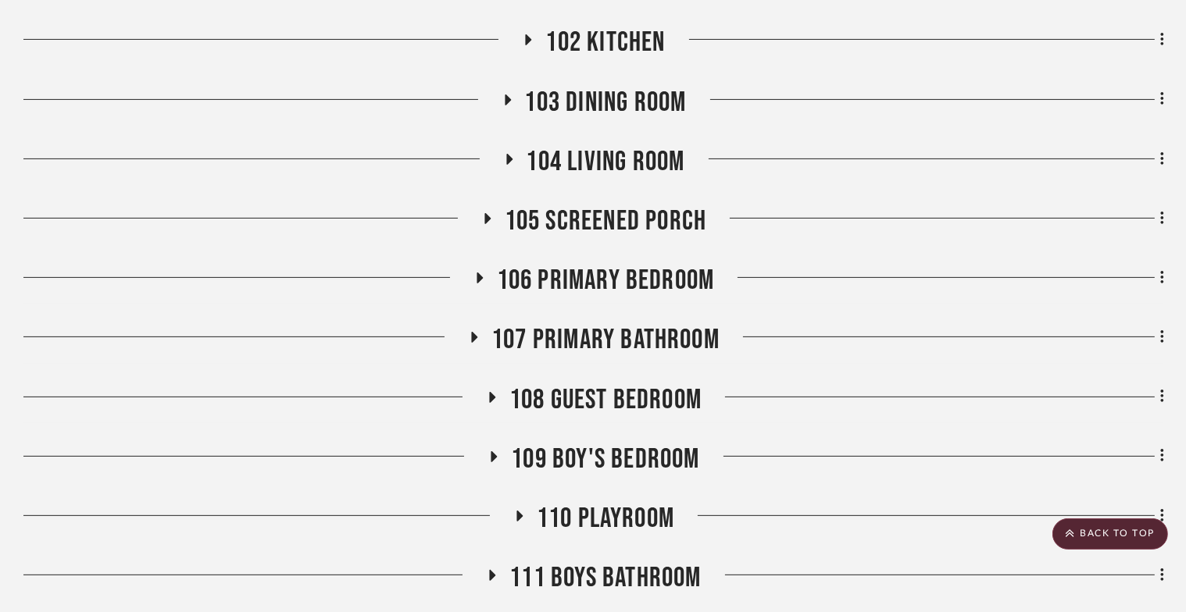
scroll to position [0, 0]
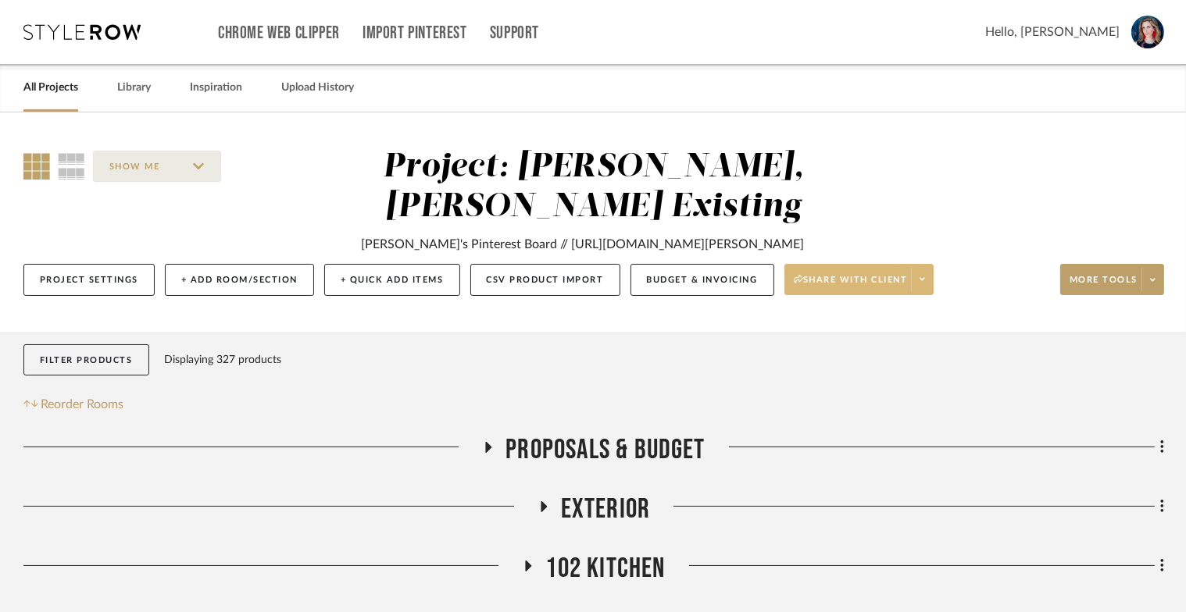
click at [908, 276] on span "Share with client" at bounding box center [851, 285] width 114 height 23
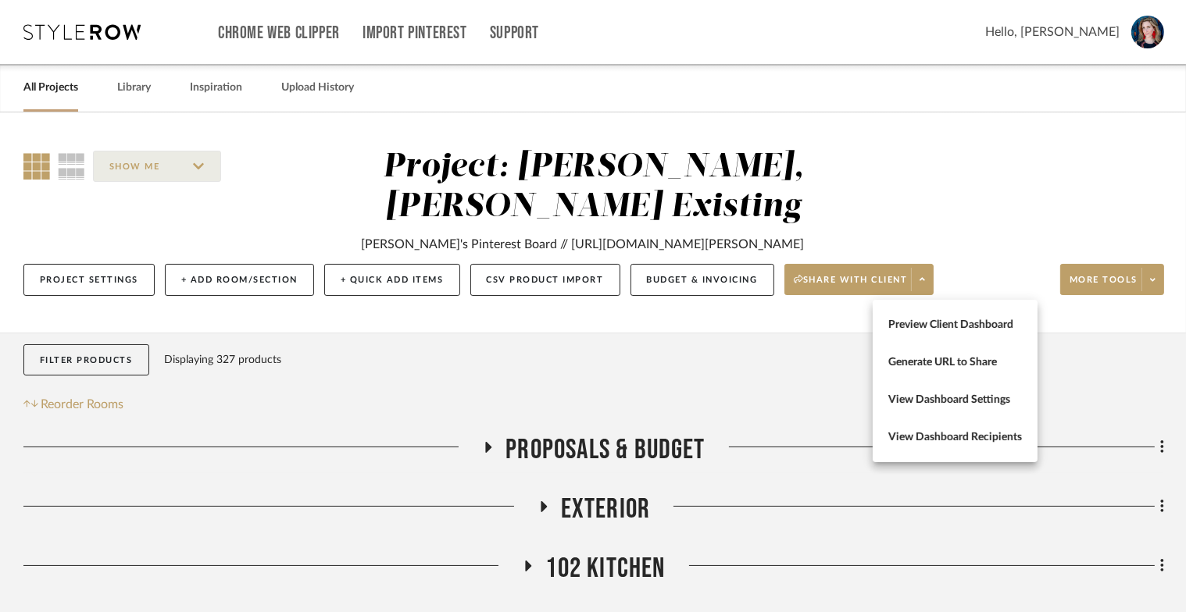
click at [749, 455] on div at bounding box center [593, 306] width 1186 height 612
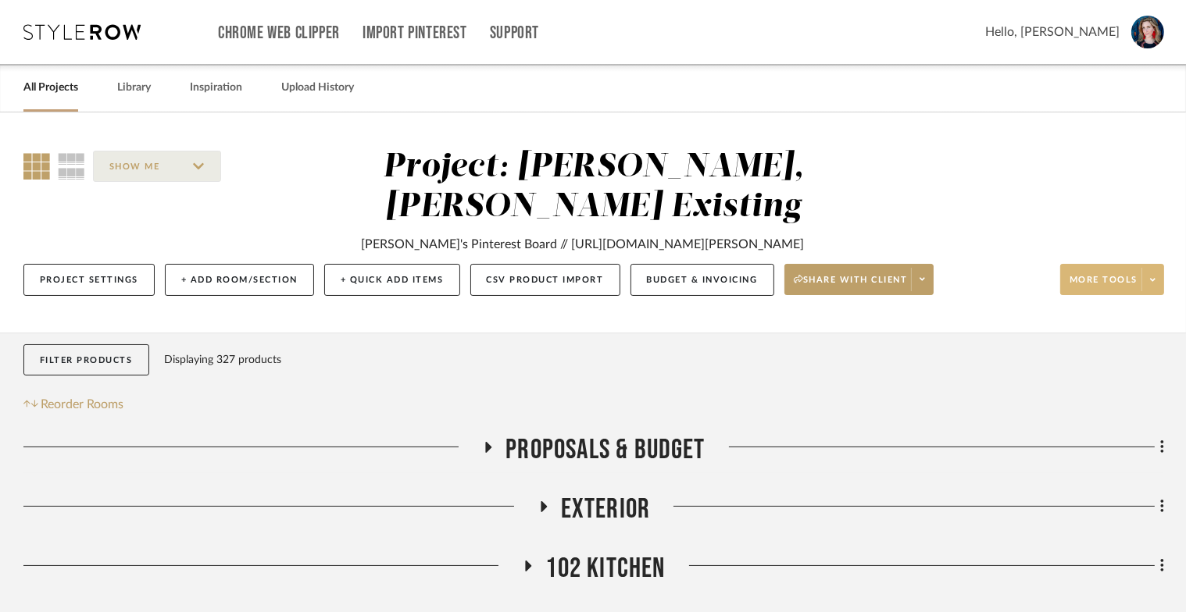
click at [1034, 298] on span "More tools" at bounding box center [1103, 285] width 68 height 23
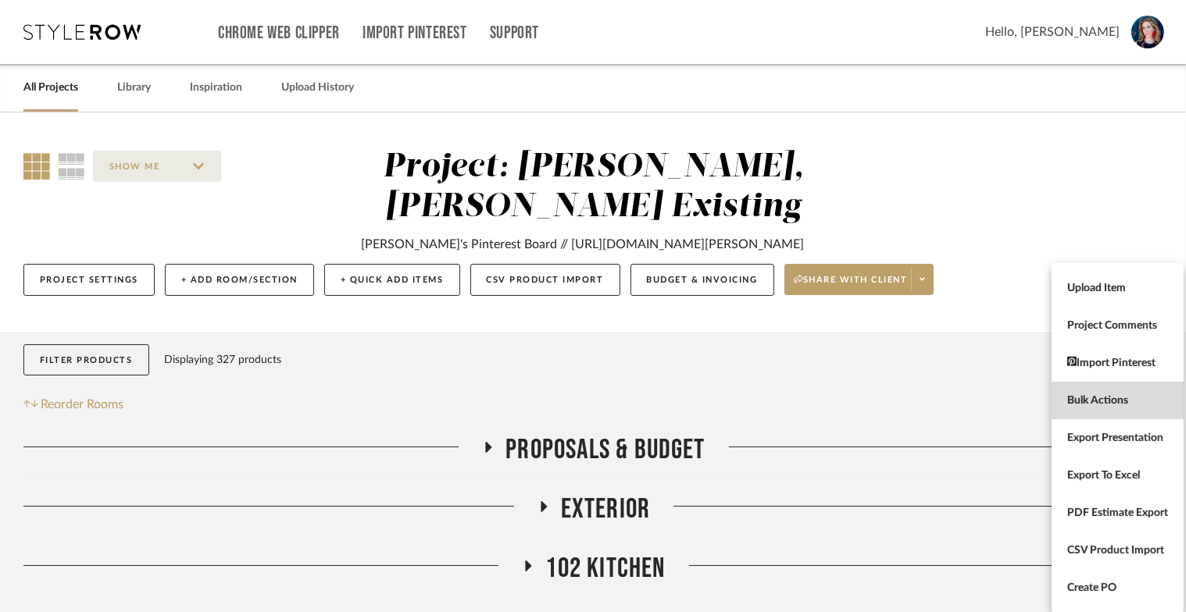
click at [1034, 397] on span "Bulk Actions" at bounding box center [1117, 400] width 101 height 13
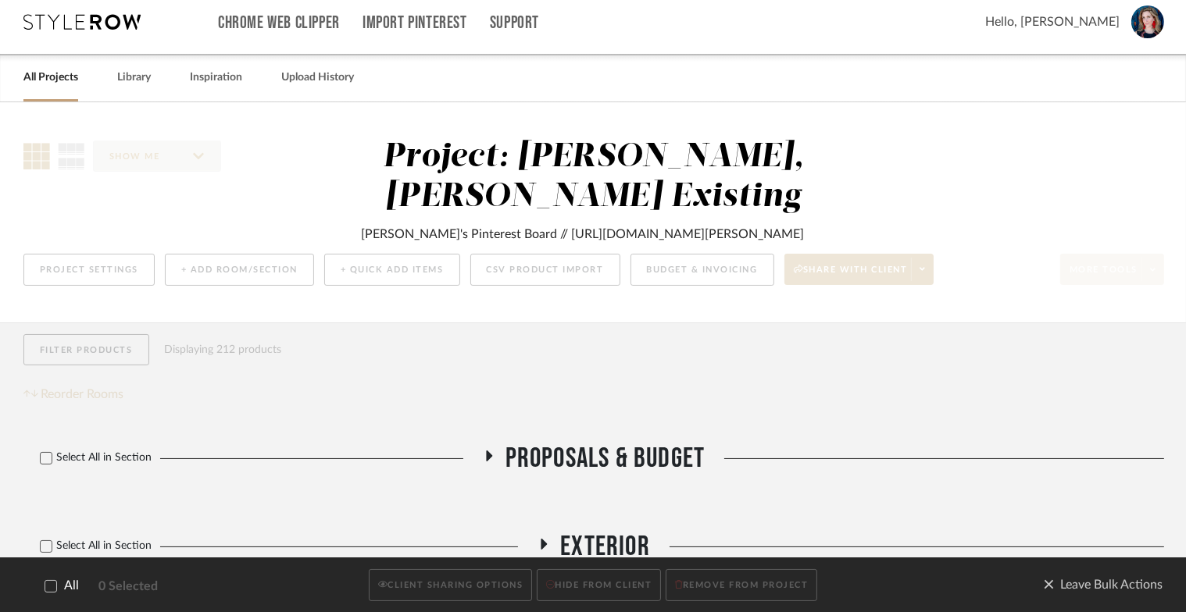
scroll to position [14, 0]
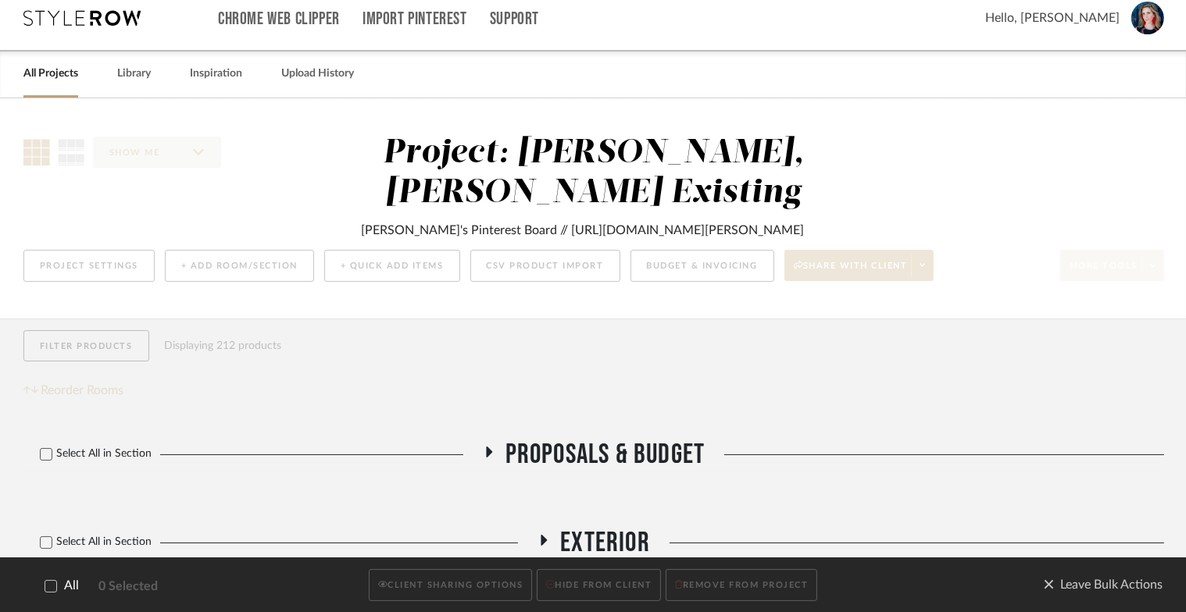
click at [53, 580] on icon at bounding box center [50, 585] width 11 height 11
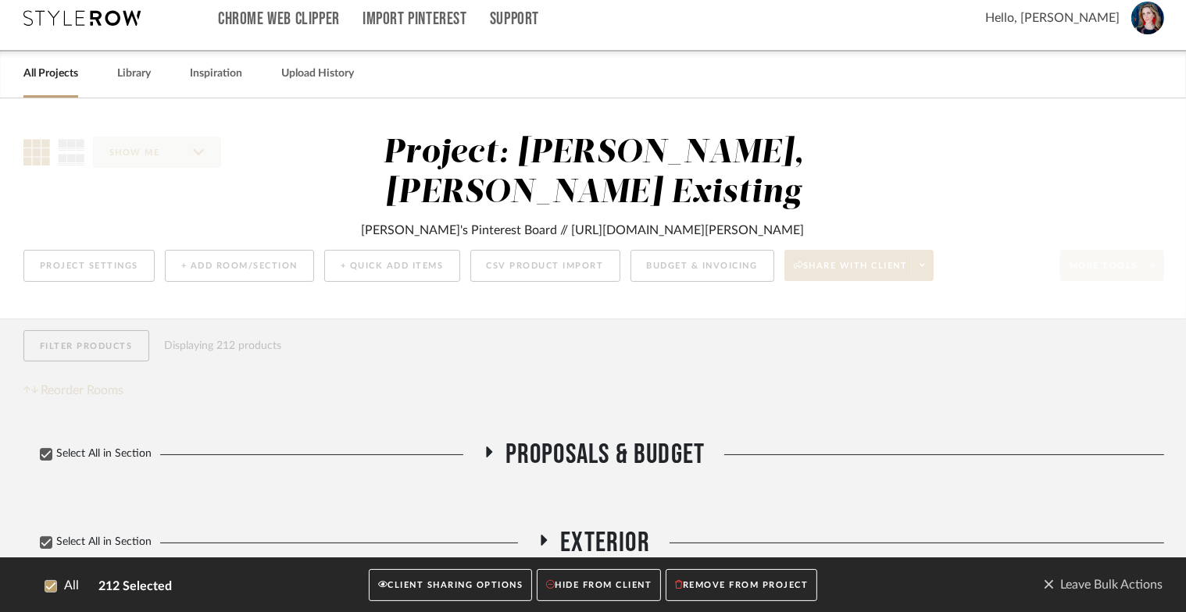
click at [441, 584] on button "CLIENT SHARING OPTIONS" at bounding box center [450, 585] width 163 height 32
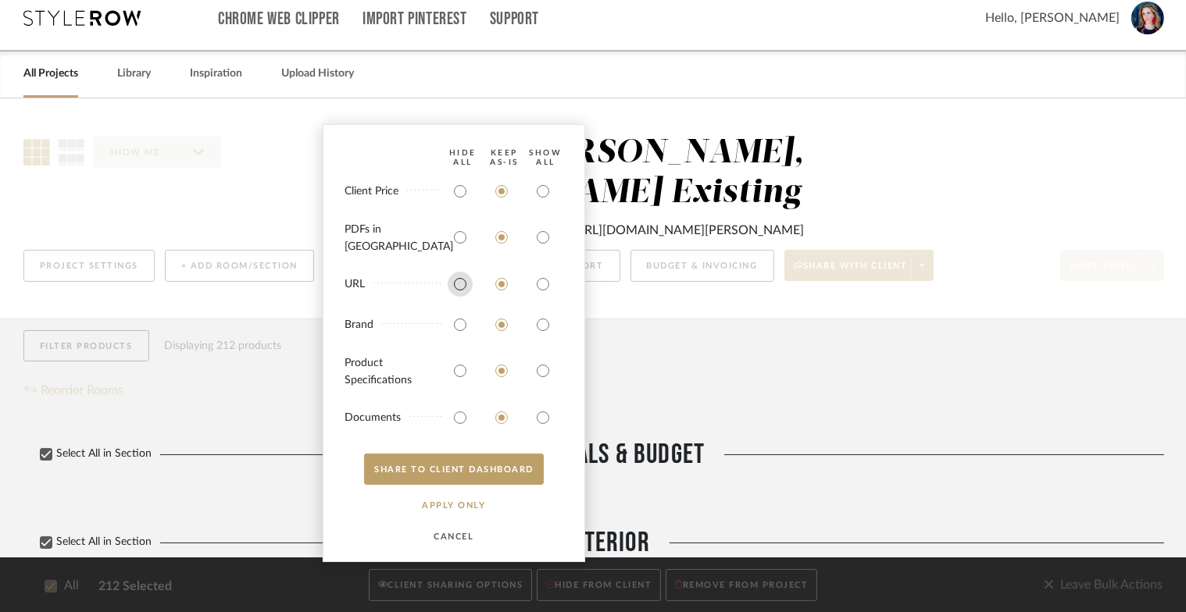
click at [460, 283] on input "radio" at bounding box center [460, 284] width 25 height 25
radio input "true"
click at [458, 324] on input "radio" at bounding box center [460, 324] width 25 height 25
radio input "true"
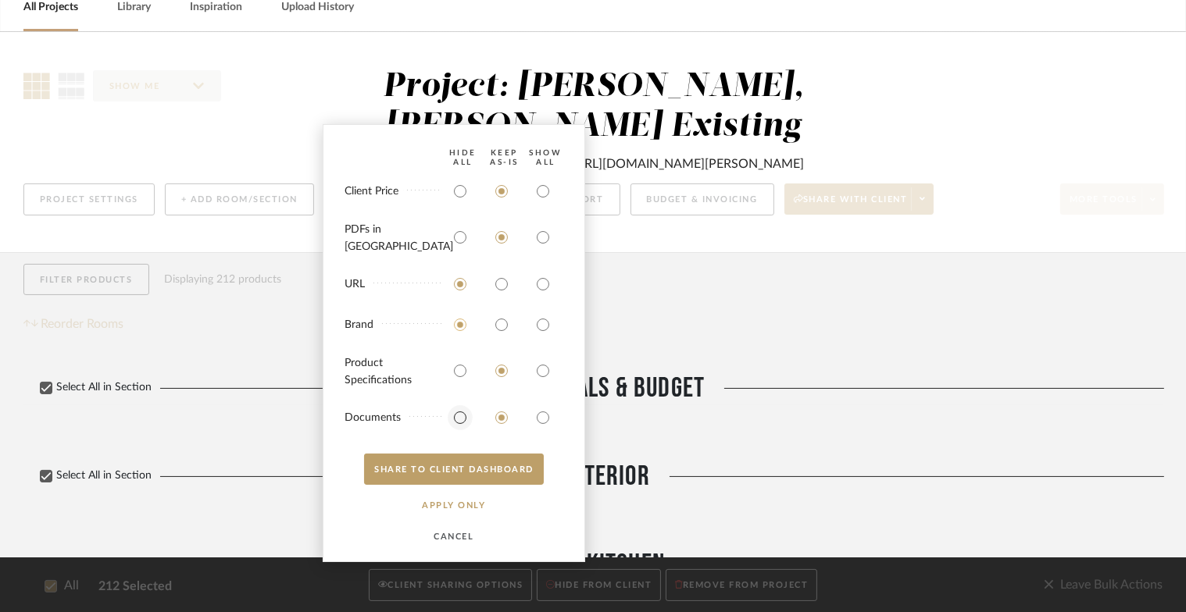
scroll to position [103, 0]
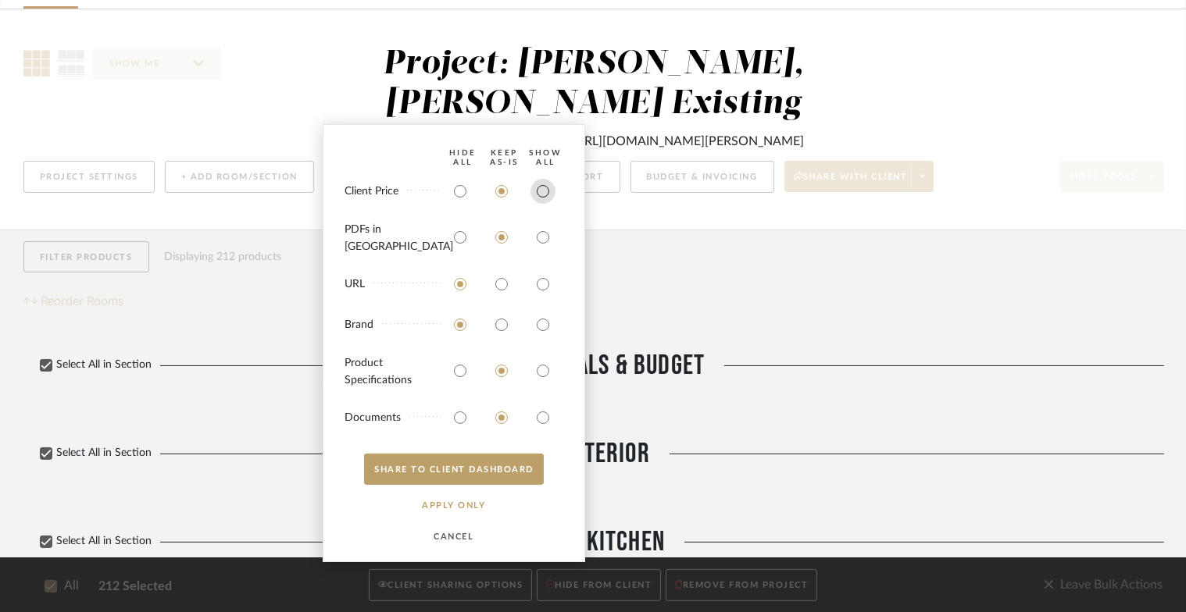
click at [542, 198] on input "radio" at bounding box center [542, 191] width 25 height 25
radio input "true"
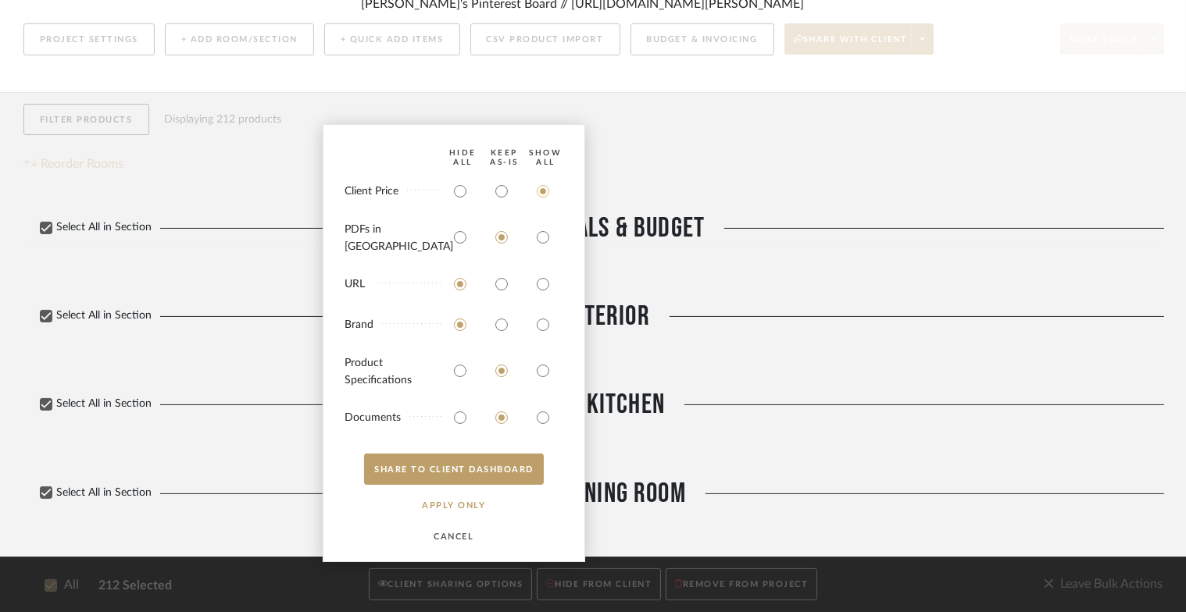
scroll to position [246, 0]
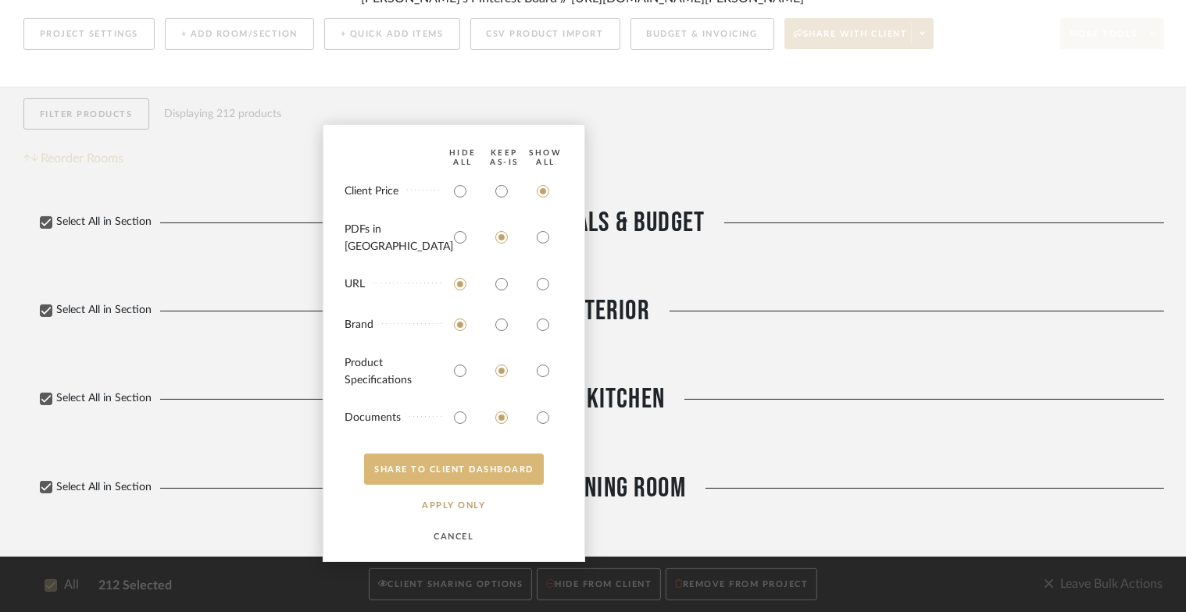
click at [423, 469] on button "SHARE TO CLIENT Dashboard" at bounding box center [454, 469] width 180 height 31
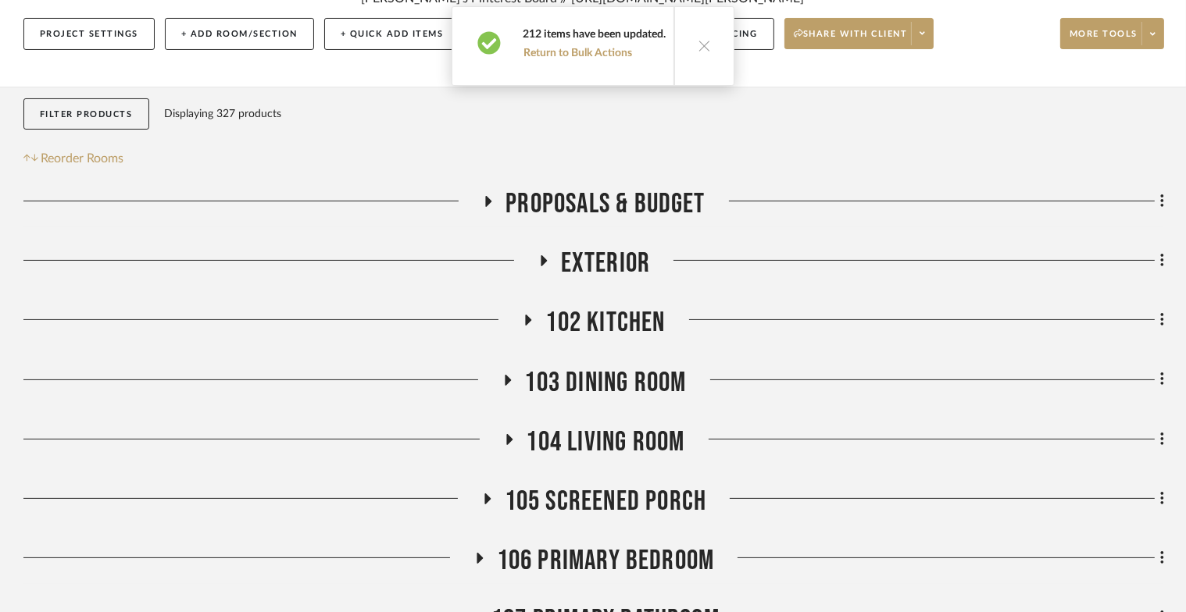
click at [706, 45] on icon at bounding box center [704, 45] width 13 height 13
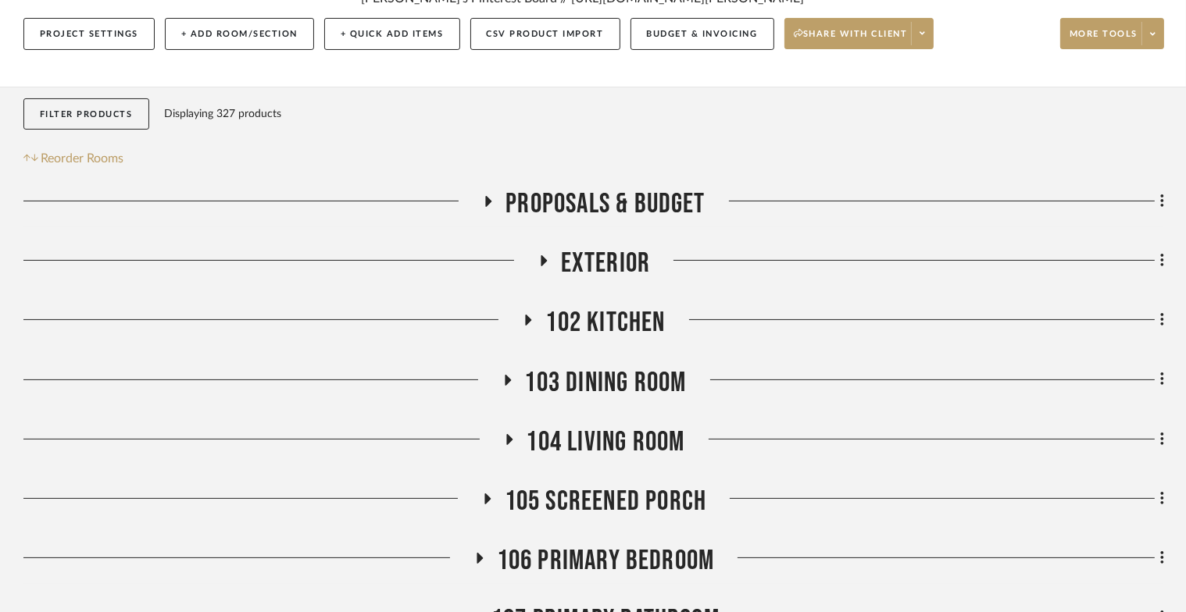
scroll to position [0, 0]
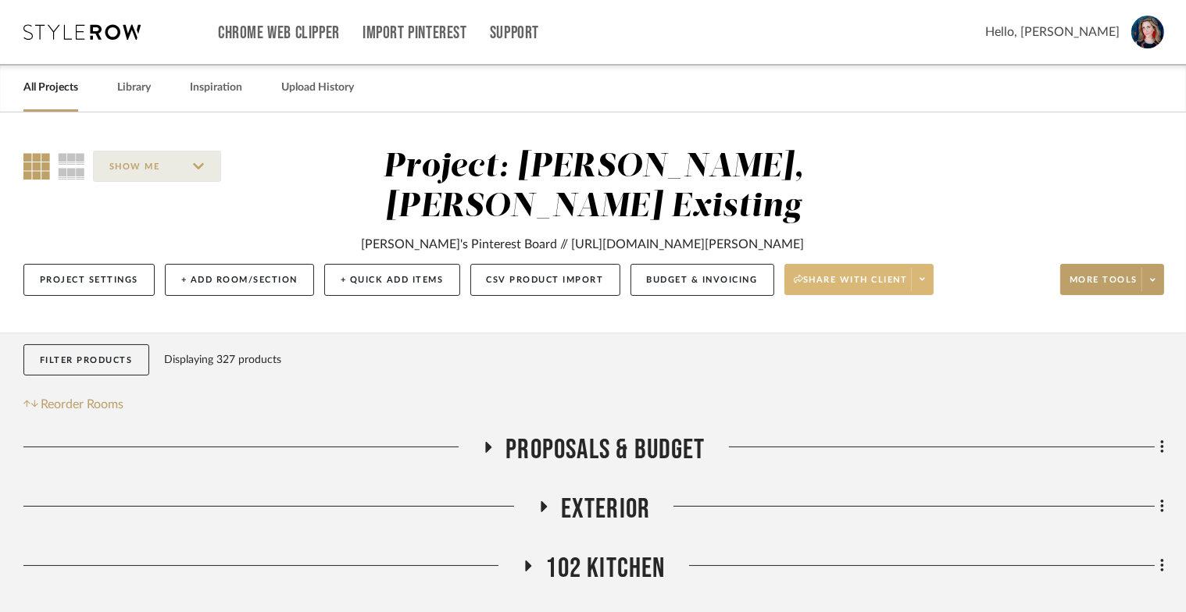
click at [934, 266] on button "Share with client" at bounding box center [859, 279] width 150 height 31
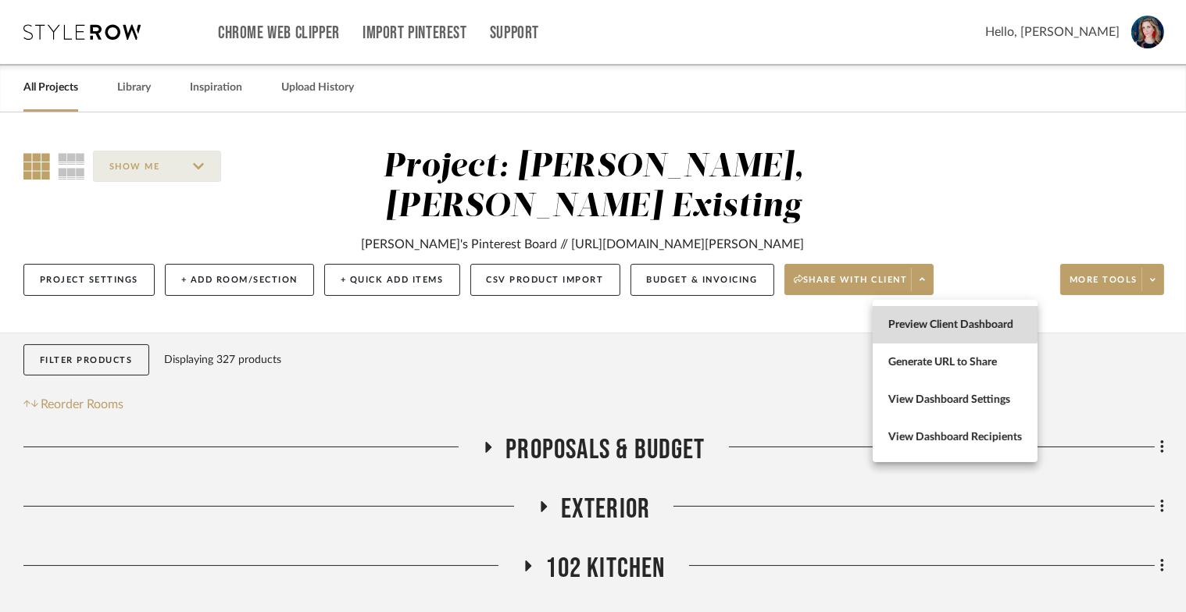
click at [932, 316] on button "Preview Client Dashboard" at bounding box center [955, 324] width 165 height 37
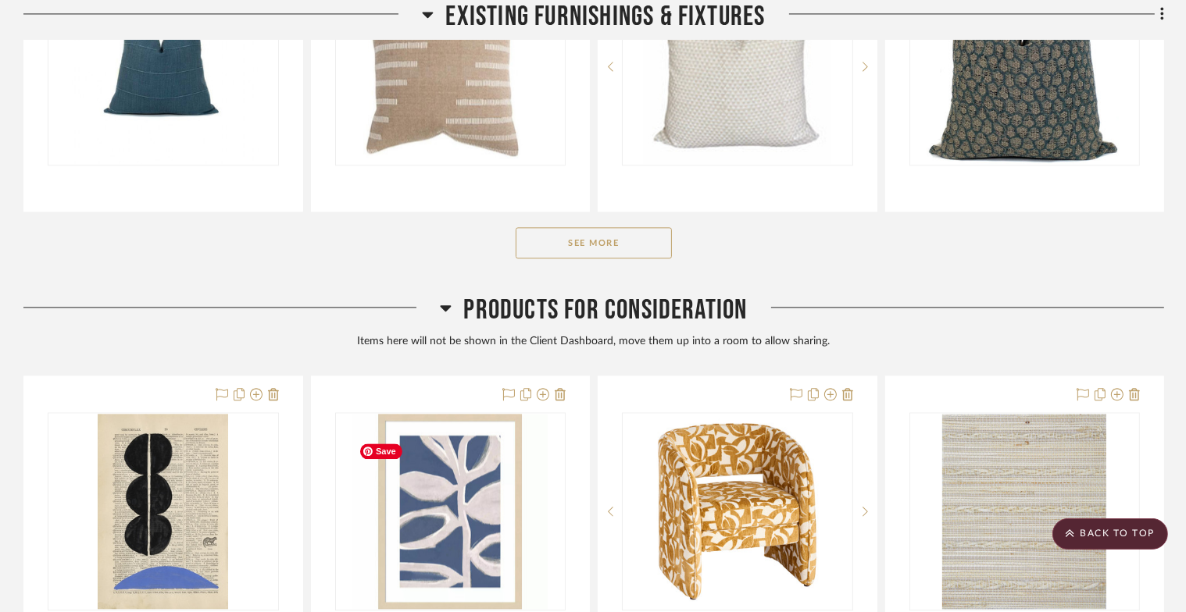
scroll to position [3875, 0]
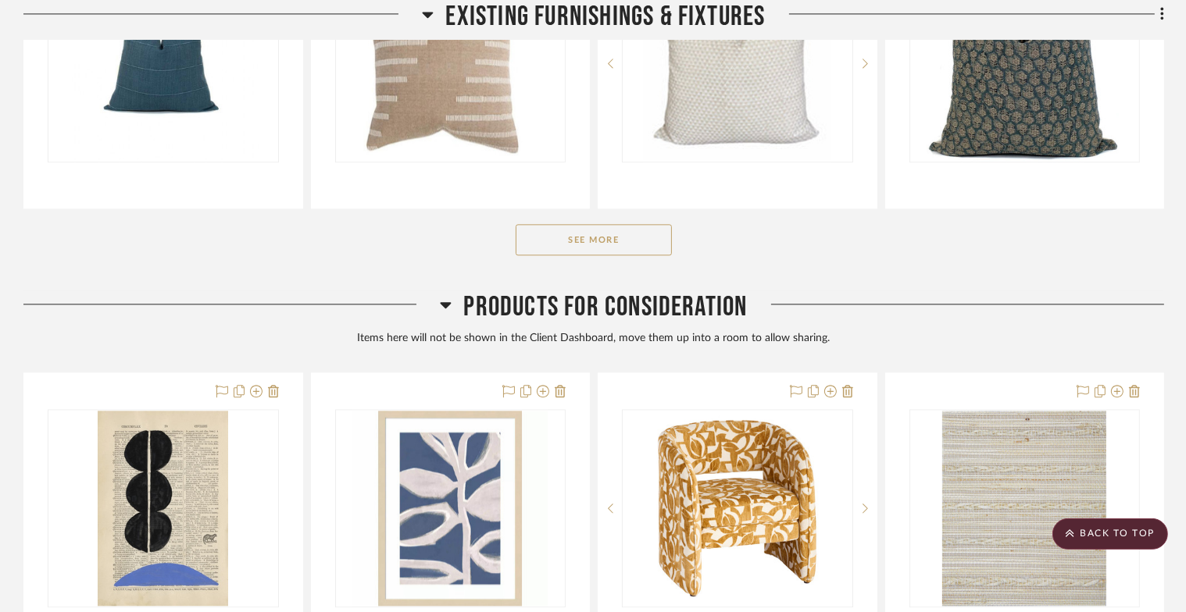
click at [558, 255] on button "See More" at bounding box center [594, 239] width 156 height 31
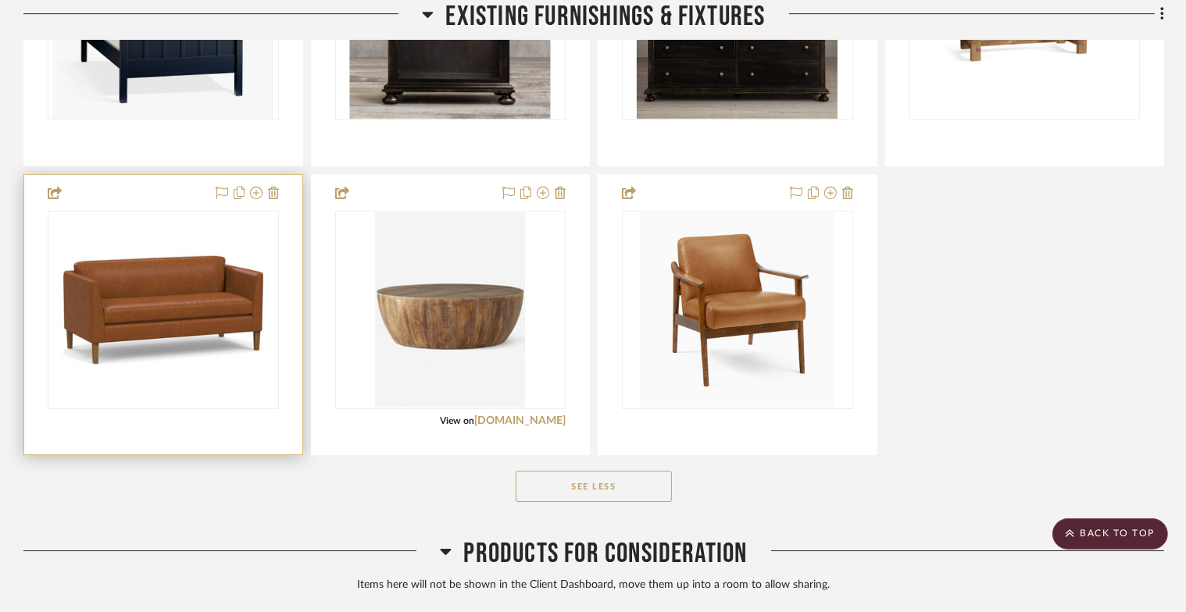
scroll to position [5663, 0]
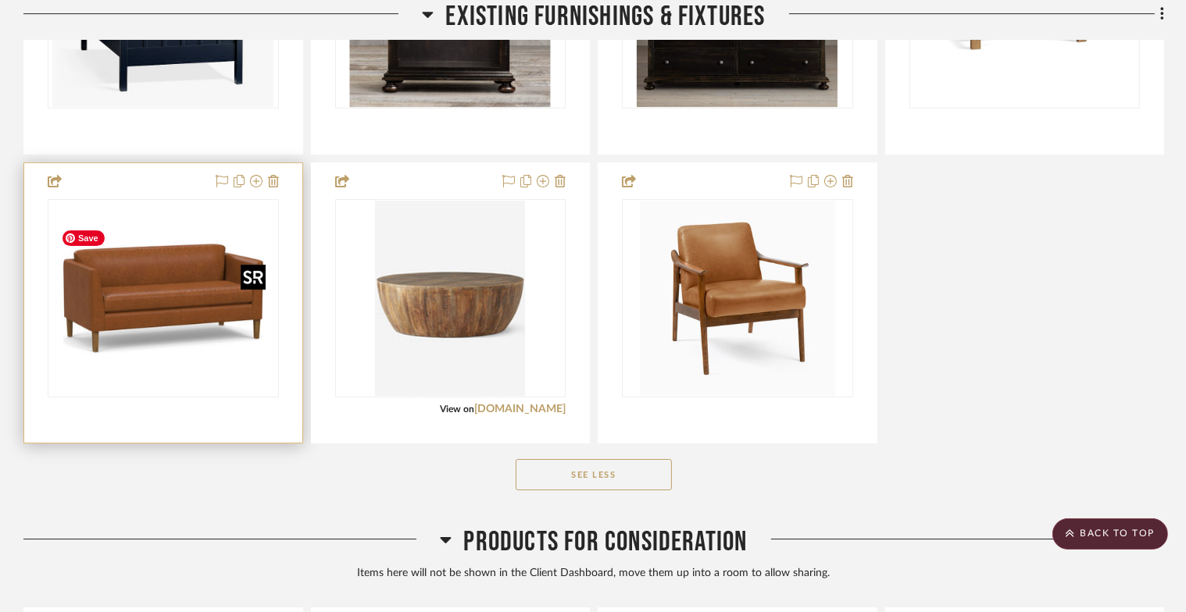
click at [205, 312] on img "0" at bounding box center [163, 298] width 217 height 195
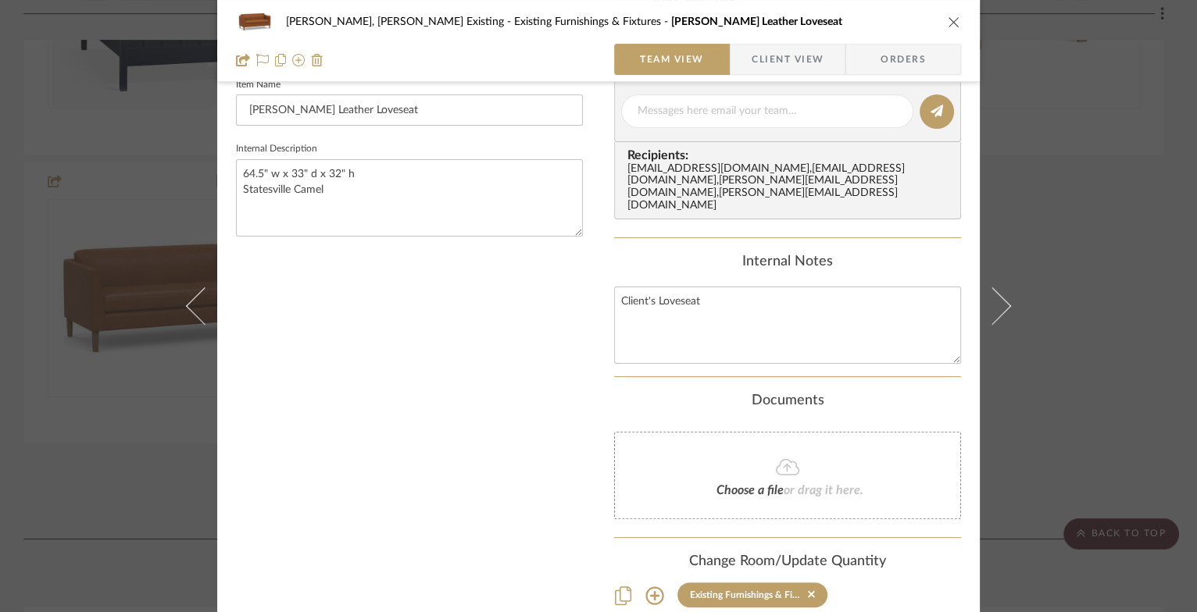
scroll to position [444, 0]
click at [646, 586] on icon at bounding box center [654, 595] width 19 height 19
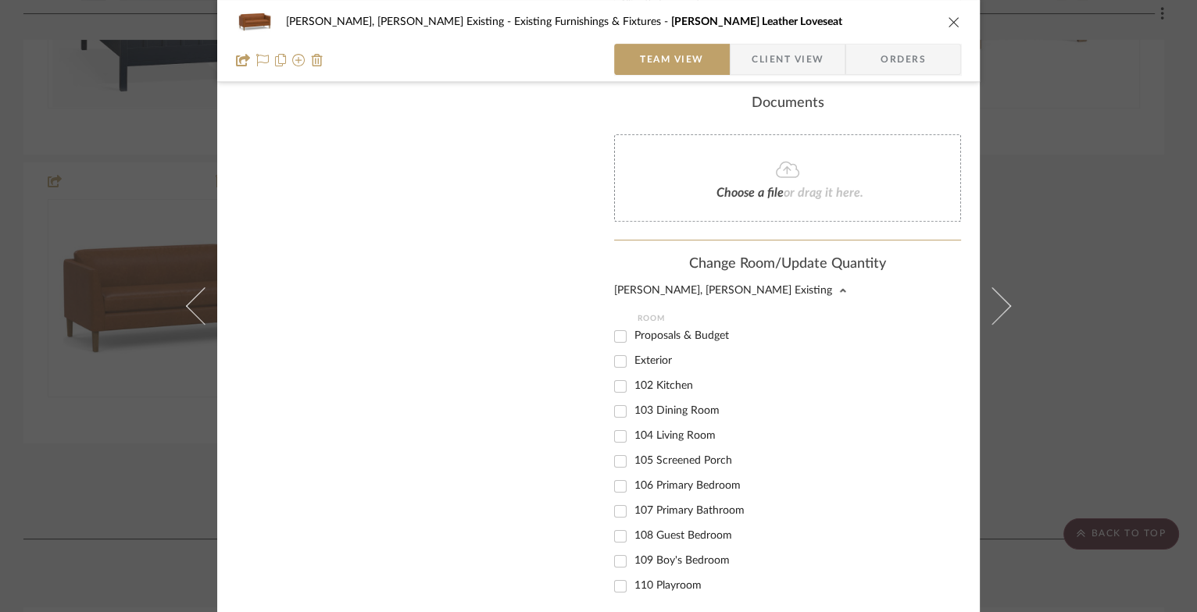
scroll to position [761, 0]
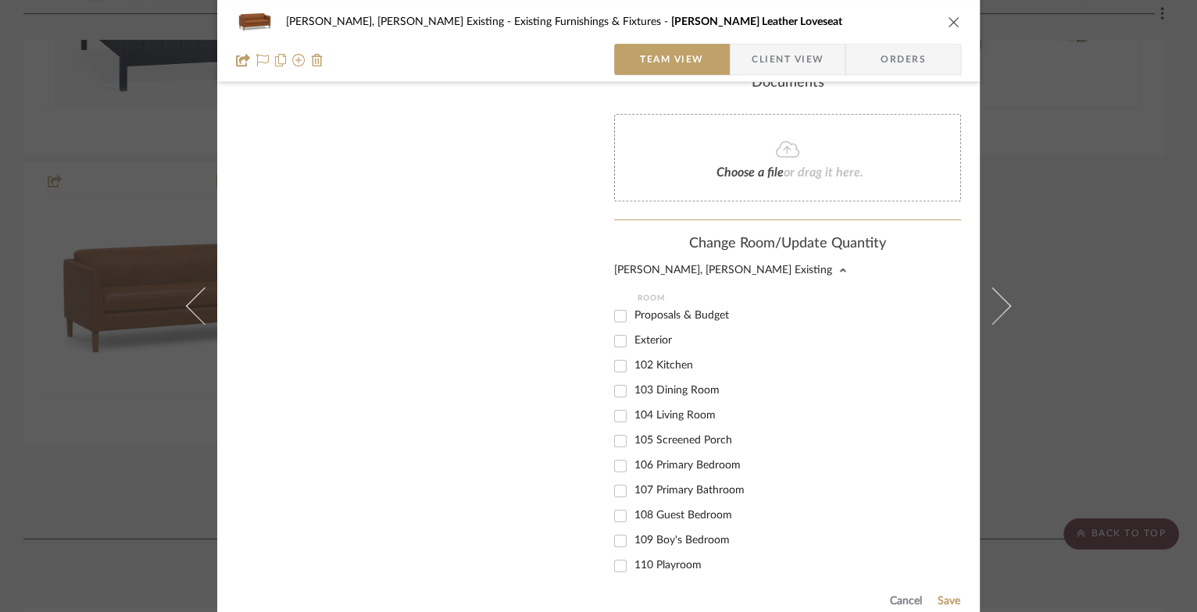
click at [662, 379] on div "103 Dining Room" at bounding box center [766, 391] width 304 height 25
click at [612, 379] on input "103 Dining Room" at bounding box center [620, 391] width 25 height 25
checkbox input "true"
click at [946, 595] on button "Save" at bounding box center [949, 601] width 24 height 12
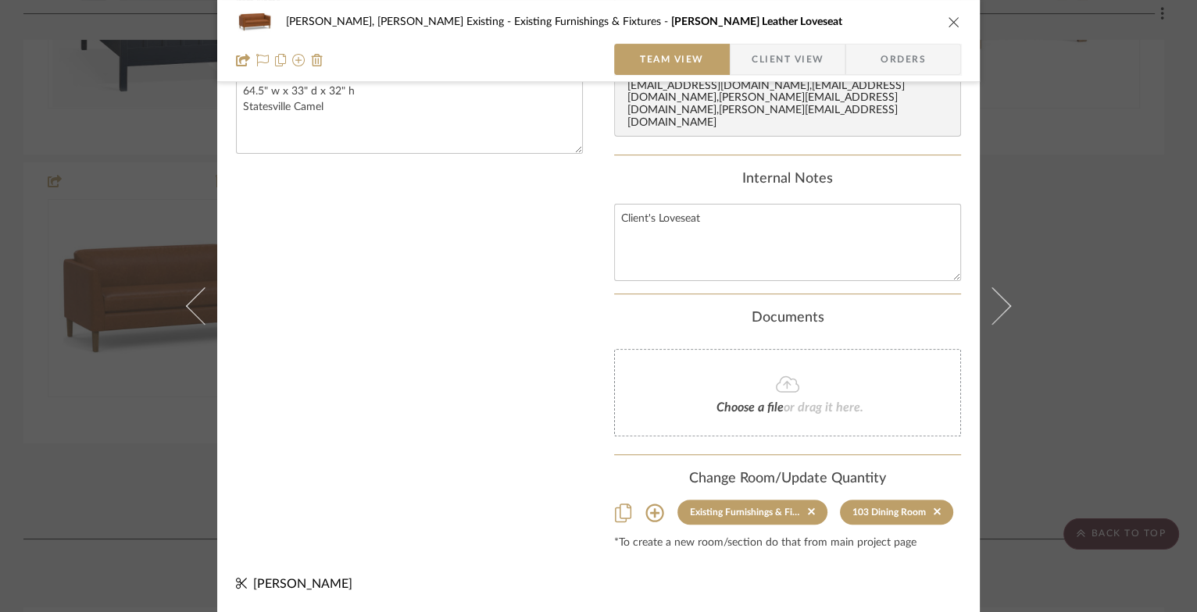
click at [948, 18] on icon "close" at bounding box center [954, 22] width 12 height 12
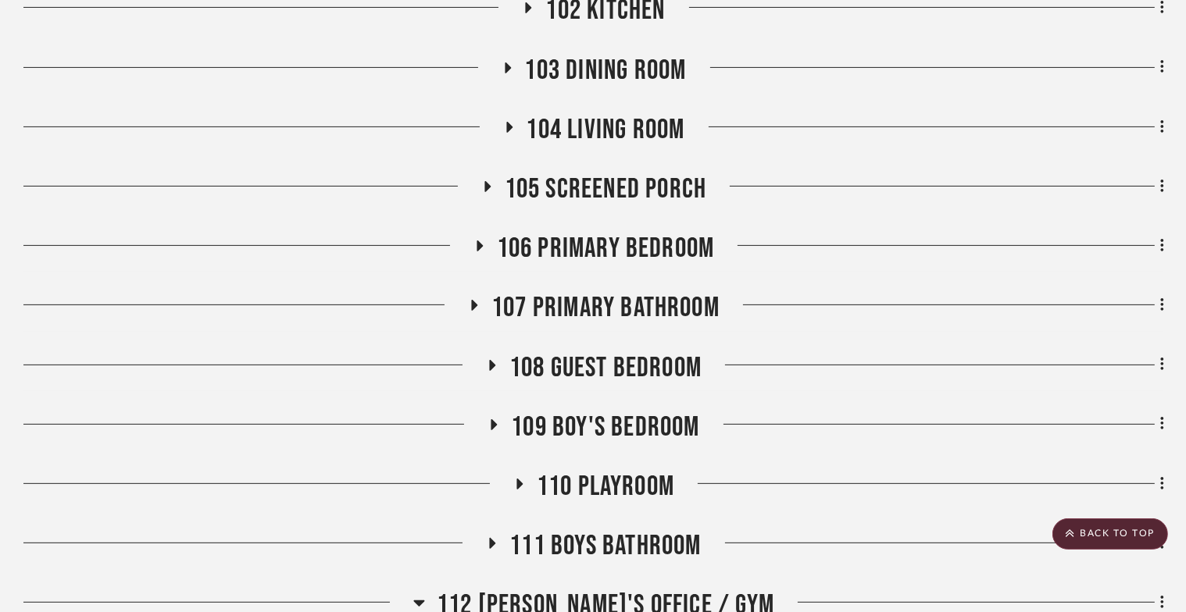
scroll to position [543, 0]
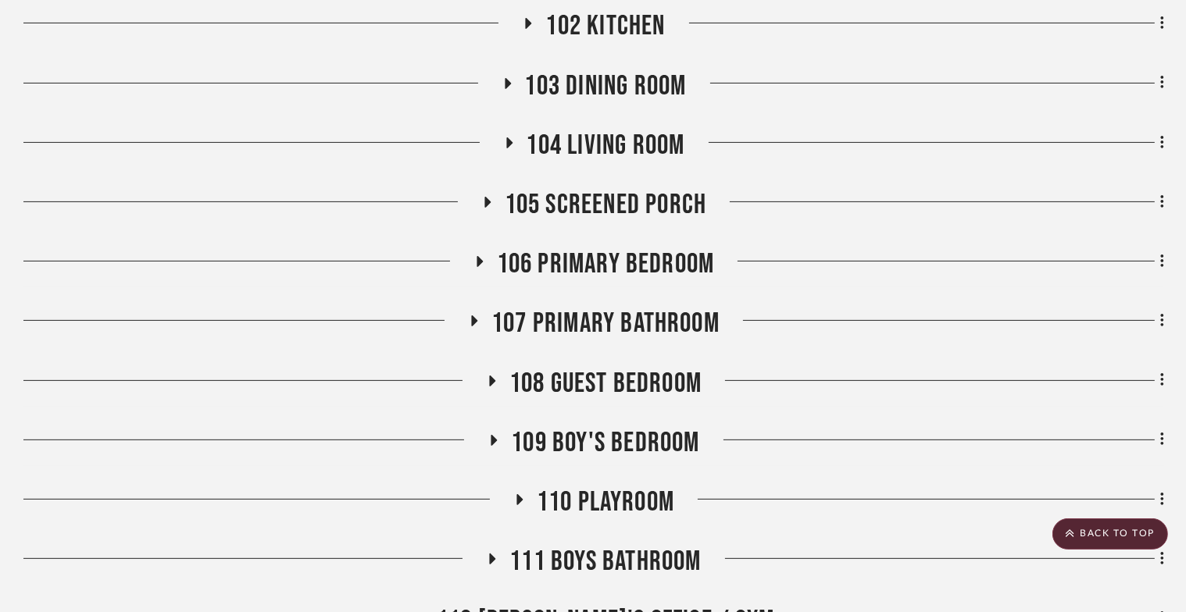
click at [502, 89] on icon at bounding box center [507, 83] width 19 height 12
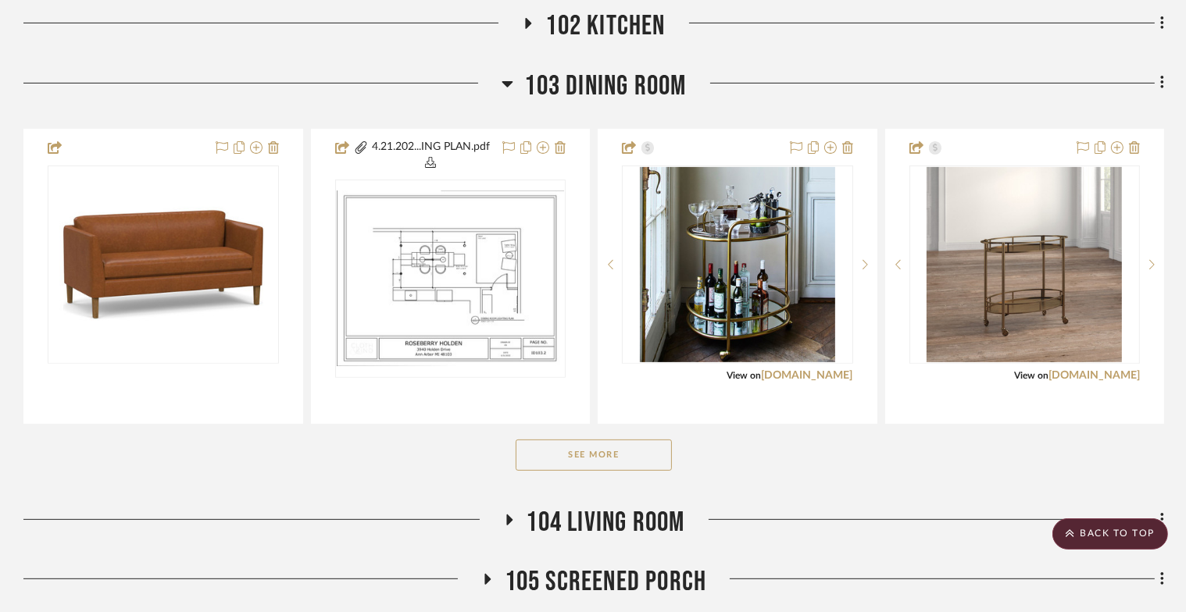
click at [575, 471] on button "See More" at bounding box center [594, 455] width 156 height 31
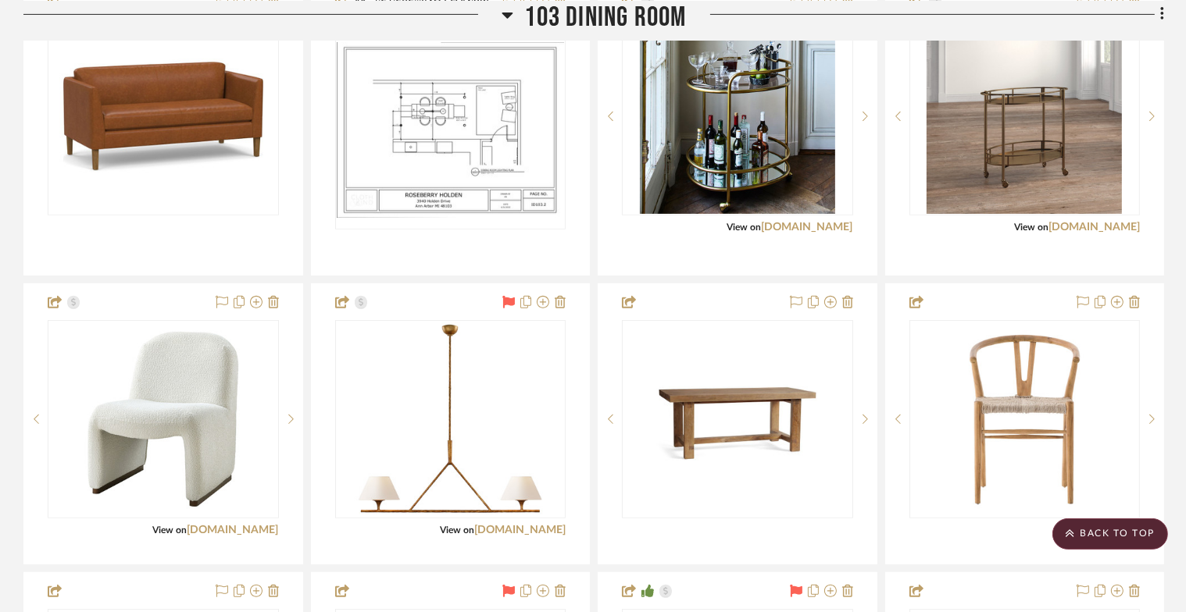
scroll to position [688, 0]
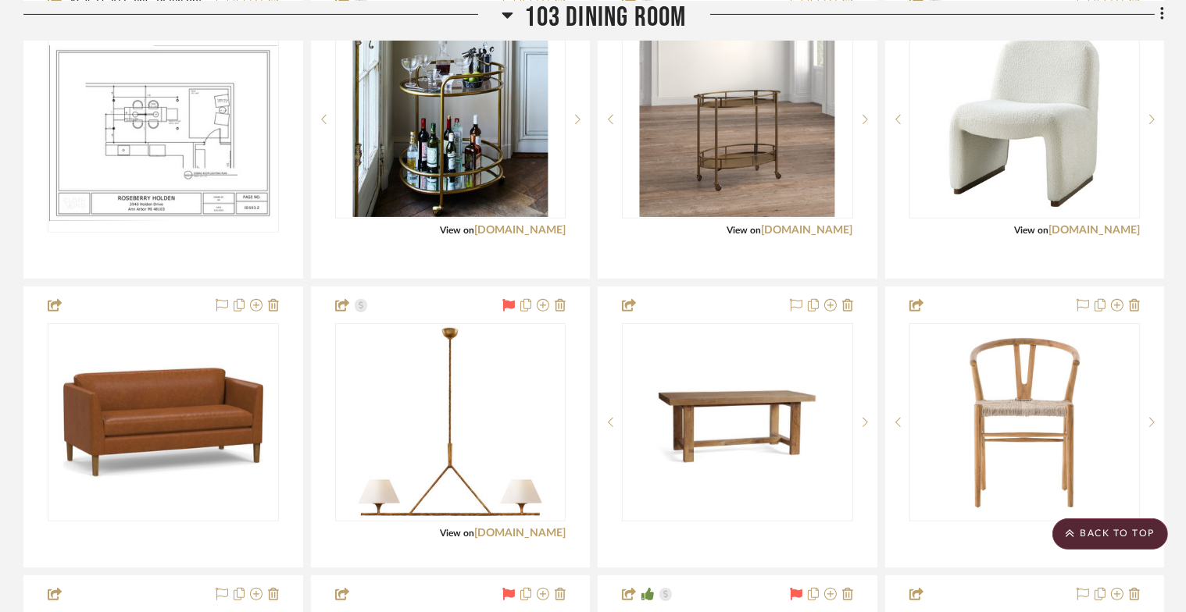
drag, startPoint x: 197, startPoint y: 162, endPoint x: 246, endPoint y: 2, distance: 167.5
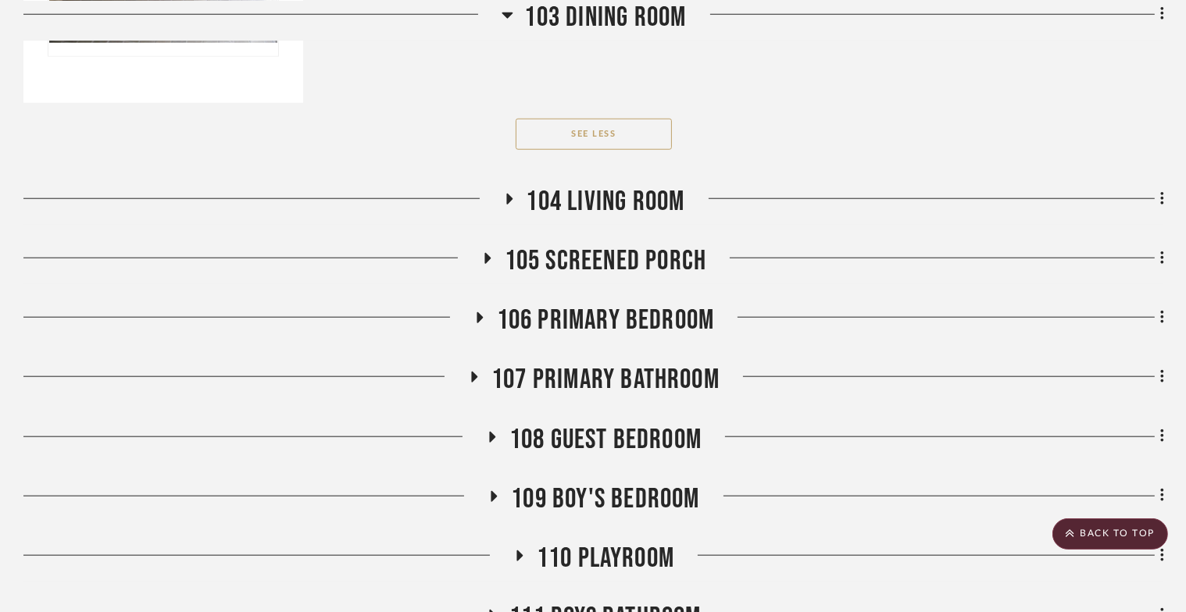
scroll to position [1758, 0]
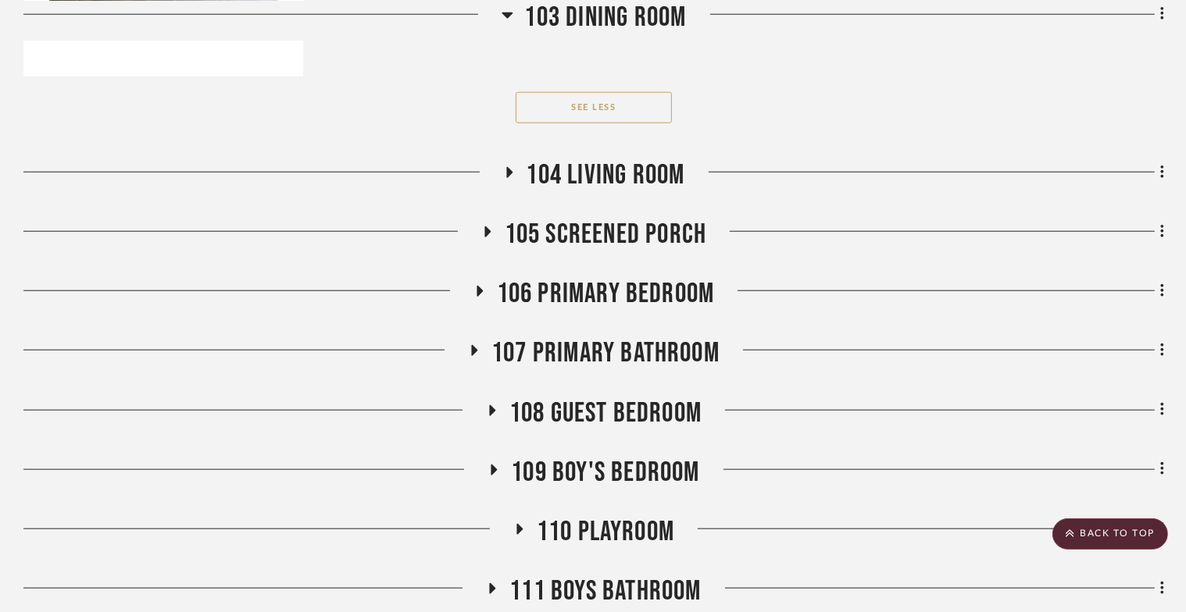
click at [506, 178] on icon at bounding box center [509, 172] width 6 height 11
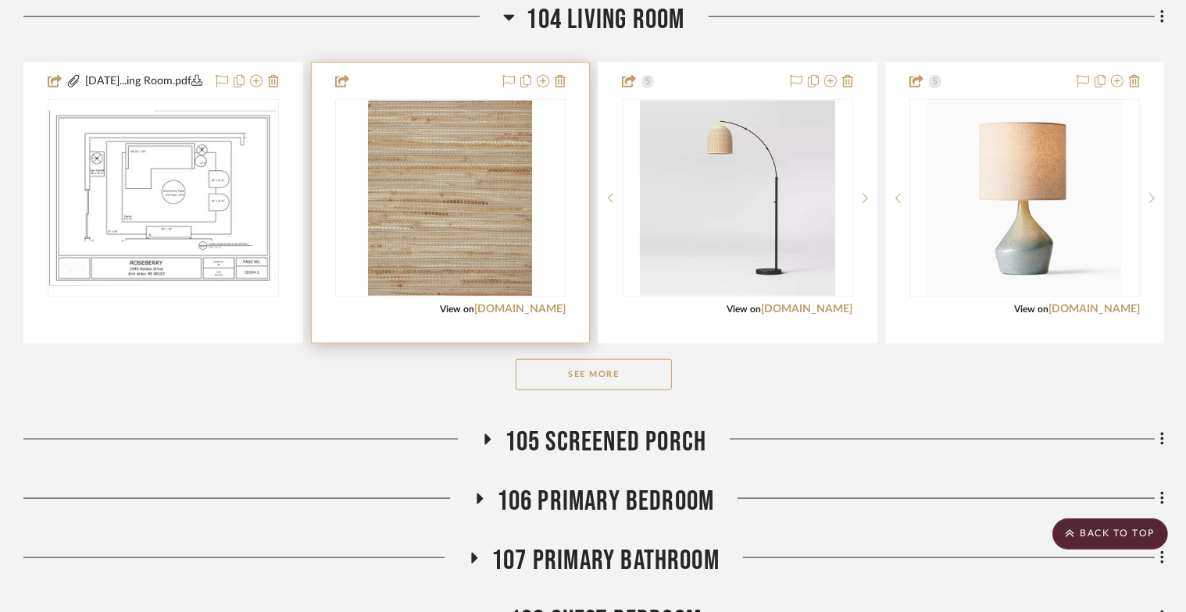
scroll to position [1916, 0]
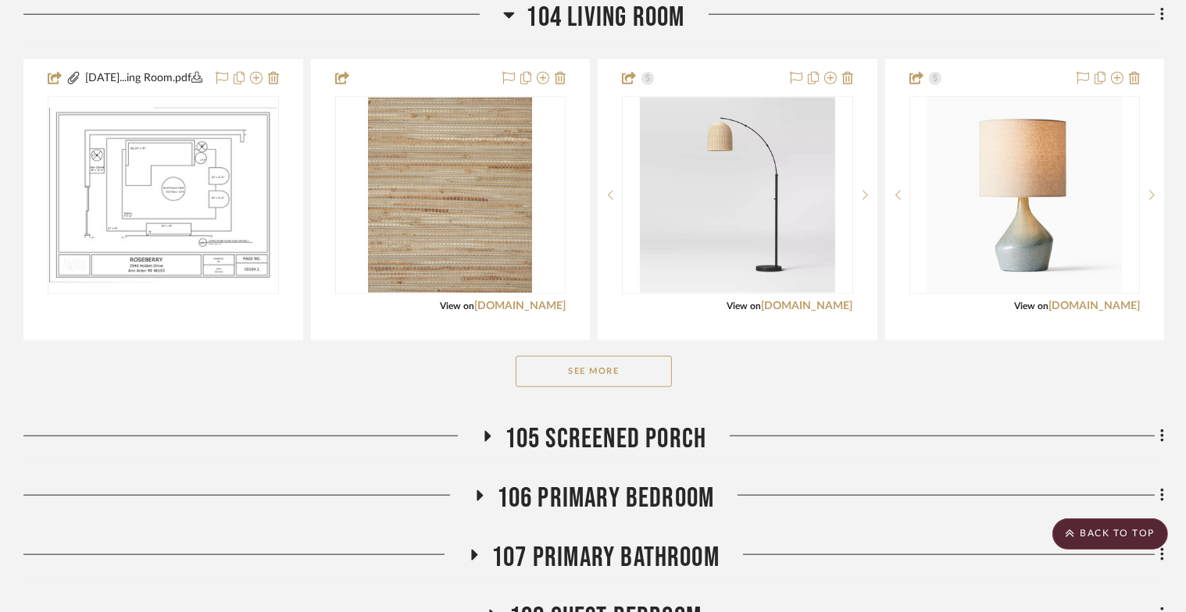
click at [545, 387] on button "See More" at bounding box center [594, 371] width 156 height 31
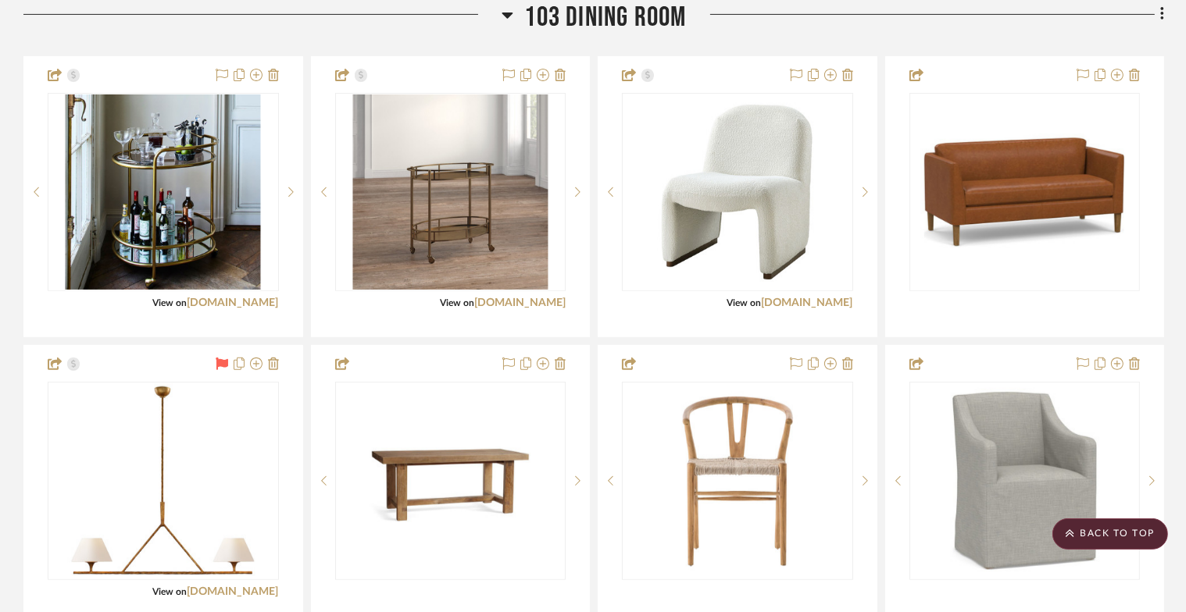
scroll to position [598, 0]
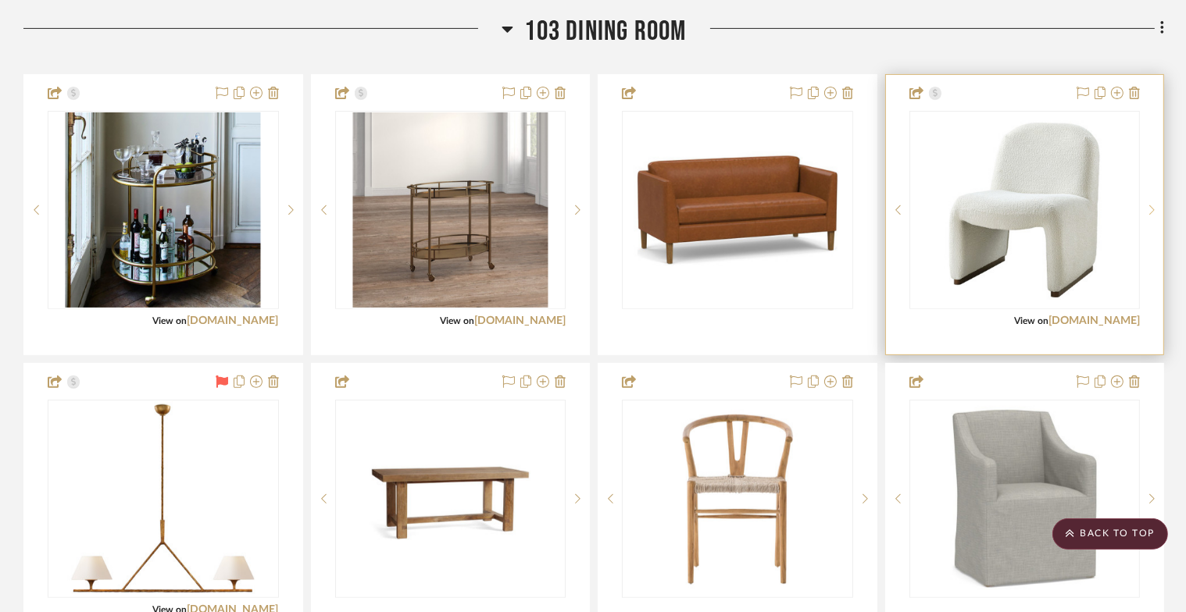
click at [1034, 216] on icon at bounding box center [1151, 210] width 5 height 11
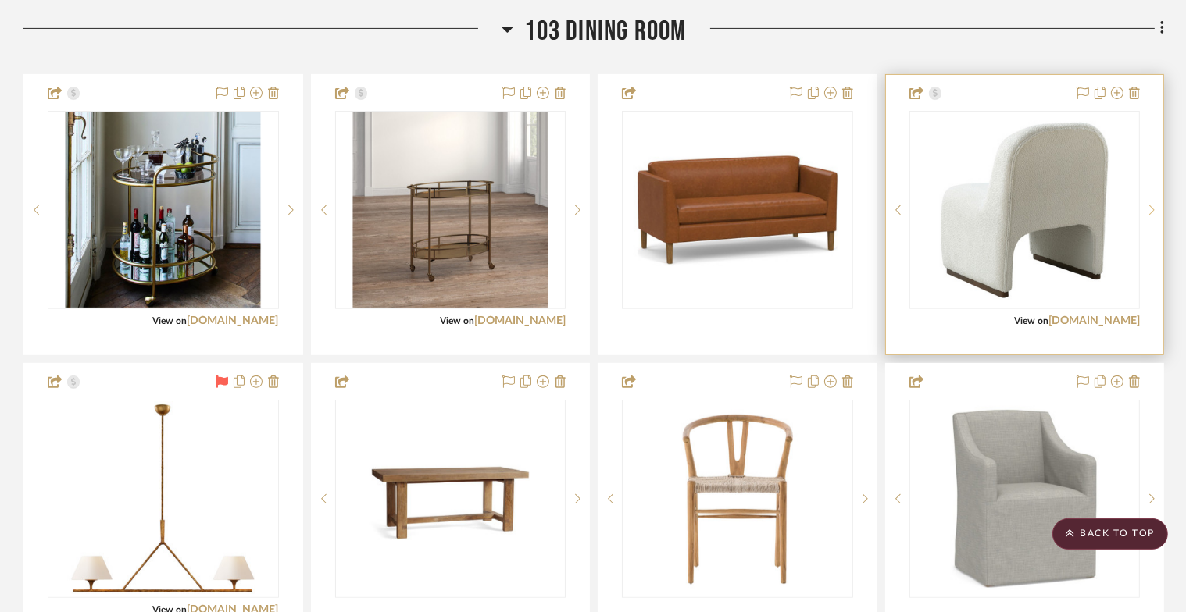
click at [1034, 216] on icon at bounding box center [1151, 210] width 5 height 11
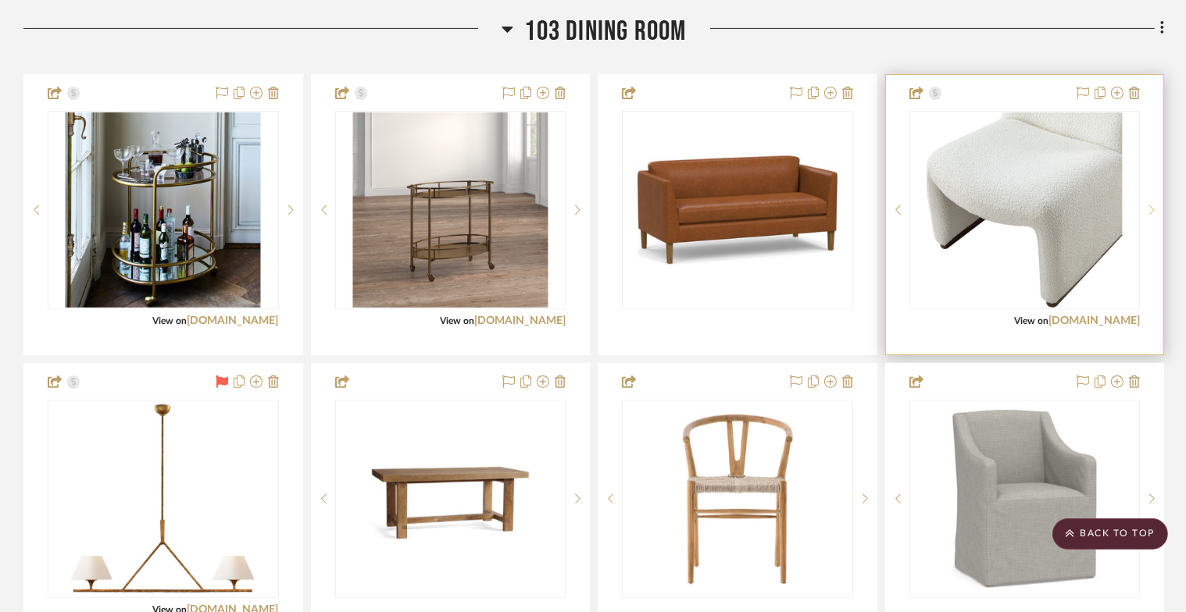
click at [1034, 216] on icon at bounding box center [1151, 210] width 5 height 11
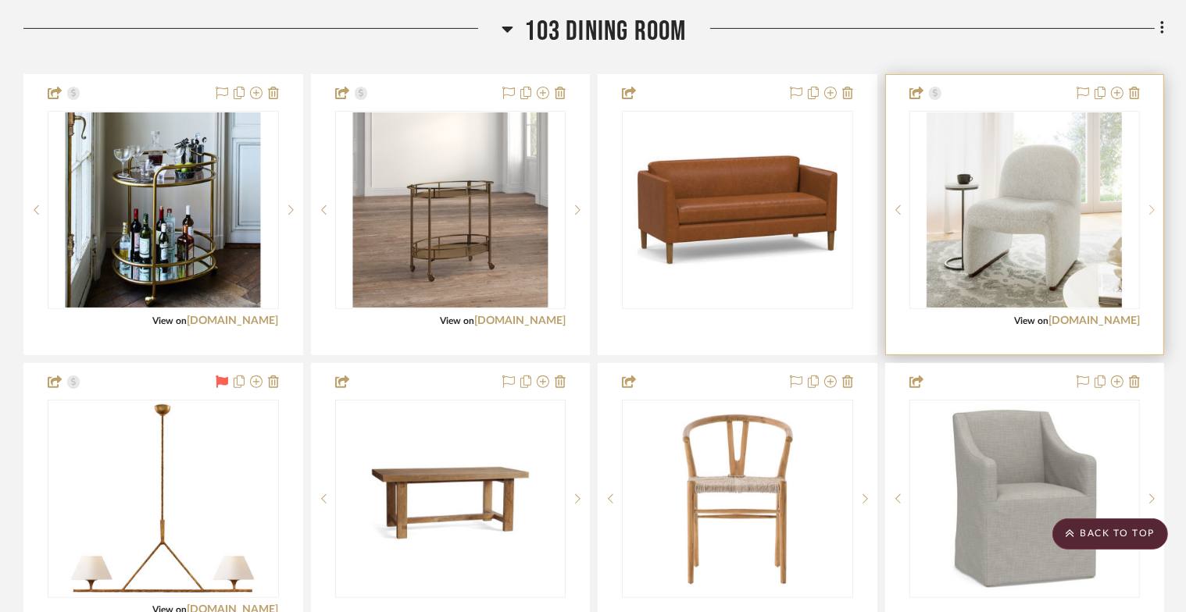
click at [1034, 216] on icon at bounding box center [1151, 210] width 5 height 11
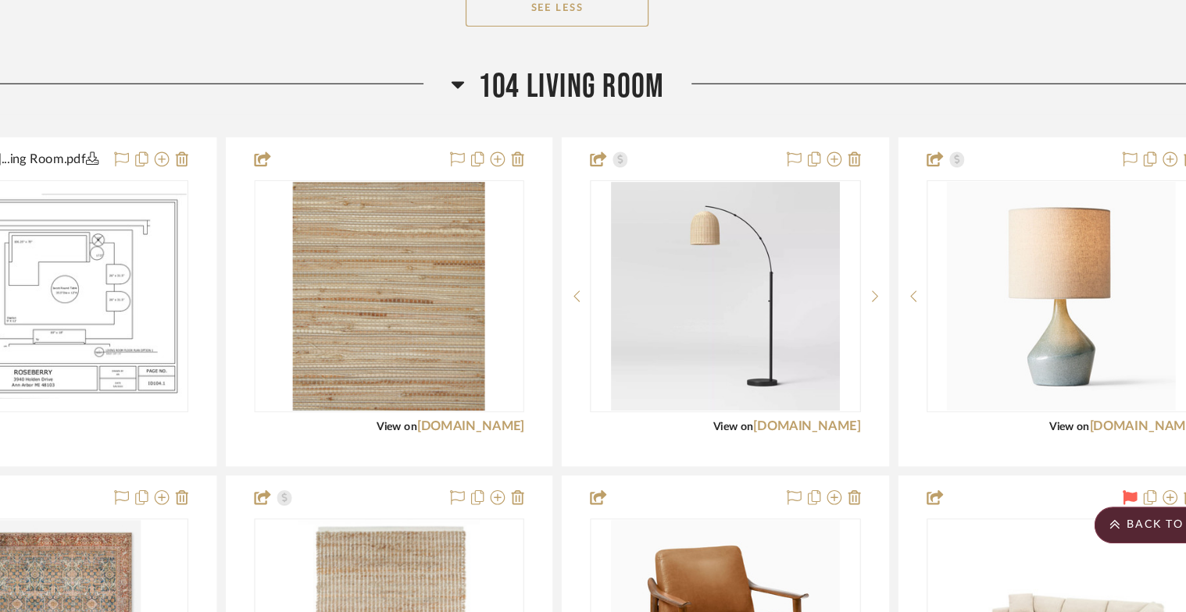
scroll to position [1773, 0]
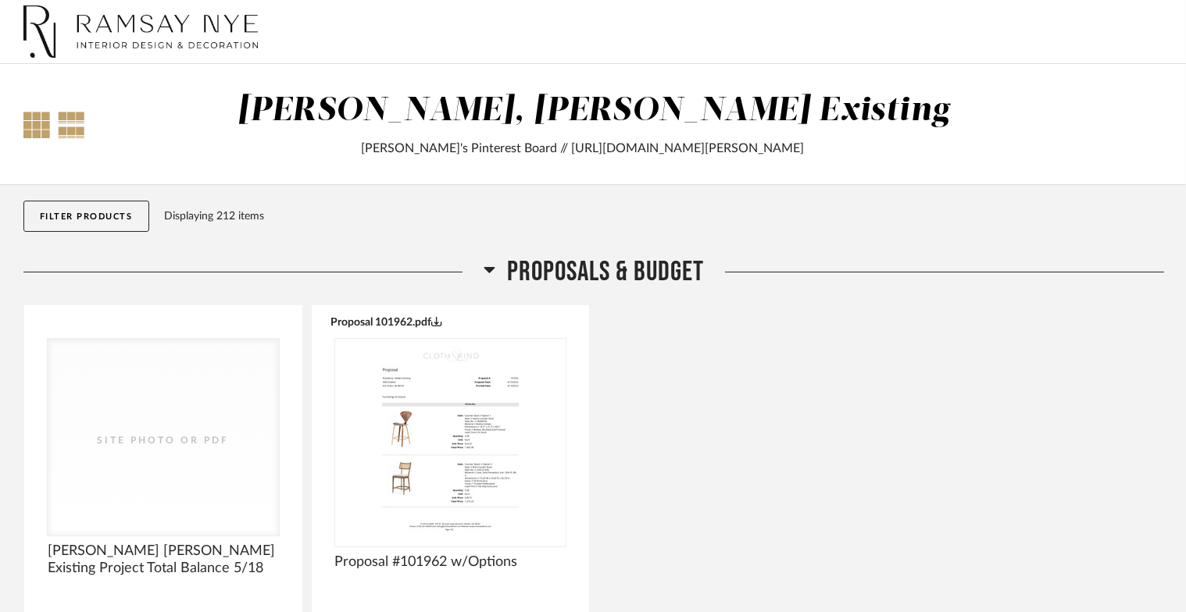
click at [33, 119] on div at bounding box center [36, 125] width 27 height 27
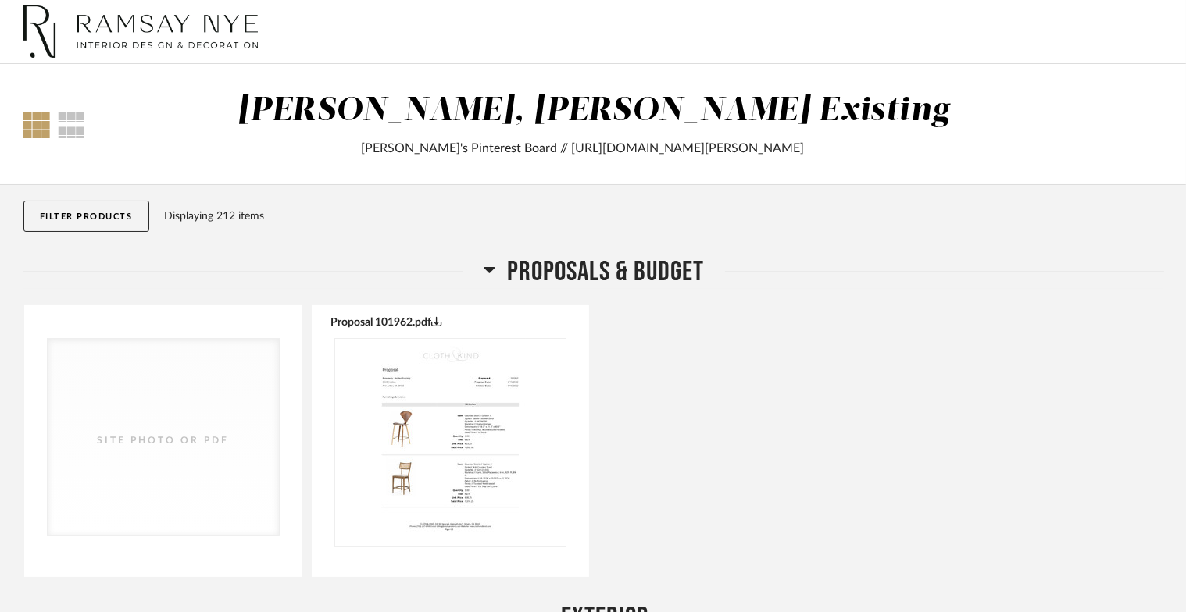
click at [487, 269] on icon at bounding box center [489, 270] width 11 height 6
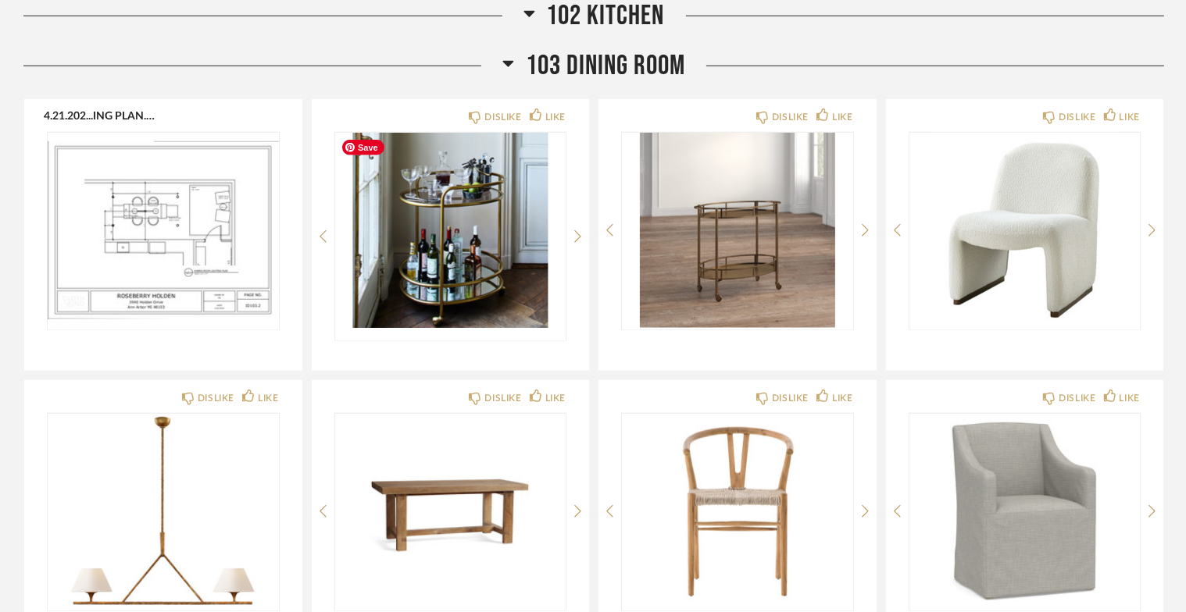
scroll to position [1644, 0]
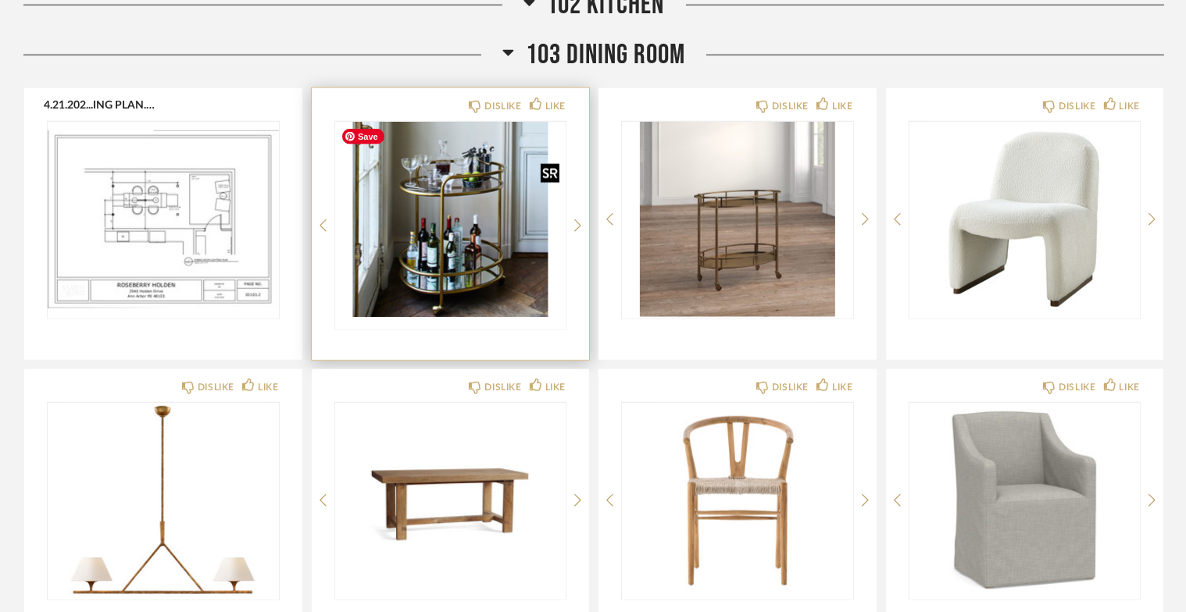
click at [467, 227] on img "0" at bounding box center [450, 219] width 231 height 195
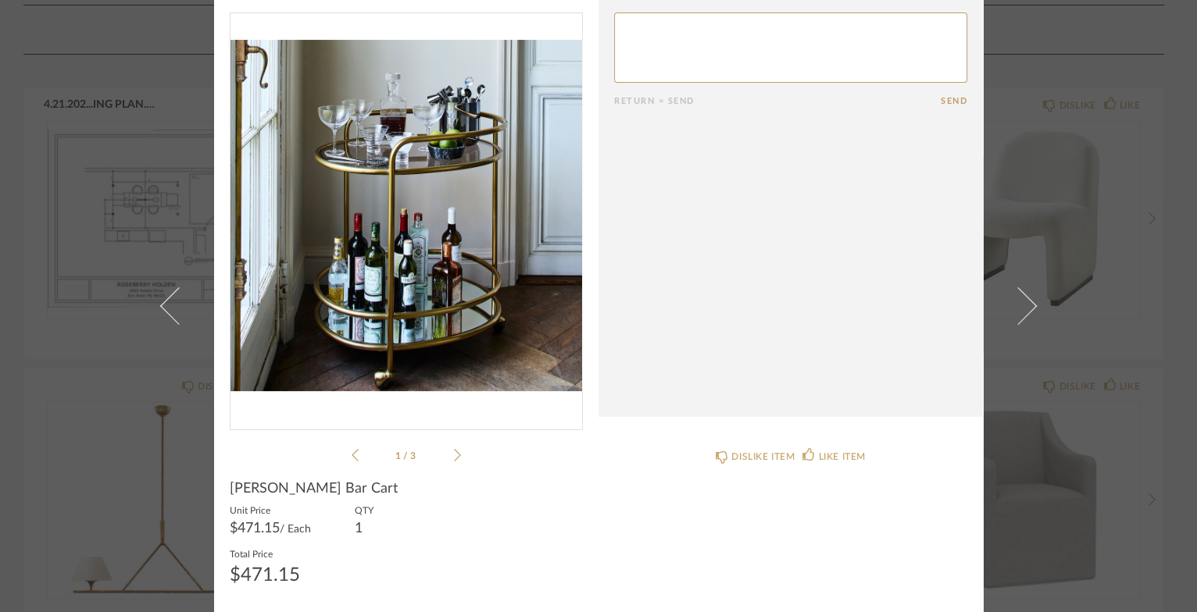
scroll to position [0, 0]
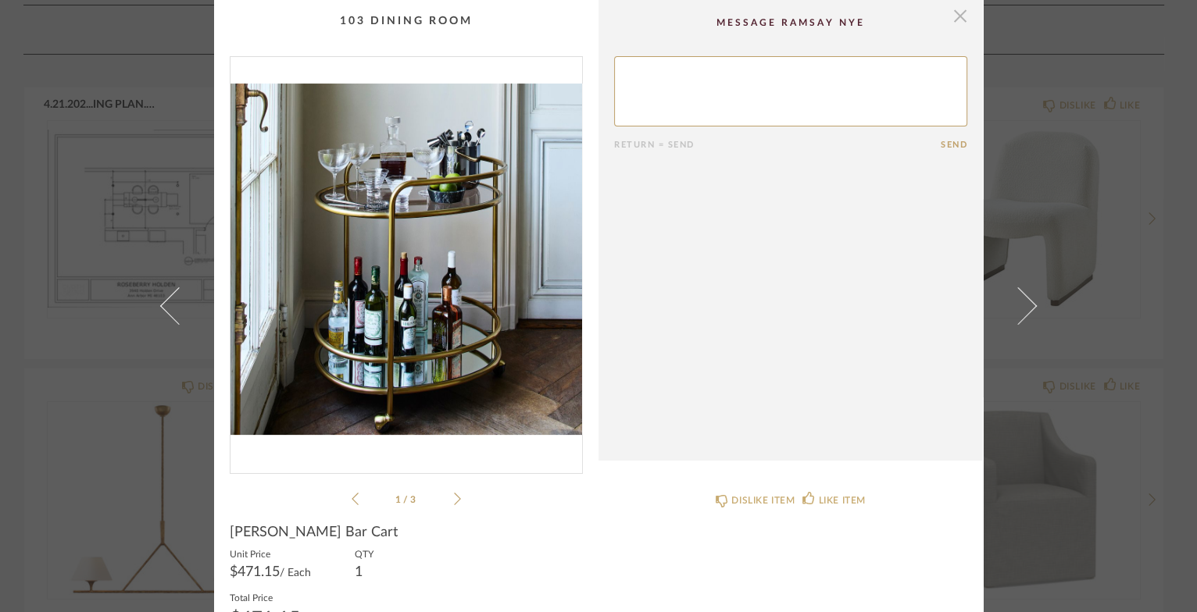
click at [956, 17] on span "button" at bounding box center [959, 15] width 31 height 31
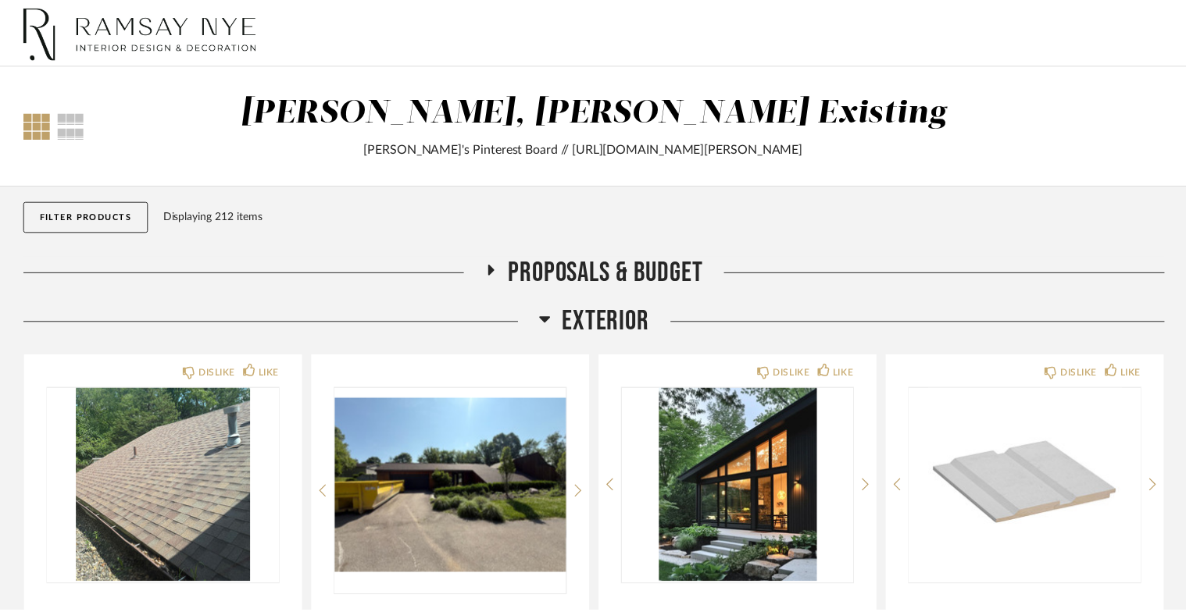
scroll to position [1644, 0]
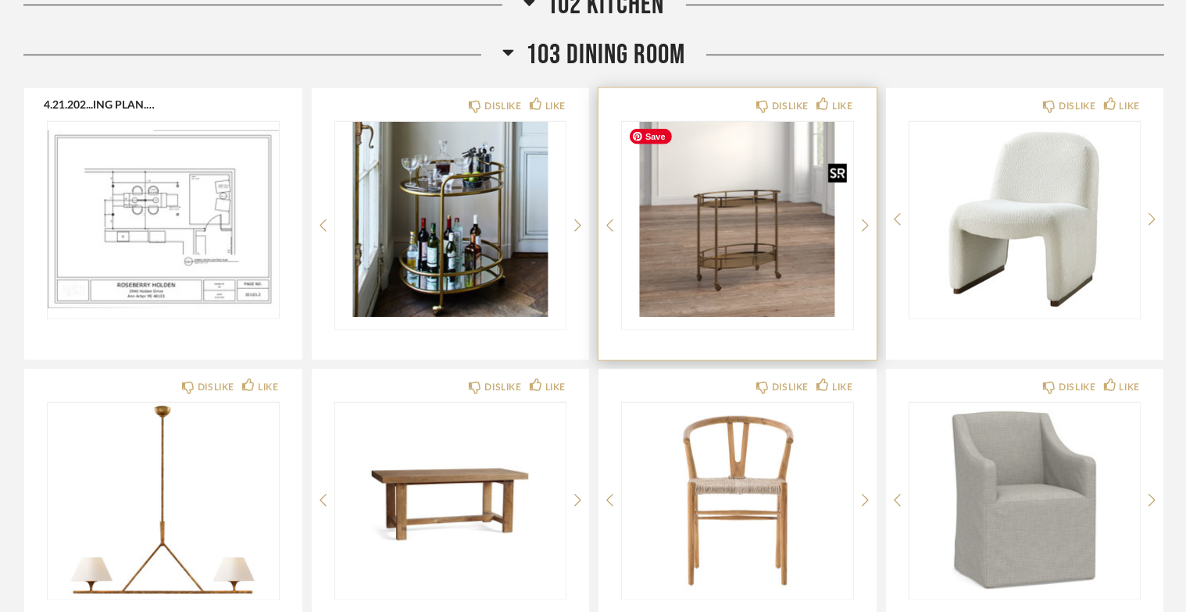
click at [0, 0] on img at bounding box center [0, 0] width 0 height 0
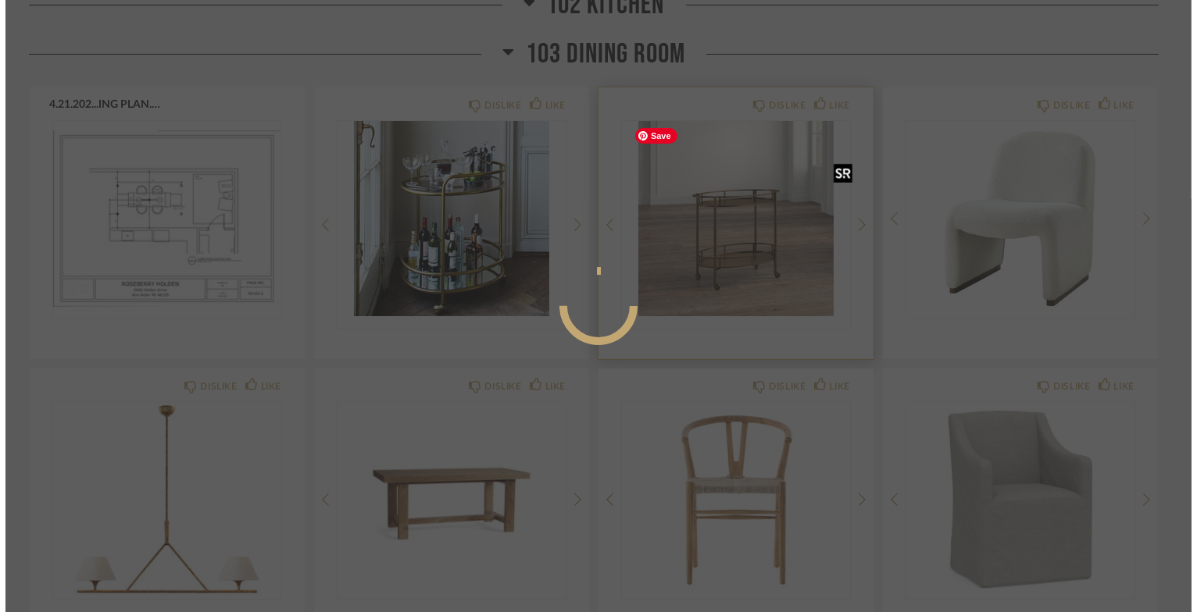
scroll to position [0, 0]
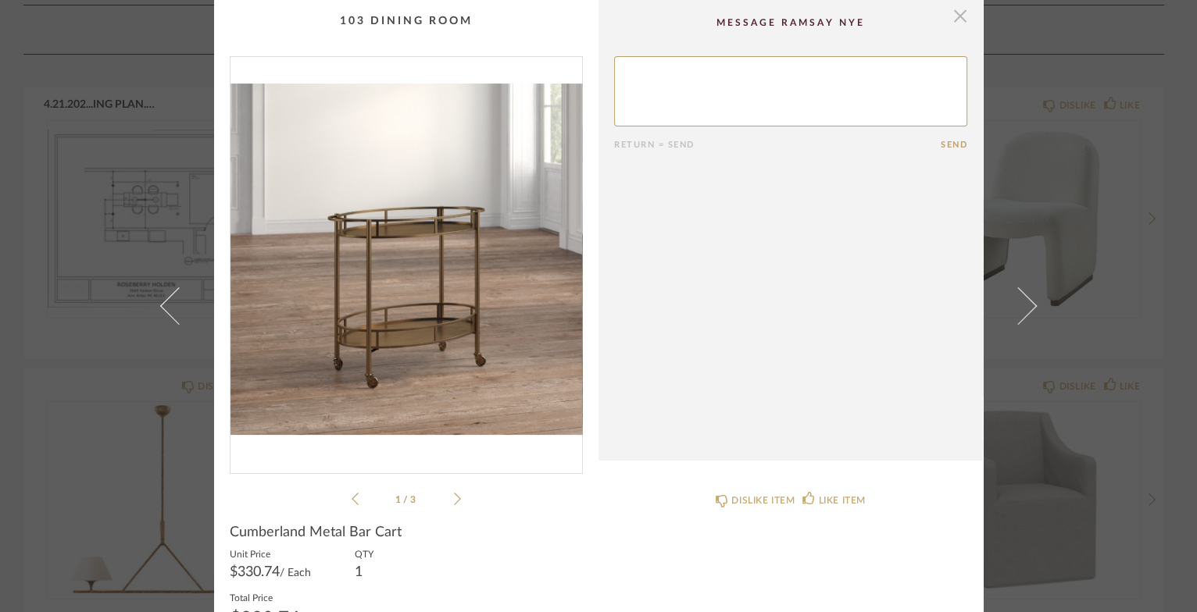
click at [954, 11] on span "button" at bounding box center [959, 15] width 31 height 31
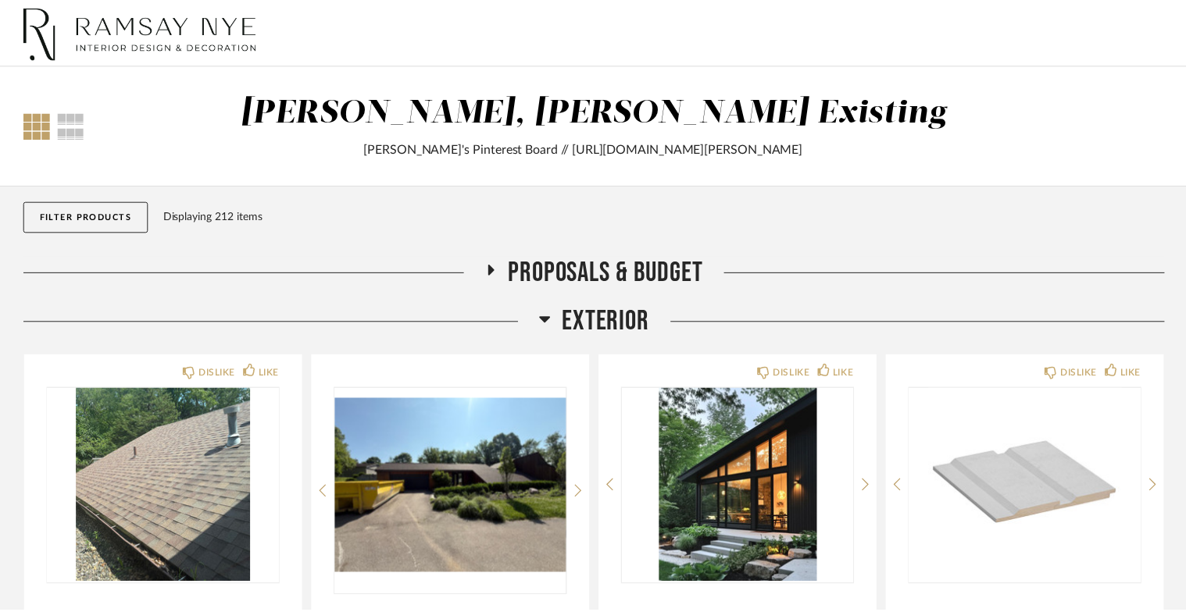
scroll to position [1644, 0]
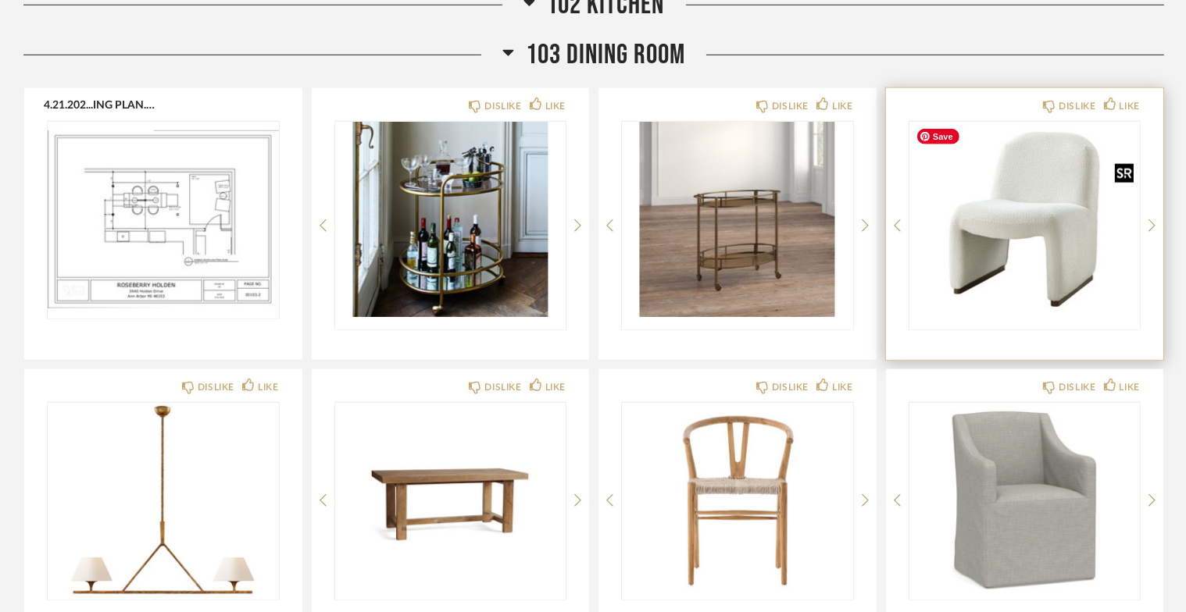
click at [0, 0] on img at bounding box center [0, 0] width 0 height 0
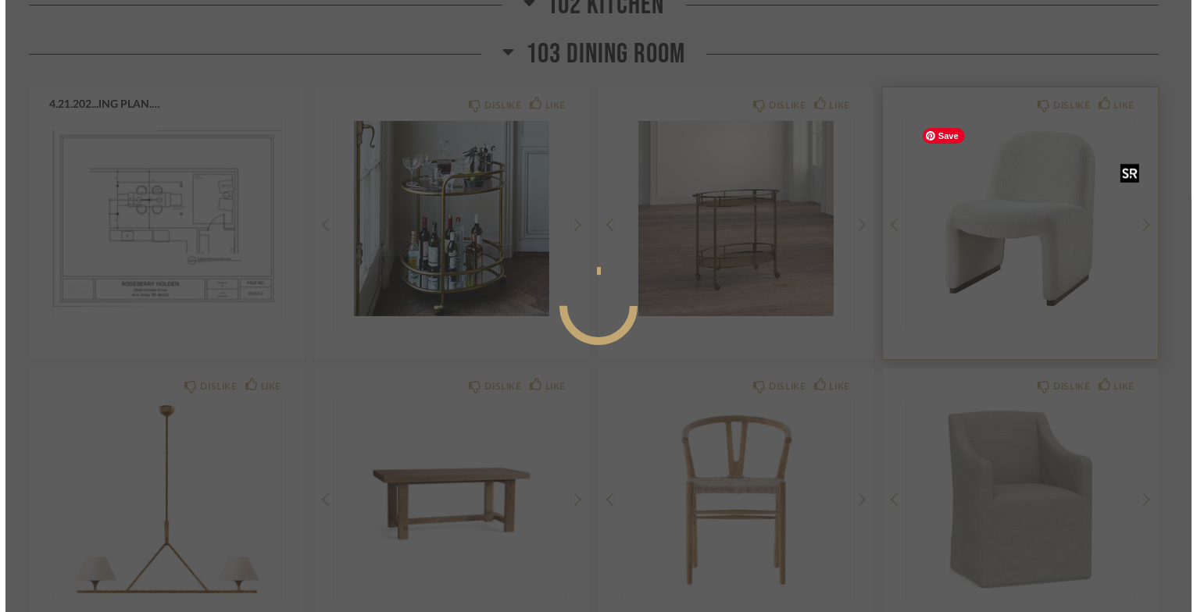
scroll to position [0, 0]
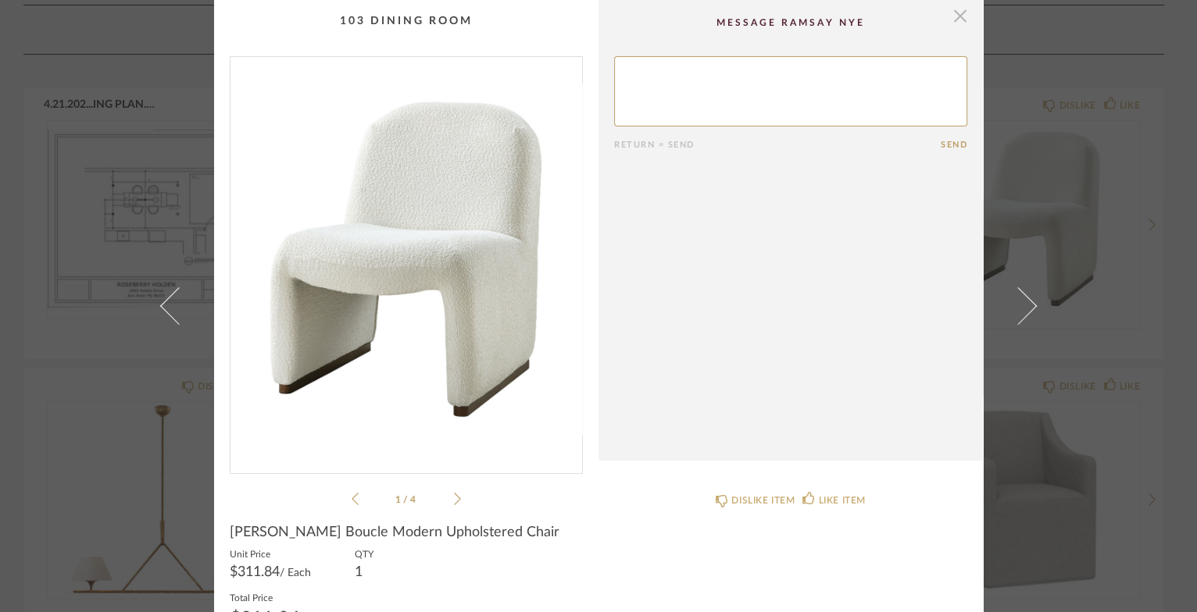
click at [955, 18] on span "button" at bounding box center [959, 15] width 31 height 31
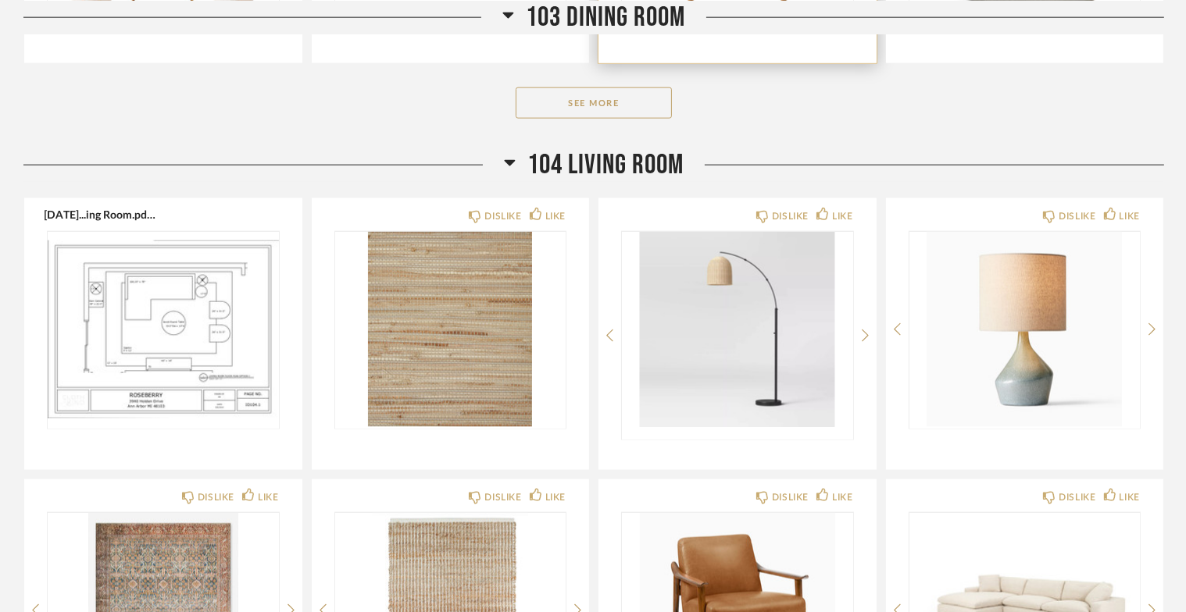
scroll to position [2223, 0]
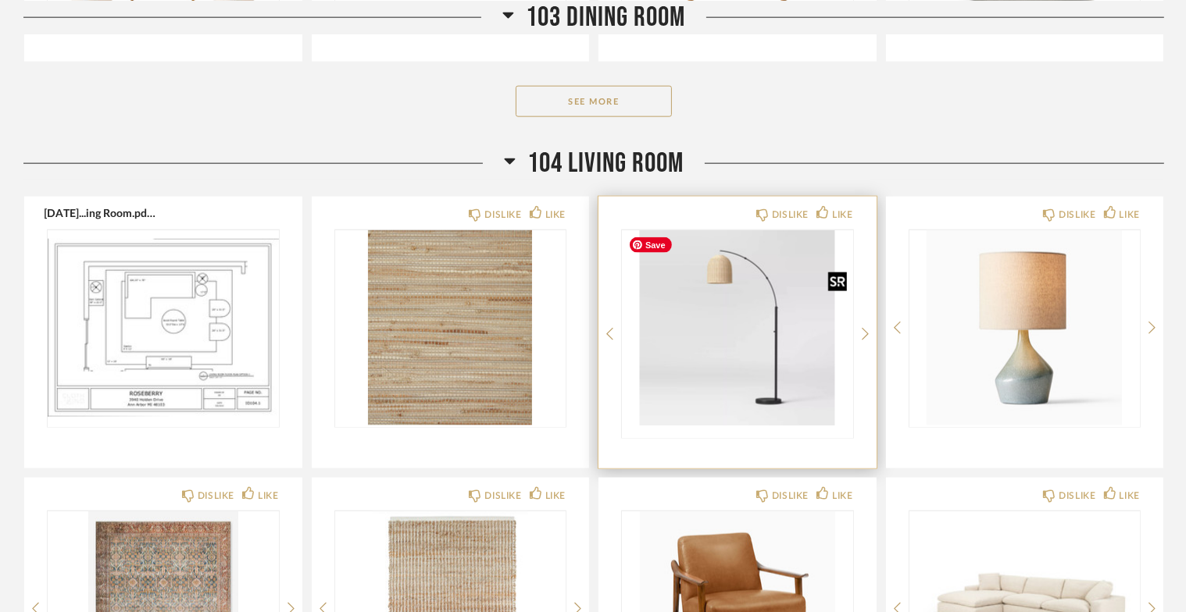
click at [762, 349] on img "0" at bounding box center [737, 327] width 231 height 195
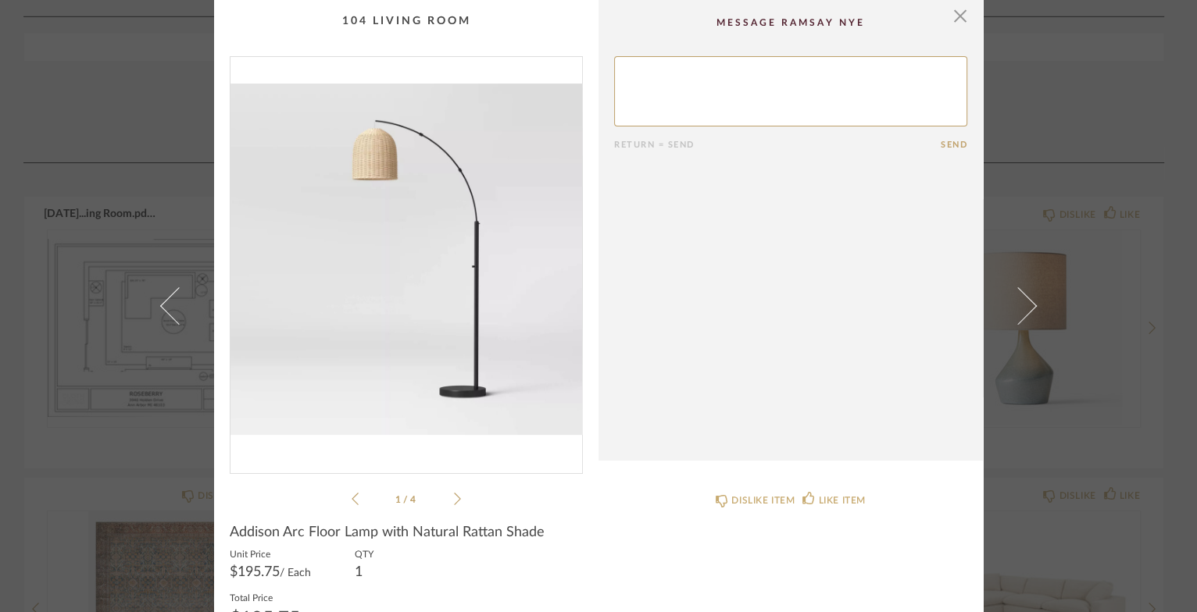
scroll to position [44, 0]
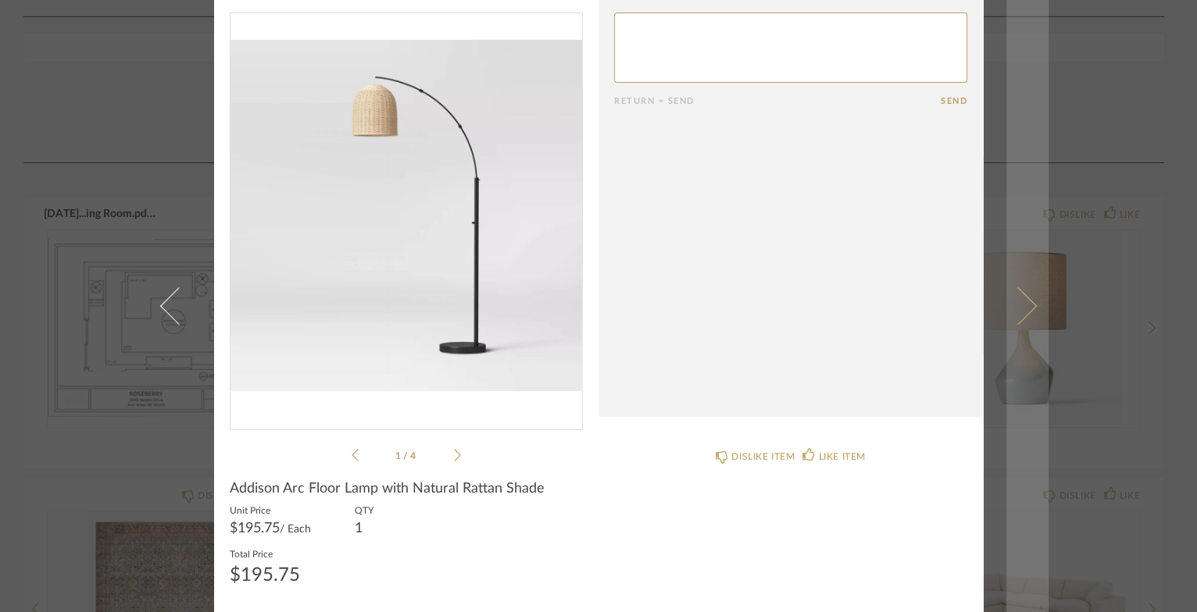
click at [1019, 308] on span at bounding box center [1017, 305] width 37 height 37
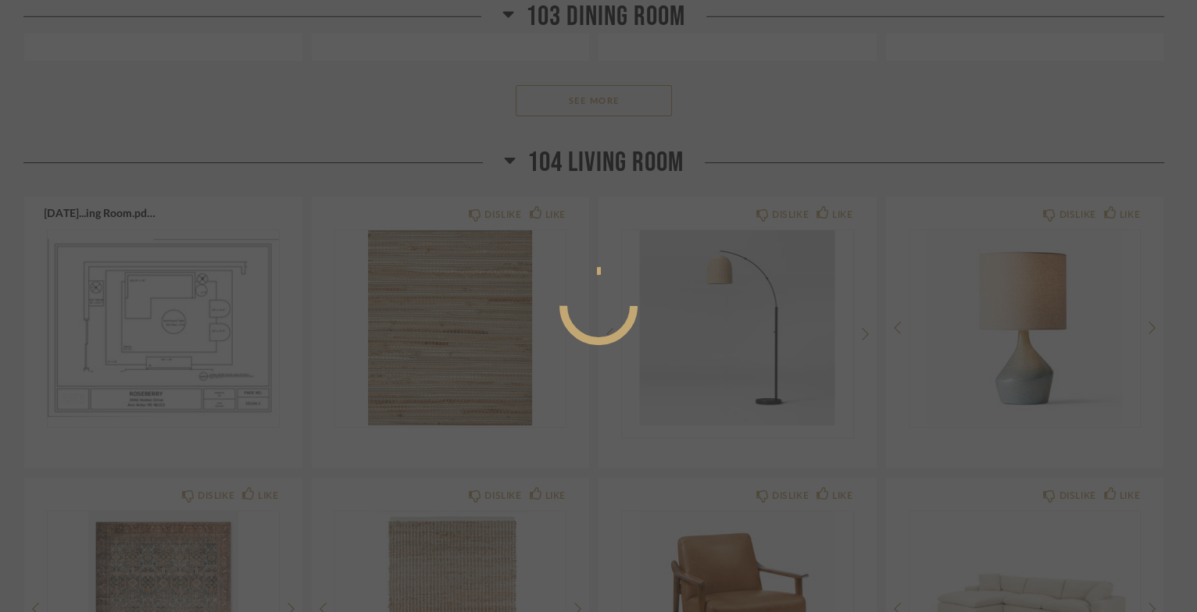
scroll to position [0, 0]
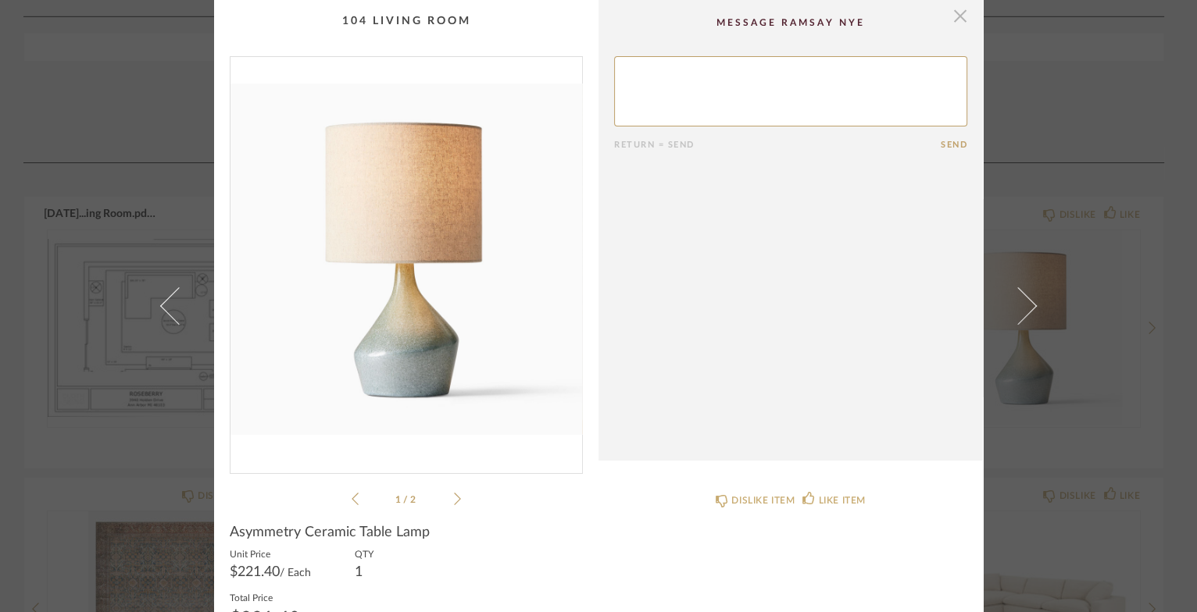
click at [961, 11] on span "button" at bounding box center [959, 15] width 31 height 31
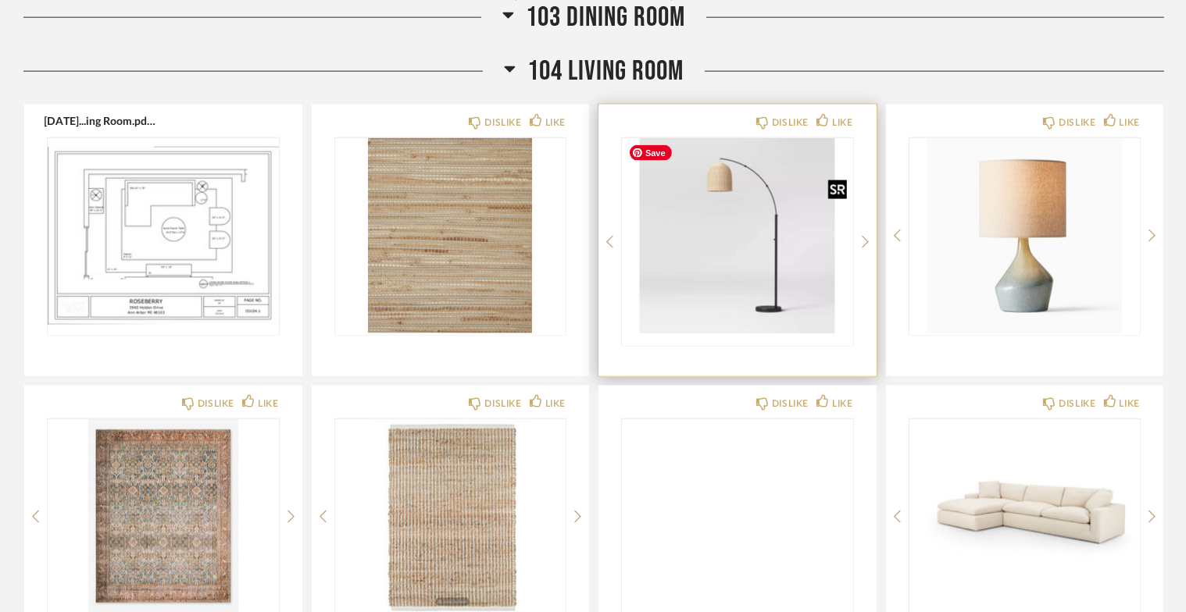
scroll to position [2339, 0]
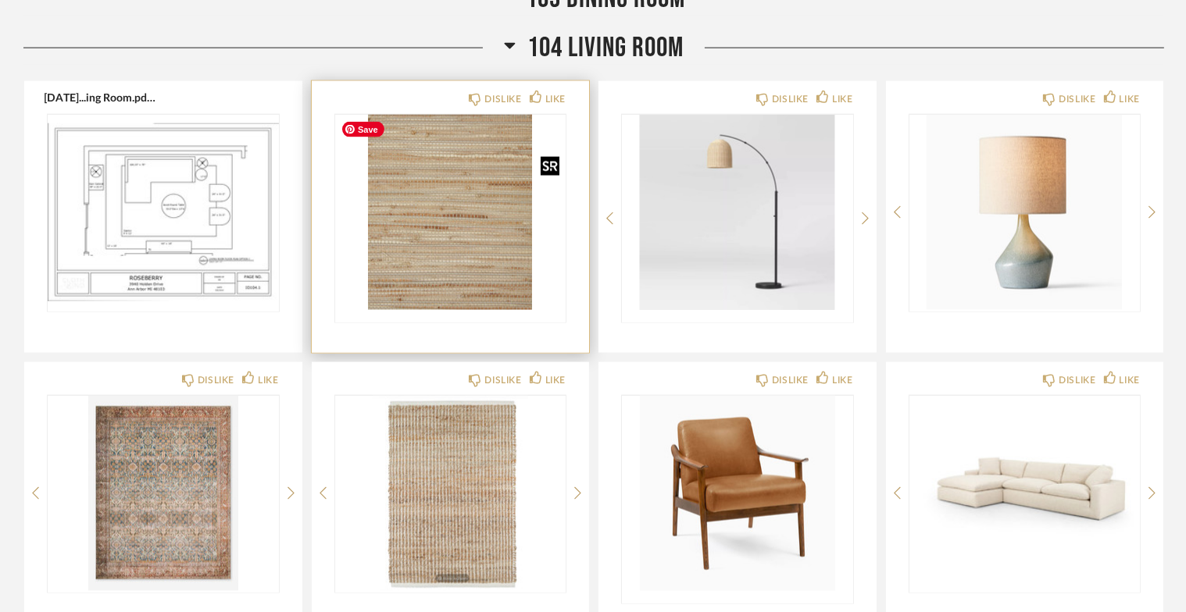
click at [488, 283] on img "0" at bounding box center [450, 212] width 231 height 195
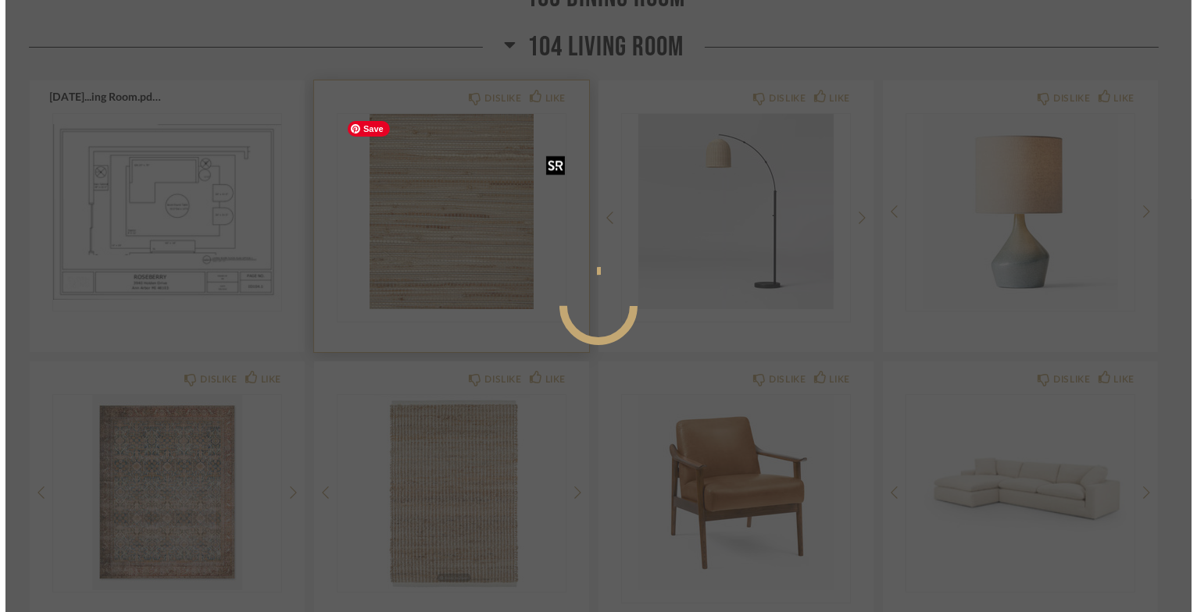
scroll to position [0, 0]
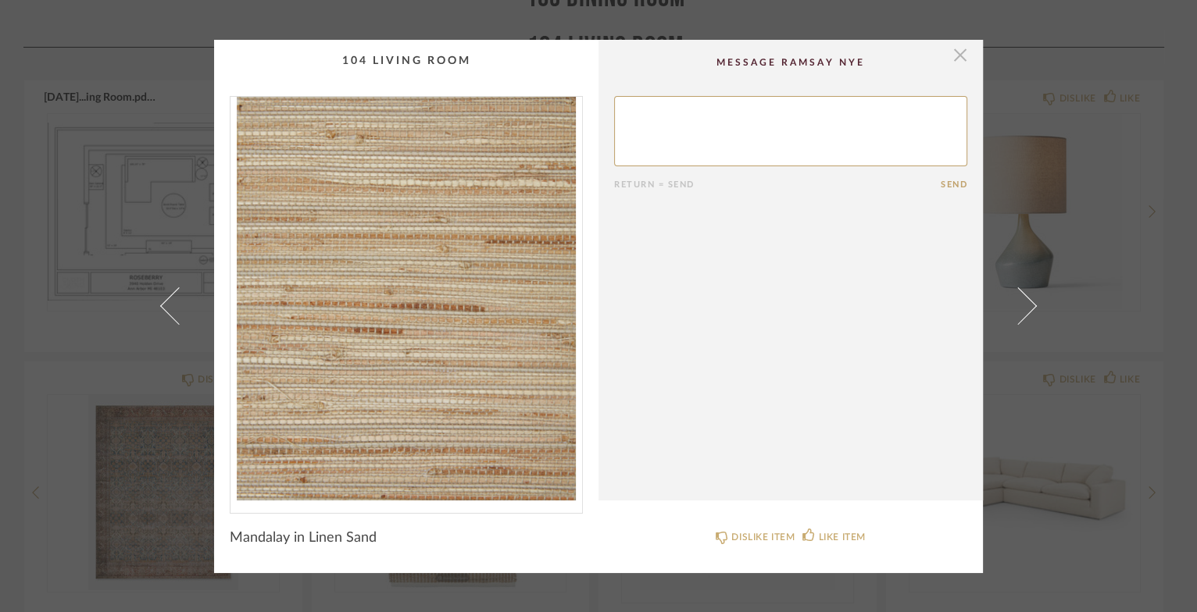
click at [958, 57] on span "button" at bounding box center [959, 55] width 31 height 31
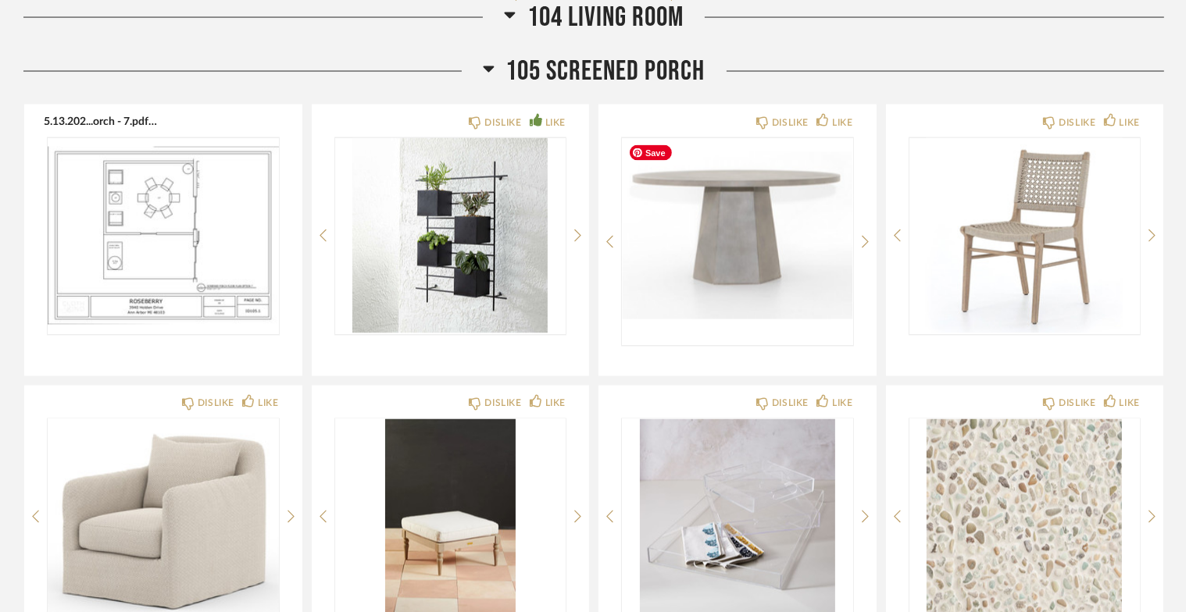
scroll to position [3005, 0]
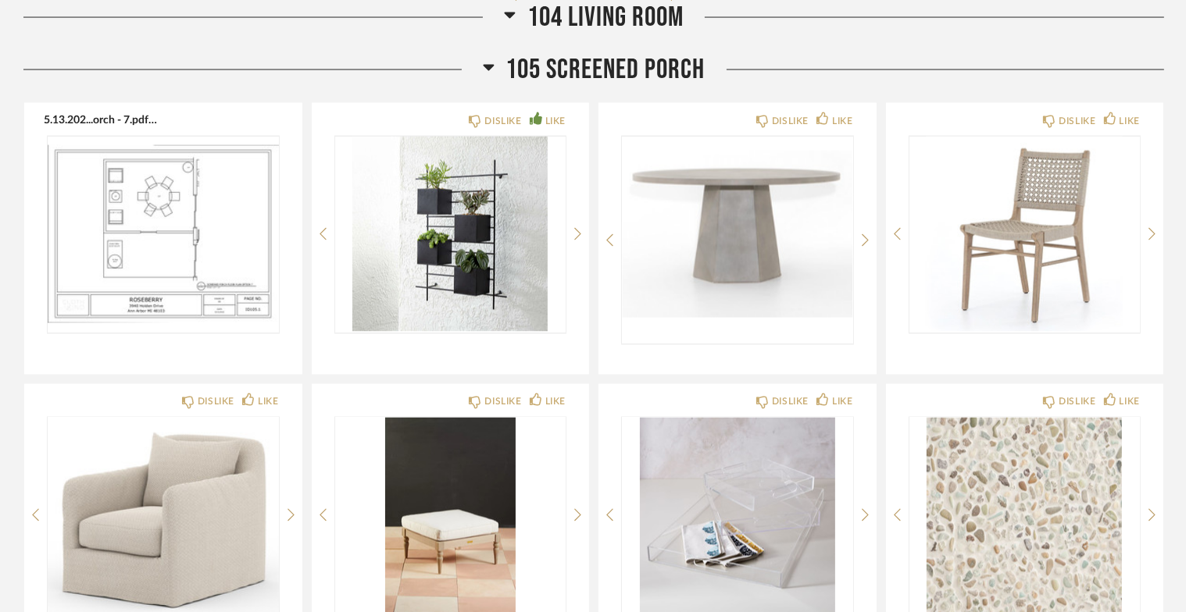
click at [487, 68] on icon at bounding box center [488, 68] width 11 height 6
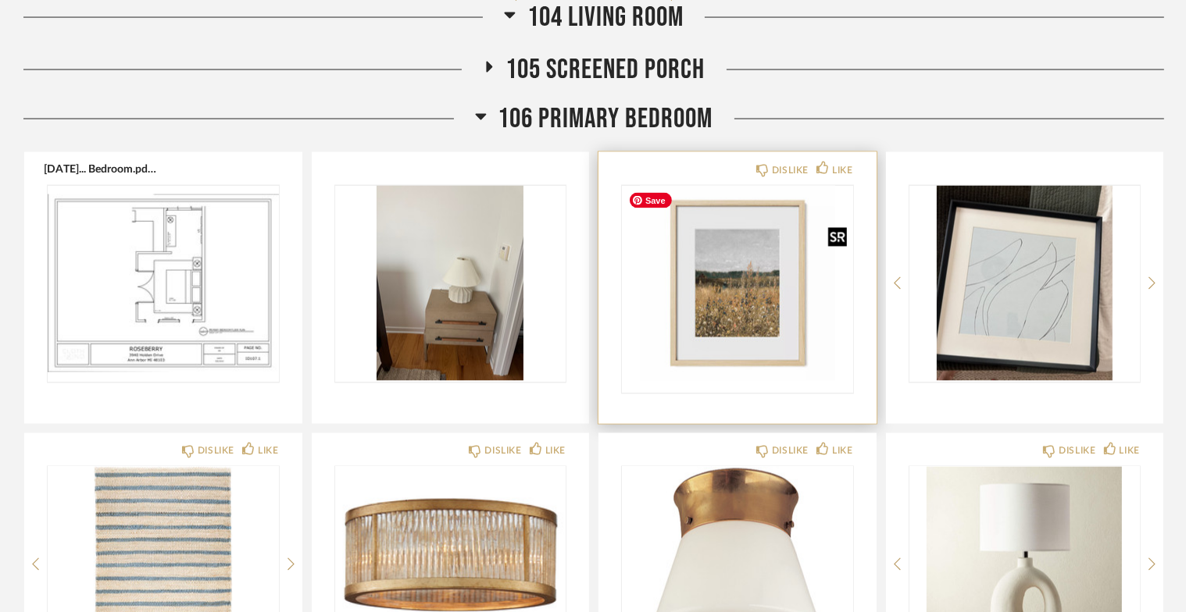
click at [742, 309] on img "0" at bounding box center [737, 283] width 231 height 195
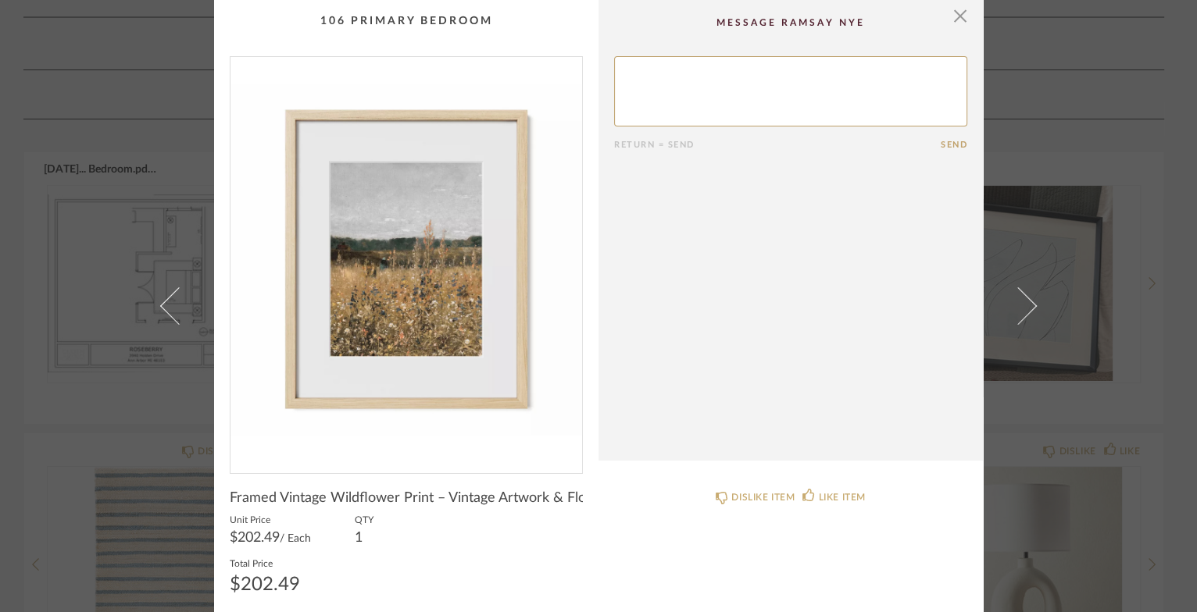
scroll to position [9, 0]
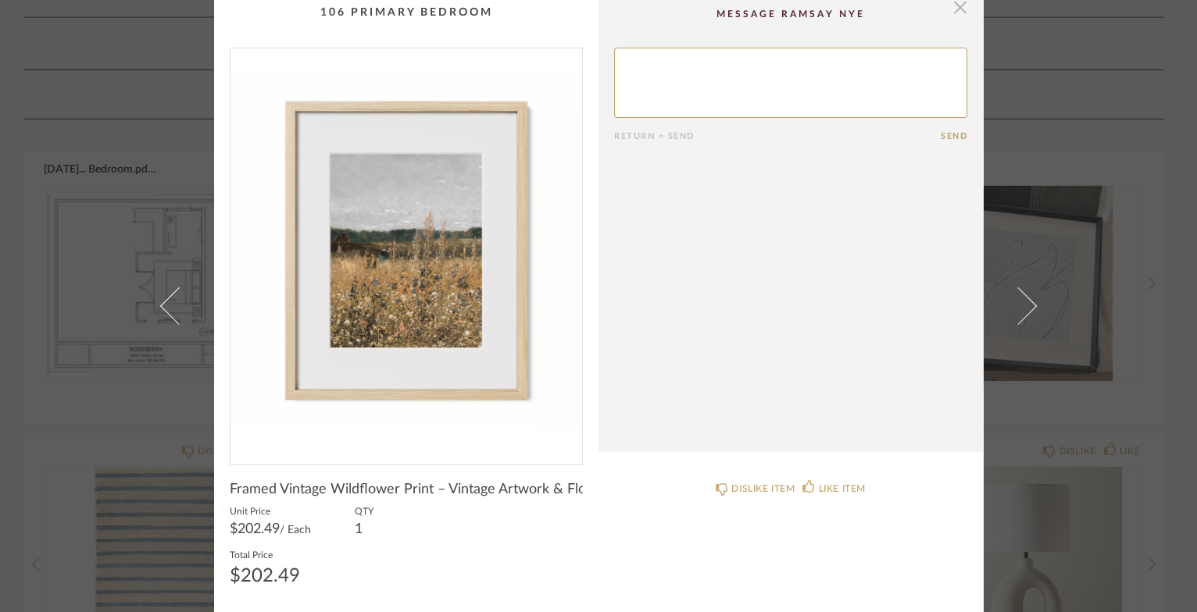
click at [955, 5] on span "button" at bounding box center [959, 6] width 31 height 31
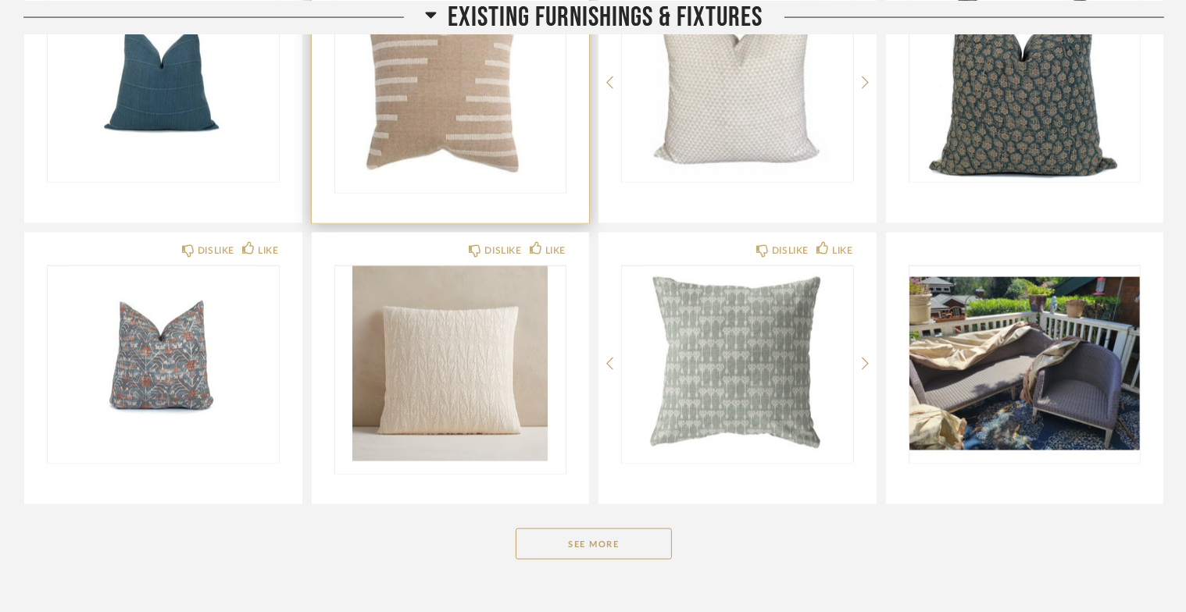
scroll to position [9209, 0]
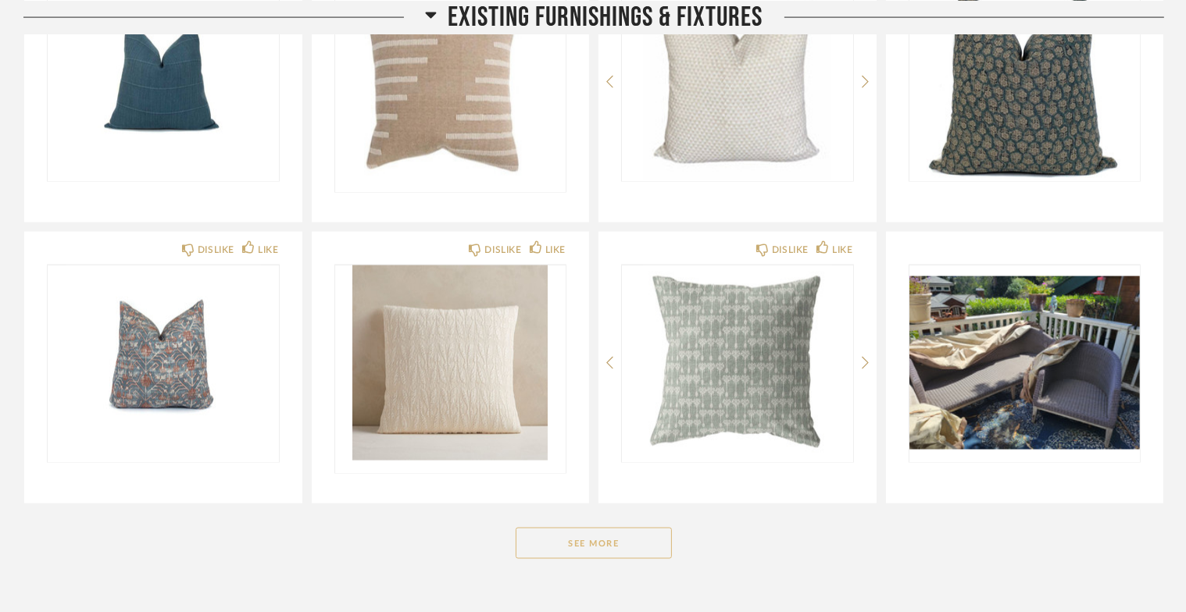
click at [544, 532] on button "See More" at bounding box center [594, 543] width 156 height 31
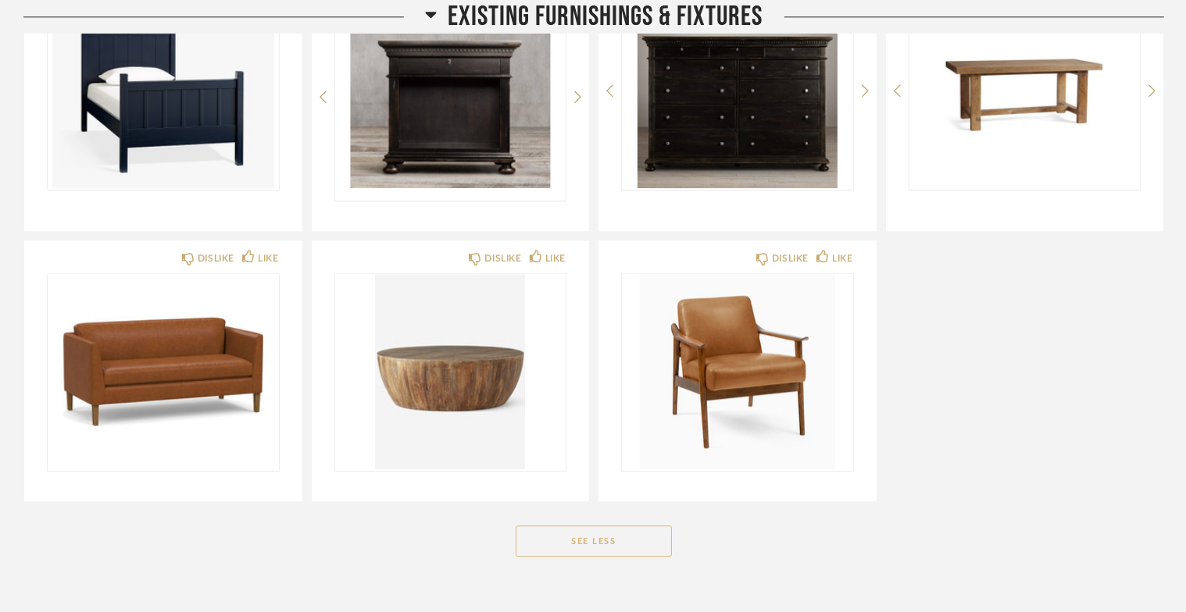
scroll to position [10877, 0]
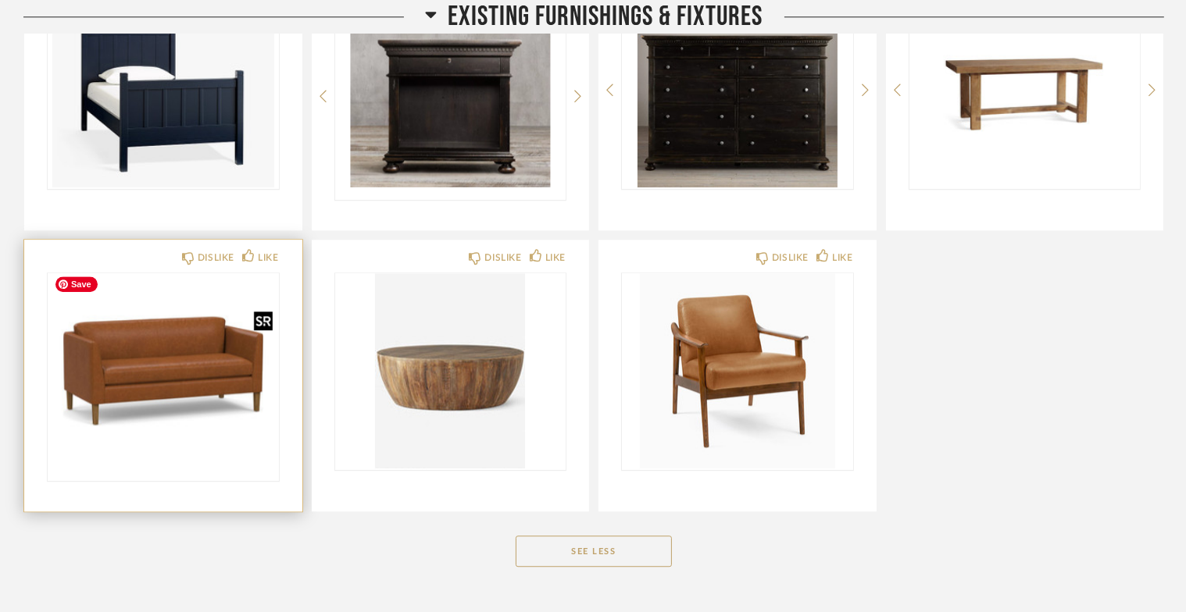
click at [0, 0] on img at bounding box center [0, 0] width 0 height 0
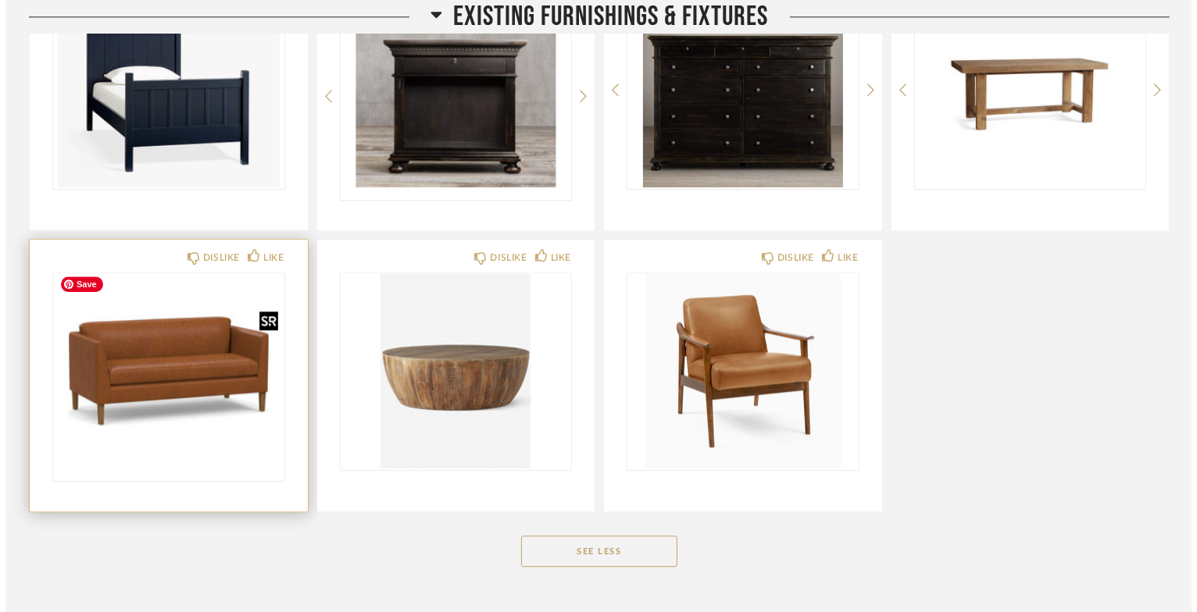
scroll to position [0, 0]
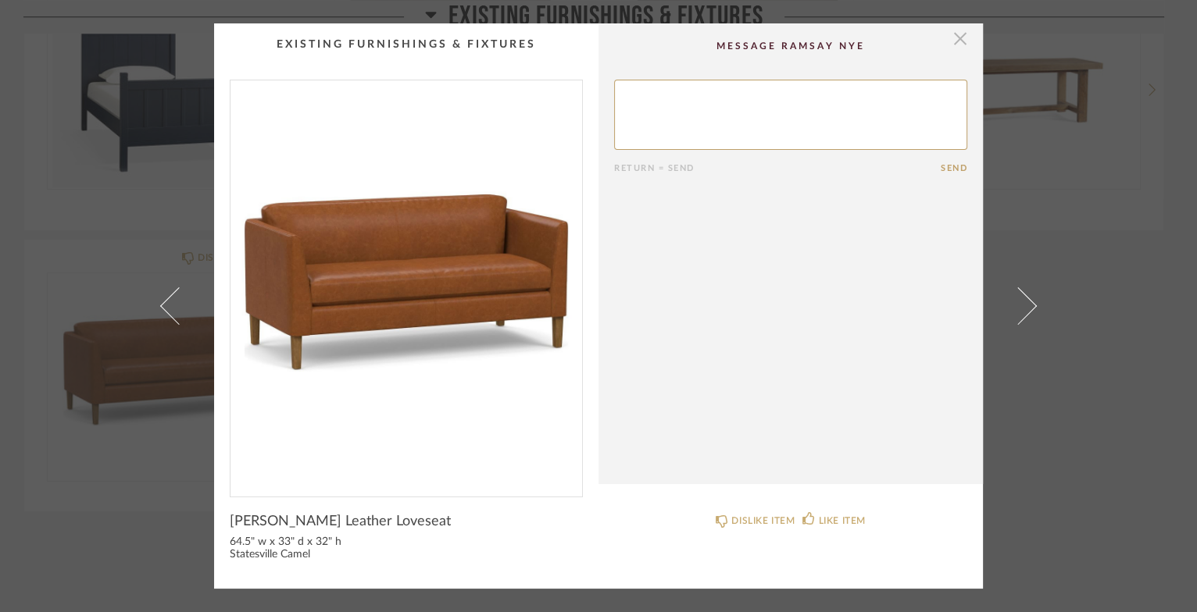
click at [957, 38] on span "button" at bounding box center [959, 38] width 31 height 31
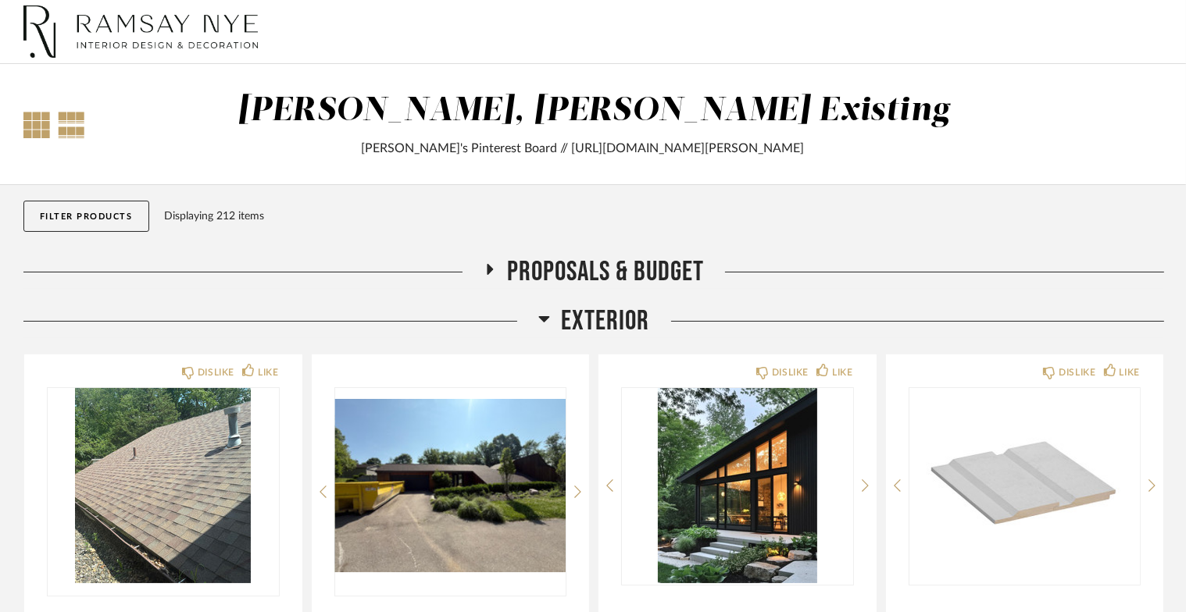
click at [71, 126] on div at bounding box center [71, 125] width 27 height 27
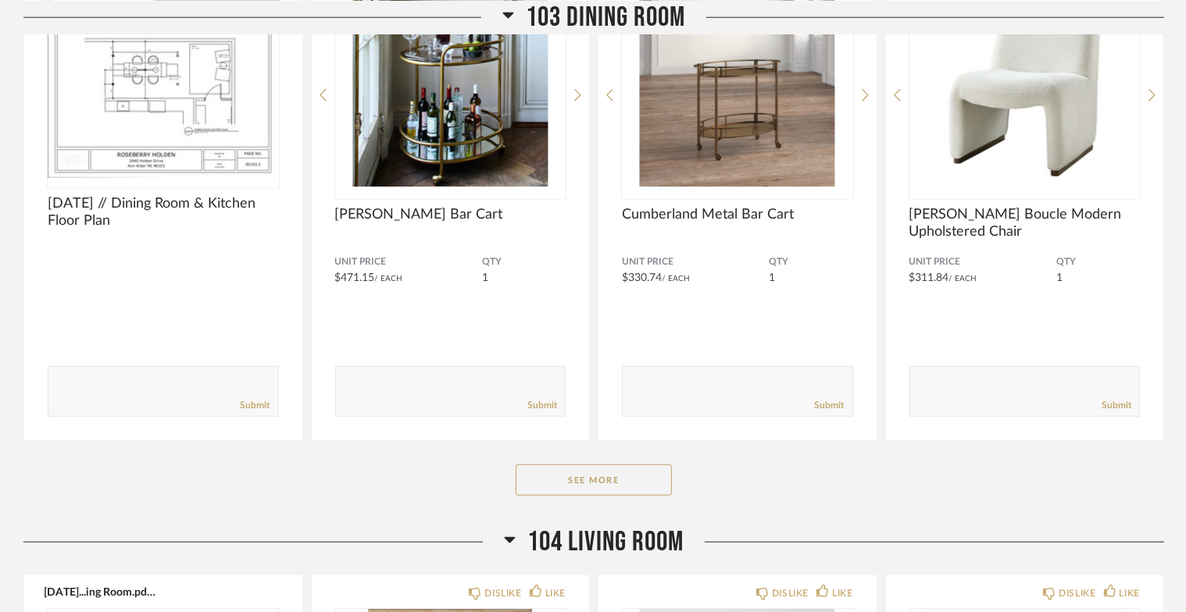
scroll to position [1668, 0]
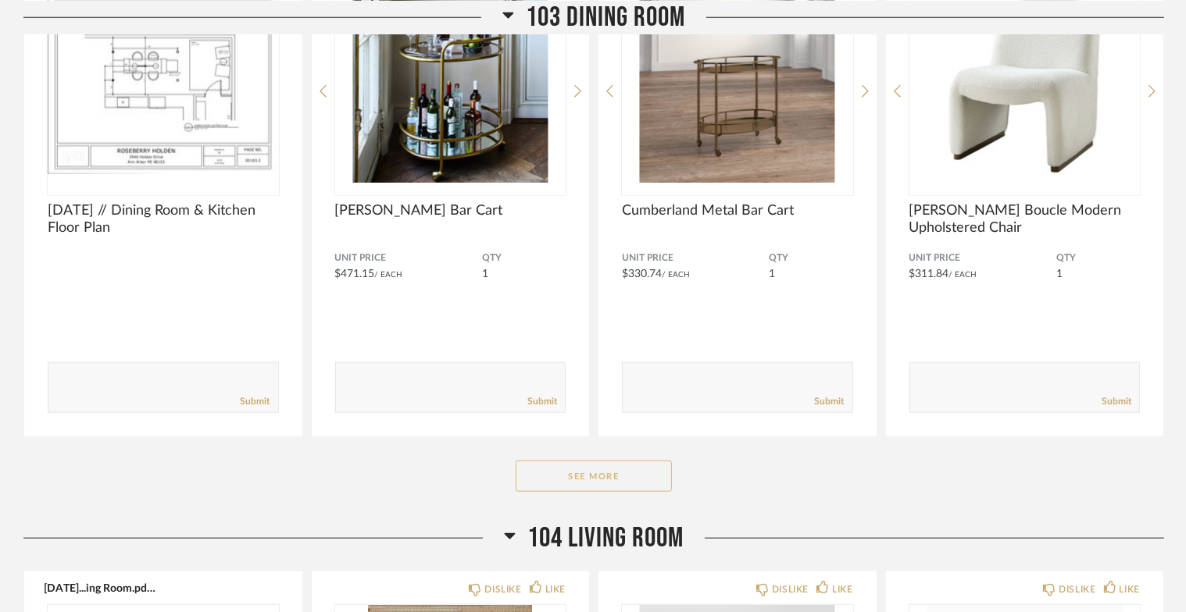
click at [555, 475] on button "See More" at bounding box center [594, 476] width 156 height 31
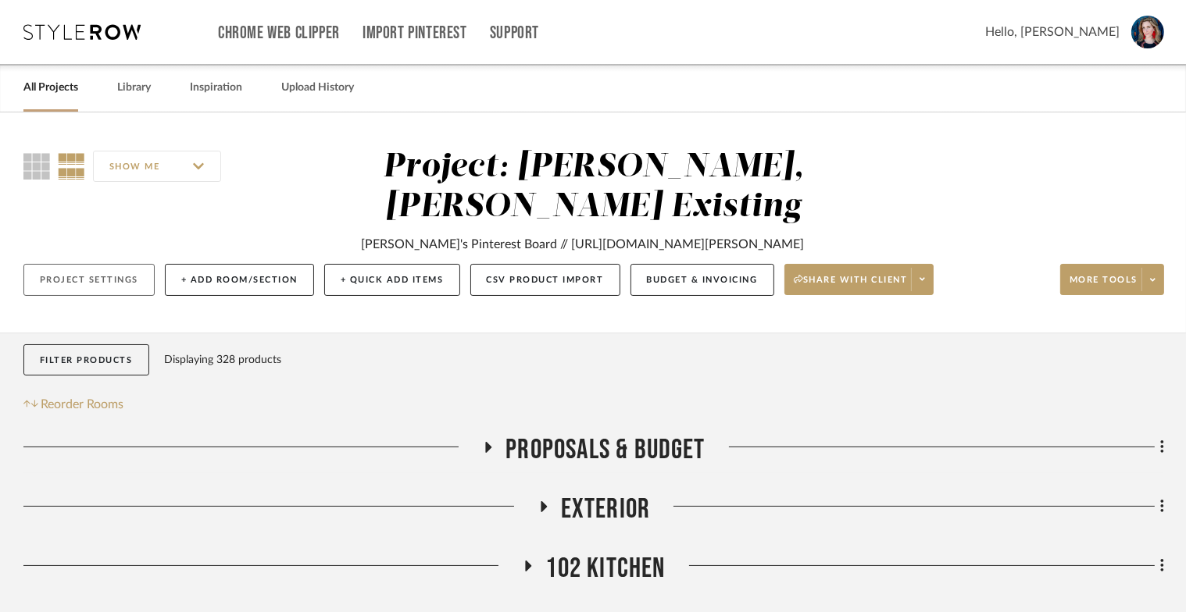
click at [130, 296] on button "Project Settings" at bounding box center [88, 280] width 131 height 32
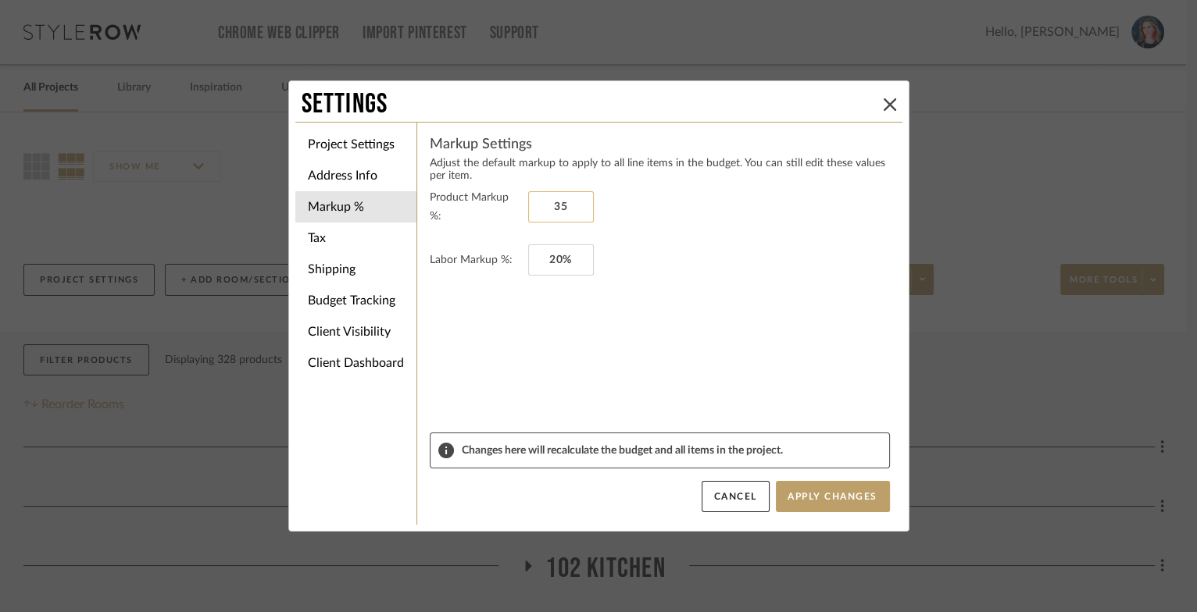
click at [541, 204] on input "35" at bounding box center [561, 206] width 66 height 31
drag, startPoint x: 568, startPoint y: 205, endPoint x: 519, endPoint y: 195, distance: 49.3
click at [519, 195] on fieldset "Product Markup %: 25" at bounding box center [660, 206] width 460 height 37
type input "35%"
click at [792, 495] on button "Apply Changes" at bounding box center [833, 496] width 114 height 31
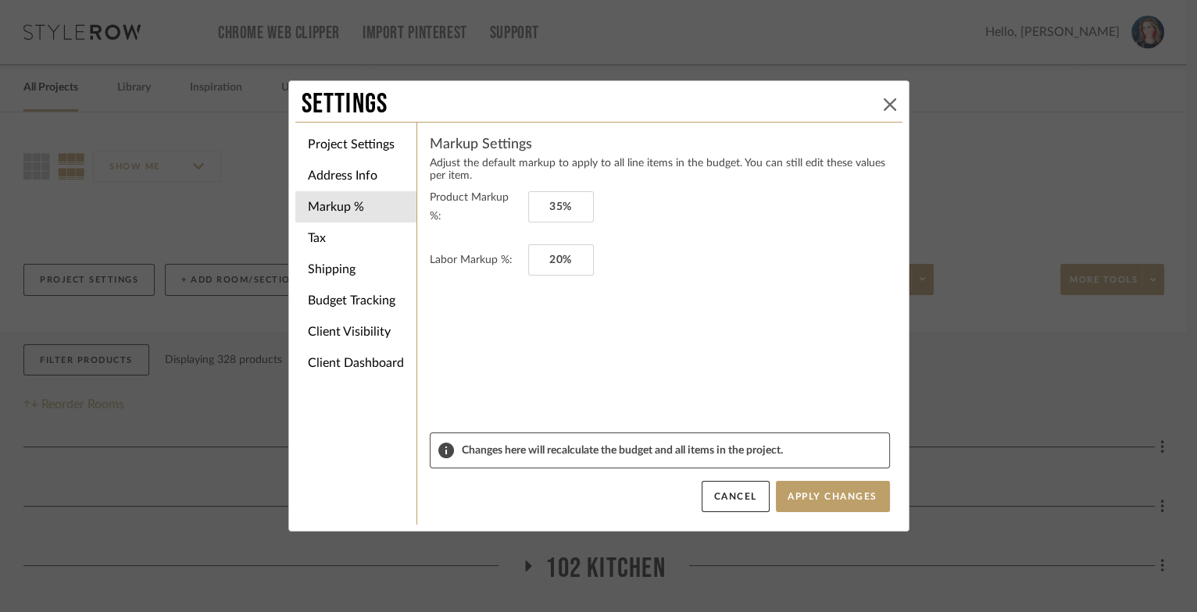
click at [884, 102] on icon at bounding box center [890, 104] width 12 height 12
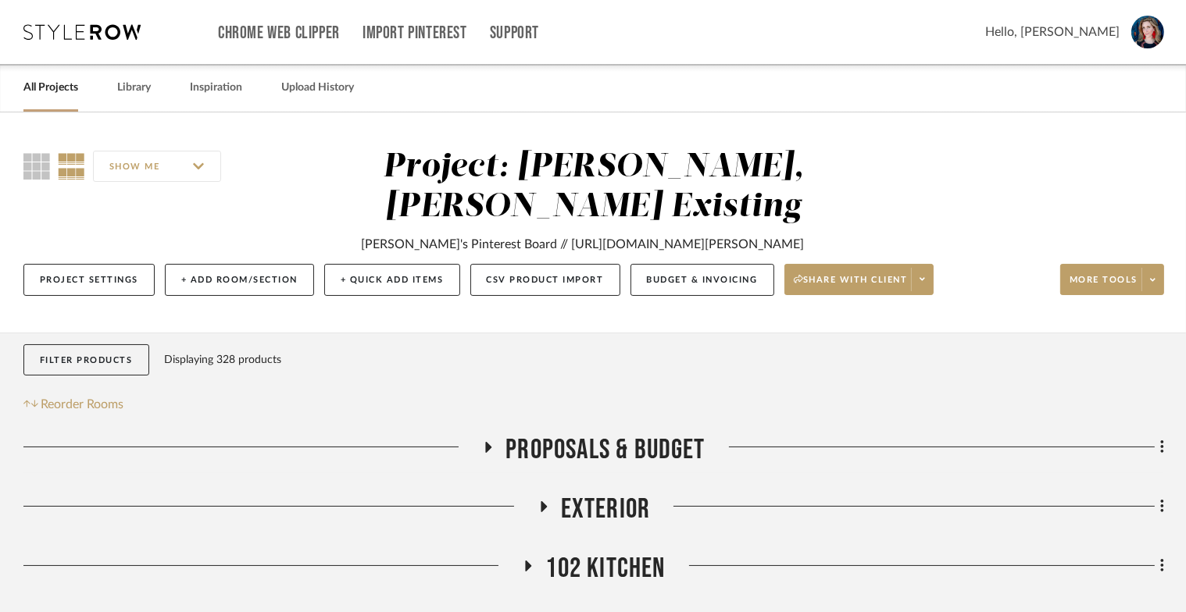
scroll to position [20, 0]
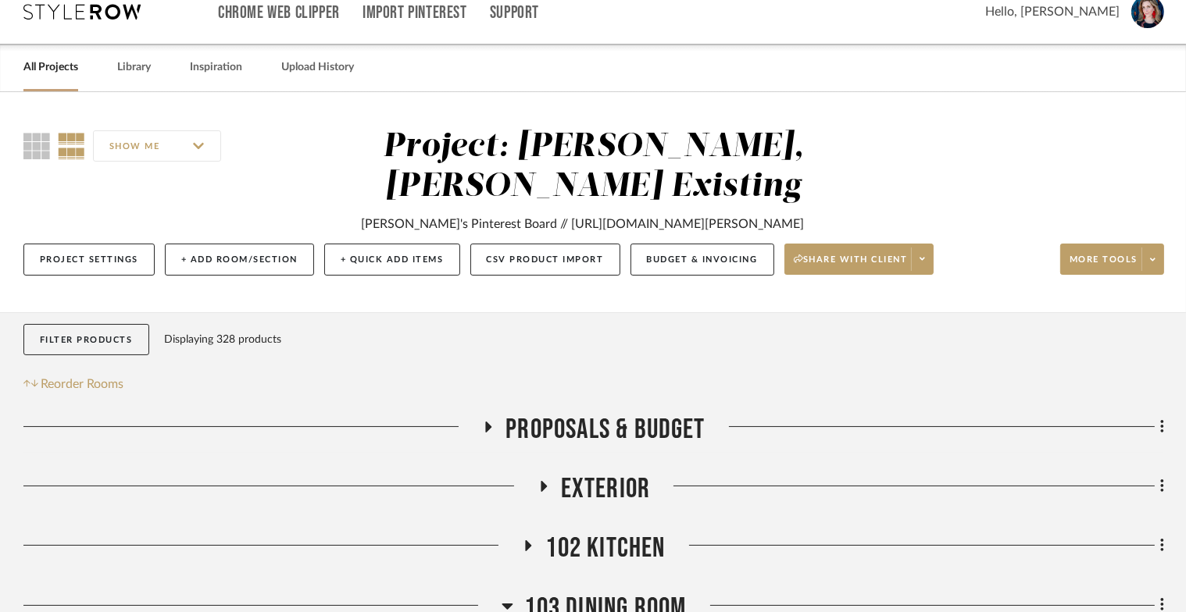
click at [486, 223] on div "[PERSON_NAME]'s Pinterest Board // [URL][DOMAIN_NAME][PERSON_NAME]" at bounding box center [583, 224] width 443 height 19
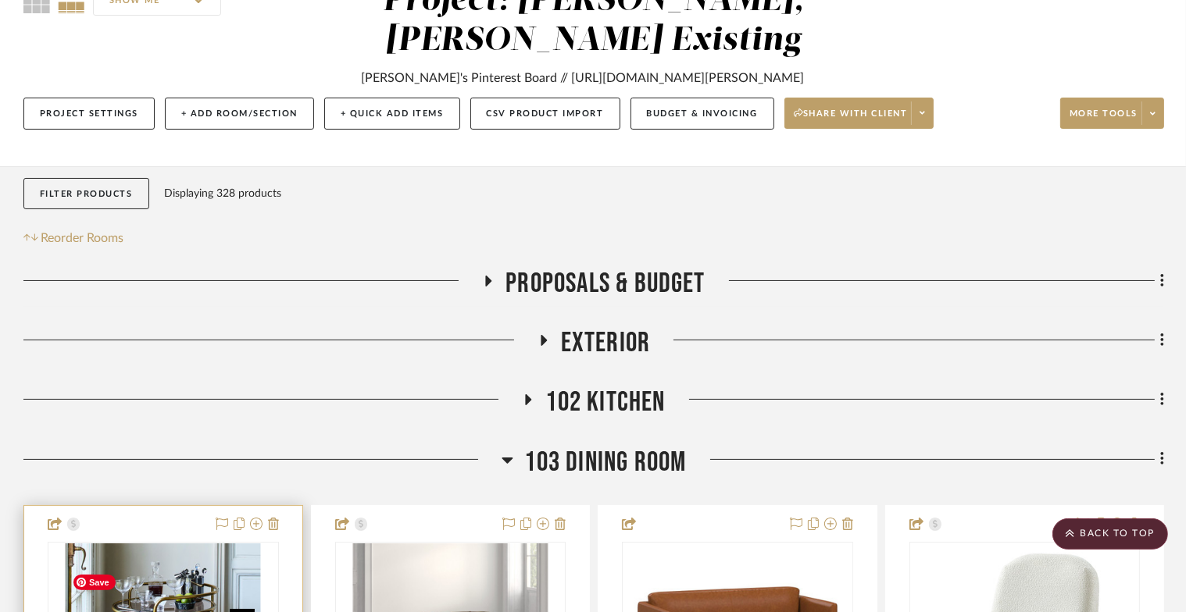
scroll to position [37, 0]
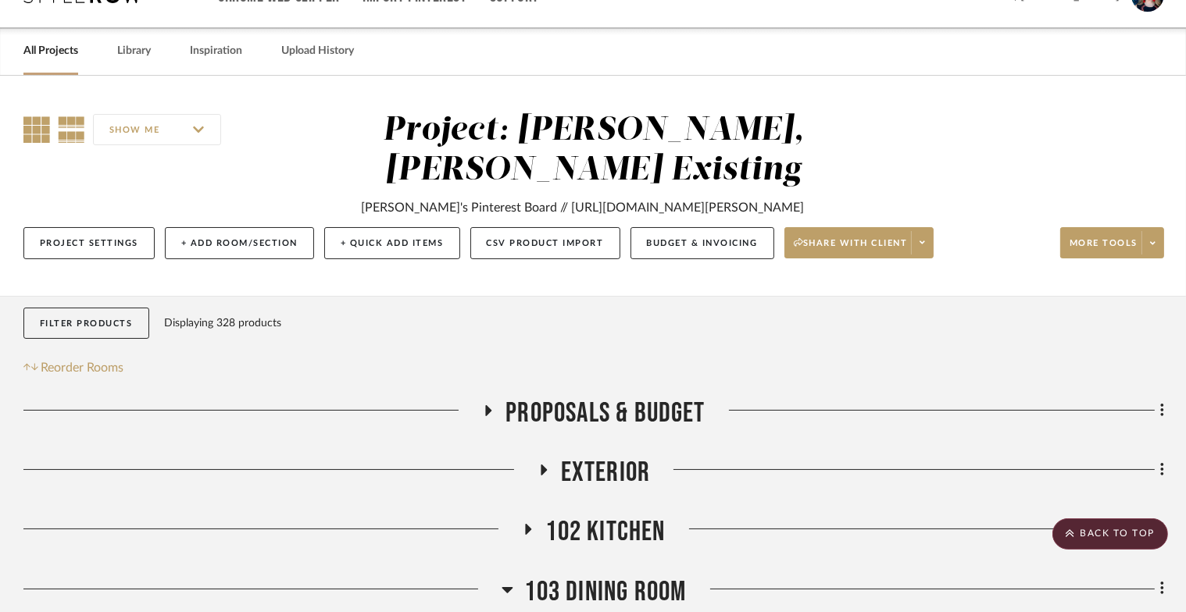
click at [30, 132] on icon at bounding box center [36, 129] width 27 height 27
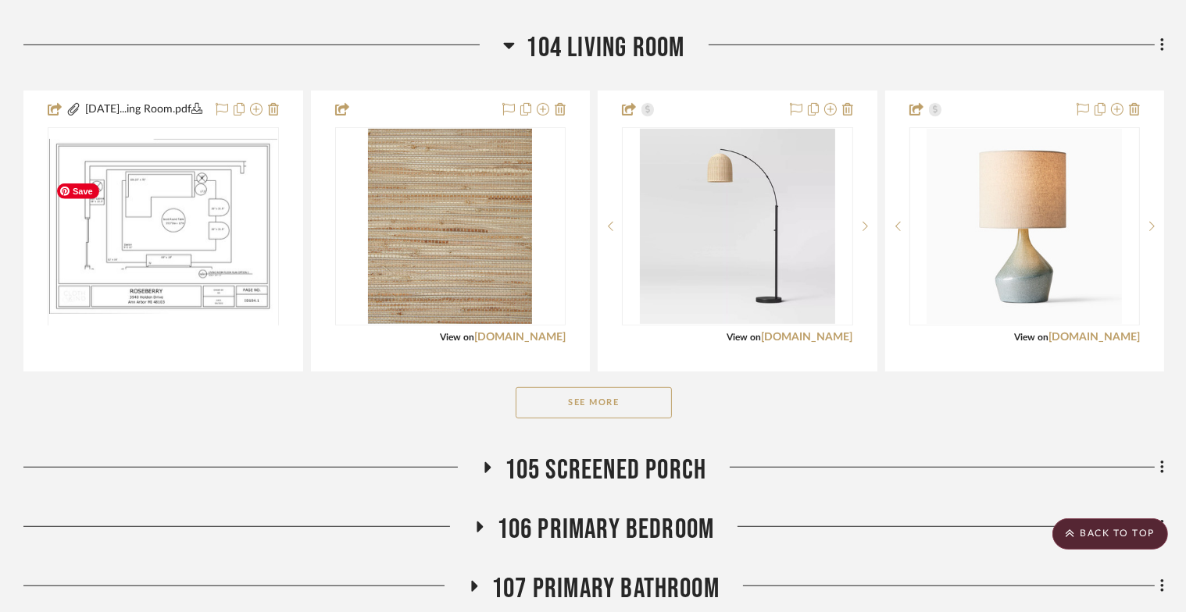
scroll to position [1008, 0]
